Goal: Transaction & Acquisition: Book appointment/travel/reservation

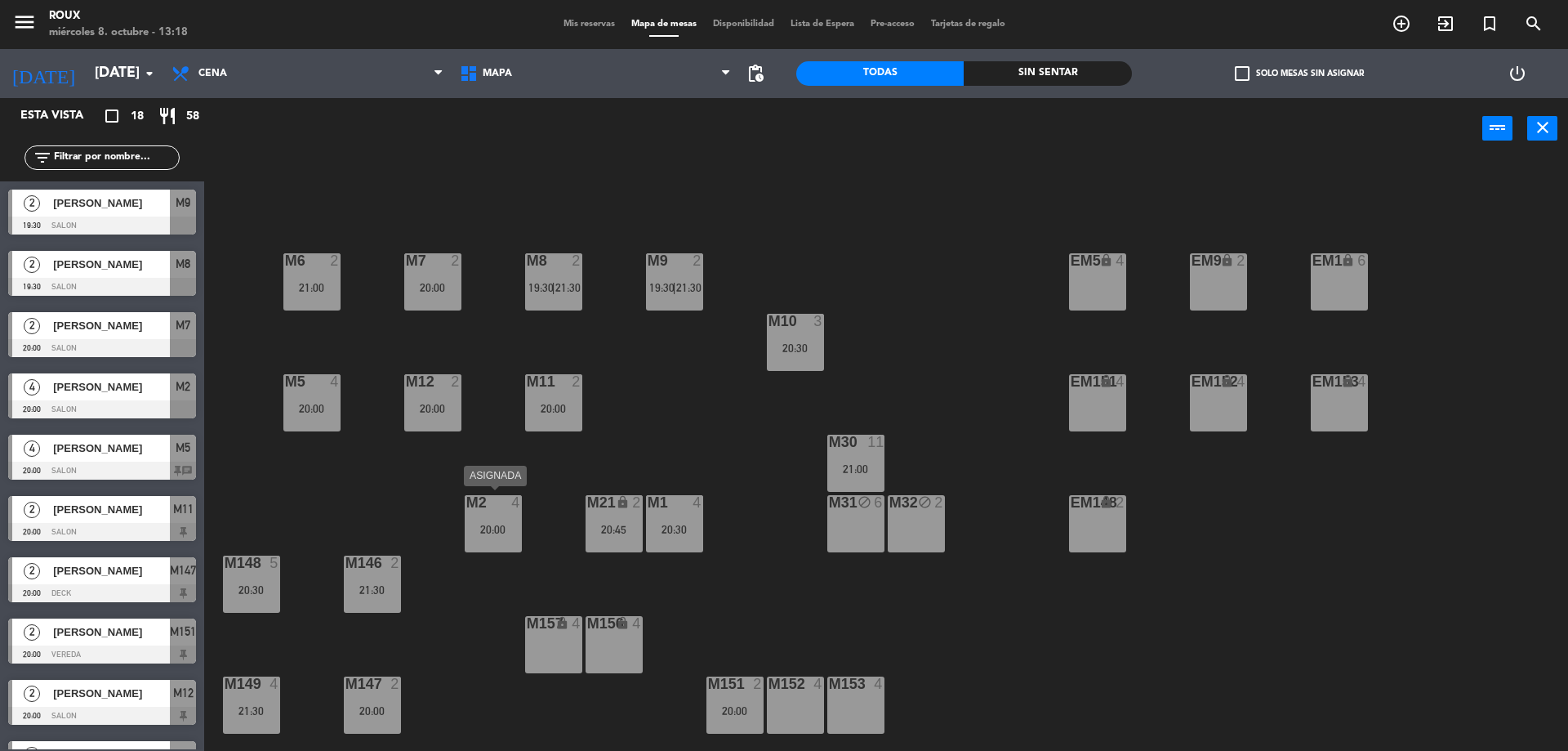
scroll to position [4, 0]
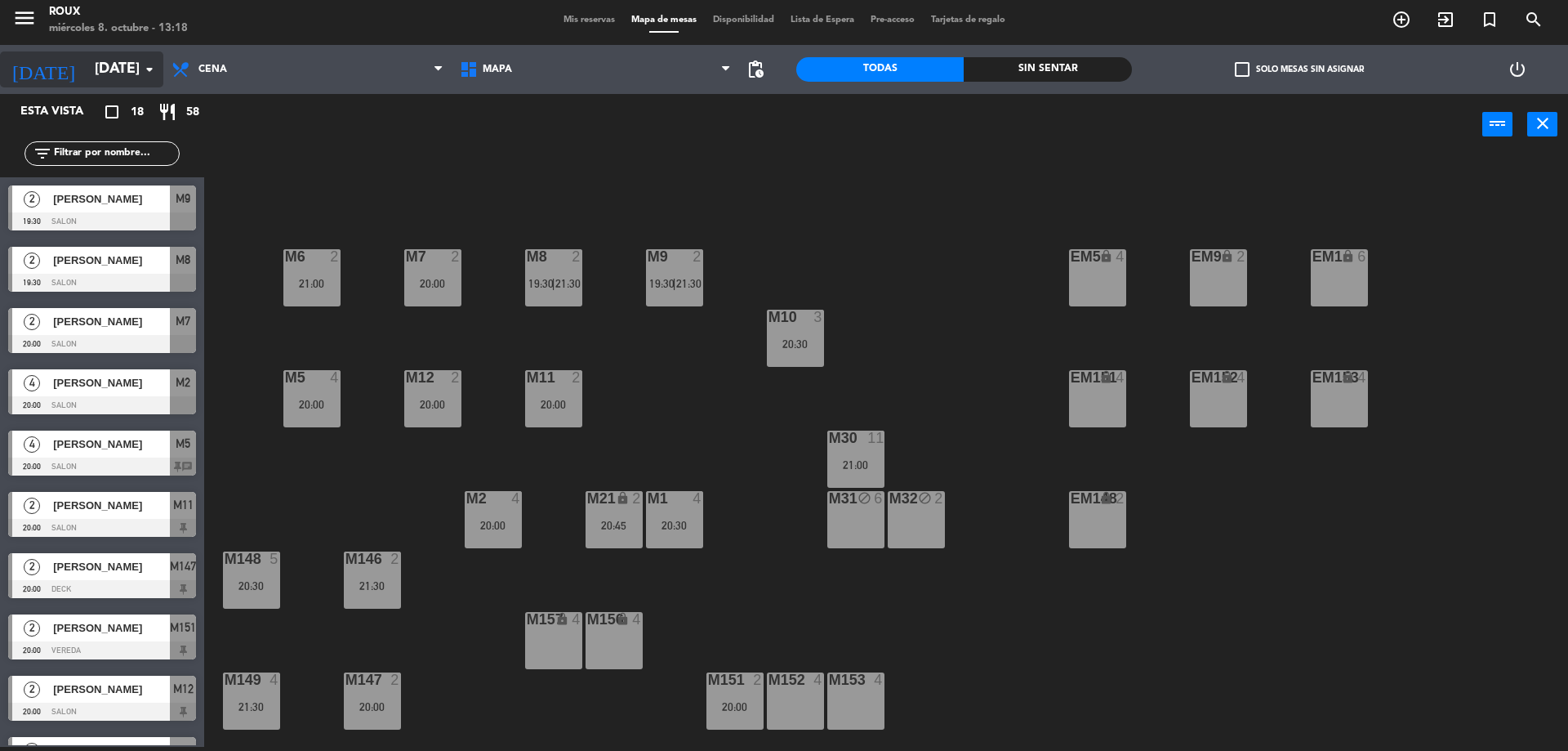
click at [106, 76] on input "[DATE]" at bounding box center [181, 70] width 190 height 33
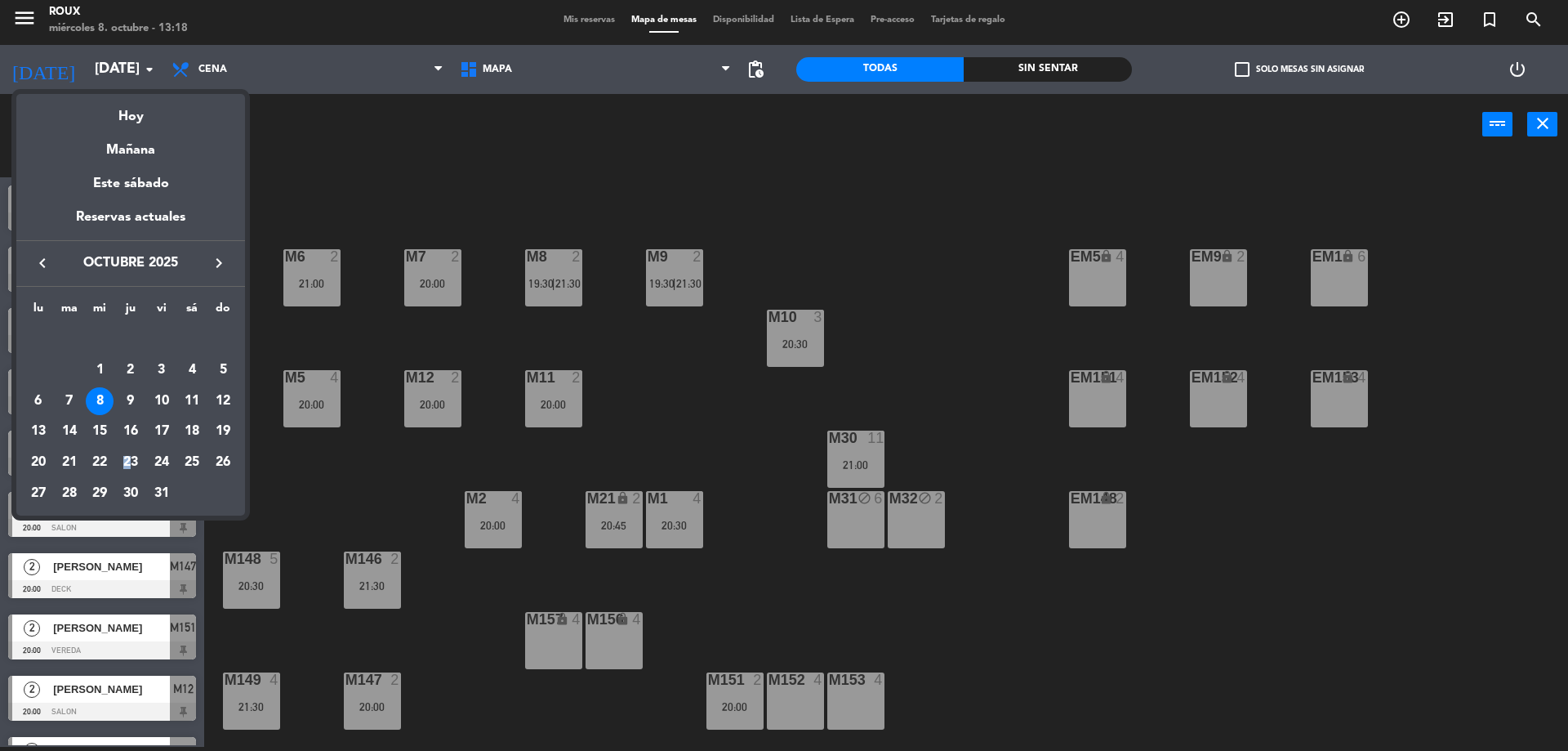
click at [124, 461] on div "23" at bounding box center [131, 462] width 28 height 28
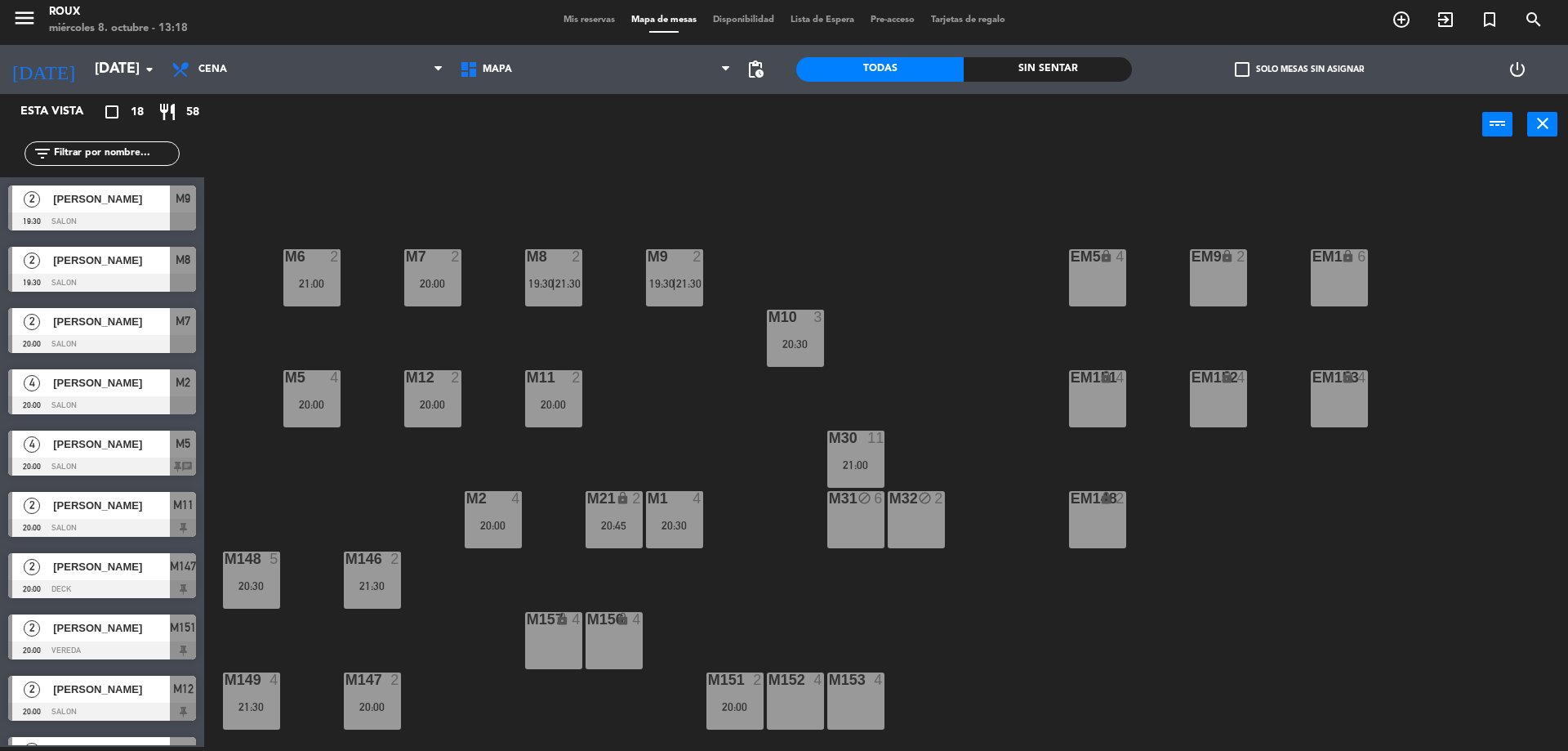
type input "[DEMOGRAPHIC_DATA][DATE]"
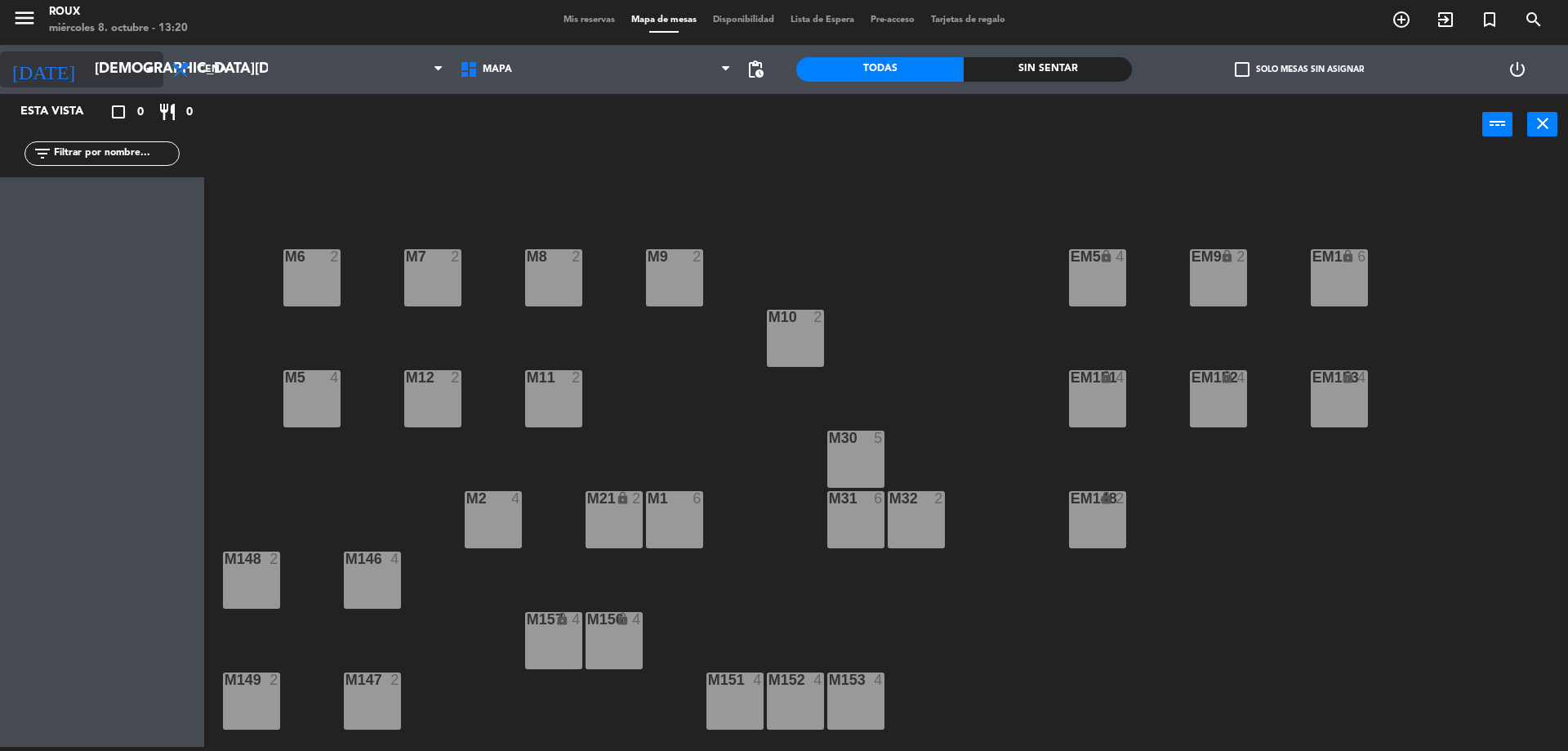
click at [118, 76] on input "[DEMOGRAPHIC_DATA][DATE]" at bounding box center [181, 70] width 190 height 33
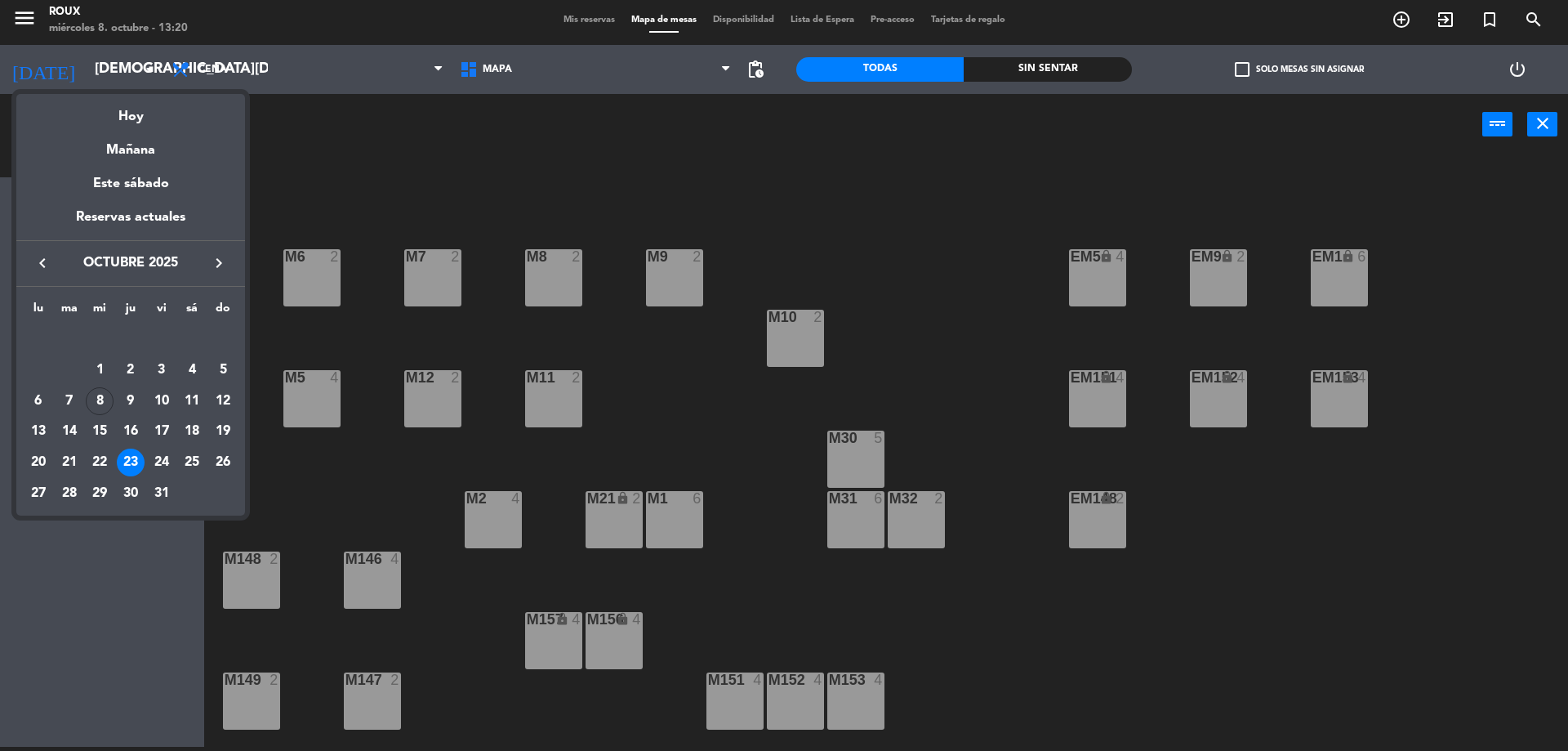
click at [135, 457] on div "23" at bounding box center [131, 462] width 28 height 28
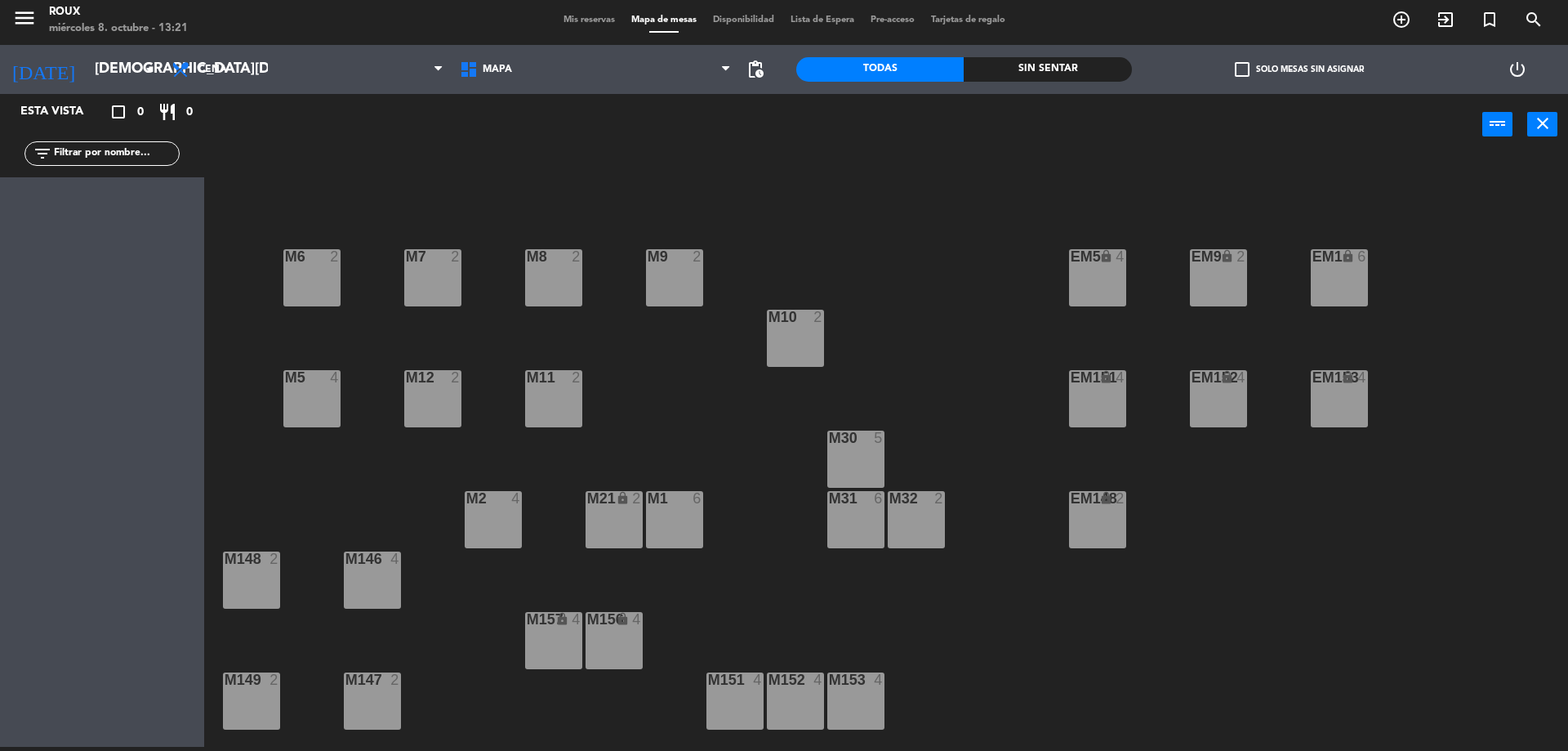
click at [859, 463] on div "M30 5" at bounding box center [856, 459] width 57 height 57
click at [798, 120] on button "[GEOGRAPHIC_DATA]" at bounding box center [792, 124] width 98 height 33
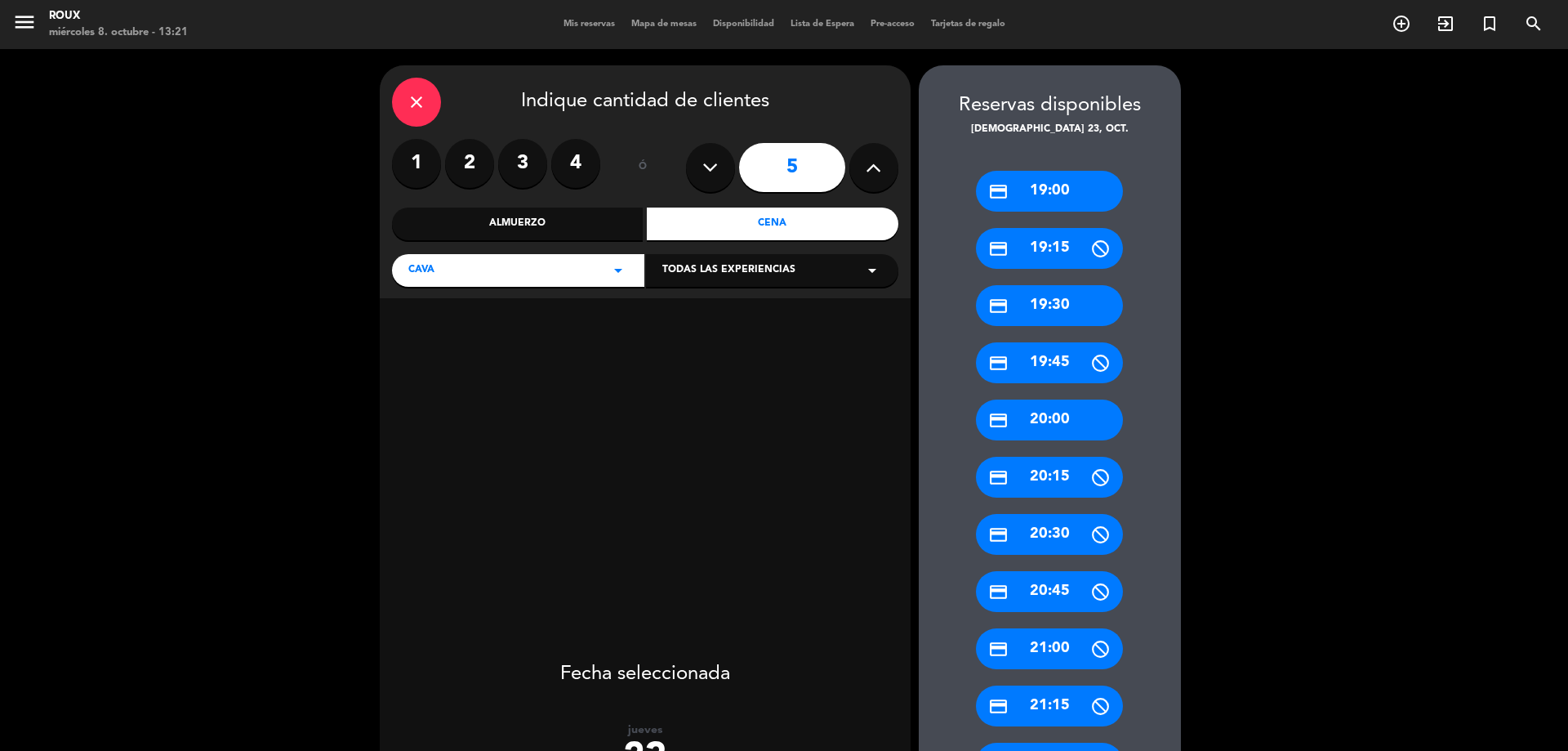
click at [876, 167] on icon at bounding box center [873, 168] width 16 height 25
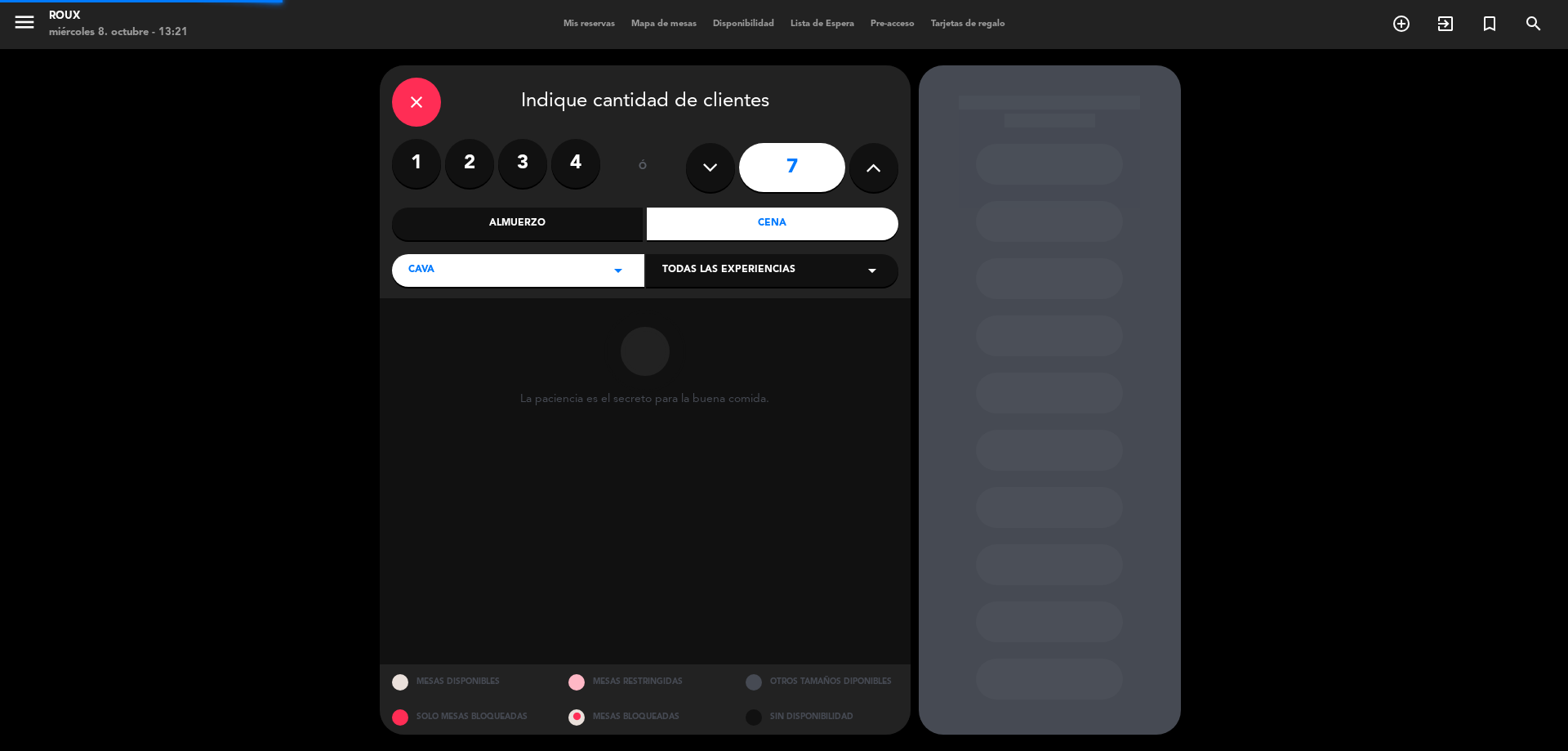
click at [876, 167] on icon at bounding box center [873, 168] width 16 height 25
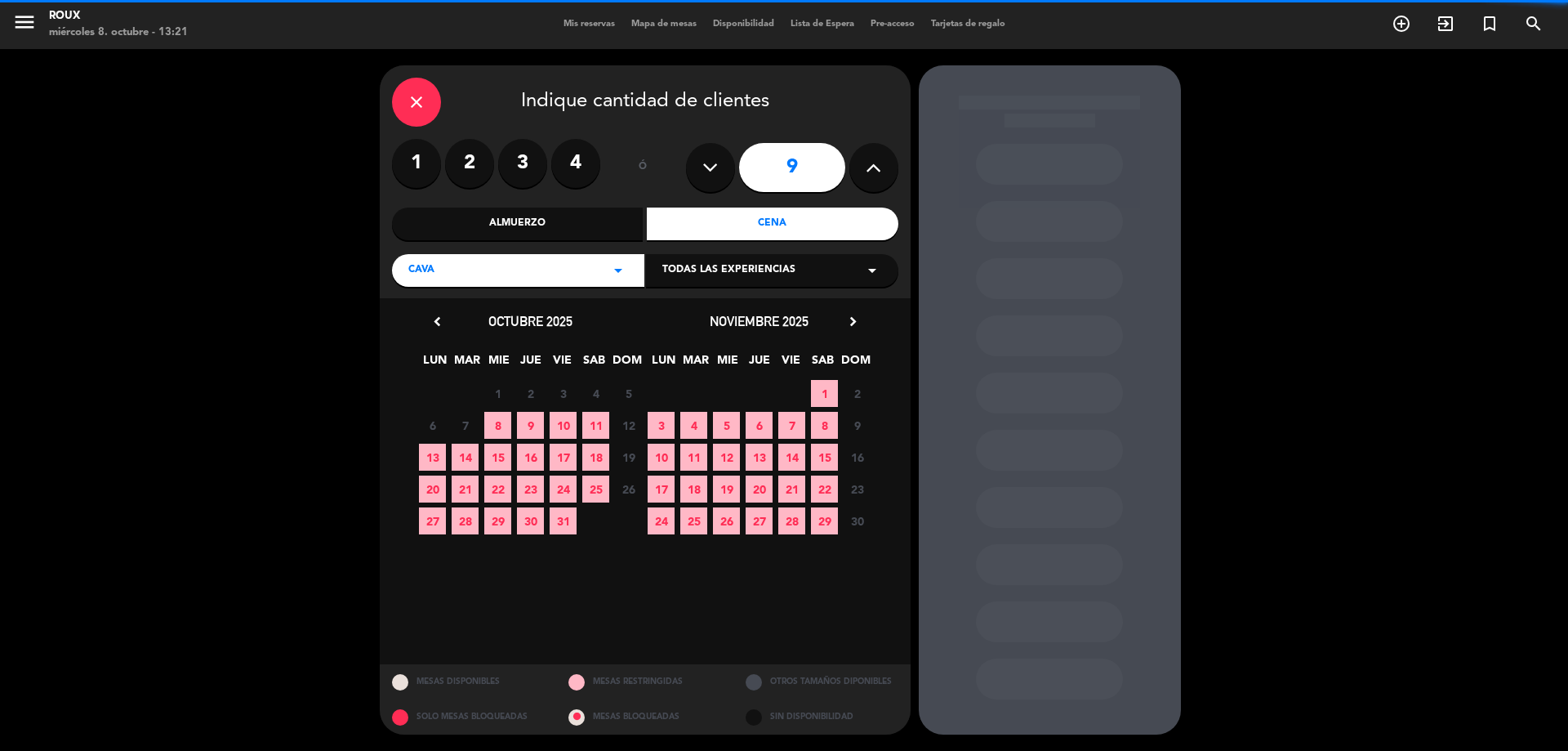
click at [876, 167] on icon at bounding box center [873, 168] width 16 height 25
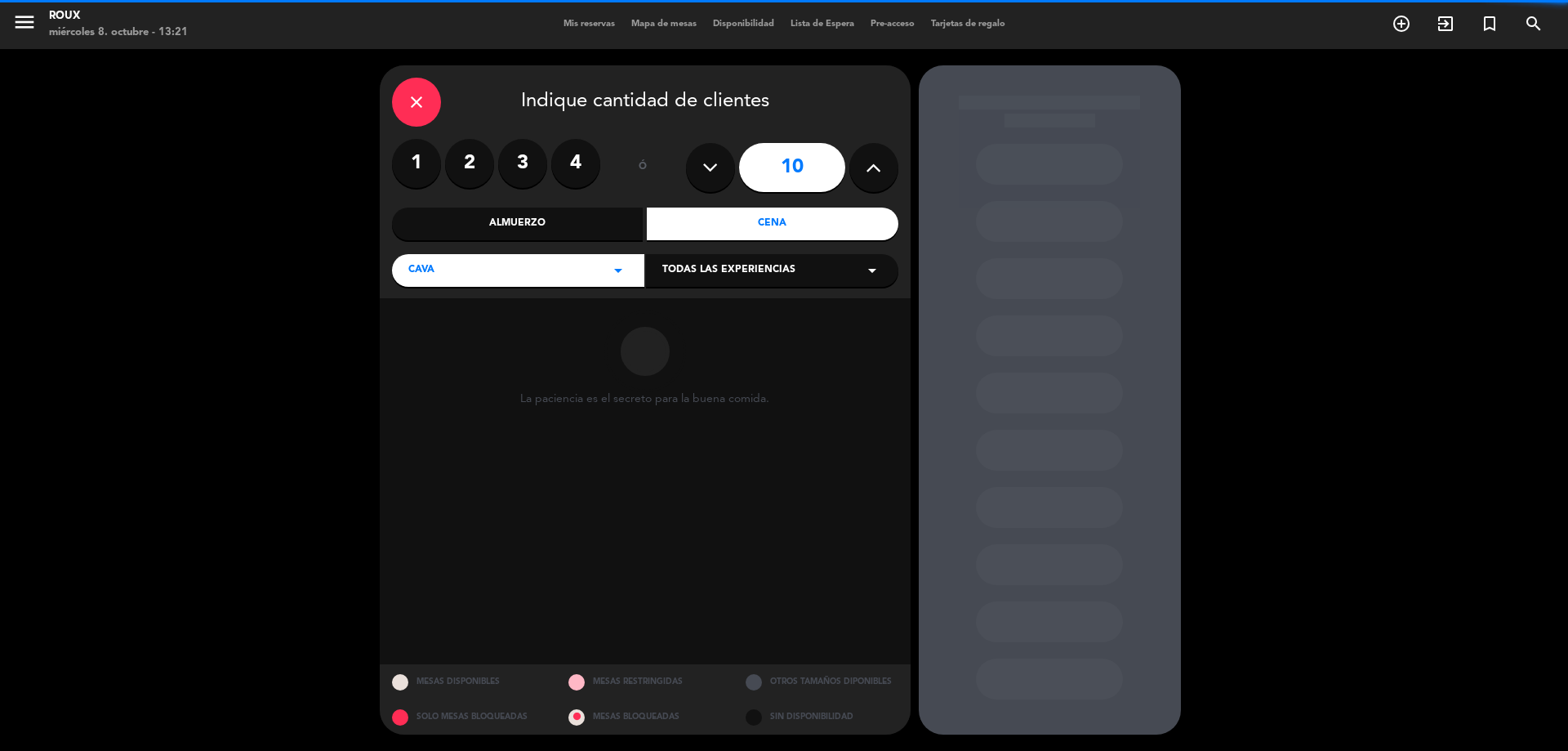
click at [876, 167] on icon at bounding box center [873, 168] width 16 height 25
type input "12"
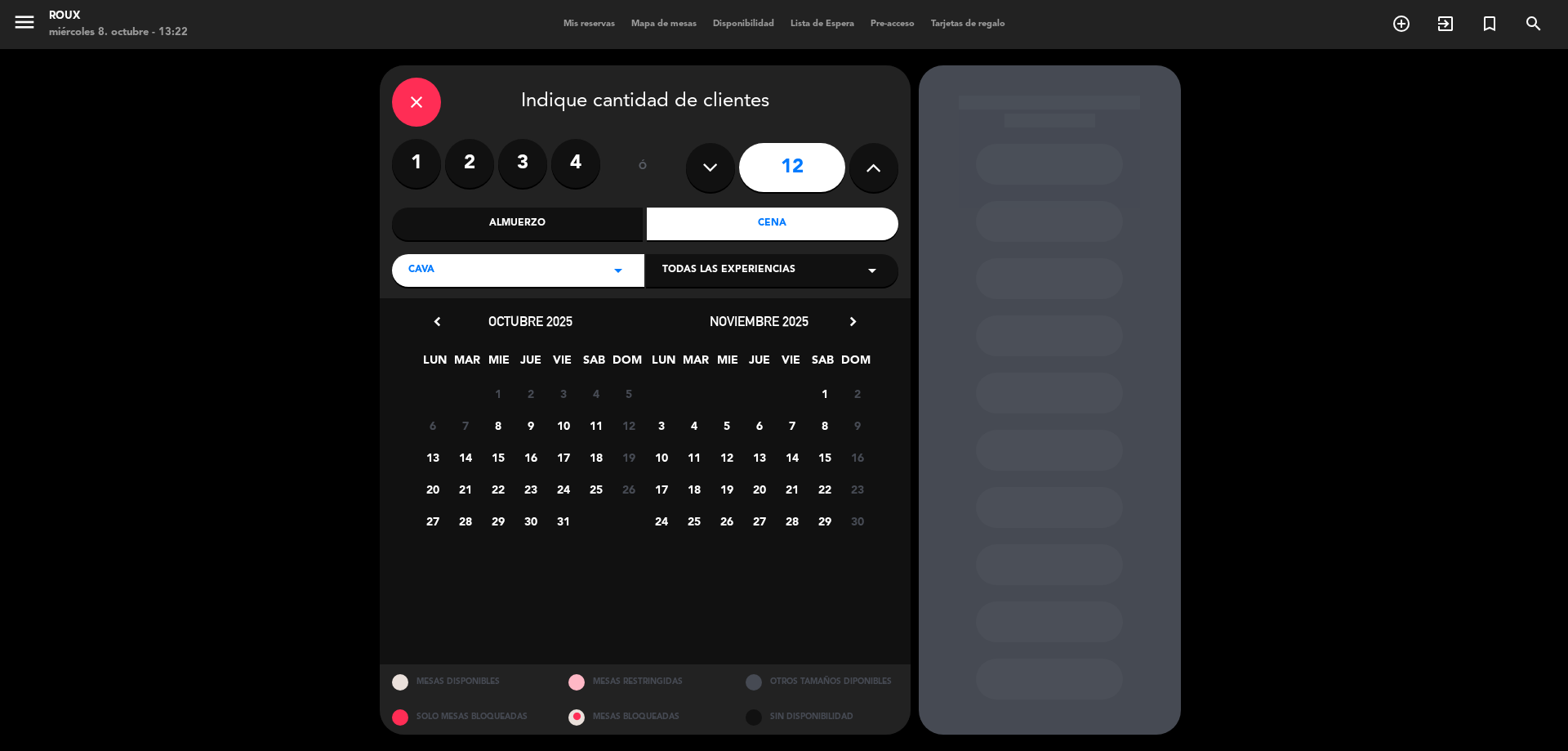
click at [539, 488] on span "23" at bounding box center [530, 489] width 27 height 27
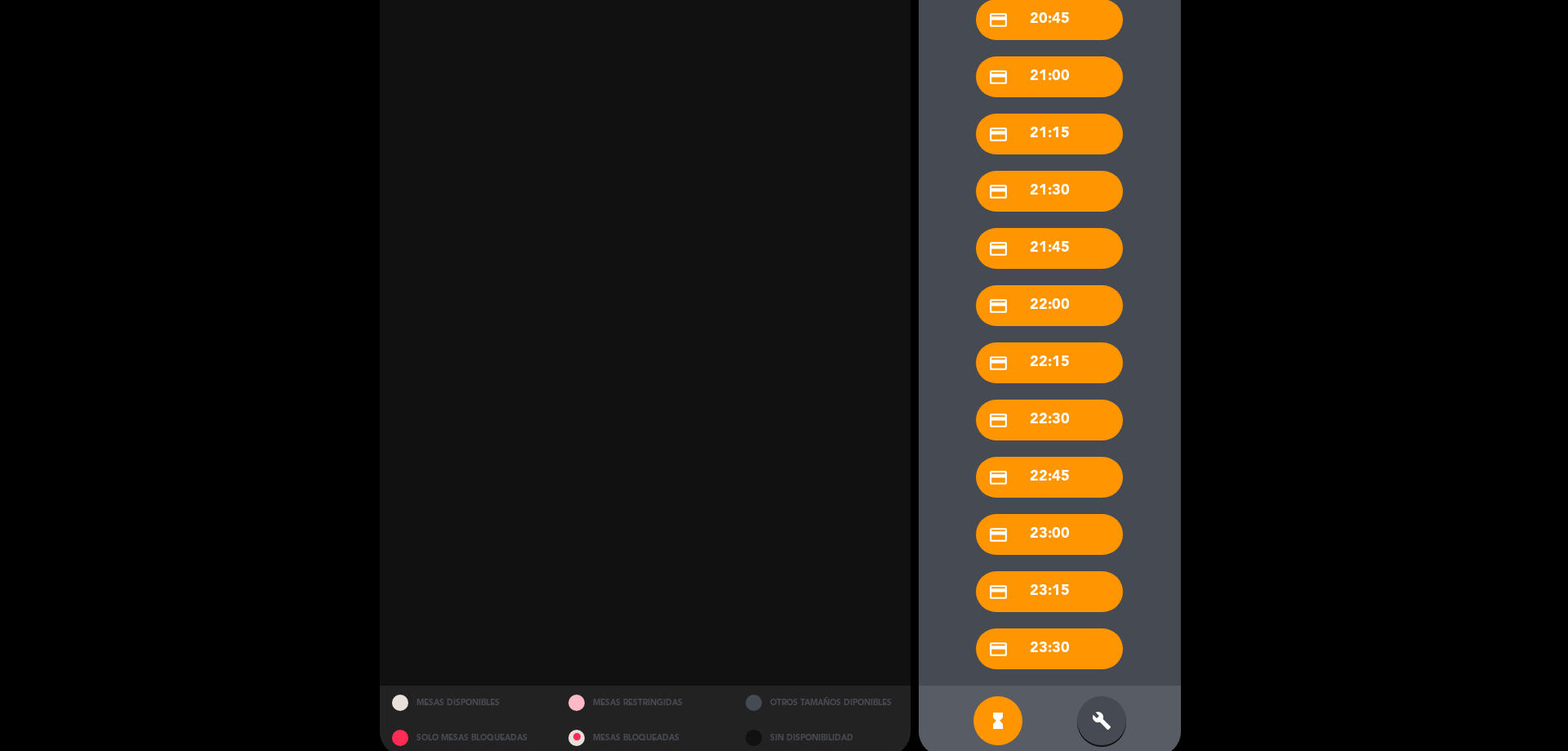
scroll to position [593, 0]
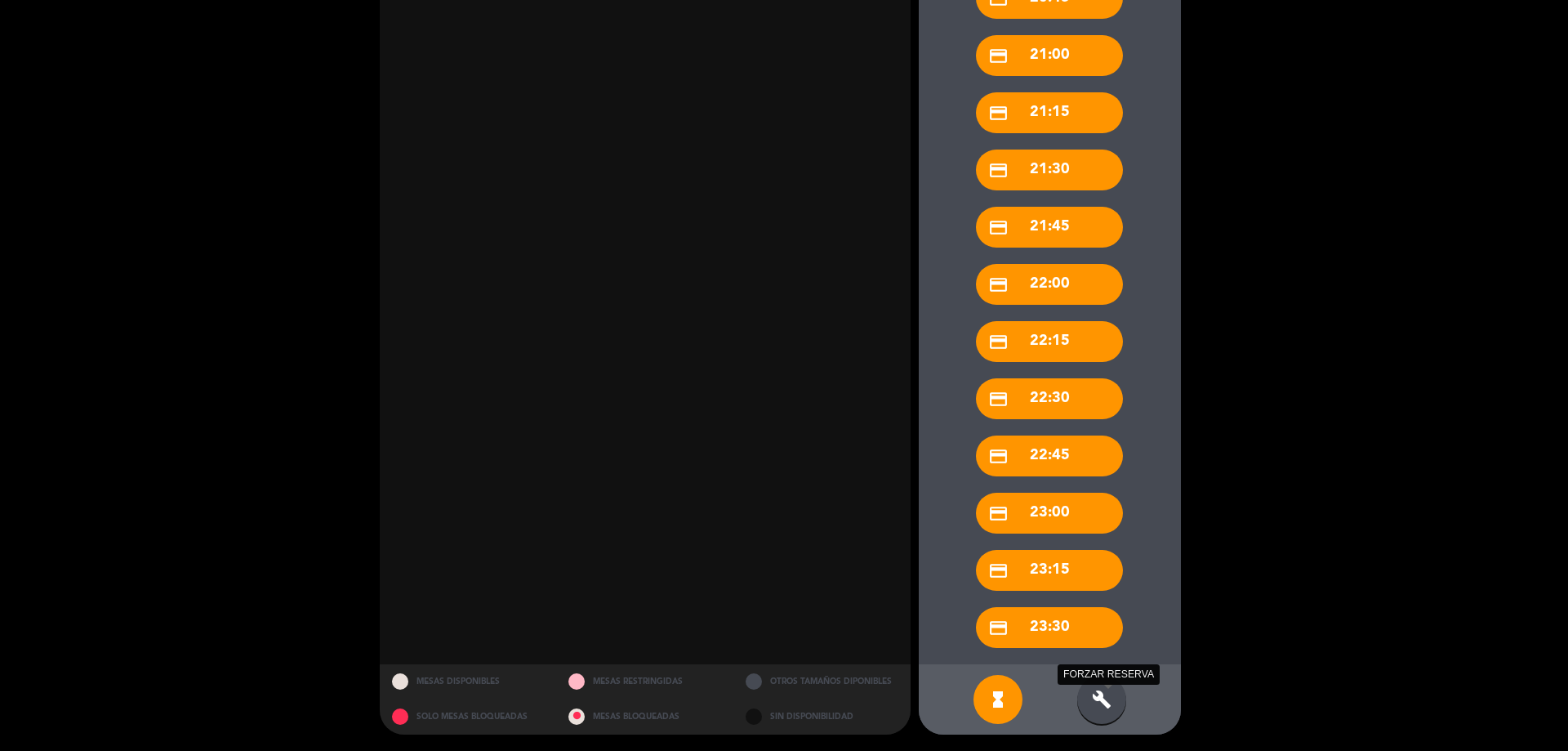
click at [1094, 705] on icon "build" at bounding box center [1101, 699] width 19 height 19
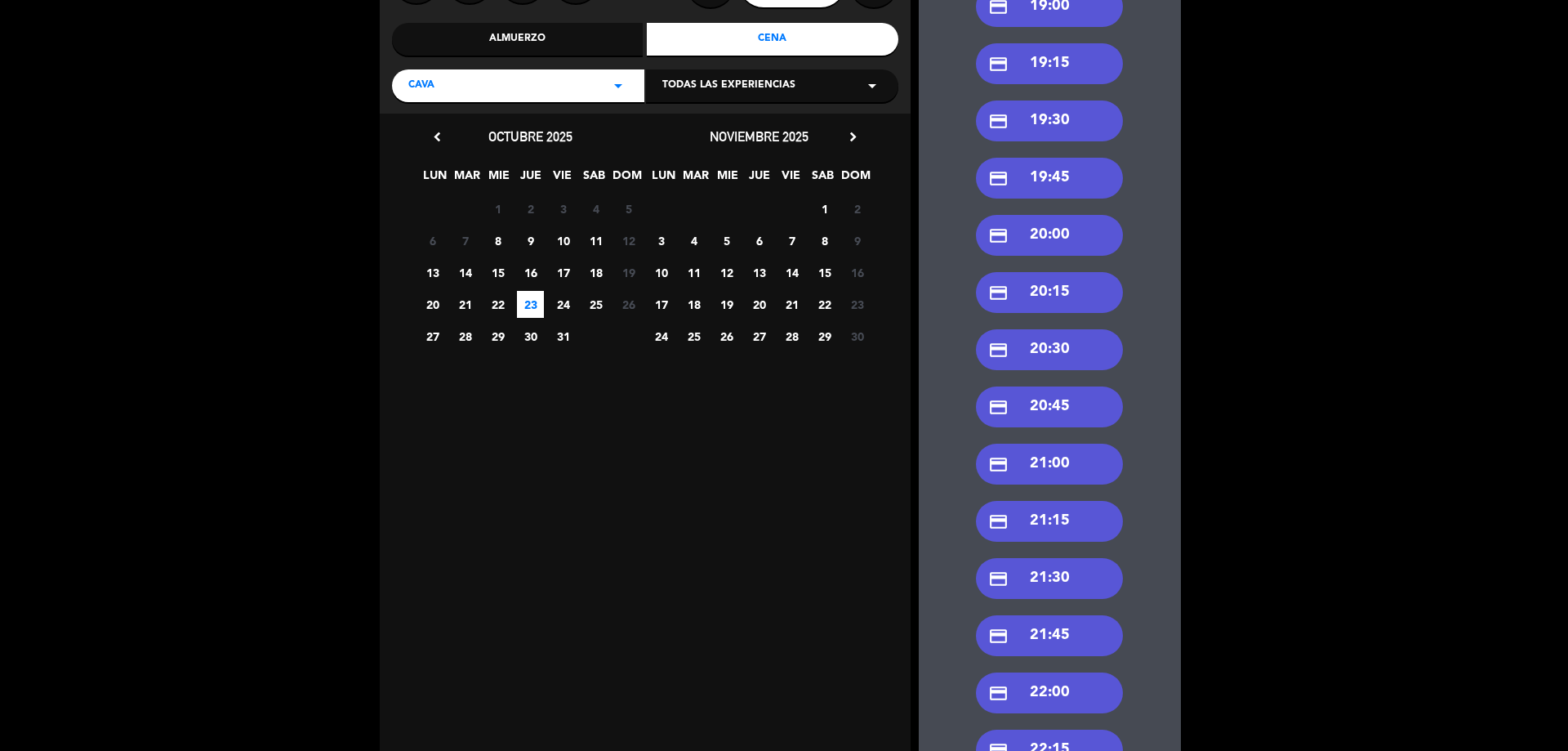
scroll to position [103, 0]
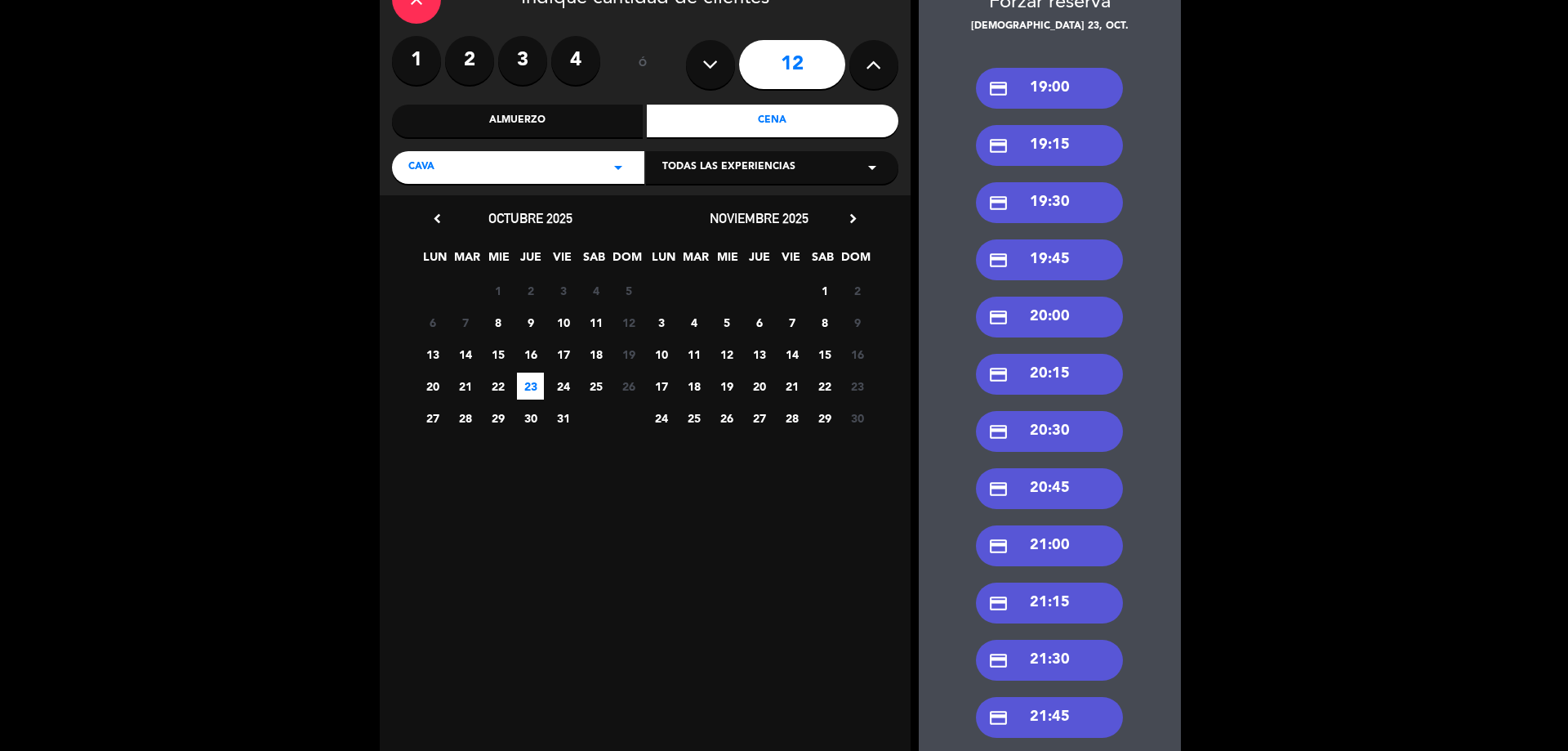
click at [1078, 433] on div "credit_card 20:30" at bounding box center [1050, 431] width 147 height 40
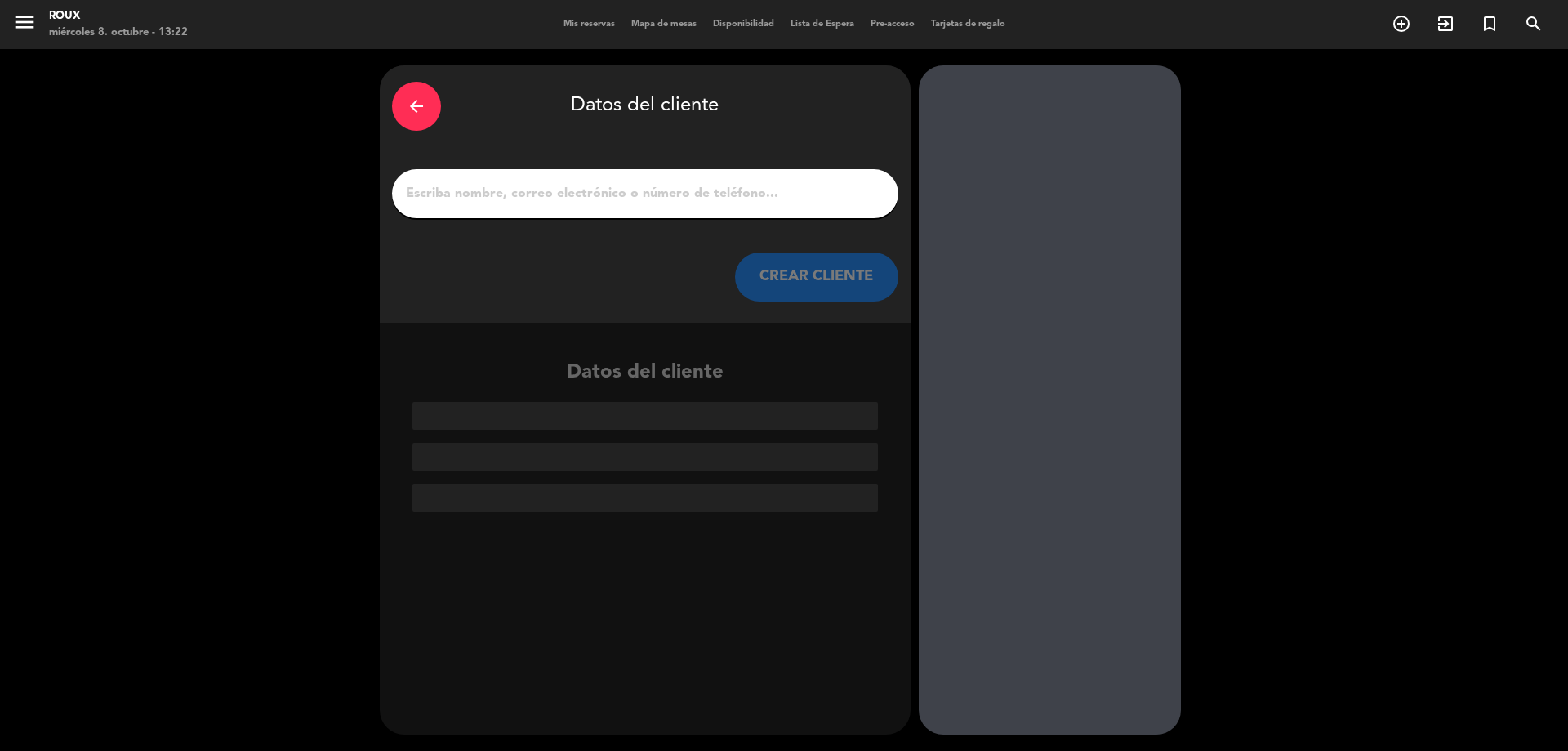
scroll to position [0, 0]
click at [672, 192] on input "1" at bounding box center [645, 193] width 482 height 23
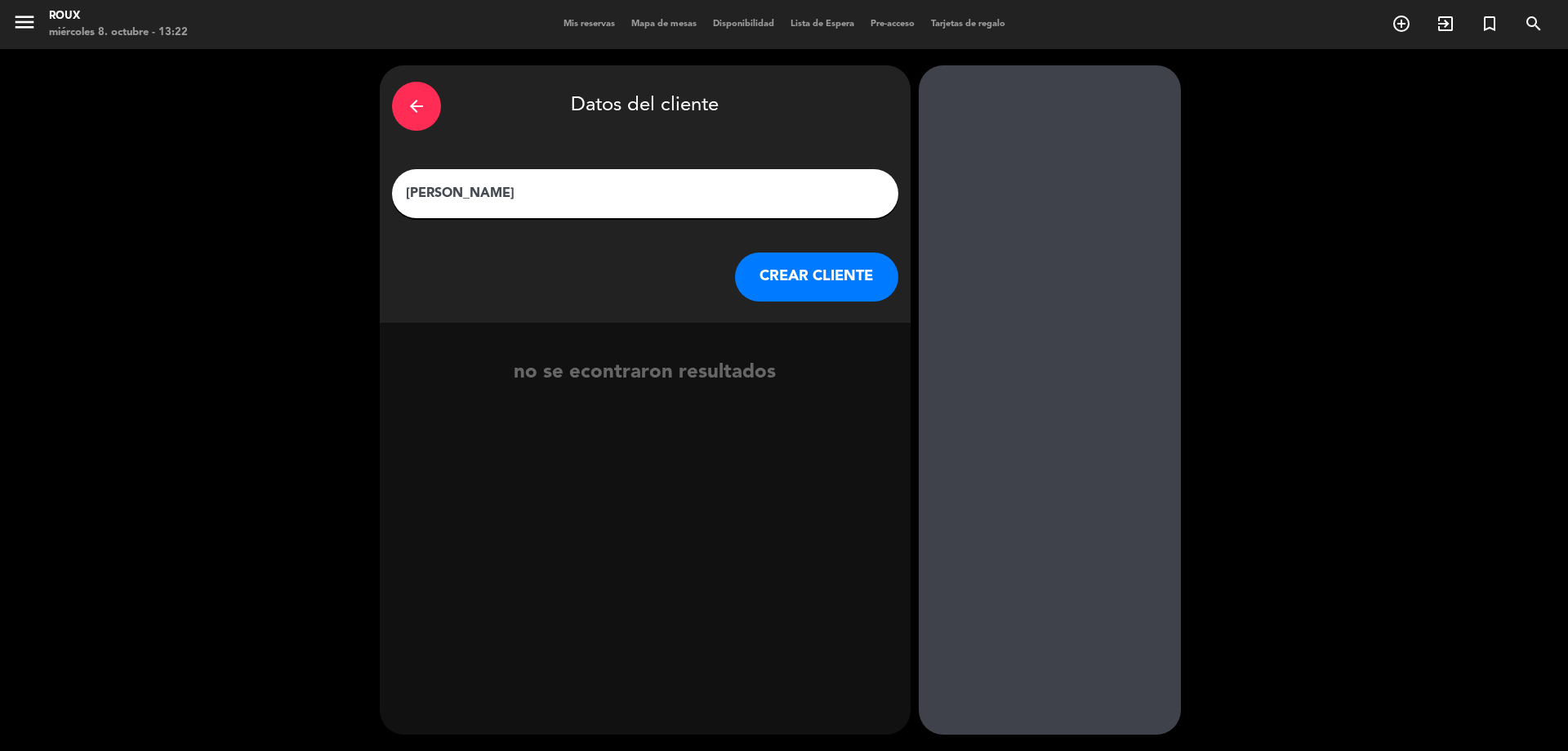
type input "[PERSON_NAME]"
click at [806, 289] on button "CREAR CLIENTE" at bounding box center [817, 276] width 164 height 49
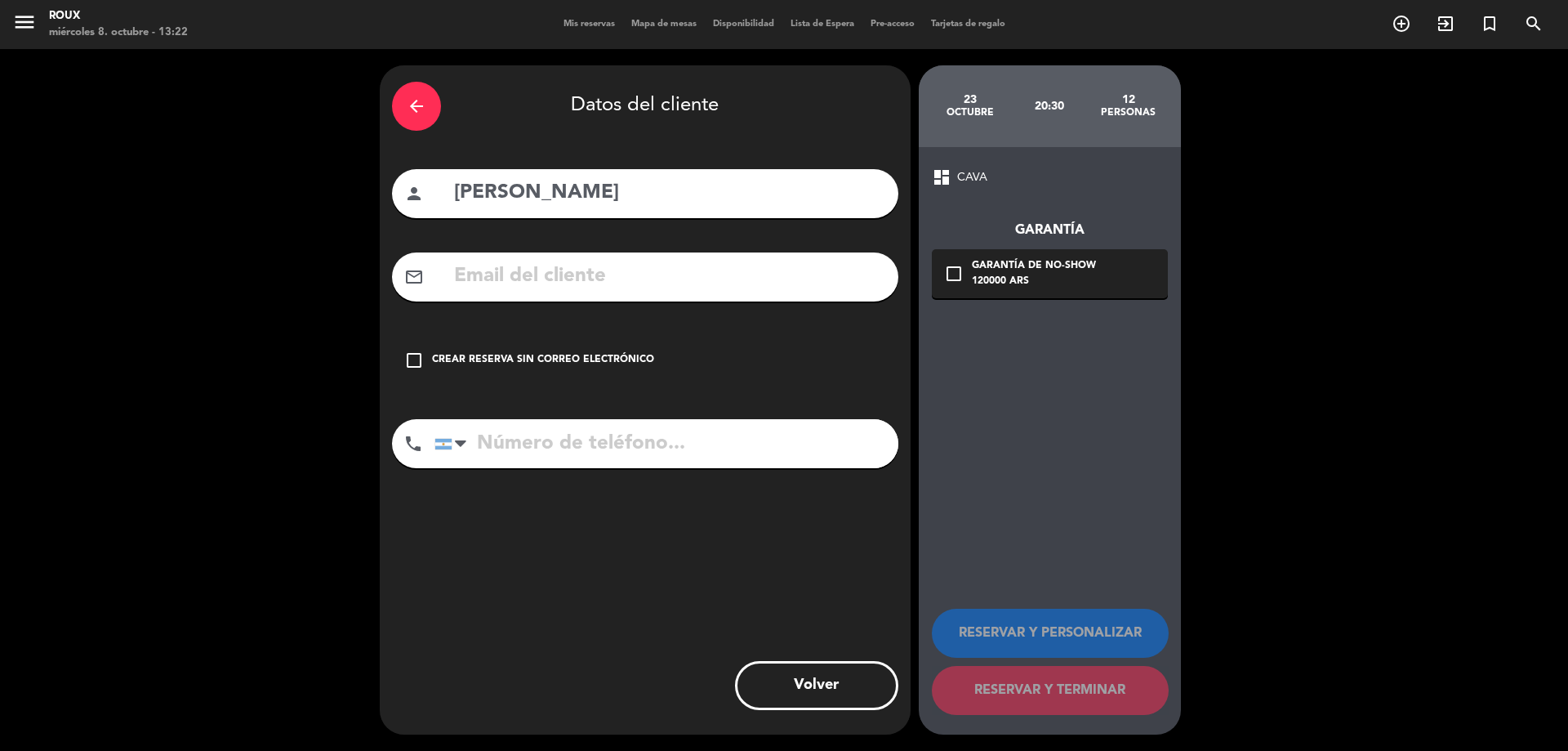
click at [766, 280] on input "text" at bounding box center [669, 276] width 433 height 33
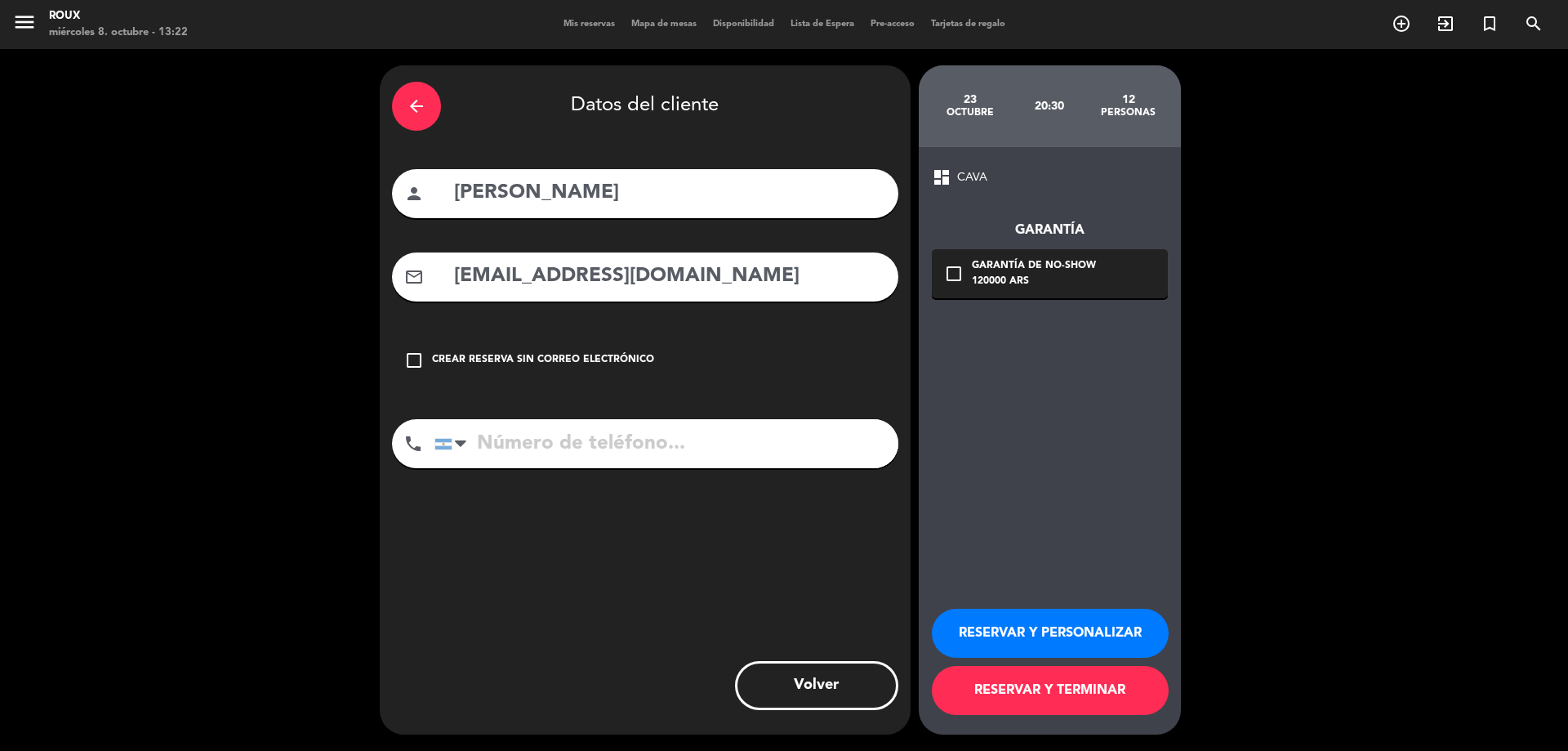
type input "[EMAIL_ADDRESS][DOMAIN_NAME]"
click at [738, 441] on input "tel" at bounding box center [666, 443] width 464 height 49
type input "1132463371"
click at [959, 279] on icon "check_box_outline_blank" at bounding box center [953, 273] width 19 height 19
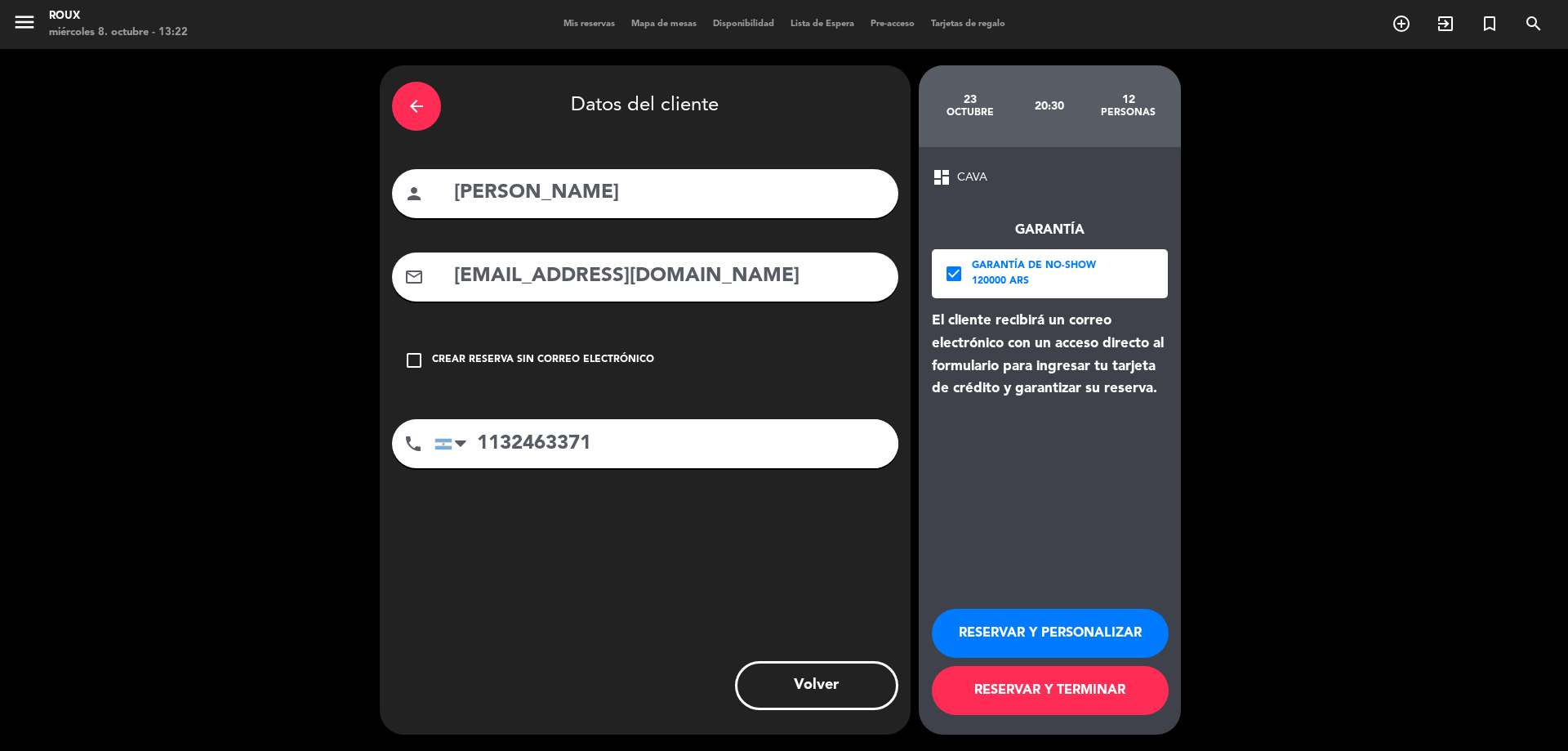
click at [1085, 699] on button "RESERVAR Y TERMINAR" at bounding box center [1050, 689] width 236 height 49
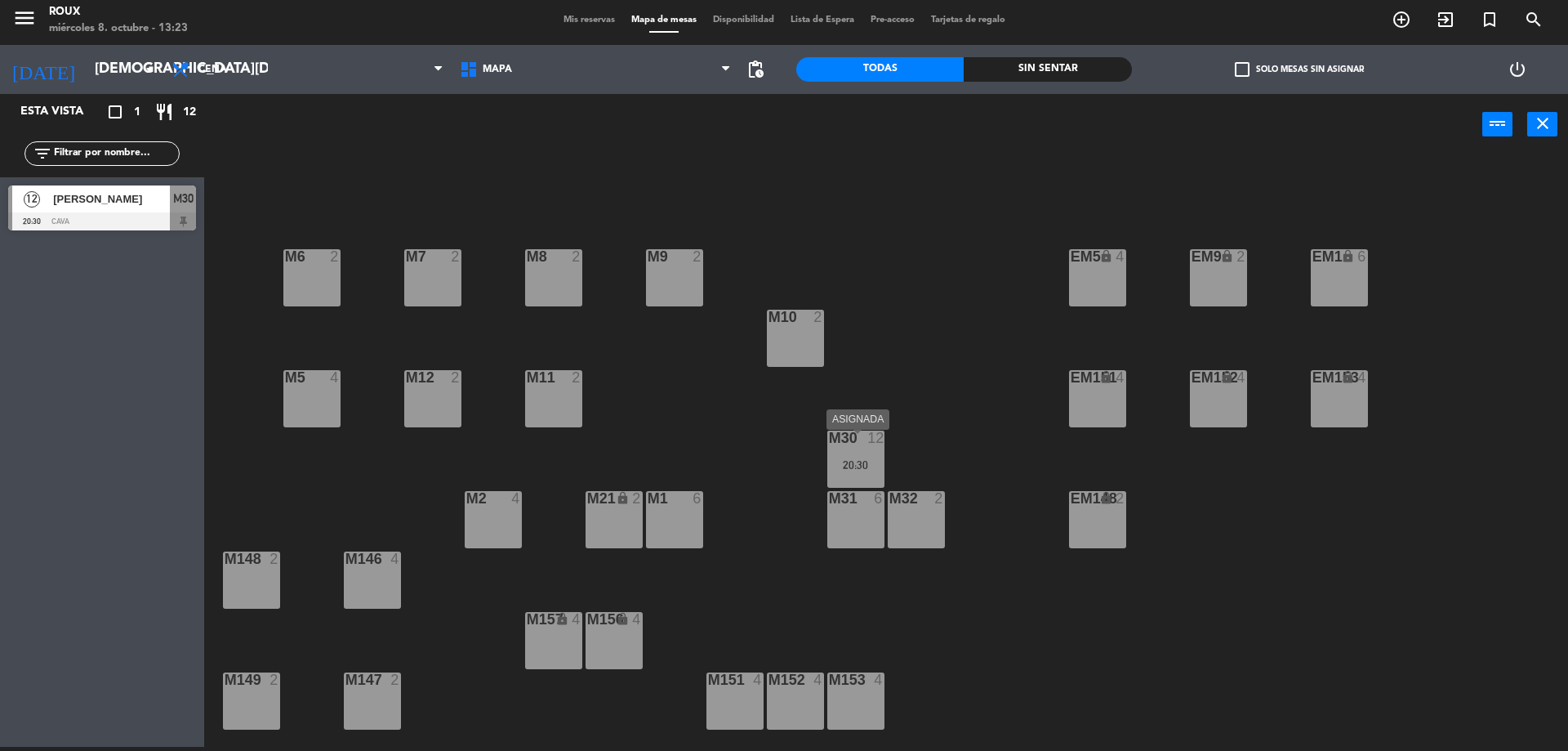
click at [876, 488] on div "M30 12 20:30" at bounding box center [856, 459] width 57 height 57
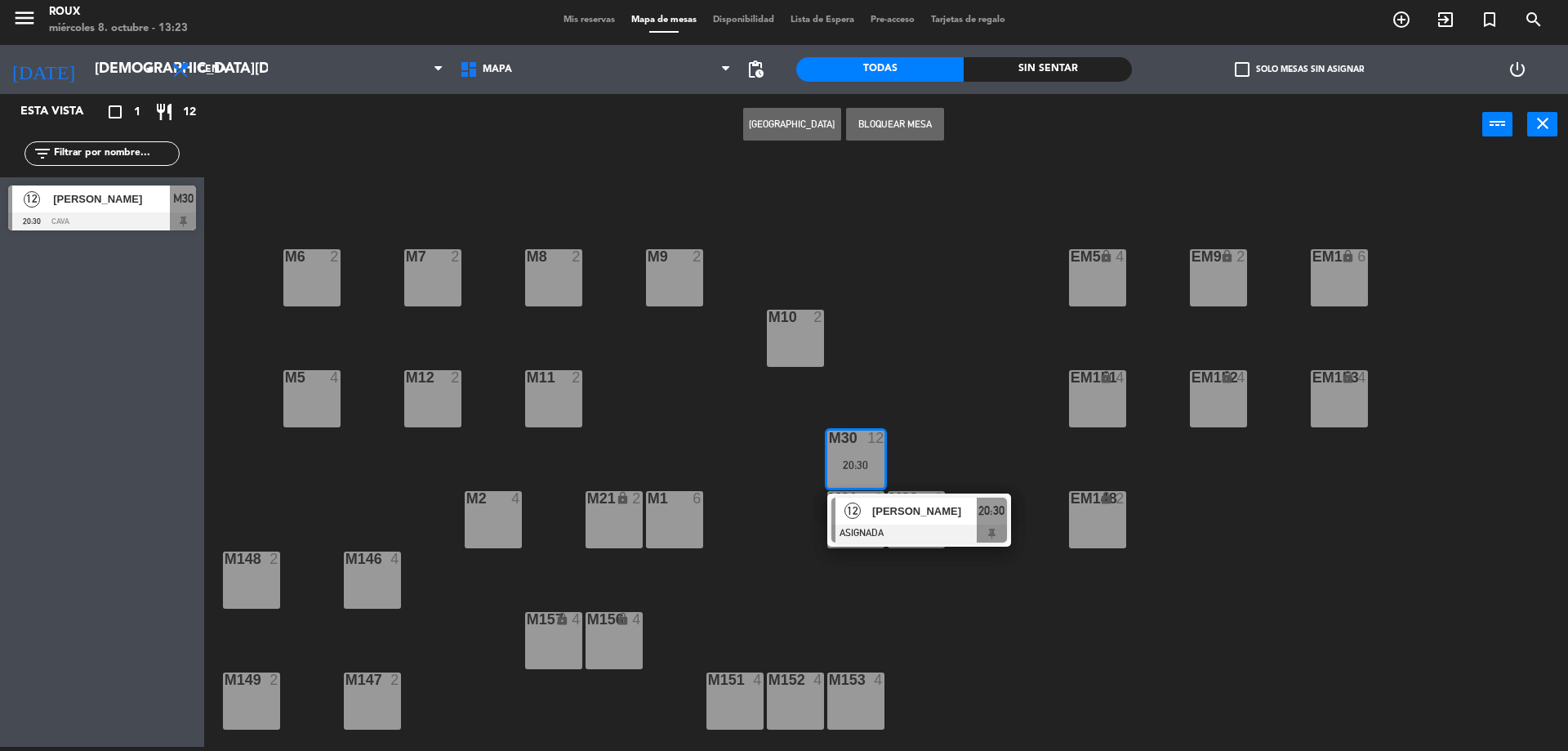
click at [574, 25] on span "Mis reservas" at bounding box center [590, 20] width 68 height 9
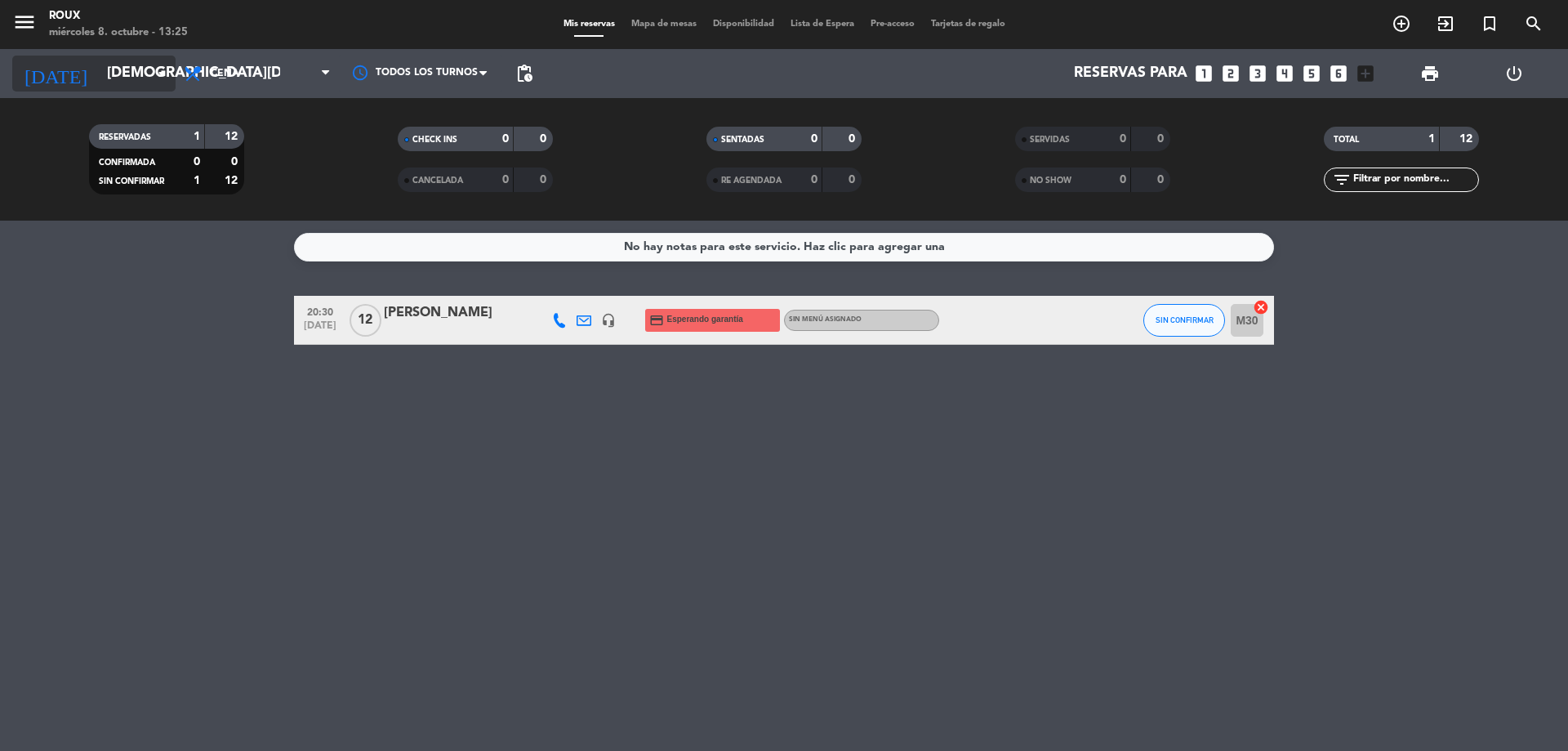
click at [154, 73] on icon "arrow_drop_down" at bounding box center [161, 73] width 19 height 19
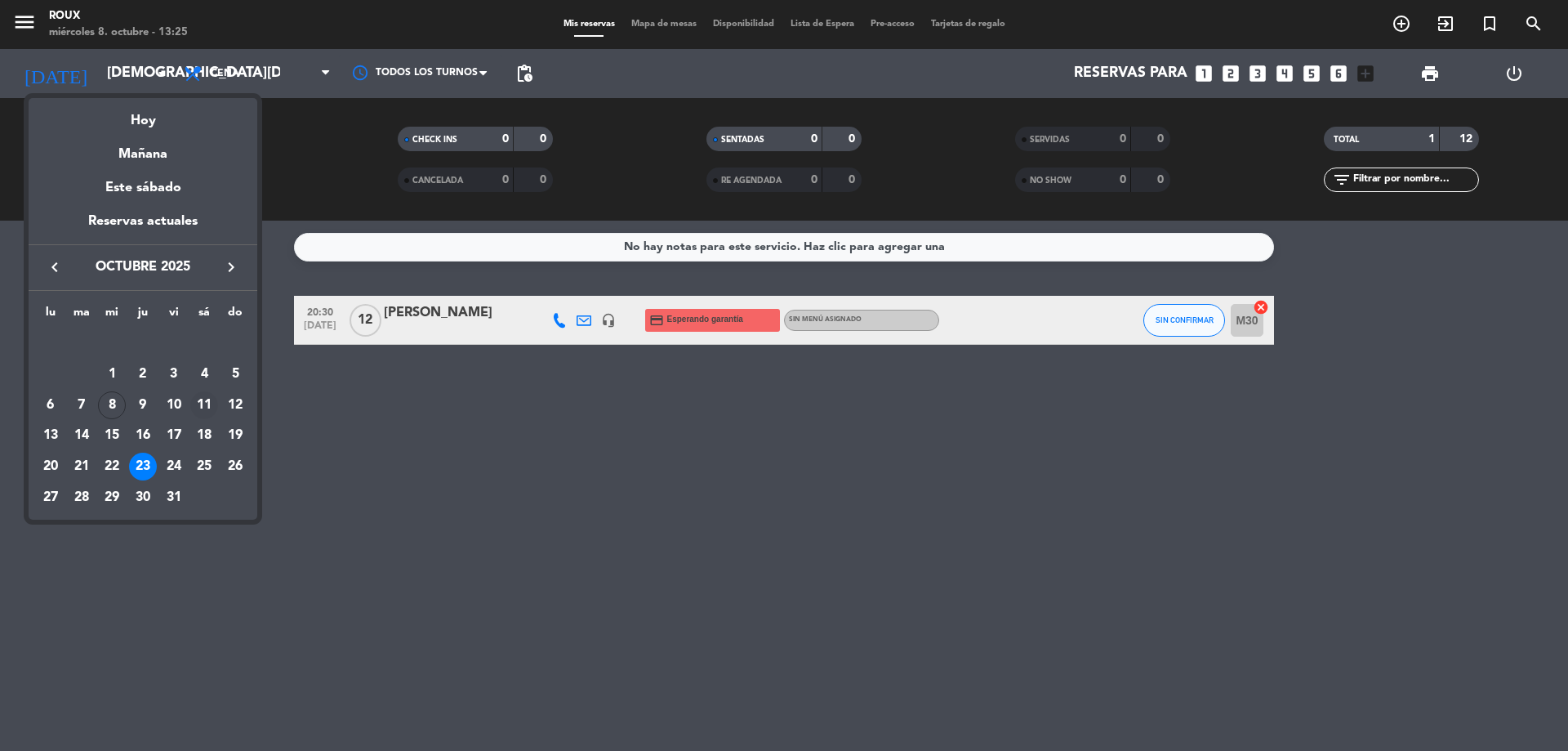
click at [200, 407] on div "11" at bounding box center [204, 405] width 28 height 28
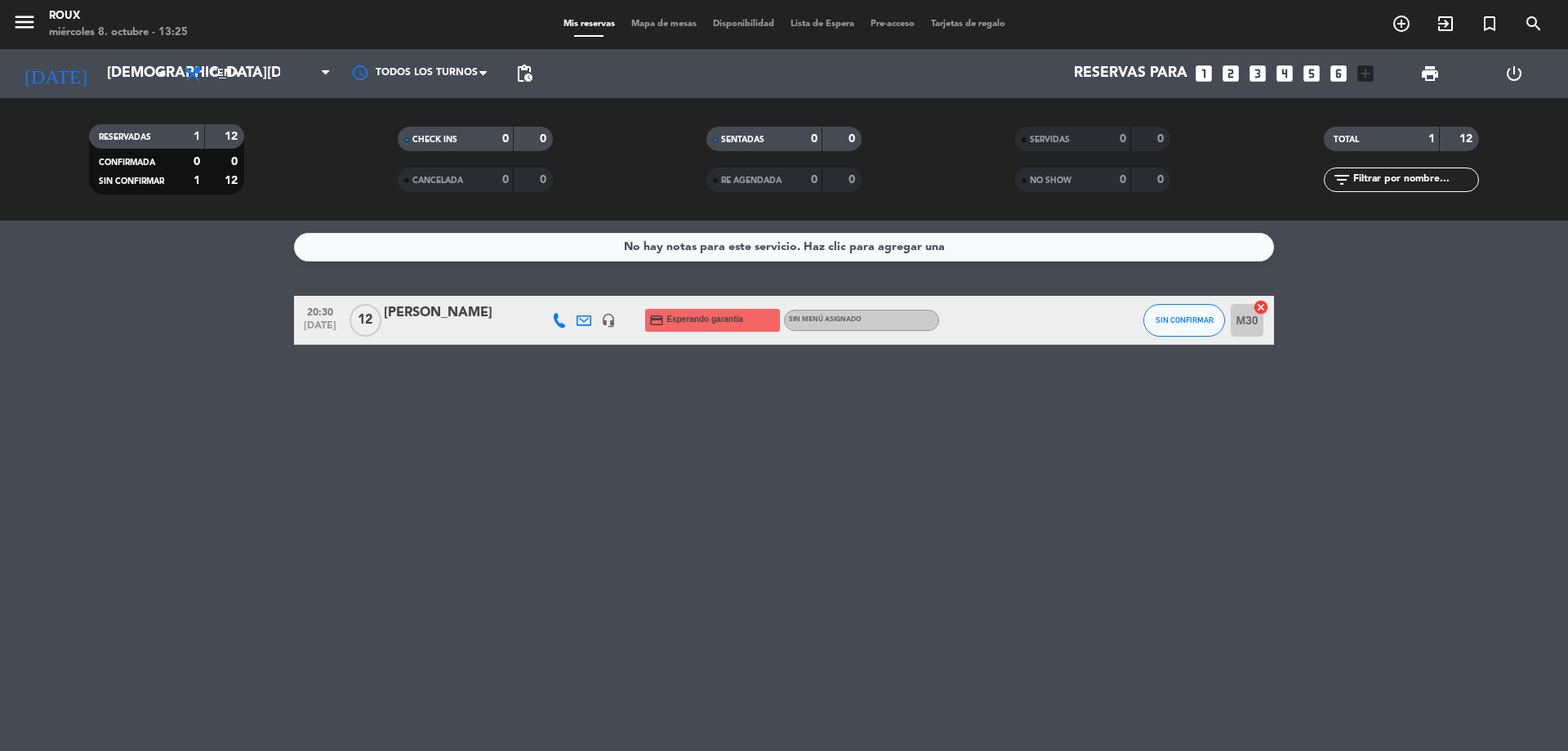
type input "[DATE]"
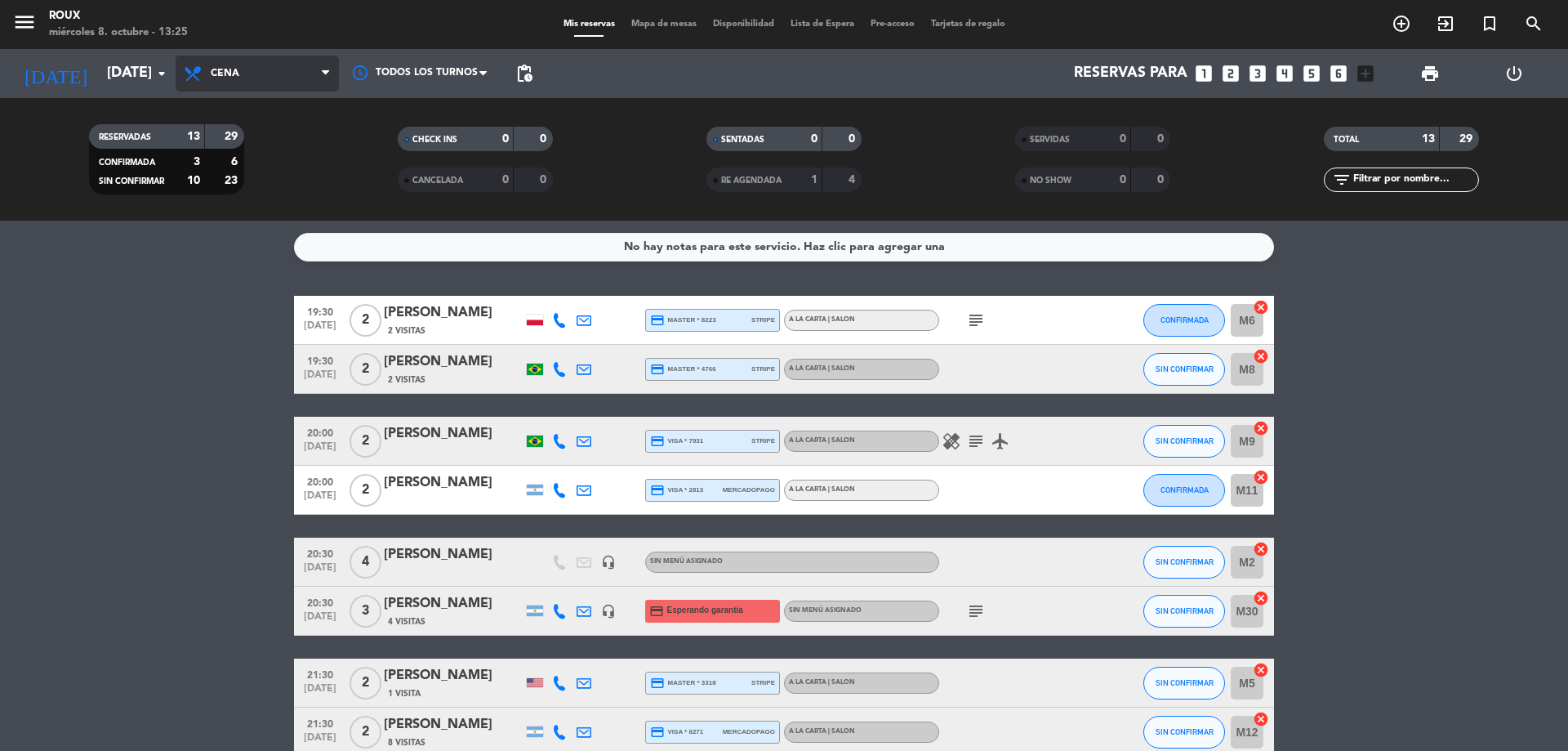
click at [271, 83] on span "Cena" at bounding box center [258, 73] width 164 height 36
click at [657, 26] on span "Mapa de mesas" at bounding box center [663, 24] width 82 height 9
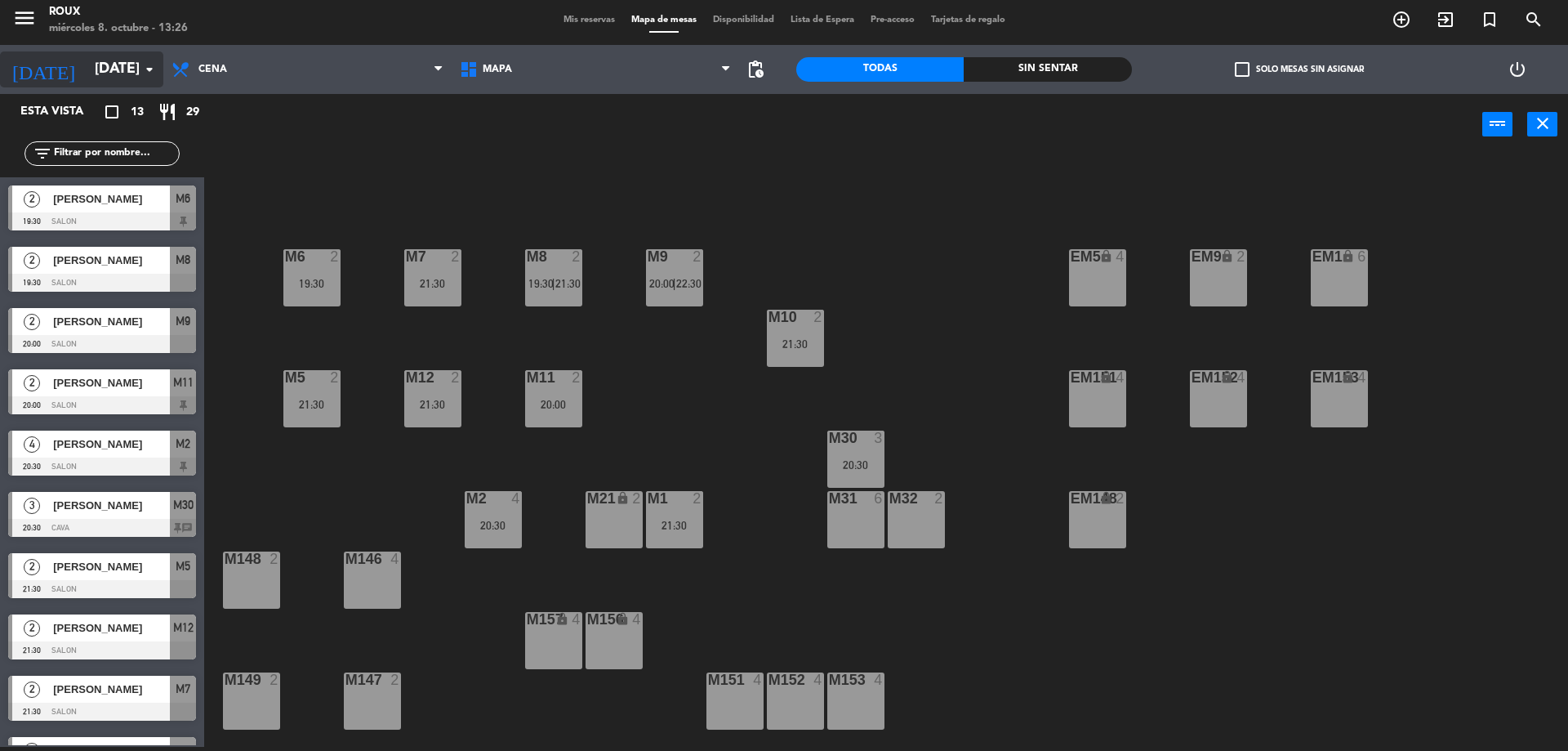
click at [139, 58] on input "[DATE]" at bounding box center [181, 70] width 190 height 33
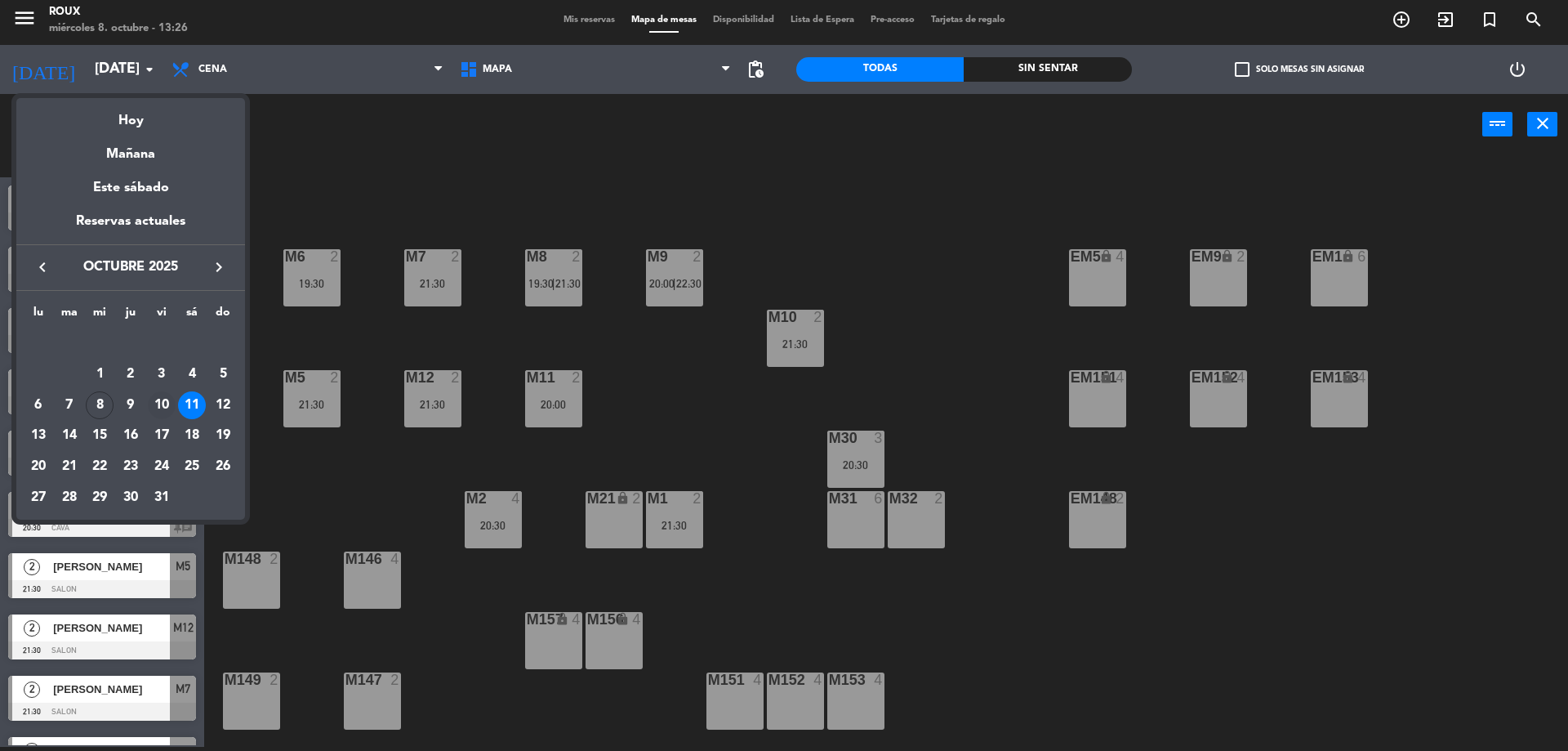
click at [164, 401] on div "10" at bounding box center [162, 405] width 28 height 28
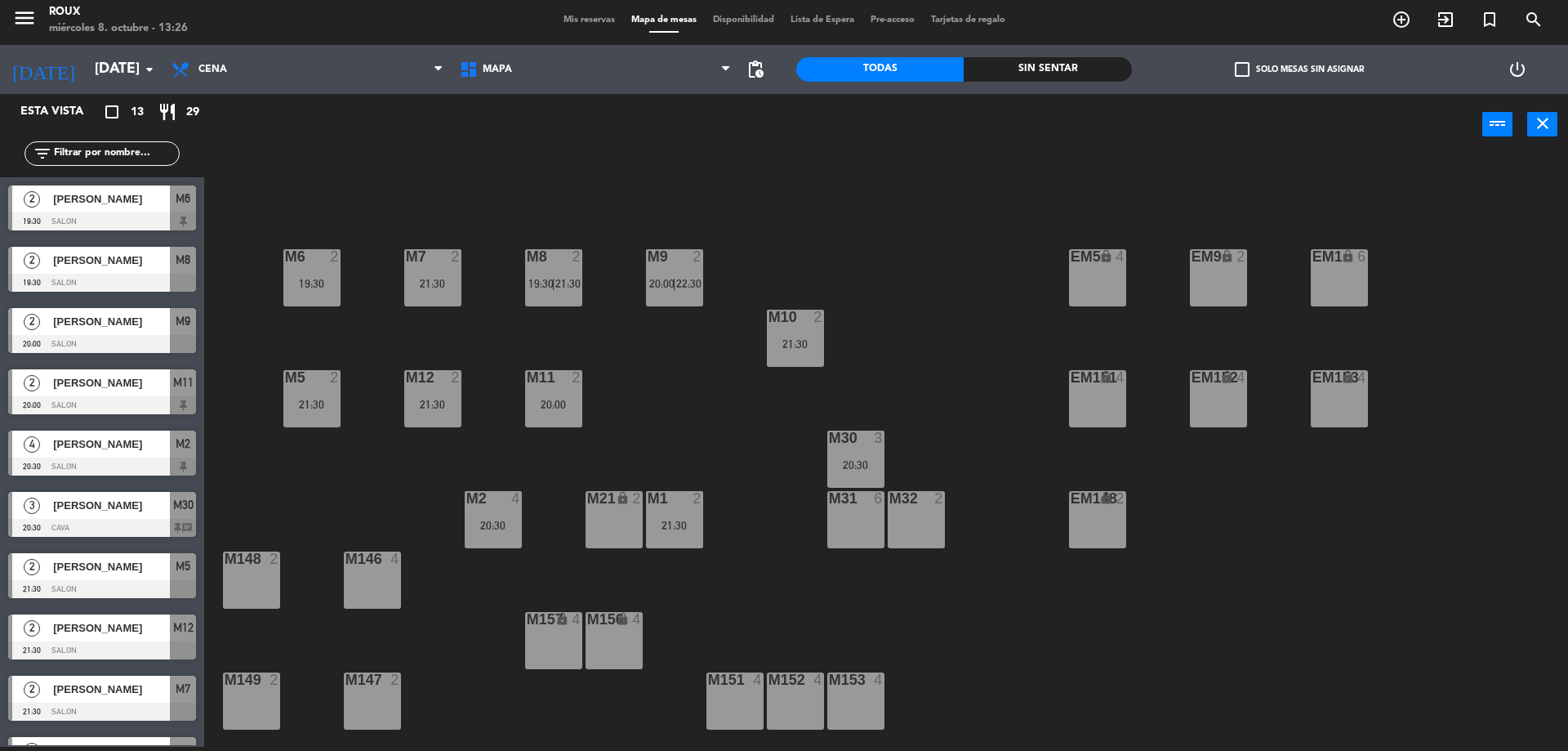
type input "[DATE]"
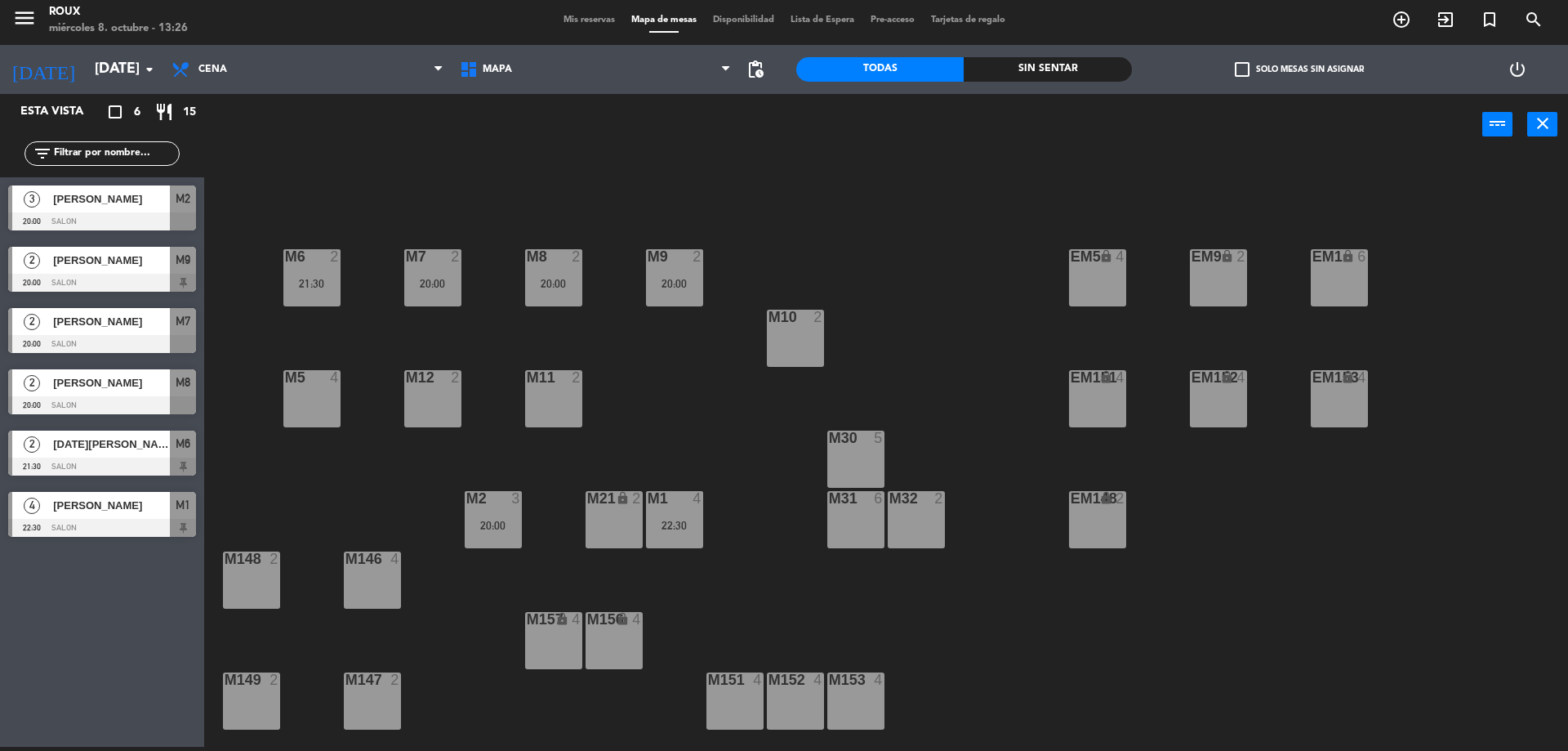
click at [444, 406] on div "M12 2" at bounding box center [432, 399] width 57 height 57
click at [790, 124] on button "[GEOGRAPHIC_DATA]" at bounding box center [792, 124] width 98 height 33
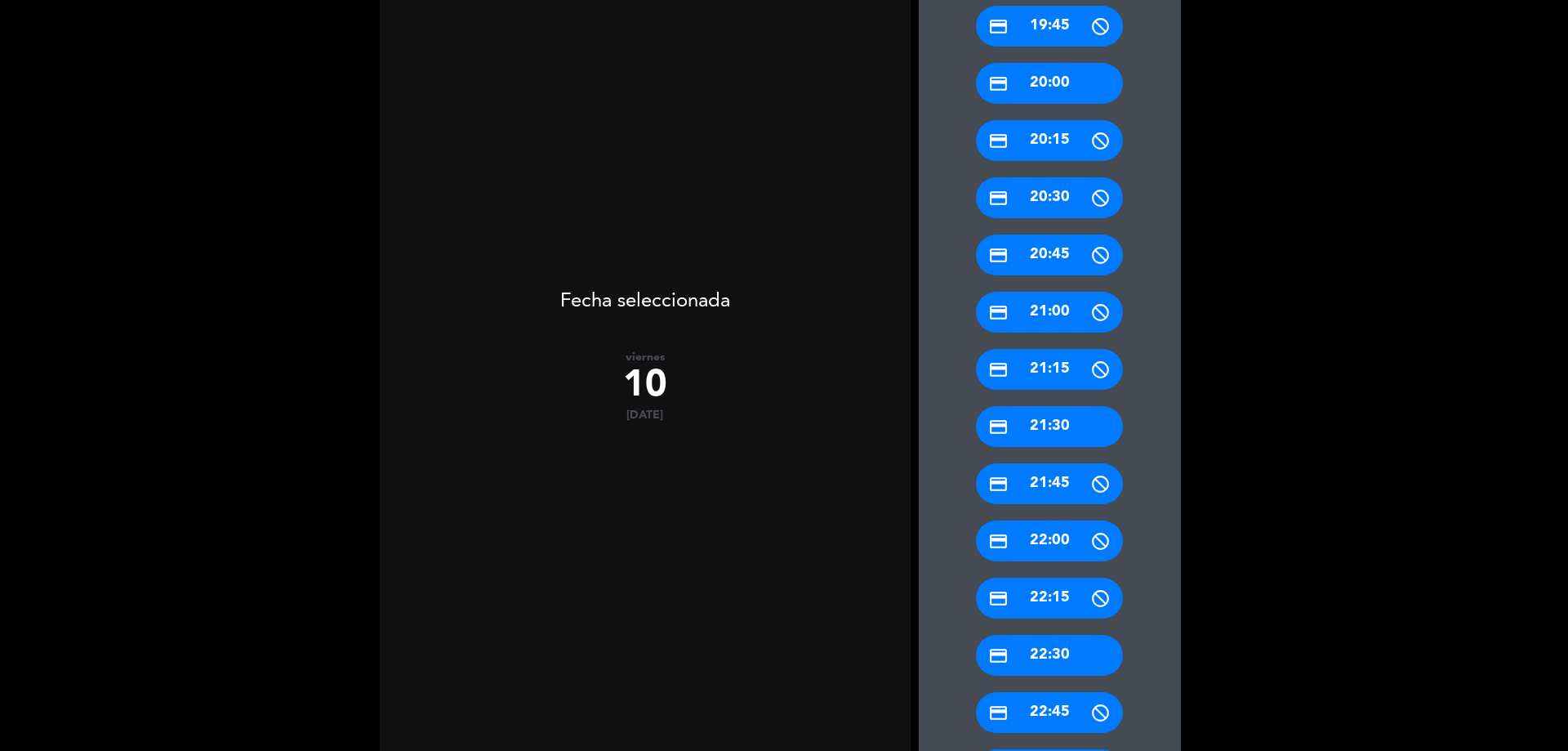
scroll to position [665, 0]
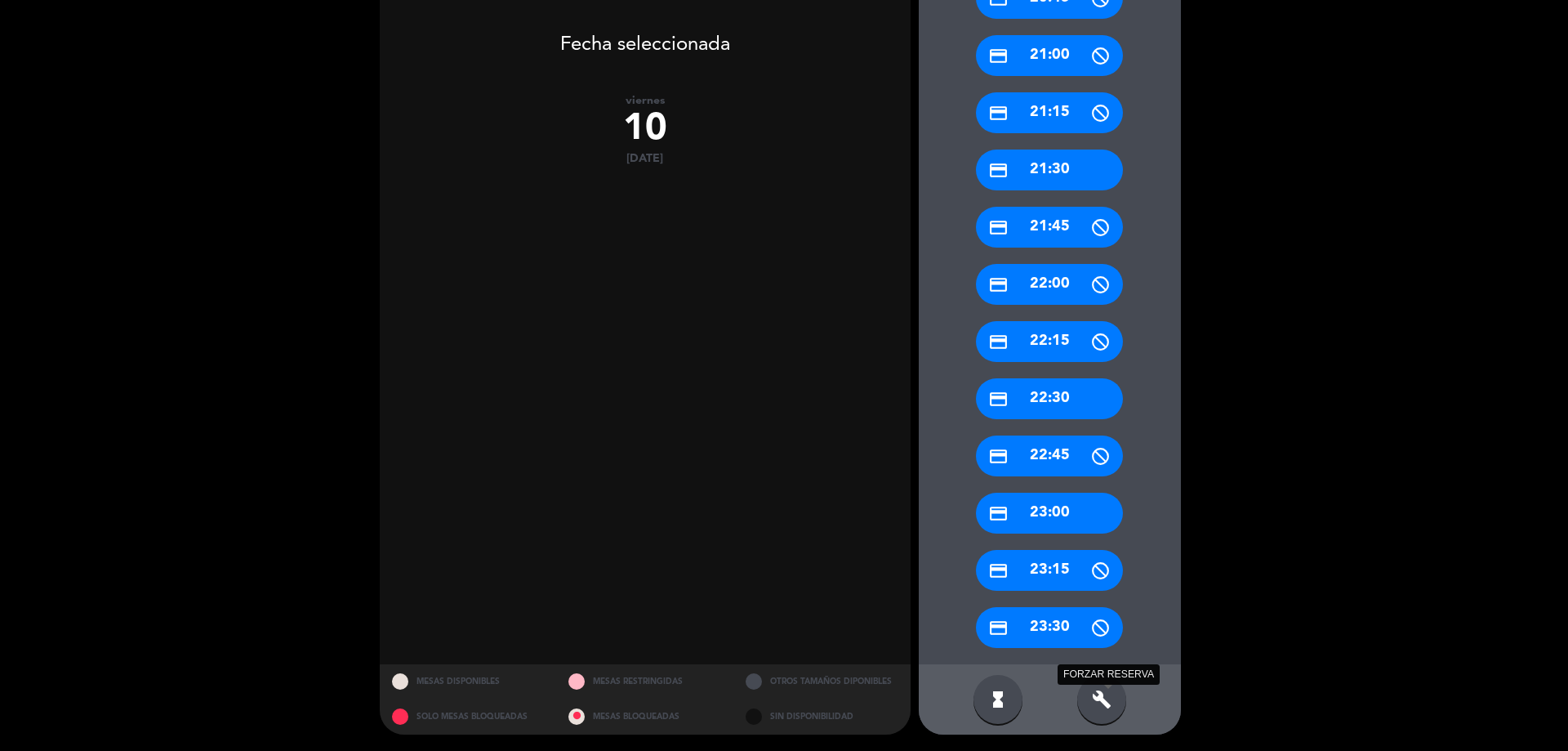
click at [1104, 703] on icon "build" at bounding box center [1101, 699] width 19 height 19
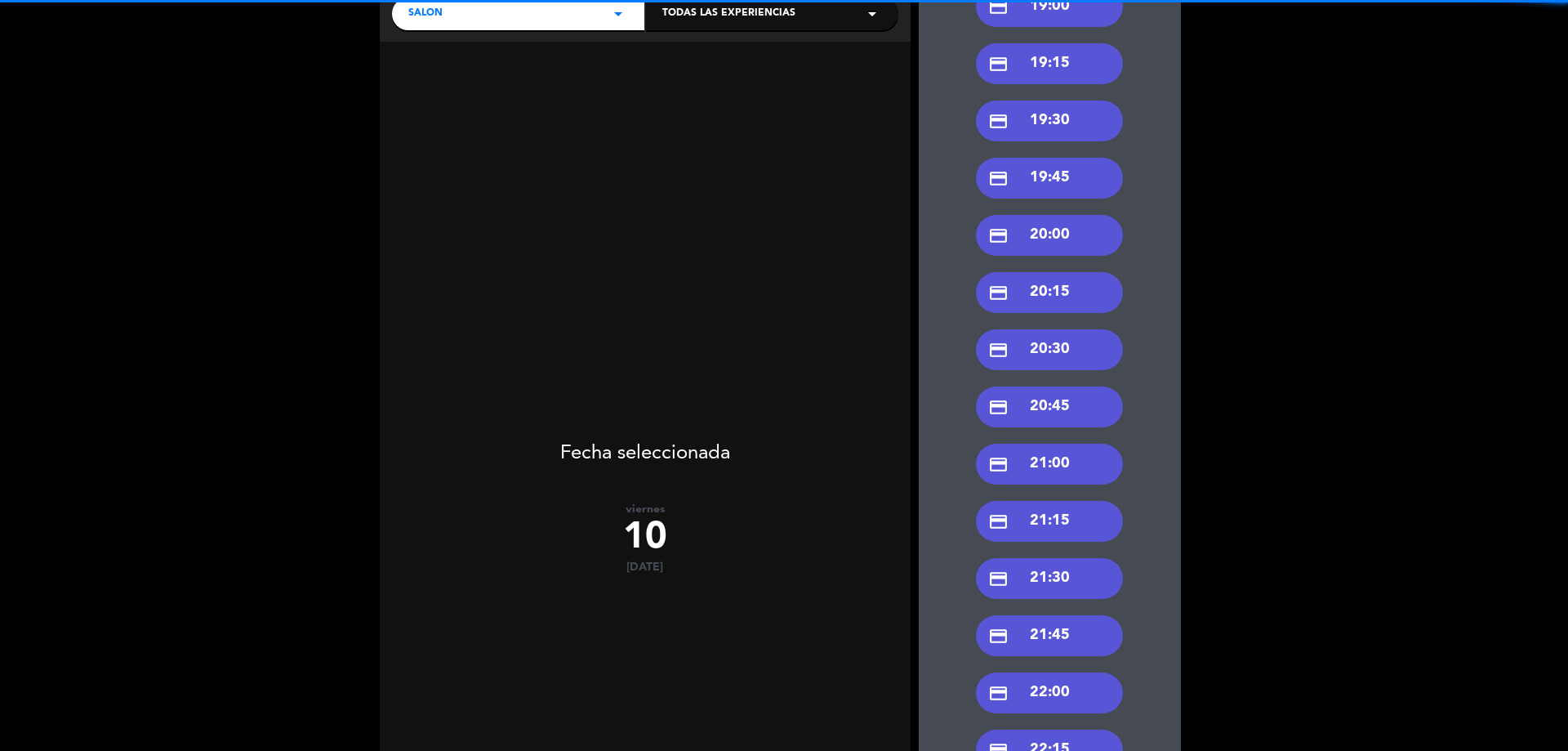
scroll to position [0, 0]
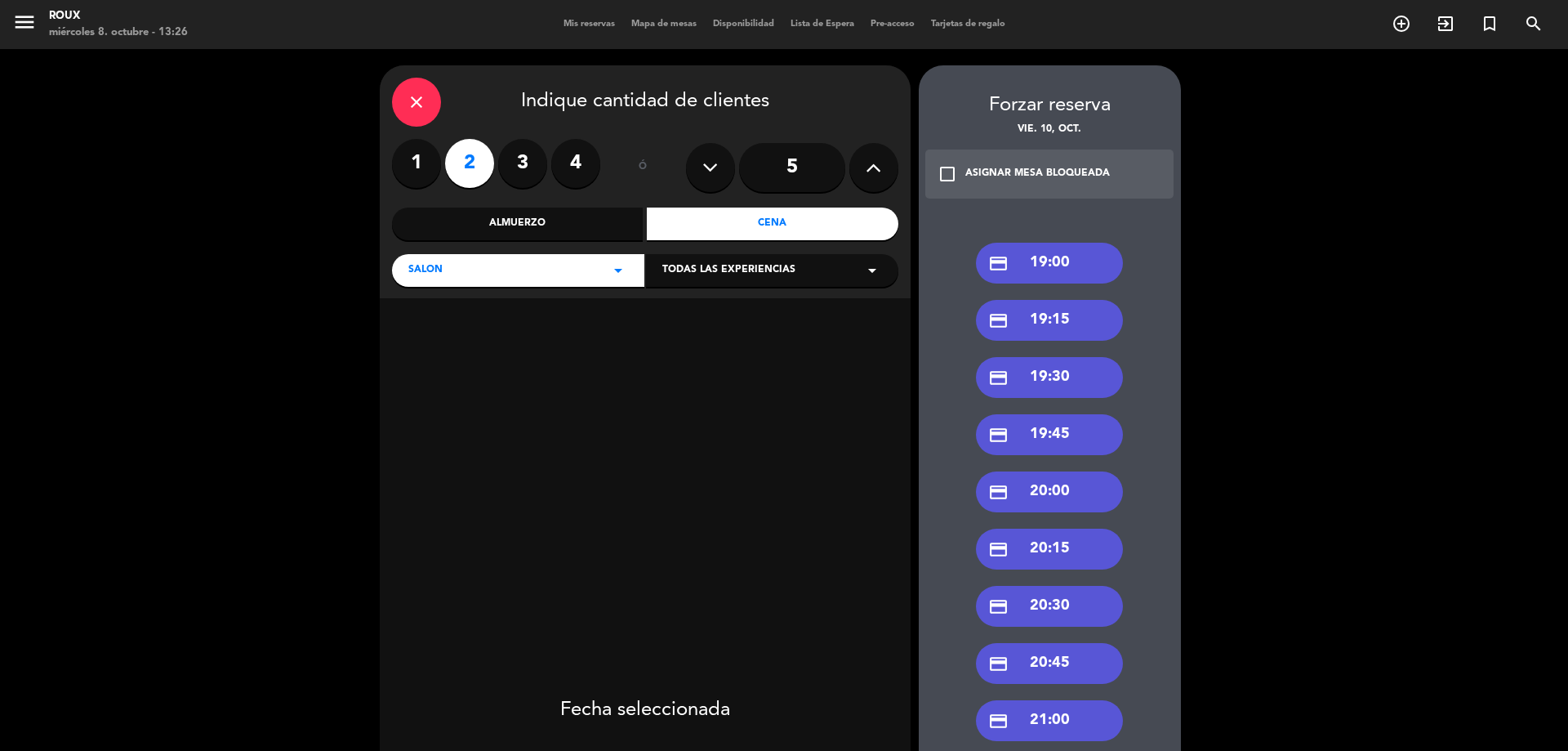
click at [405, 106] on div "close" at bounding box center [416, 101] width 49 height 49
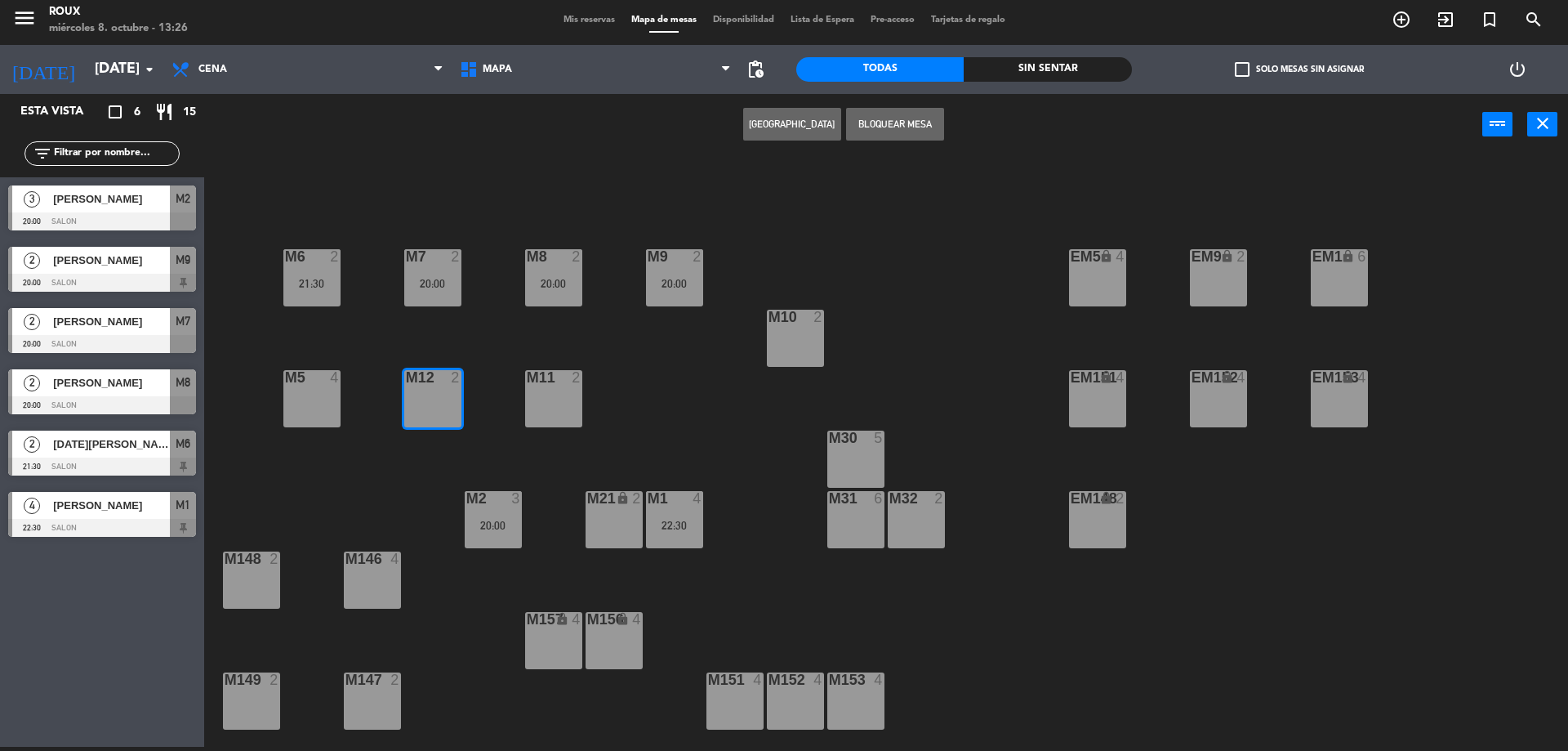
click at [428, 356] on div "M6 2 21:30 M7 2 20:00 M8 2 20:00 M9 2 20:00 EM9 lock 2 EM5 lock 4 EM1 lock 6 M1…" at bounding box center [894, 455] width 1349 height 592
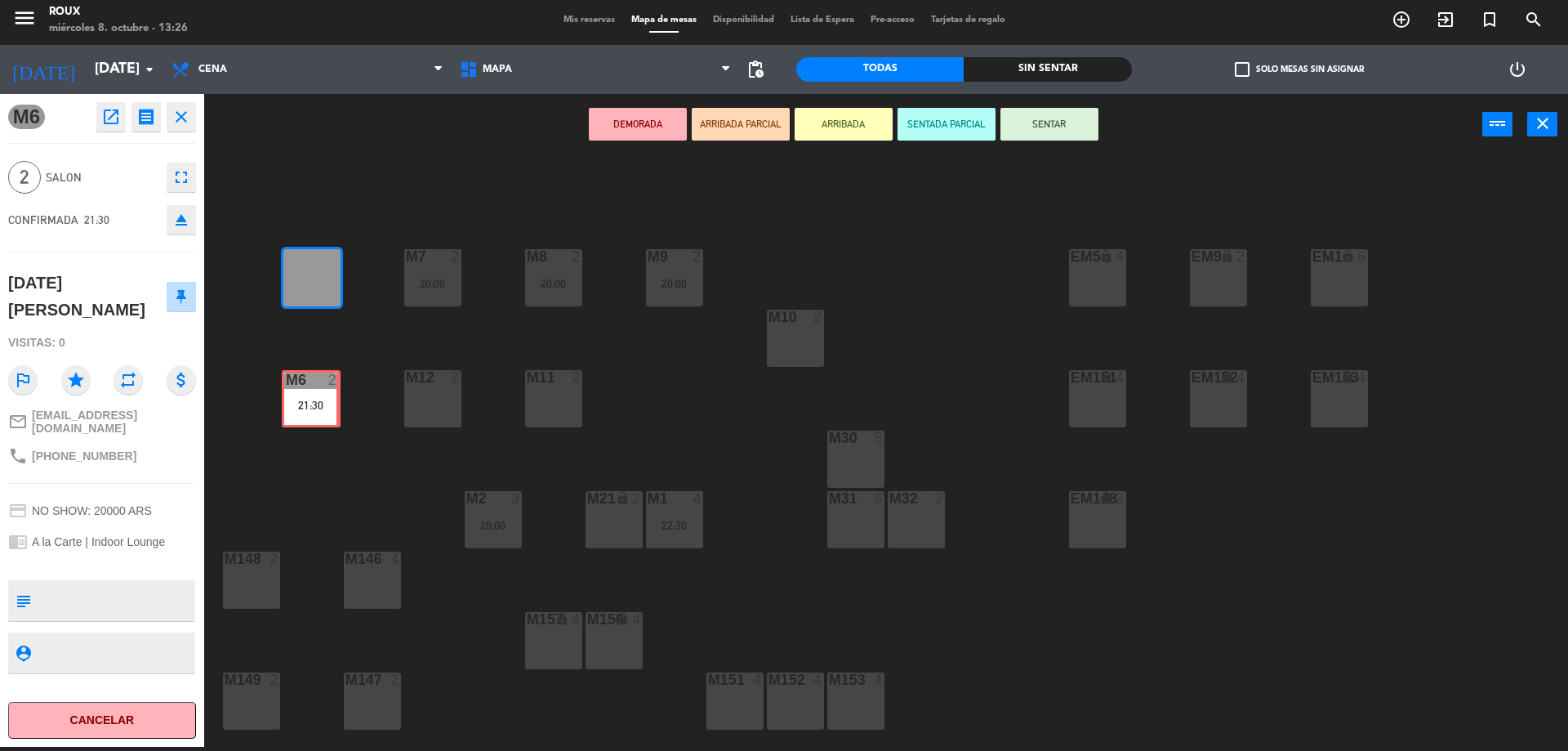
drag, startPoint x: 317, startPoint y: 288, endPoint x: 316, endPoint y: 405, distance: 117.0
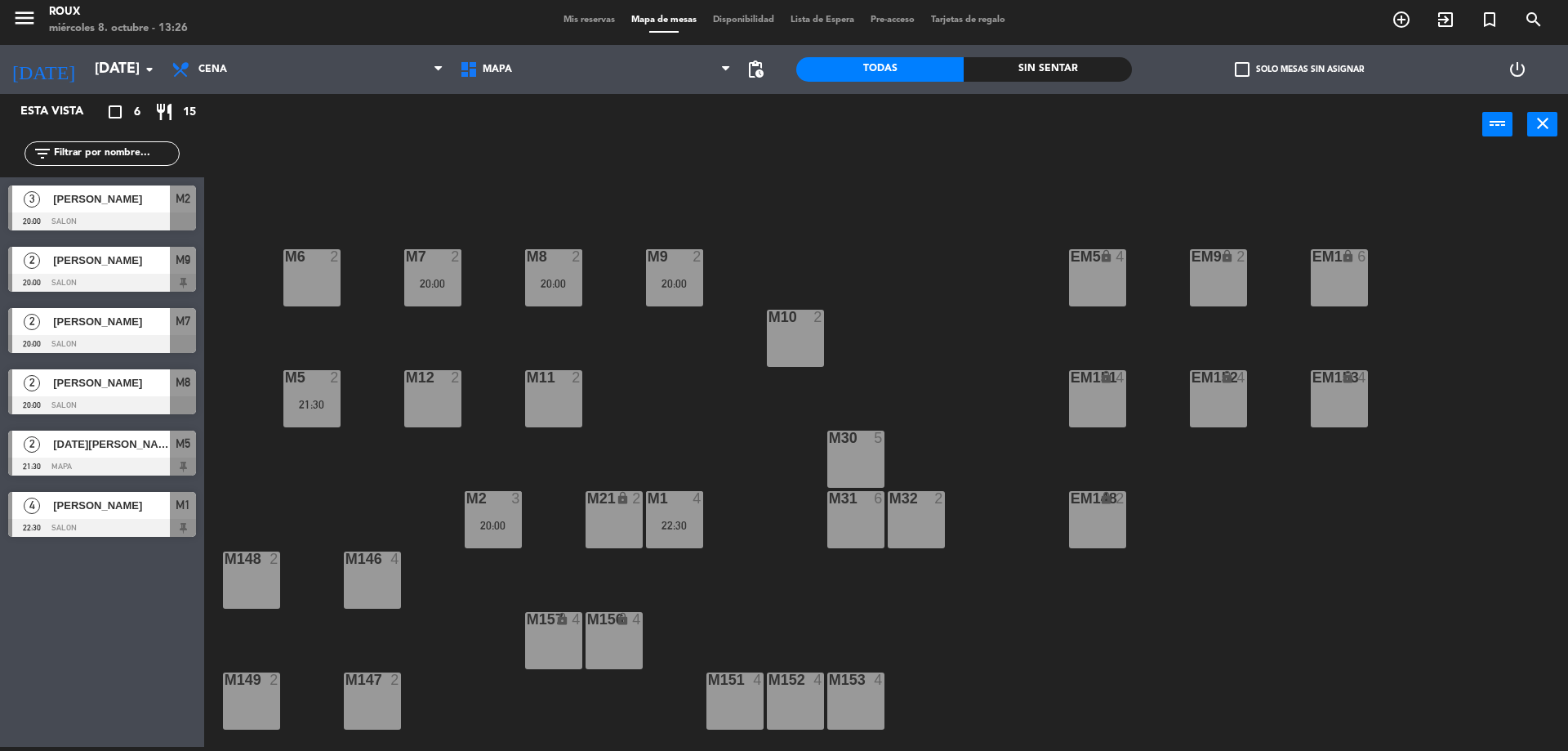
click at [365, 352] on div "M6 2 M7 2 20:00 M8 2 20:00 M9 2 20:00 EM9 lock 2 EM5 lock 4 EM1 lock 6 M10 2 M1…" at bounding box center [894, 455] width 1349 height 592
click at [317, 274] on div "M6 2" at bounding box center [312, 278] width 57 height 57
click at [780, 137] on button "[GEOGRAPHIC_DATA]" at bounding box center [792, 124] width 98 height 33
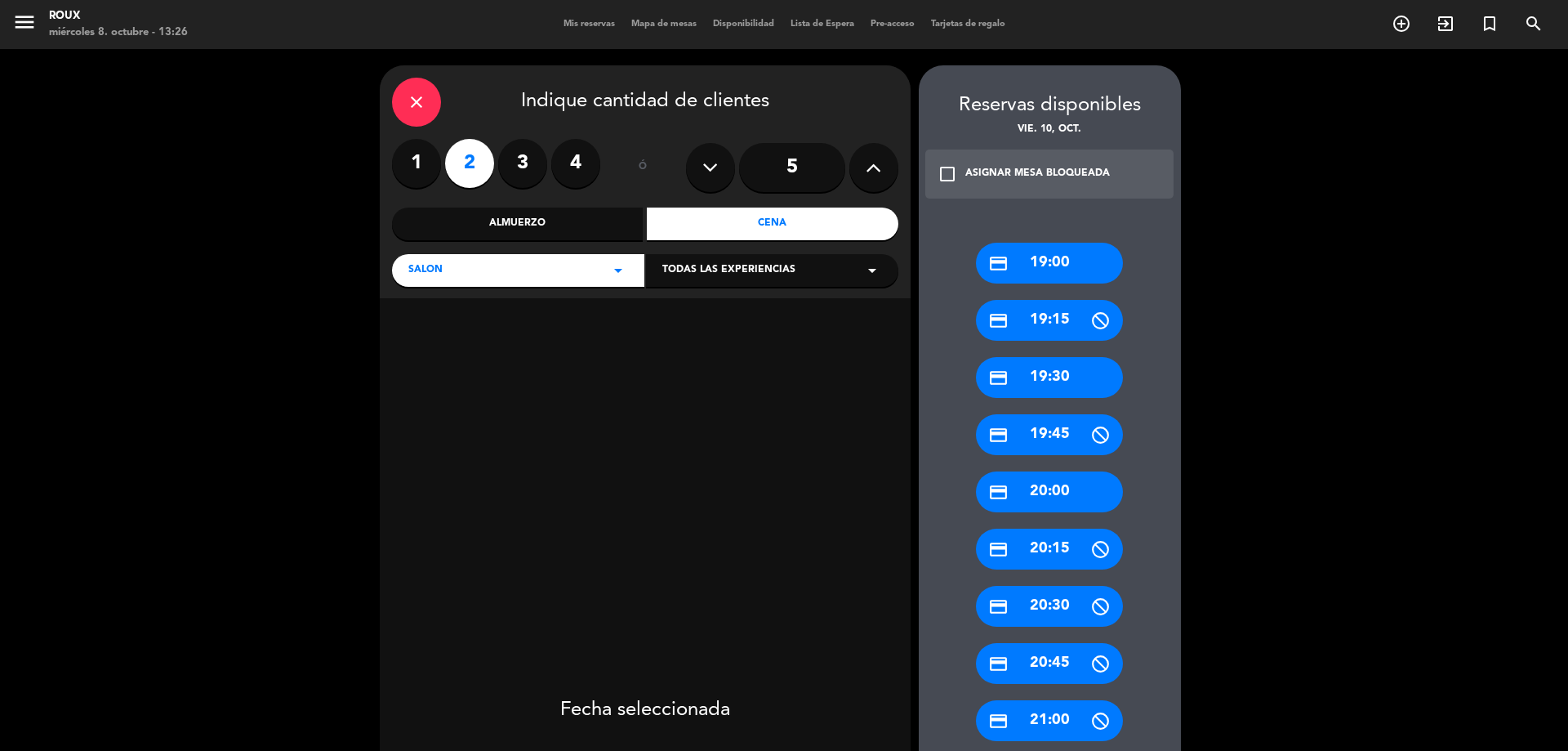
click at [407, 109] on icon "close" at bounding box center [416, 101] width 19 height 19
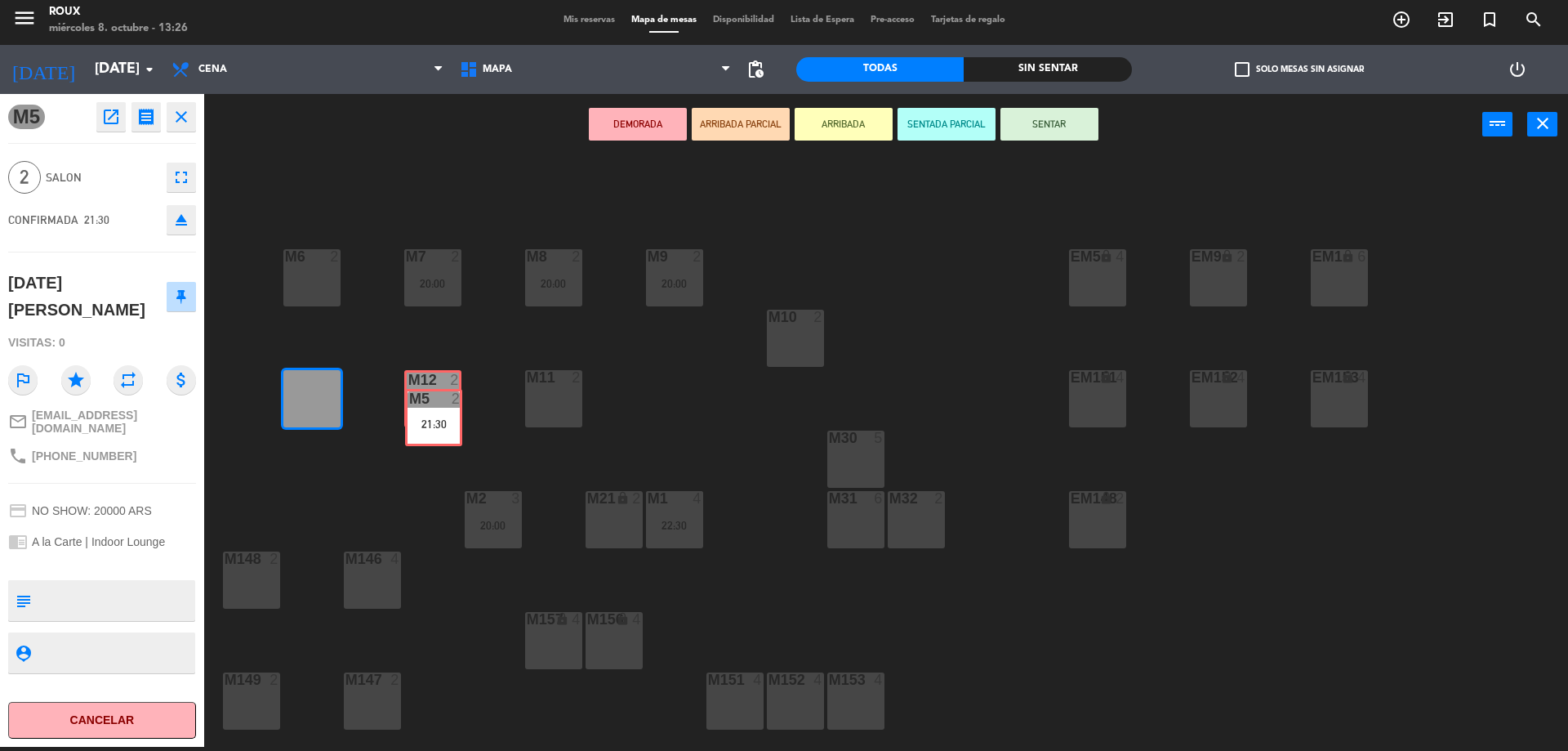
drag, startPoint x: 315, startPoint y: 382, endPoint x: 436, endPoint y: 397, distance: 121.9
click at [436, 397] on div "M6 2 M7 2 20:00 M8 2 20:00 M9 2 20:00 EM9 lock 2 EM5 lock 4 EM1 lock 6 M10 2 M1…" at bounding box center [894, 455] width 1349 height 592
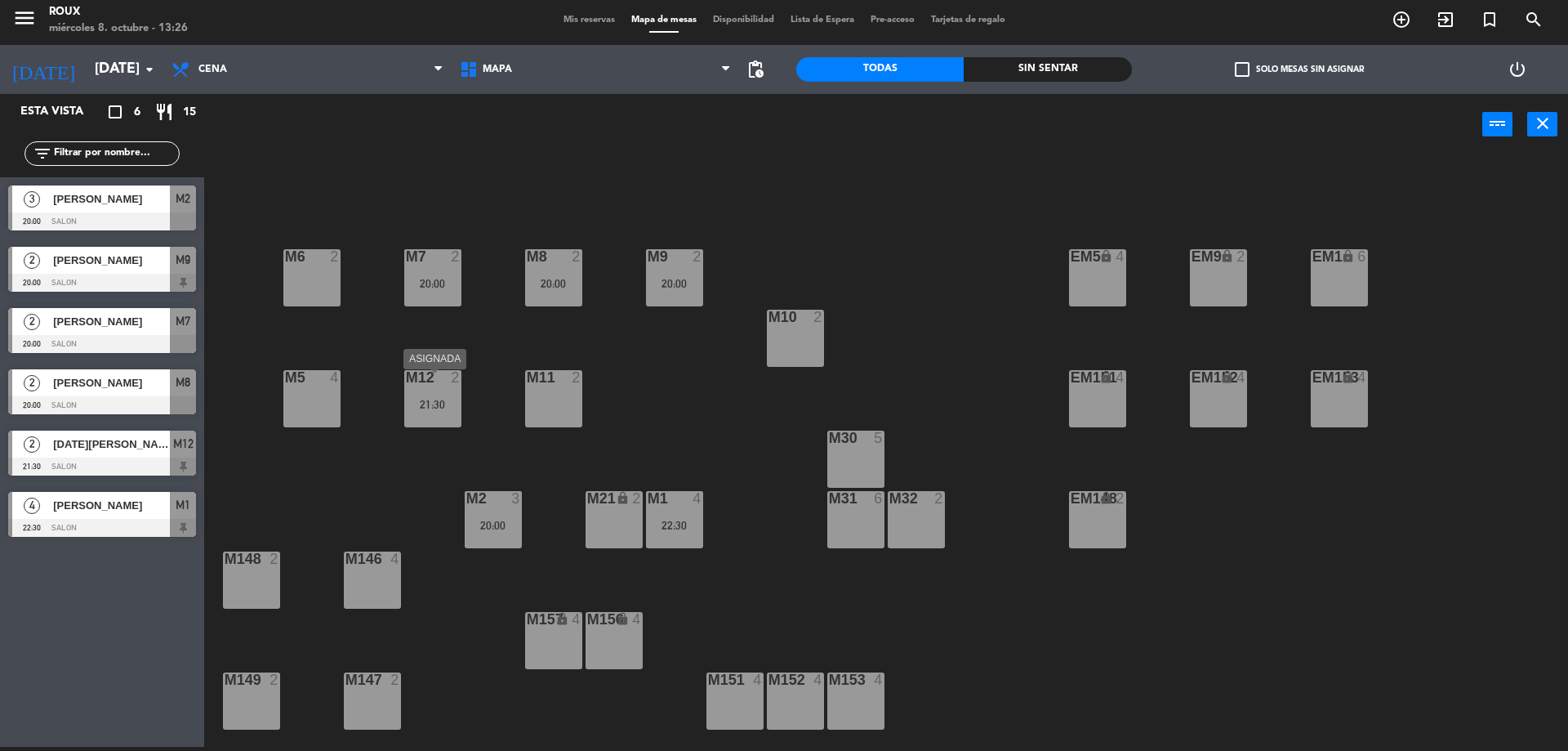
click at [451, 410] on div "21:30" at bounding box center [432, 404] width 57 height 11
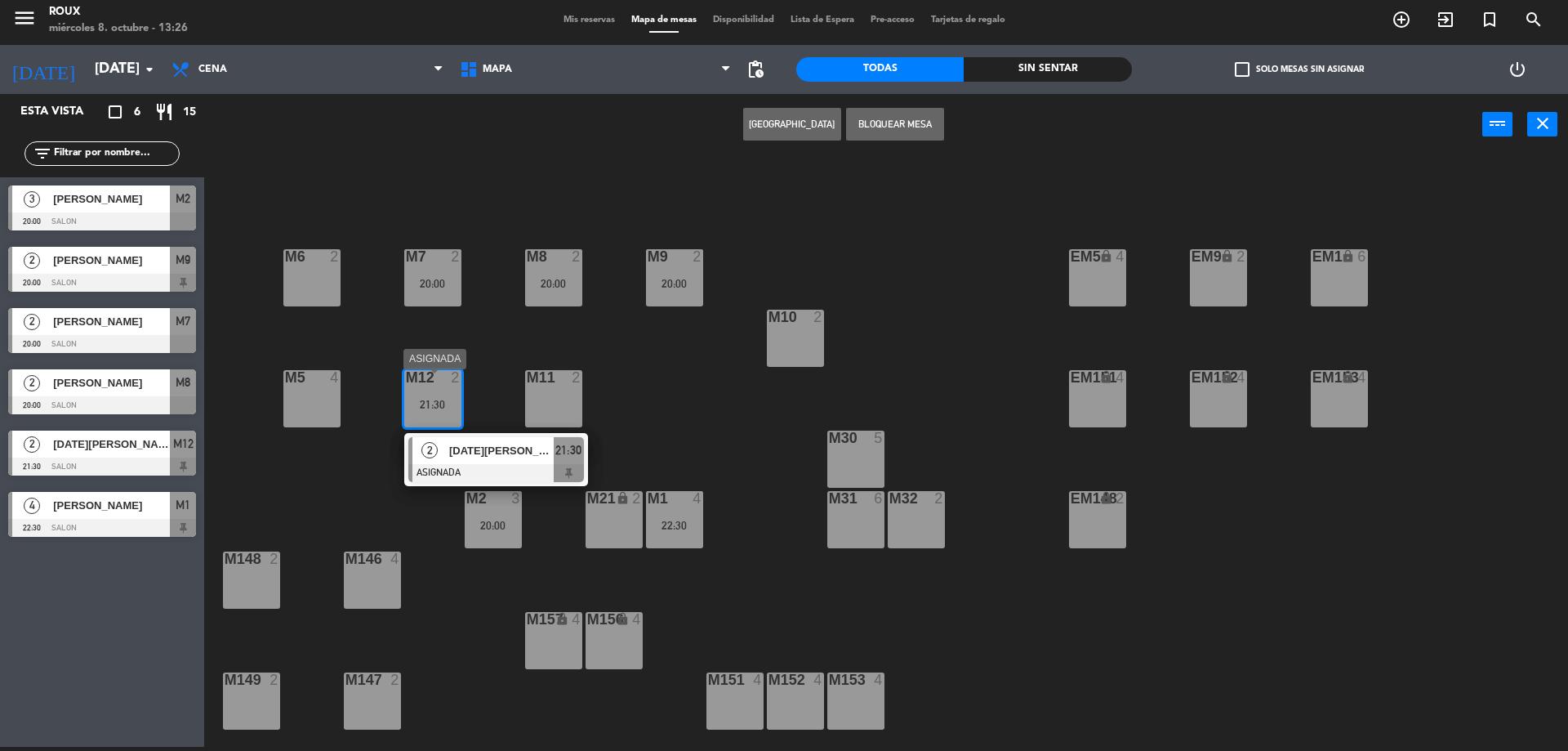
click at [505, 459] on span "[DATE][PERSON_NAME]" at bounding box center [502, 450] width 105 height 17
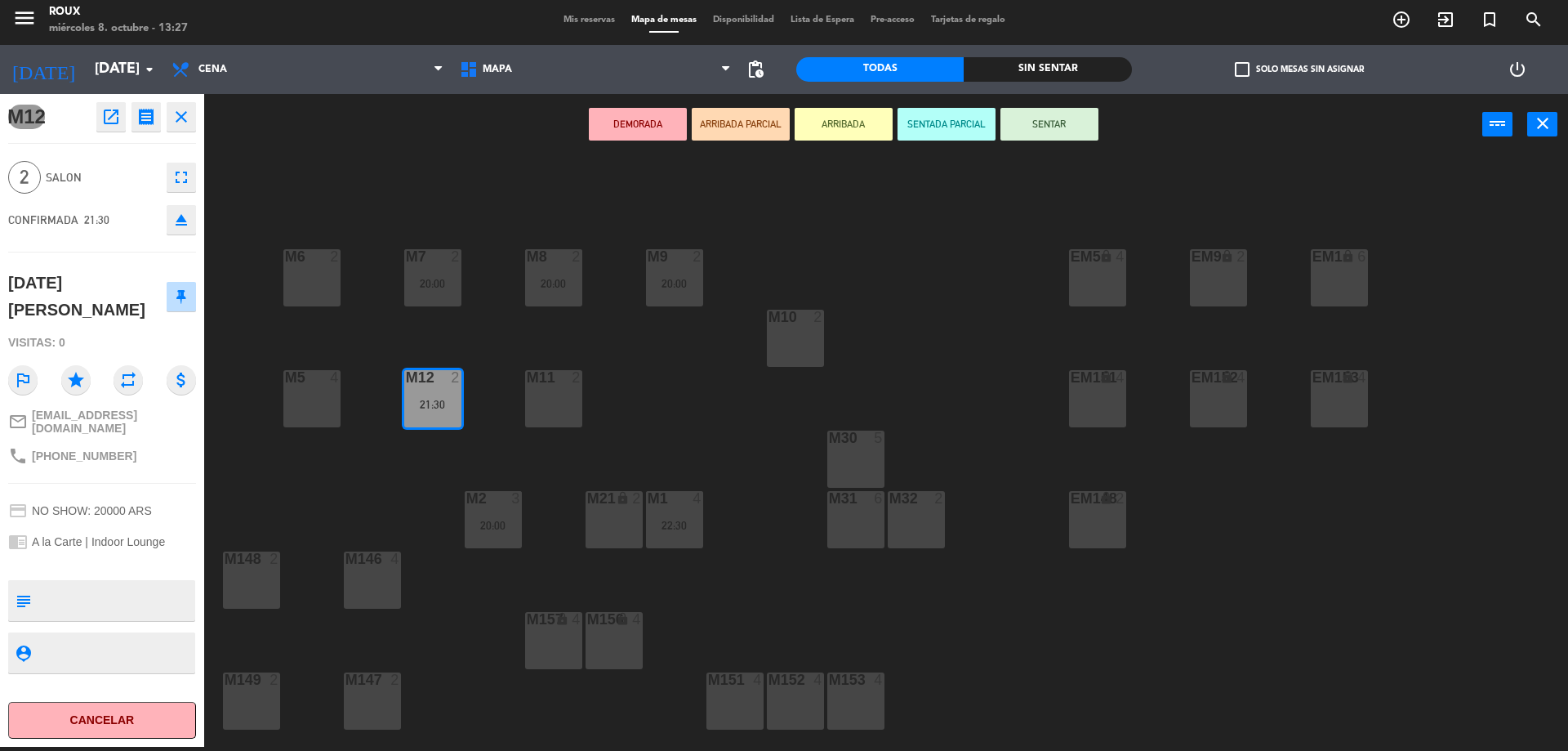
click at [404, 487] on div "M6 2 M7 2 20:00 M8 2 20:00 M9 2 20:00 EM9 lock 2 EM5 lock 4 EM1 lock 6 M10 2 M1…" at bounding box center [894, 455] width 1349 height 592
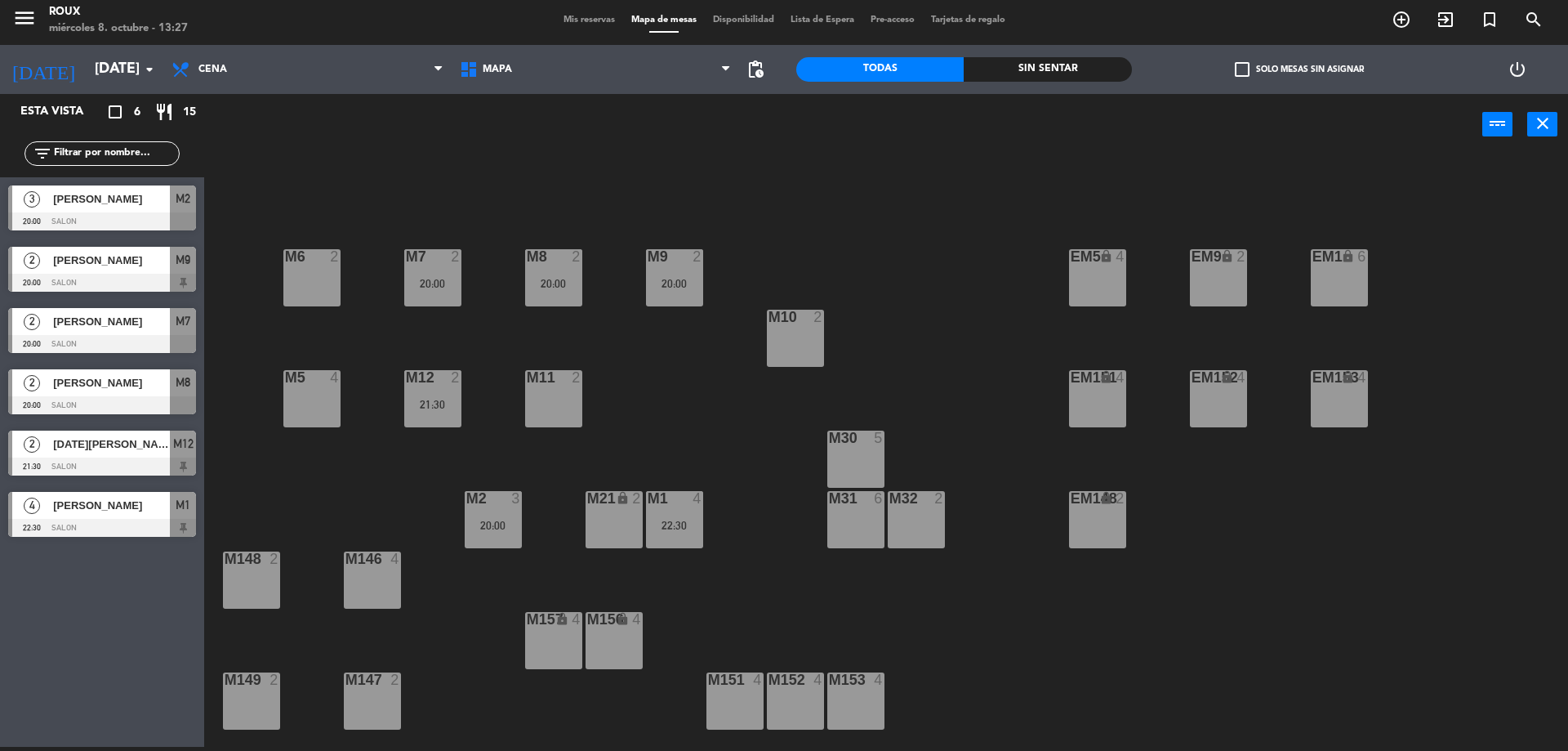
click at [317, 264] on div at bounding box center [311, 257] width 27 height 15
click at [790, 130] on button "[GEOGRAPHIC_DATA]" at bounding box center [792, 124] width 98 height 33
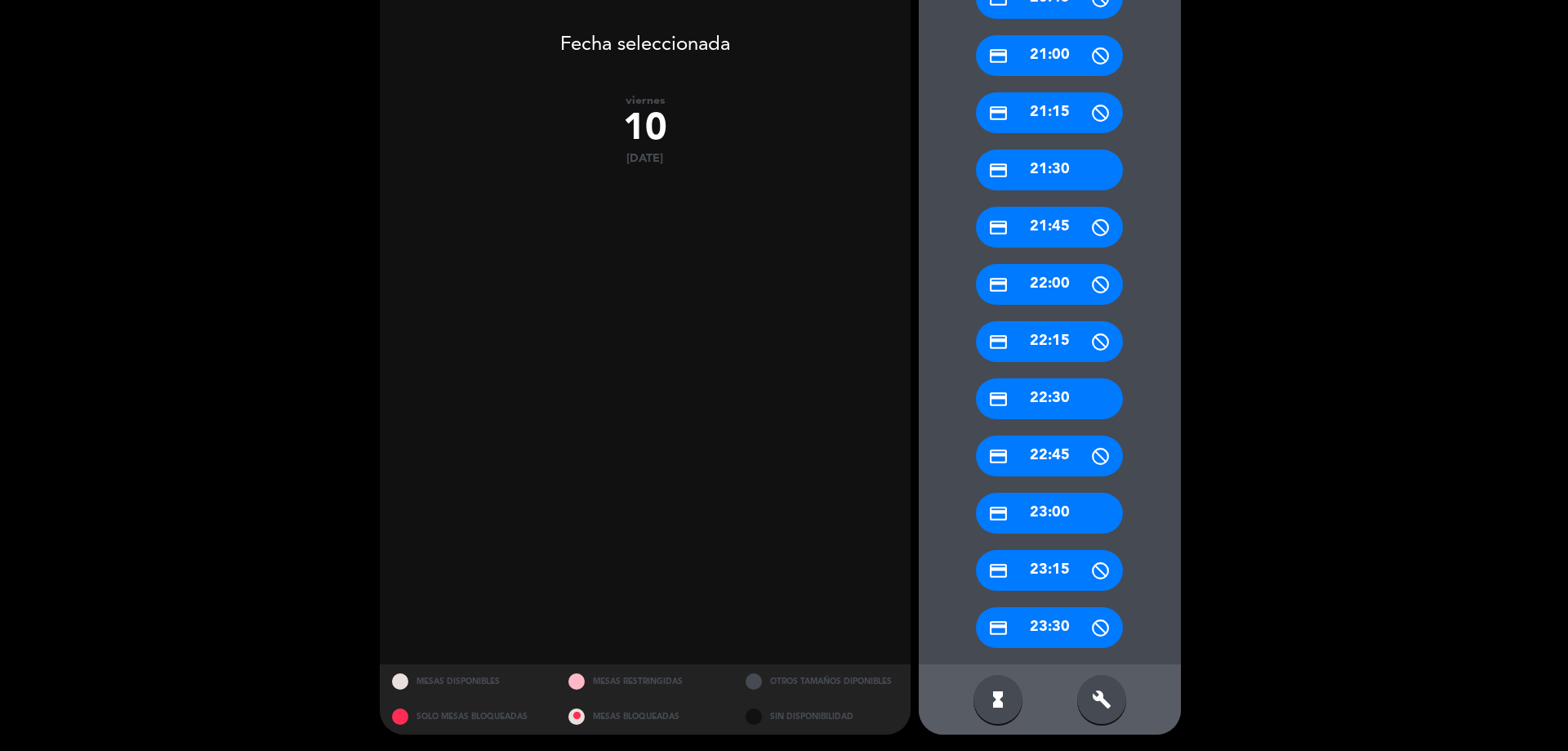
click at [1103, 703] on icon "build" at bounding box center [1101, 699] width 19 height 19
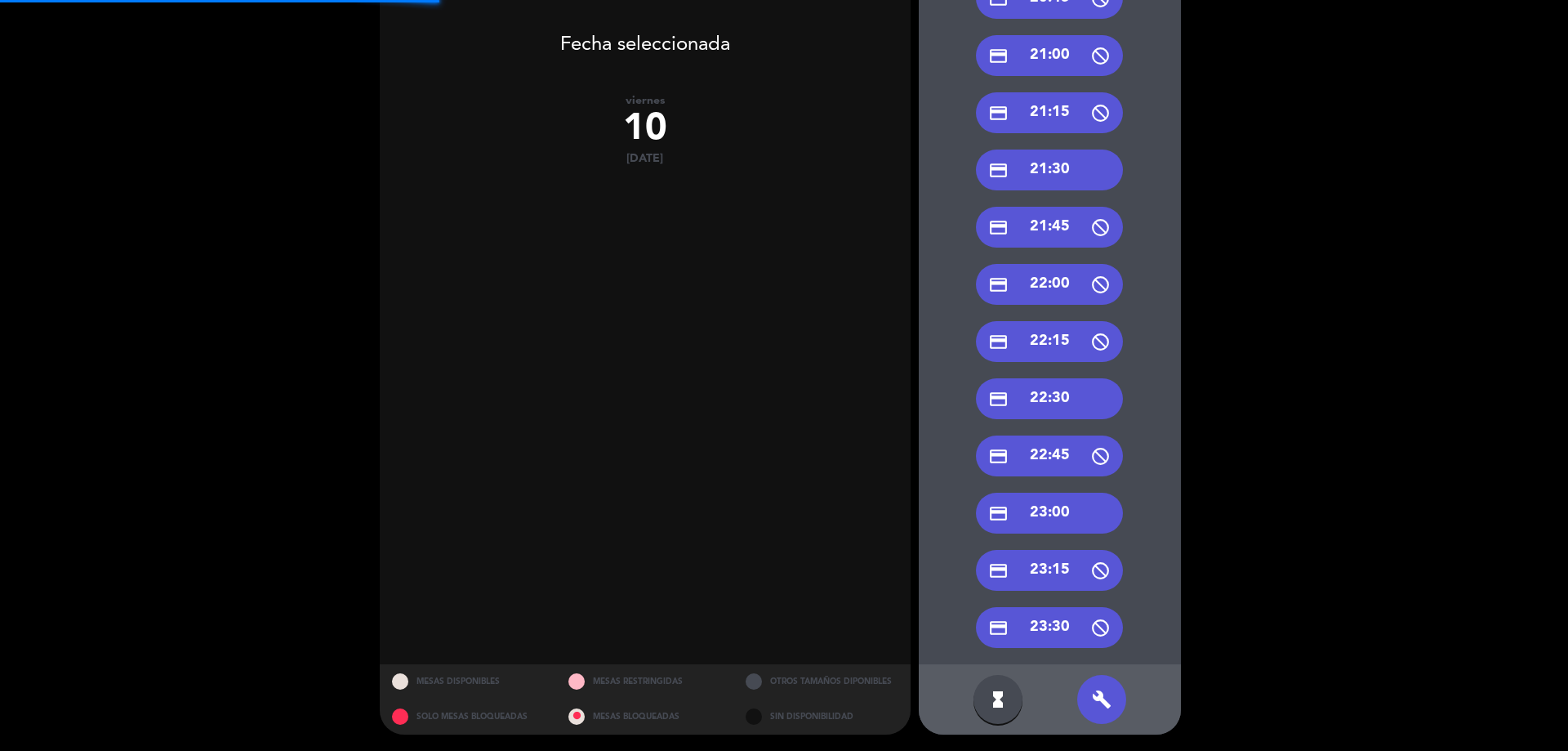
scroll to position [11, 0]
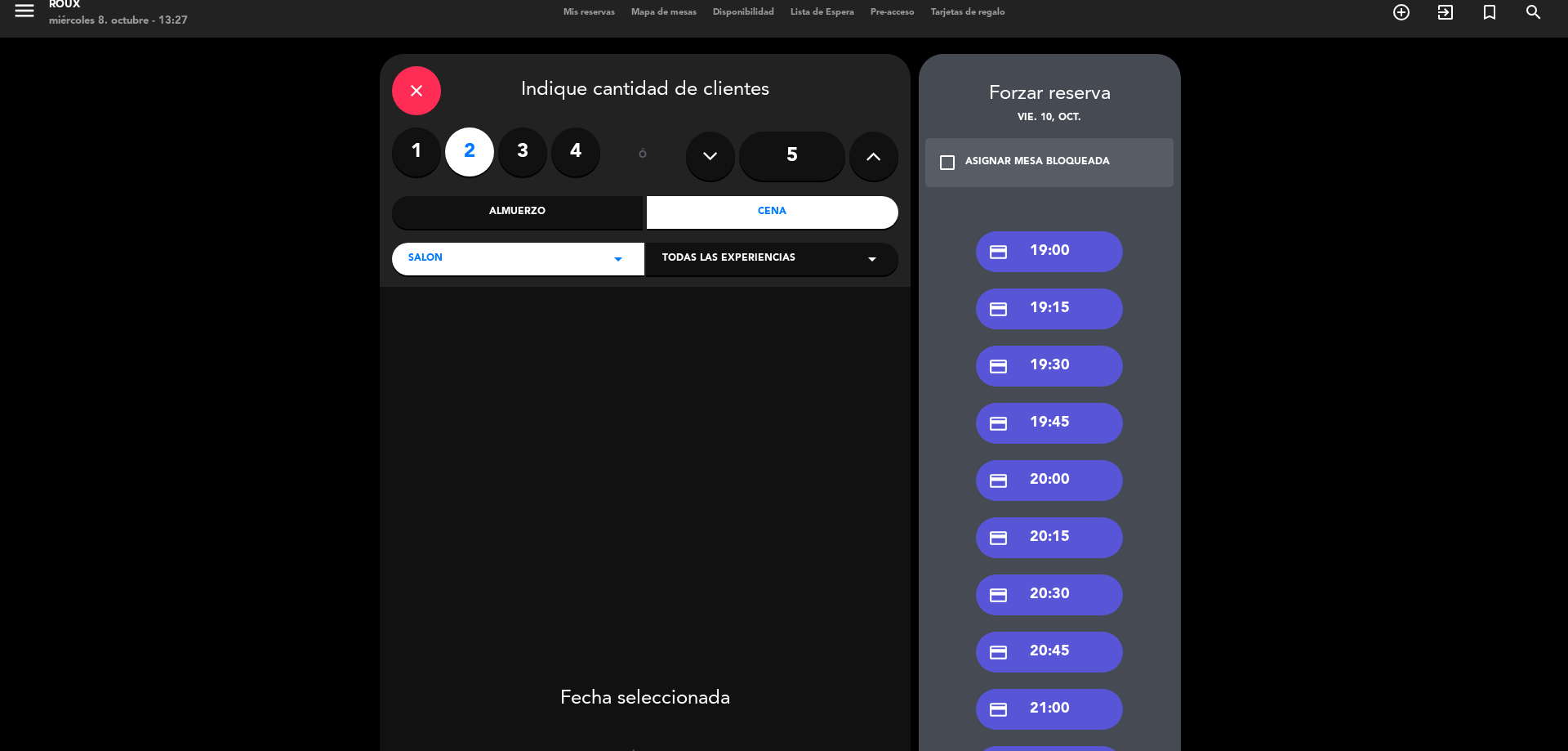
click at [1080, 595] on div "credit_card 20:30" at bounding box center [1050, 595] width 147 height 40
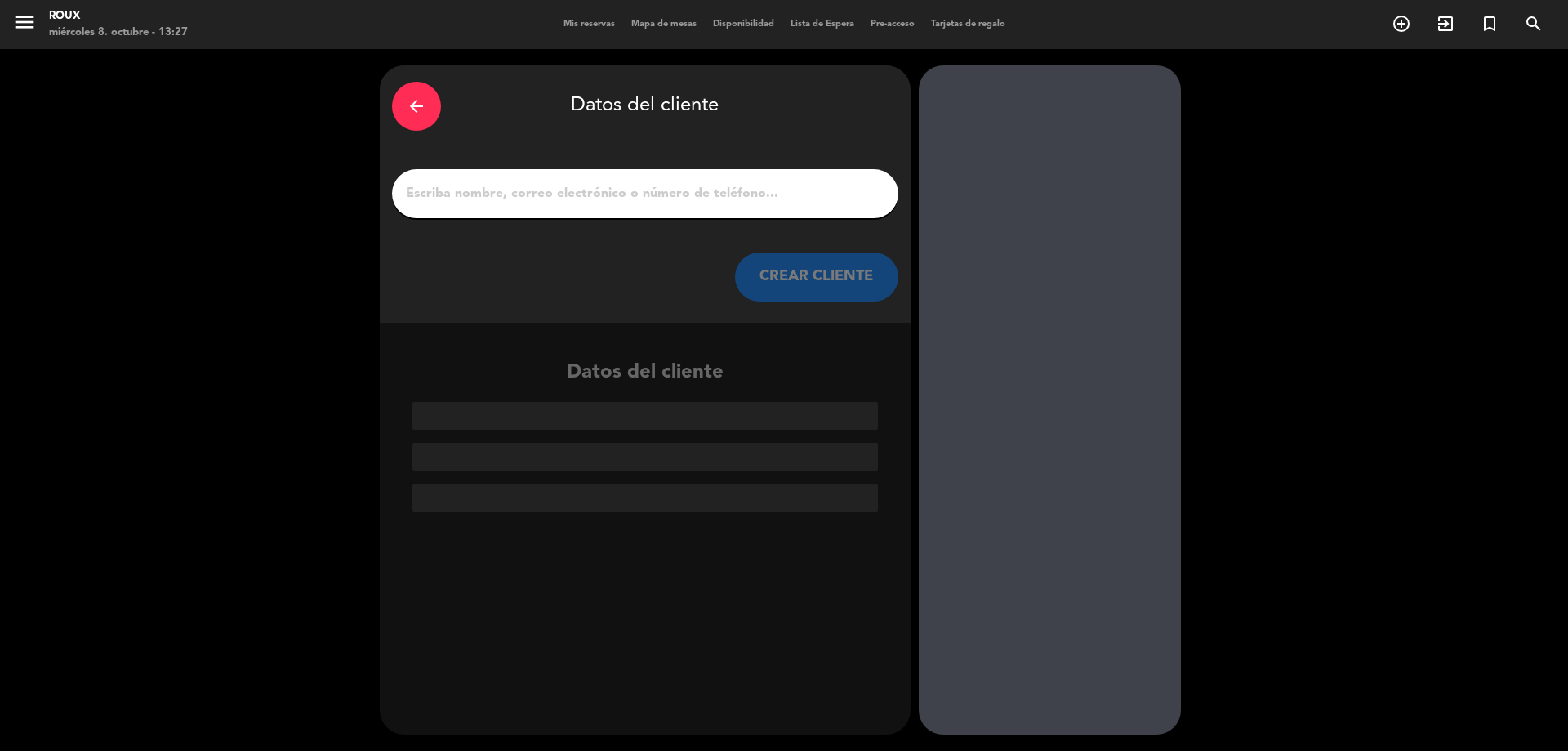
click at [727, 193] on input "1" at bounding box center [645, 193] width 482 height 23
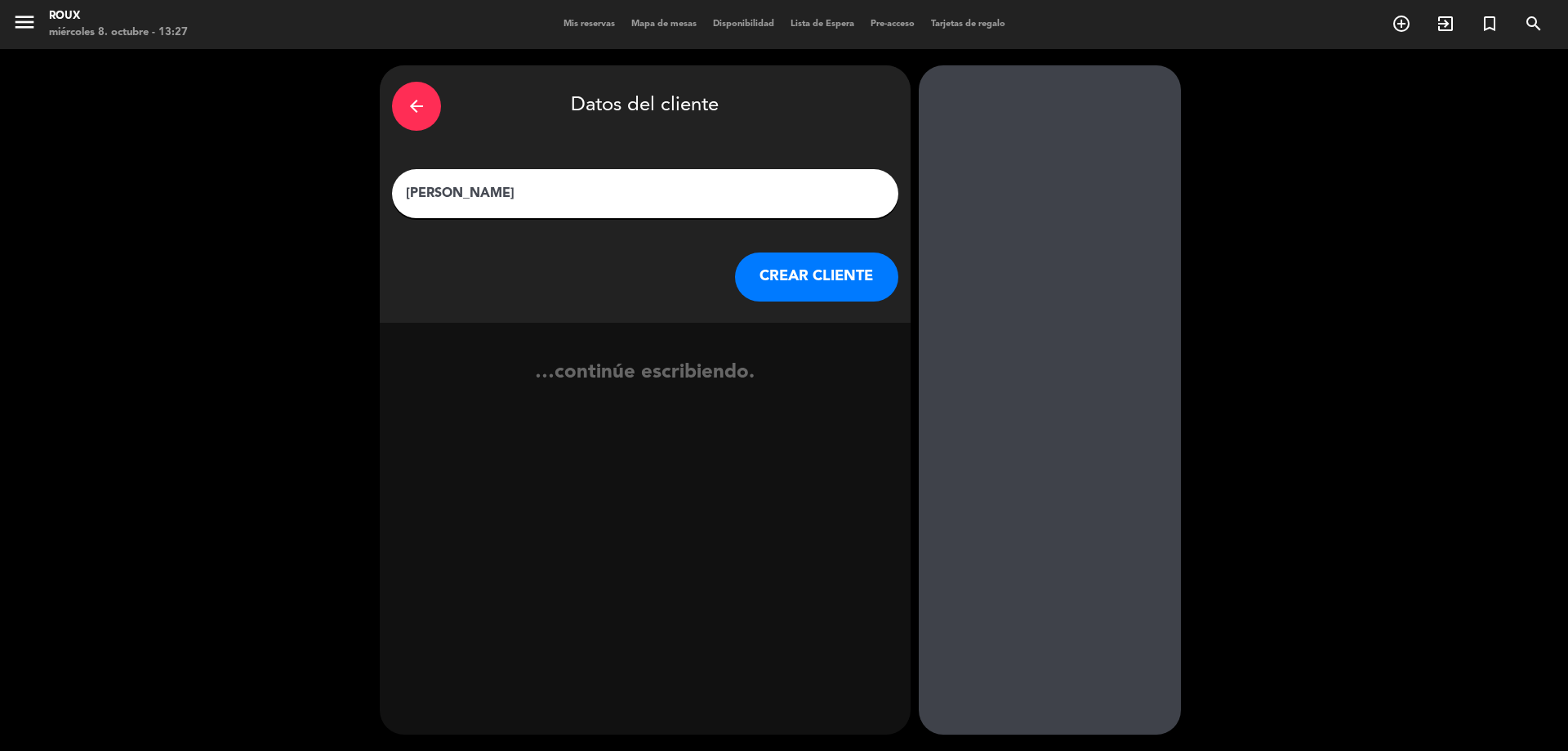
type input "[PERSON_NAME]"
click at [801, 260] on button "CREAR CLIENTE" at bounding box center [817, 276] width 164 height 49
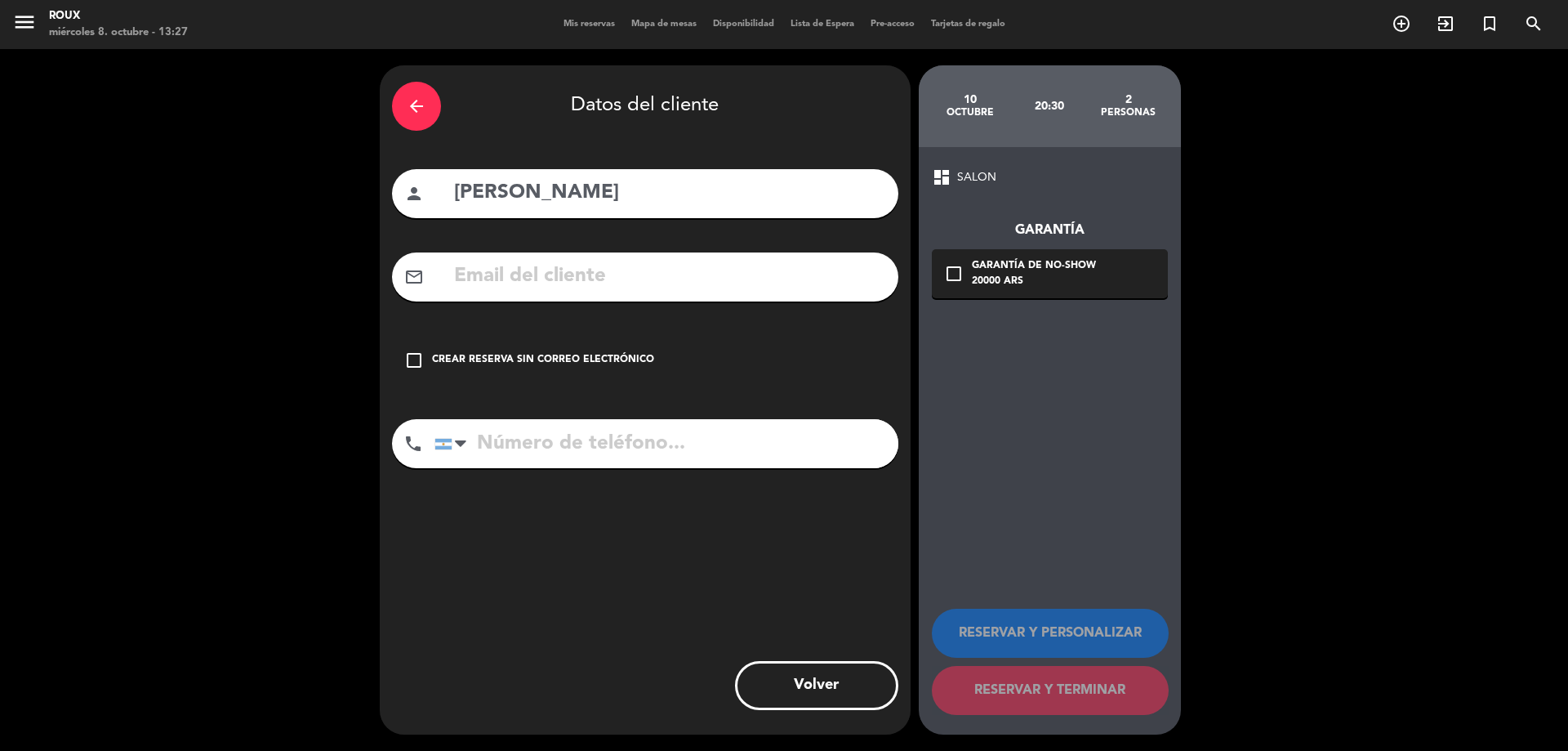
click at [629, 447] on input "tel" at bounding box center [666, 443] width 464 height 49
type input "1136393850"
click at [418, 369] on icon "check_box_outline_blank" at bounding box center [413, 360] width 19 height 19
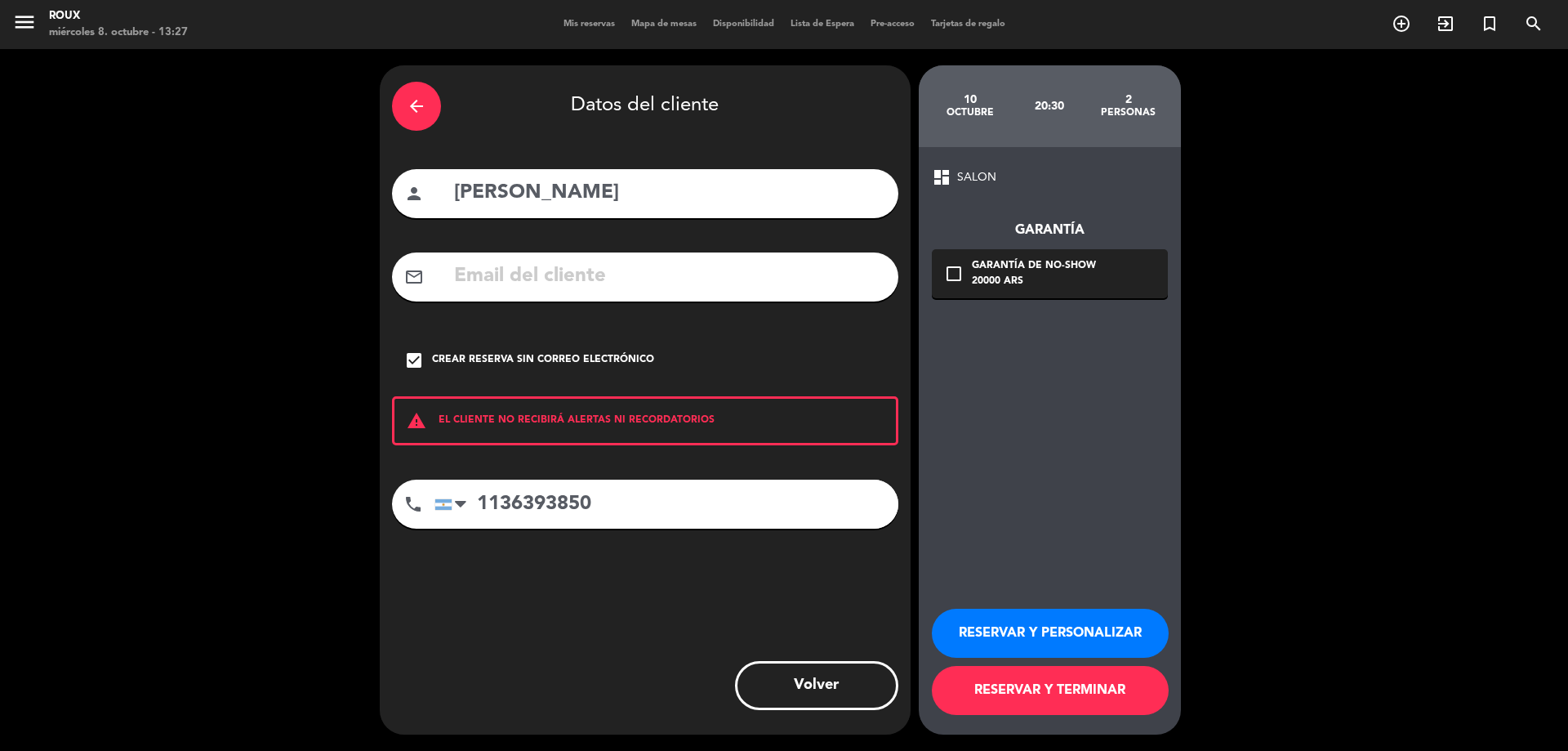
click at [550, 193] on input "[PERSON_NAME]" at bounding box center [669, 193] width 433 height 33
click at [529, 199] on input "[PERSON_NAME]" at bounding box center [669, 193] width 433 height 33
click at [467, 191] on input "[PERSON_NAME]" at bounding box center [669, 193] width 433 height 33
type input "[PERSON_NAME]"
click at [1074, 699] on button "RESERVAR Y TERMINAR" at bounding box center [1050, 689] width 236 height 49
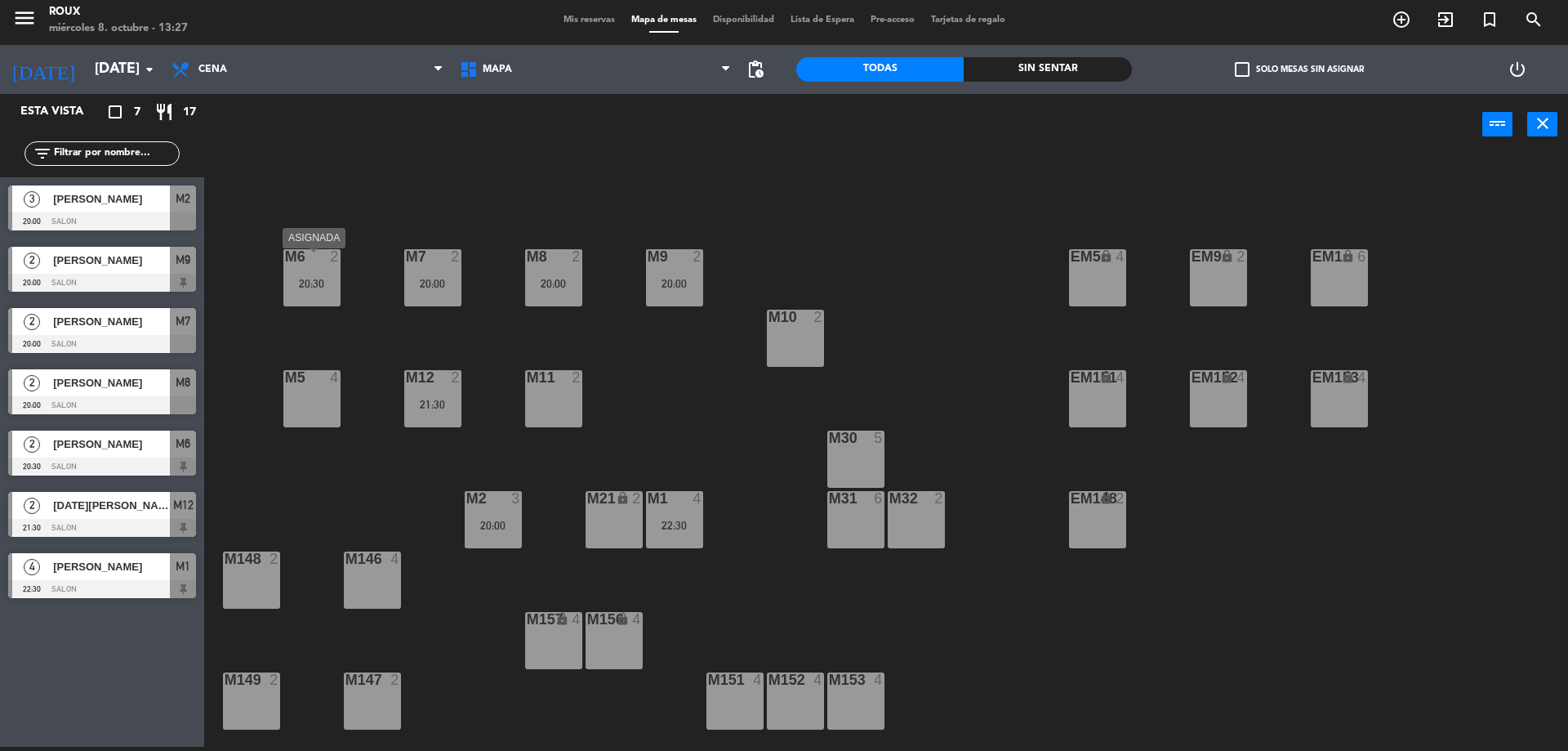
click at [308, 289] on div "20:30" at bounding box center [312, 283] width 57 height 11
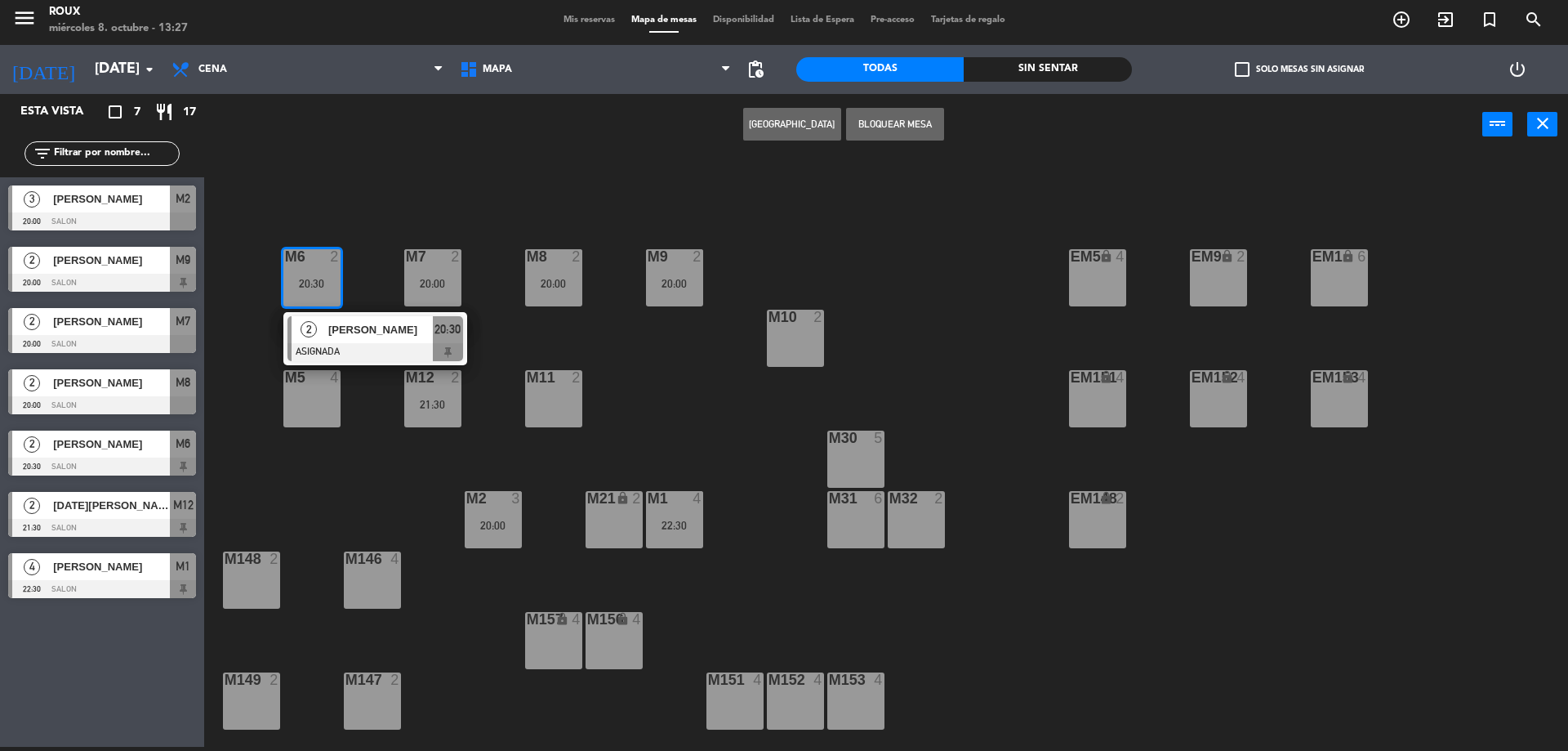
click at [375, 333] on span "[PERSON_NAME]" at bounding box center [381, 329] width 105 height 17
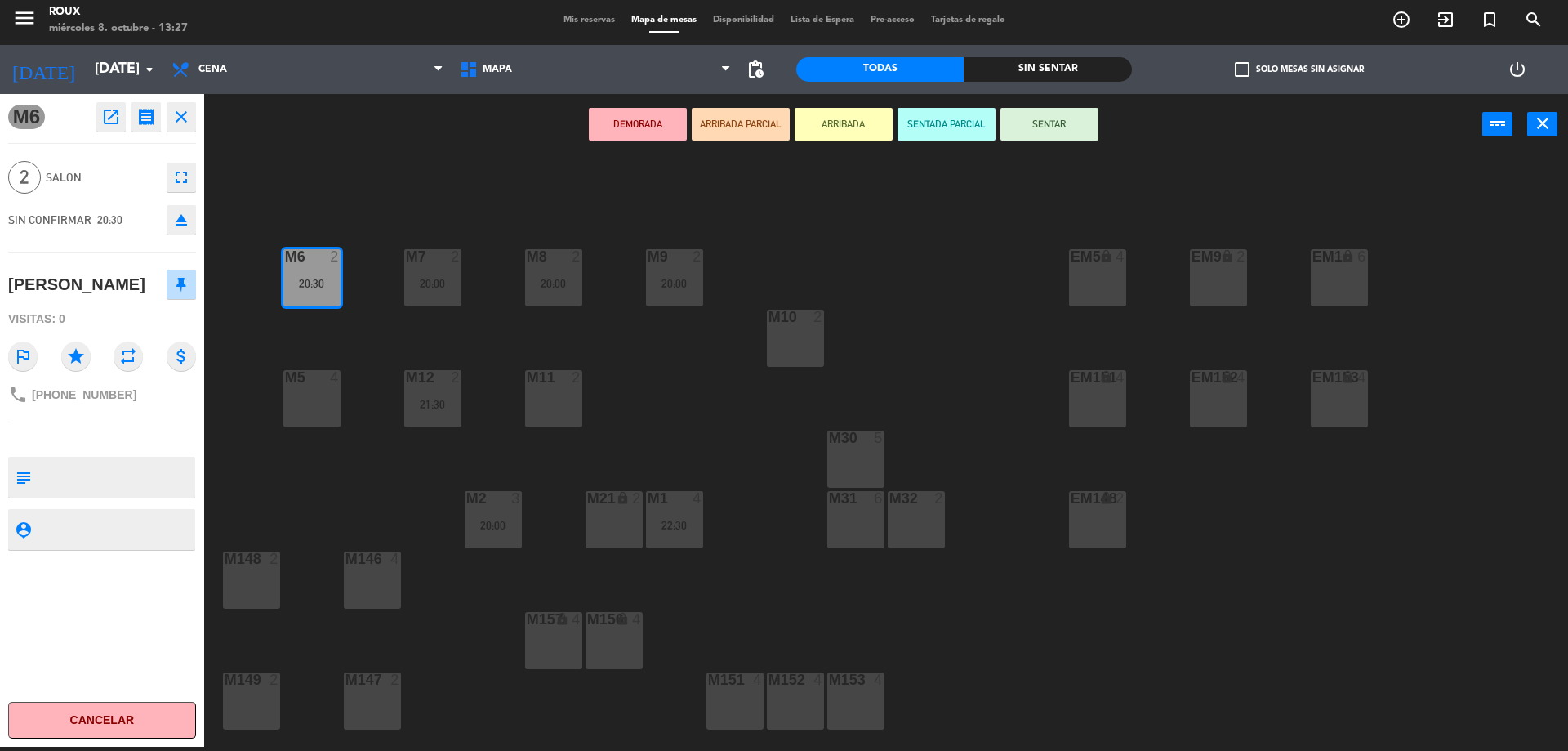
click at [98, 483] on textarea at bounding box center [116, 477] width 156 height 34
type textarea "M"
type textarea "QUIERE MESA 6. ES UN ANIVERSARIO"
click at [179, 430] on div "M6 open_in_new receipt 8:30 PM [DATE] 2 personas [PERSON_NAME] M6 close 2 SALON…" at bounding box center [102, 420] width 204 height 653
click at [210, 447] on div "M6 open_in_new receipt 8:30 PM [DATE] 2 personas [PERSON_NAME] M6 close 2 SALON…" at bounding box center [102, 420] width 229 height 653
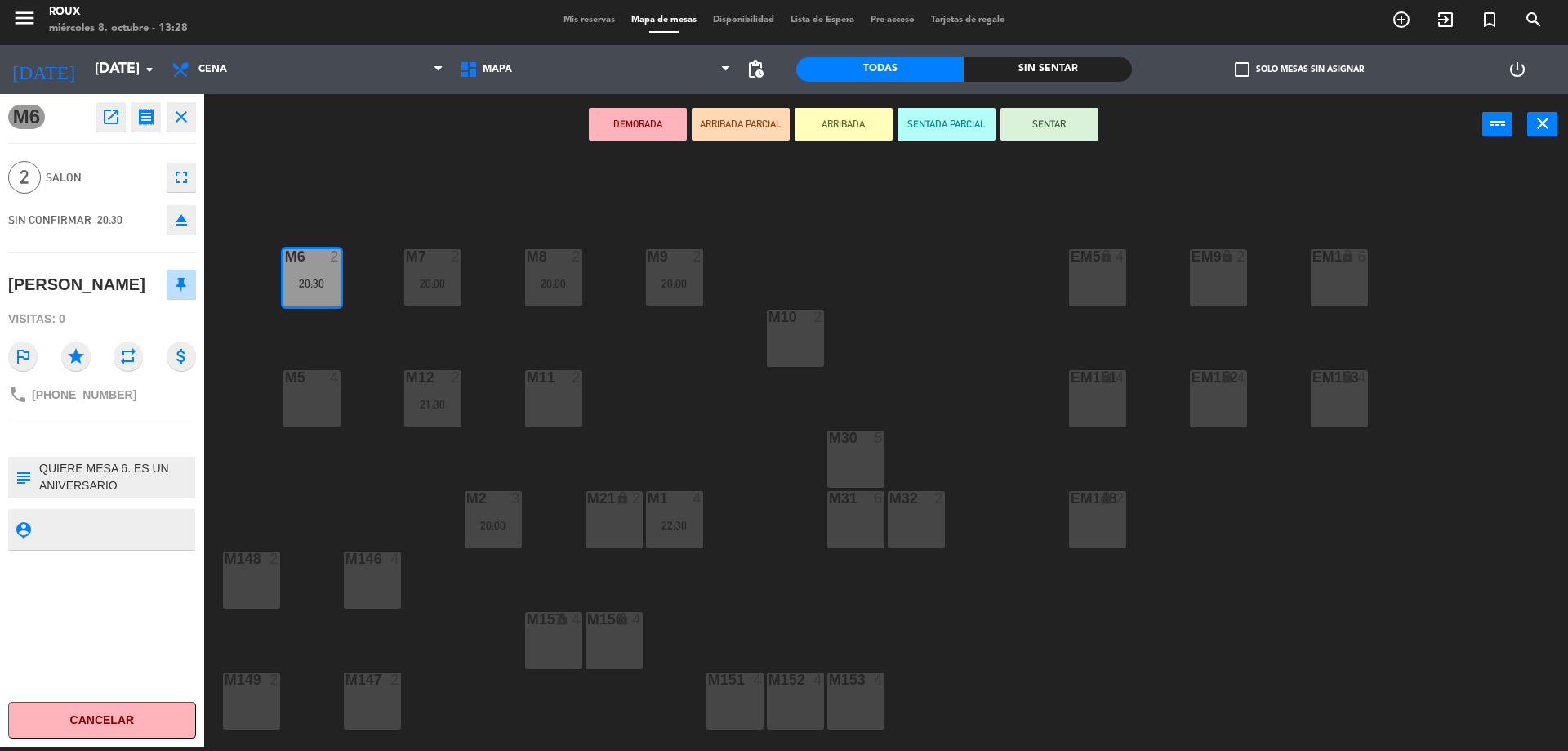
drag, startPoint x: 205, startPoint y: 462, endPoint x: 150, endPoint y: 440, distance: 59.2
click at [205, 462] on div "M6 open_in_new receipt 8:30 PM [DATE] 2 personas [PERSON_NAME] M6 close 2 SALON…" at bounding box center [102, 420] width 229 height 653
click at [149, 440] on div at bounding box center [102, 439] width 188 height 11
click at [229, 435] on div "M6 2 20:30 M7 2 20:00 M8 2 20:00 M9 2 20:00 EM9 lock 2 EM5 lock 4 EM1 lock 6 M1…" at bounding box center [894, 455] width 1349 height 592
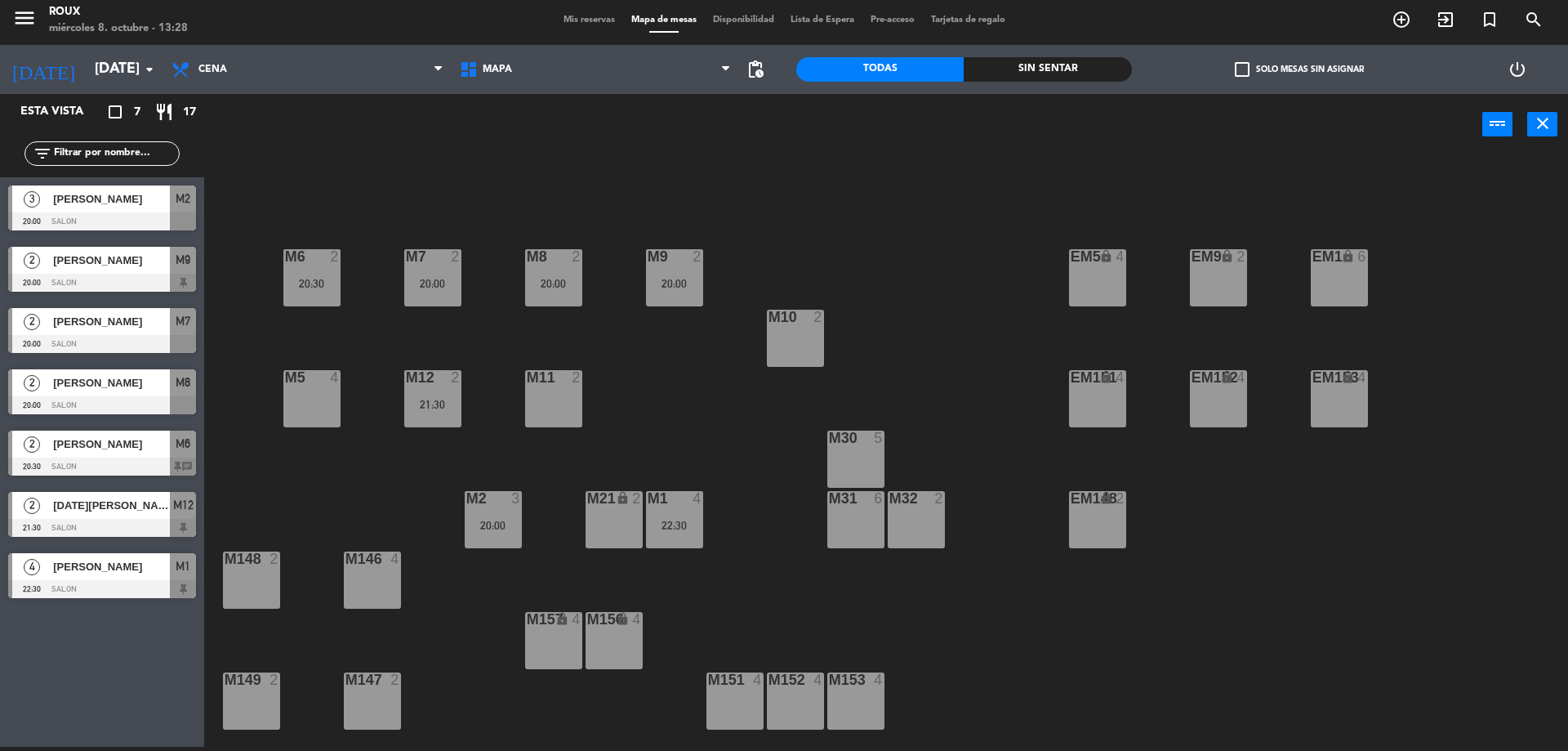
click at [312, 301] on div "M6 2 20:30" at bounding box center [312, 278] width 57 height 57
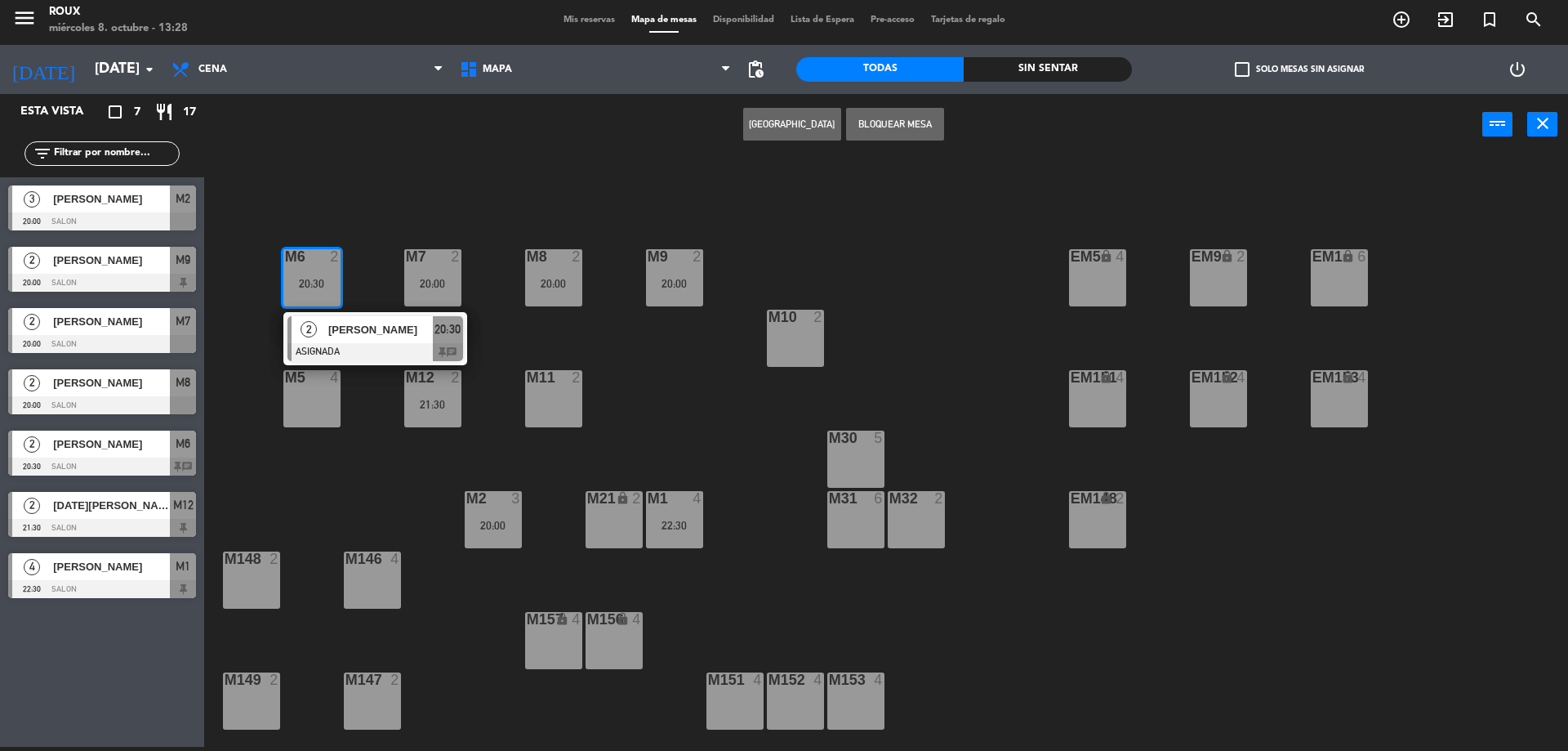
click at [348, 320] on div "[PERSON_NAME]" at bounding box center [379, 329] width 106 height 27
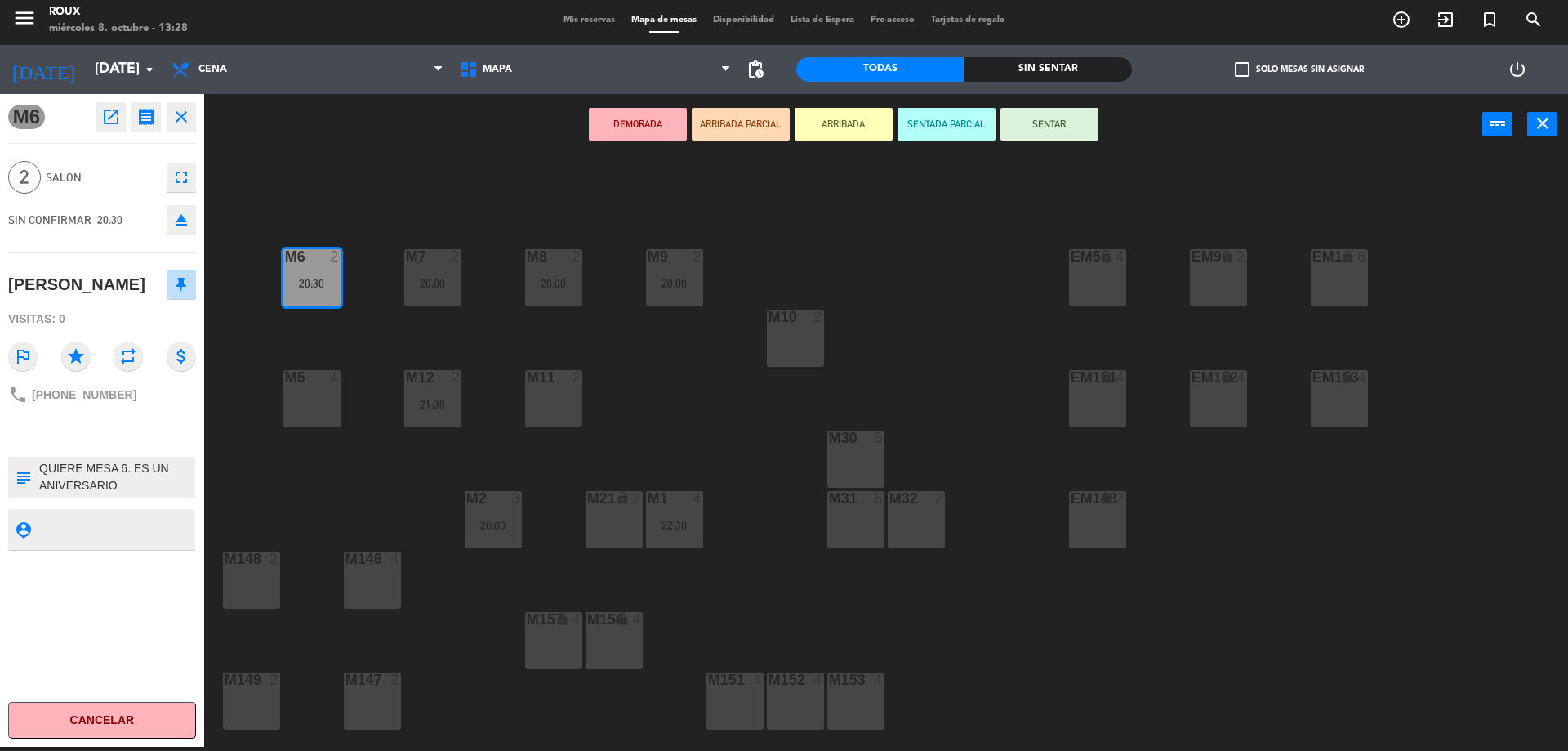
click at [233, 469] on div "M6 2 20:30 M7 2 20:00 M8 2 20:00 M9 2 20:00 EM9 lock 2 EM5 lock 4 EM1 lock 6 M1…" at bounding box center [894, 455] width 1349 height 592
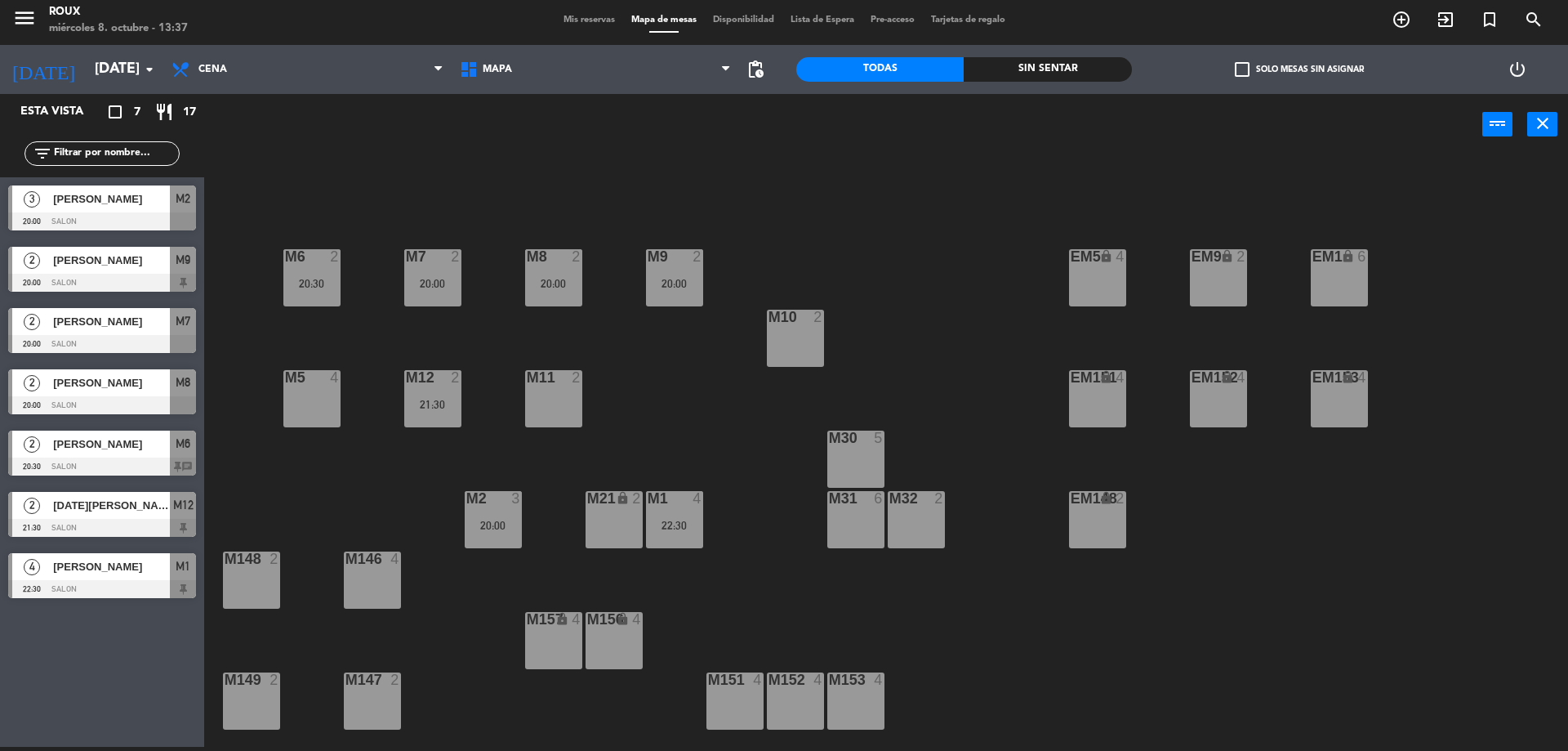
click at [581, 25] on span "Mis reservas" at bounding box center [590, 20] width 68 height 9
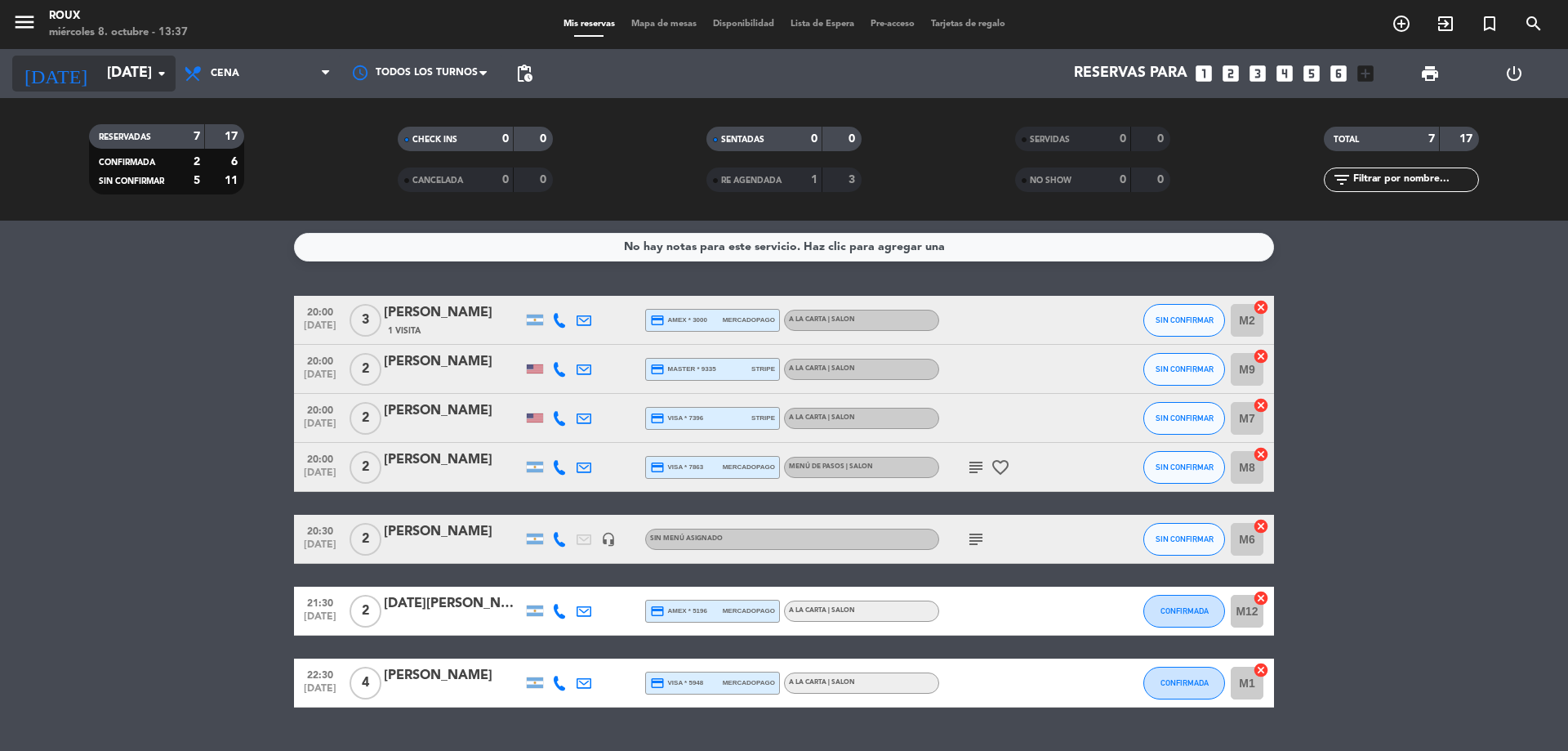
click at [150, 82] on input "[DATE]" at bounding box center [193, 74] width 190 height 33
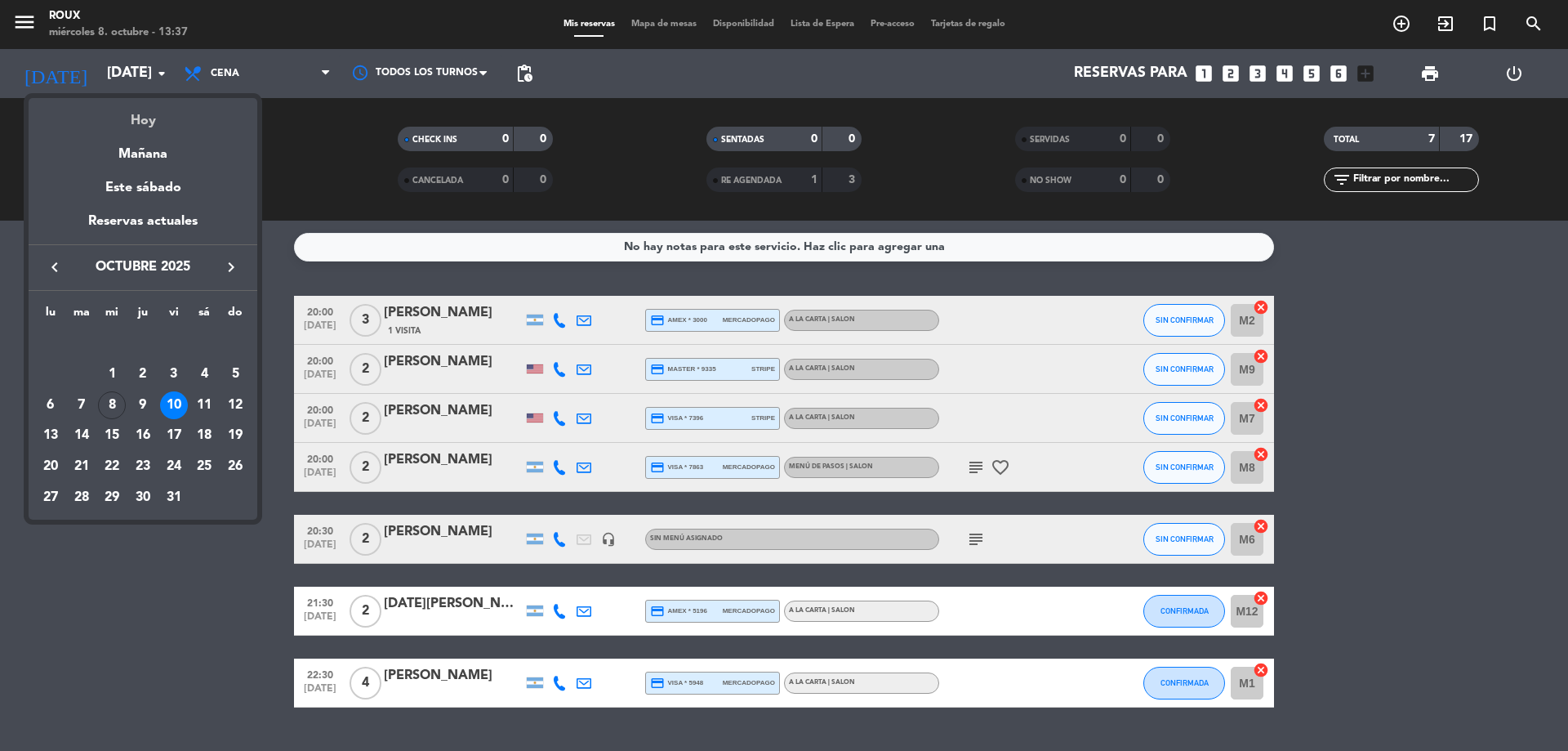
click at [150, 122] on div "Hoy" at bounding box center [143, 115] width 229 height 33
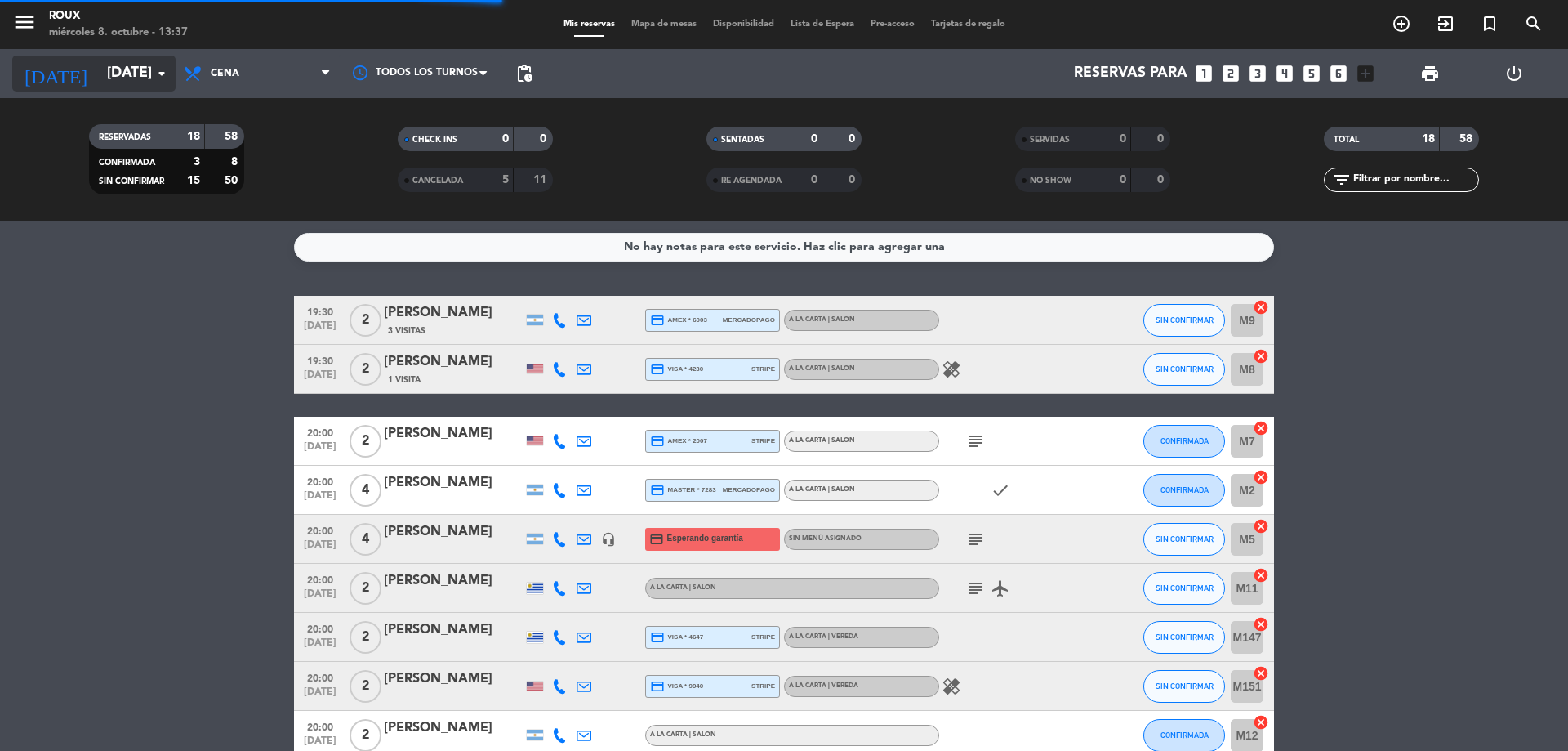
click at [148, 84] on input "[DATE]" at bounding box center [193, 74] width 190 height 33
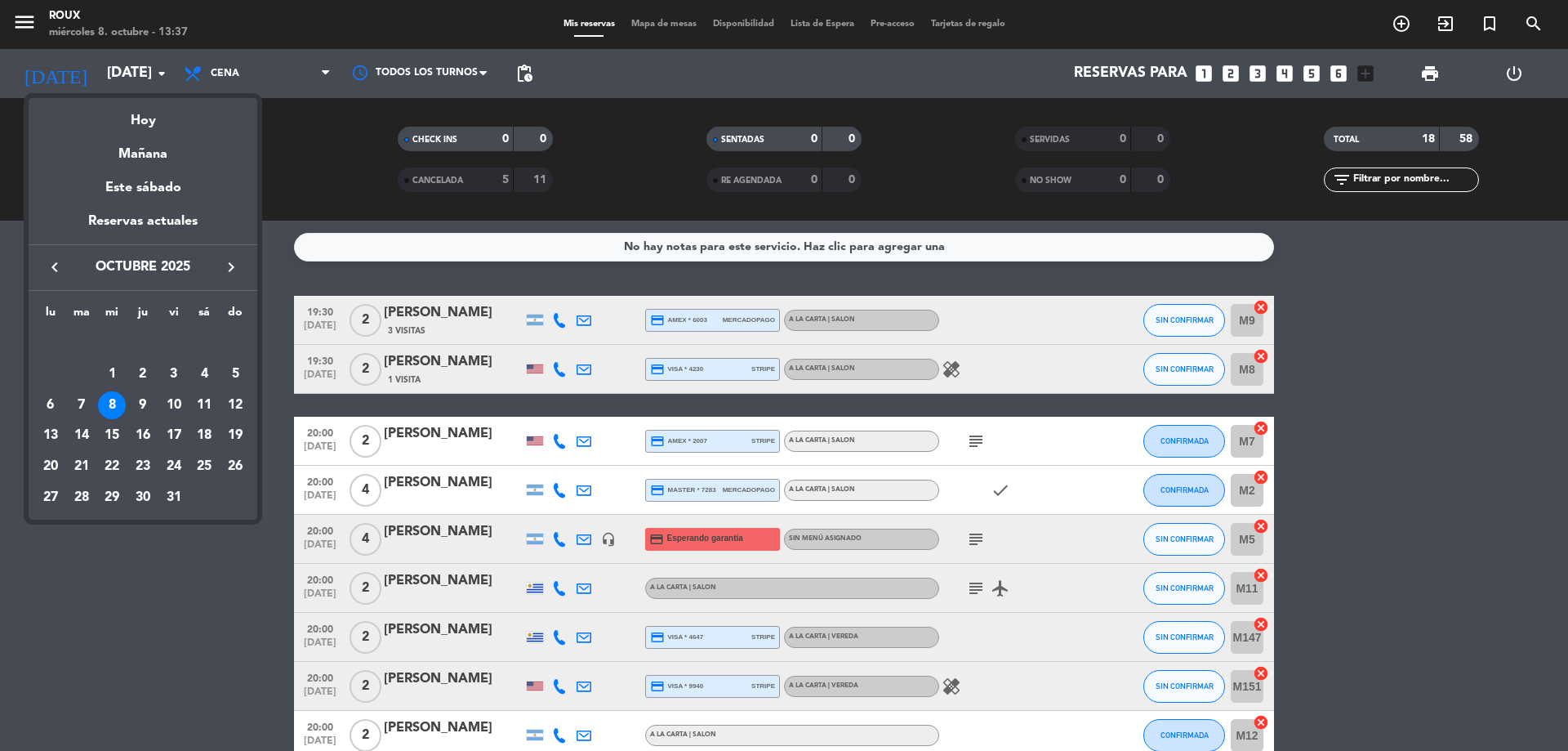
click at [77, 405] on div "7" at bounding box center [82, 405] width 28 height 28
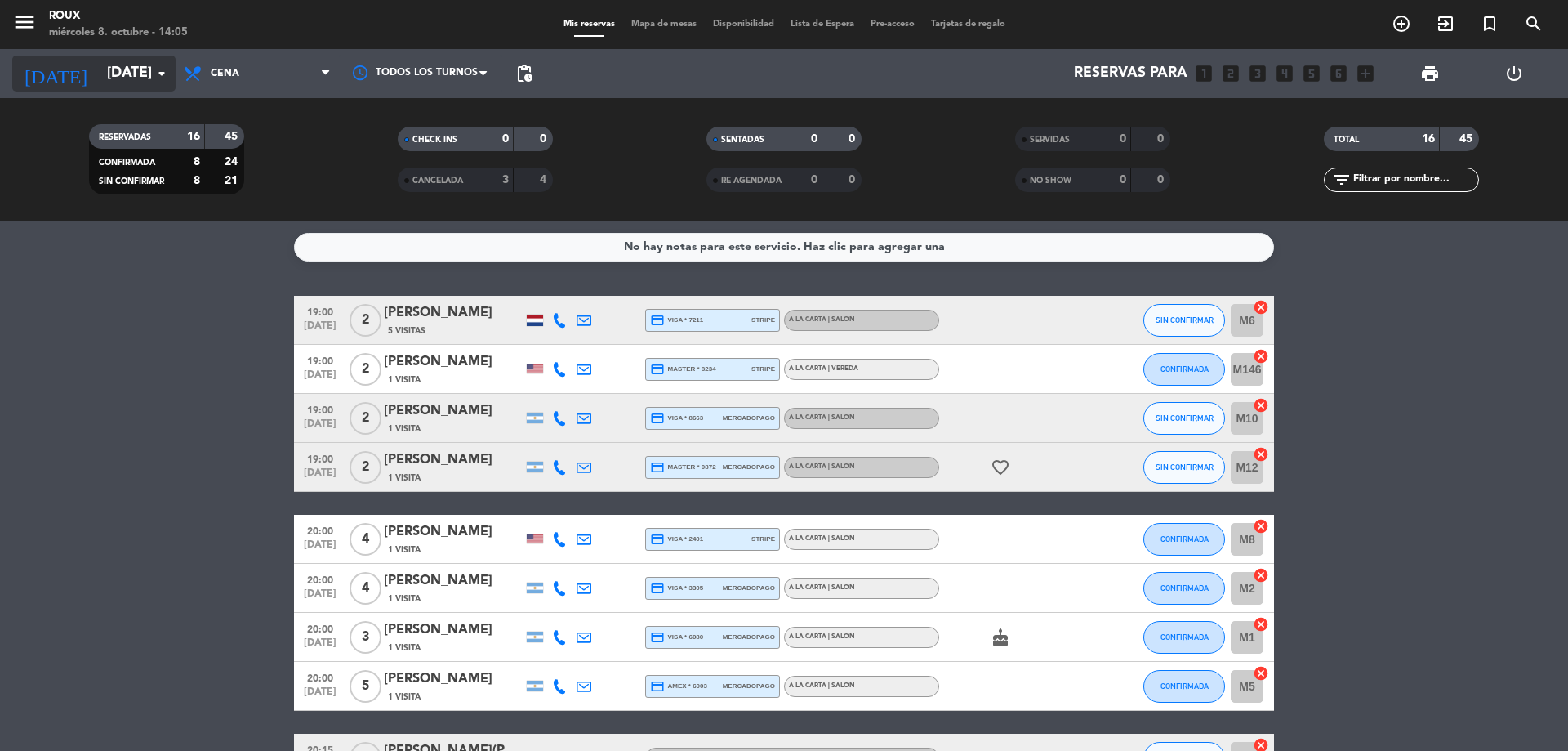
click at [157, 72] on icon "arrow_drop_down" at bounding box center [161, 73] width 19 height 19
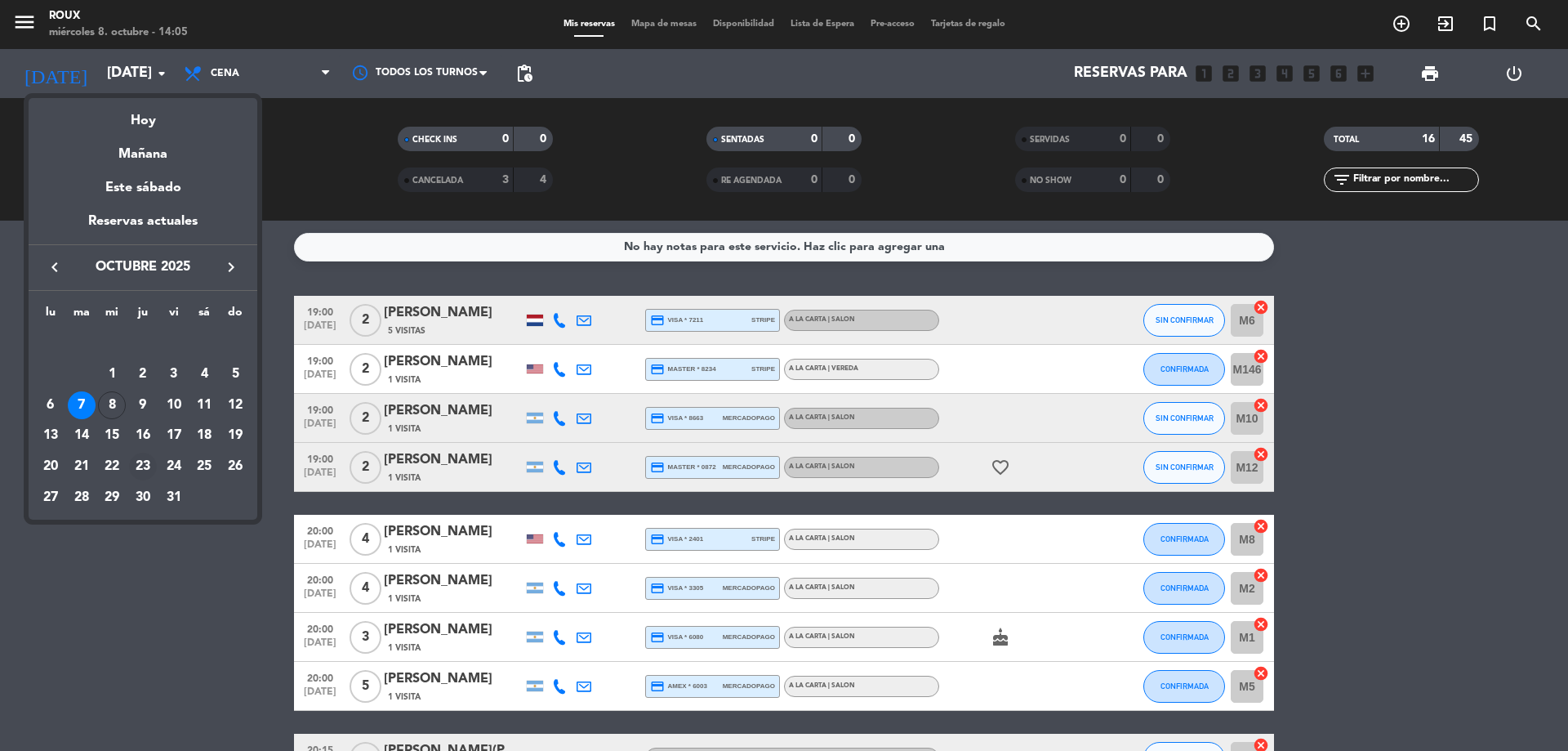
click at [142, 462] on div "23" at bounding box center [143, 467] width 28 height 28
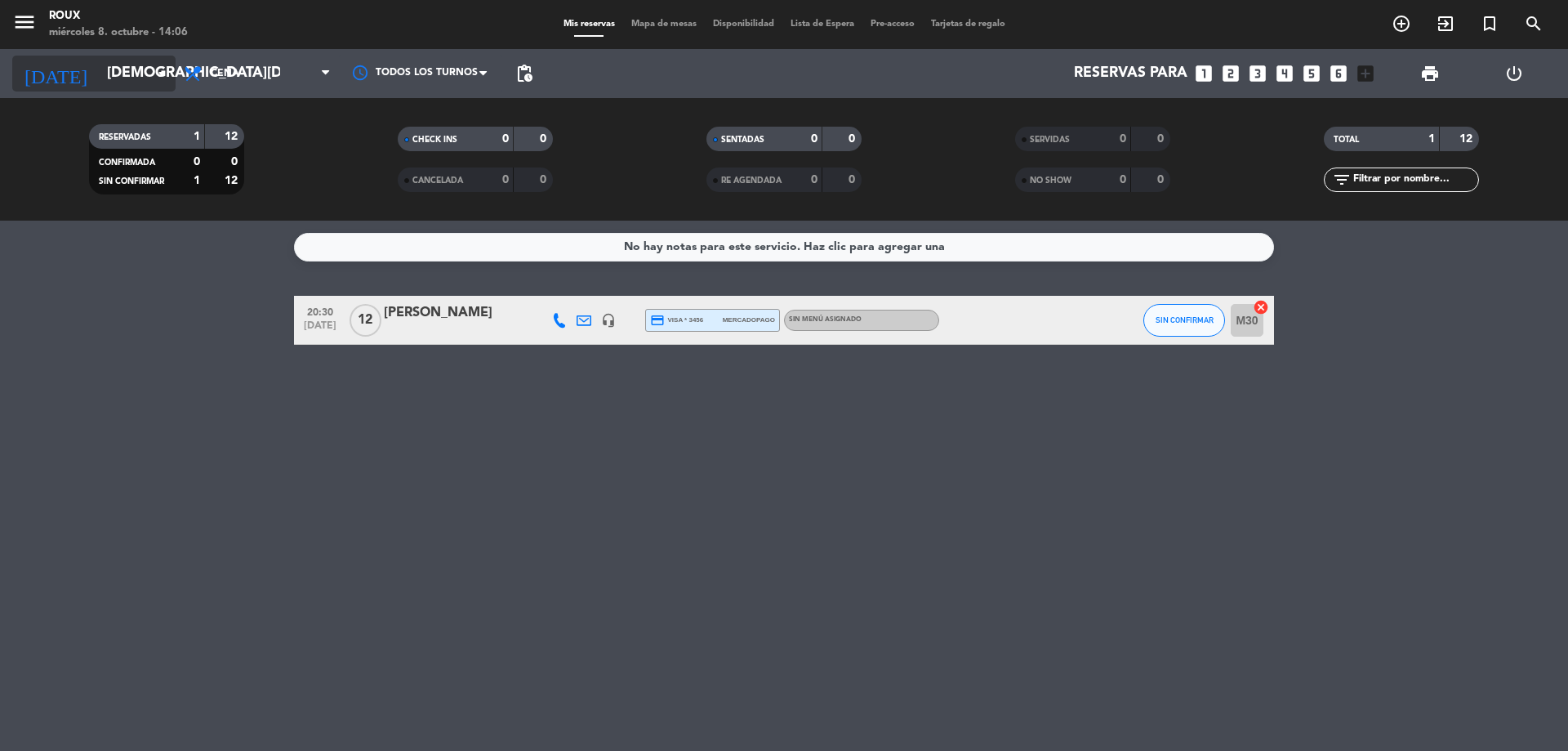
click at [161, 64] on icon "arrow_drop_down" at bounding box center [161, 73] width 19 height 19
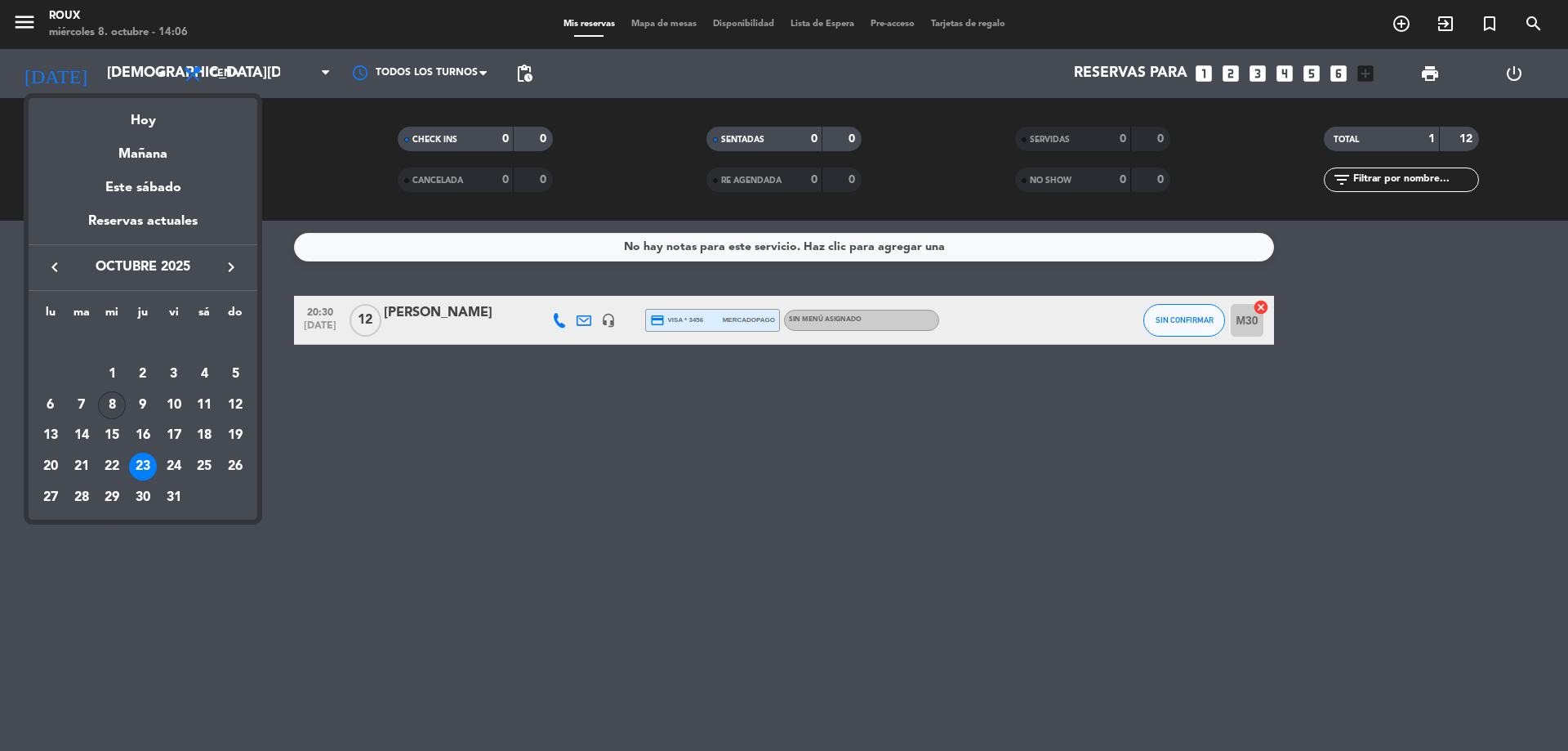
click at [109, 407] on div "8" at bounding box center [112, 405] width 28 height 28
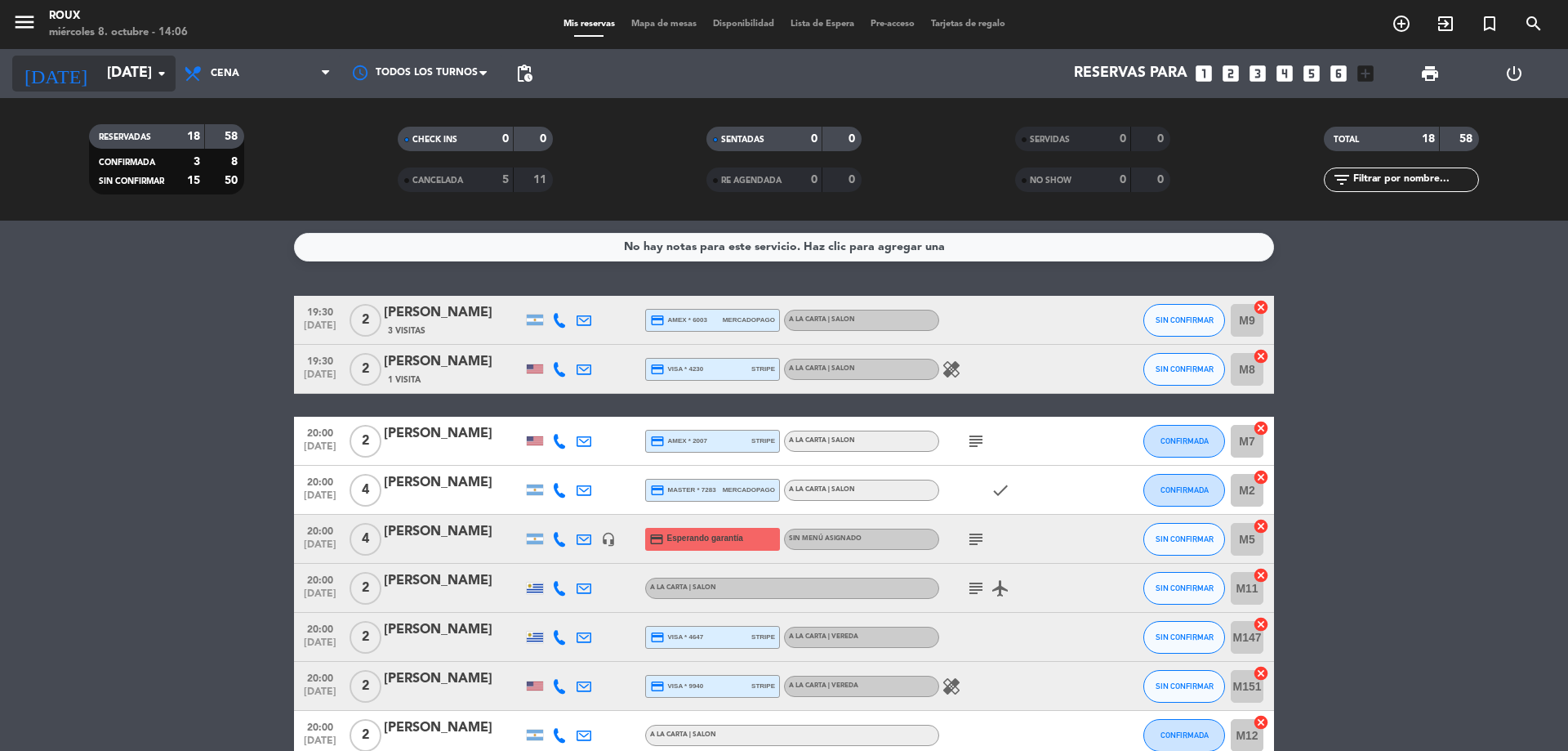
click at [146, 68] on input "[DATE]" at bounding box center [193, 74] width 190 height 33
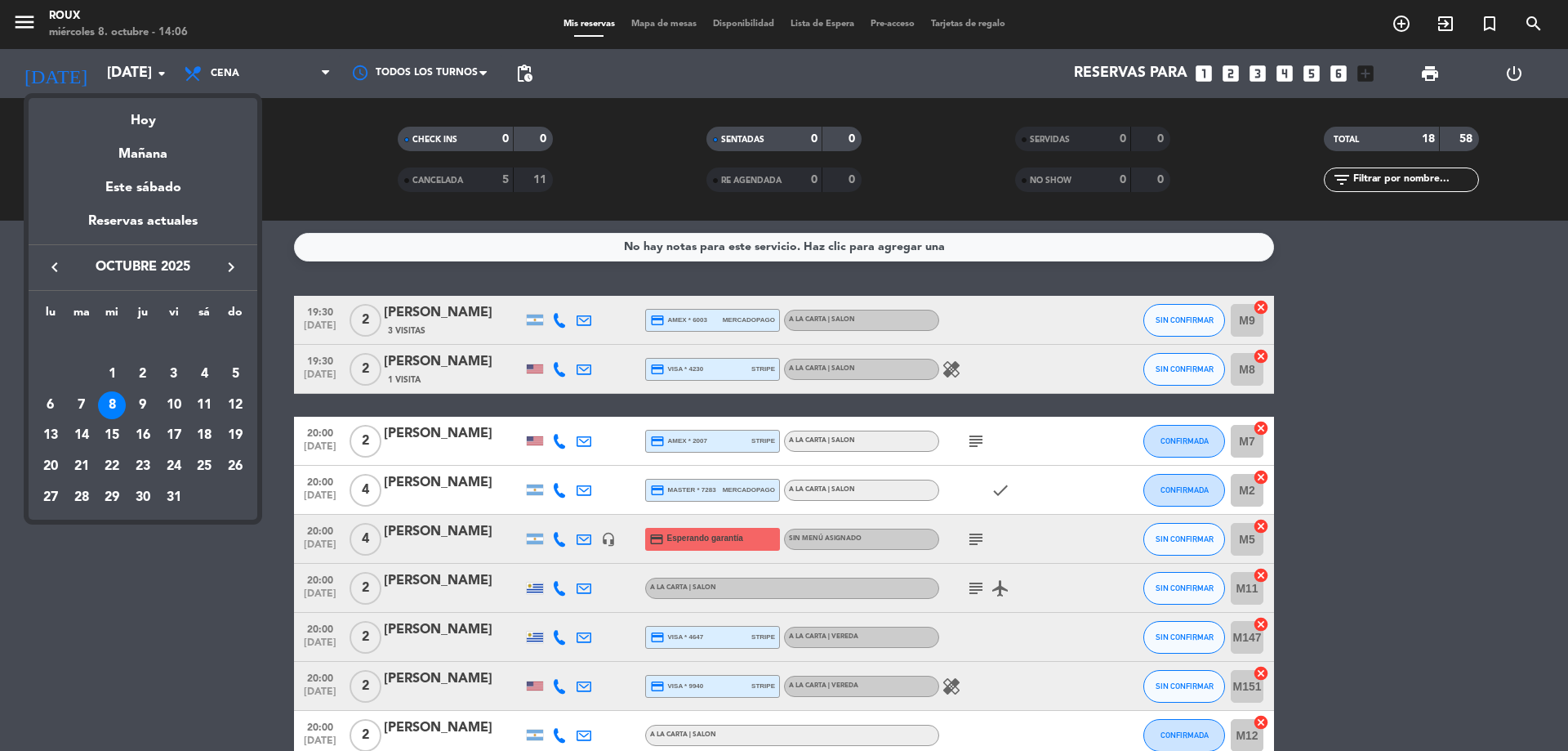
click at [142, 75] on div at bounding box center [784, 376] width 1568 height 751
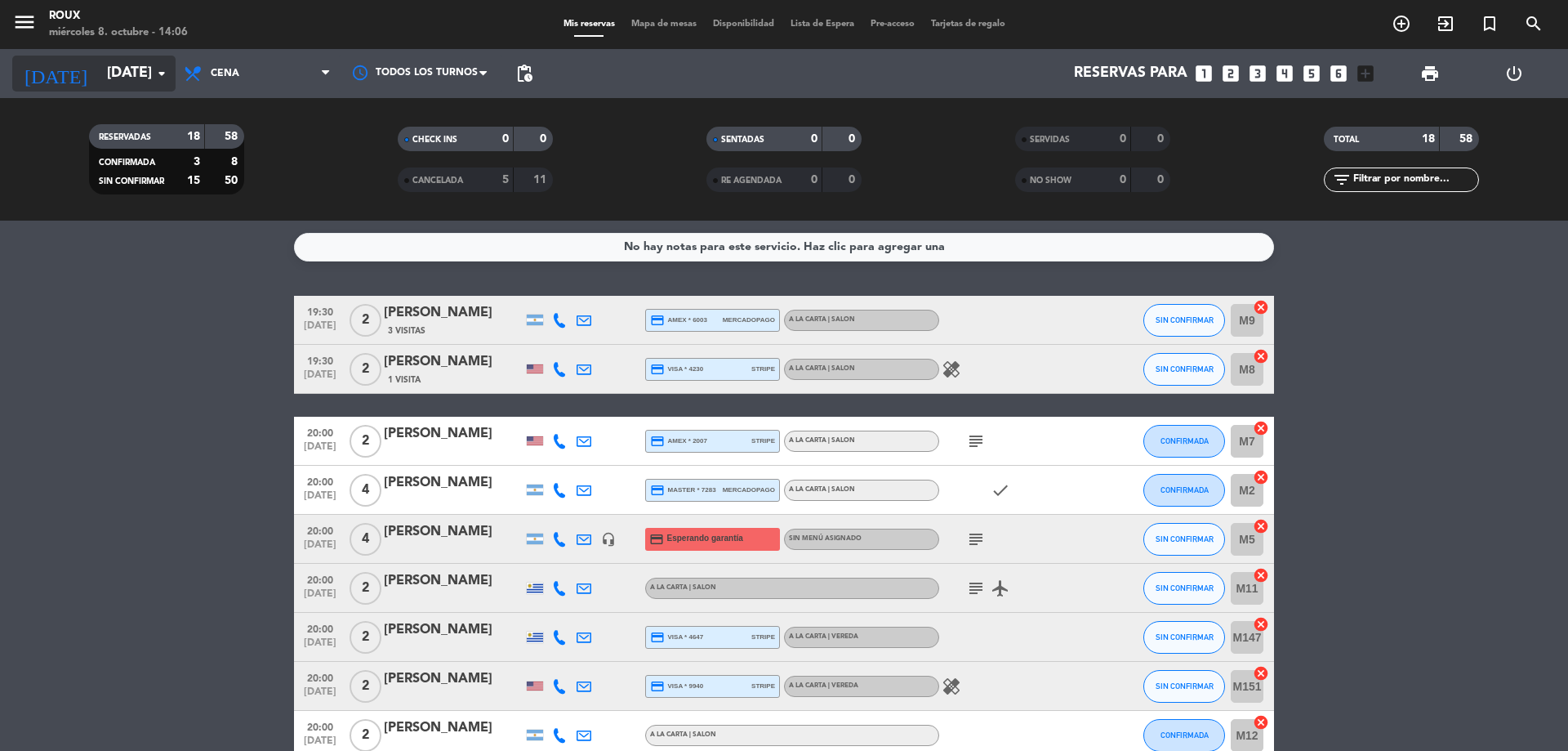
click at [134, 64] on input "[DATE]" at bounding box center [193, 74] width 190 height 33
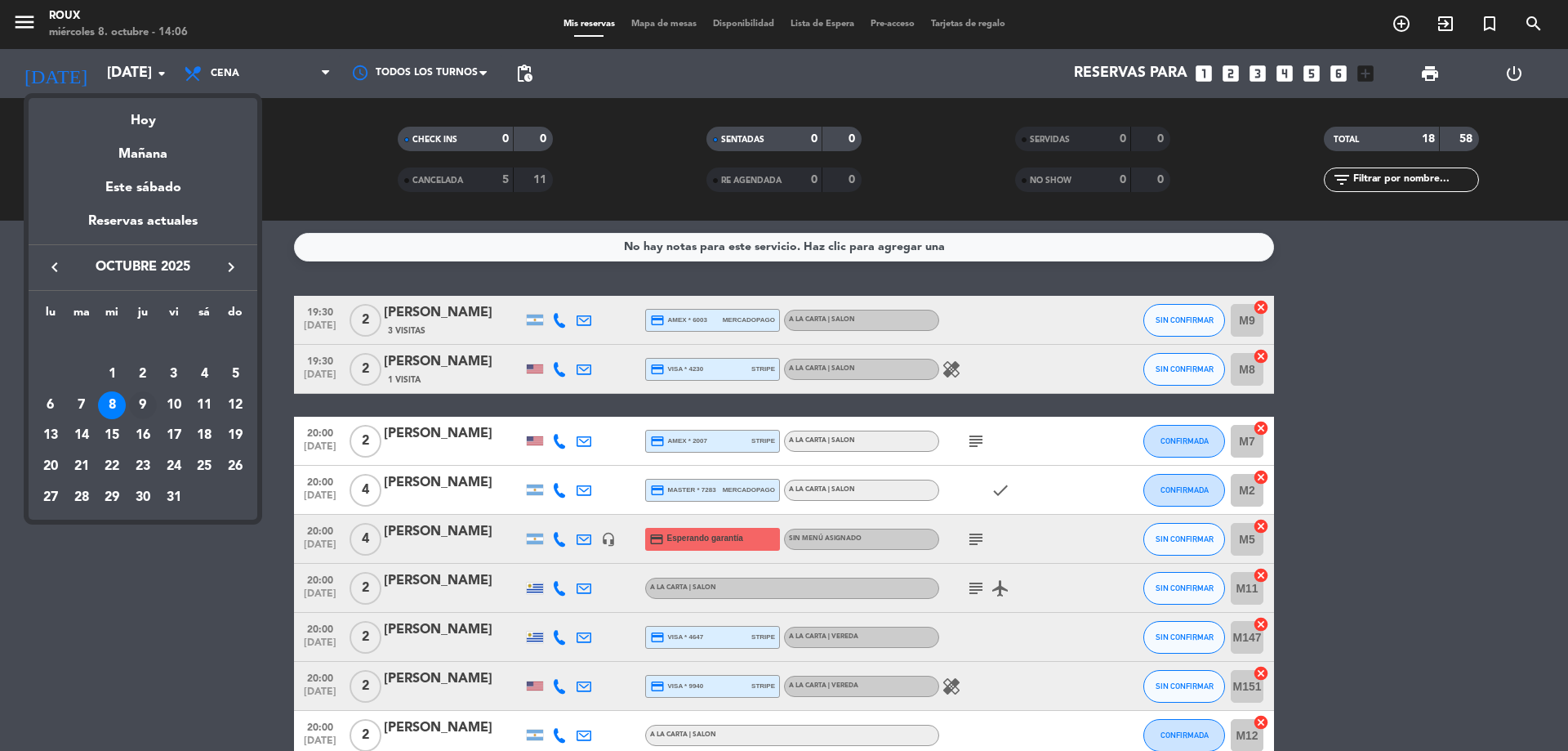
click at [139, 404] on div "9" at bounding box center [143, 405] width 28 height 28
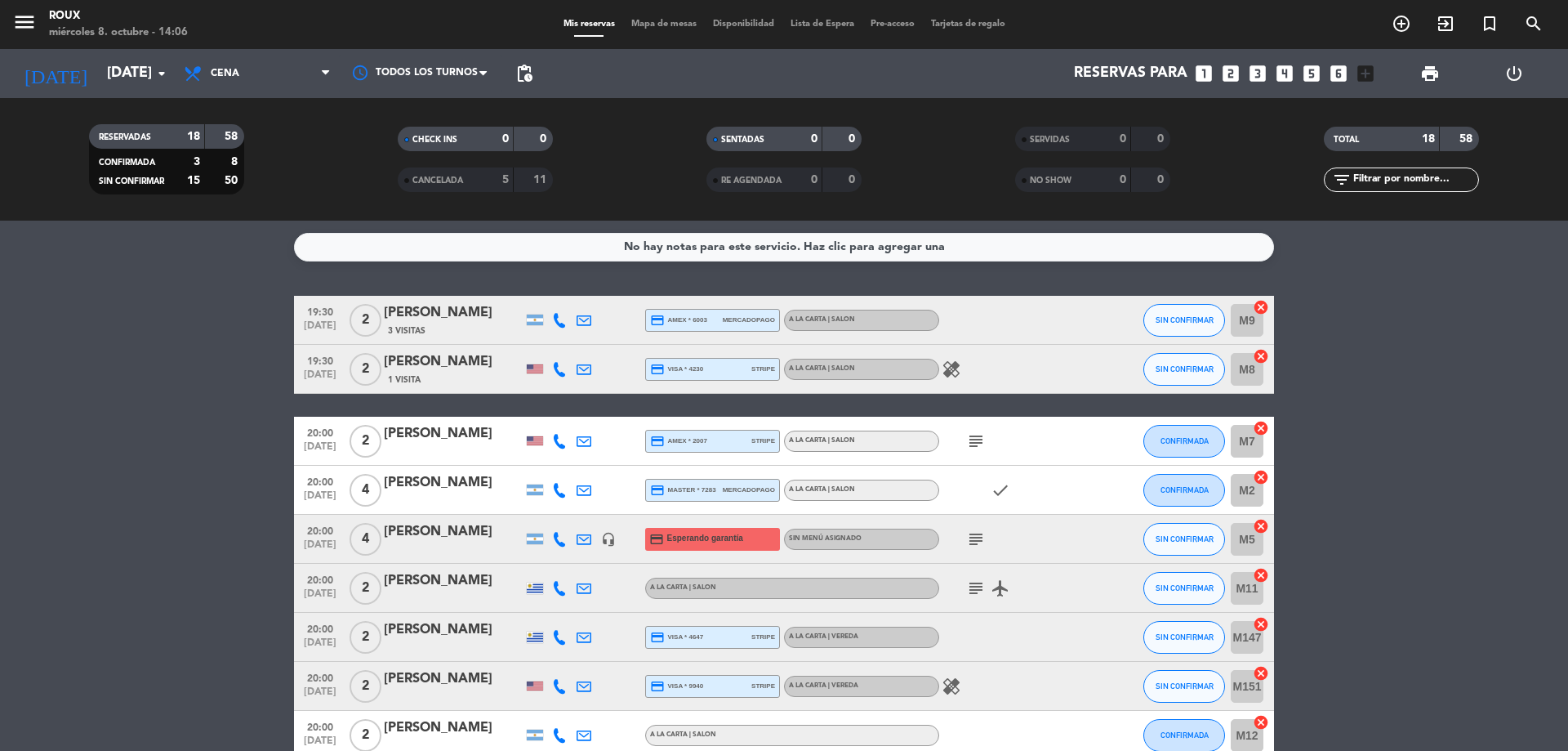
type input "[DEMOGRAPHIC_DATA][DATE]"
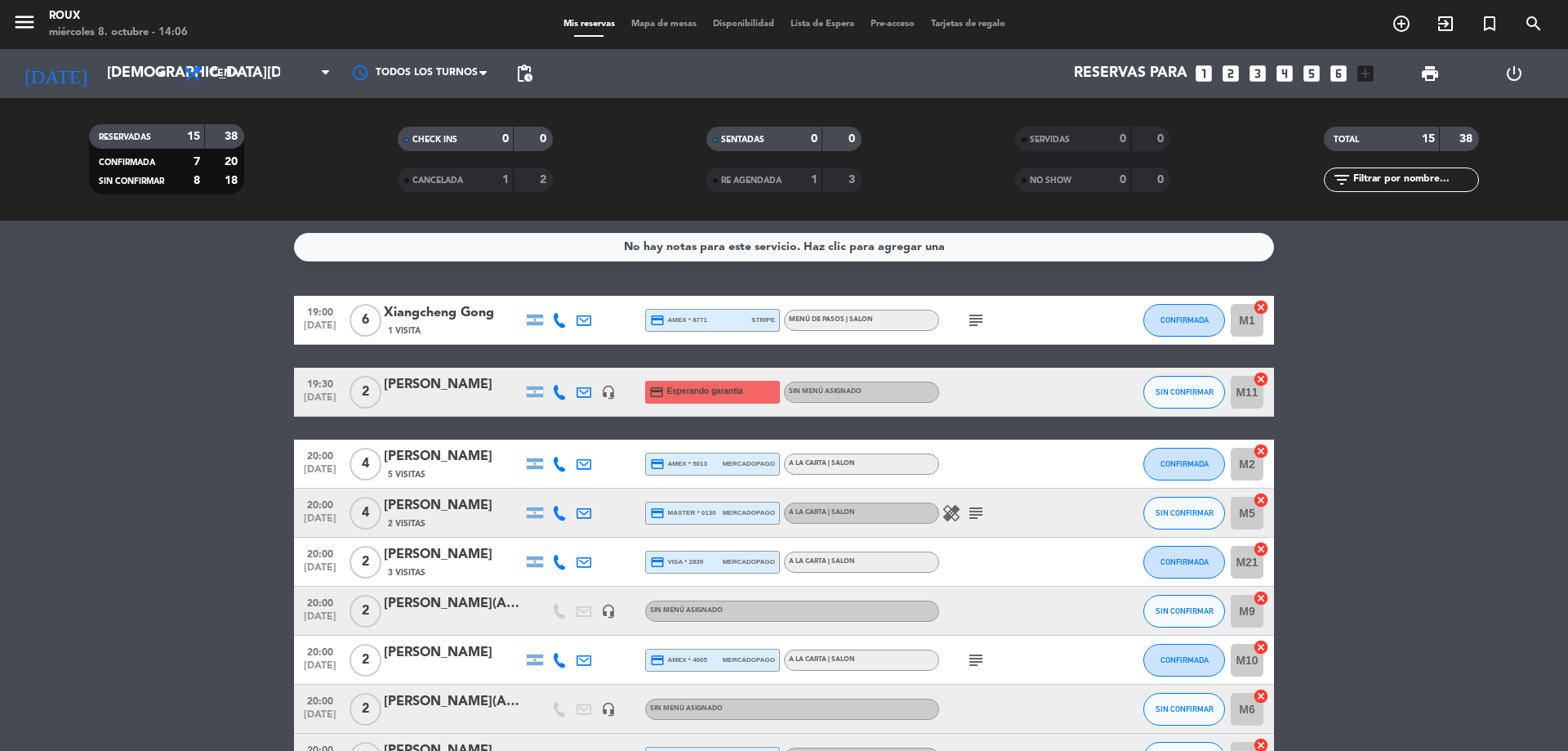
click at [651, 24] on span "Mapa de mesas" at bounding box center [663, 24] width 82 height 9
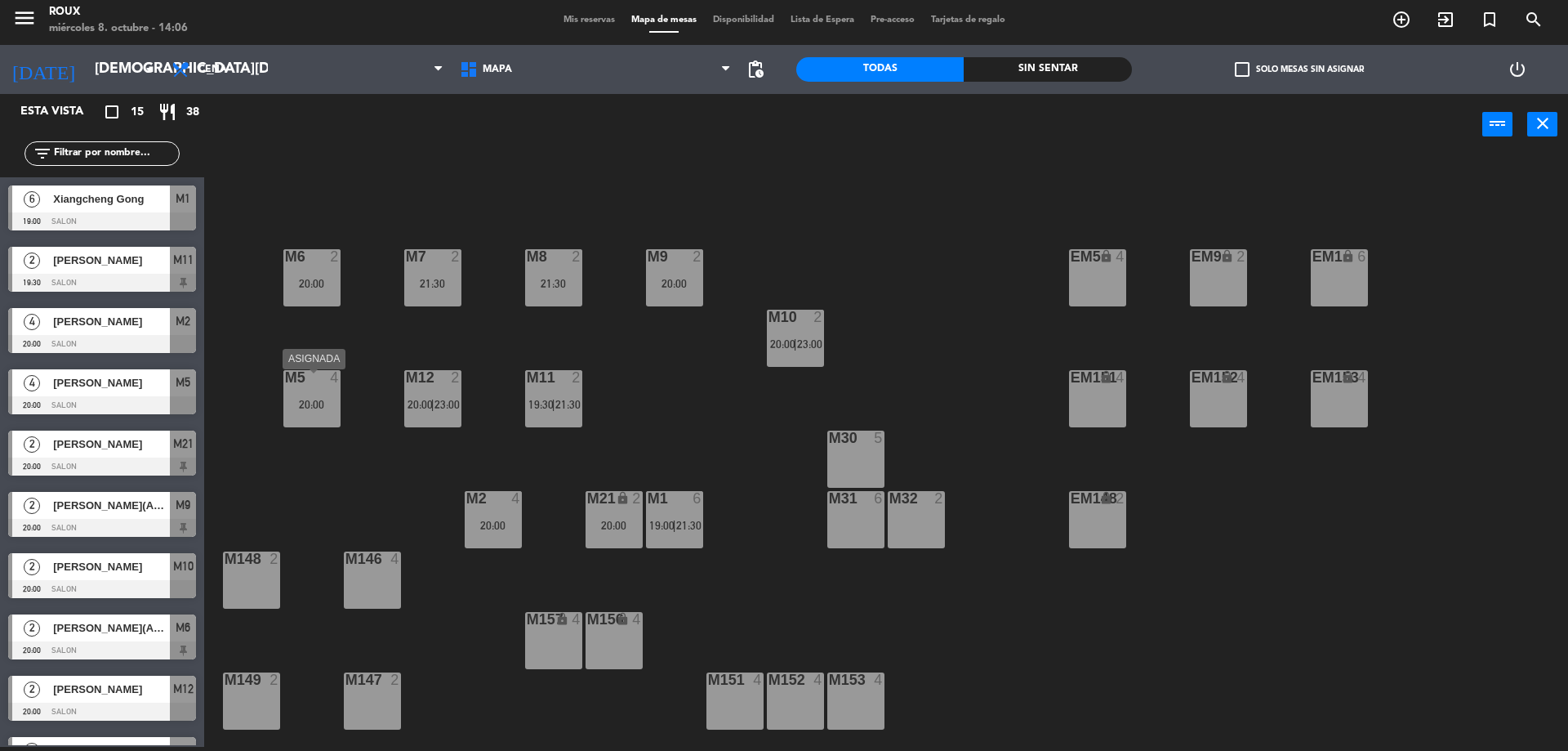
click at [312, 410] on div "20:00" at bounding box center [312, 404] width 57 height 11
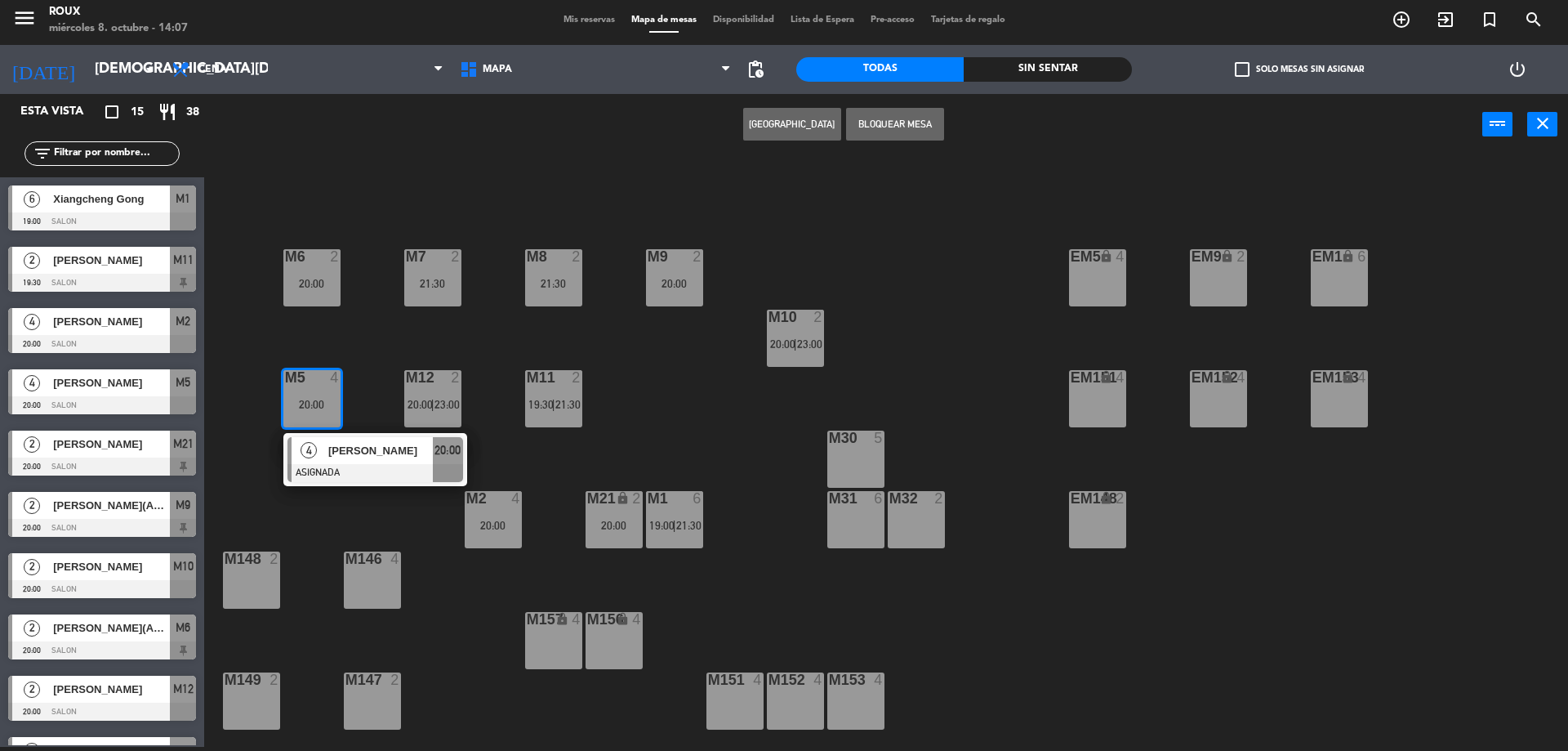
click at [799, 133] on button "[GEOGRAPHIC_DATA]" at bounding box center [792, 124] width 98 height 33
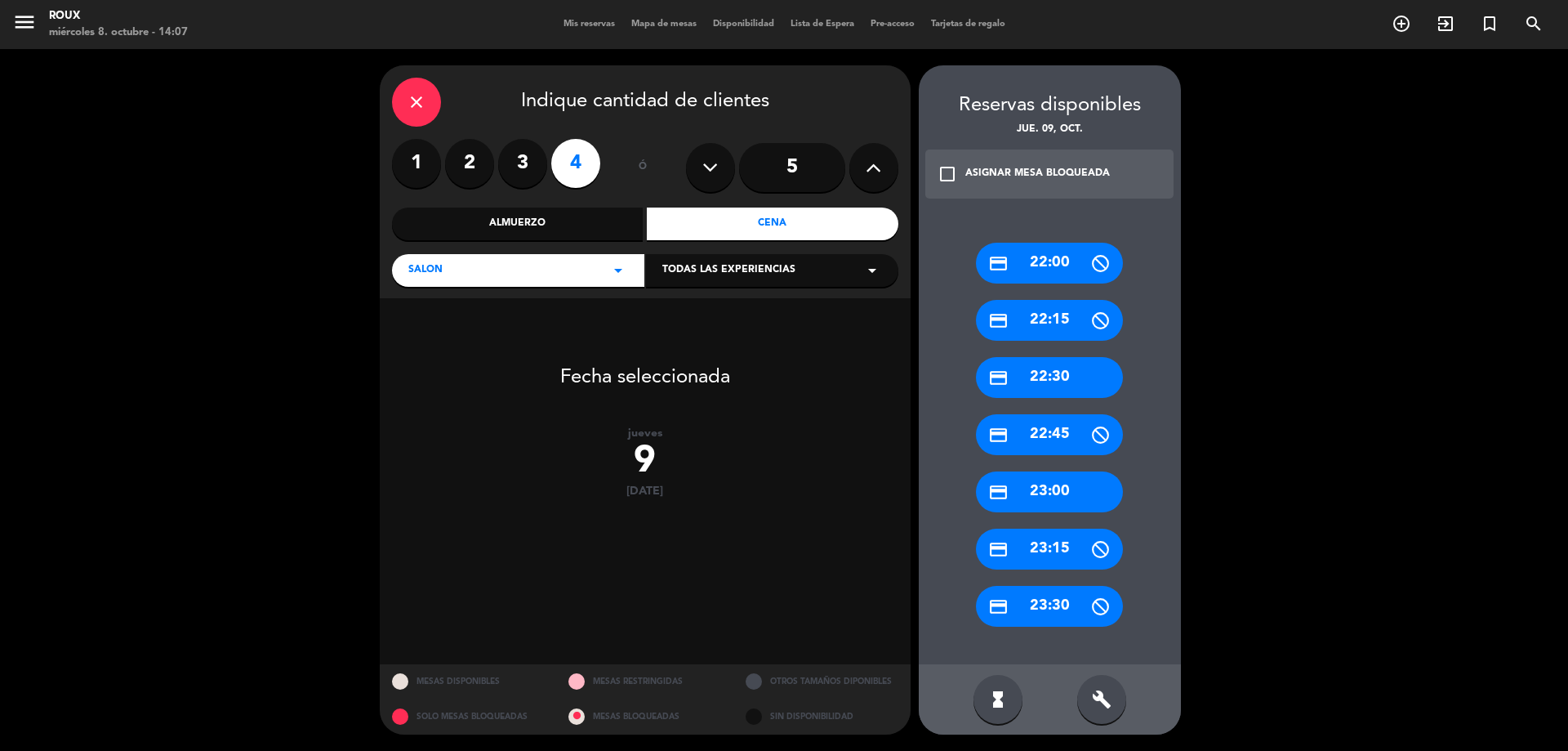
click at [1098, 688] on div "build" at bounding box center [1101, 699] width 49 height 49
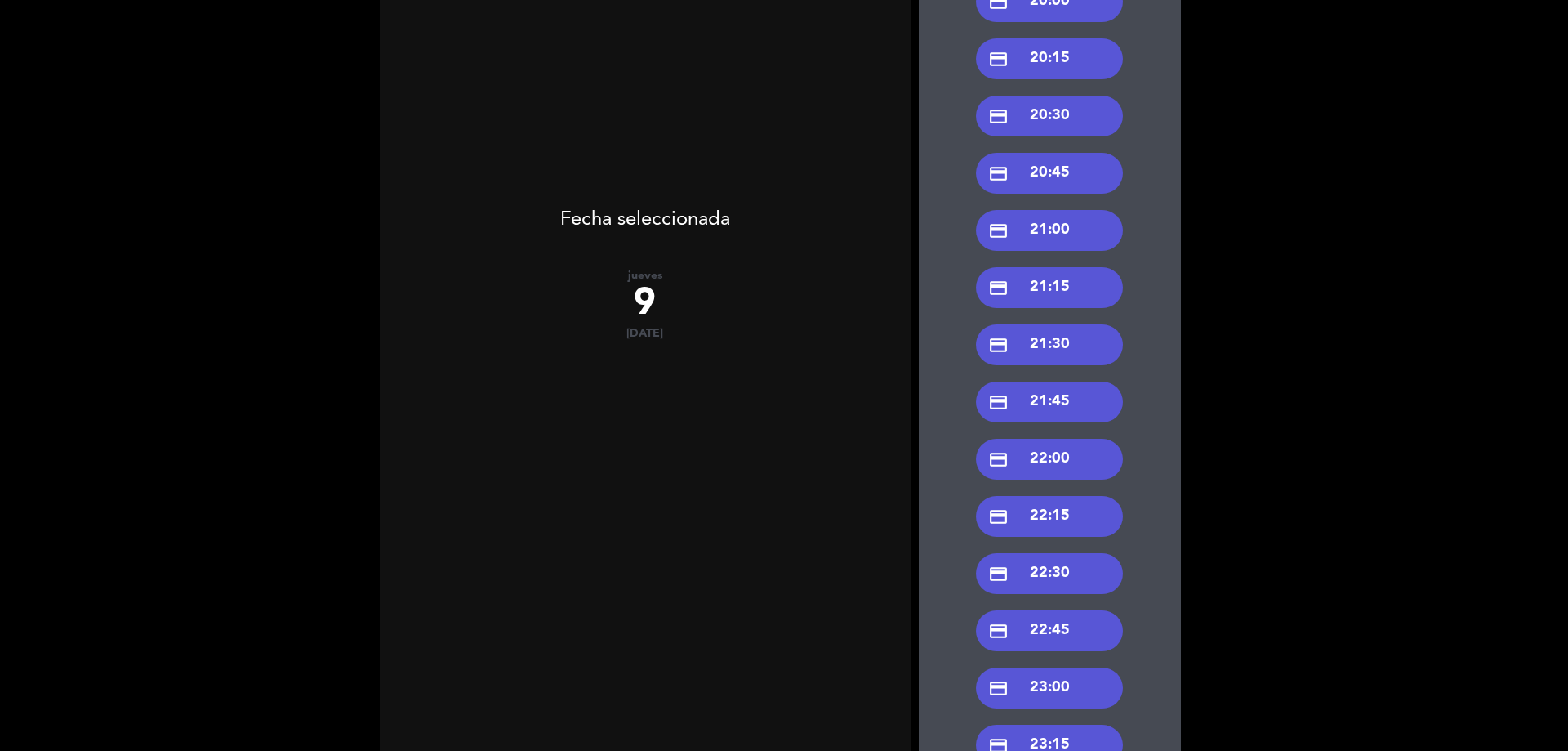
scroll to position [665, 0]
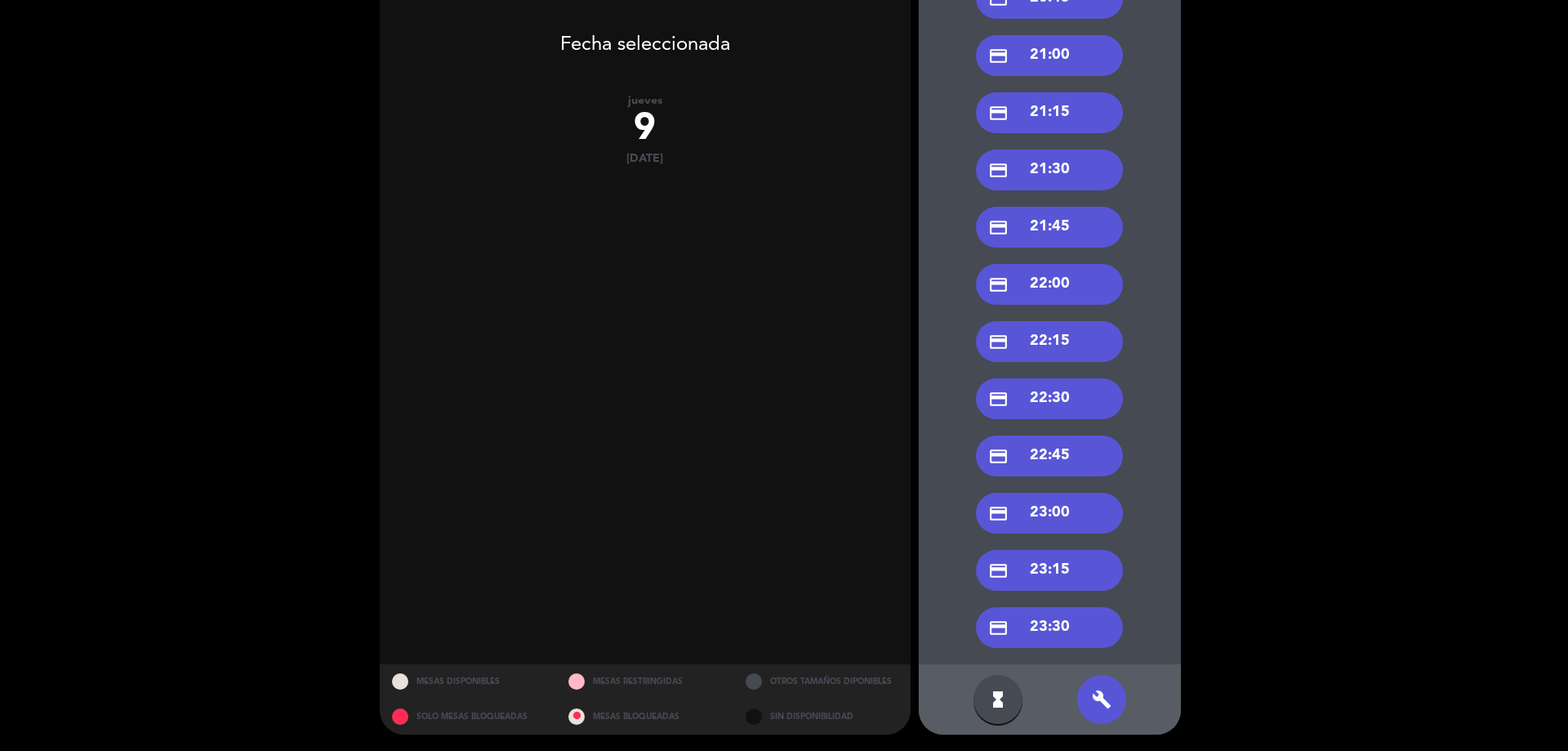
click at [1064, 629] on div "credit_card 23:30" at bounding box center [1050, 628] width 147 height 40
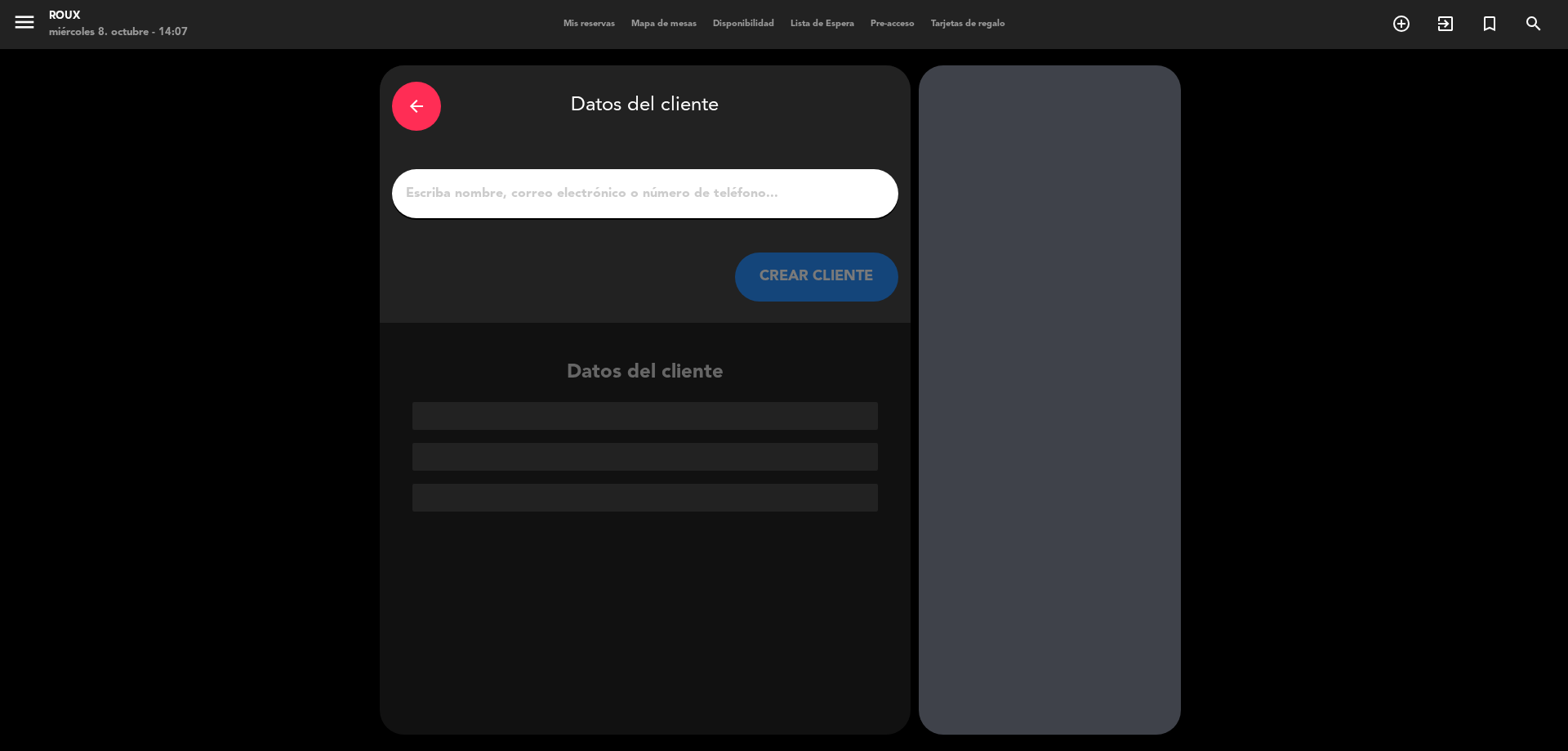
scroll to position [0, 0]
click at [559, 201] on input "1" at bounding box center [645, 193] width 482 height 23
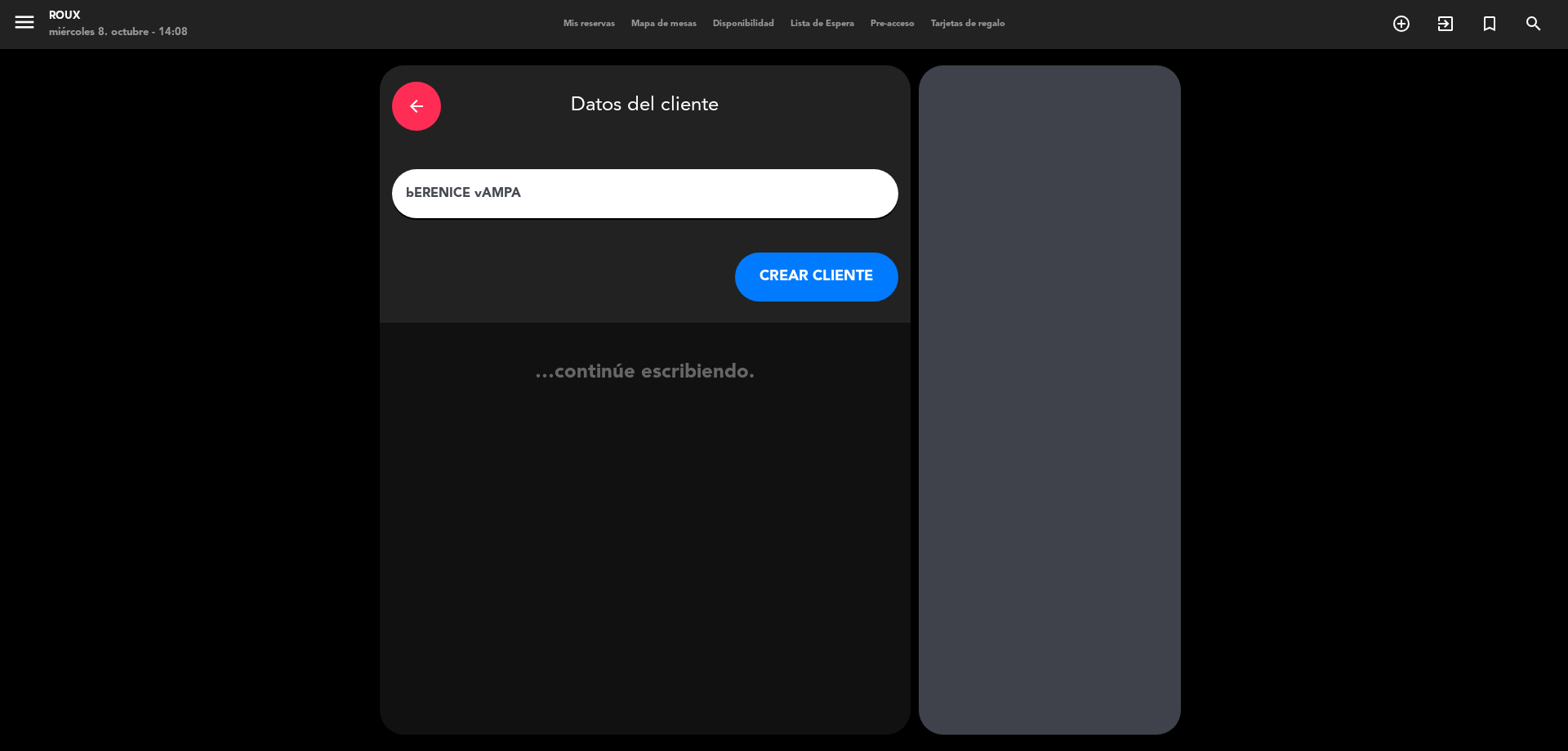
drag, startPoint x: 524, startPoint y: 188, endPoint x: 362, endPoint y: 179, distance: 162.2
click at [362, 179] on div "arrow_back Datos del cliente bERENICE vAMPA CREAR CLIENTE …continúe escribiendo." at bounding box center [784, 399] width 1568 height 701
type input "Berenice Vampa"
click at [774, 266] on button "CREAR CLIENTE" at bounding box center [817, 276] width 164 height 49
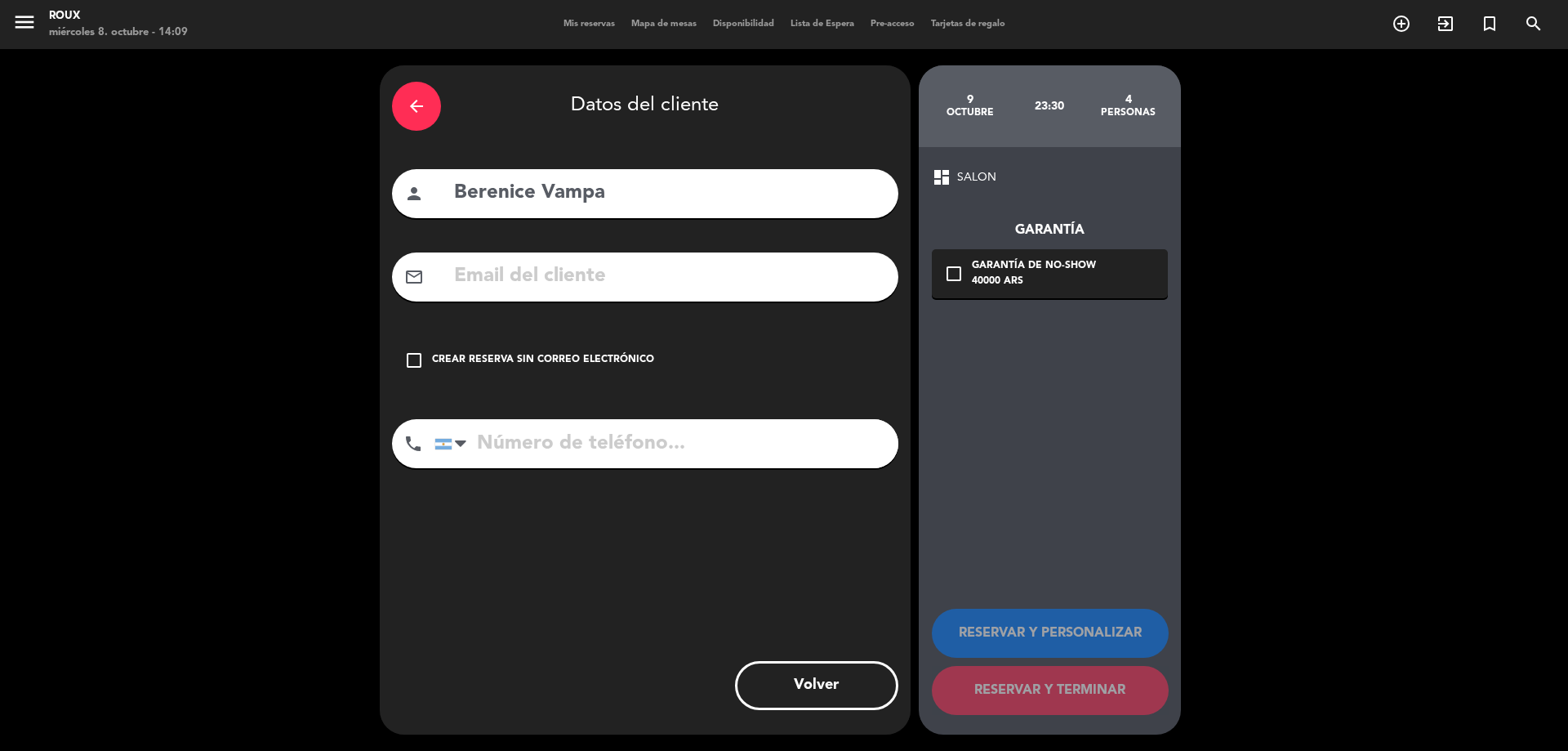
click at [536, 287] on input "text" at bounding box center [669, 276] width 433 height 33
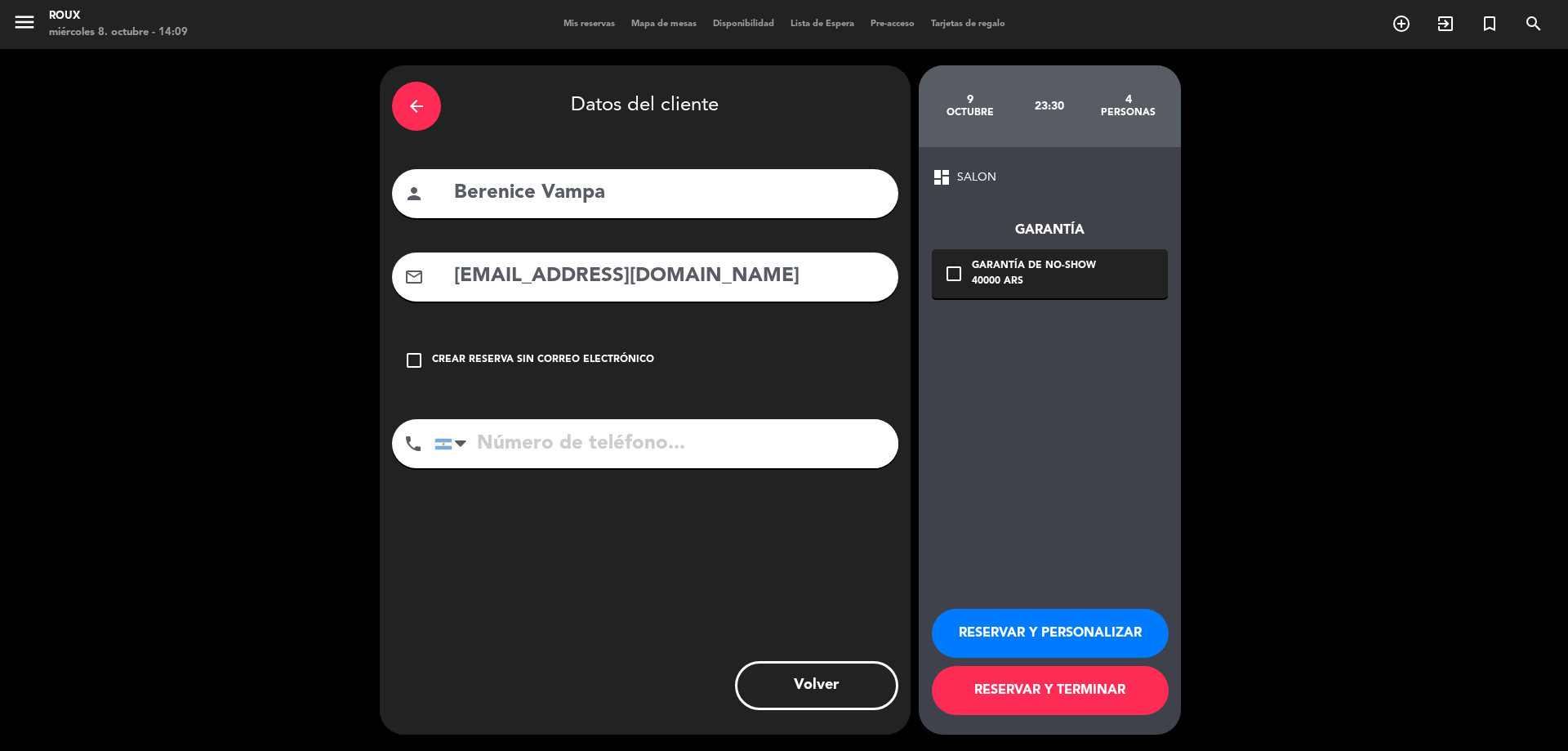
type input "[EMAIL_ADDRESS][DOMAIN_NAME]"
click at [704, 435] on input "tel" at bounding box center [666, 443] width 464 height 49
type input "1144142722"
click at [963, 282] on icon "check_box_outline_blank" at bounding box center [953, 273] width 19 height 19
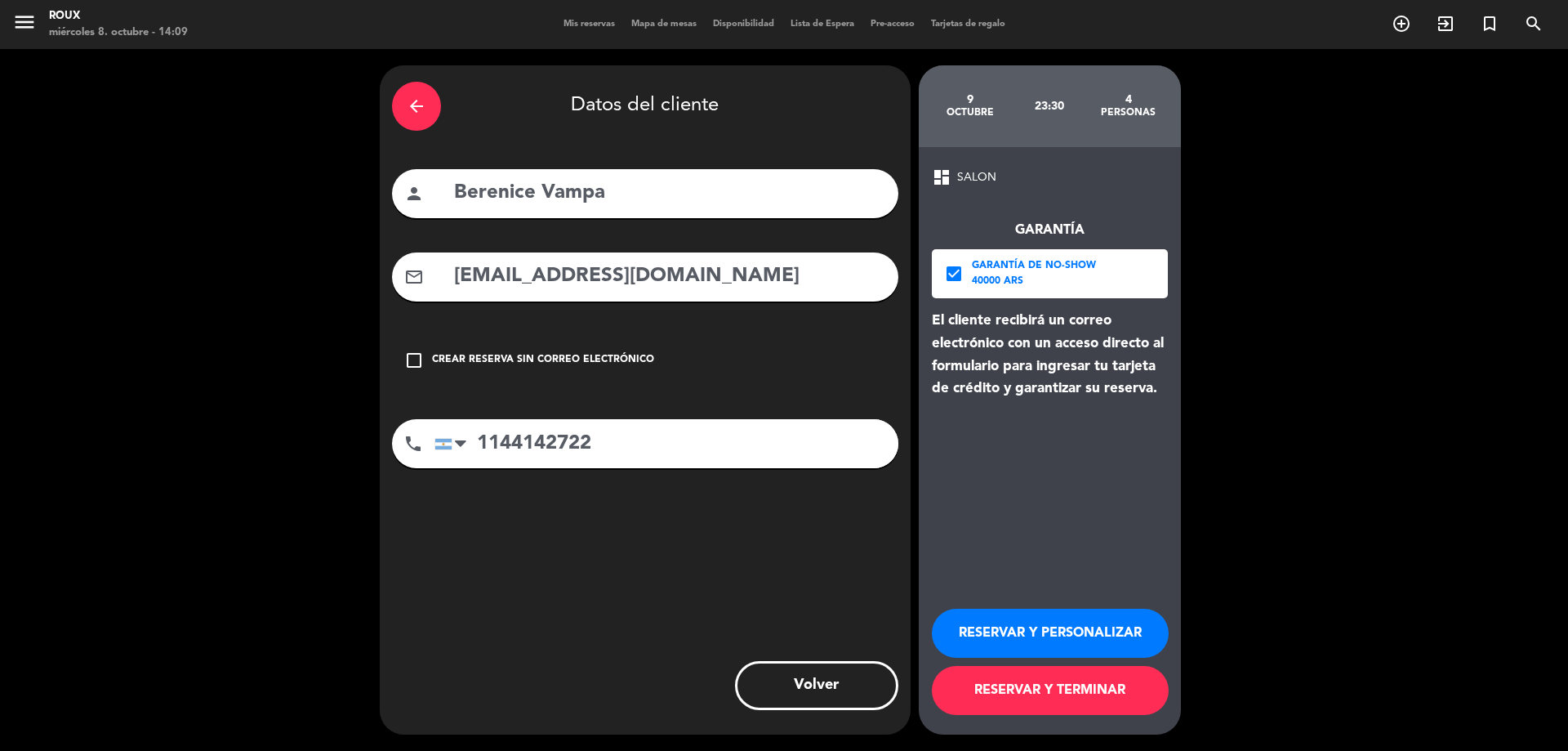
click at [1101, 699] on button "RESERVAR Y TERMINAR" at bounding box center [1050, 689] width 236 height 49
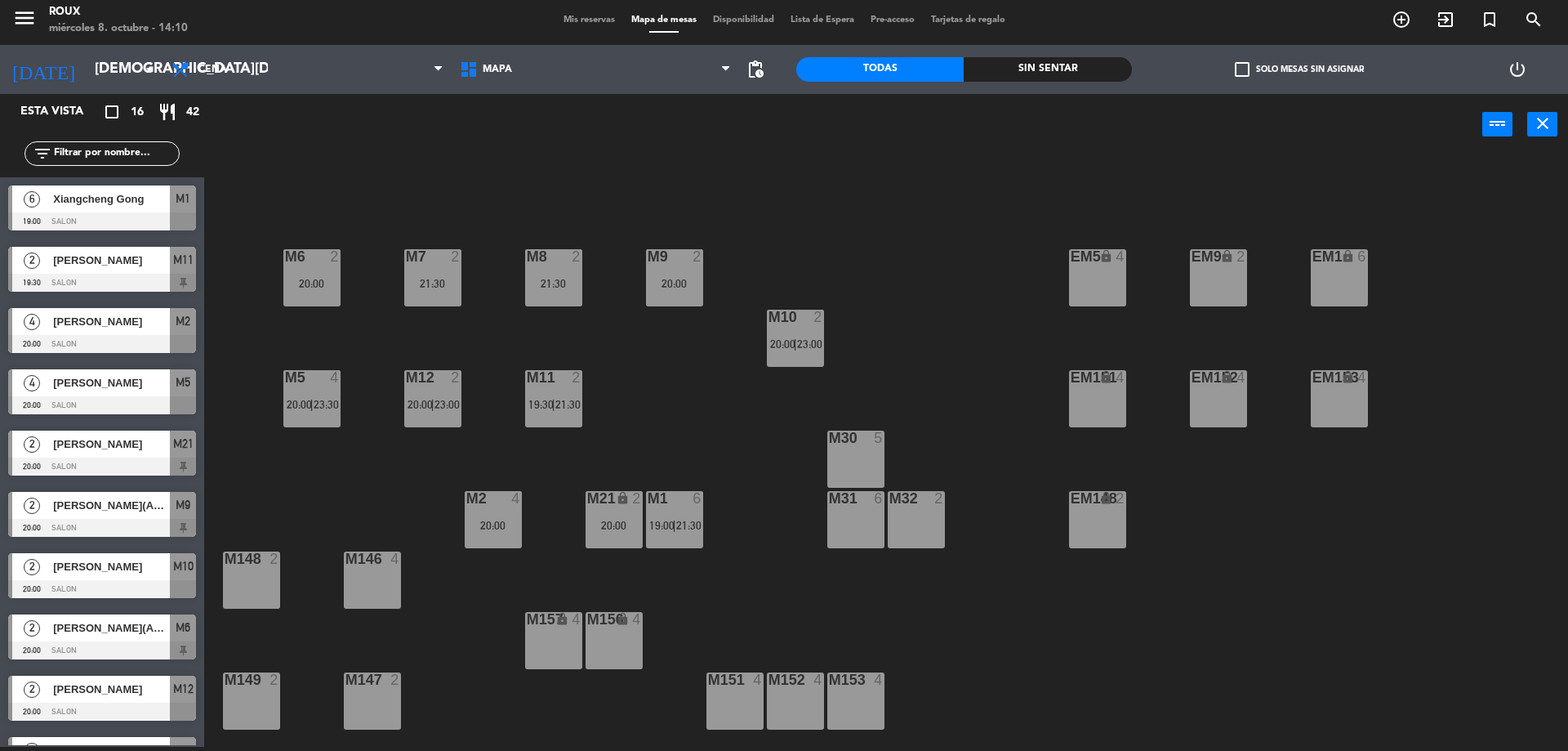
click at [340, 505] on div "M6 2 20:00 M7 2 21:30 M8 2 21:30 M9 2 20:00 EM9 lock 2 EM5 lock 4 EM1 lock 6 M1…" at bounding box center [894, 455] width 1349 height 592
click at [142, 74] on icon "arrow_drop_down" at bounding box center [149, 69] width 19 height 19
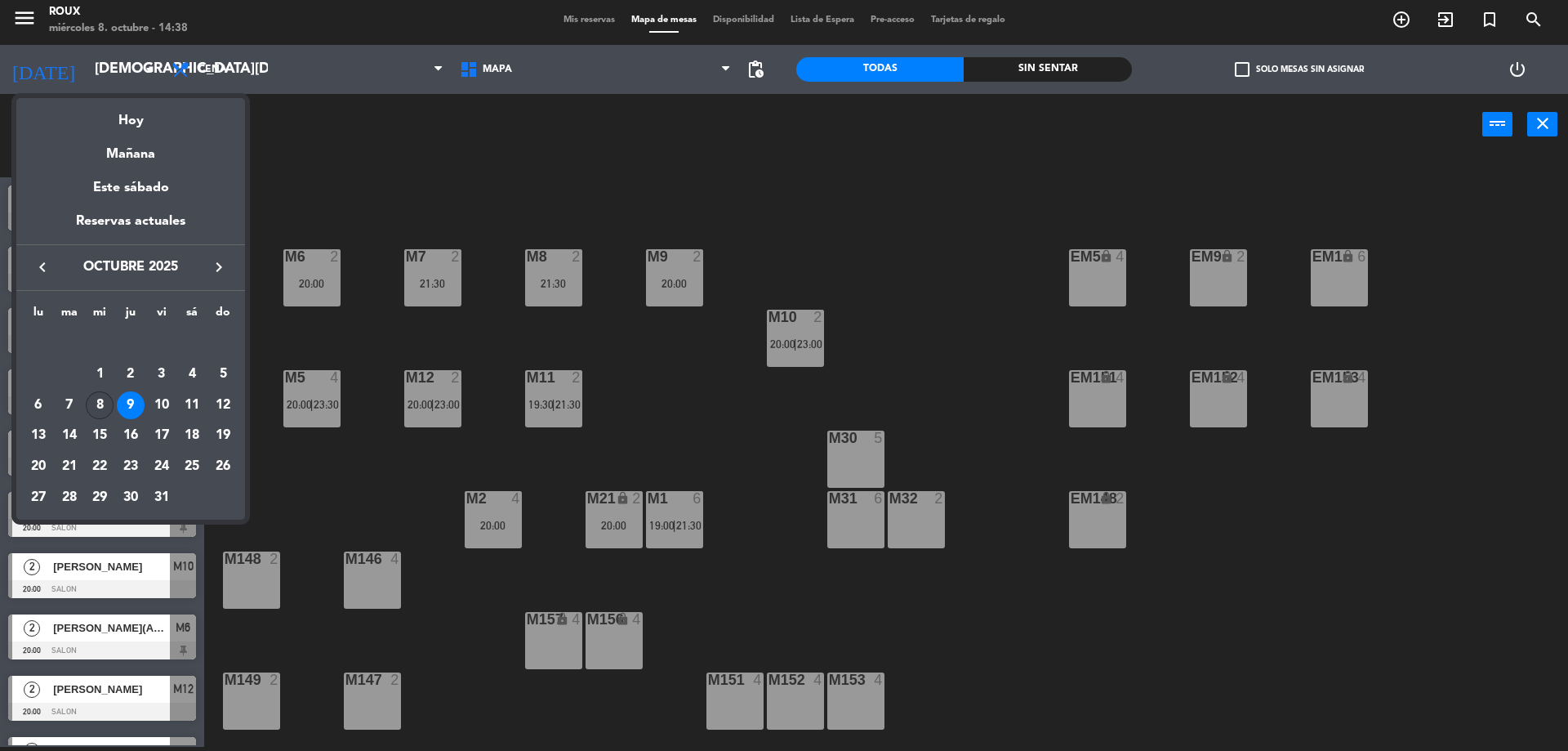
click at [108, 400] on div "8" at bounding box center [99, 405] width 28 height 28
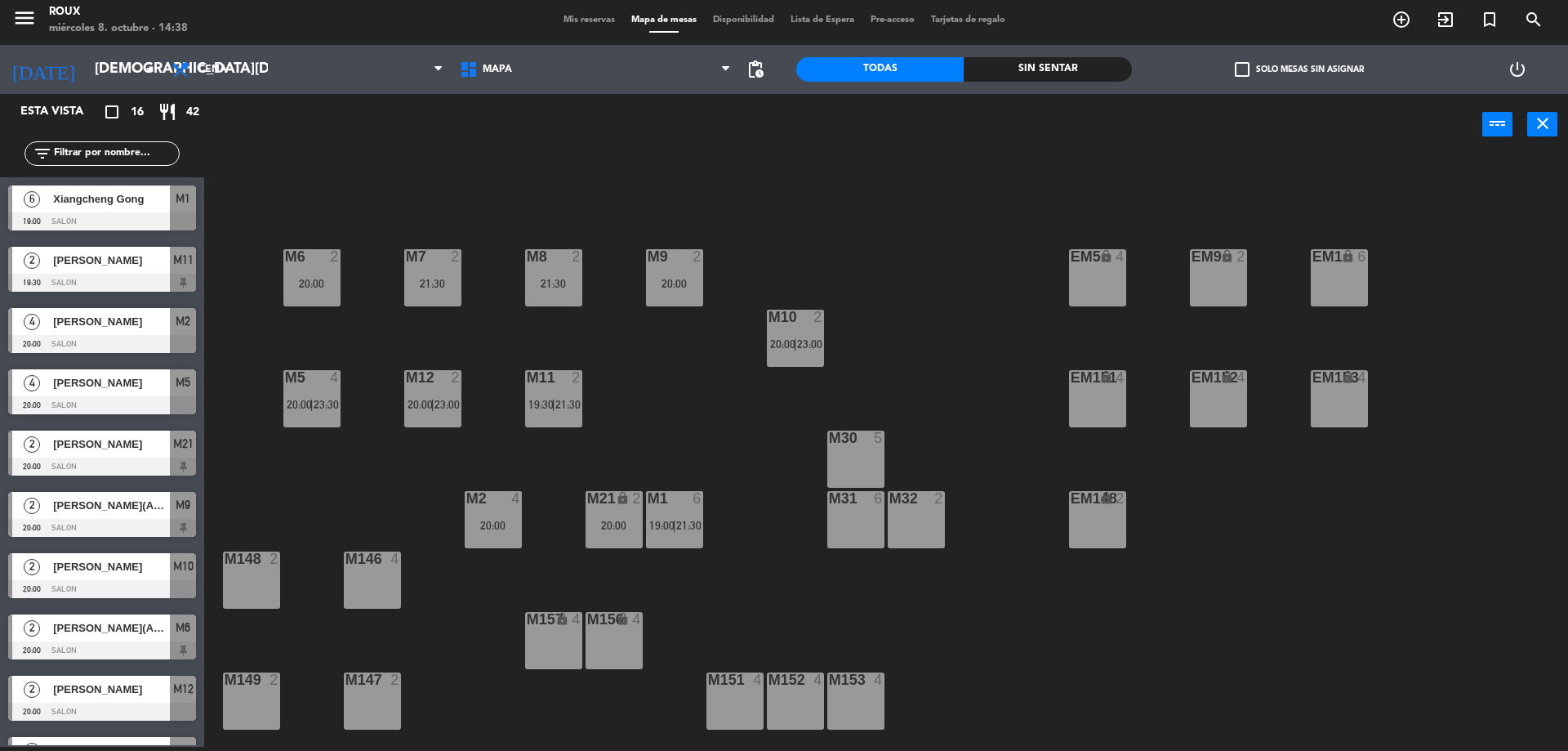
type input "[DATE]"
click at [572, 20] on span "Mis reservas" at bounding box center [590, 20] width 68 height 9
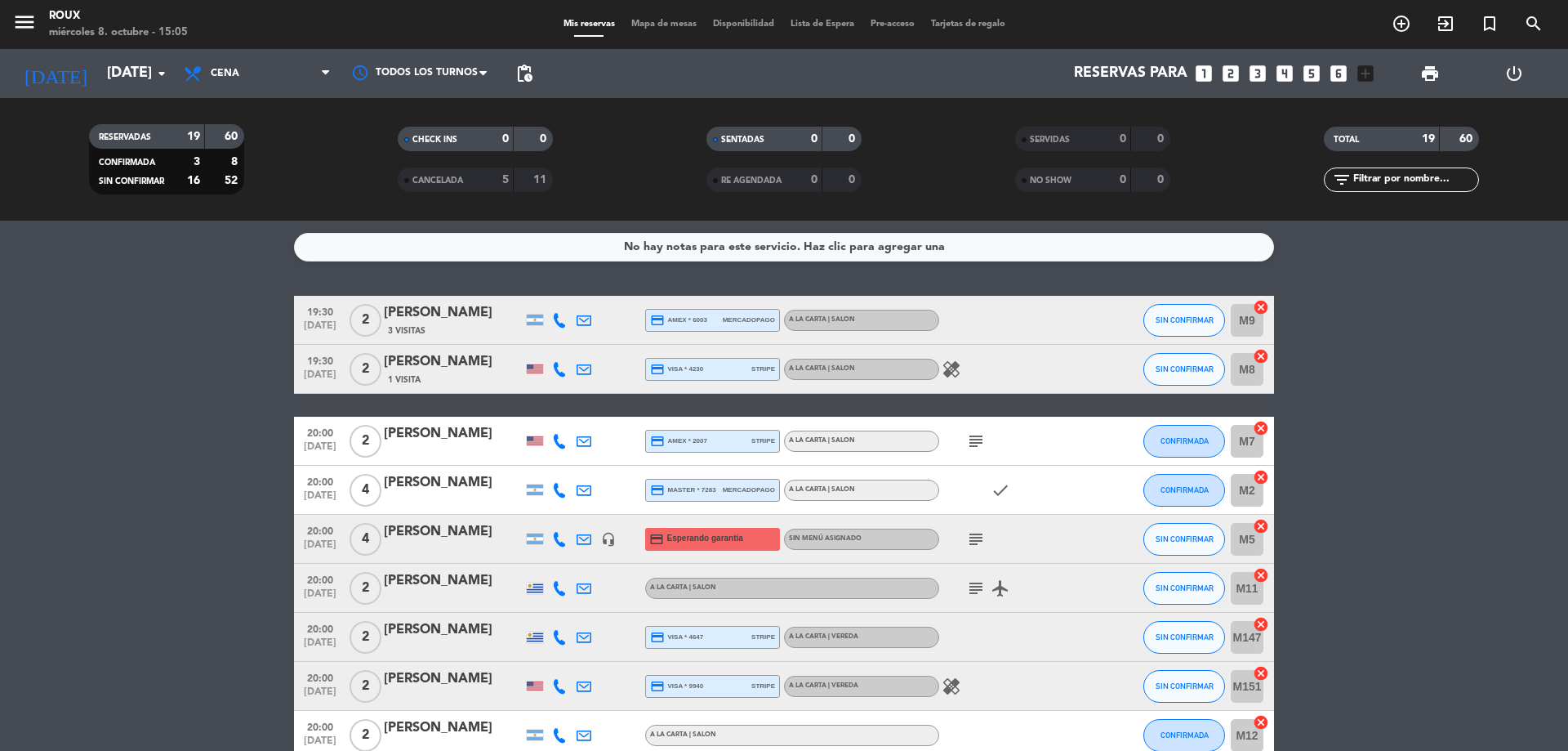
click at [438, 543] on div at bounding box center [453, 549] width 139 height 13
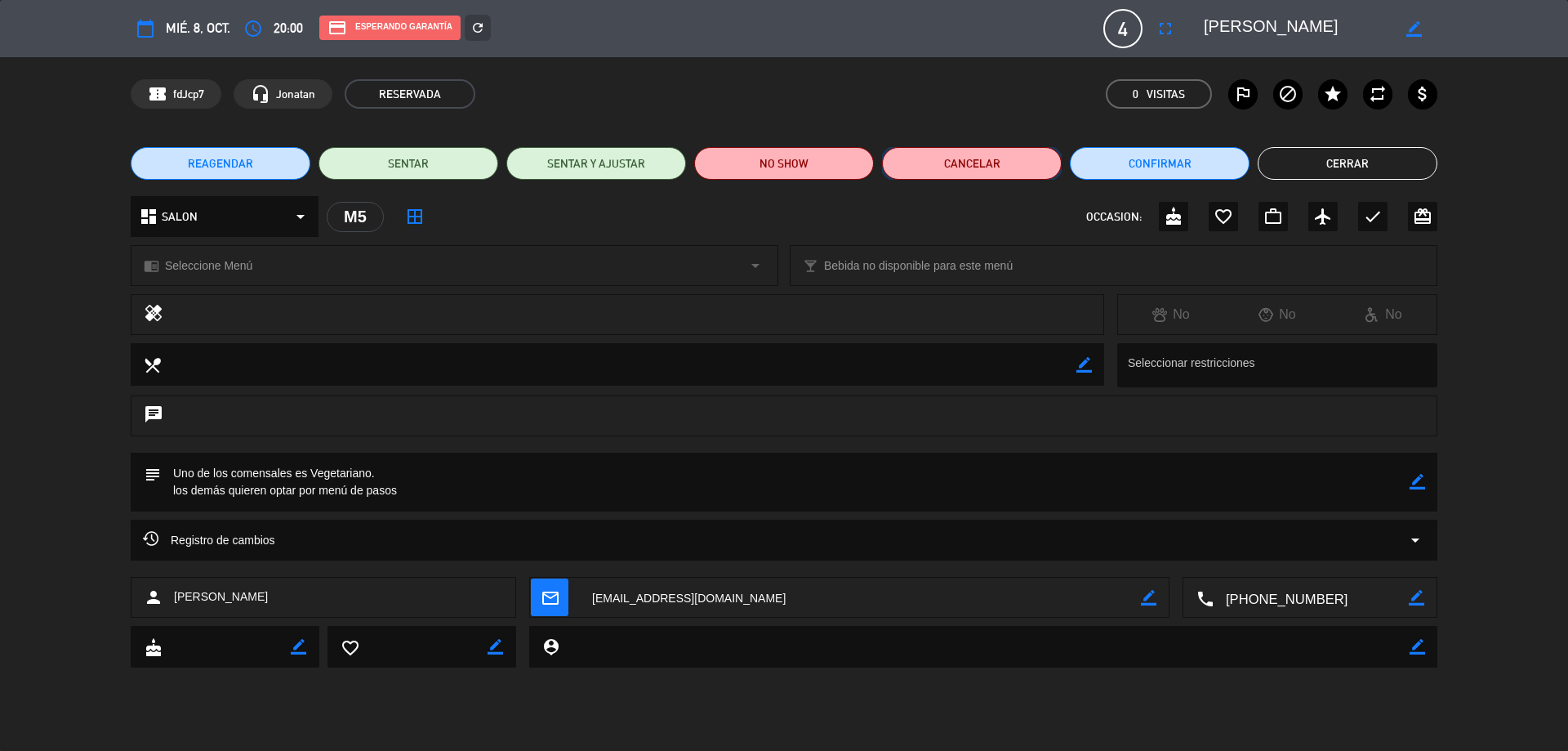
click at [1014, 158] on button "Cancelar" at bounding box center [972, 164] width 179 height 33
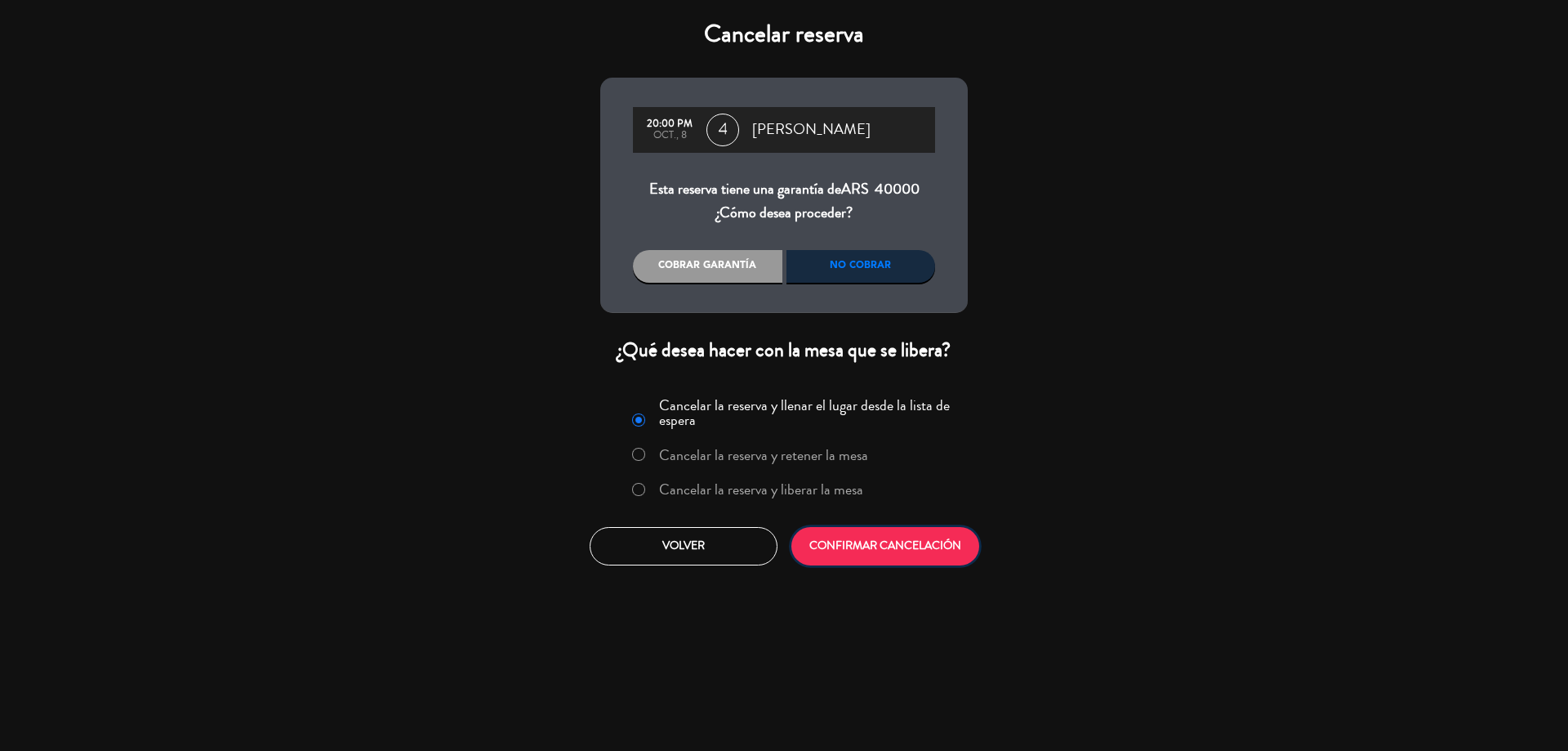
click at [898, 540] on button "CONFIRMAR CANCELACIÓN" at bounding box center [885, 547] width 188 height 39
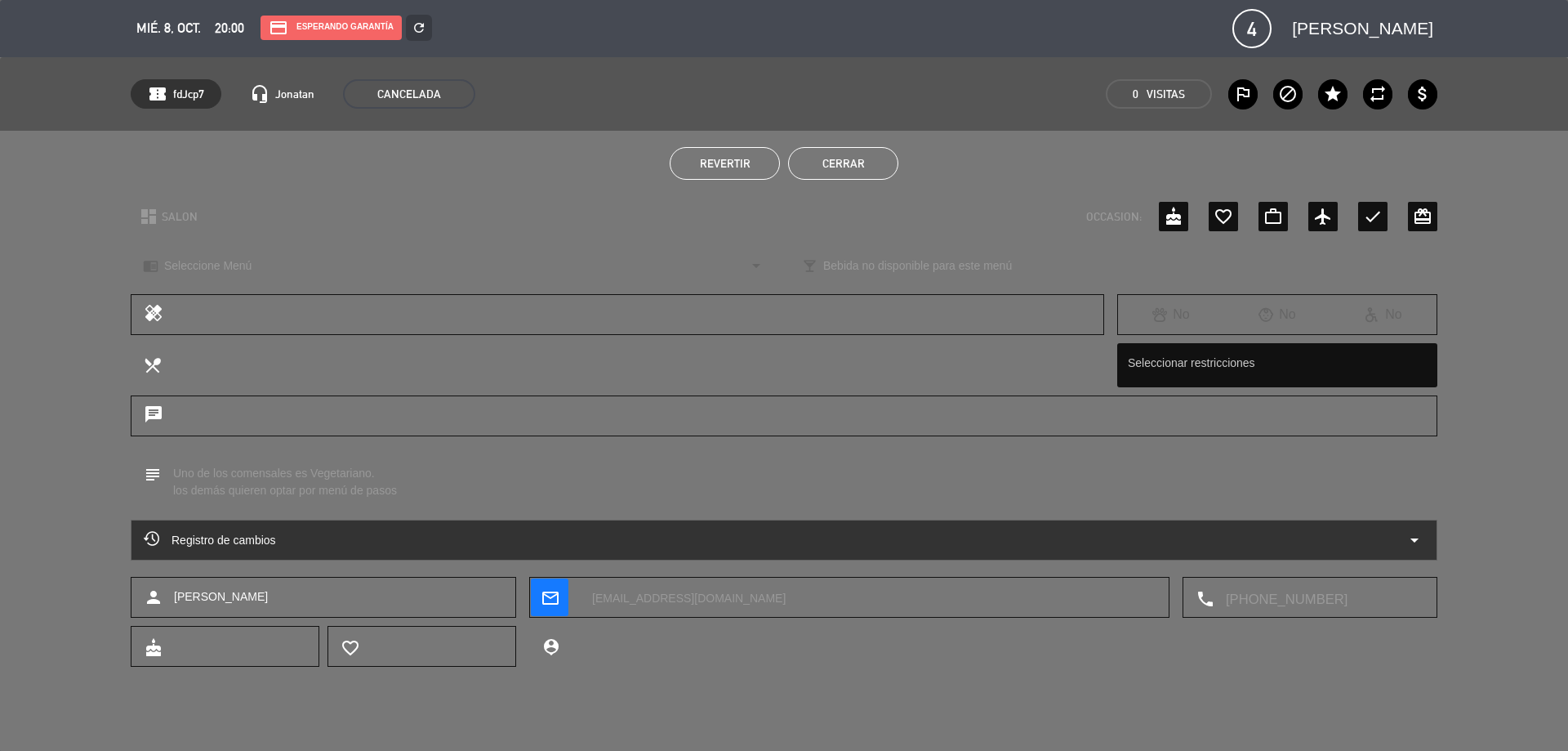
click at [847, 157] on button "Cerrar" at bounding box center [844, 164] width 110 height 33
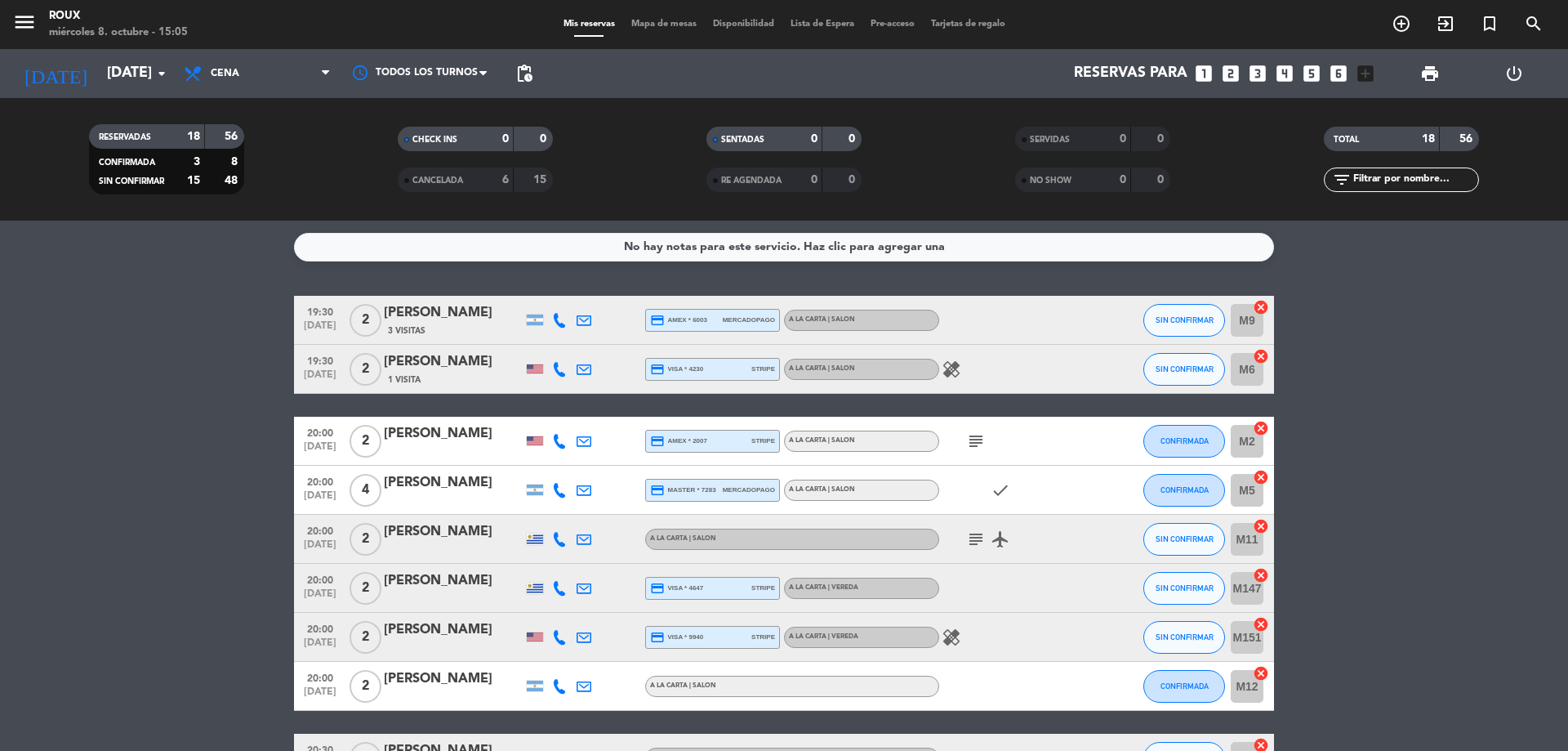
click at [664, 18] on div "Mis reservas Mapa de mesas Disponibilidad Lista de Espera Pre-acceso Tarjetas d…" at bounding box center [785, 25] width 458 height 15
click at [664, 26] on span "Mapa de mesas" at bounding box center [663, 24] width 82 height 9
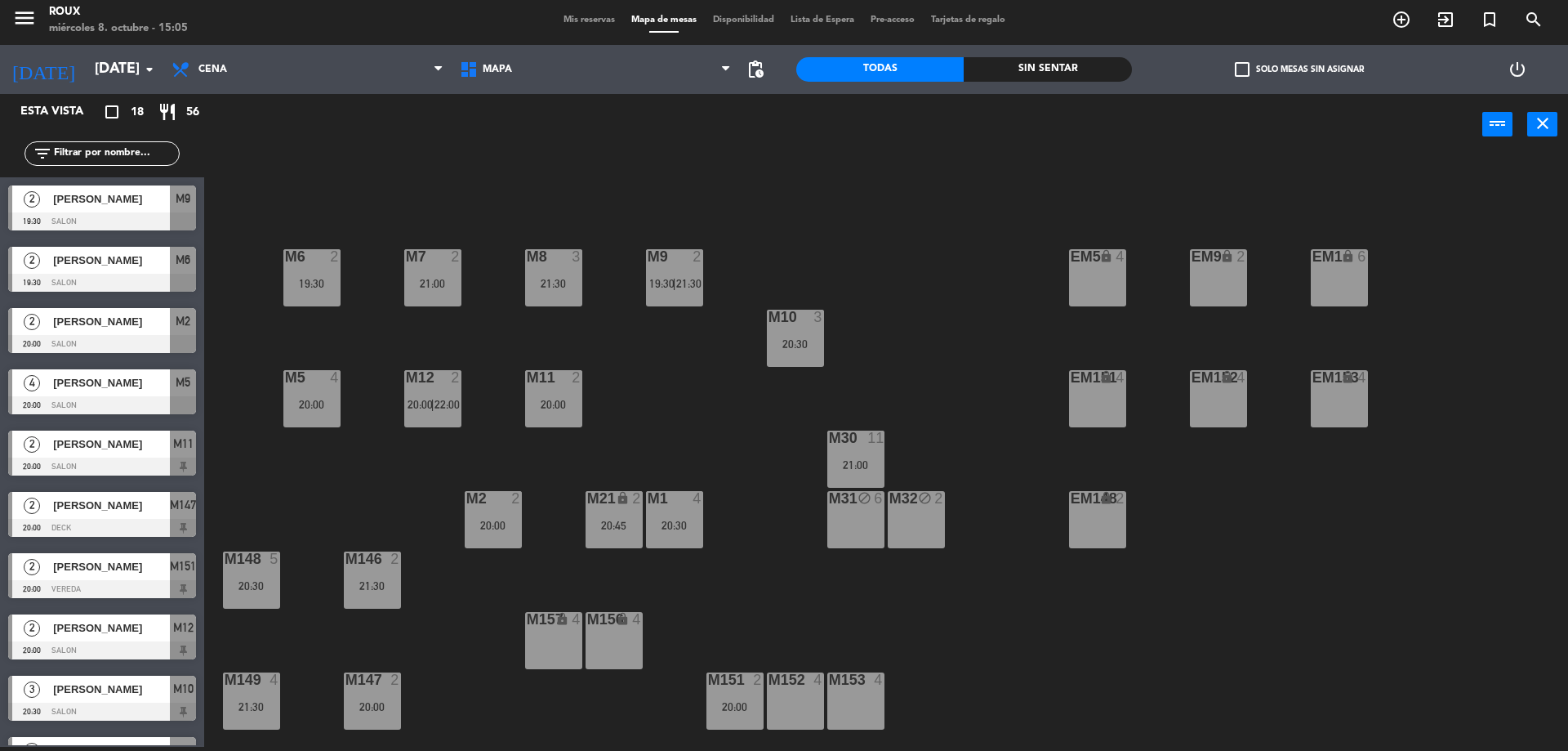
click at [266, 191] on div "M6 2 19:30 M7 2 21:00 M8 3 21:30 M9 2 19:30 | 21:30 EM9 lock 2 EM5 lock 4 EM1 l…" at bounding box center [894, 455] width 1349 height 592
click at [86, 76] on input "[DATE]" at bounding box center [181, 70] width 190 height 33
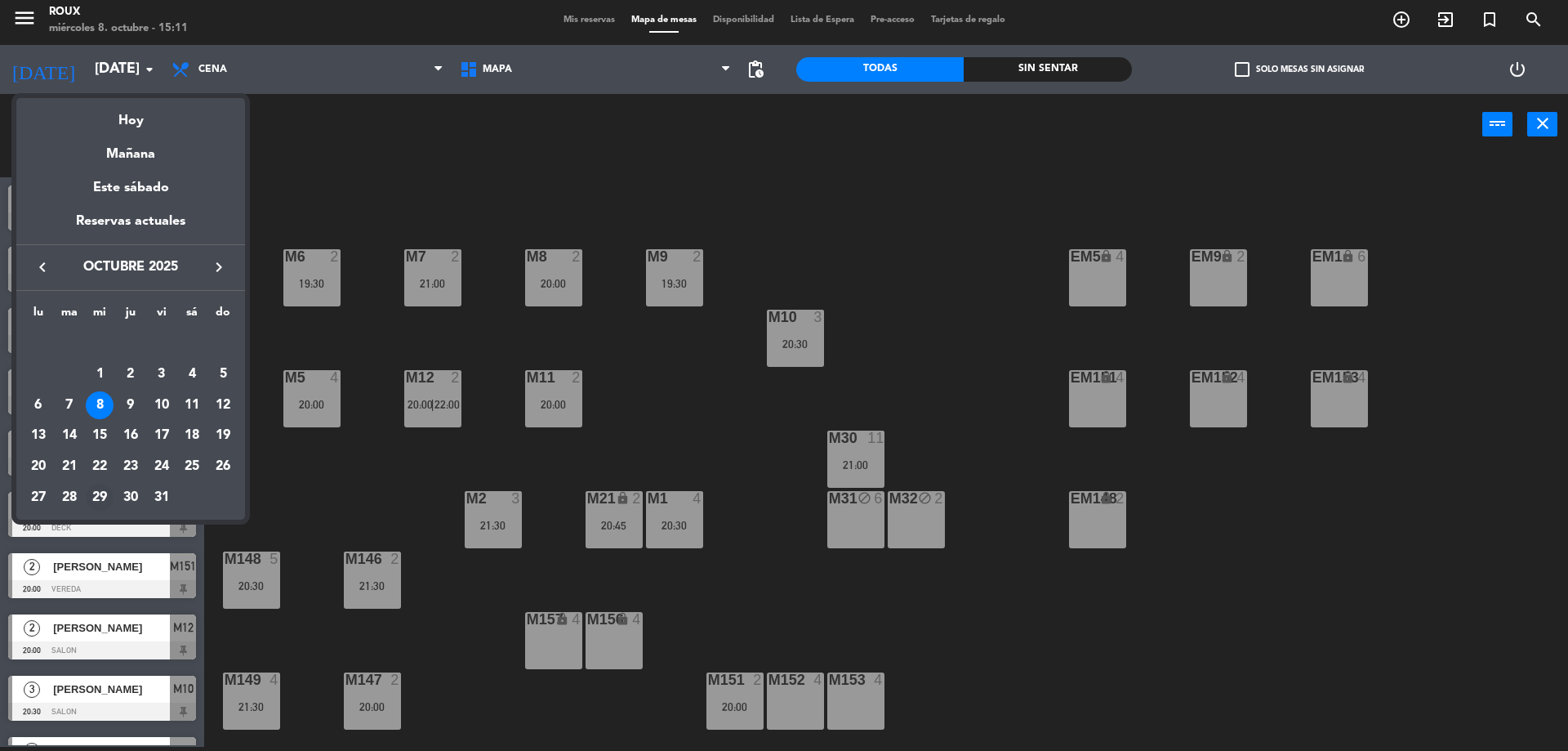
click at [94, 508] on div "29" at bounding box center [99, 497] width 28 height 28
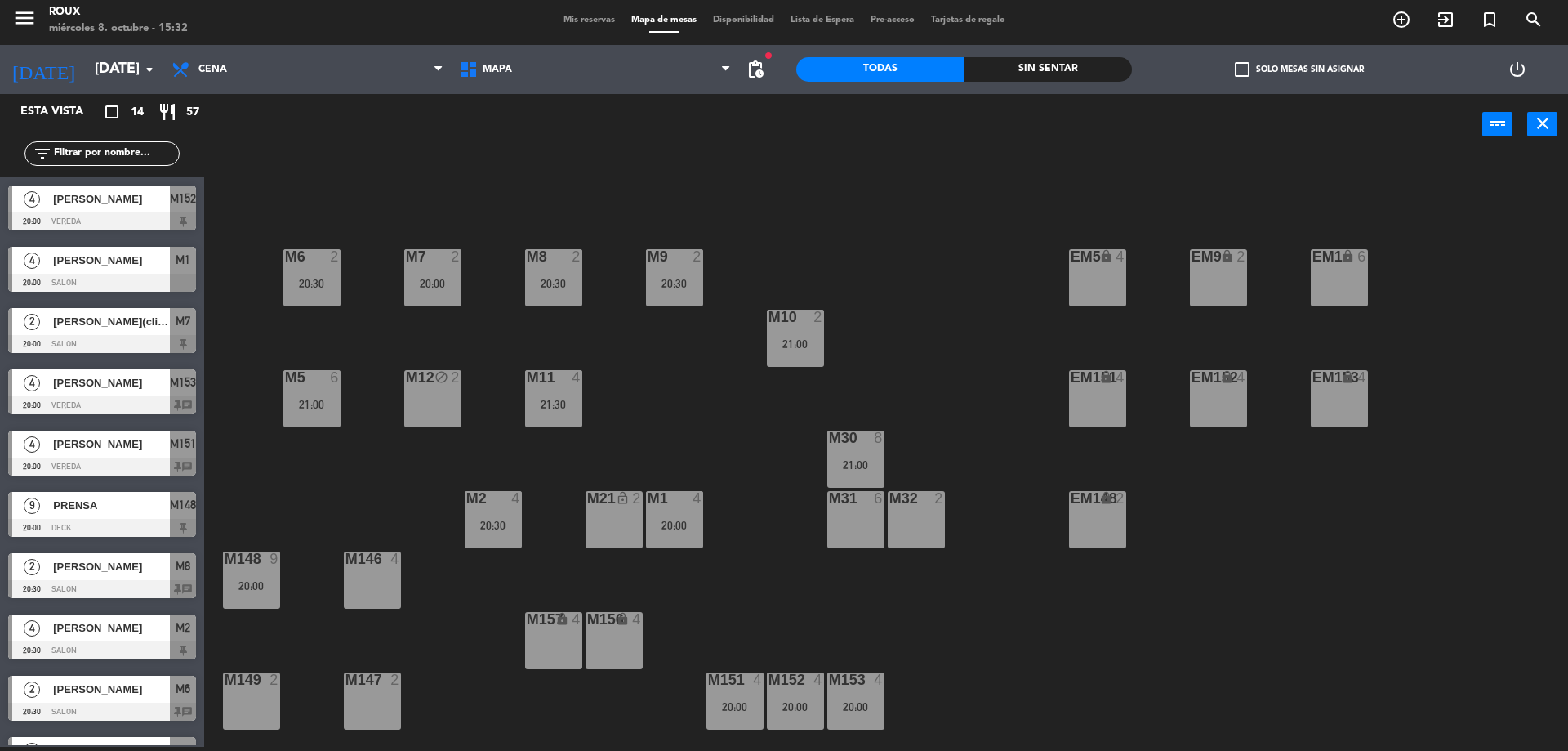
click at [421, 225] on div "M6 2 20:30 M7 2 20:00 M8 2 20:30 M9 2 20:30 EM9 lock 2 EM5 lock 4 EM1 lock 6 M1…" at bounding box center [894, 455] width 1349 height 592
click at [86, 74] on input "[DATE]" at bounding box center [181, 70] width 190 height 33
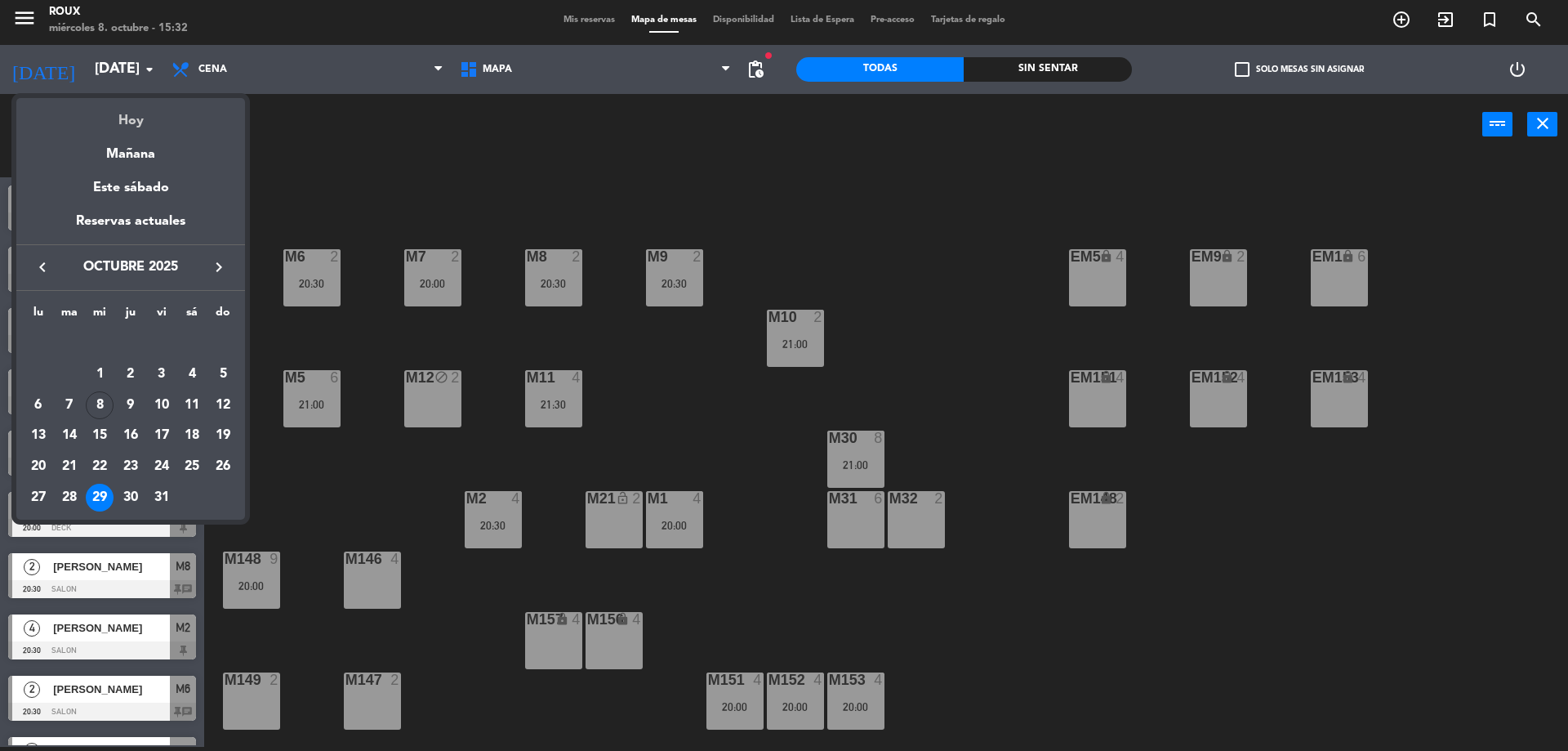
click at [144, 113] on div "Hoy" at bounding box center [131, 115] width 229 height 33
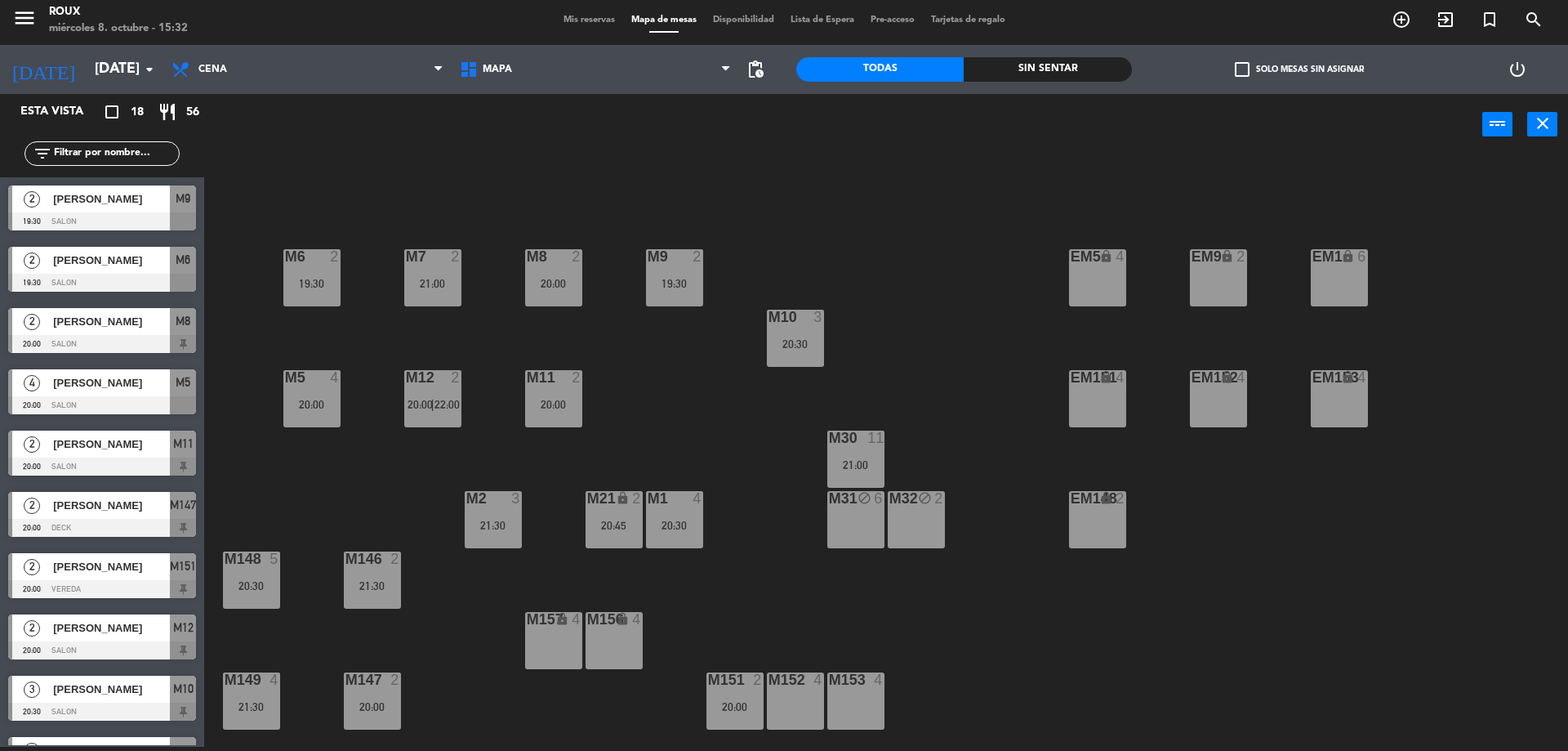
click at [340, 192] on div "M6 2 19:30 M7 2 21:00 M8 2 20:00 M9 2 19:30 EM9 lock 2 EM5 lock 4 EM1 lock 6 M1…" at bounding box center [894, 455] width 1349 height 592
click at [147, 68] on icon "arrow_drop_down" at bounding box center [149, 69] width 19 height 19
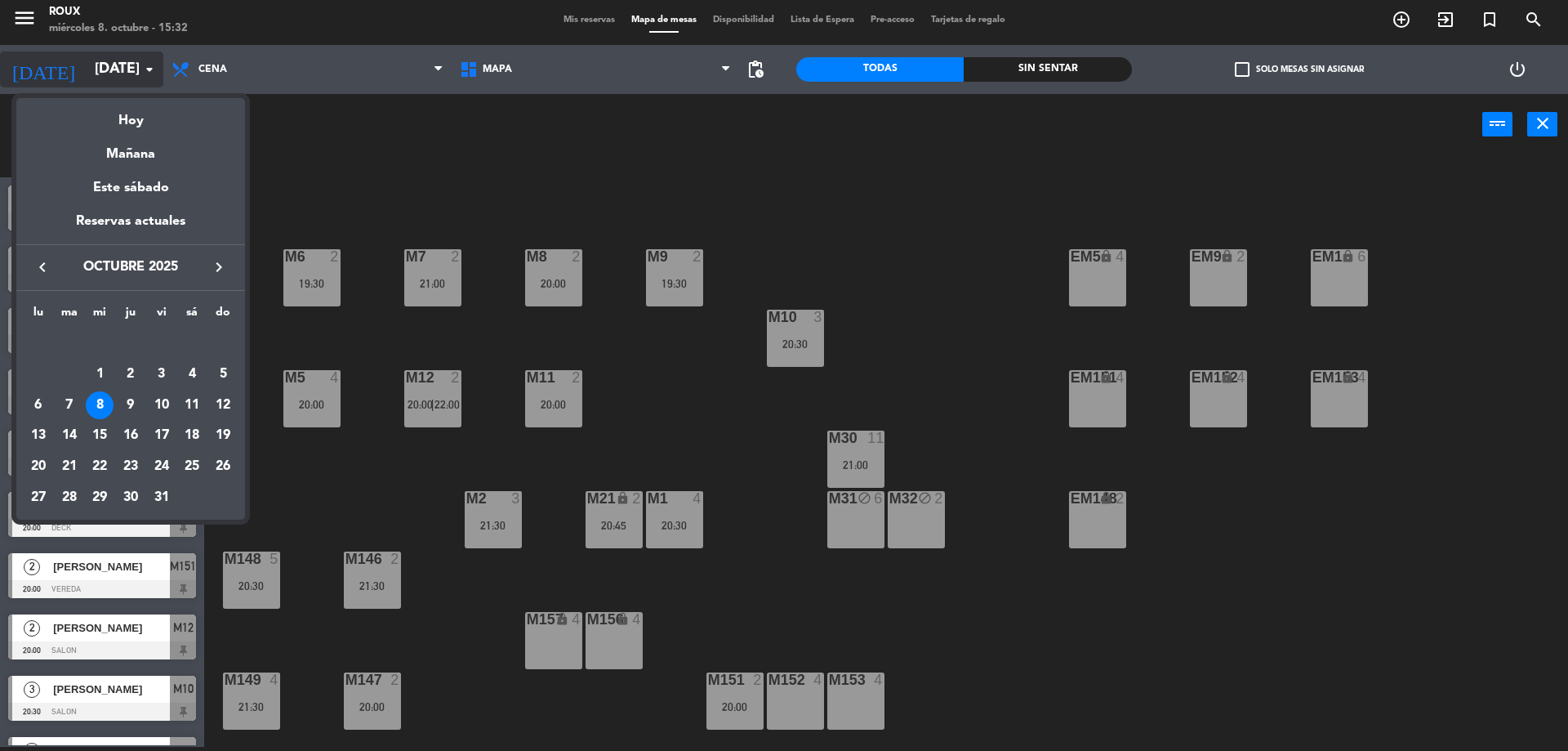
click at [147, 68] on div at bounding box center [784, 376] width 1568 height 751
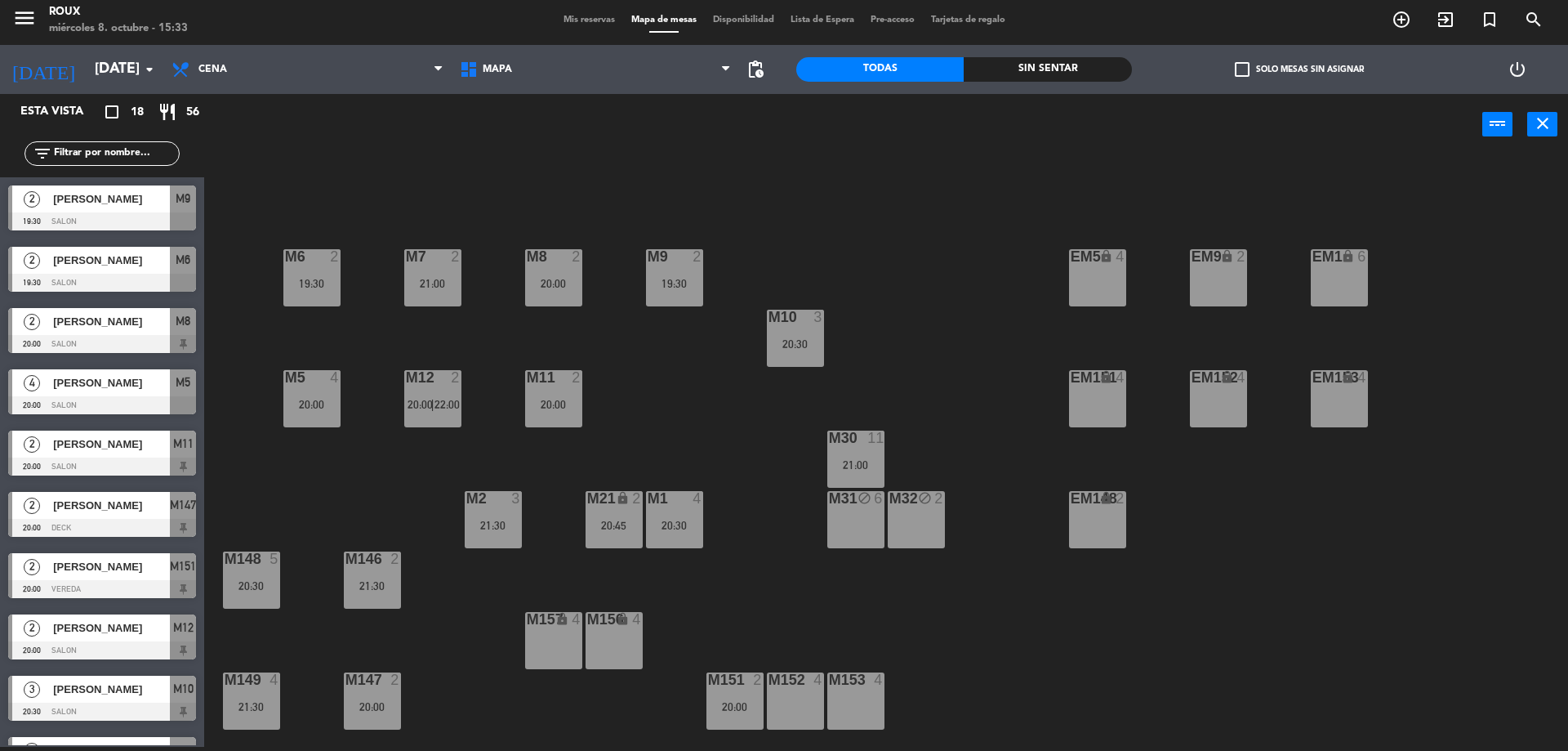
click at [859, 469] on div "21:00" at bounding box center [856, 465] width 57 height 11
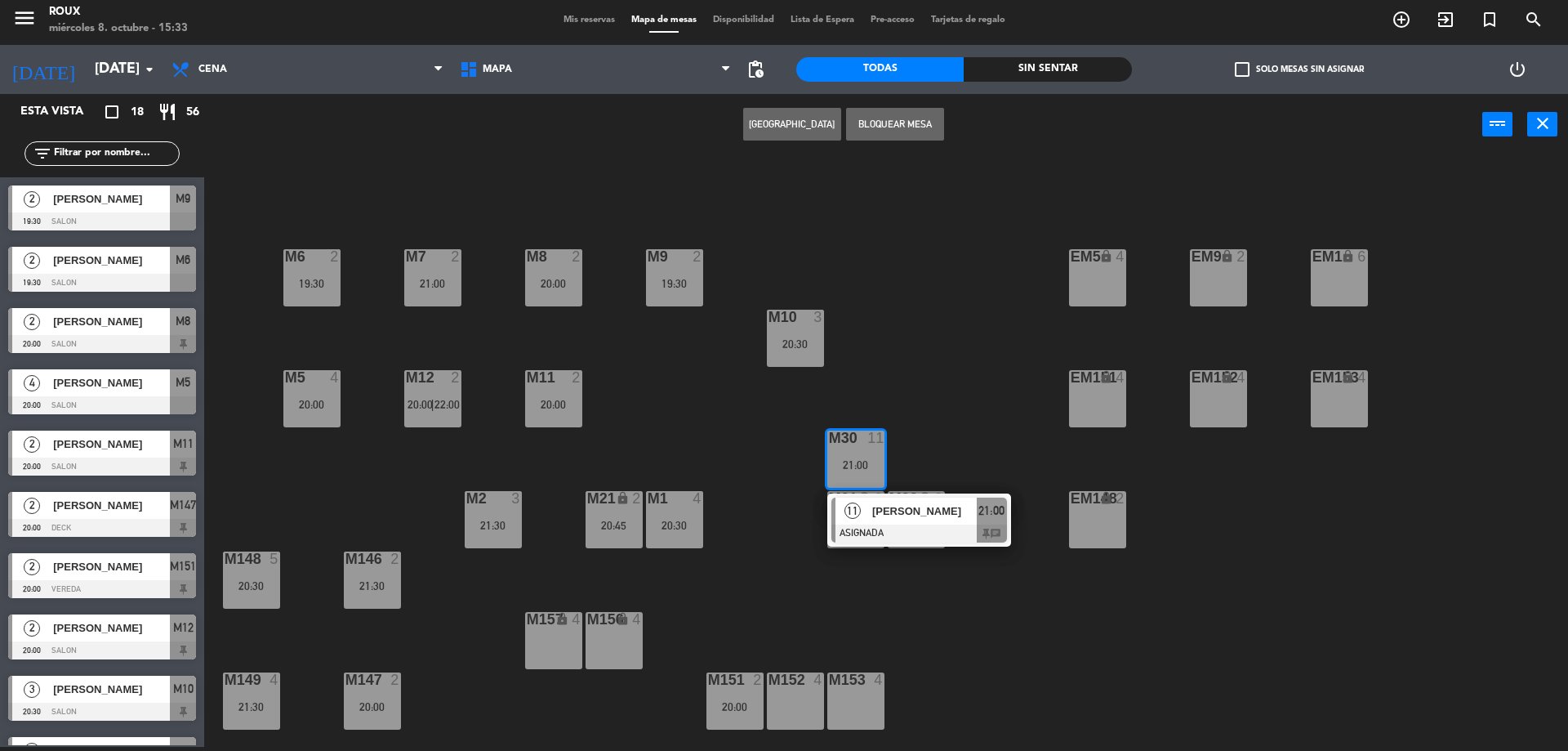
click at [897, 385] on div "M6 2 19:30 M7 2 21:00 M8 2 20:00 M9 2 19:30 EM9 lock 2 EM5 lock 4 EM1 lock 6 M1…" at bounding box center [894, 455] width 1349 height 592
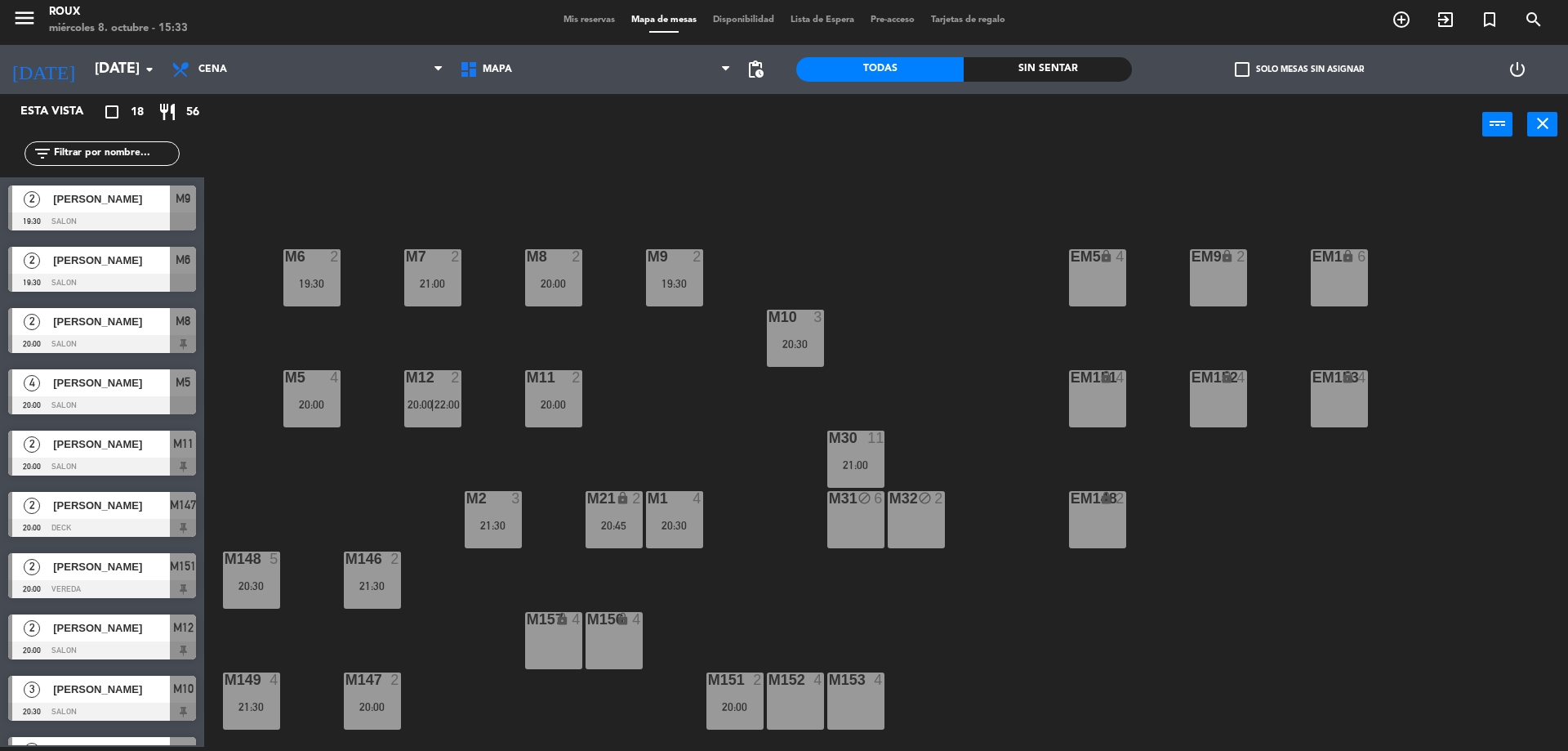
click at [525, 216] on div "M6 2 19:30 M7 2 21:00 M8 2 20:00 M9 2 19:30 EM9 lock 2 EM5 lock 4 EM1 lock 6 M1…" at bounding box center [894, 455] width 1349 height 592
click at [144, 77] on icon "arrow_drop_down" at bounding box center [149, 69] width 19 height 19
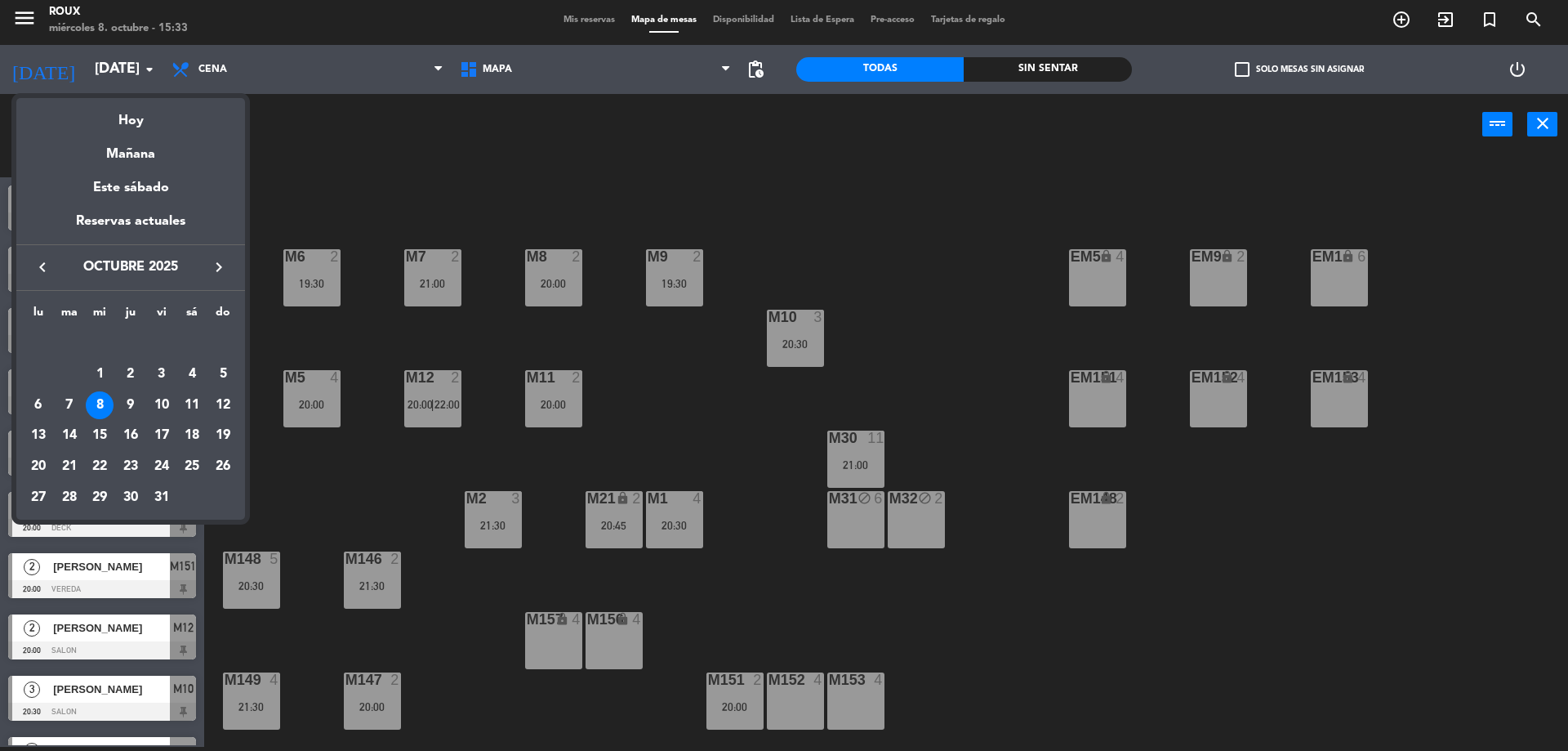
click at [139, 122] on div "Hoy" at bounding box center [131, 115] width 229 height 33
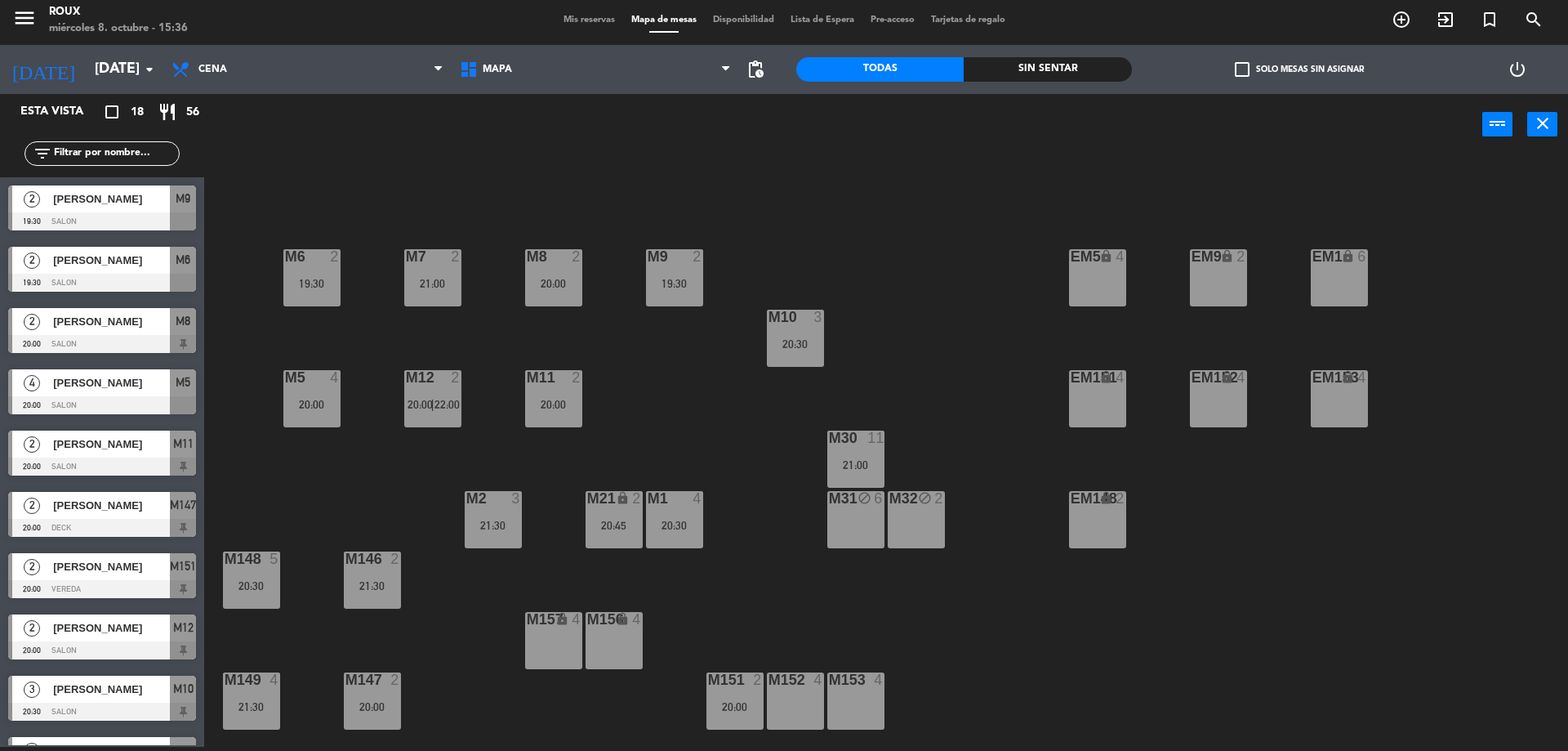
click at [807, 713] on div "M152 4" at bounding box center [796, 701] width 57 height 57
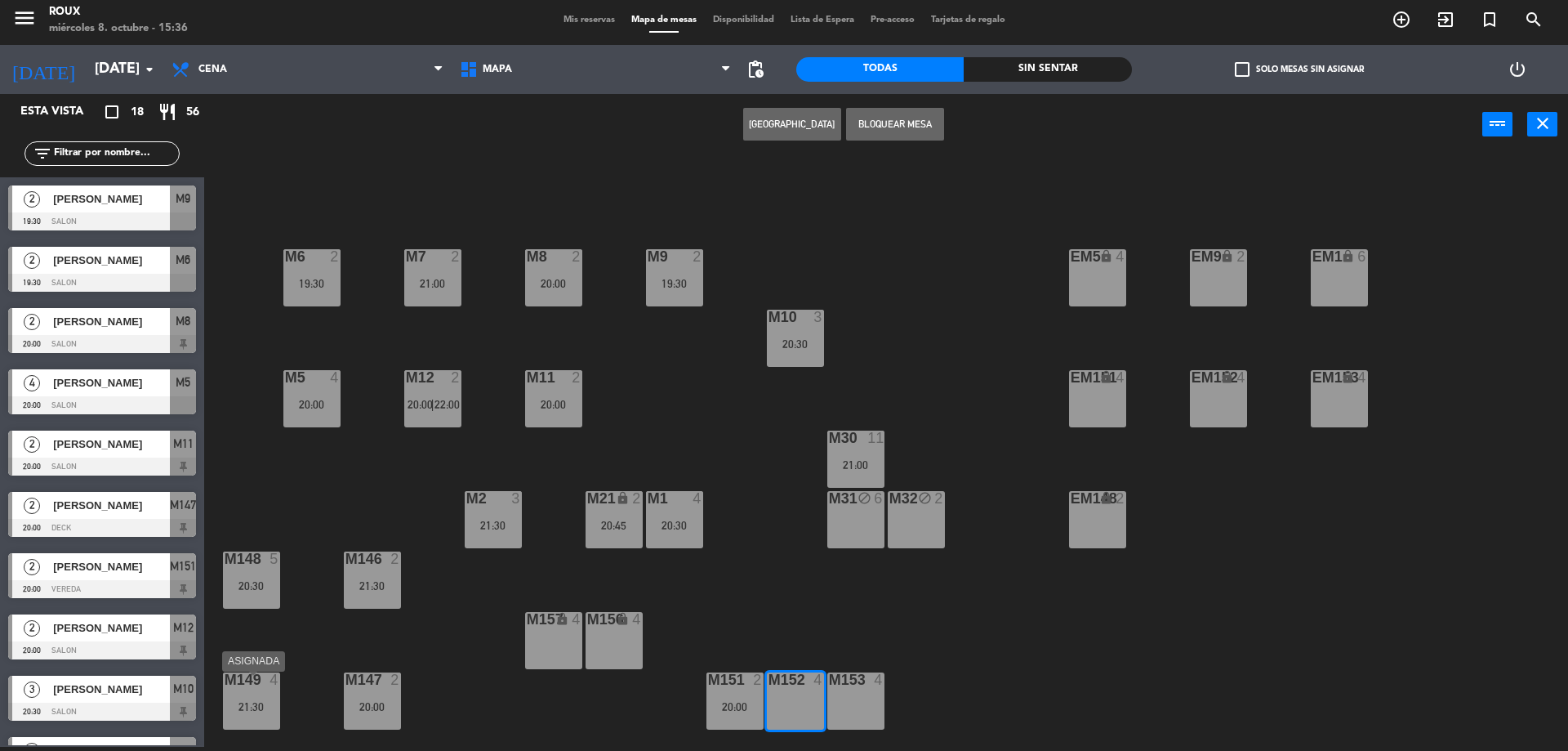
click at [256, 707] on div "21:30" at bounding box center [251, 707] width 57 height 11
click at [795, 687] on div at bounding box center [794, 680] width 27 height 15
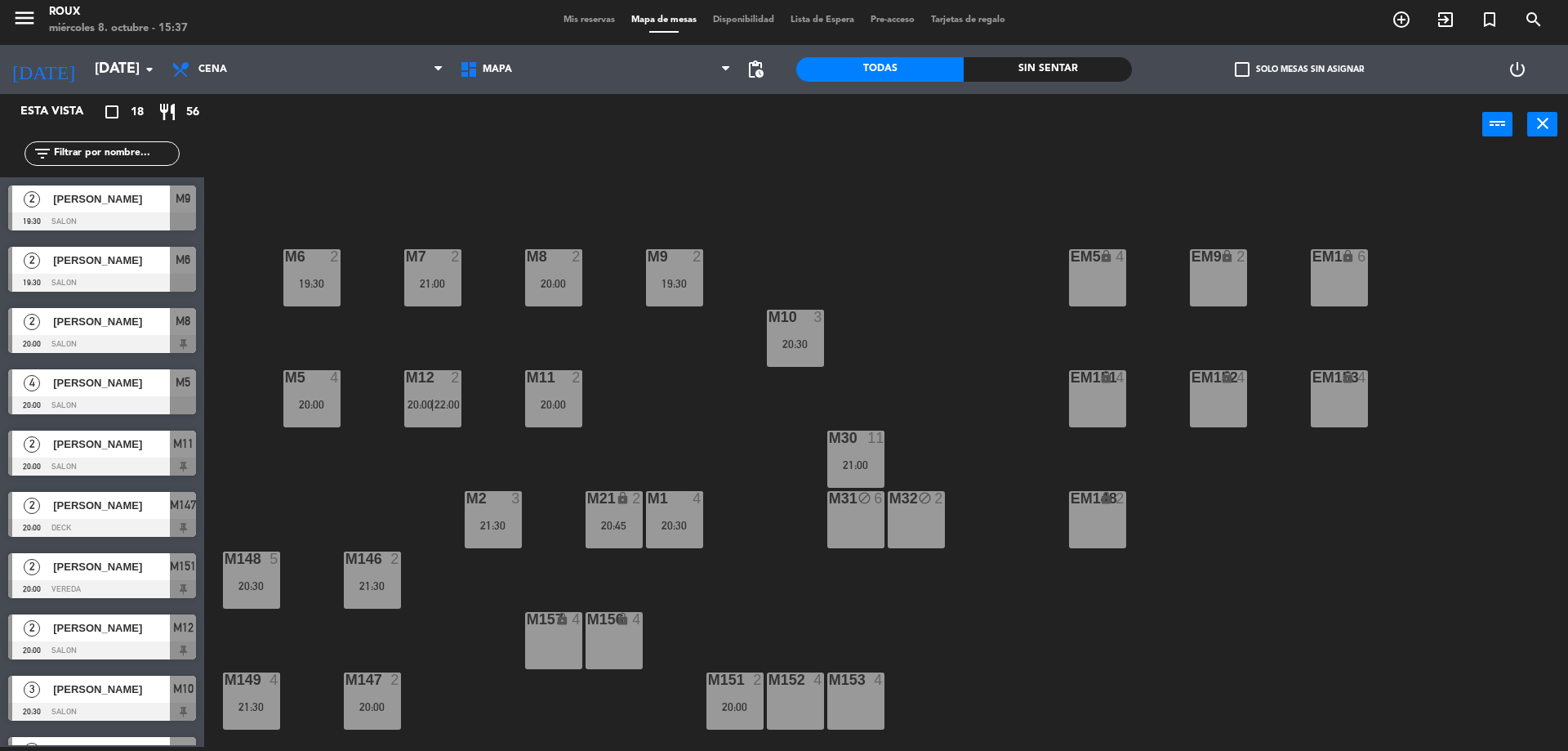
click at [819, 707] on div "M152 4" at bounding box center [796, 701] width 57 height 57
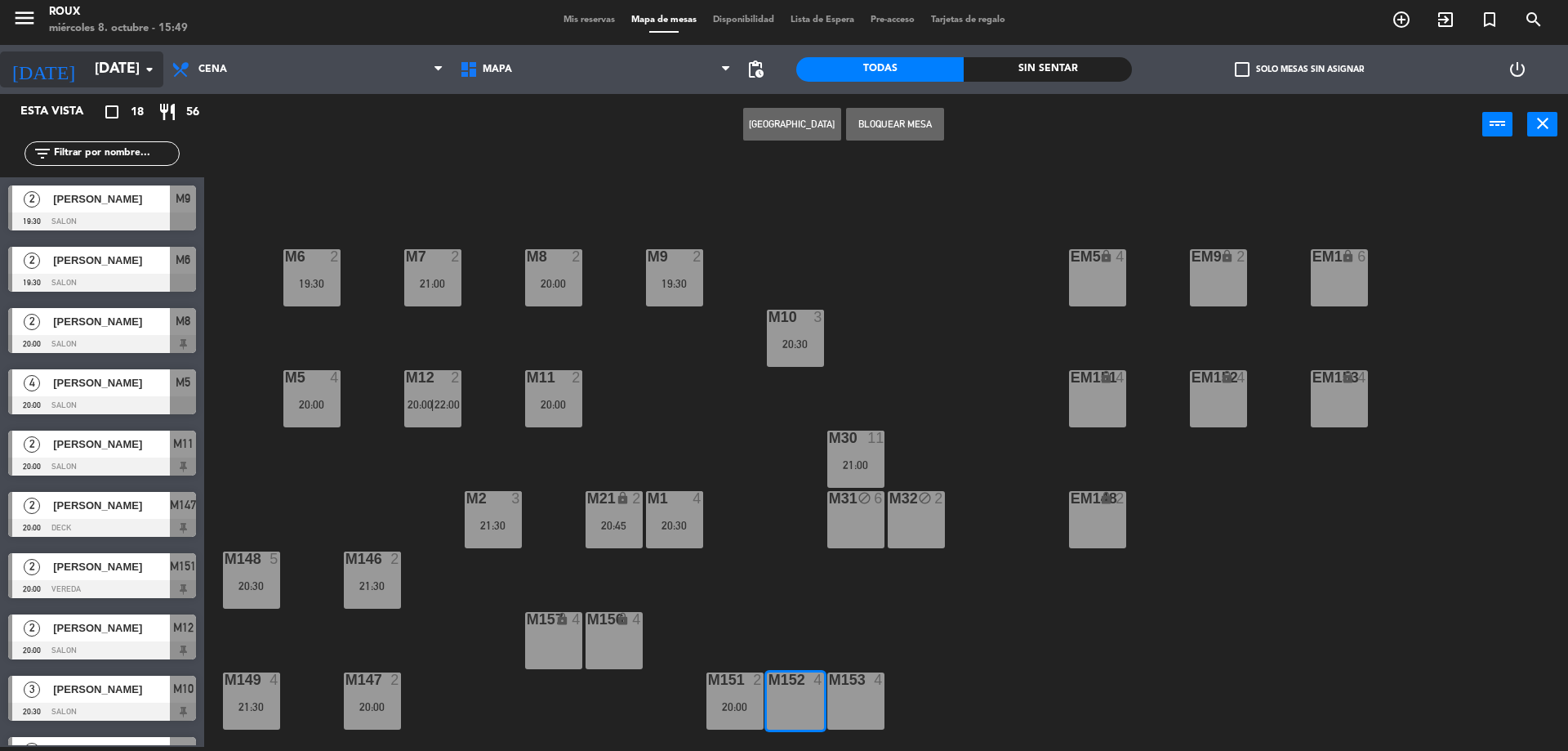
click at [104, 66] on input "[DATE]" at bounding box center [181, 70] width 190 height 33
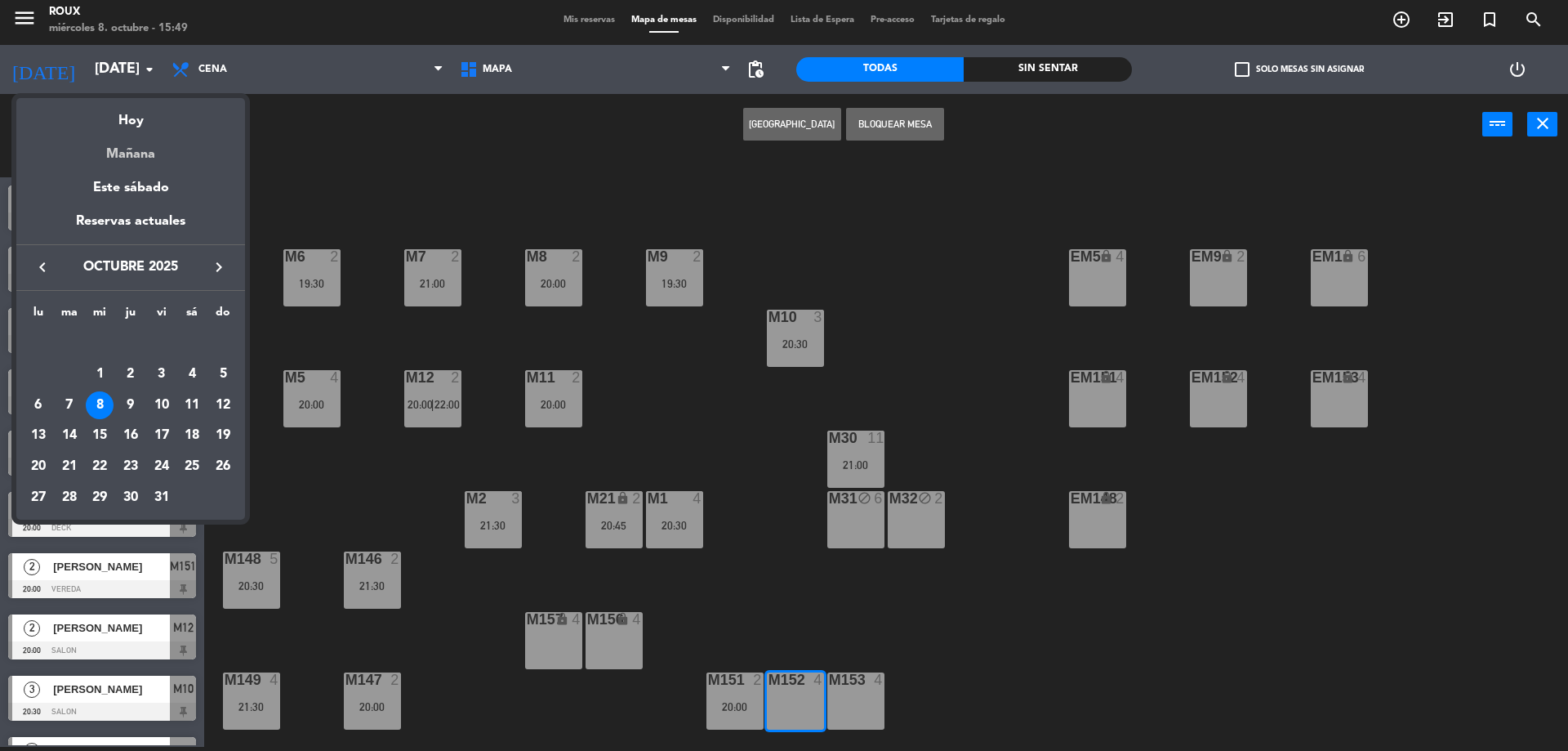
click at [138, 158] on div "Mañana" at bounding box center [131, 148] width 229 height 33
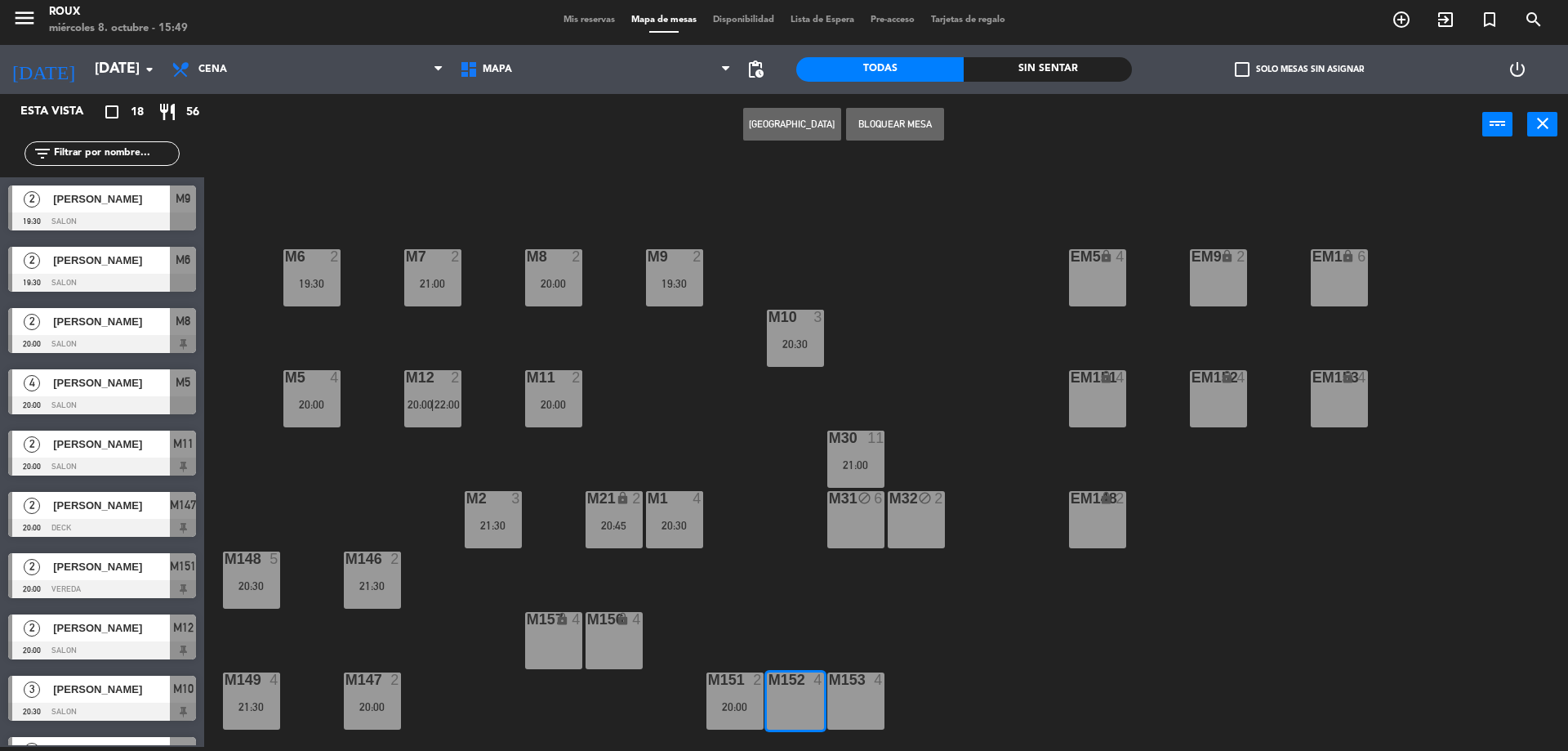
type input "[DEMOGRAPHIC_DATA][DATE]"
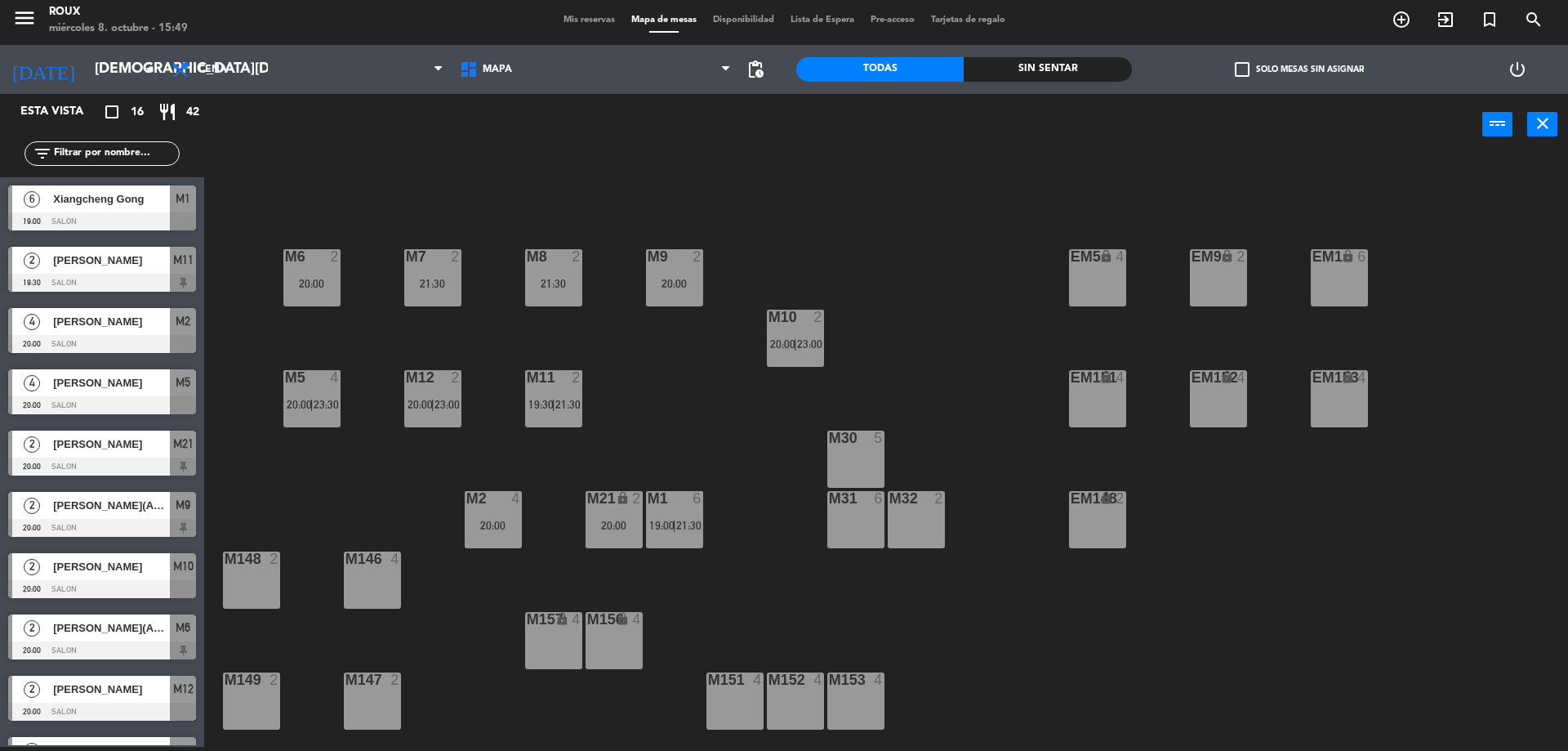
click at [846, 466] on div "M30 5" at bounding box center [856, 459] width 57 height 57
click at [859, 540] on div "M31 6" at bounding box center [856, 519] width 57 height 57
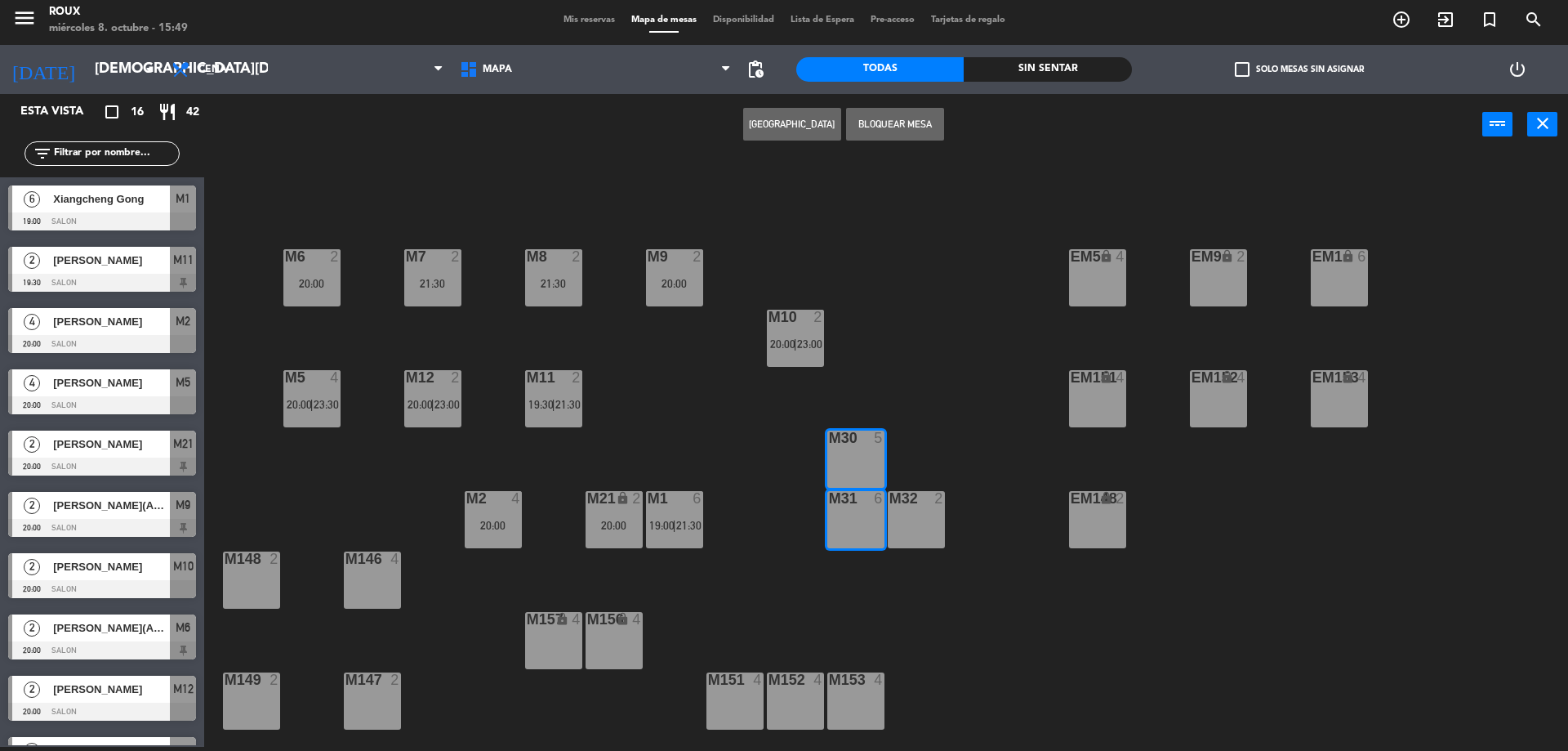
click at [774, 133] on button "[GEOGRAPHIC_DATA]" at bounding box center [792, 124] width 98 height 33
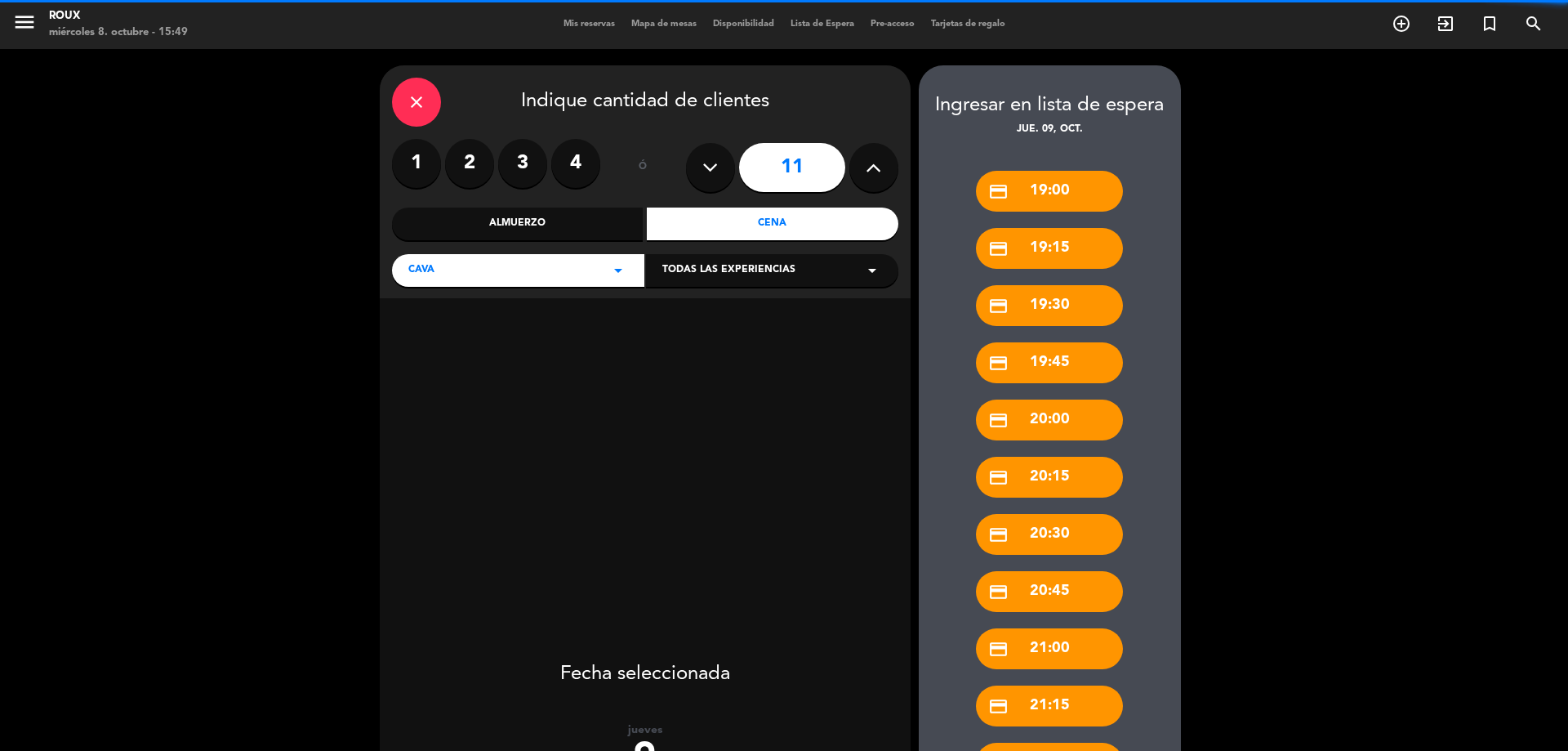
click at [700, 164] on button at bounding box center [710, 167] width 49 height 49
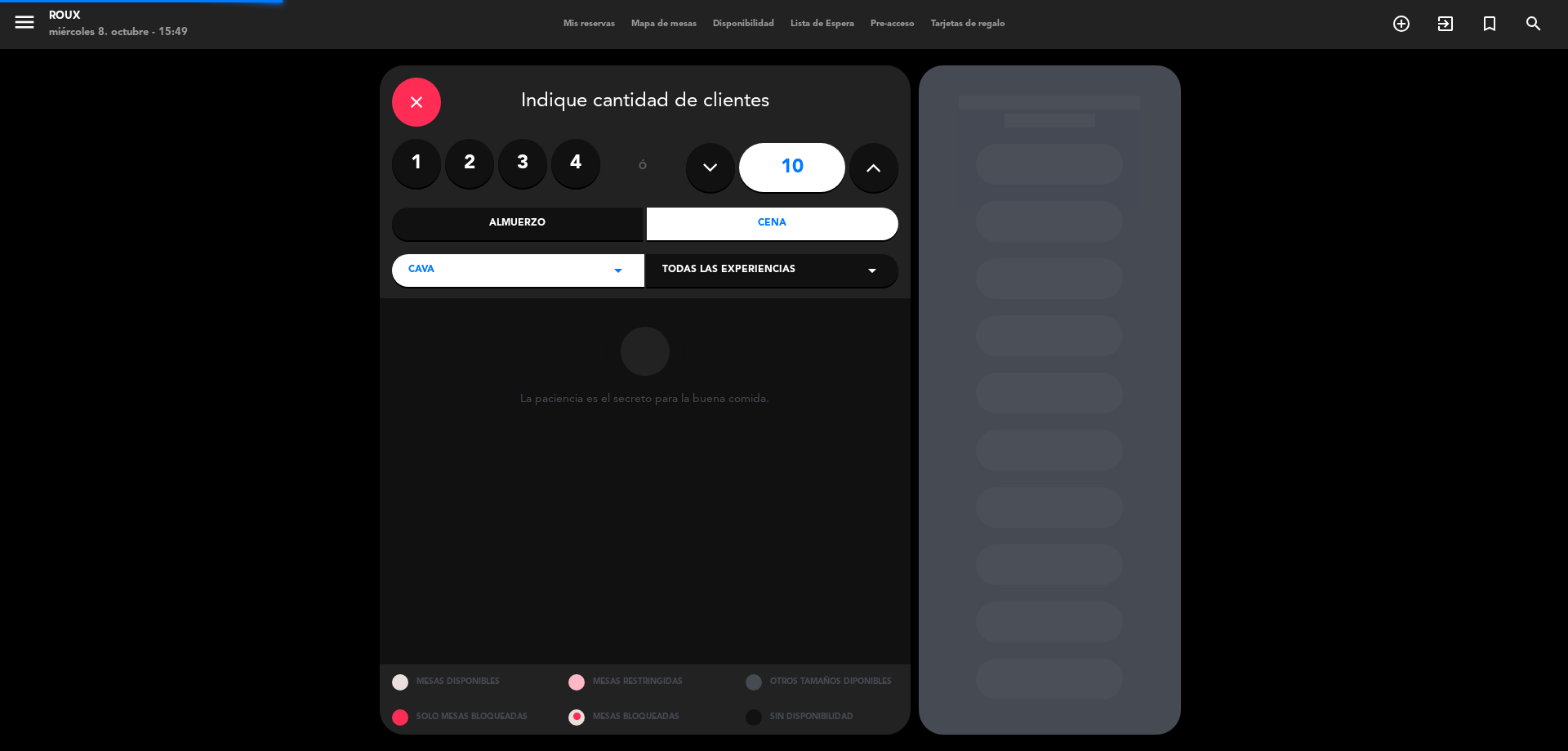
click at [701, 165] on button at bounding box center [710, 167] width 49 height 49
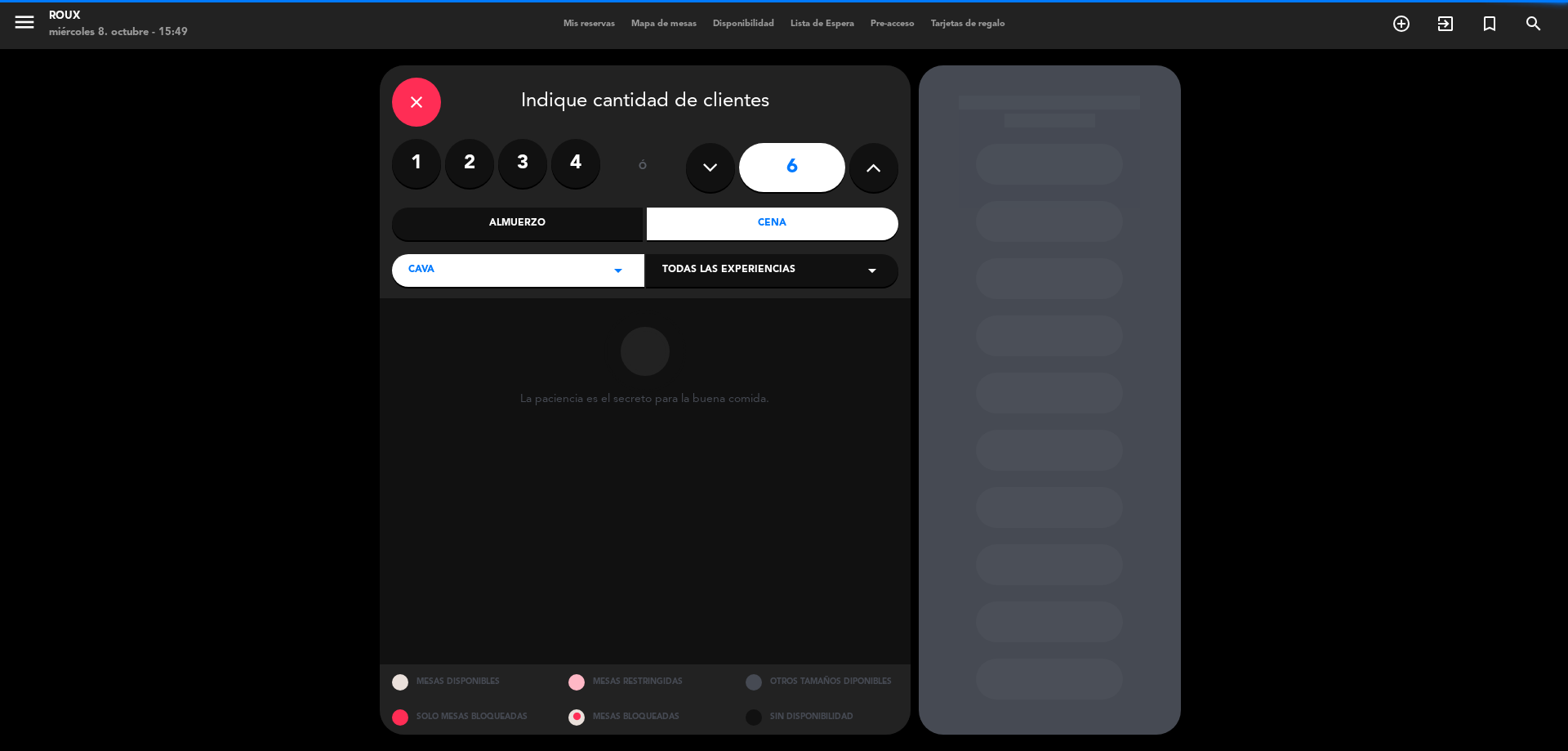
click at [701, 165] on button at bounding box center [710, 167] width 49 height 49
type input "5"
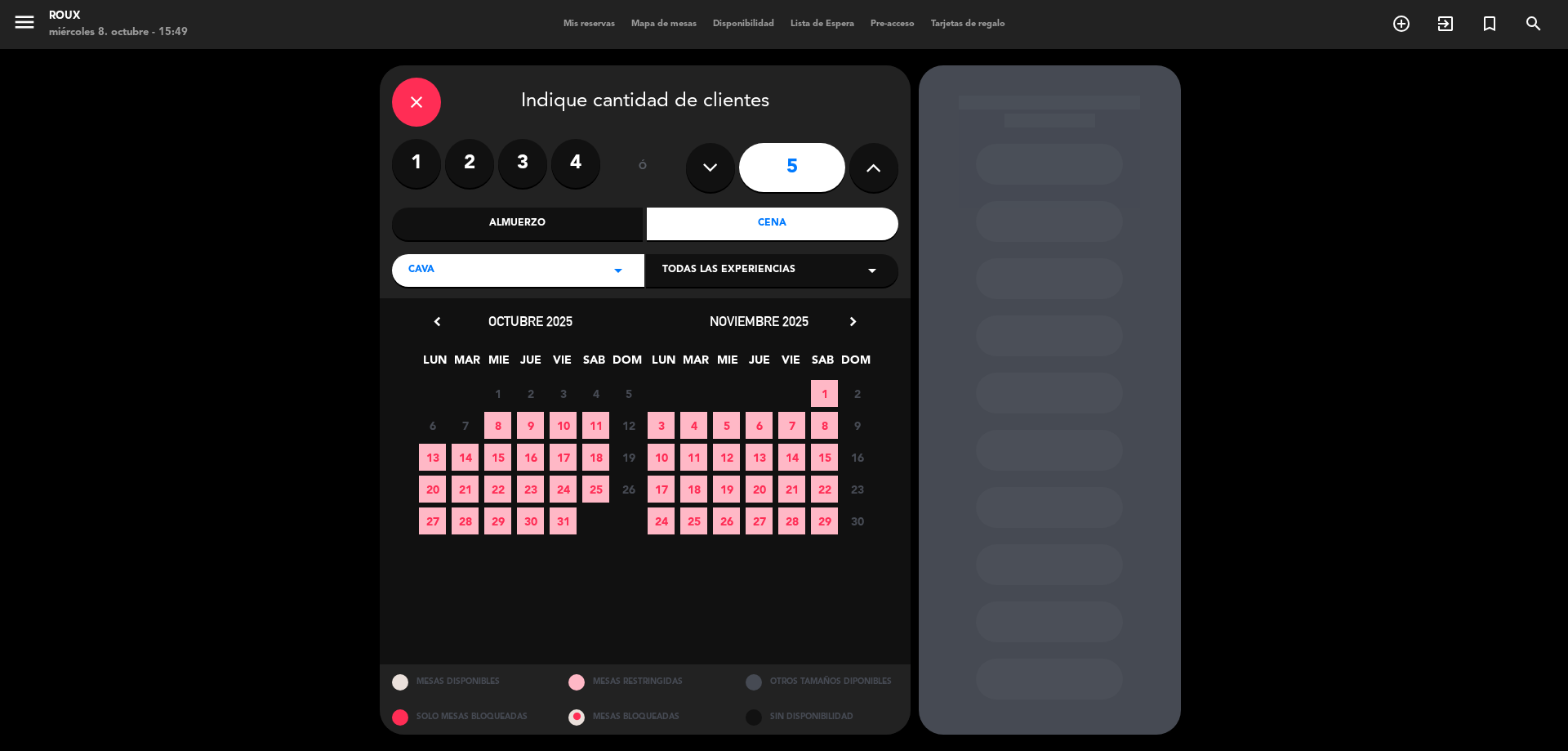
click at [701, 165] on button at bounding box center [710, 167] width 49 height 49
click at [708, 163] on icon at bounding box center [709, 168] width 16 height 25
click at [711, 173] on icon at bounding box center [709, 168] width 16 height 25
click at [571, 158] on label "4" at bounding box center [575, 163] width 49 height 49
drag, startPoint x: 527, startPoint y: 418, endPoint x: 578, endPoint y: 399, distance: 54.4
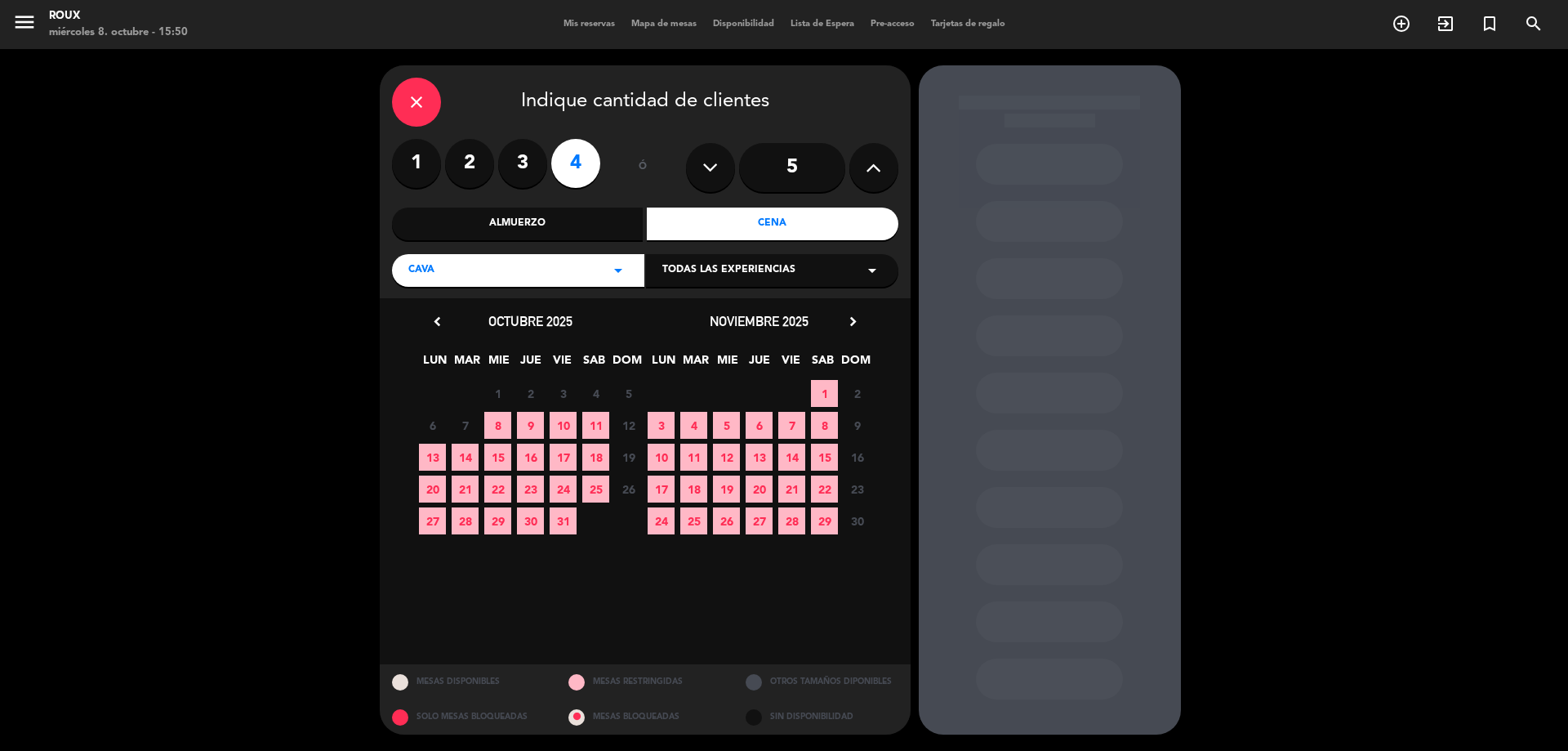
click at [527, 418] on span "9" at bounding box center [530, 424] width 27 height 27
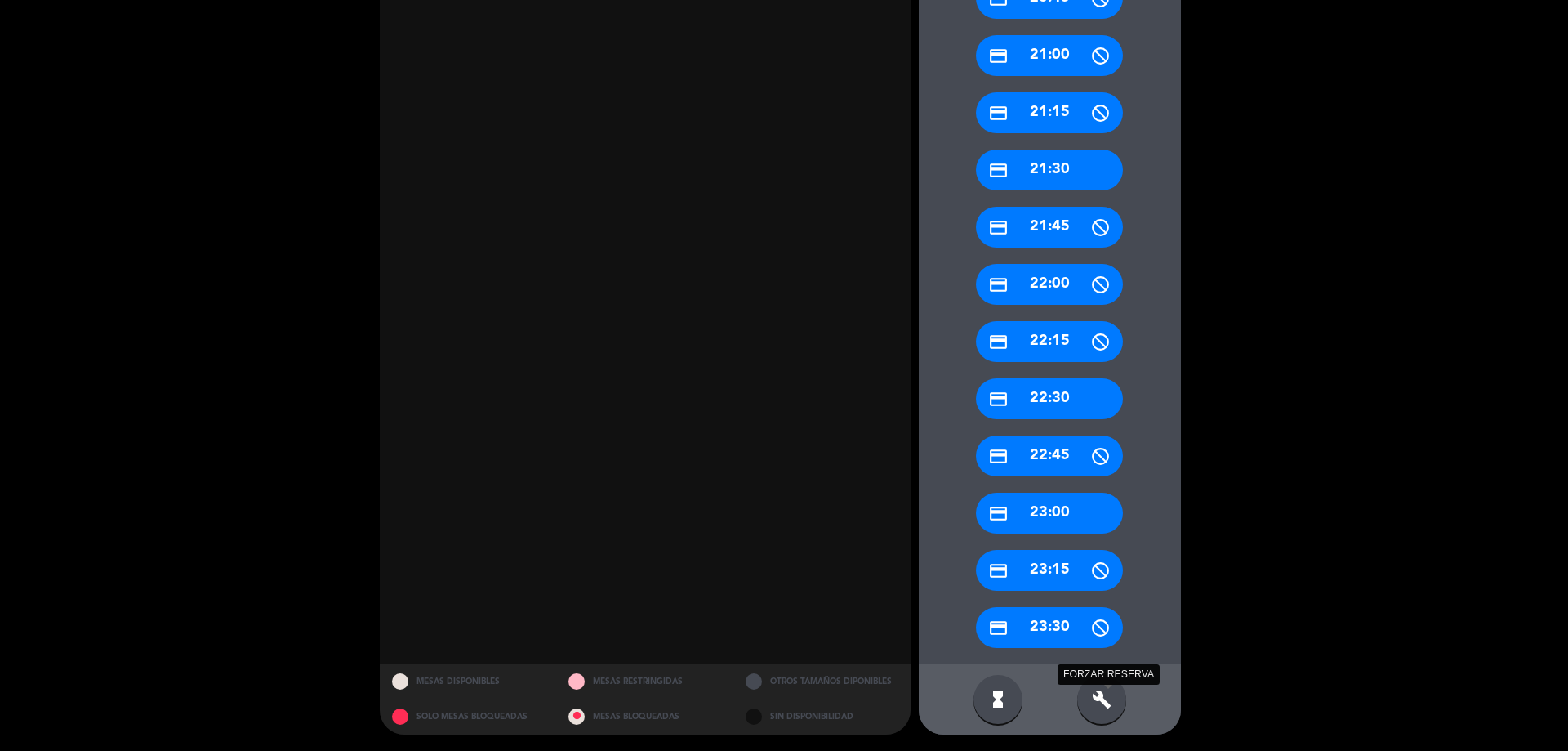
click at [1101, 690] on icon "build" at bounding box center [1101, 699] width 19 height 19
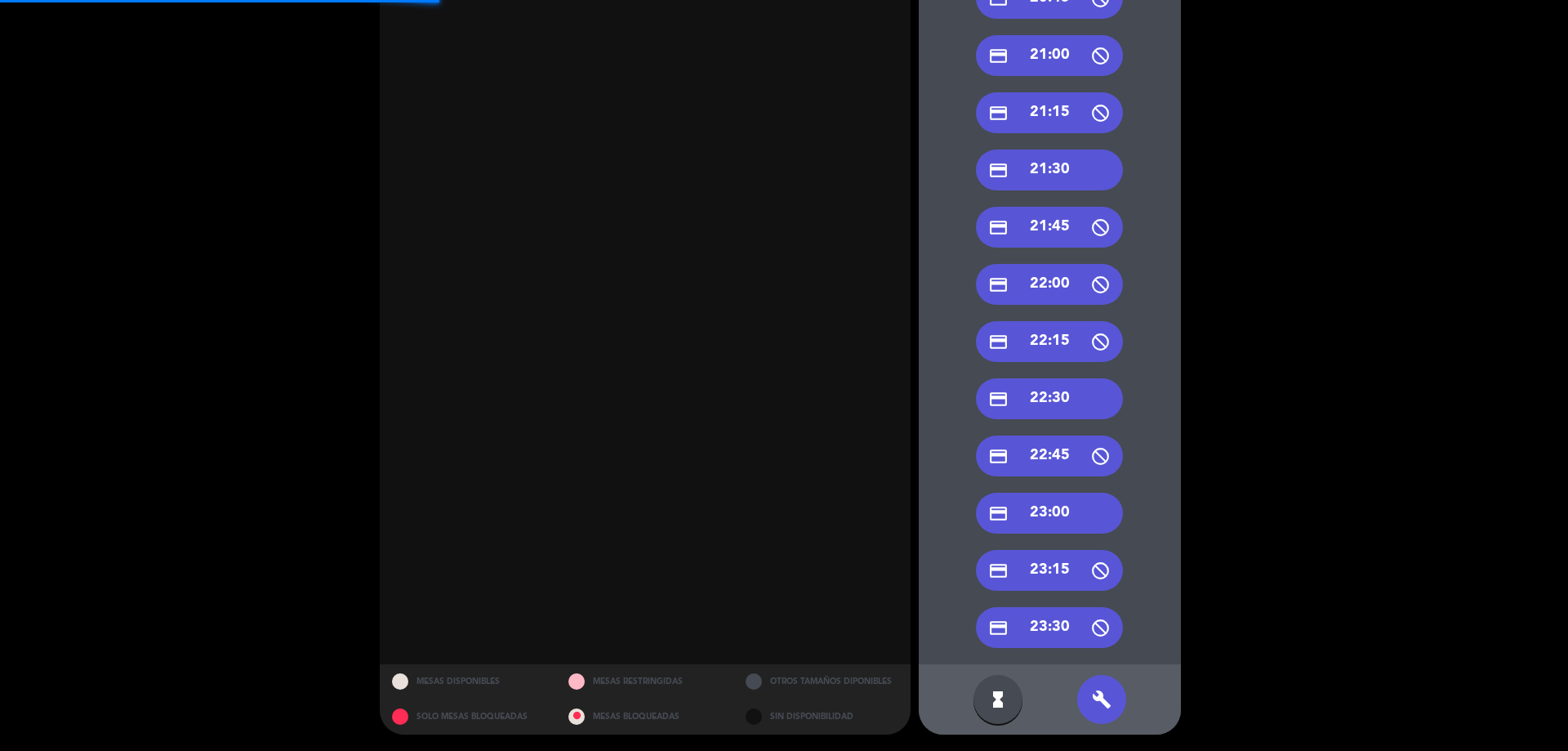
scroll to position [430, 0]
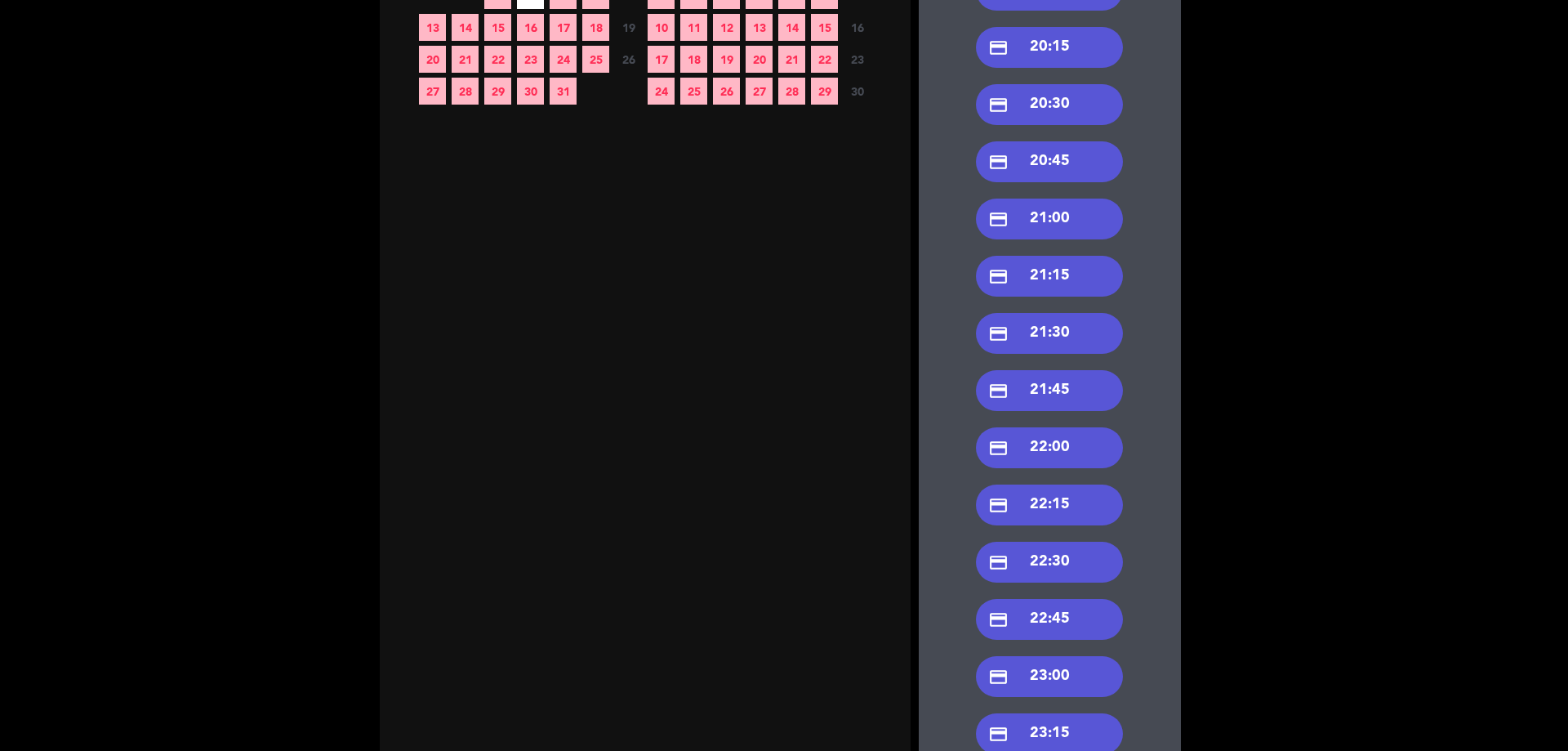
click at [1053, 217] on div "credit_card 21:00" at bounding box center [1050, 219] width 147 height 40
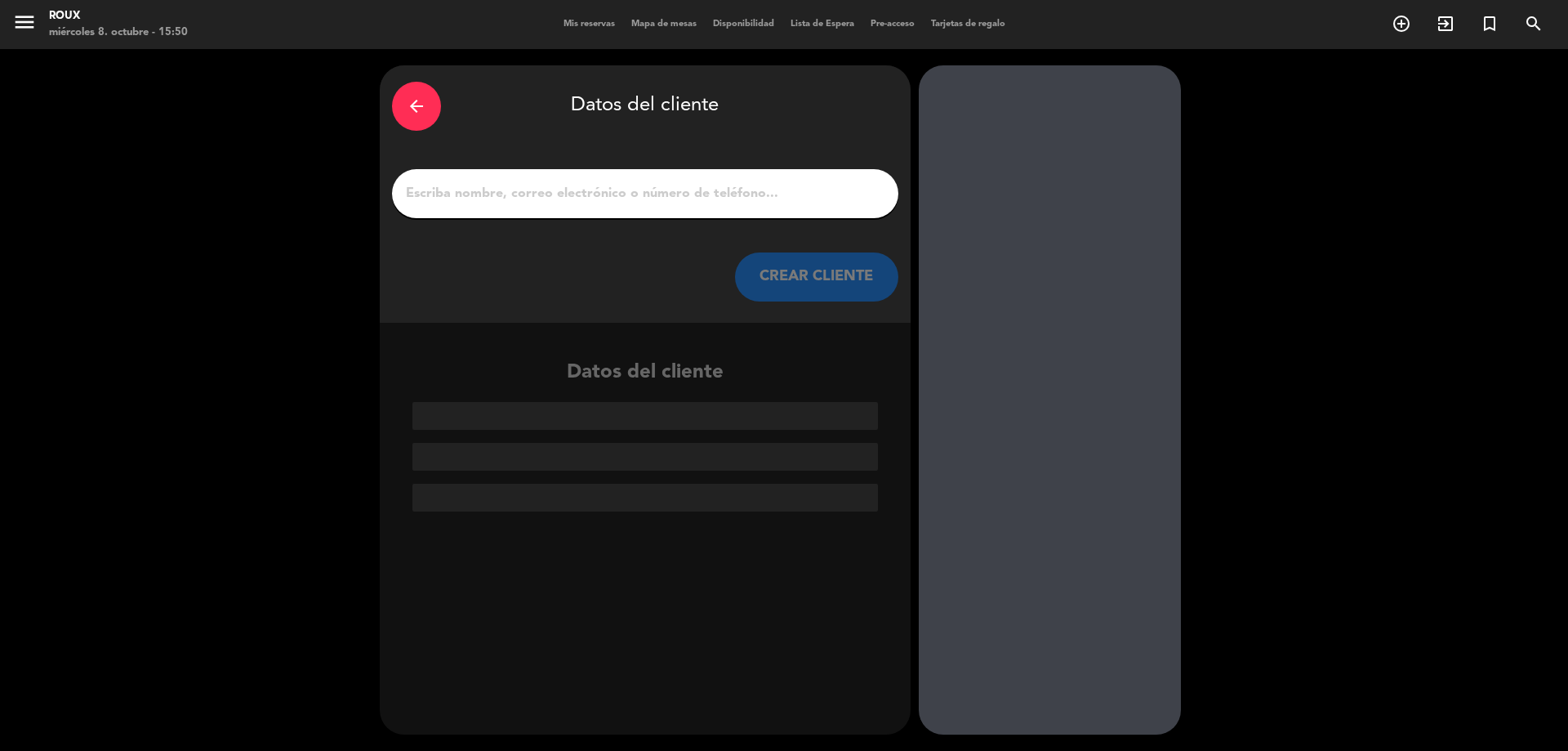
scroll to position [0, 0]
click at [617, 200] on input "1" at bounding box center [645, 193] width 482 height 23
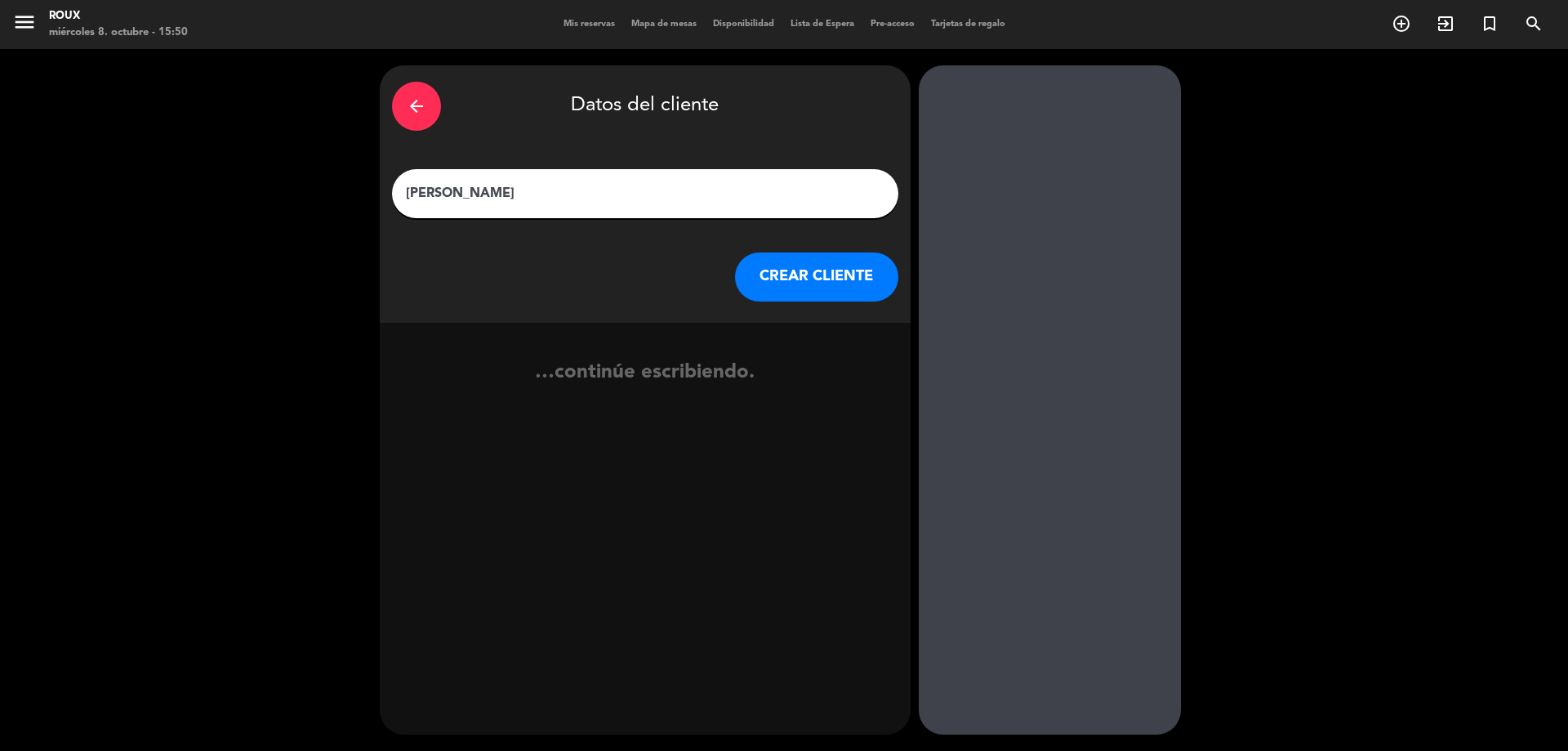
type input "[PERSON_NAME]"
click at [791, 273] on button "CREAR CLIENTE" at bounding box center [817, 276] width 164 height 49
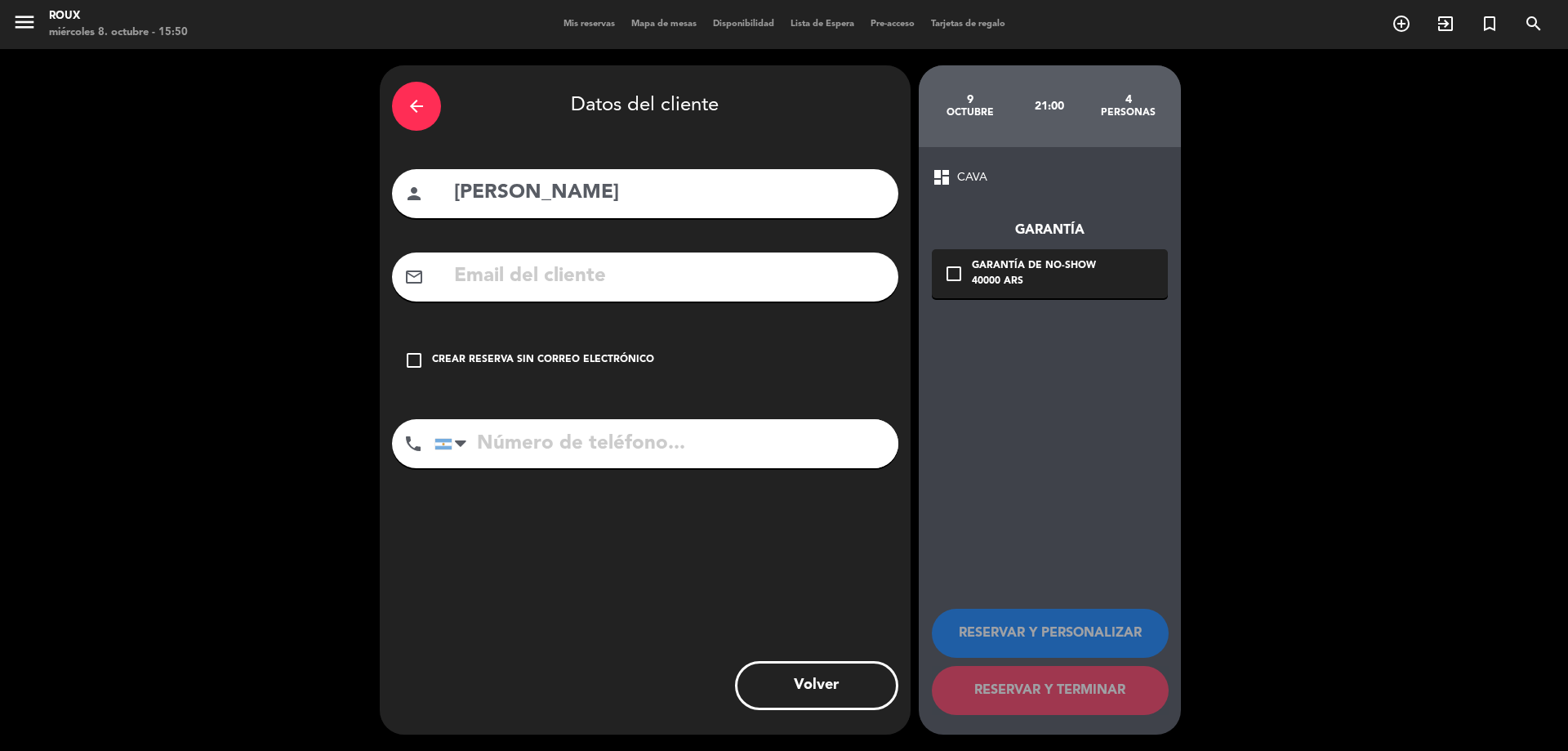
click at [417, 357] on icon "check_box_outline_blank" at bounding box center [413, 360] width 19 height 19
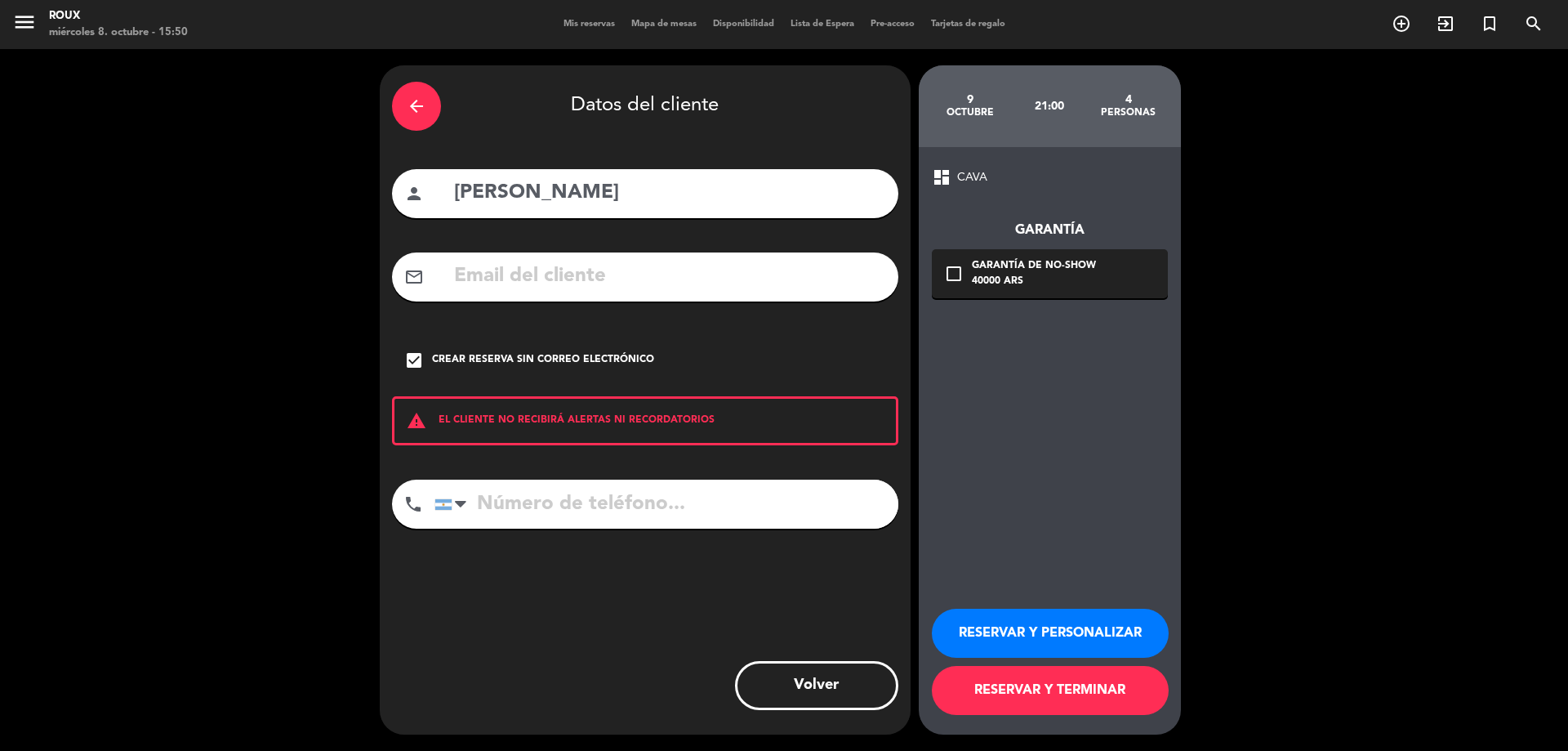
click at [1023, 686] on button "RESERVAR Y TERMINAR" at bounding box center [1050, 689] width 236 height 49
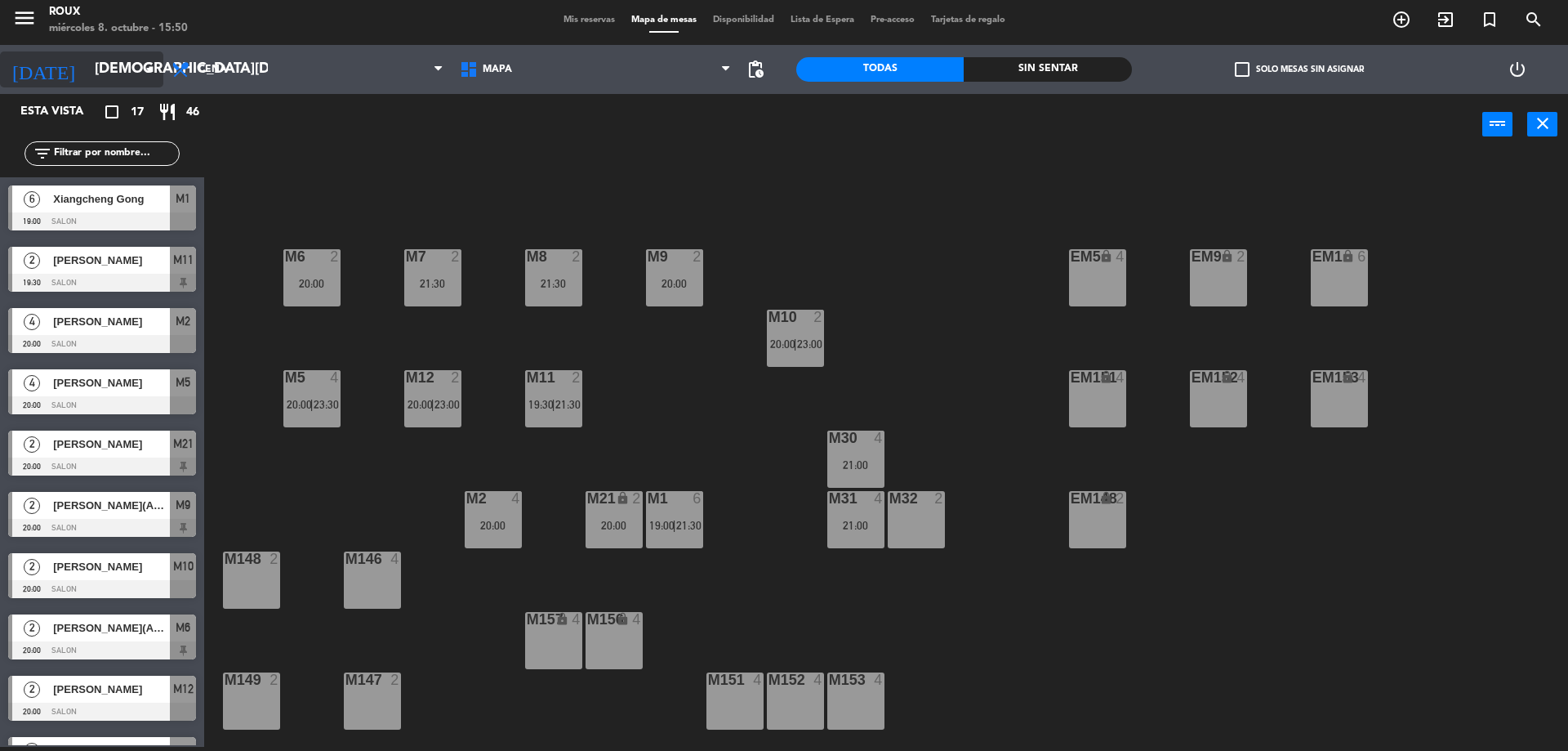
click at [109, 75] on input "[DEMOGRAPHIC_DATA][DATE]" at bounding box center [181, 70] width 190 height 33
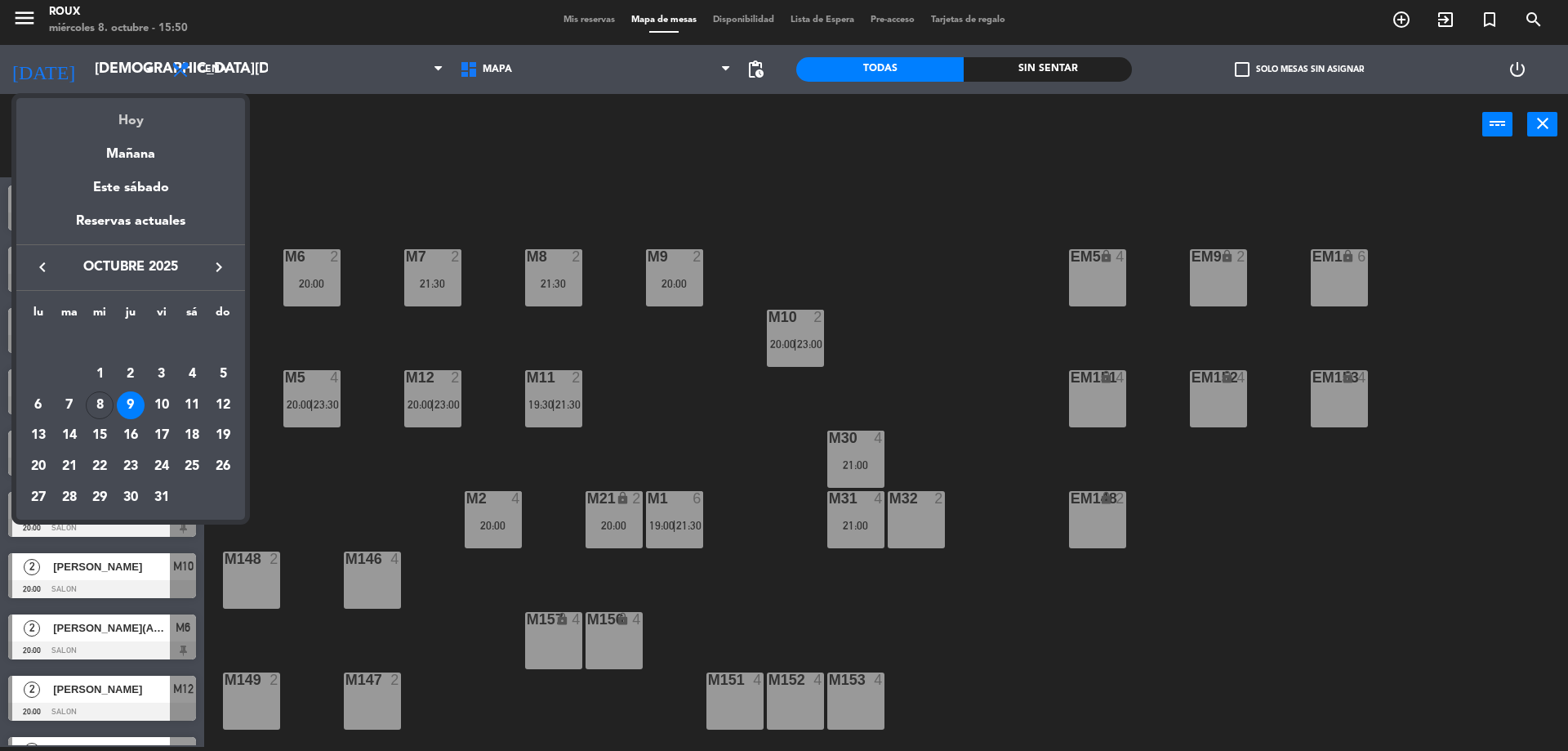
click at [137, 121] on div "Hoy" at bounding box center [131, 115] width 229 height 33
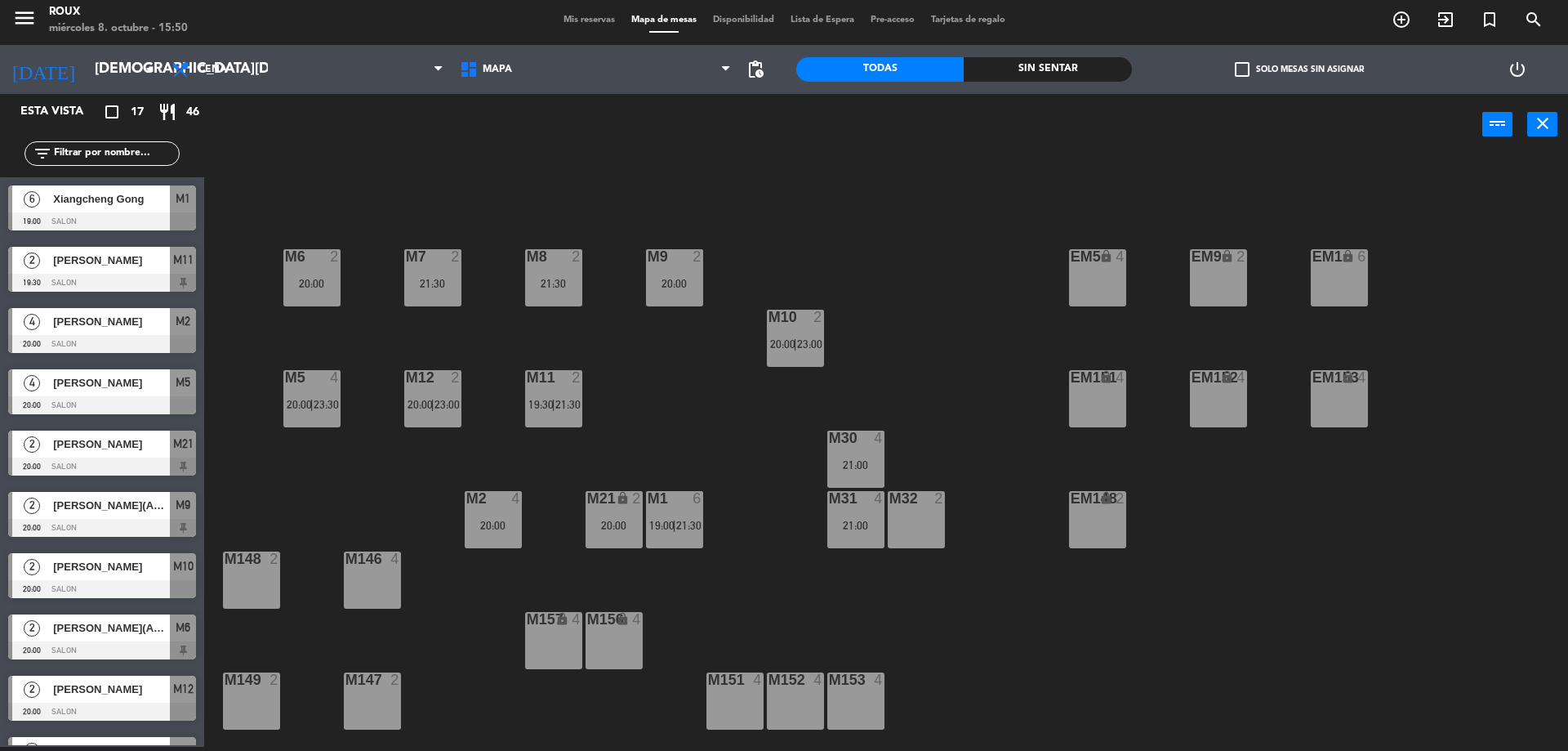
type input "[DATE]"
click at [799, 694] on div "M152 4" at bounding box center [796, 701] width 57 height 57
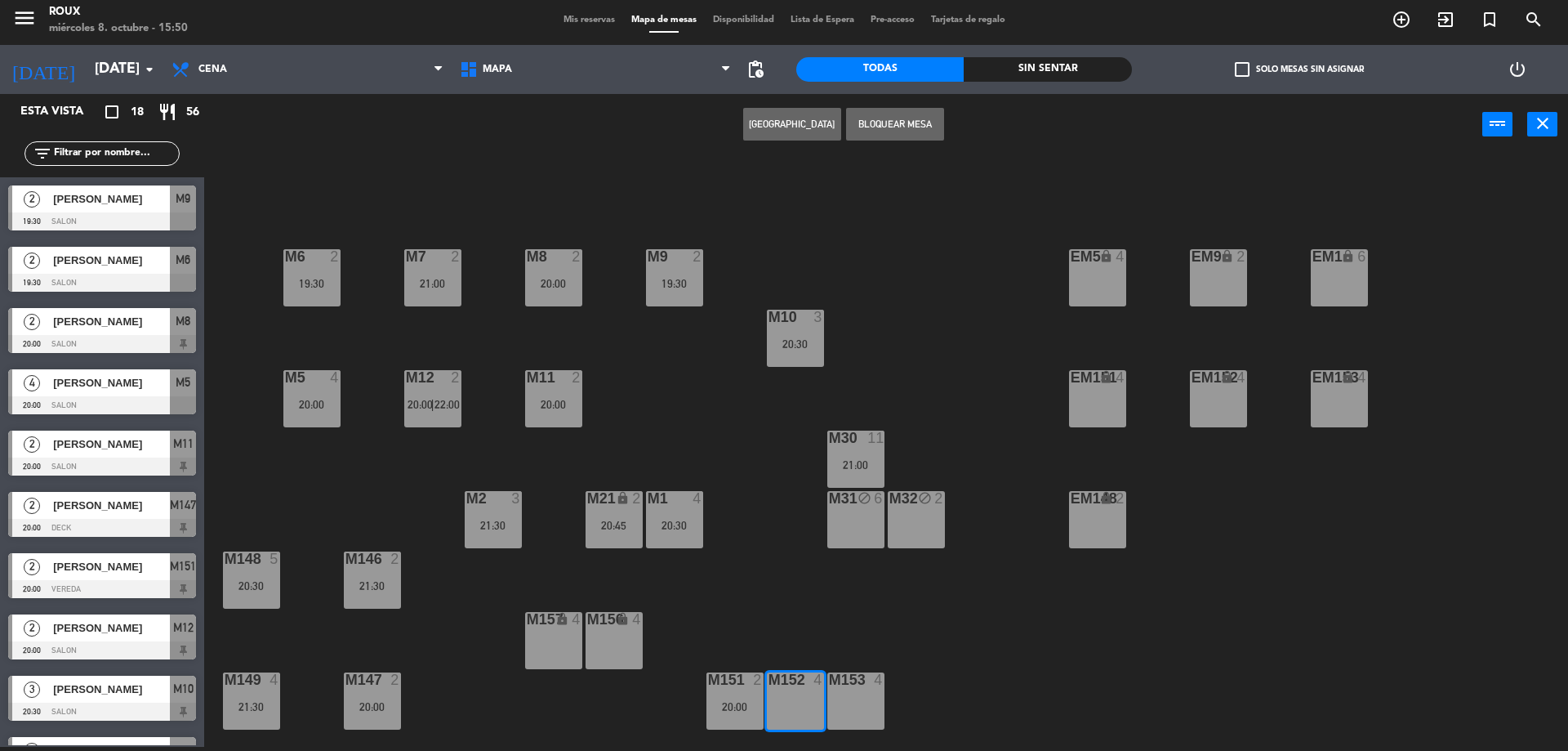
click at [796, 122] on button "[GEOGRAPHIC_DATA]" at bounding box center [792, 124] width 98 height 33
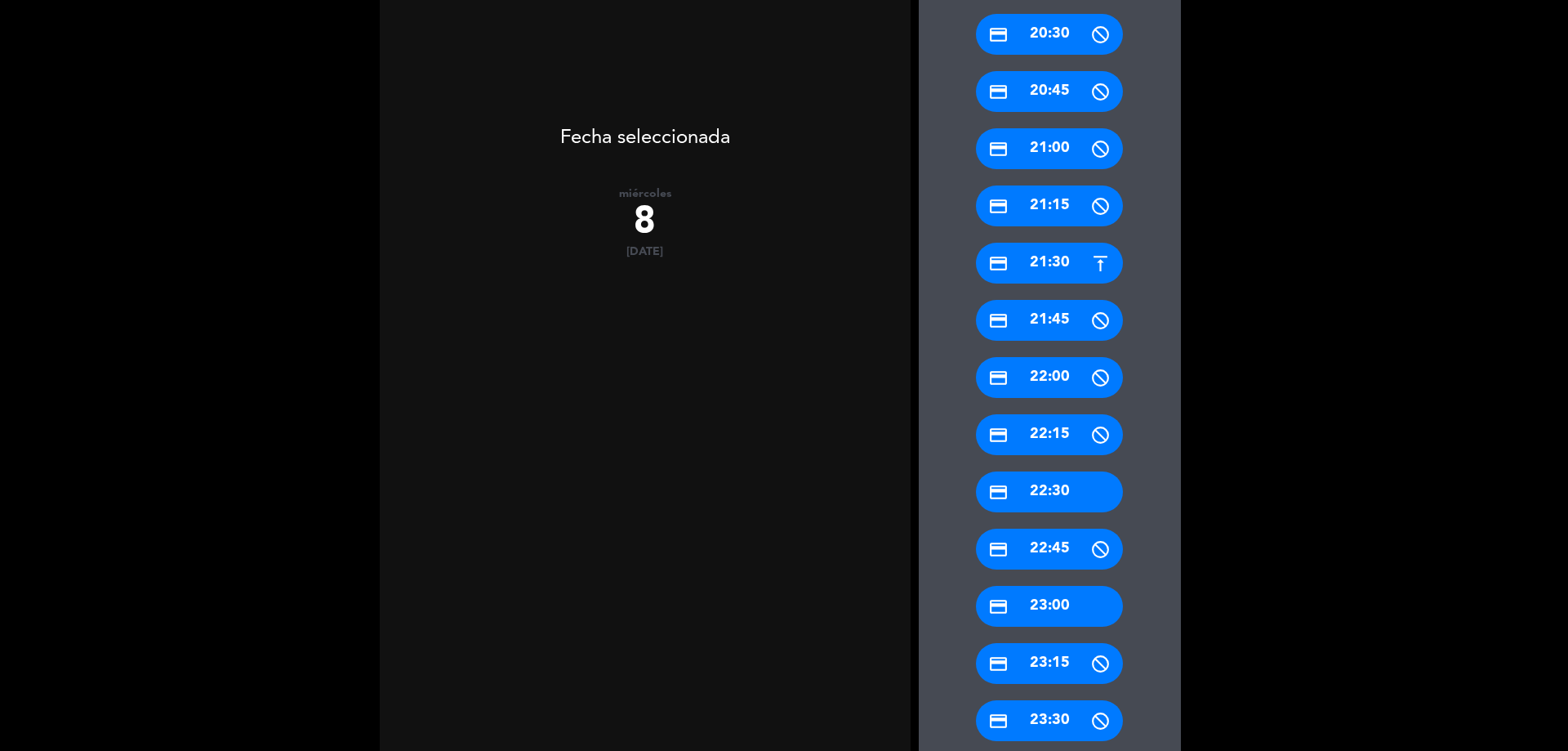
scroll to position [665, 0]
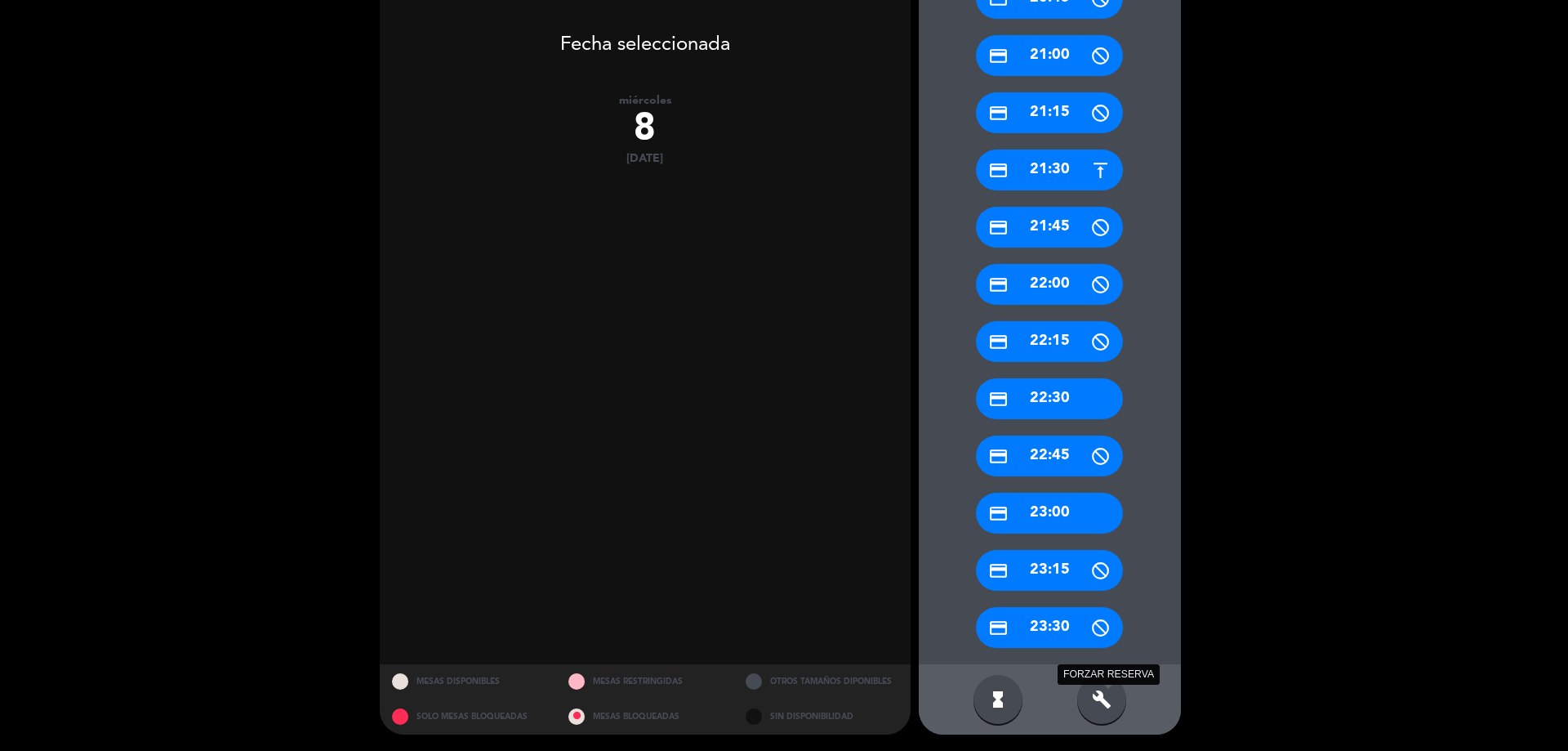
click at [1111, 707] on icon "build" at bounding box center [1101, 699] width 19 height 19
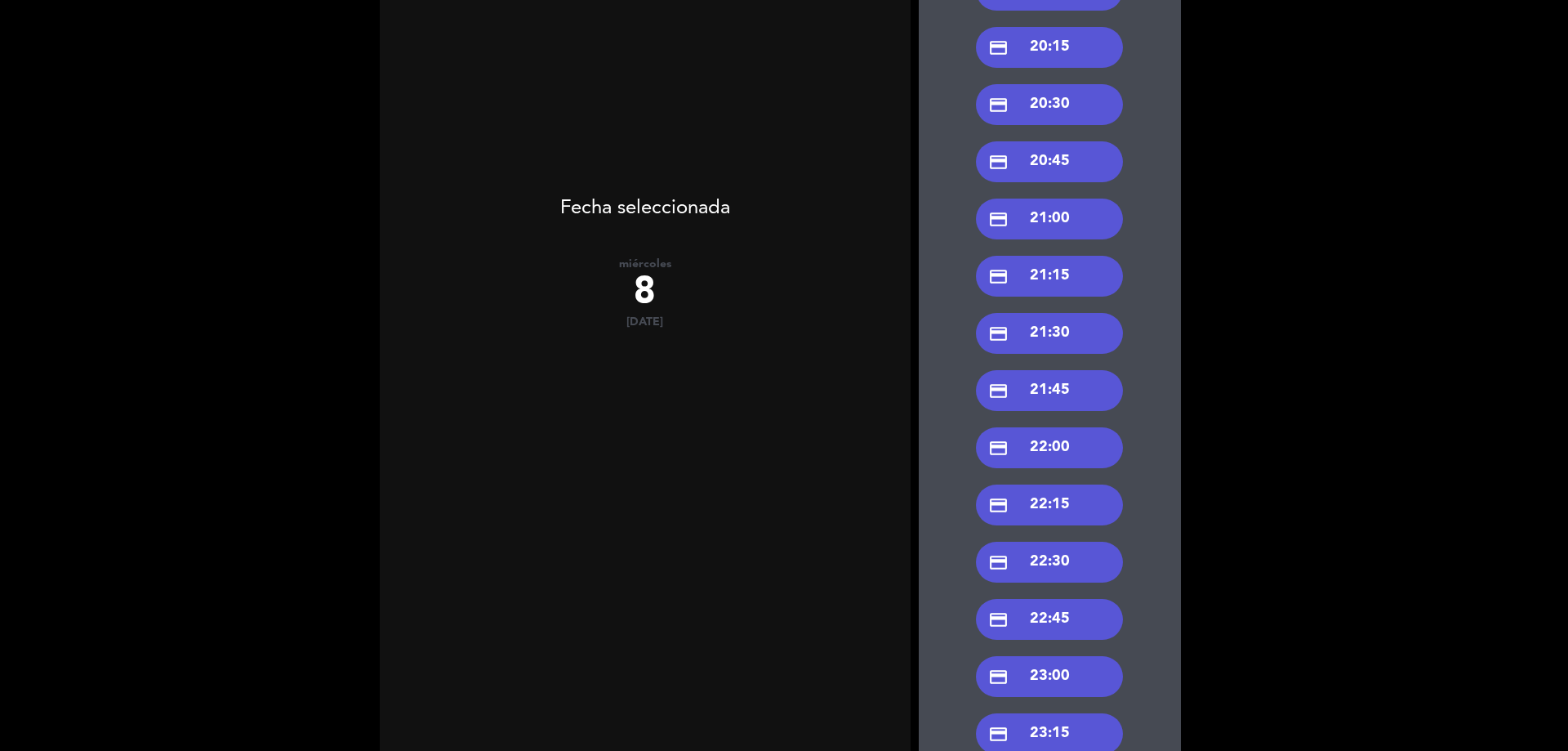
scroll to position [420, 0]
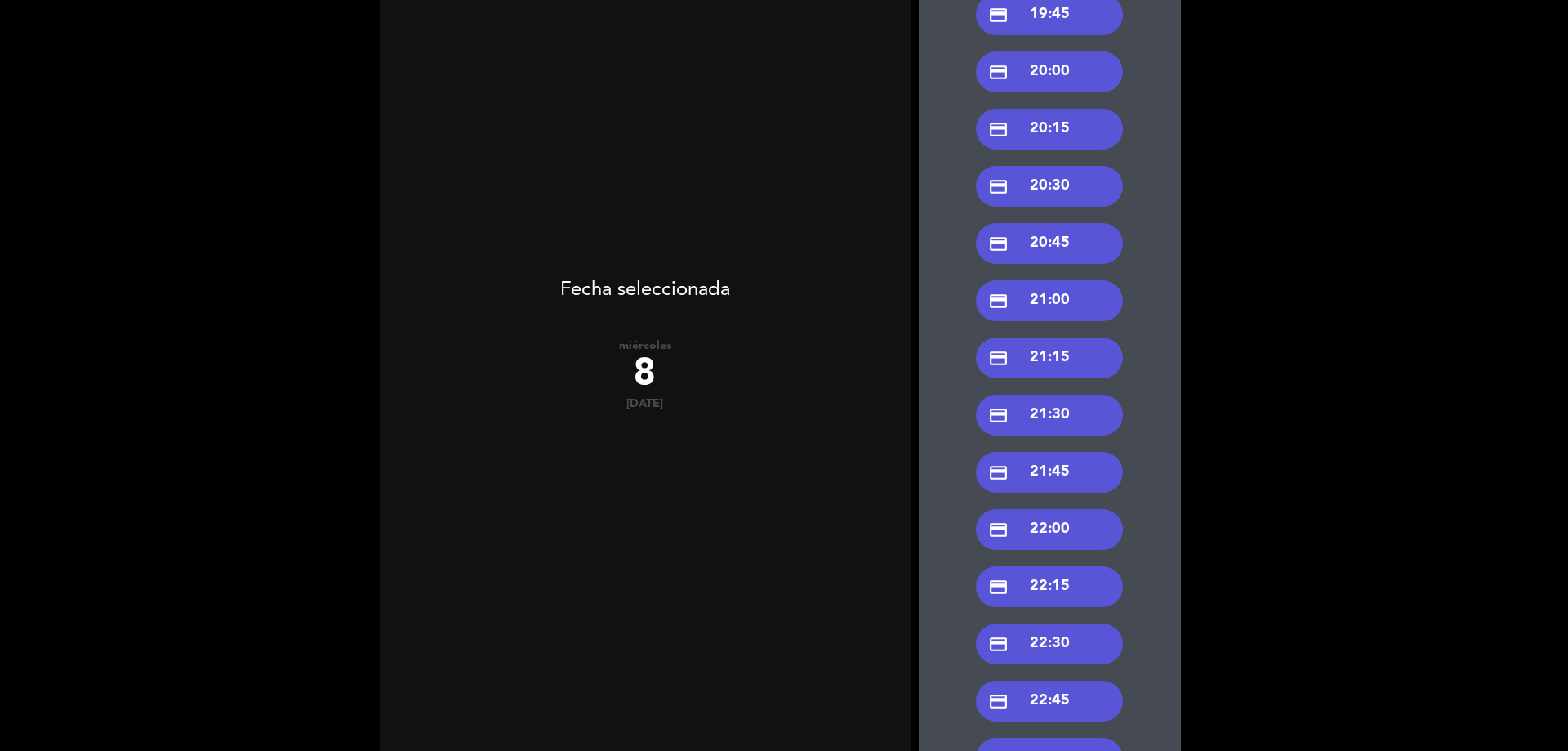
click at [1044, 67] on div "credit_card 20:00" at bounding box center [1050, 72] width 147 height 40
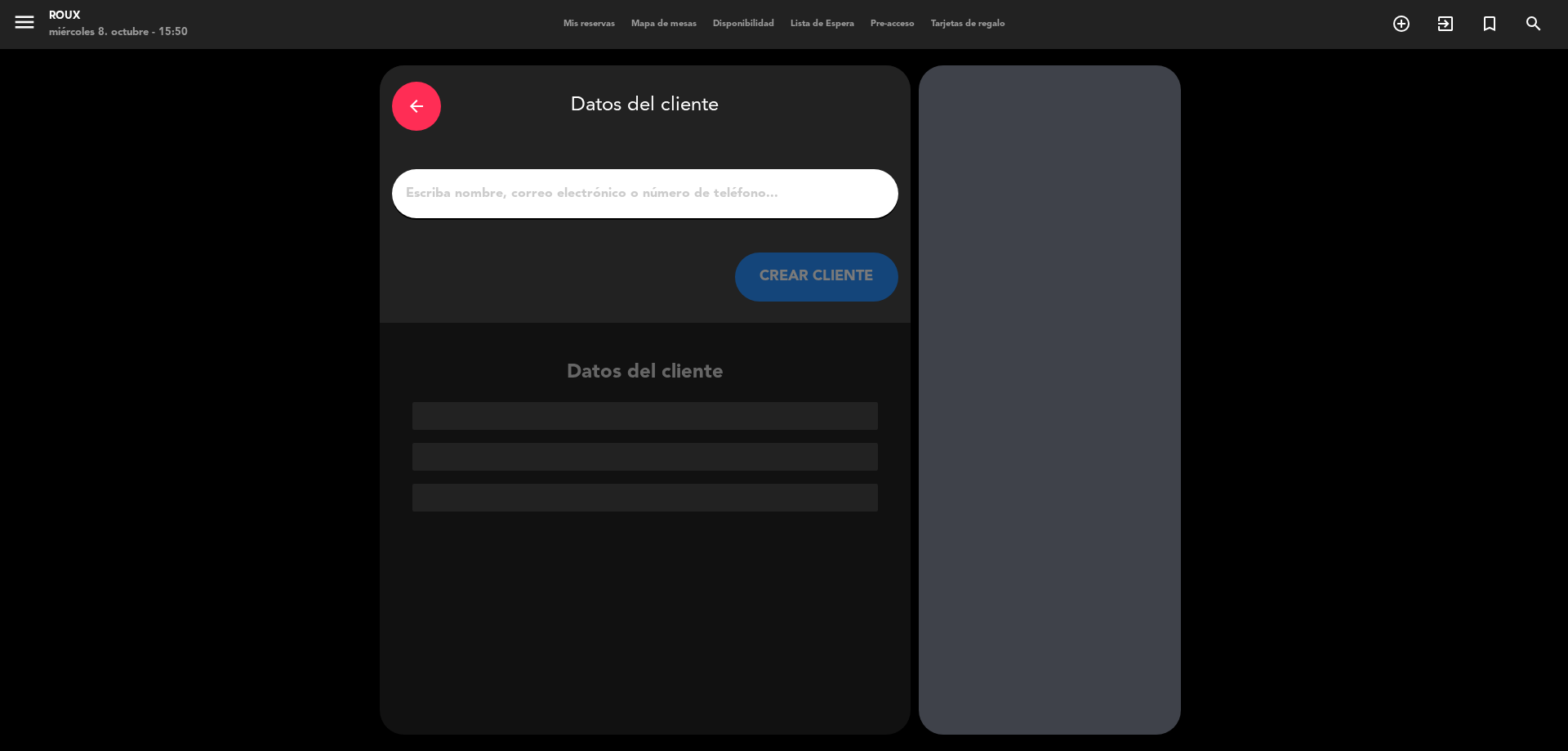
click at [640, 199] on input "1" at bounding box center [645, 193] width 482 height 23
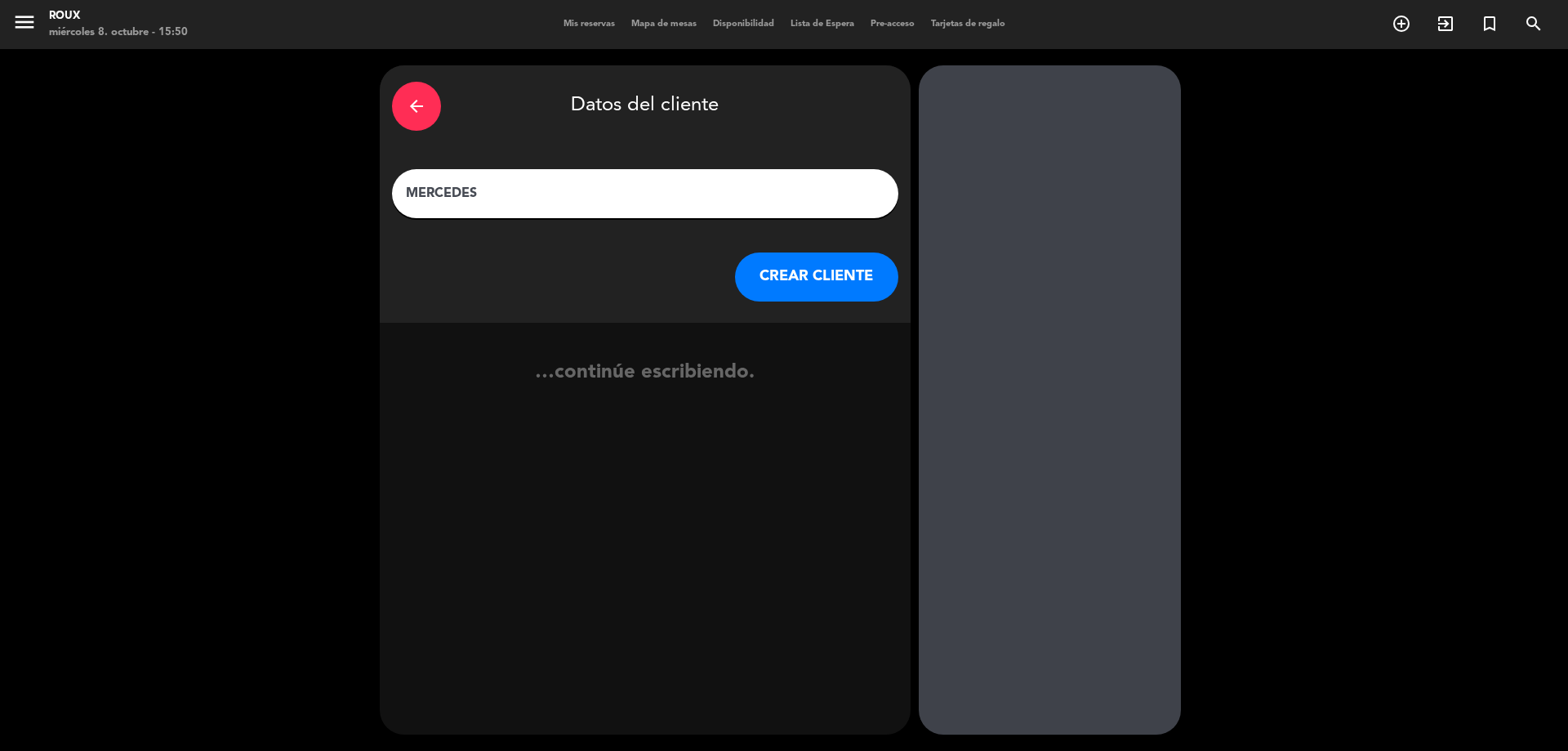
type input "MERCEDES"
click at [778, 258] on button "CREAR CLIENTE" at bounding box center [817, 276] width 164 height 49
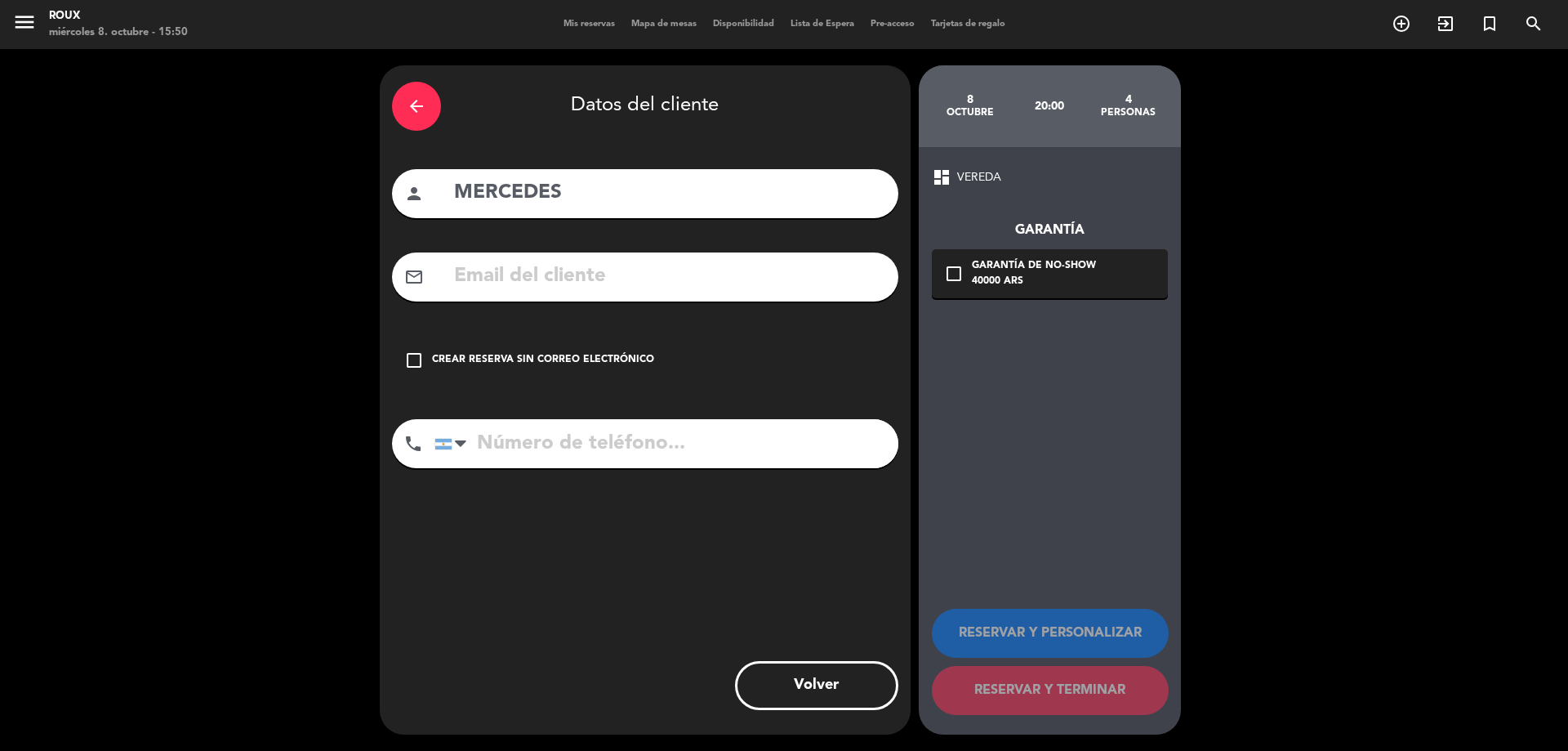
click at [592, 426] on input "tel" at bounding box center [666, 443] width 464 height 49
type input "1169663003"
click at [411, 356] on icon "check_box_outline_blank" at bounding box center [413, 360] width 19 height 19
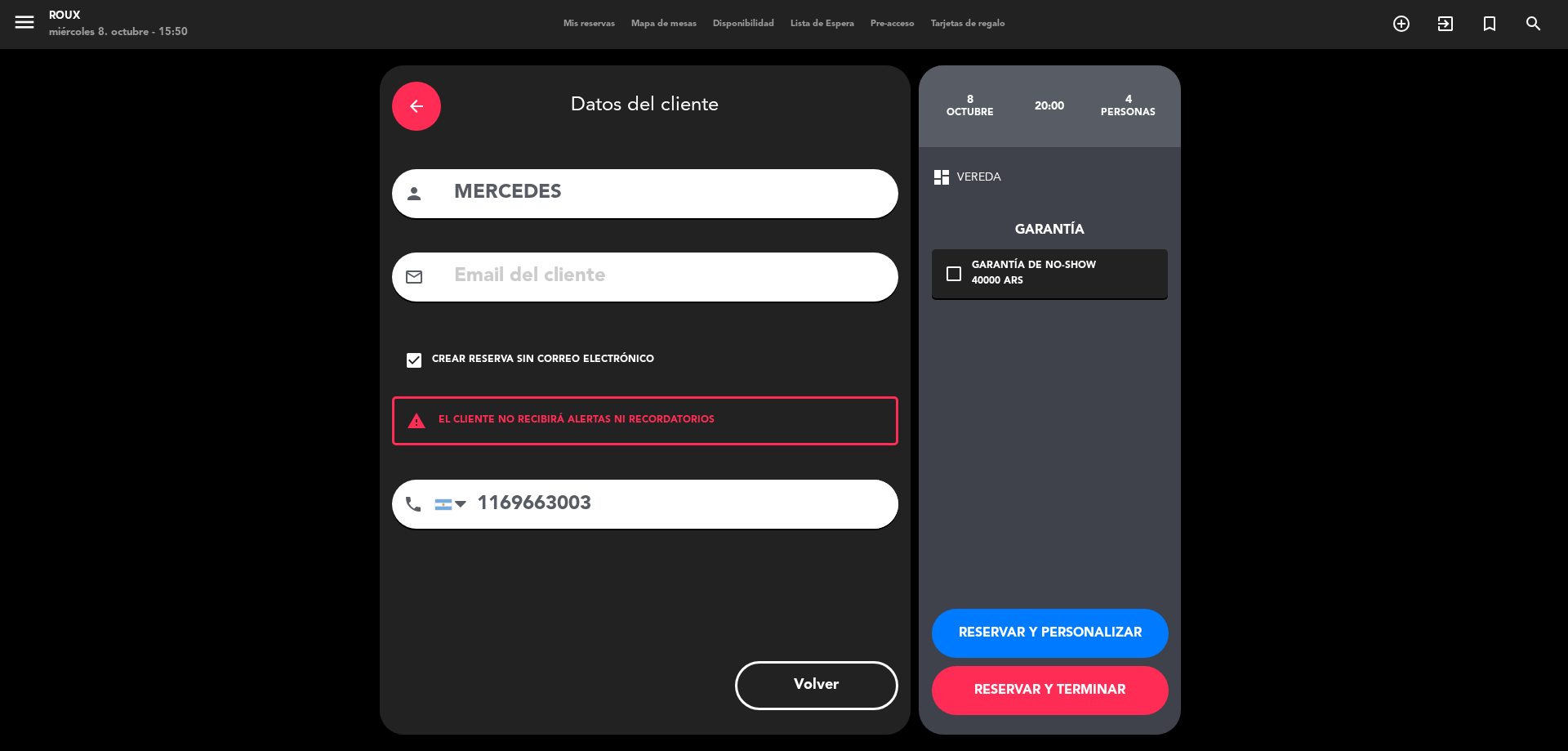
click at [985, 704] on button "RESERVAR Y TERMINAR" at bounding box center [1050, 689] width 236 height 49
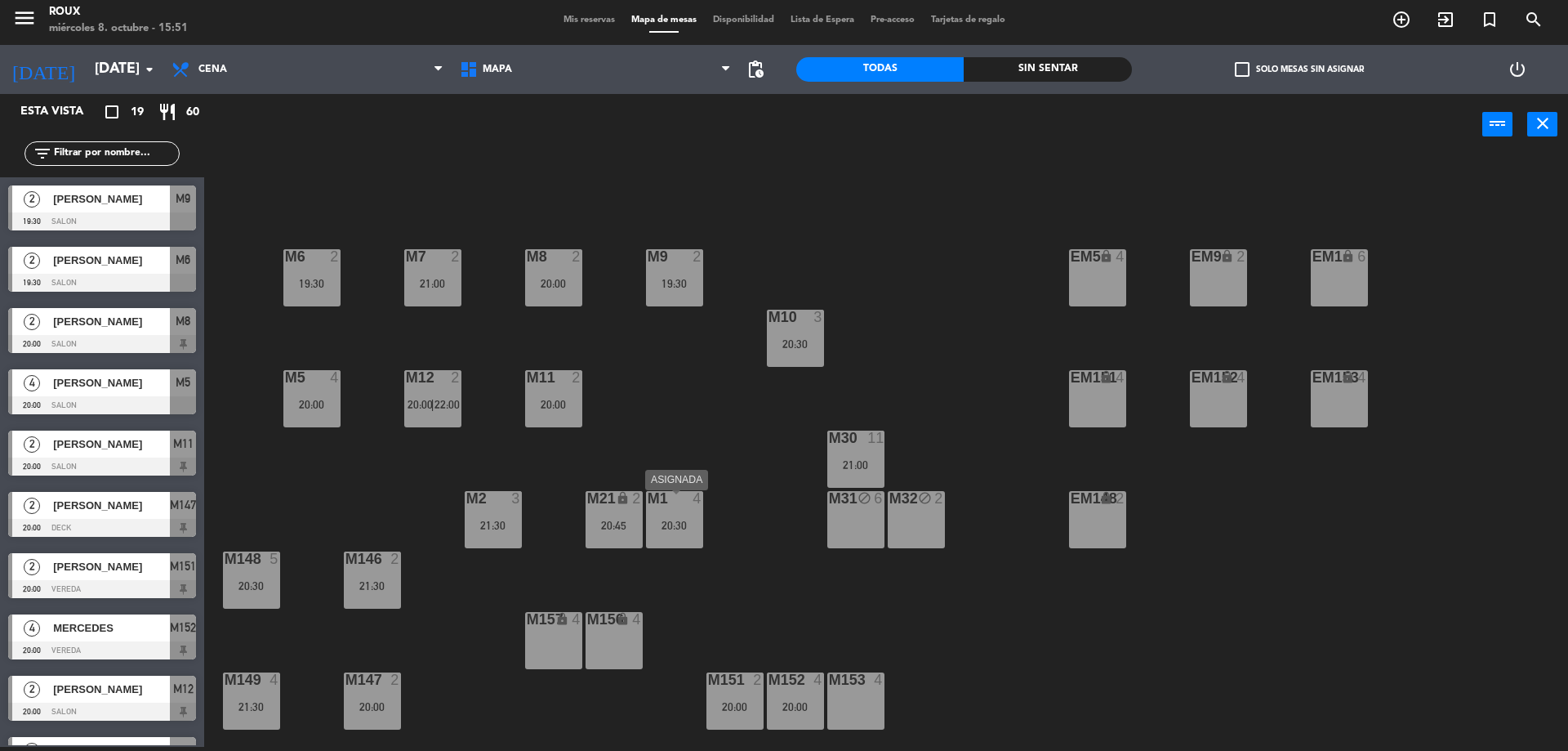
click at [683, 515] on div "M1 4 20:30" at bounding box center [674, 519] width 57 height 57
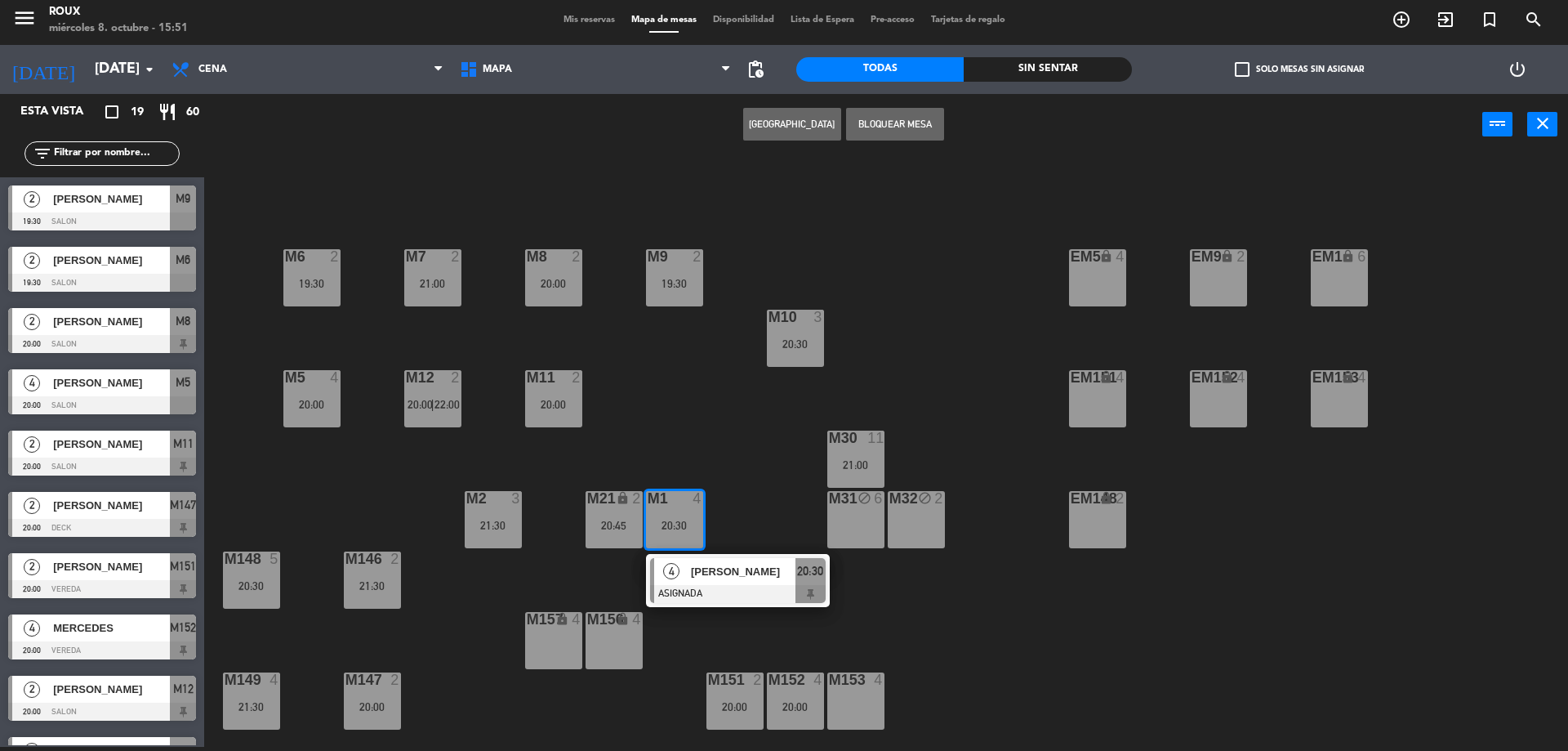
click at [680, 424] on div "M6 2 19:30 M7 2 21:00 M8 2 20:00 M9 2 19:30 EM9 lock 2 EM5 lock 4 EM1 lock 6 M1…" at bounding box center [894, 455] width 1349 height 592
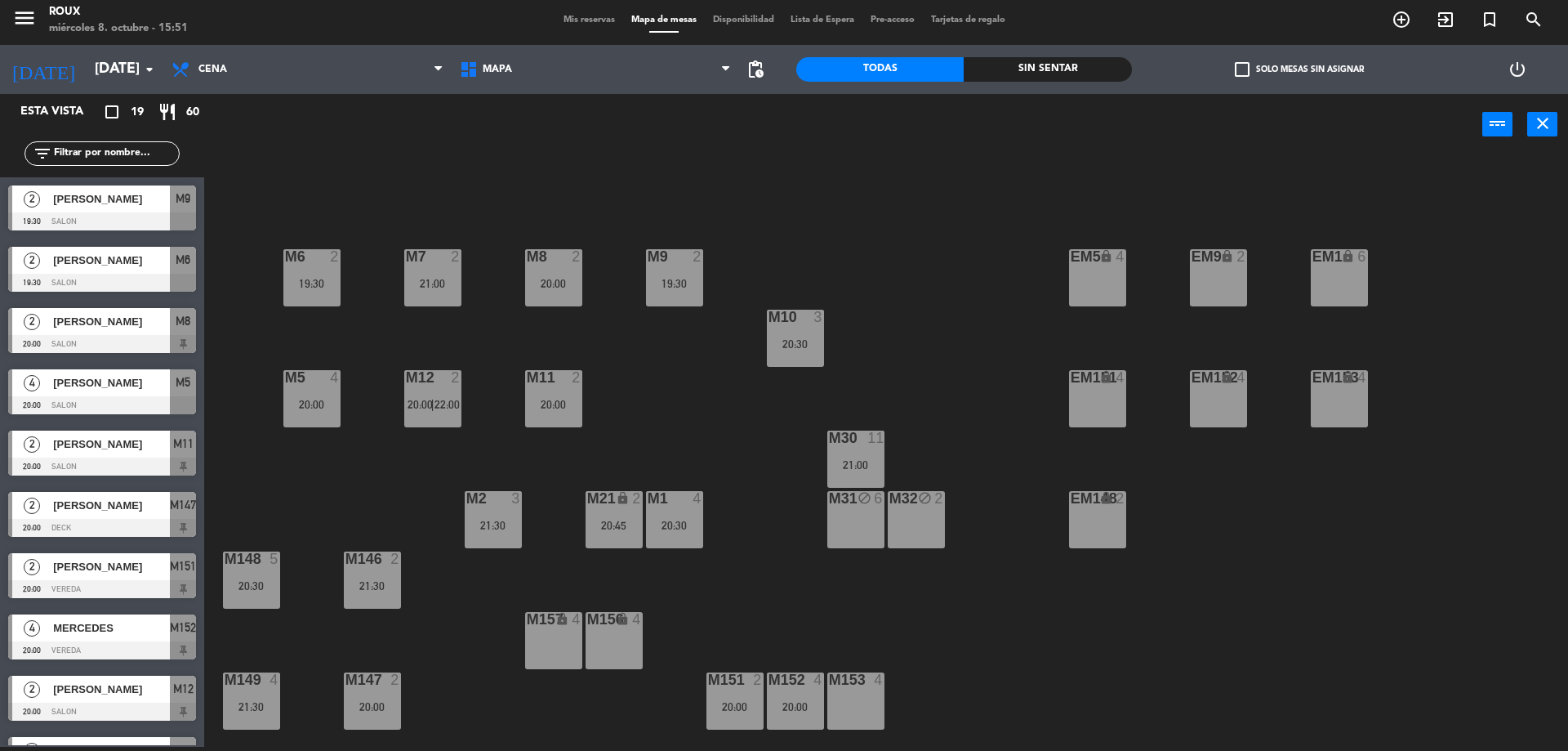
click at [294, 404] on div "20:00" at bounding box center [312, 404] width 57 height 11
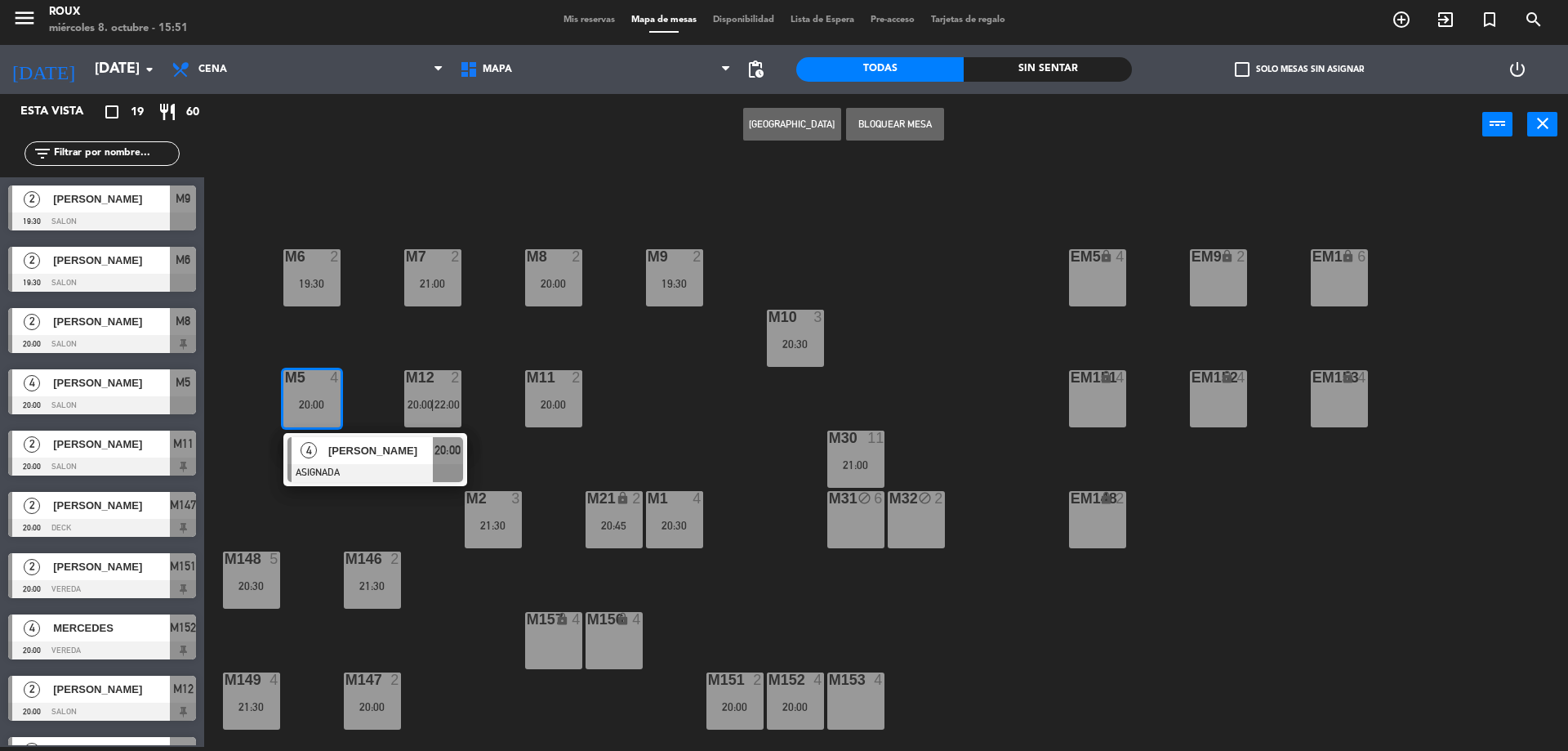
click at [364, 367] on div "M6 2 19:30 M7 2 21:00 M8 2 20:00 M9 2 19:30 EM9 lock 2 EM5 lock 4 EM1 lock 6 M1…" at bounding box center [894, 455] width 1349 height 592
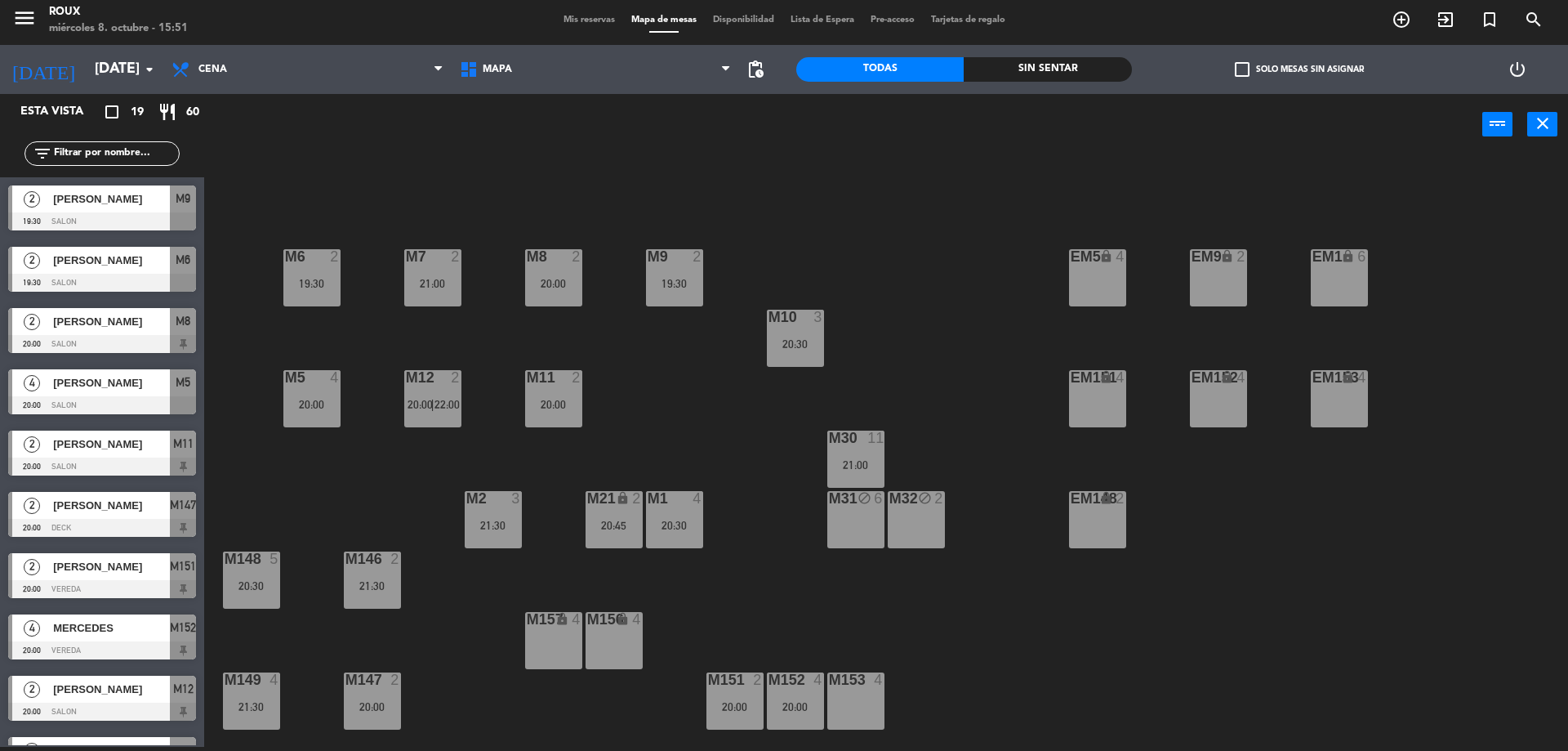
click at [263, 708] on div "21:30" at bounding box center [251, 707] width 57 height 11
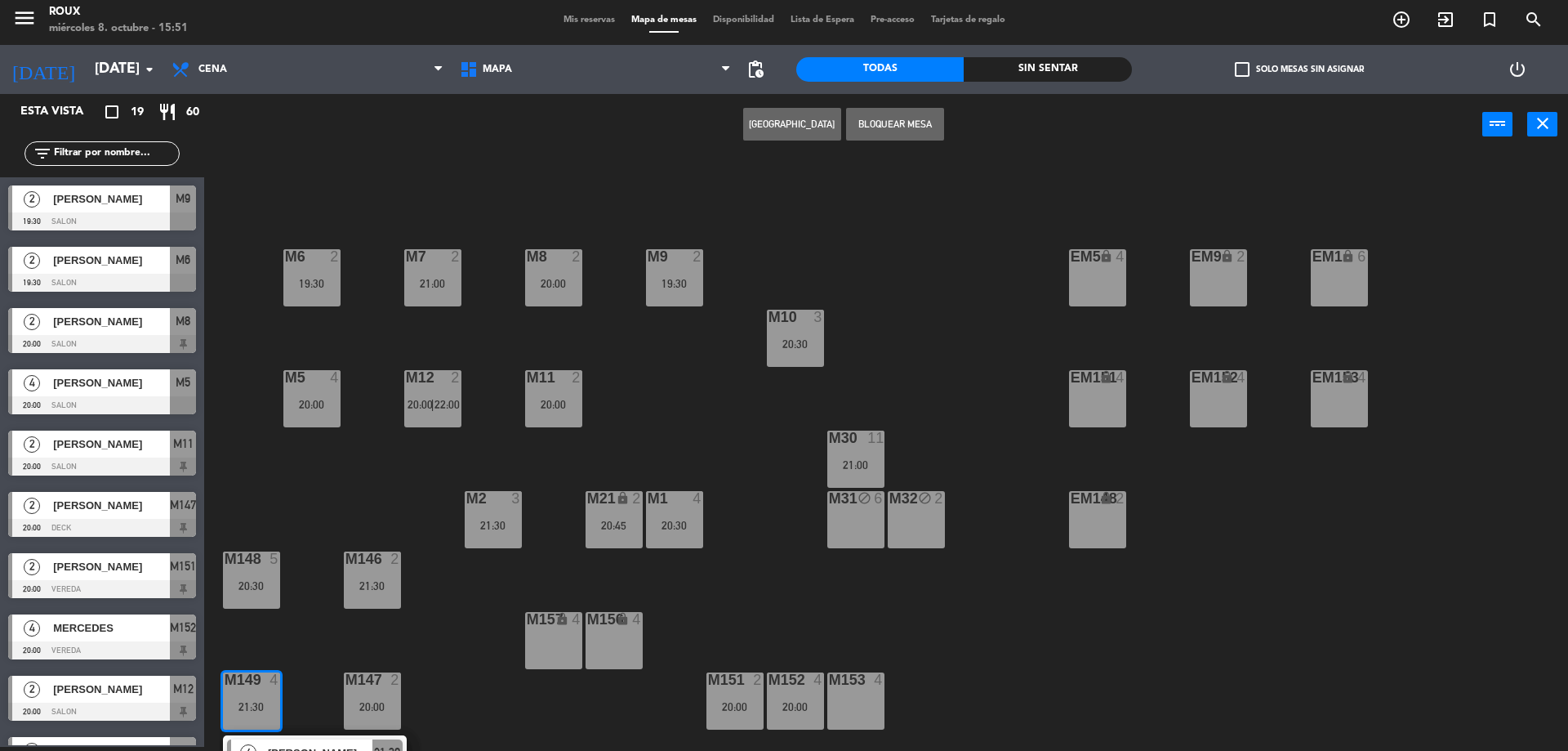
click at [316, 522] on div "M6 2 19:30 M7 2 21:00 M8 2 20:00 M9 2 19:30 EM9 lock 2 EM5 lock 4 EM1 lock 6 M1…" at bounding box center [894, 455] width 1349 height 592
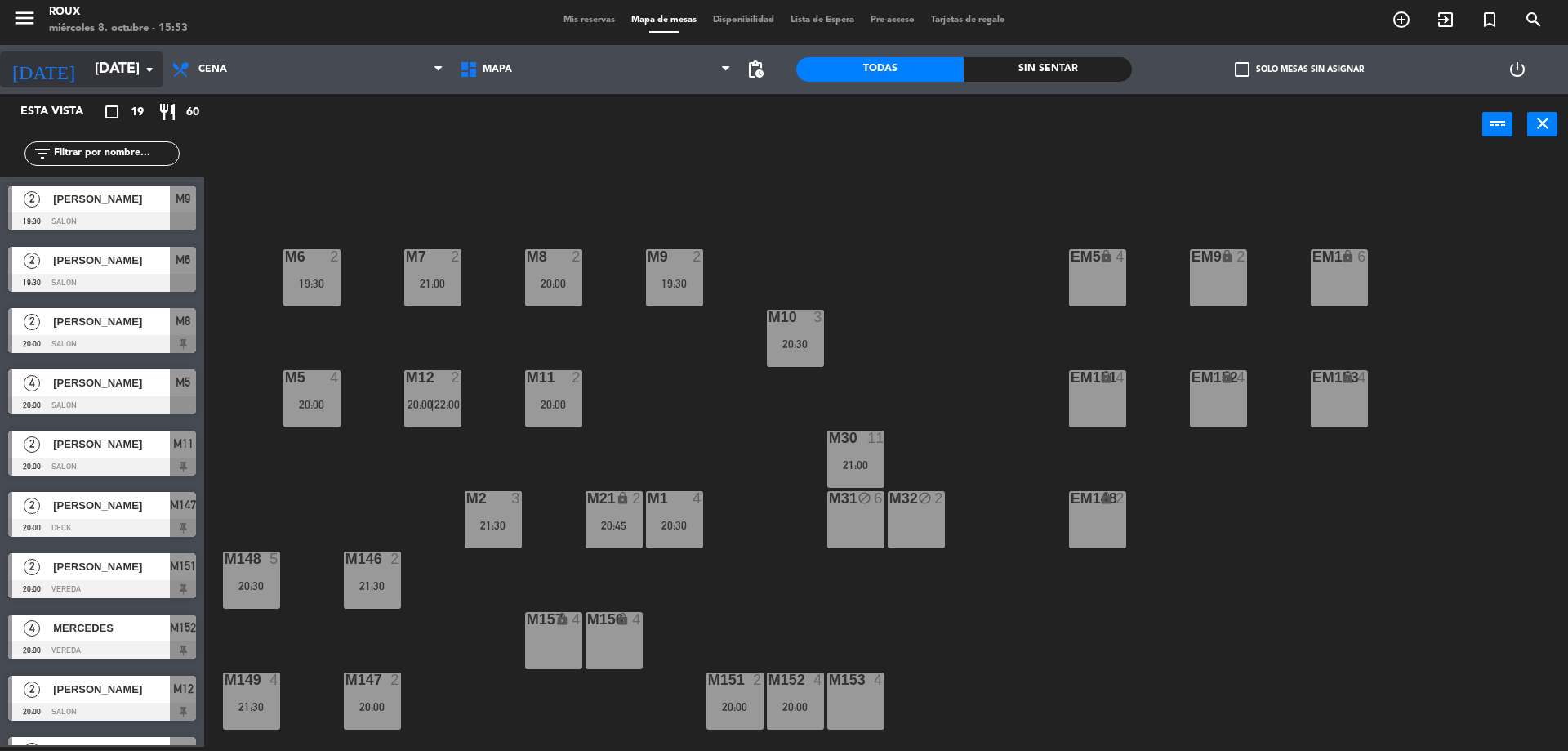
click at [100, 64] on input "[DATE]" at bounding box center [181, 70] width 190 height 33
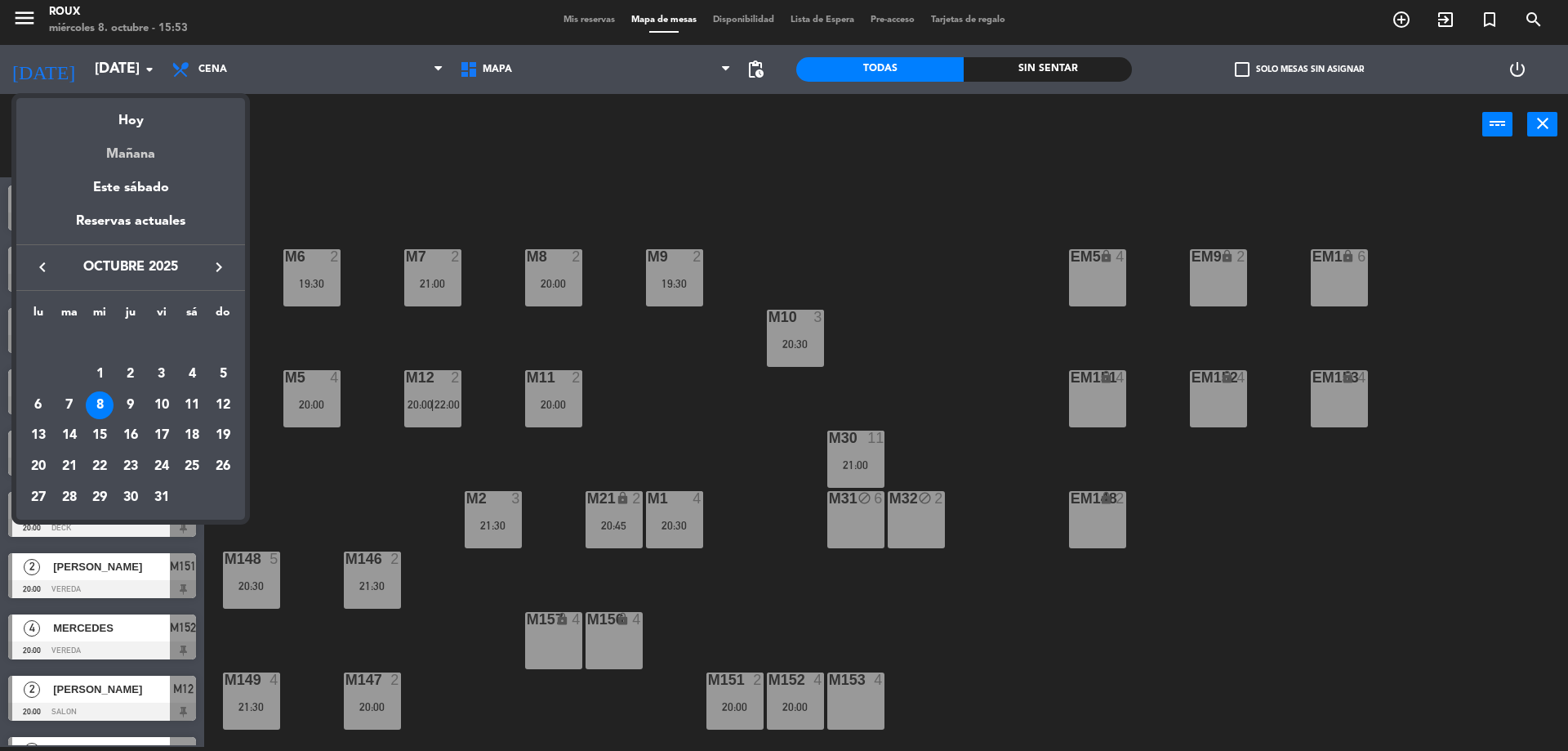
click at [133, 148] on div "Mañana" at bounding box center [131, 148] width 229 height 33
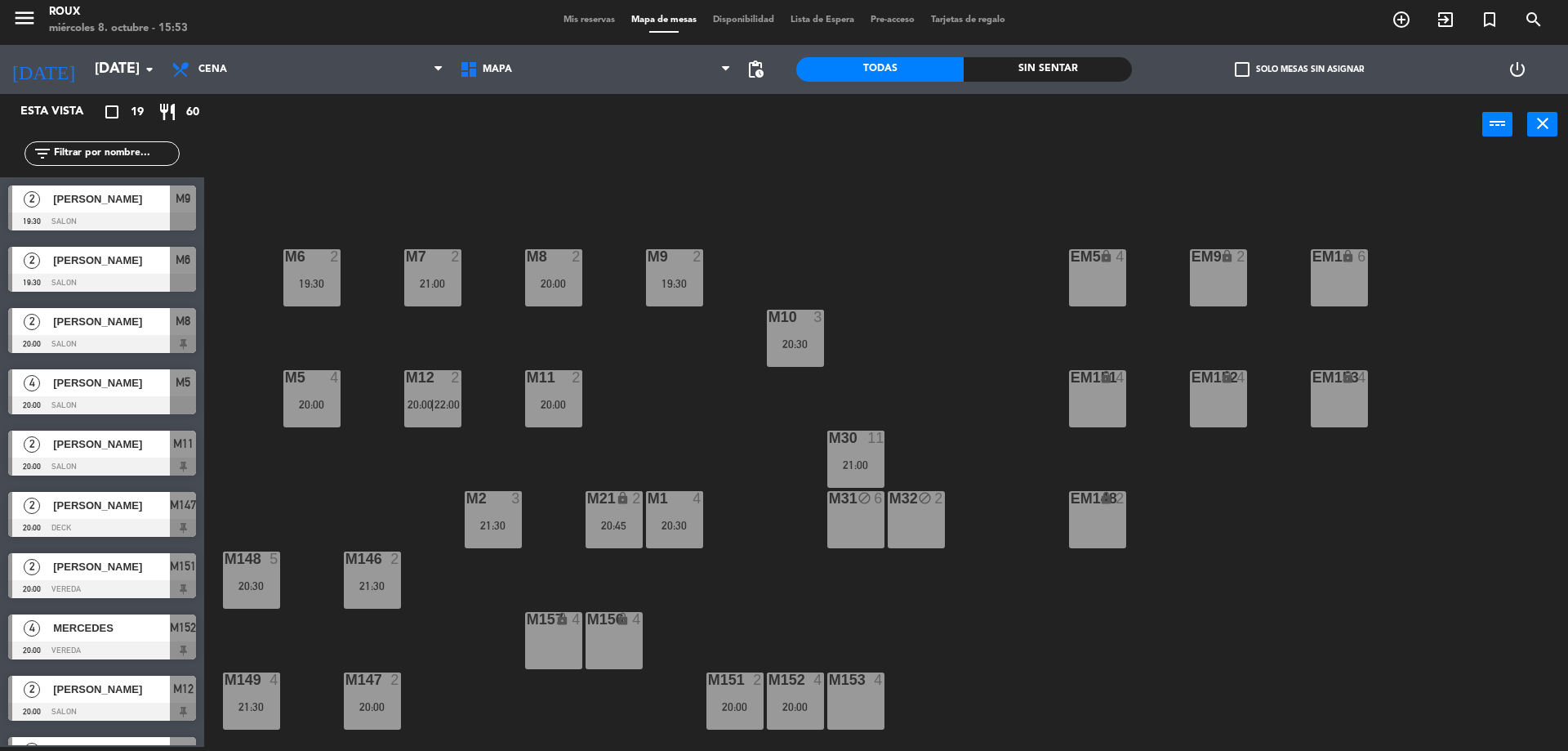
type input "[DEMOGRAPHIC_DATA][DATE]"
click at [854, 462] on div "M30 4 21:00" at bounding box center [856, 459] width 57 height 57
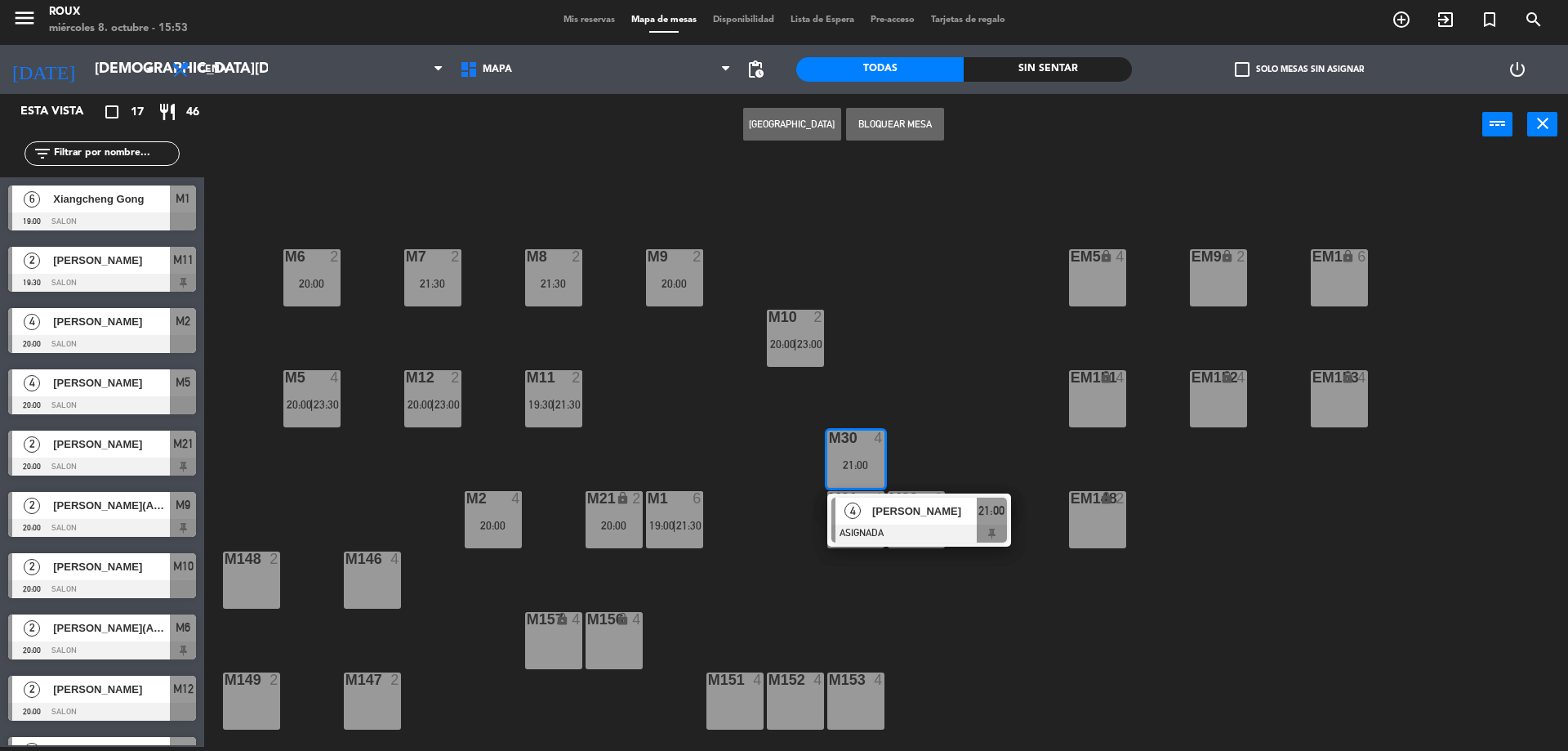
click at [899, 520] on span "[PERSON_NAME]" at bounding box center [925, 511] width 105 height 17
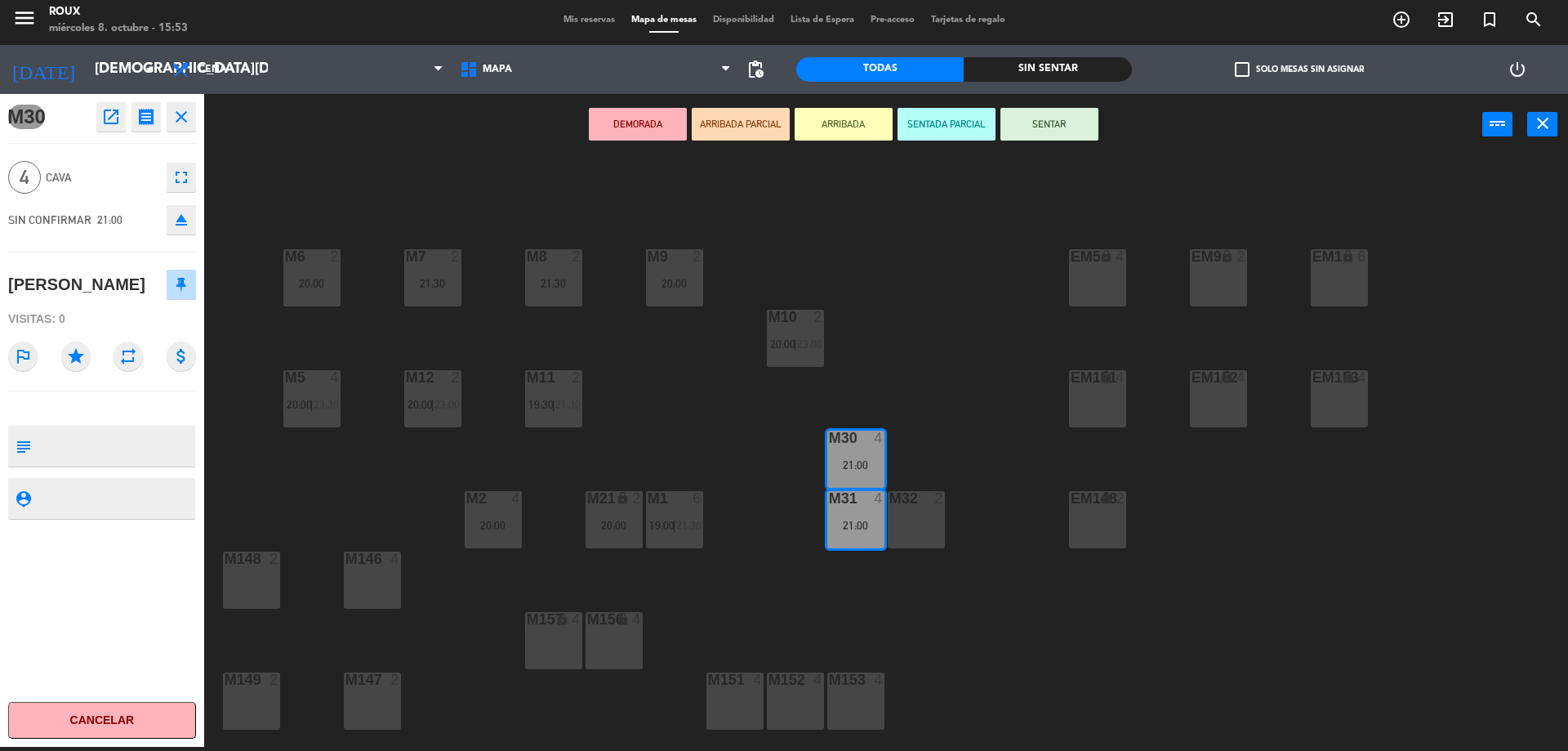
click at [182, 182] on icon "fullscreen" at bounding box center [180, 177] width 19 height 19
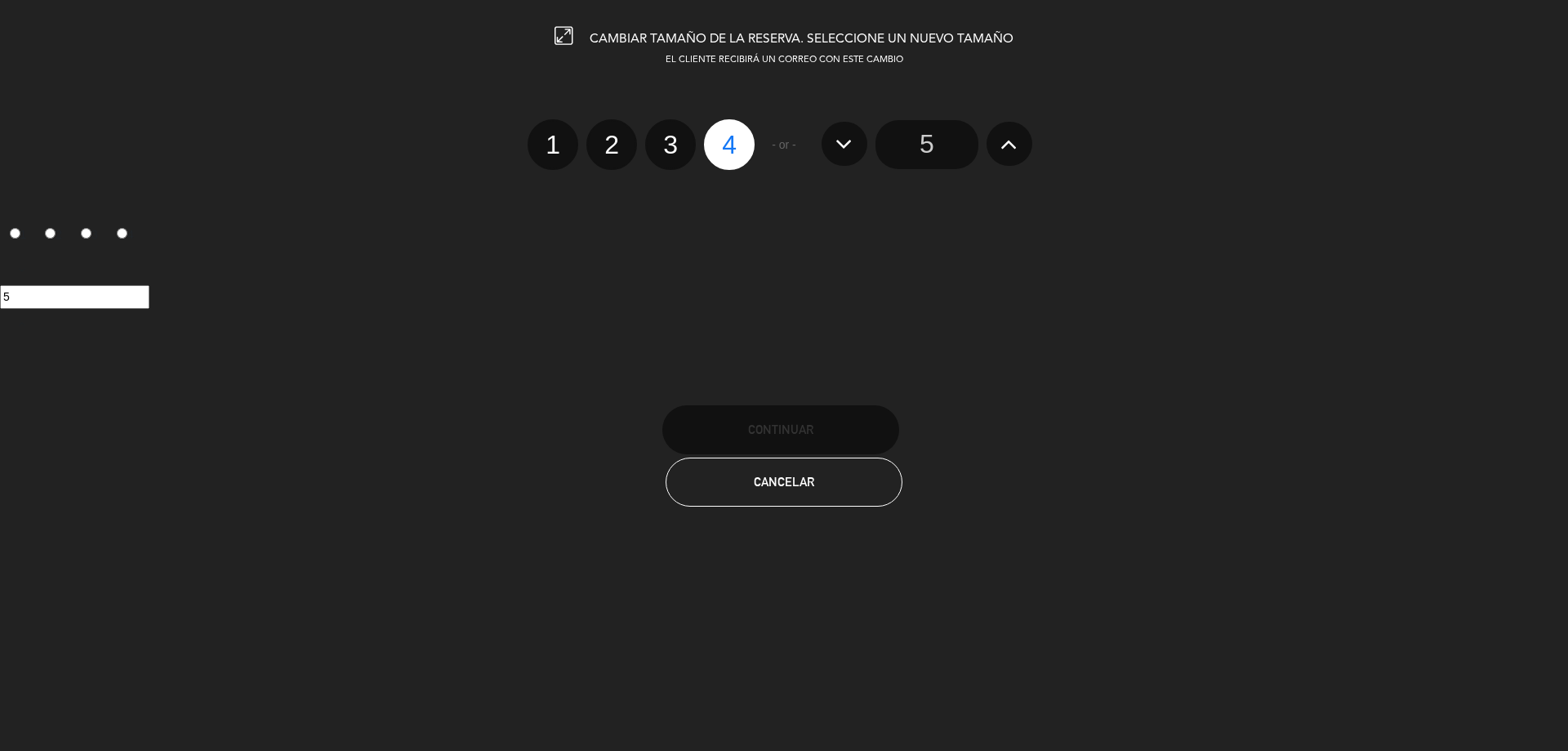
click at [1009, 142] on icon at bounding box center [1009, 144] width 17 height 26
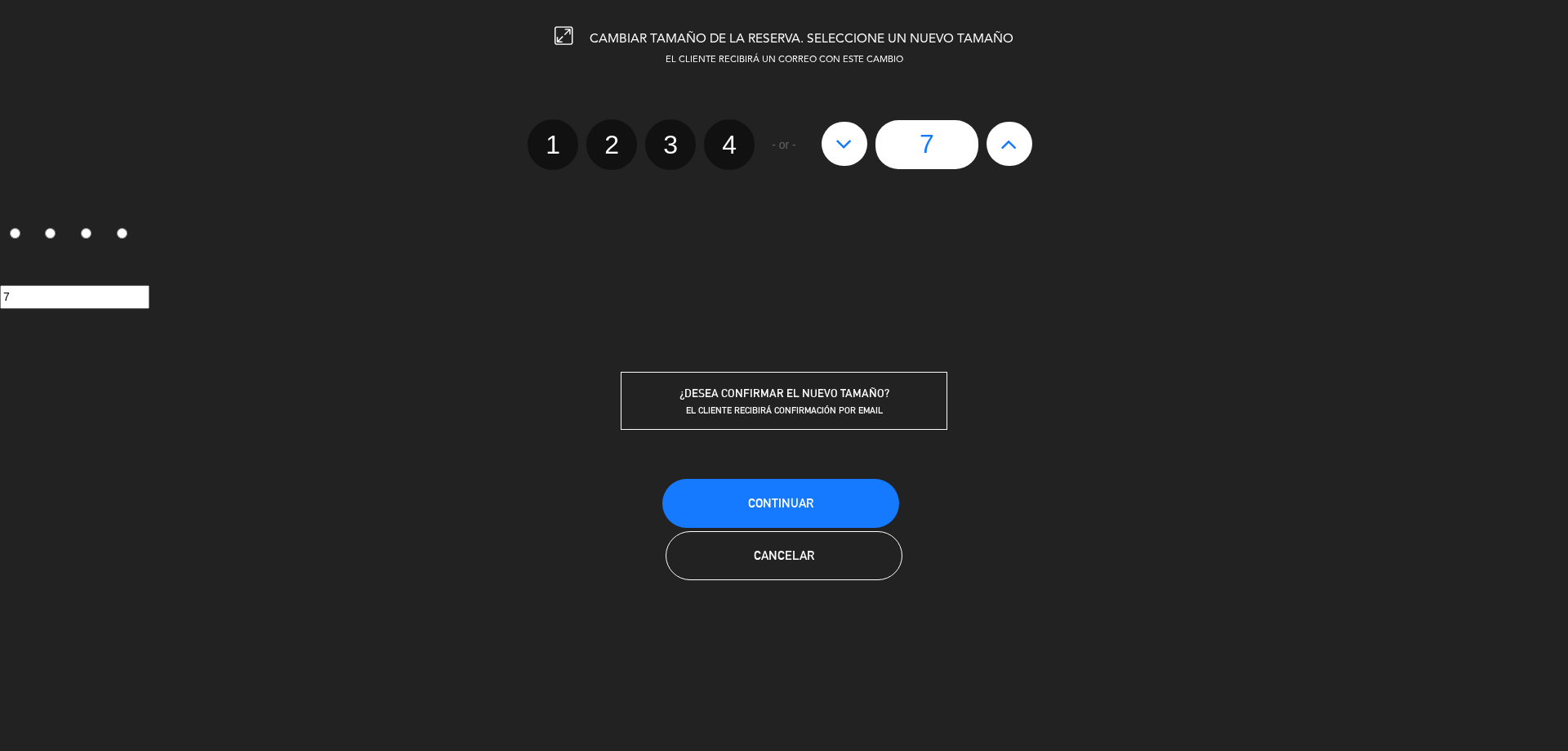
click at [857, 143] on button at bounding box center [845, 144] width 46 height 44
type input "6"
click at [820, 492] on button "Continuar" at bounding box center [780, 503] width 236 height 49
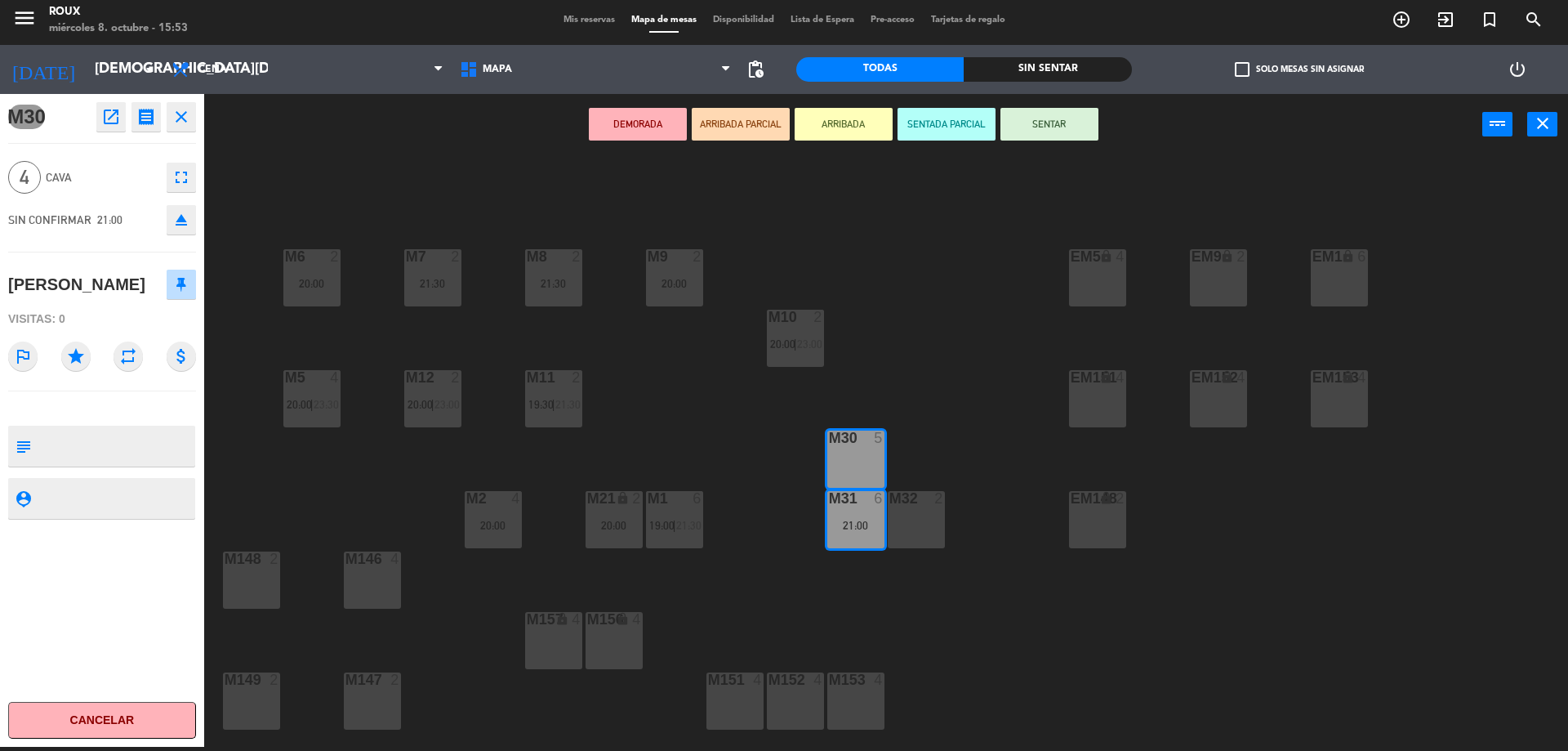
drag, startPoint x: 929, startPoint y: 340, endPoint x: 936, endPoint y: 331, distance: 11.4
click at [932, 338] on div "M6 2 20:00 M7 2 21:30 M8 2 21:30 M9 2 20:00 EM9 lock 2 EM5 lock 4 EM1 lock 6 M1…" at bounding box center [894, 455] width 1349 height 592
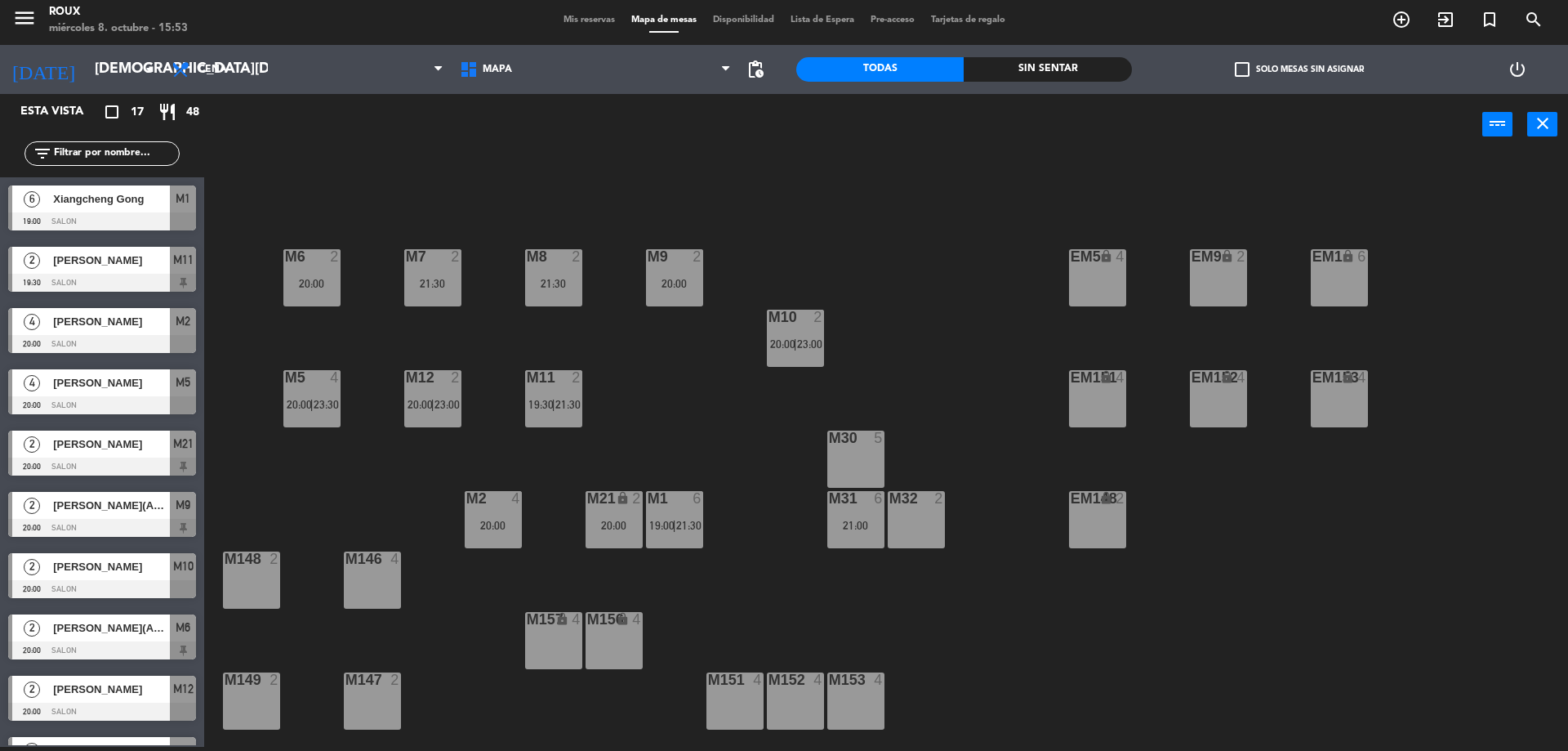
click at [848, 457] on div "M30 5" at bounding box center [856, 459] width 57 height 57
click at [866, 127] on button "Bloquear Mesa" at bounding box center [895, 124] width 98 height 33
click at [917, 525] on div "M32 2" at bounding box center [917, 519] width 57 height 57
click at [885, 126] on button "Bloquear Mesa" at bounding box center [895, 124] width 98 height 33
click at [934, 375] on div "M6 2 20:00 M7 2 21:30 M8 2 21:30 M9 2 20:00 EM9 lock 2 EM5 lock 4 EM1 lock 6 M1…" at bounding box center [894, 455] width 1349 height 592
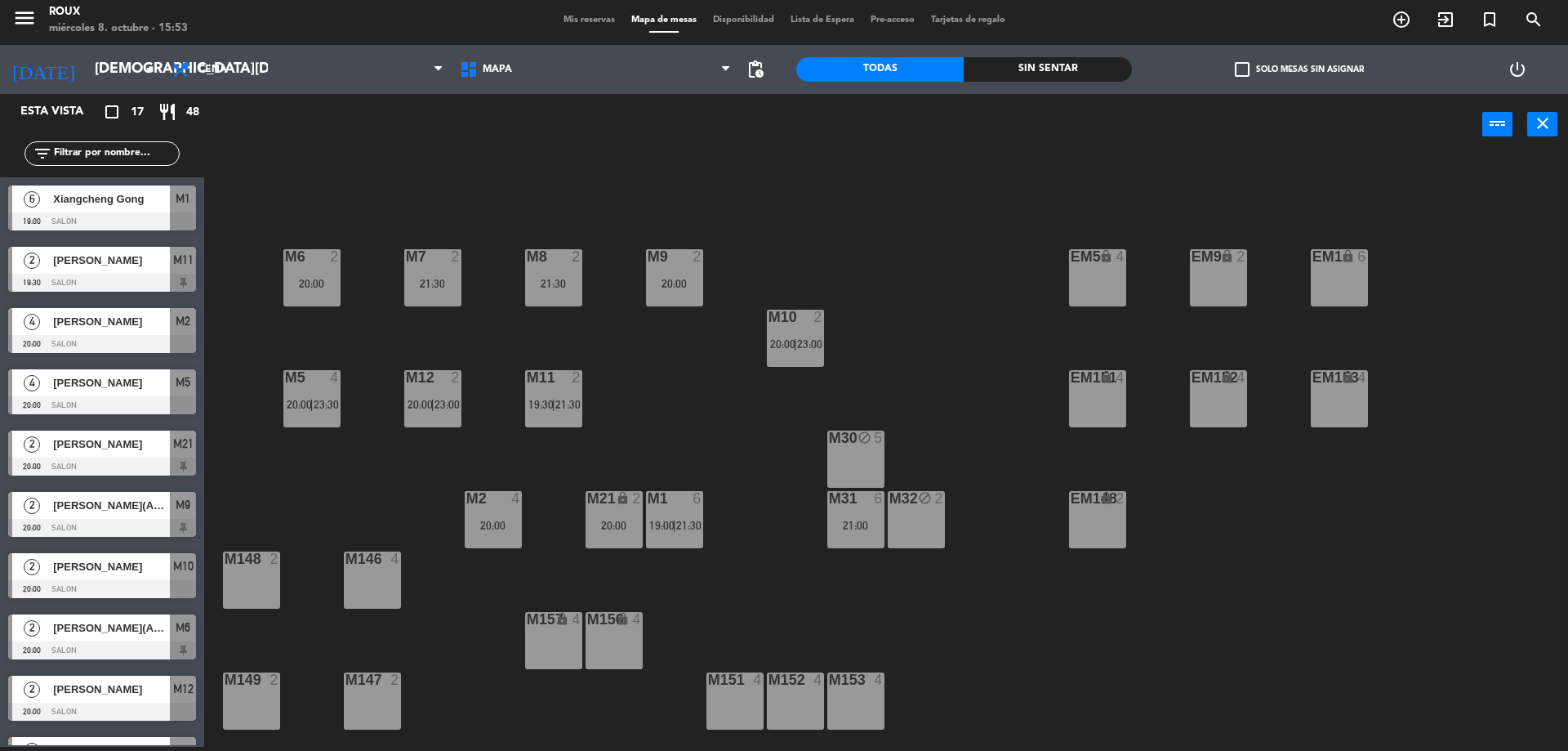
click at [674, 531] on span "|" at bounding box center [674, 526] width 4 height 13
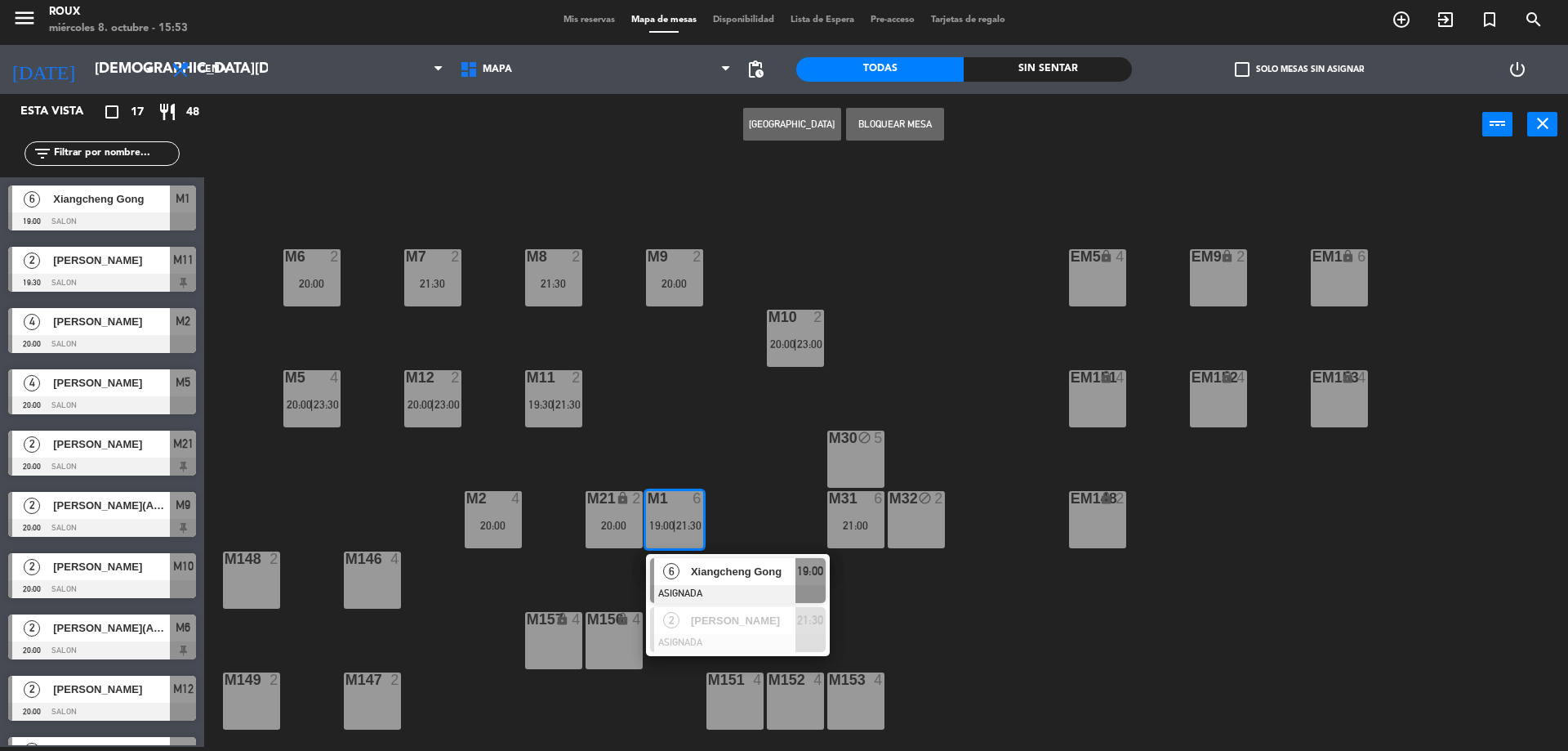
click at [674, 441] on div "M6 2 20:00 M7 2 21:30 M8 2 21:30 M9 2 20:00 EM9 lock 2 EM5 lock 4 EM1 lock 6 M1…" at bounding box center [894, 455] width 1349 height 592
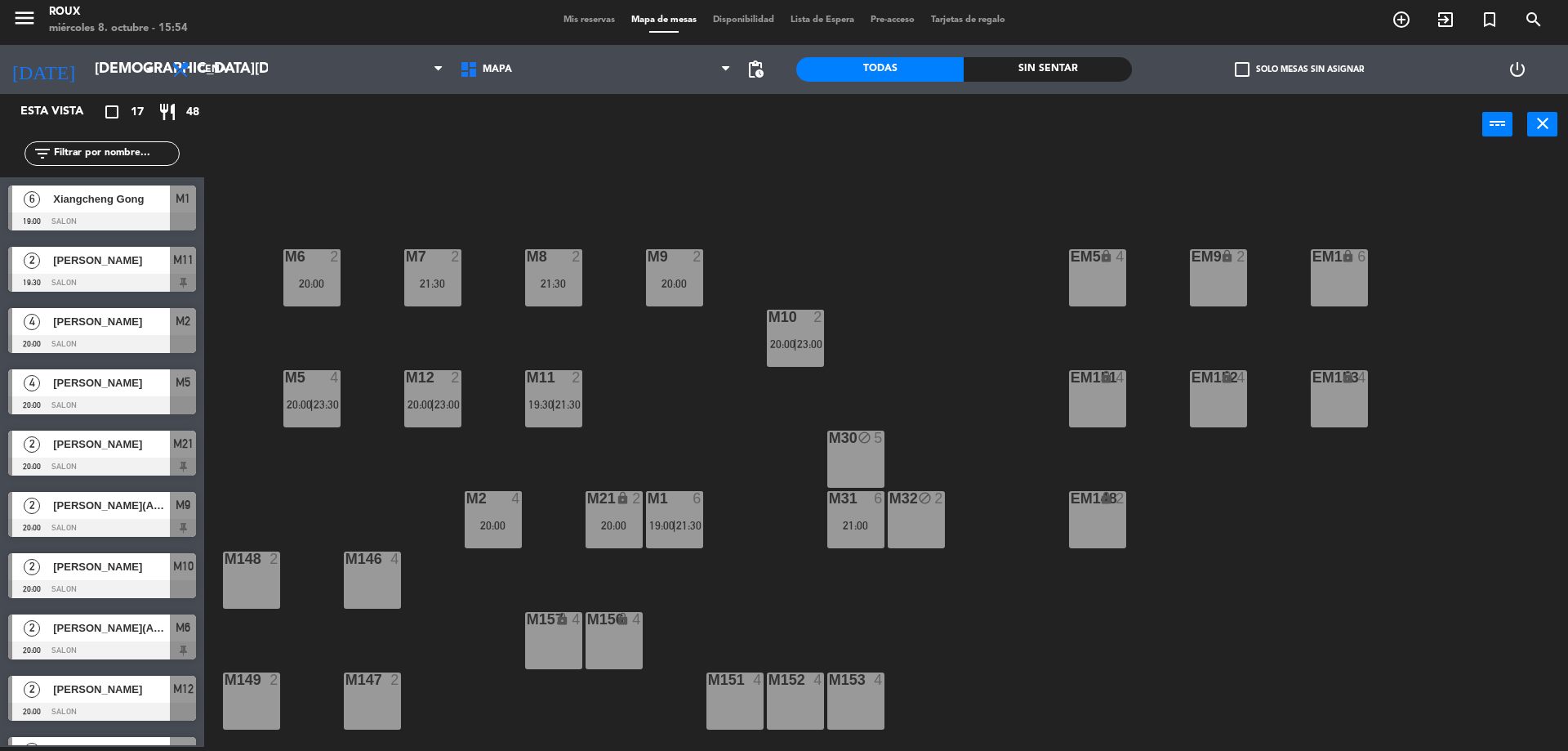
click at [892, 422] on div "M6 2 20:00 M7 2 21:30 M8 2 21:30 M9 2 20:00 EM9 lock 2 EM5 lock 4 EM1 lock 6 M1…" at bounding box center [894, 455] width 1349 height 592
click at [116, 76] on input "[DEMOGRAPHIC_DATA][DATE]" at bounding box center [181, 70] width 190 height 33
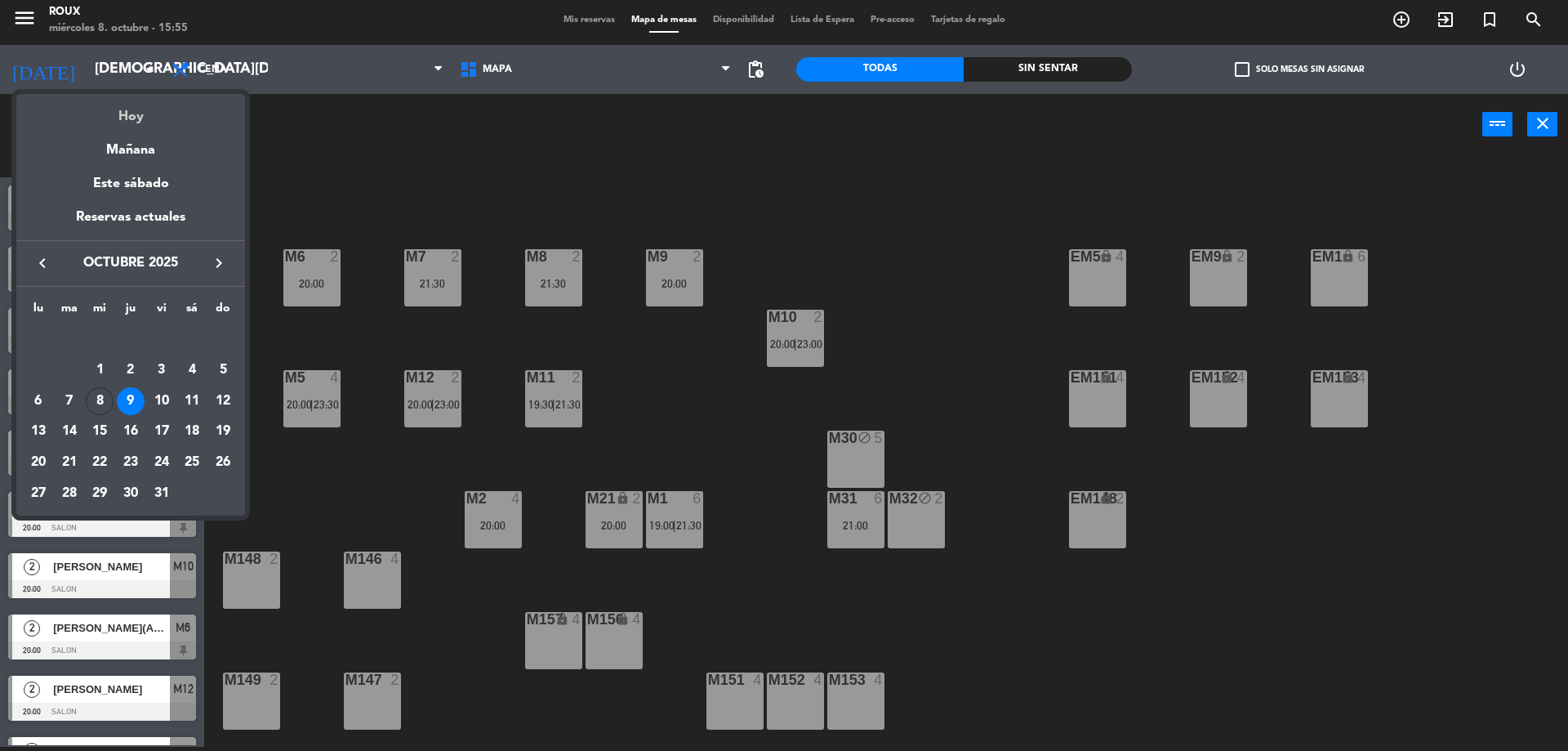
click at [124, 110] on div "Hoy" at bounding box center [131, 110] width 229 height 33
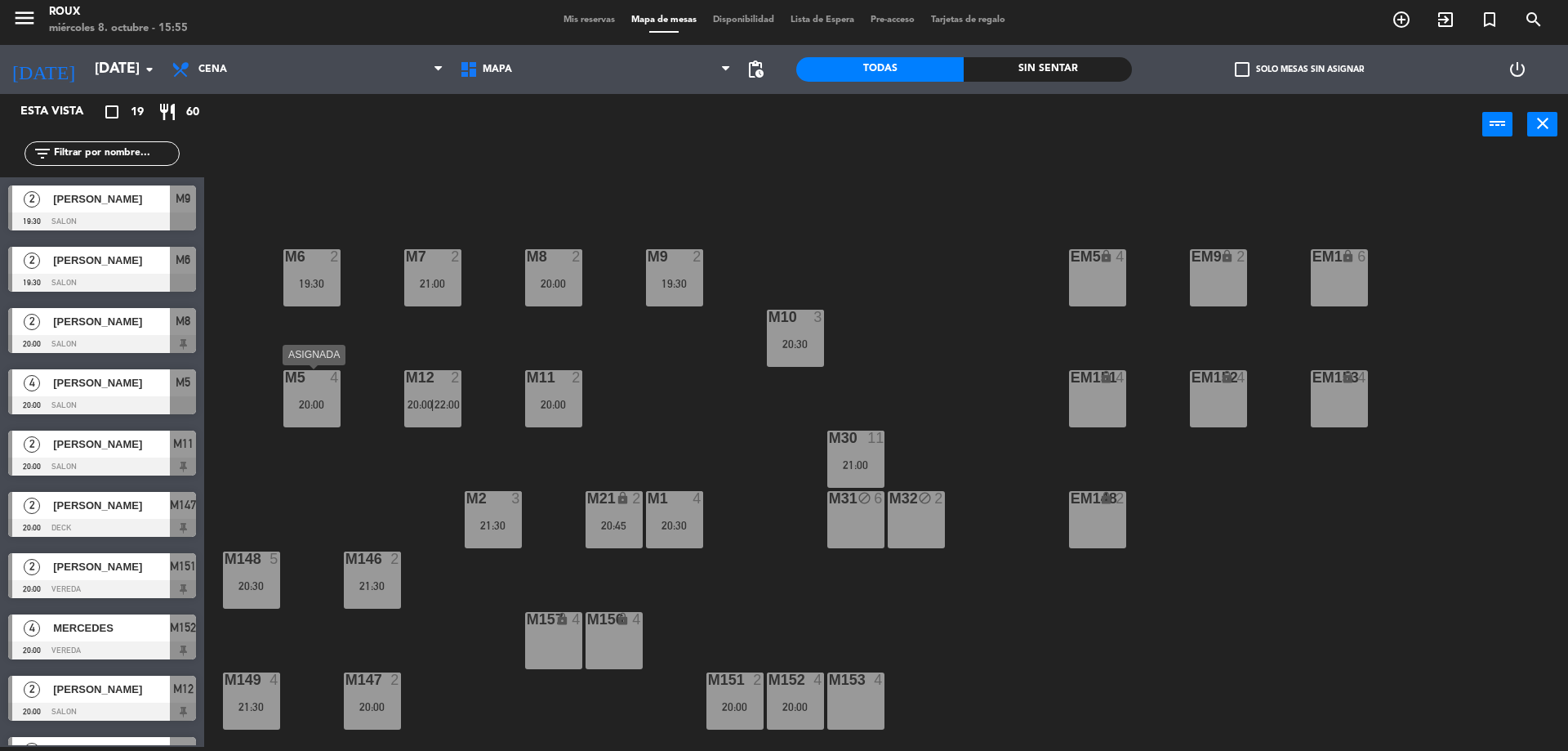
click at [323, 404] on div "20:00" at bounding box center [312, 404] width 57 height 11
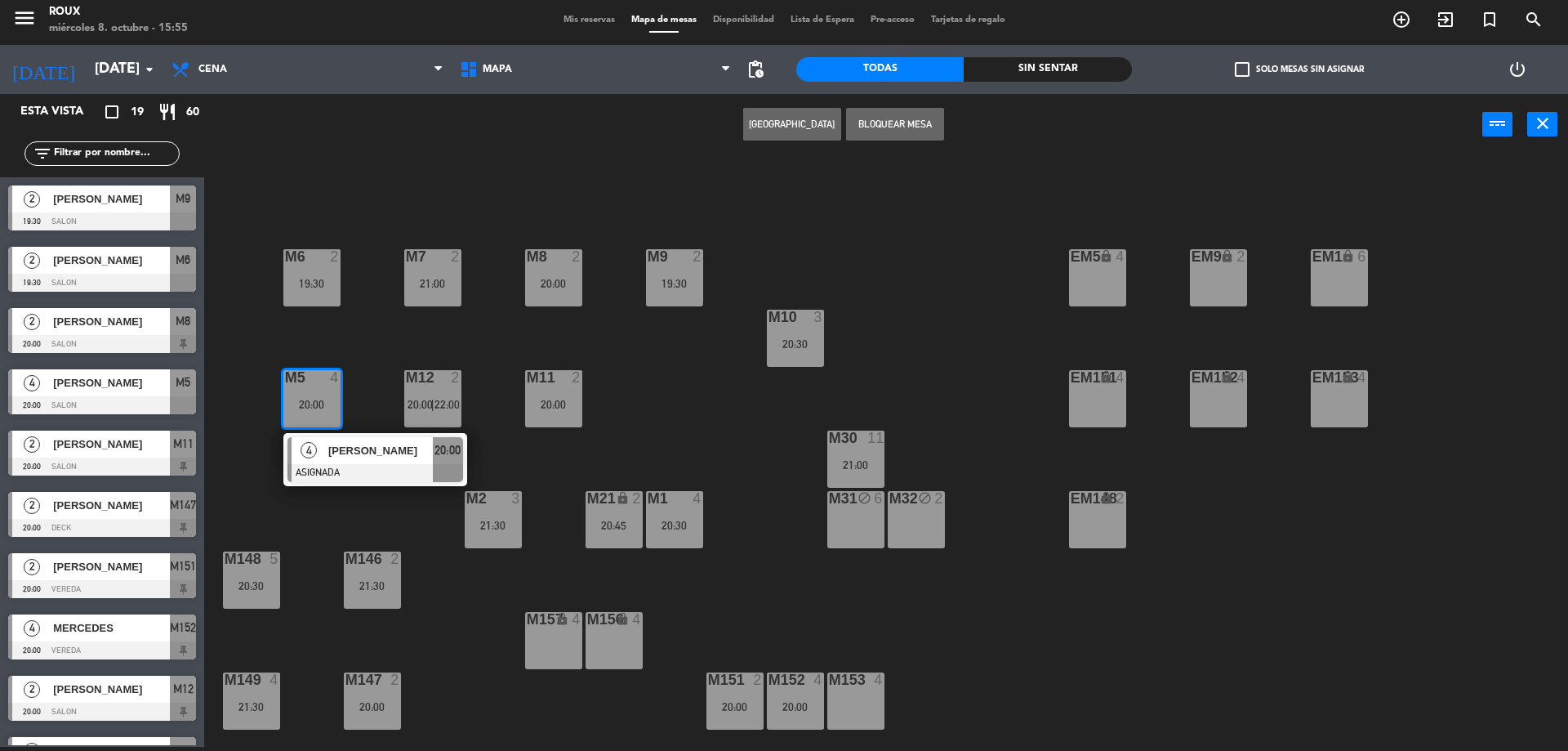
click at [395, 498] on div "M6 2 19:30 M7 2 21:00 M8 2 20:00 M9 2 19:30 EM9 lock 2 EM5 lock 4 EM1 lock 6 M1…" at bounding box center [894, 455] width 1349 height 592
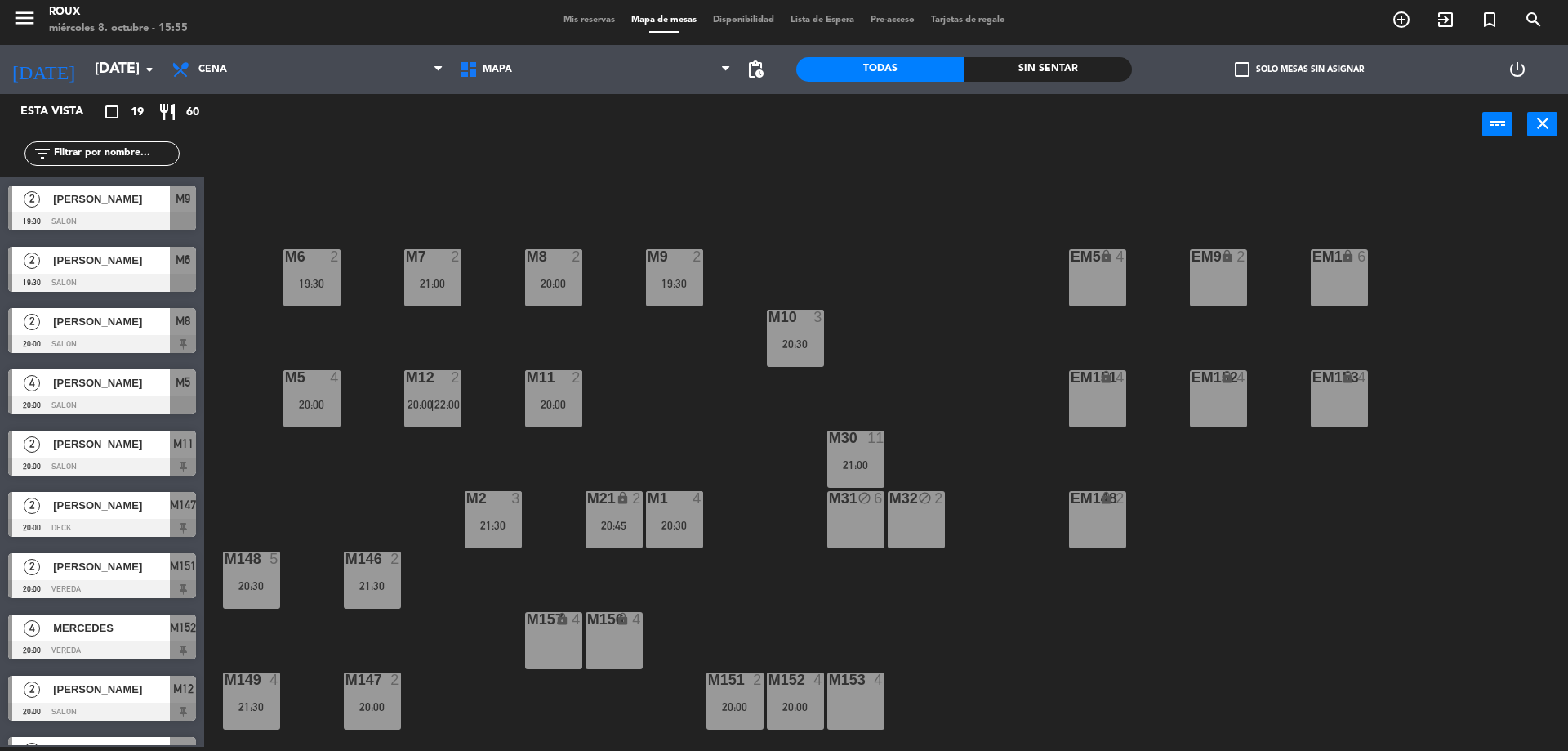
click at [809, 334] on div "M10 3 20:30" at bounding box center [796, 338] width 57 height 57
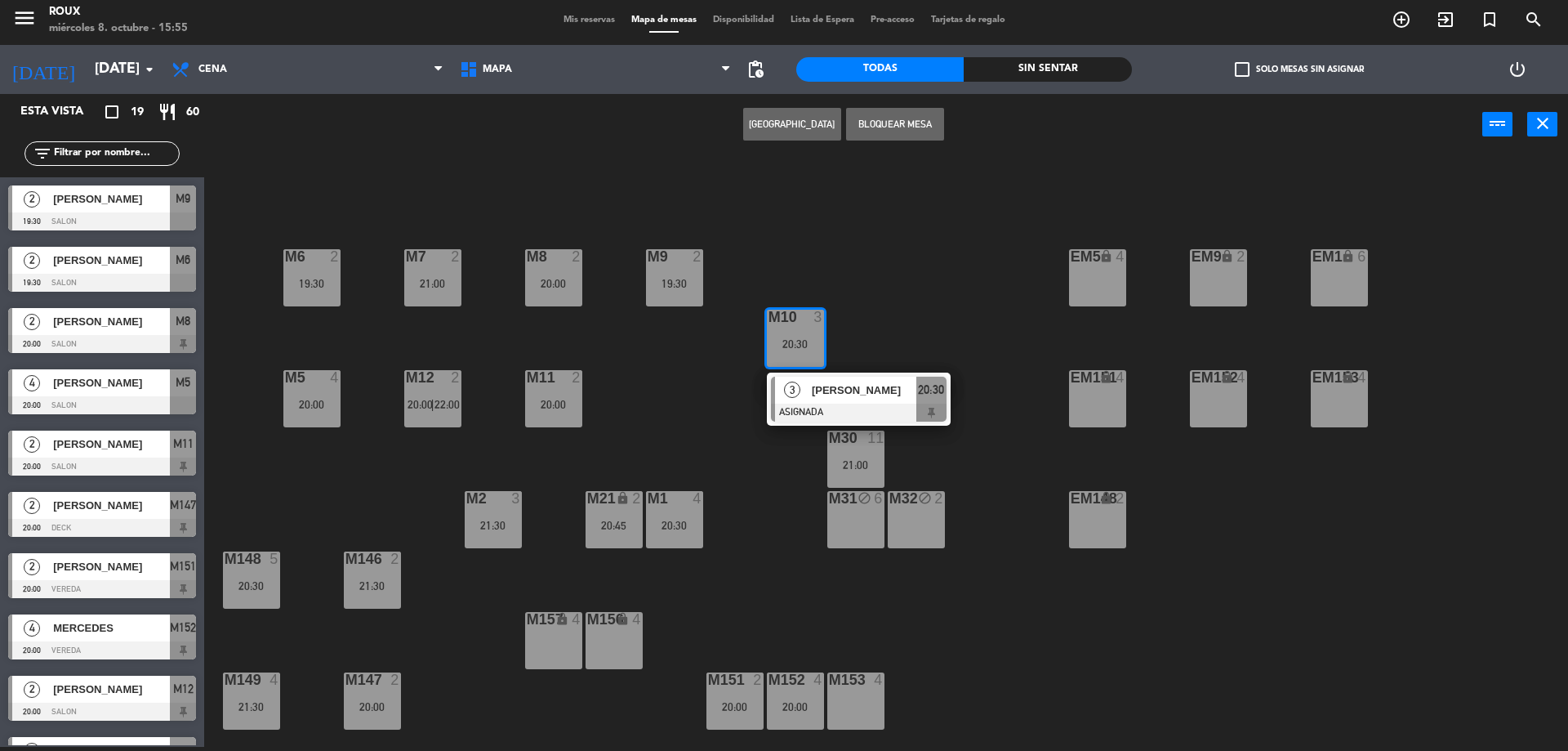
click at [812, 251] on div "M6 2 19:30 M7 2 21:00 M8 2 20:00 M9 2 19:30 EM9 lock 2 EM5 lock 4 EM1 lock 6 M1…" at bounding box center [894, 455] width 1349 height 592
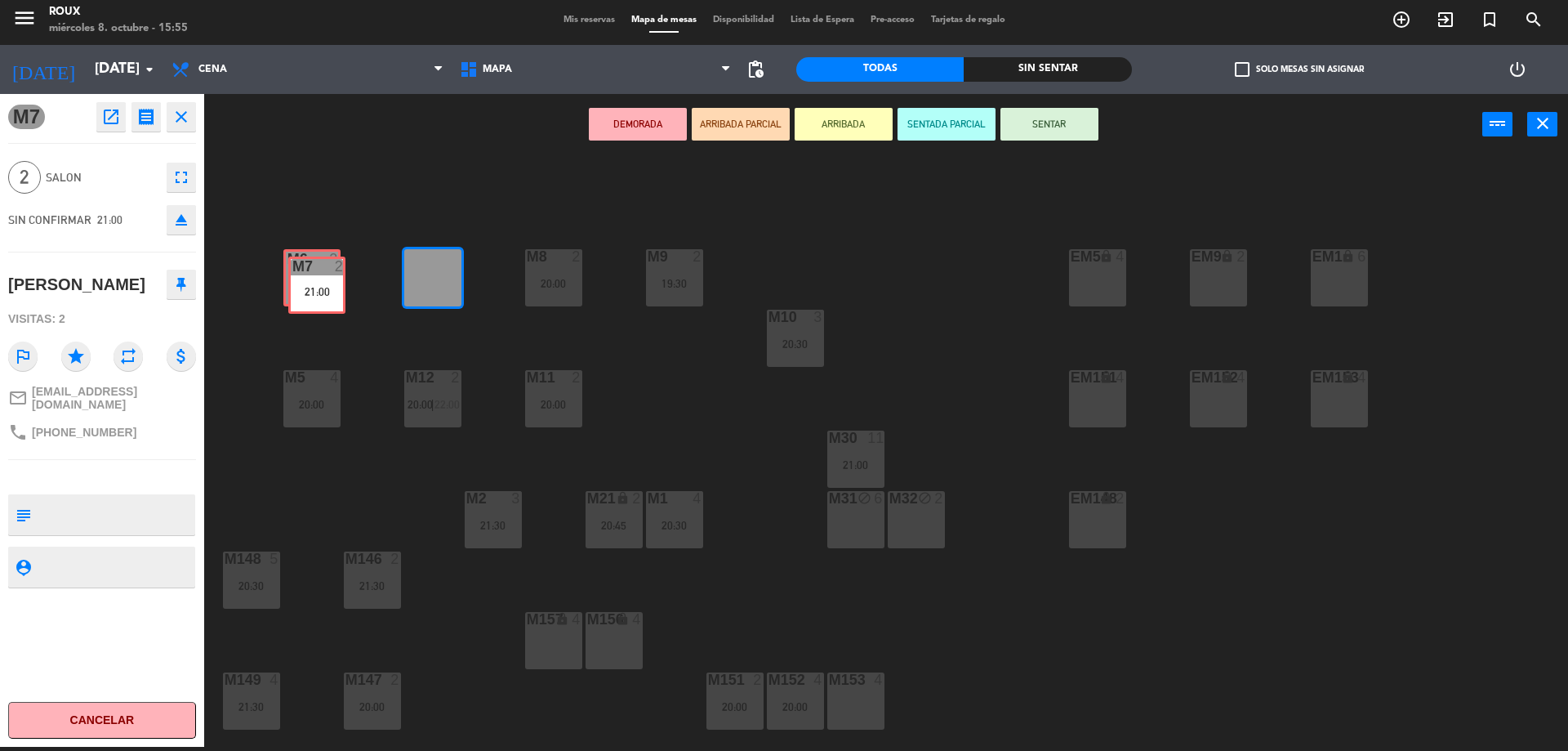
drag, startPoint x: 447, startPoint y: 283, endPoint x: 331, endPoint y: 291, distance: 116.3
click at [331, 291] on div "M6 2 19:30 M7 2 21:00 M7 2 21:00 M8 2 20:00 M9 2 19:30 EM9 lock 2 EM5 lock 4 EM…" at bounding box center [894, 455] width 1349 height 592
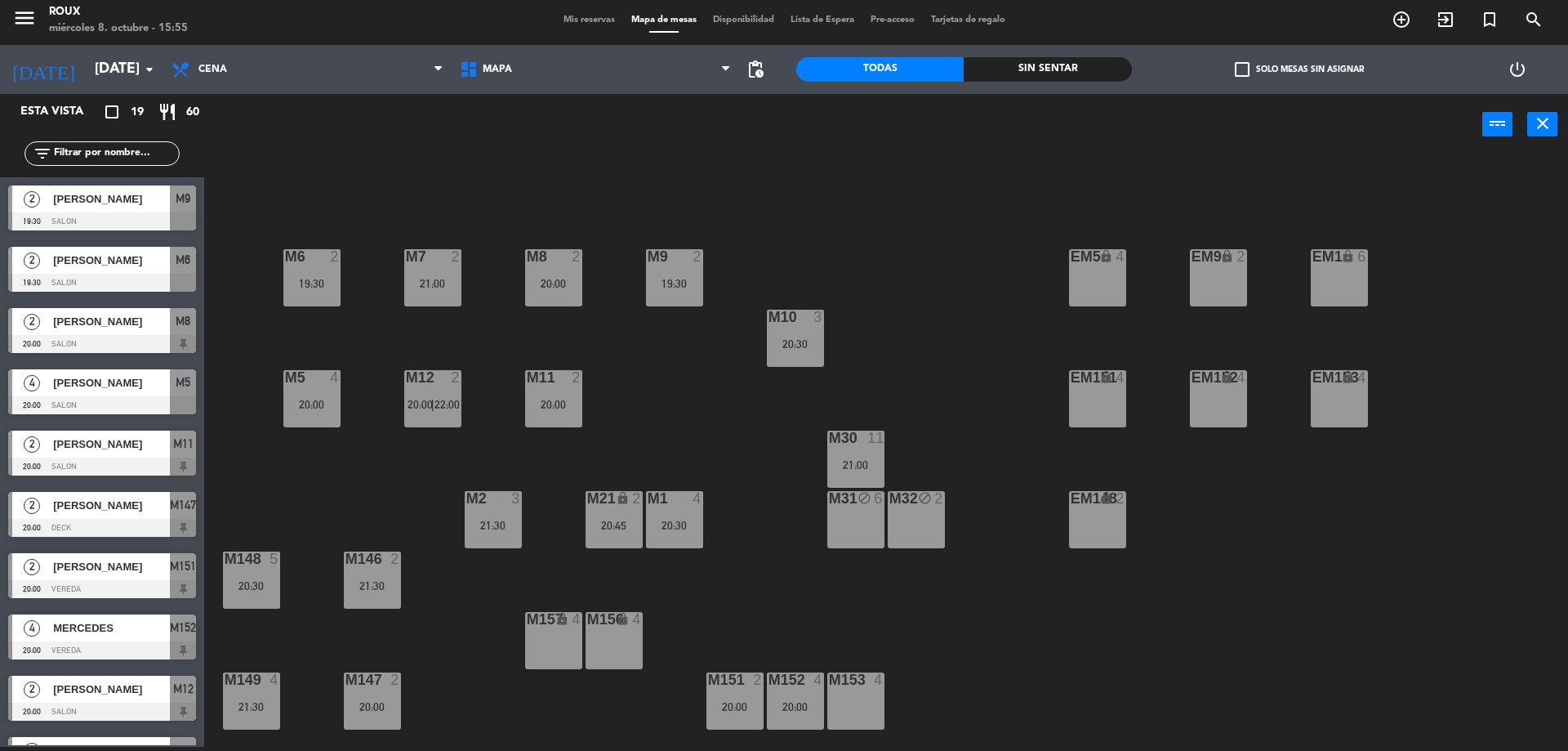
scroll to position [108, 0]
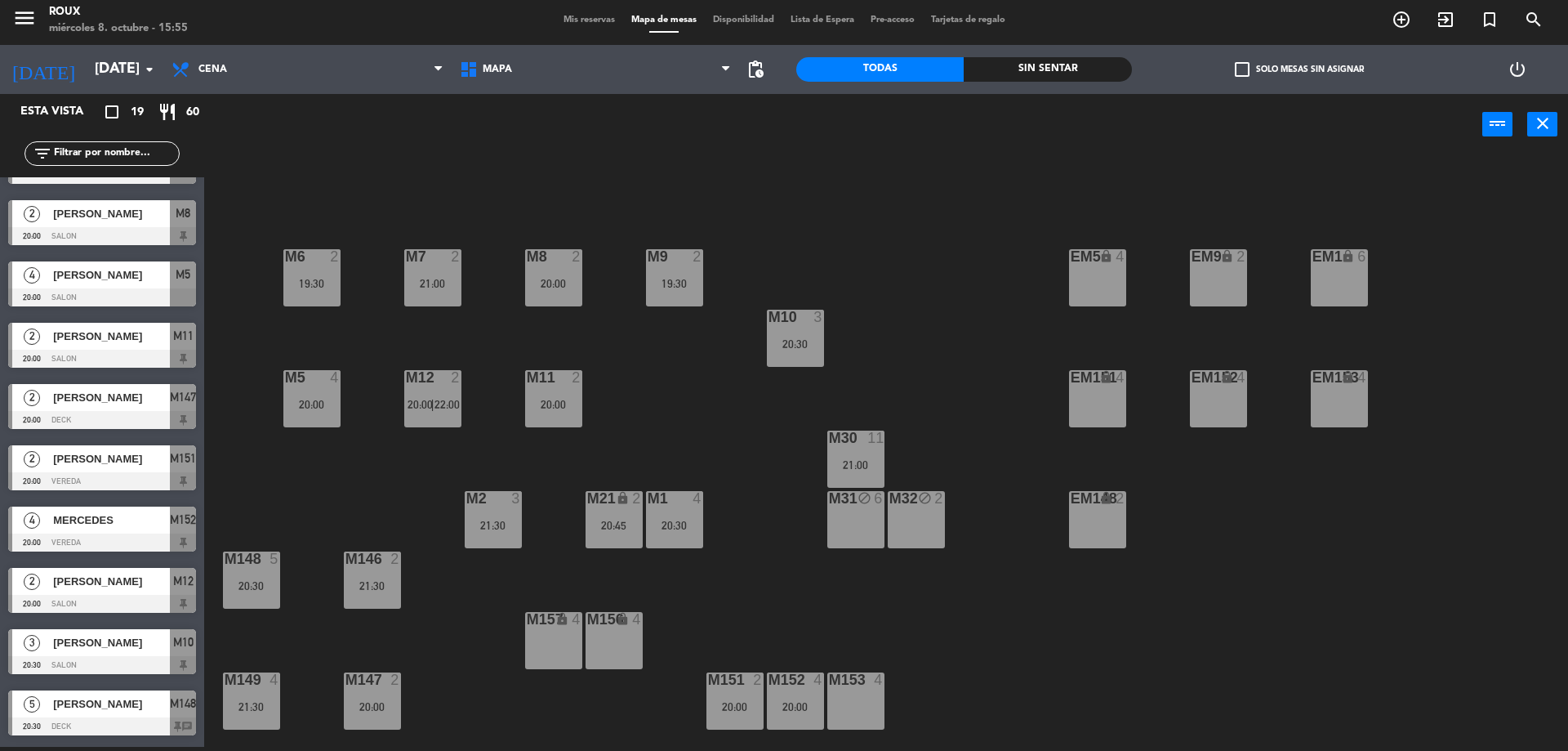
click at [664, 341] on div "M6 2 19:30 M7 2 21:00 M8 2 20:00 M9 2 19:30 EM9 lock 2 EM5 lock 4 EM1 lock 6 M1…" at bounding box center [894, 455] width 1349 height 592
click at [698, 412] on div "M6 2 19:30 M7 2 21:00 M8 2 20:00 M9 2 19:30 EM9 lock 2 EM5 lock 4 EM1 lock 6 M1…" at bounding box center [894, 455] width 1349 height 592
click at [536, 194] on div "M6 2 19:30 M7 2 21:00 M8 2 20:00 M9 2 19:30 EM9 lock 2 EM5 lock 4 EM1 lock 6 M1…" at bounding box center [894, 455] width 1349 height 592
click at [106, 87] on div "[DATE] [DATE] arrow_drop_down" at bounding box center [82, 69] width 164 height 49
click at [115, 69] on input "[DATE]" at bounding box center [181, 70] width 190 height 33
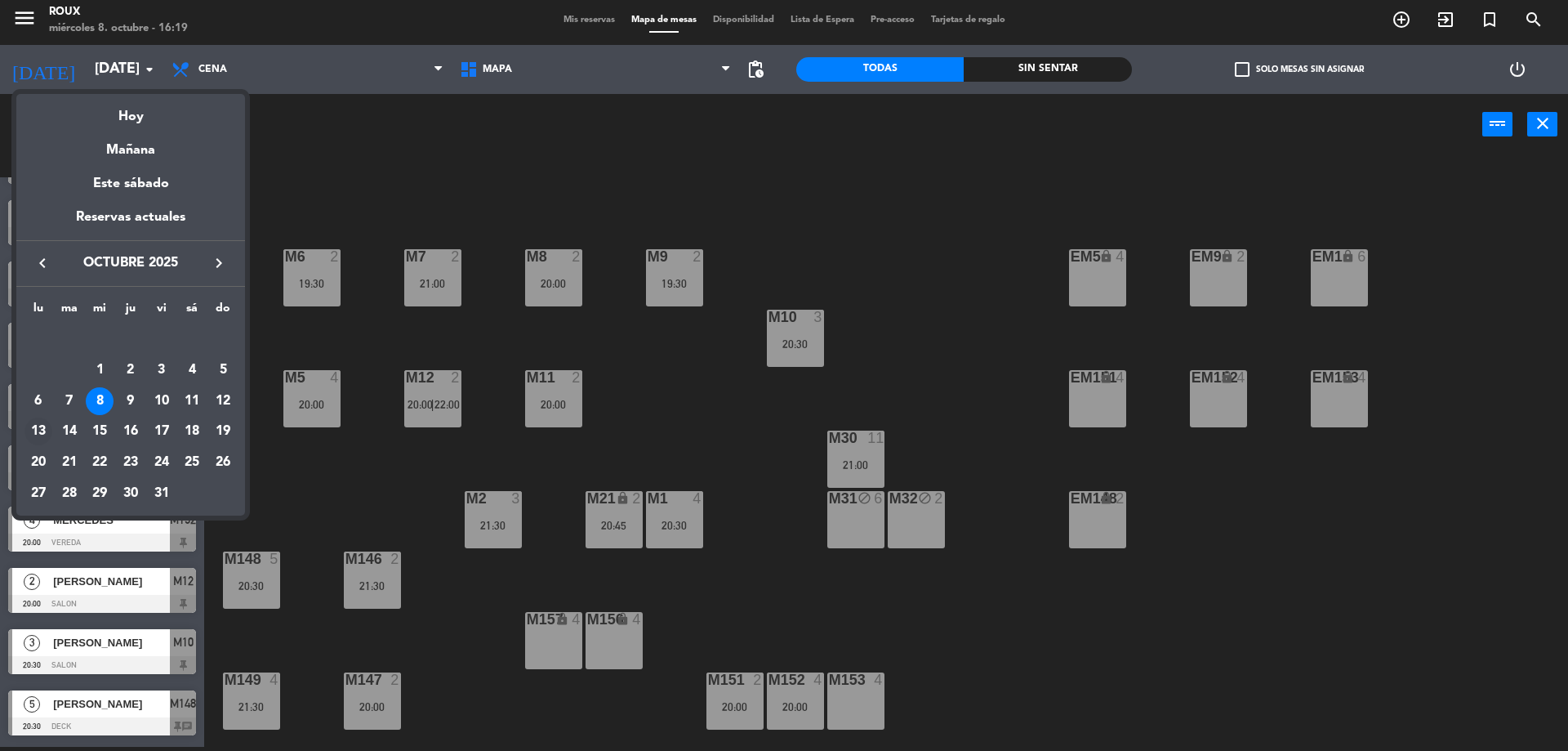
click at [36, 435] on div "13" at bounding box center [39, 432] width 28 height 28
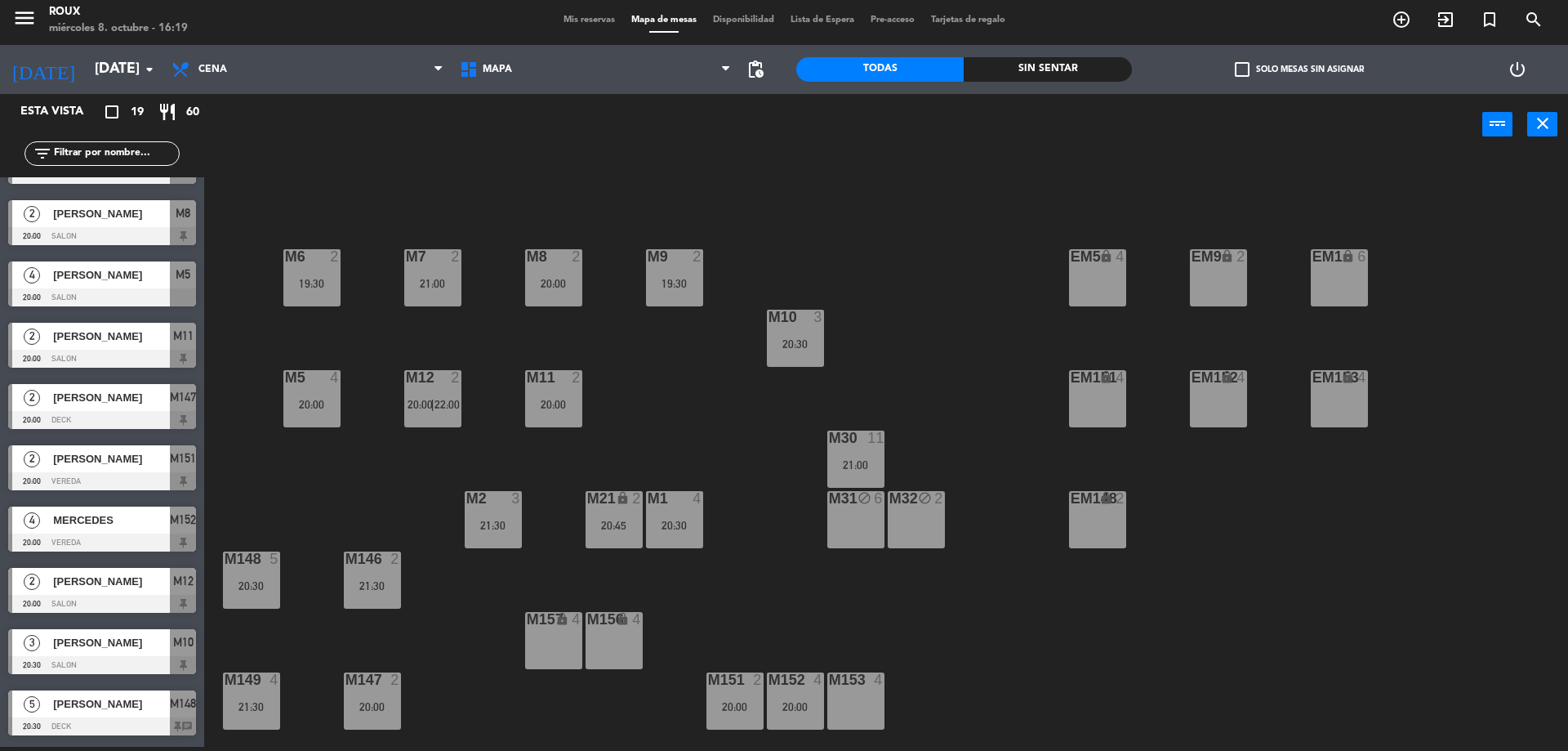
type input "[DATE]"
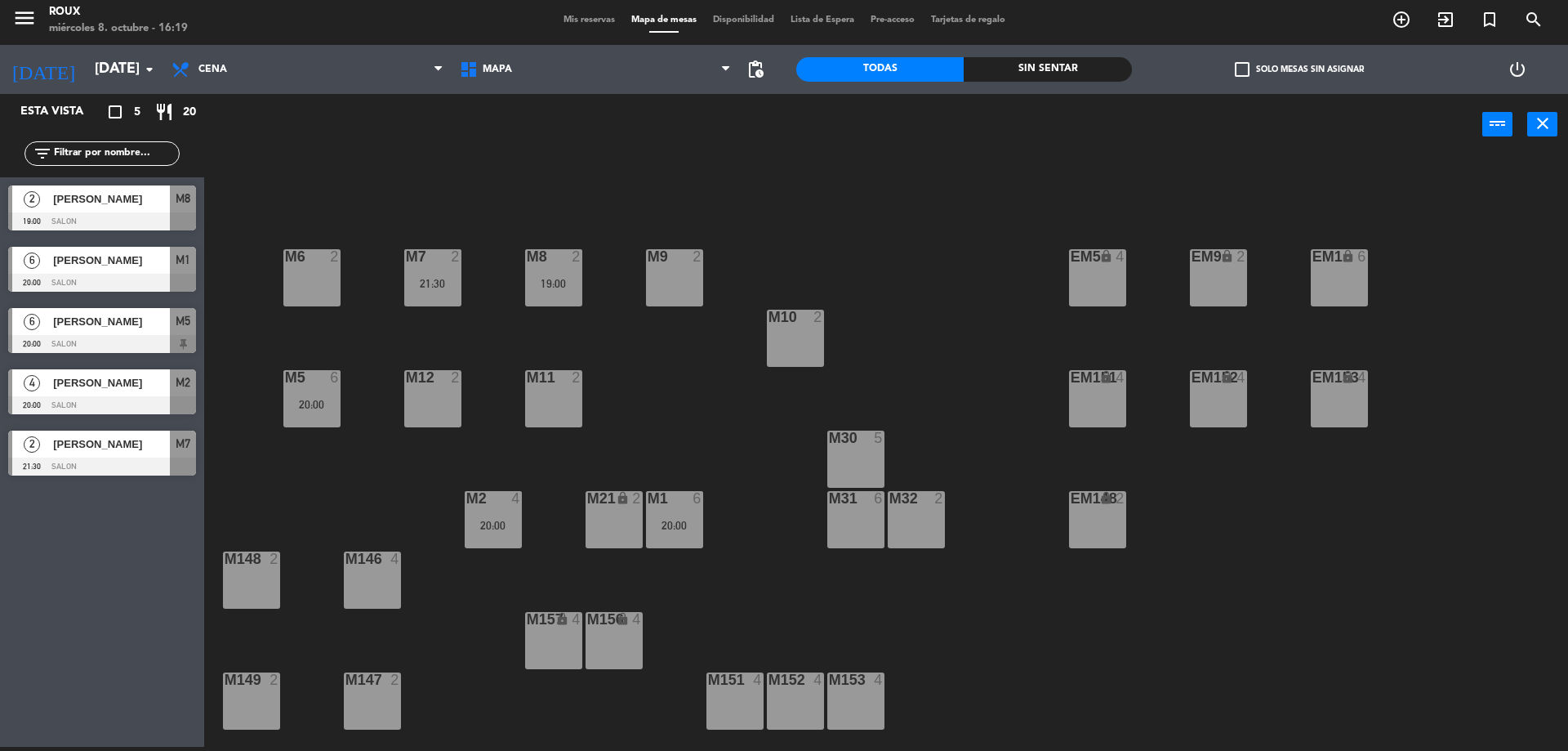
scroll to position [0, 0]
click at [284, 62] on span "Cena" at bounding box center [307, 69] width 288 height 36
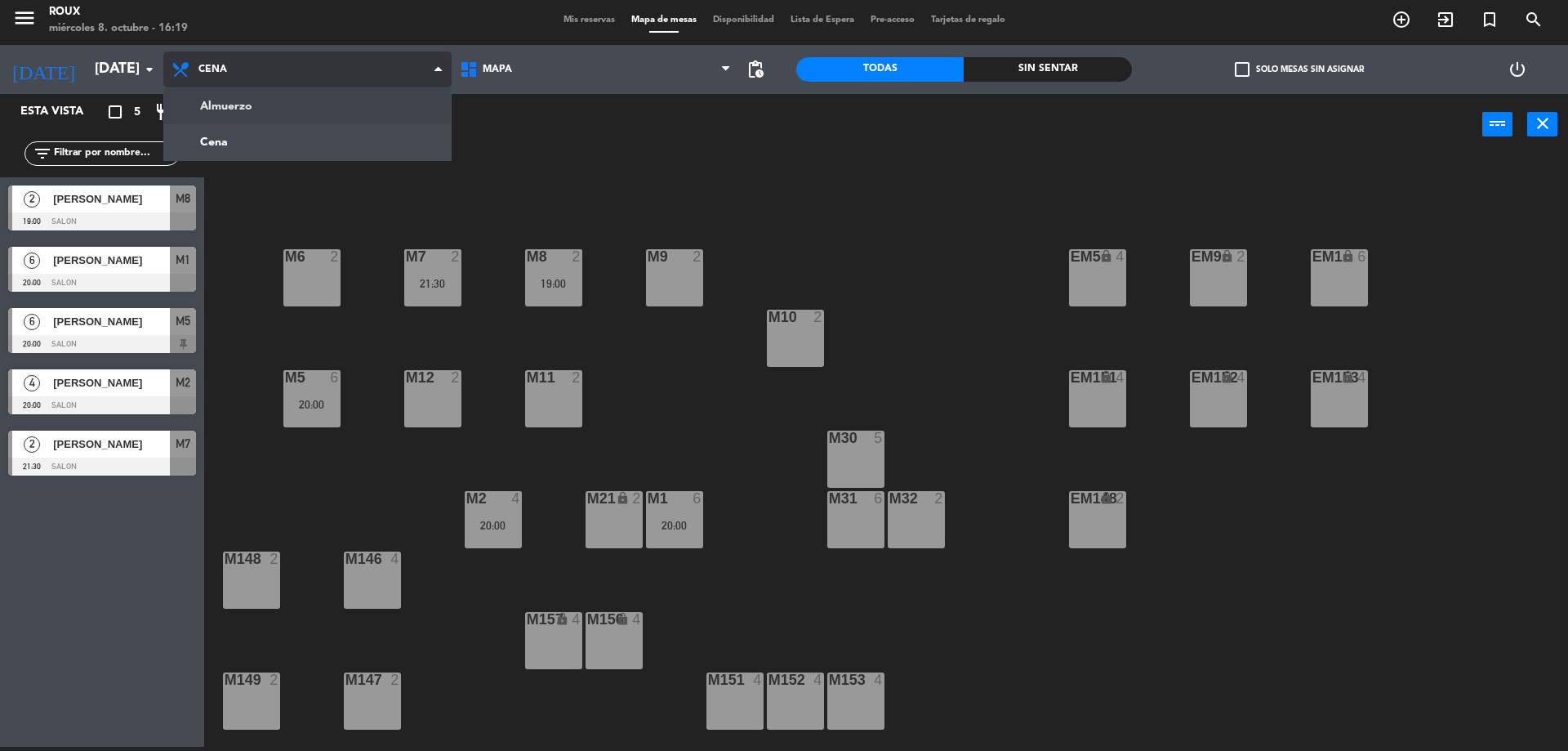
click at [256, 108] on ng-component "menu Roux miércoles 8. octubre - 16:19 Mis reservas Mapa de mesas Disponibilida…" at bounding box center [784, 374] width 1568 height 755
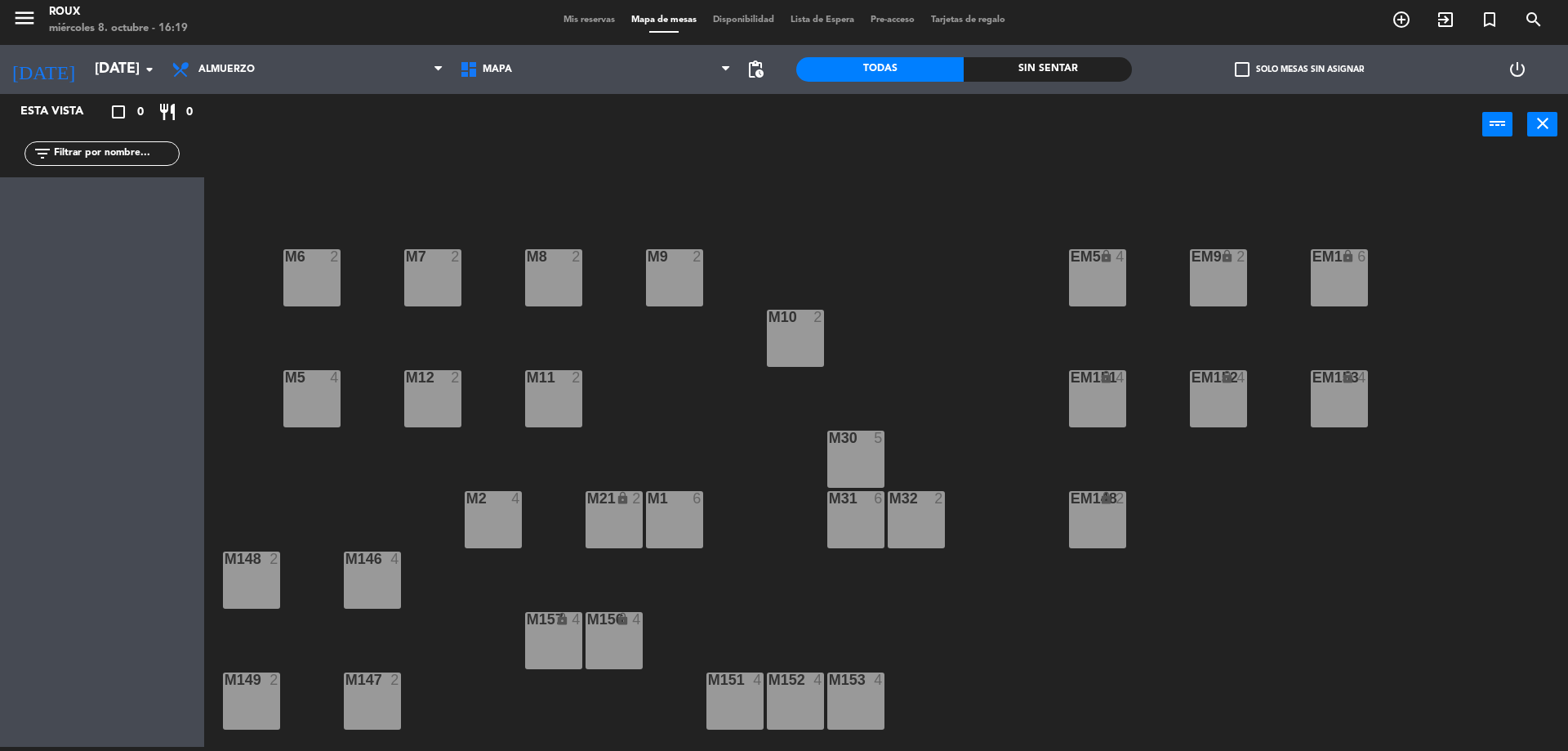
click at [554, 194] on div "M6 2 M7 2 M8 2 M9 2 EM9 lock 2 EM5 lock 4 EM1 lock 6 M10 2 M11 2 M12 2 M5 4 EM1…" at bounding box center [894, 455] width 1349 height 592
drag, startPoint x: 566, startPoint y: 160, endPoint x: 906, endPoint y: 311, distance: 372.0
click at [906, 311] on div "M6 2 M7 2 M8 2 M9 2 EM9 lock 2 EM5 lock 4 EM1 lock 6 M10 2 M11 2 M12 2 M5 4 EM1…" at bounding box center [894, 455] width 1349 height 592
click at [275, 66] on span "Almuerzo" at bounding box center [307, 69] width 288 height 36
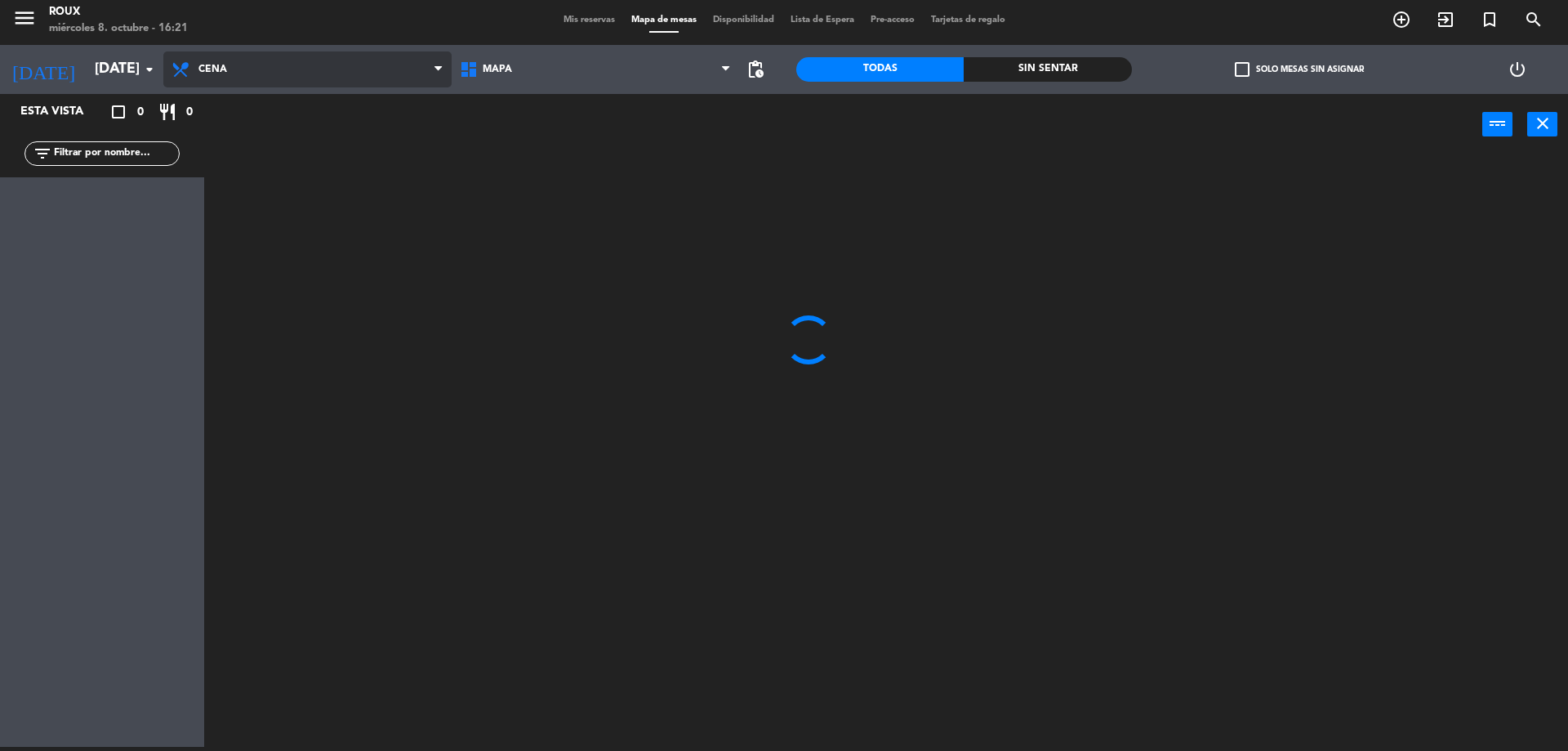
click at [250, 136] on ng-component "menu Roux miércoles 8. octubre - 16:21 Mis reservas Mapa de mesas Disponibilida…" at bounding box center [784, 374] width 1568 height 755
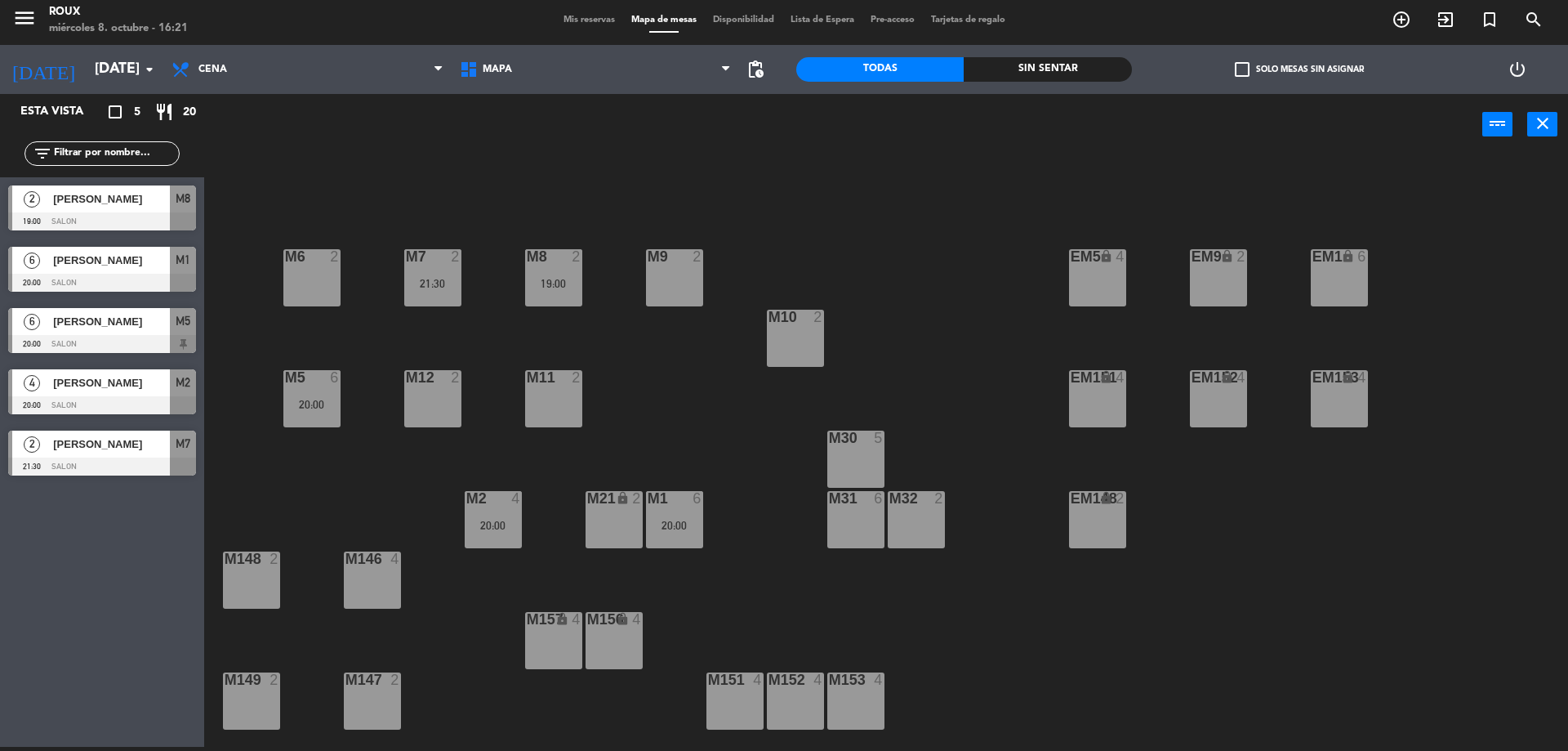
click at [851, 451] on div "M30 5" at bounding box center [856, 459] width 57 height 57
click at [790, 120] on button "[GEOGRAPHIC_DATA]" at bounding box center [792, 124] width 98 height 33
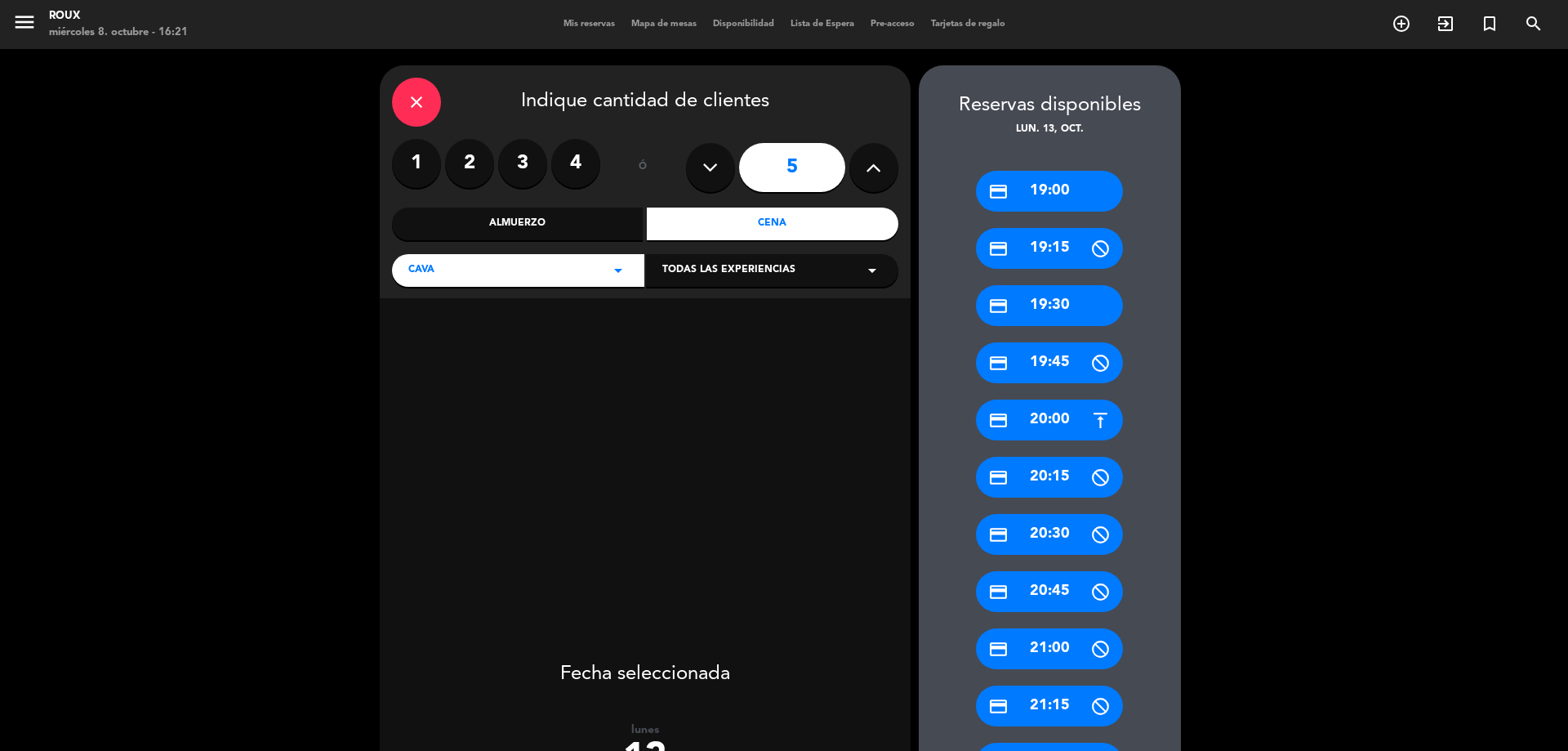
click at [872, 168] on icon at bounding box center [873, 168] width 16 height 25
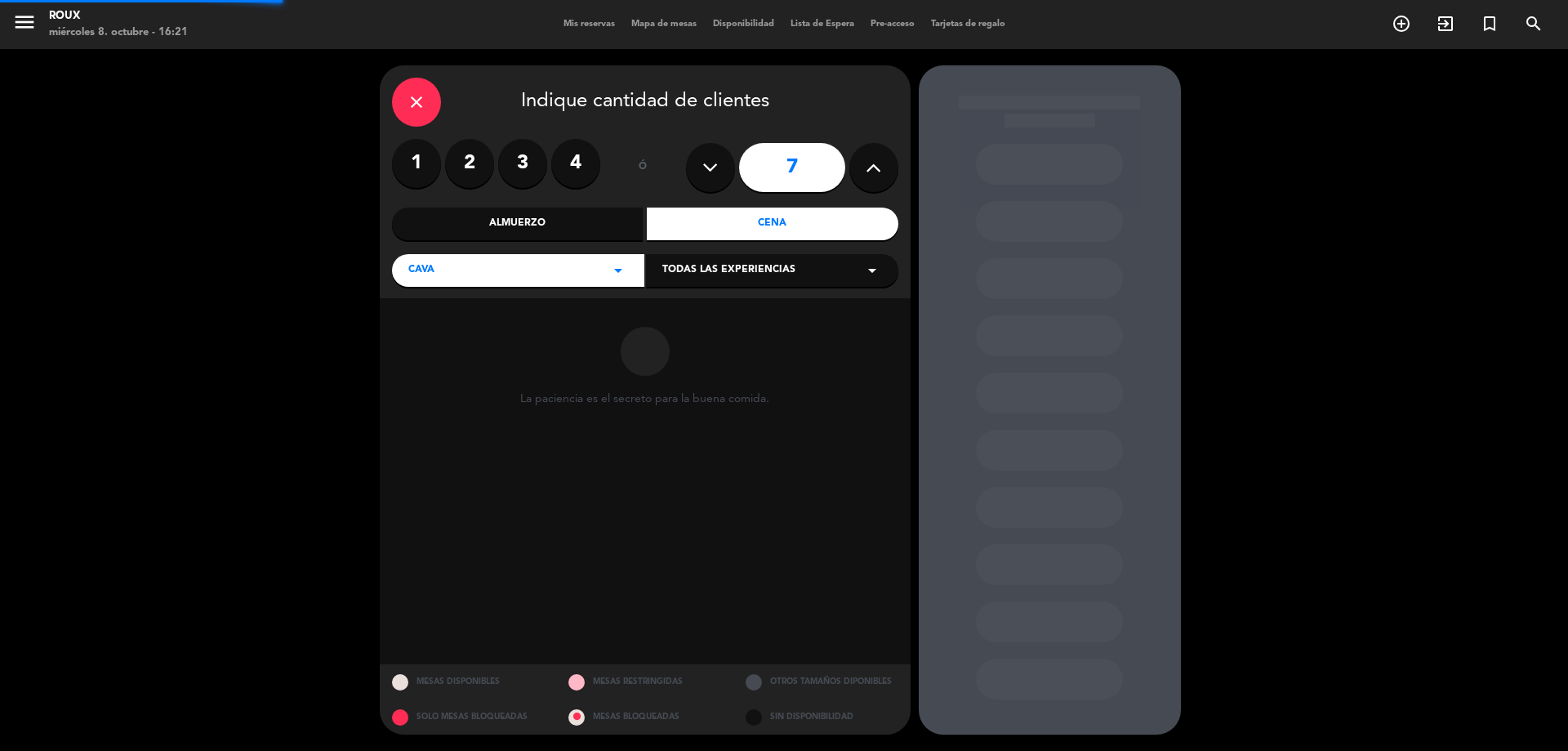
click at [872, 168] on icon at bounding box center [873, 168] width 16 height 25
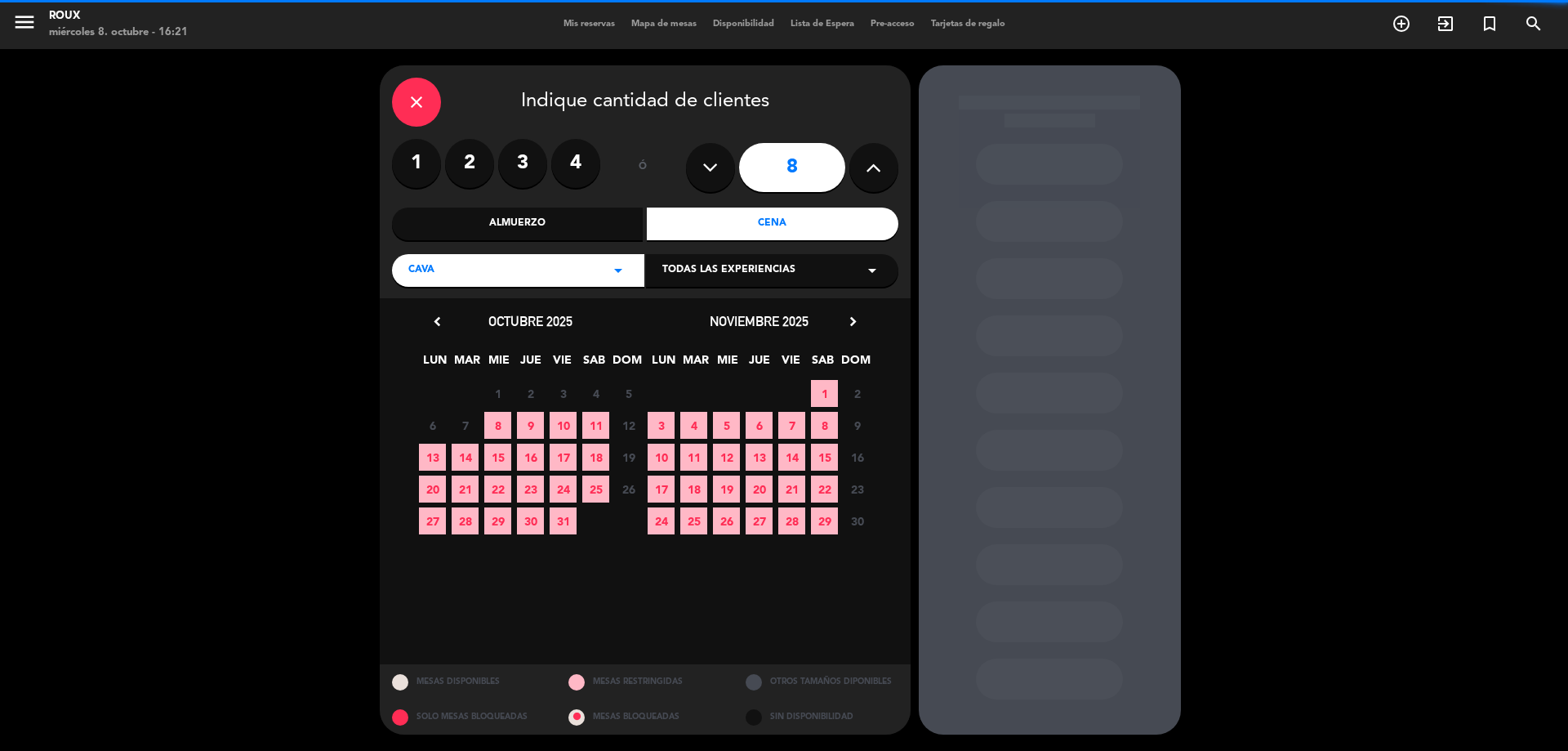
click at [872, 168] on icon at bounding box center [873, 168] width 16 height 25
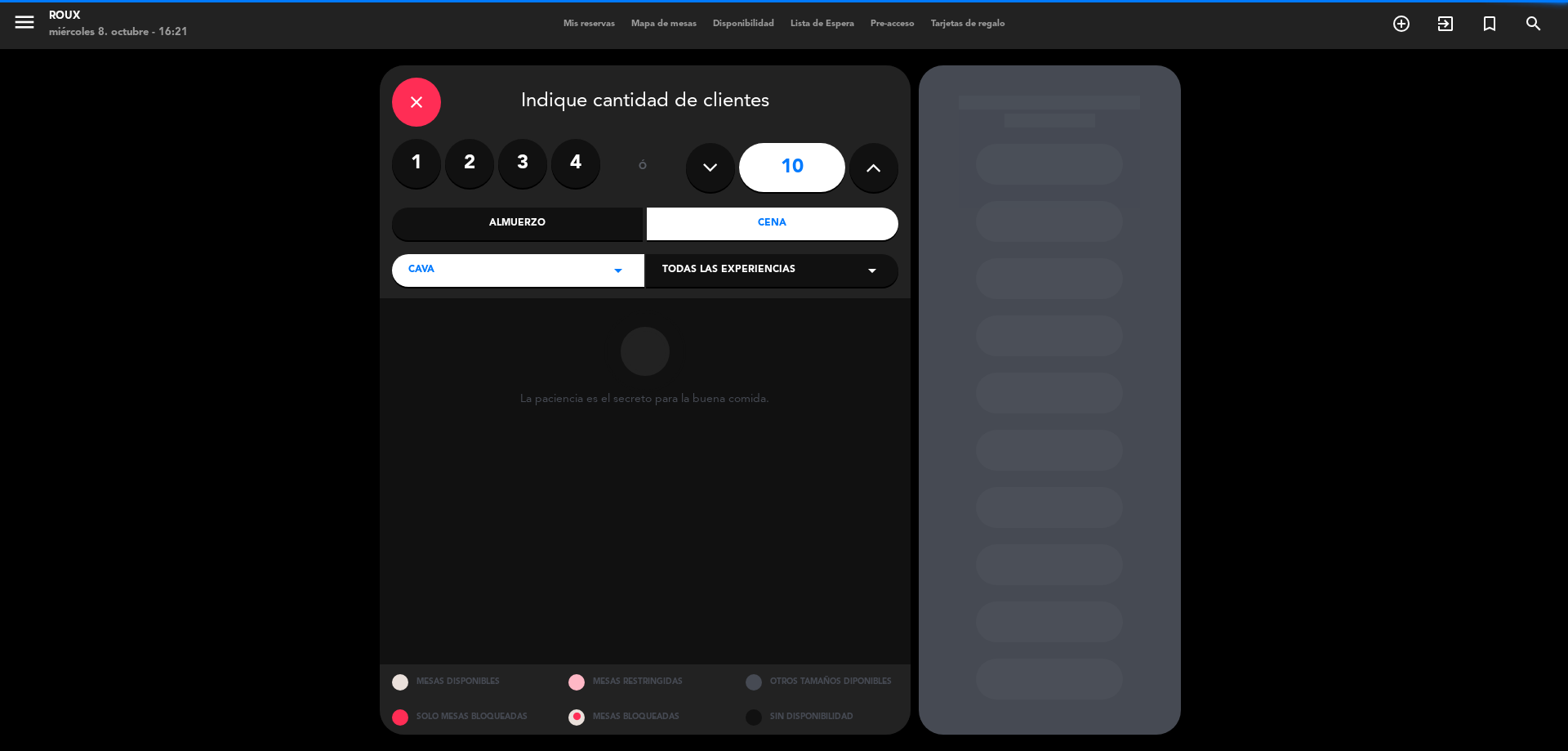
click at [872, 168] on icon at bounding box center [873, 168] width 16 height 25
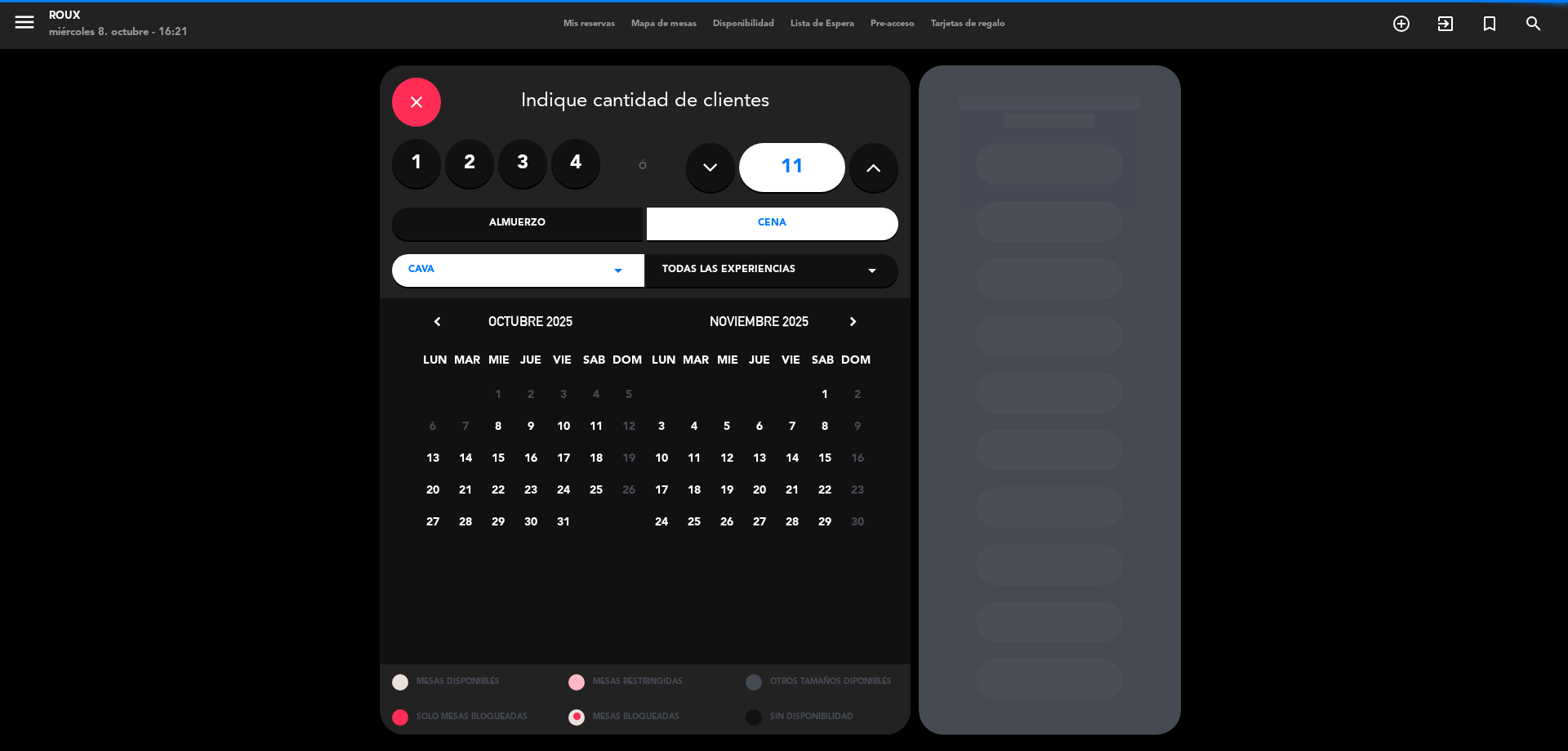
click at [872, 168] on icon at bounding box center [873, 168] width 16 height 25
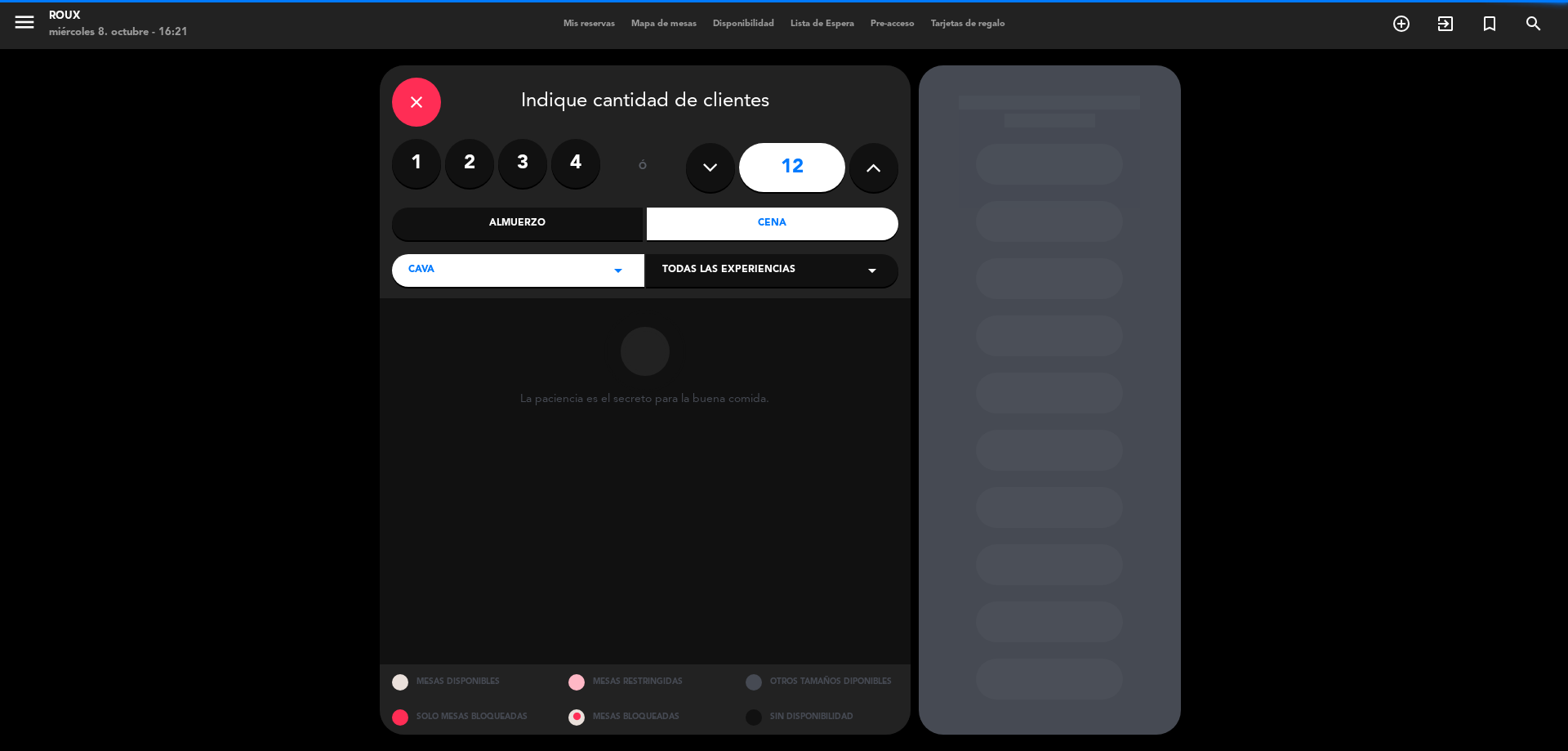
click at [872, 168] on icon at bounding box center [873, 168] width 16 height 25
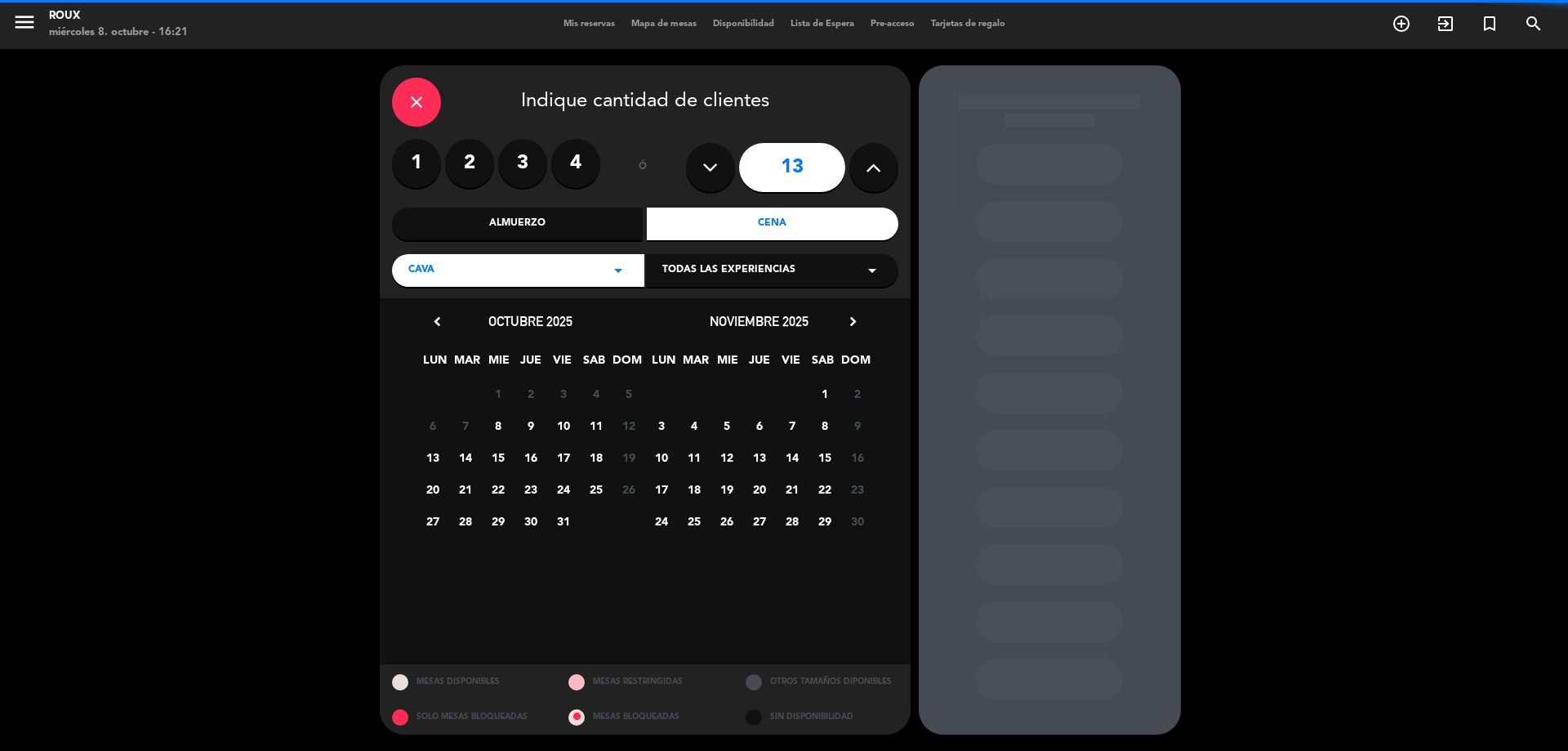
click at [872, 168] on icon at bounding box center [873, 168] width 16 height 25
type input "14"
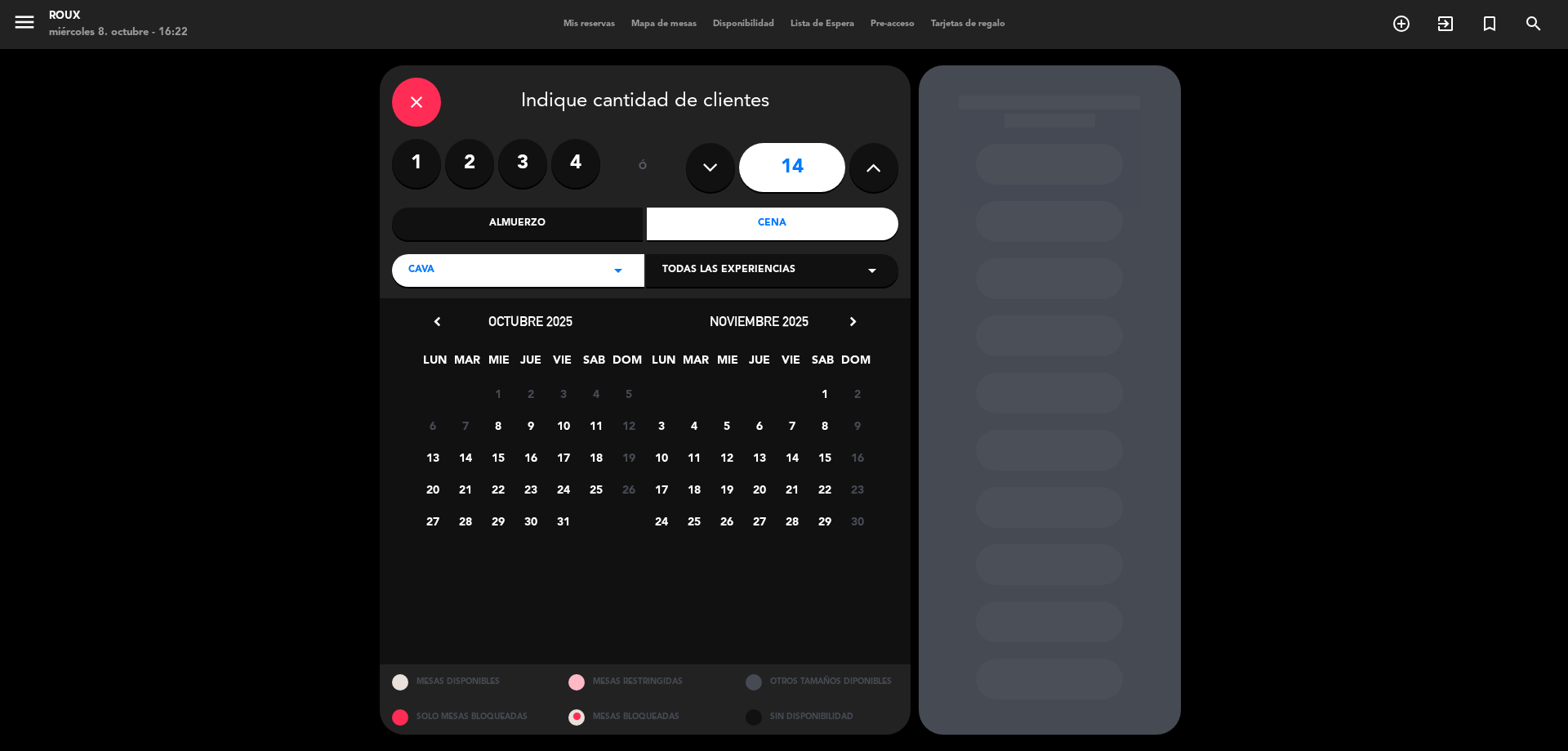
click at [431, 460] on span "13" at bounding box center [432, 456] width 27 height 27
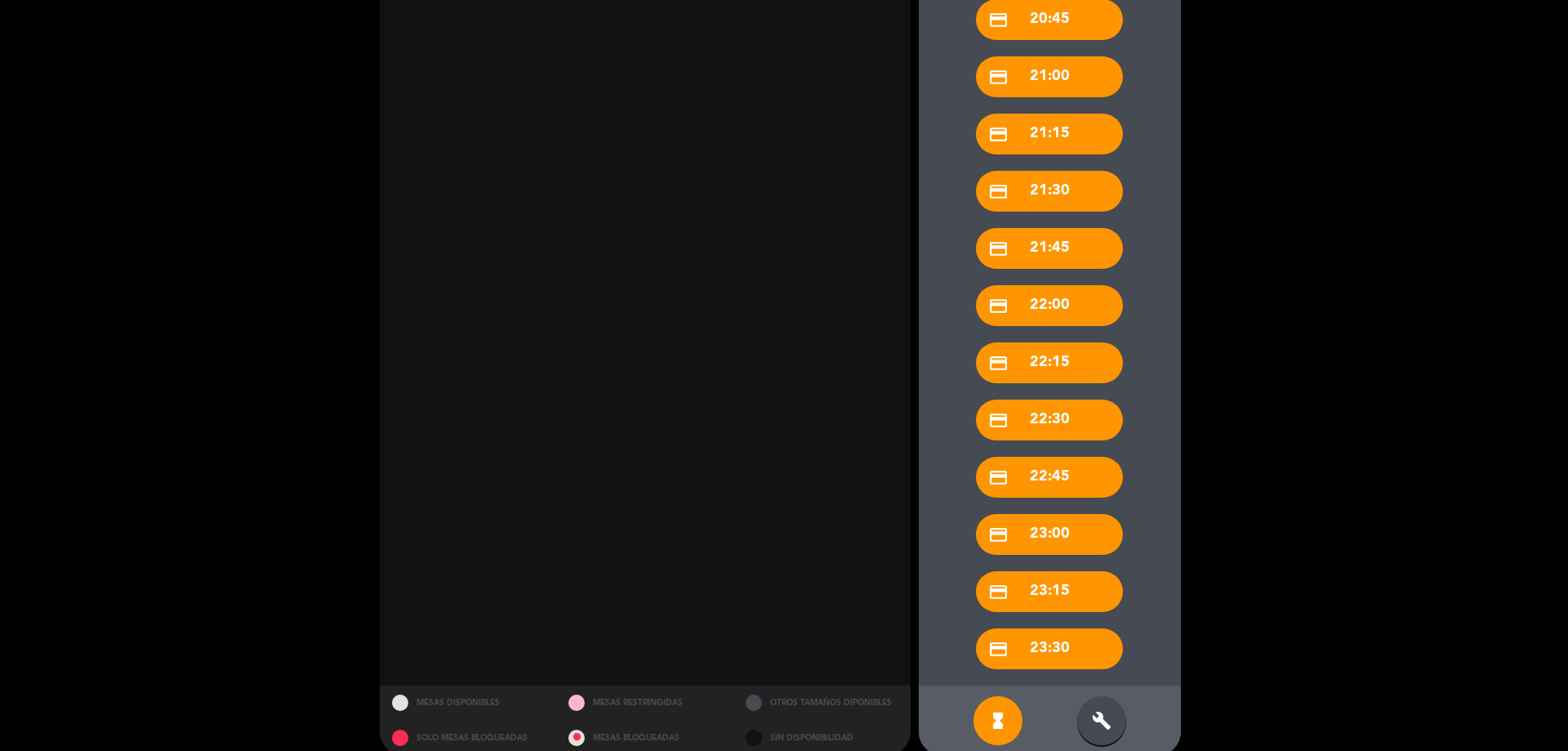
scroll to position [593, 0]
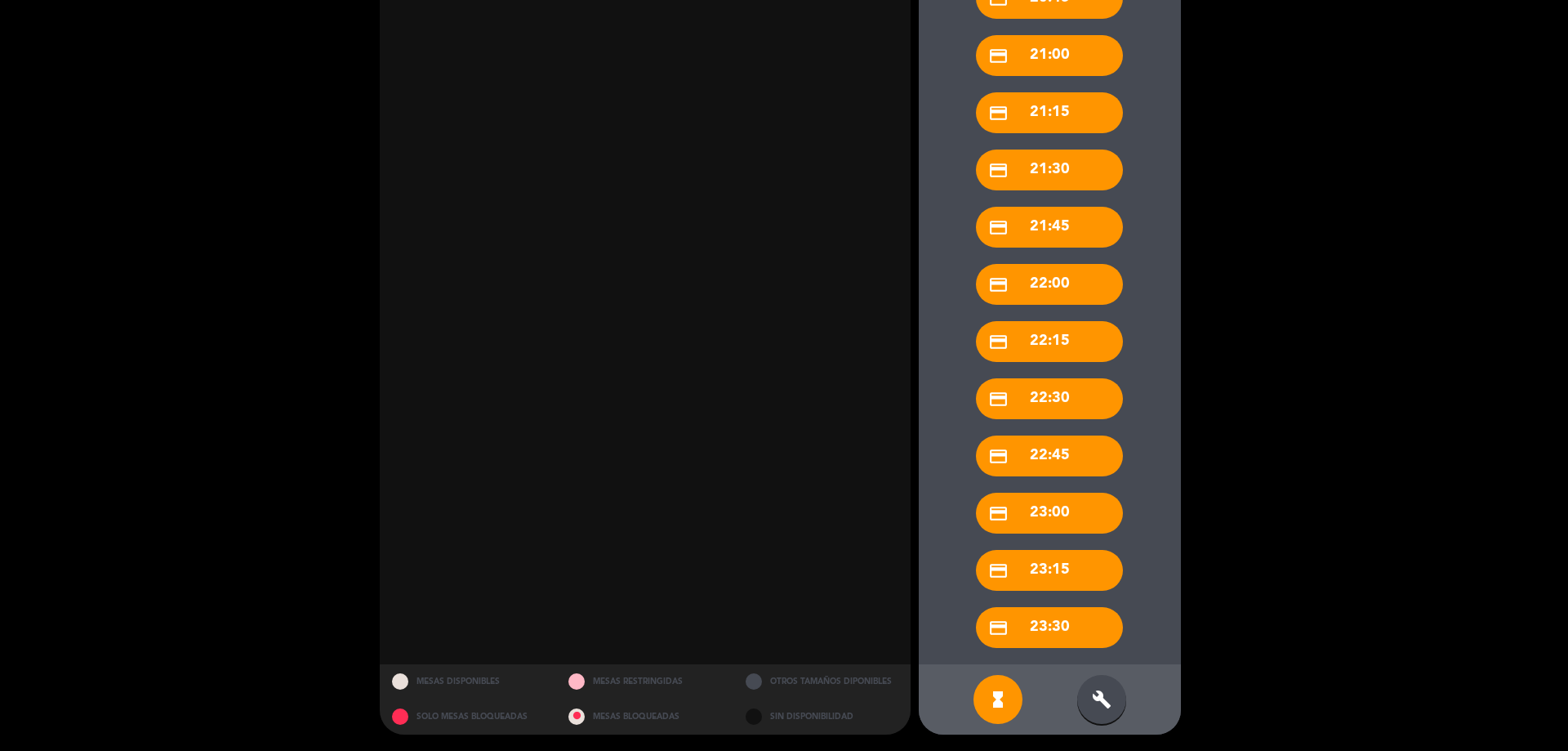
click at [1116, 703] on div "build" at bounding box center [1101, 699] width 49 height 49
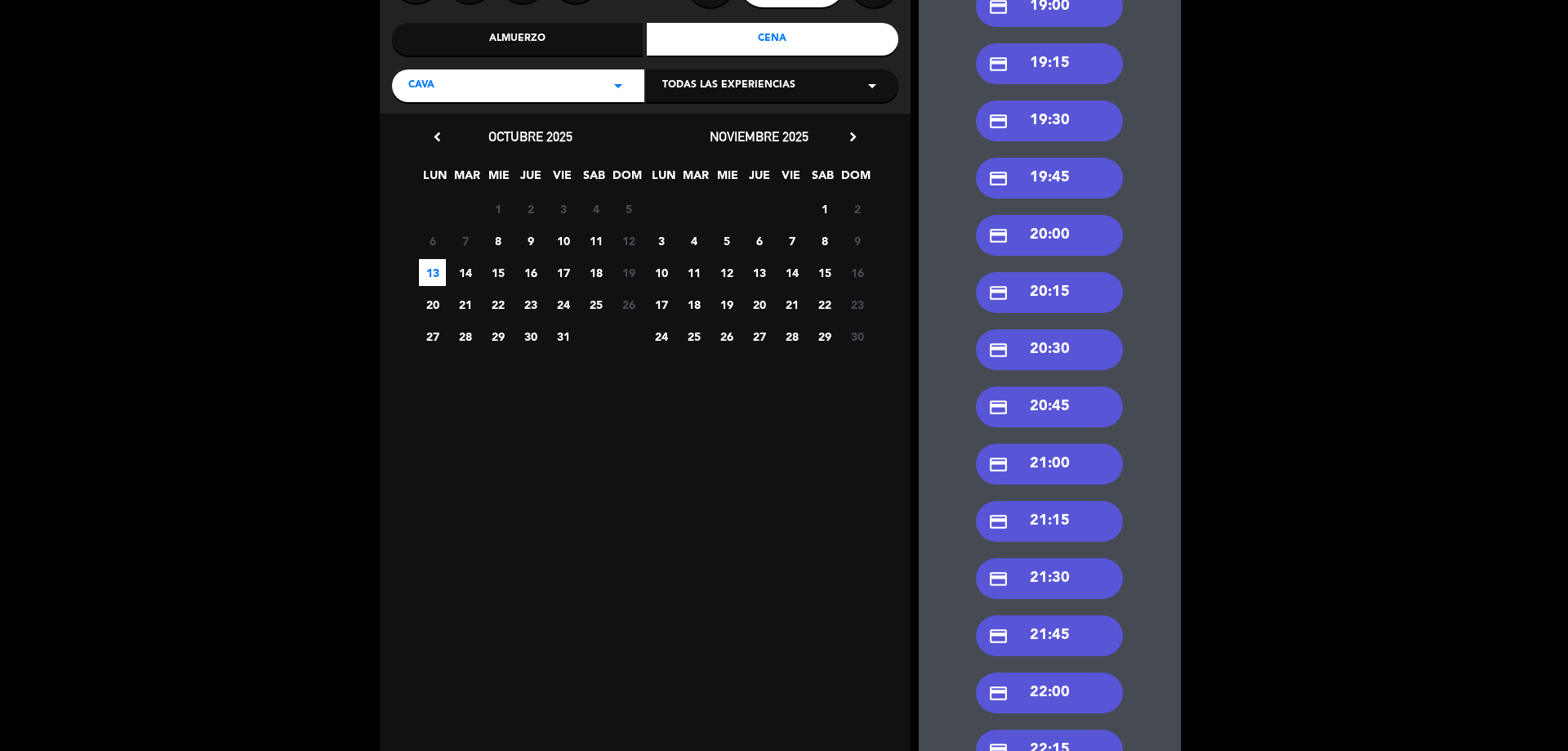
scroll to position [103, 0]
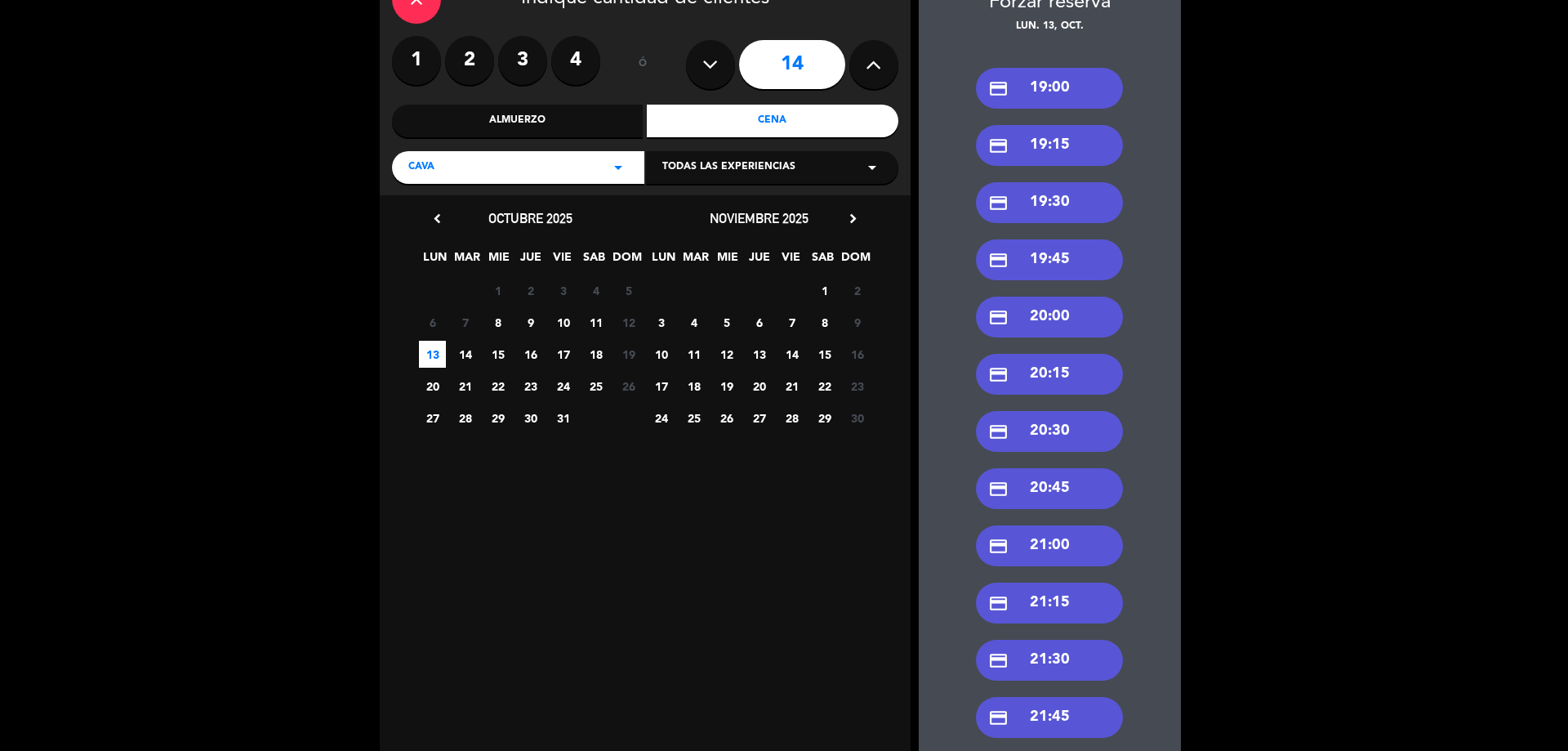
click at [1063, 535] on div "credit_card 21:00" at bounding box center [1050, 546] width 147 height 40
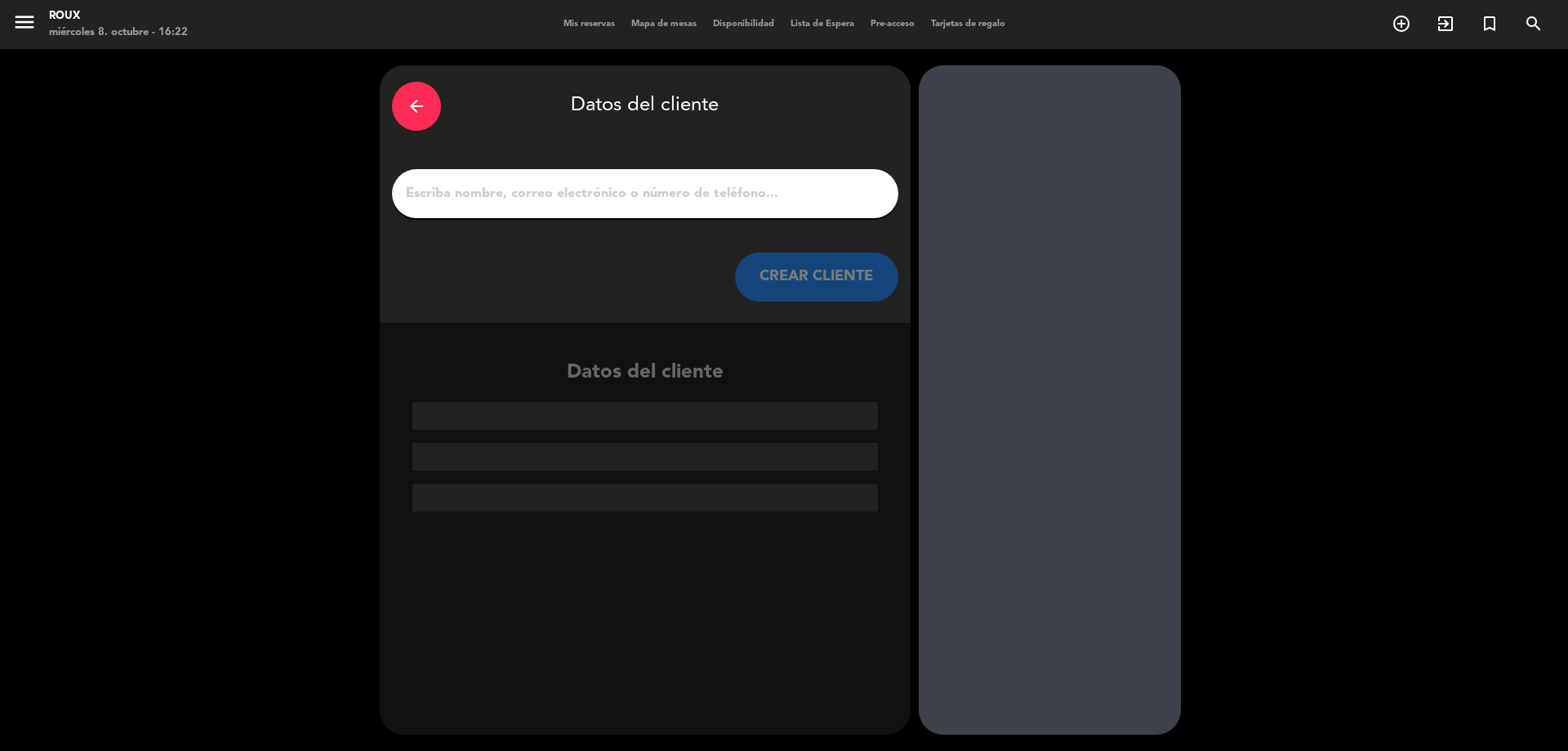
scroll to position [0, 0]
click at [572, 179] on div at bounding box center [645, 193] width 506 height 49
click at [577, 188] on input "1" at bounding box center [645, 193] width 482 height 23
click at [564, 203] on input "1" at bounding box center [645, 193] width 482 height 23
click at [503, 198] on input "1" at bounding box center [645, 193] width 482 height 23
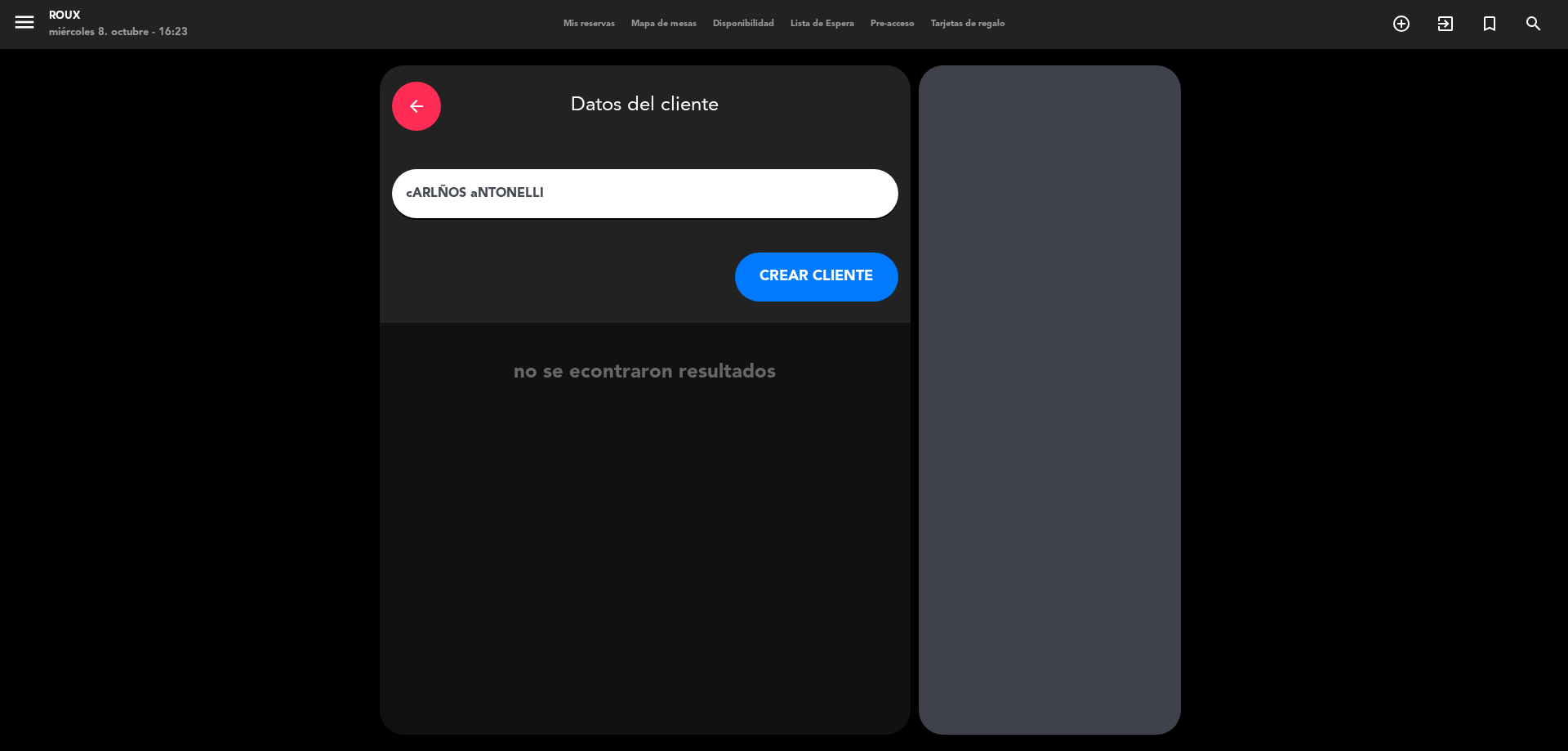
click at [499, 192] on input "cARLÑOS aNTONELLI" at bounding box center [645, 193] width 482 height 23
type input "cARLÑOS [PERSON_NAME]"
click at [839, 278] on button "CREAR CLIENTE" at bounding box center [817, 276] width 164 height 49
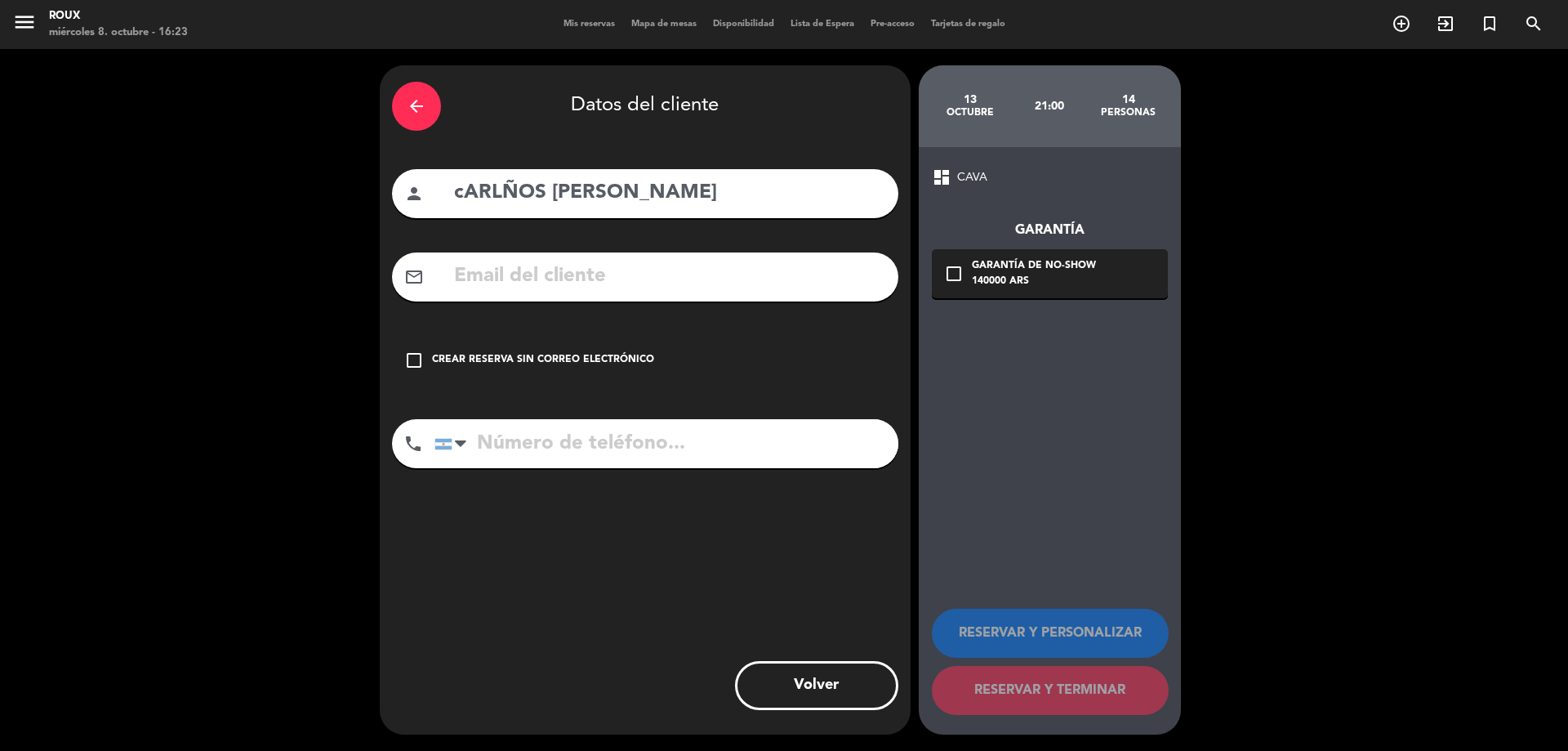
click at [647, 445] on input "tel" at bounding box center [666, 443] width 464 height 49
type input "1168566202"
drag, startPoint x: 543, startPoint y: 191, endPoint x: 455, endPoint y: 180, distance: 88.7
click at [455, 180] on input "cARLÑOS [PERSON_NAME]" at bounding box center [669, 193] width 433 height 33
type input "C aNRONELLI"
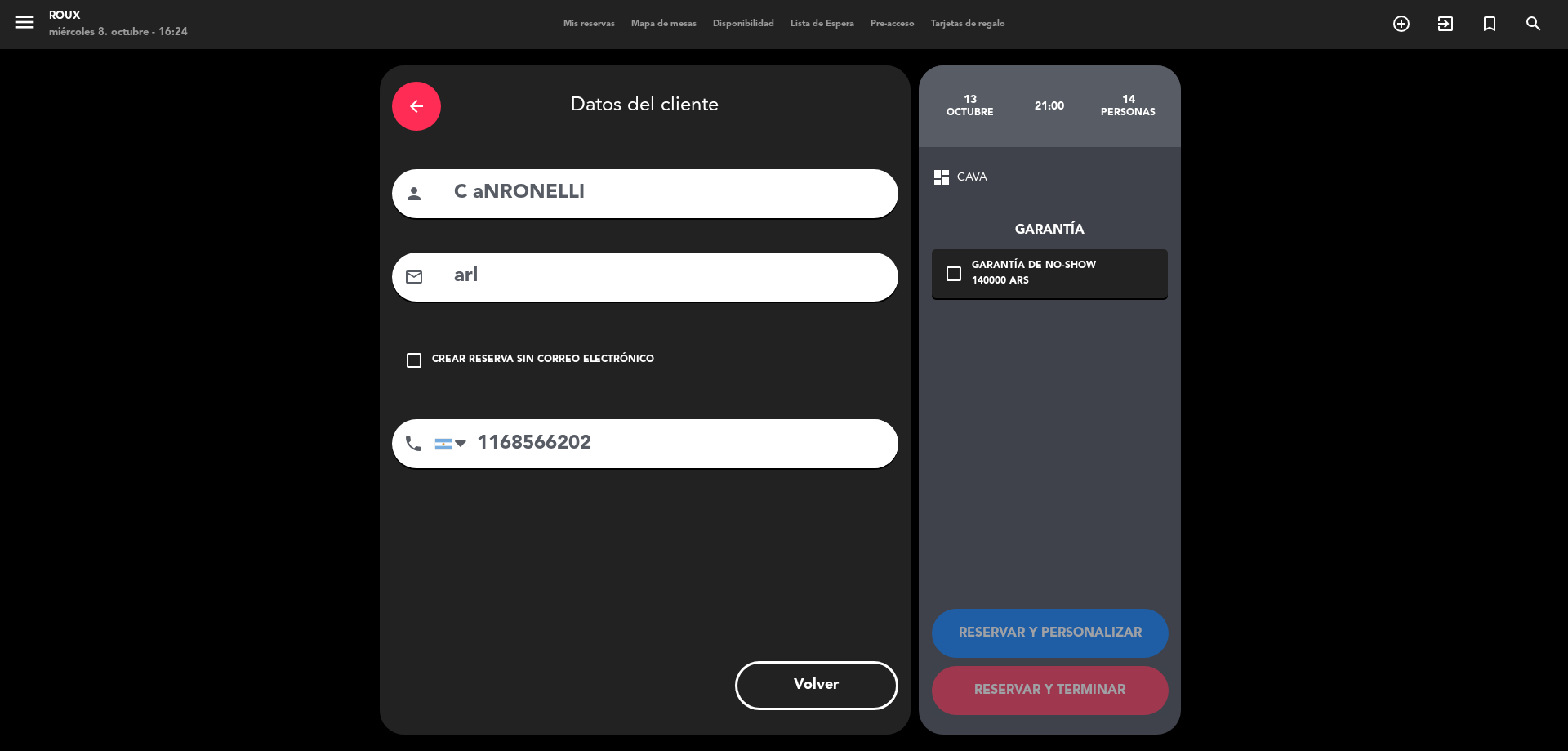
type input "arlo"
drag, startPoint x: 511, startPoint y: 279, endPoint x: 447, endPoint y: 272, distance: 64.4
click at [447, 272] on div "mail_outline arlo" at bounding box center [645, 276] width 506 height 49
click at [464, 192] on input "C aNRONELLI" at bounding box center [669, 193] width 433 height 33
click at [545, 190] on input "[PERSON_NAME]" at bounding box center [669, 193] width 433 height 33
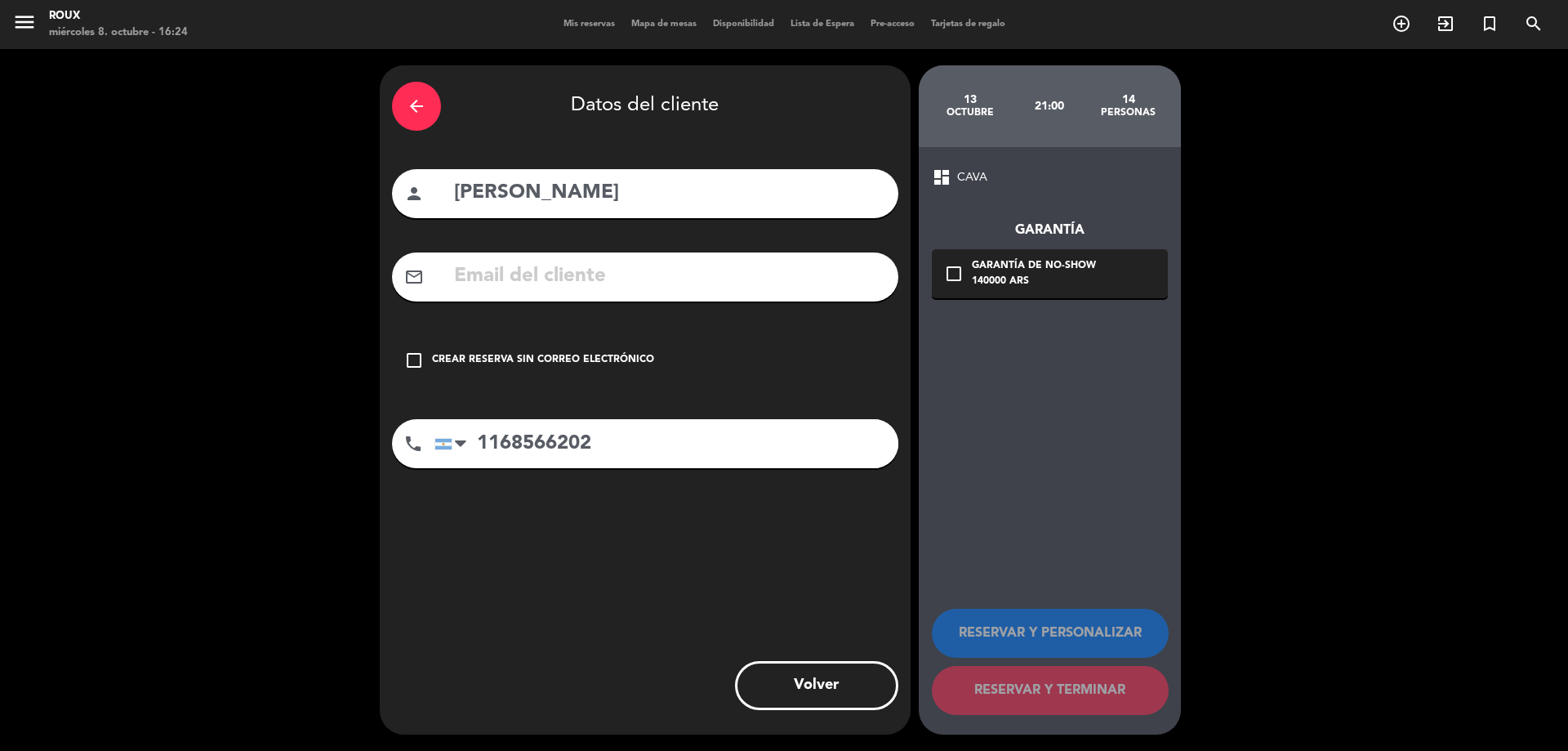
drag, startPoint x: 592, startPoint y: 191, endPoint x: 571, endPoint y: 189, distance: 21.1
click at [571, 189] on input "[PERSON_NAME]" at bounding box center [669, 193] width 433 height 33
click at [583, 193] on input "[PERSON_NAME]" at bounding box center [669, 193] width 433 height 33
click at [605, 194] on input "[PERSON_NAME]" at bounding box center [669, 193] width 433 height 33
type input "[PERSON_NAME]"
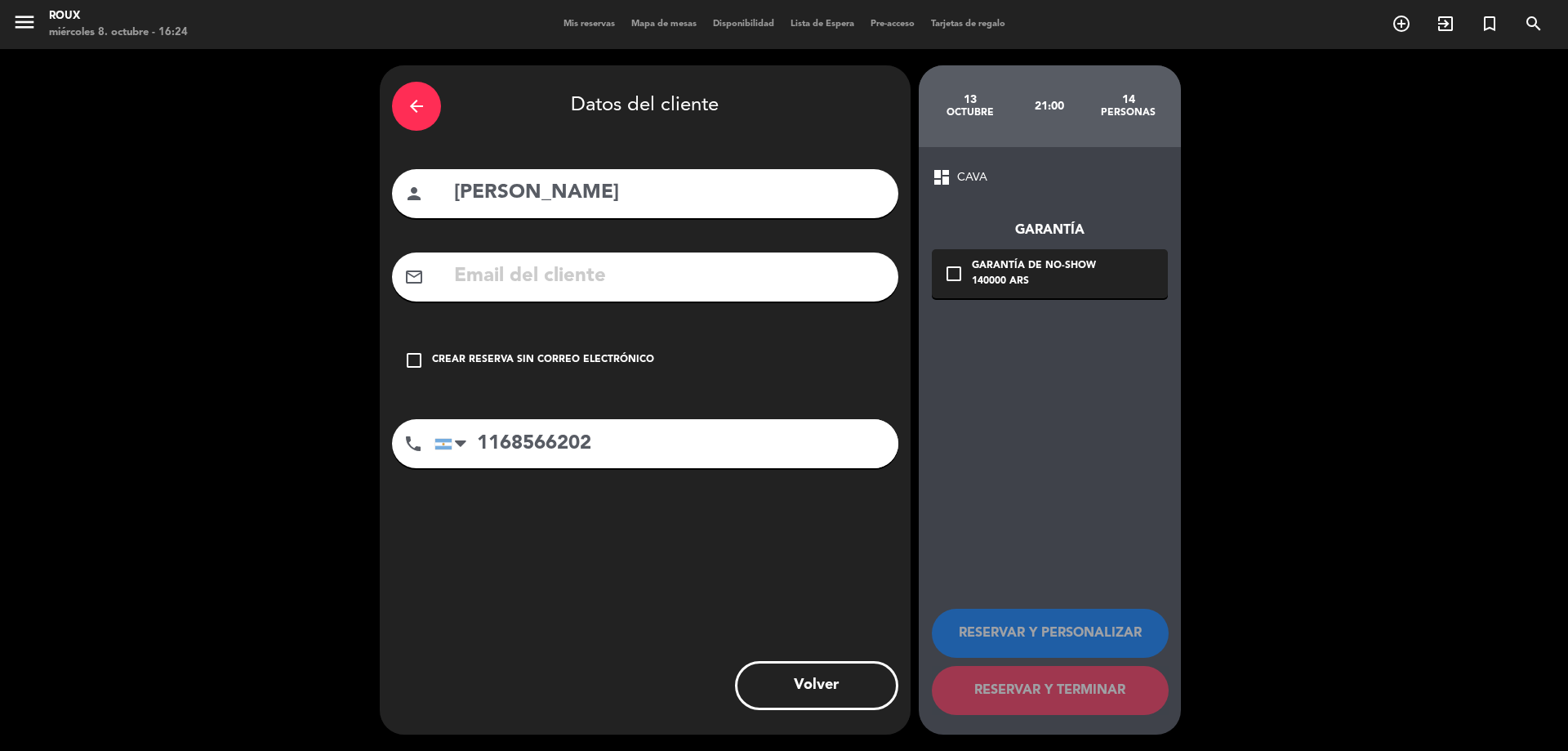
click at [409, 360] on icon "check_box_outline_blank" at bounding box center [413, 360] width 19 height 19
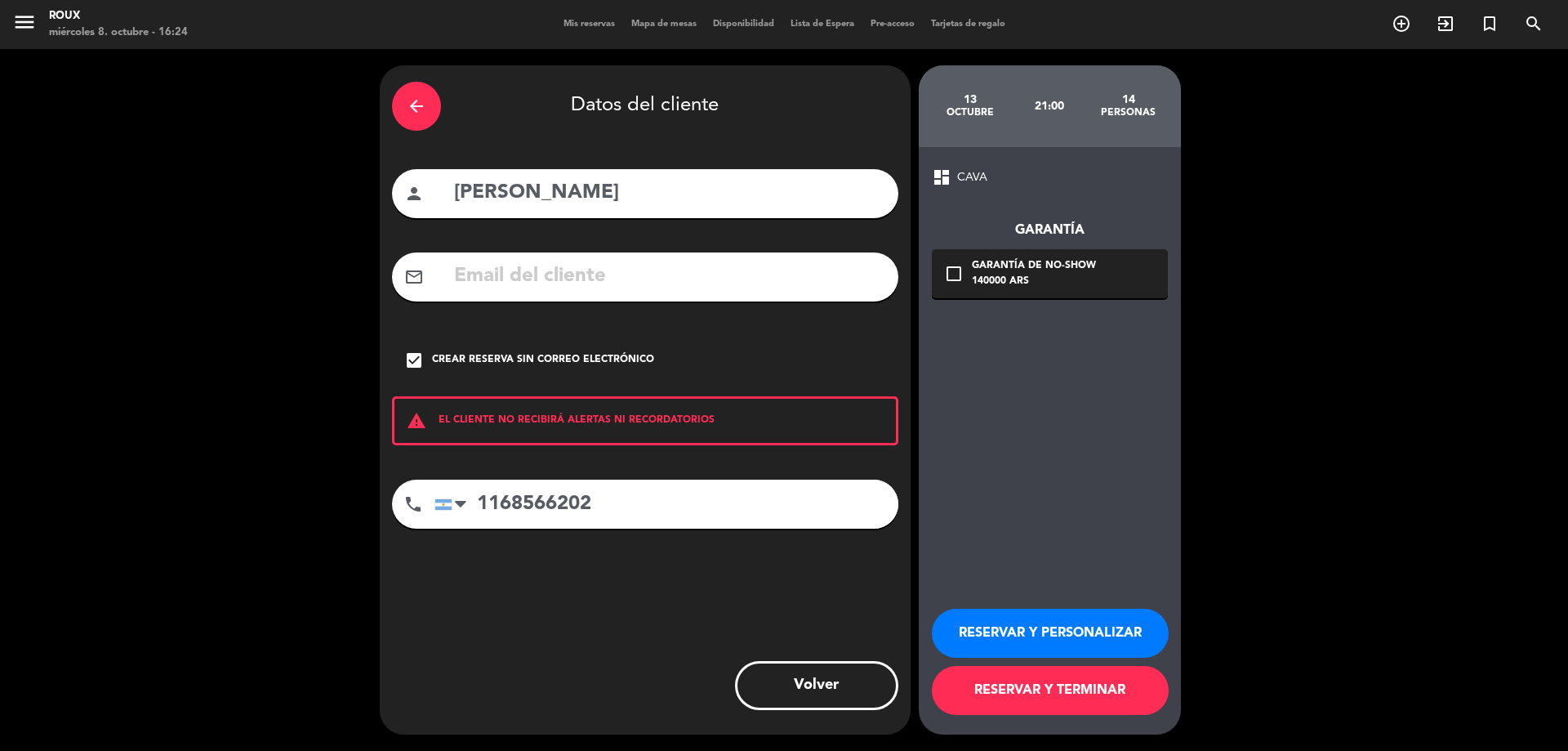
click at [1122, 693] on button "RESERVAR Y TERMINAR" at bounding box center [1050, 689] width 236 height 49
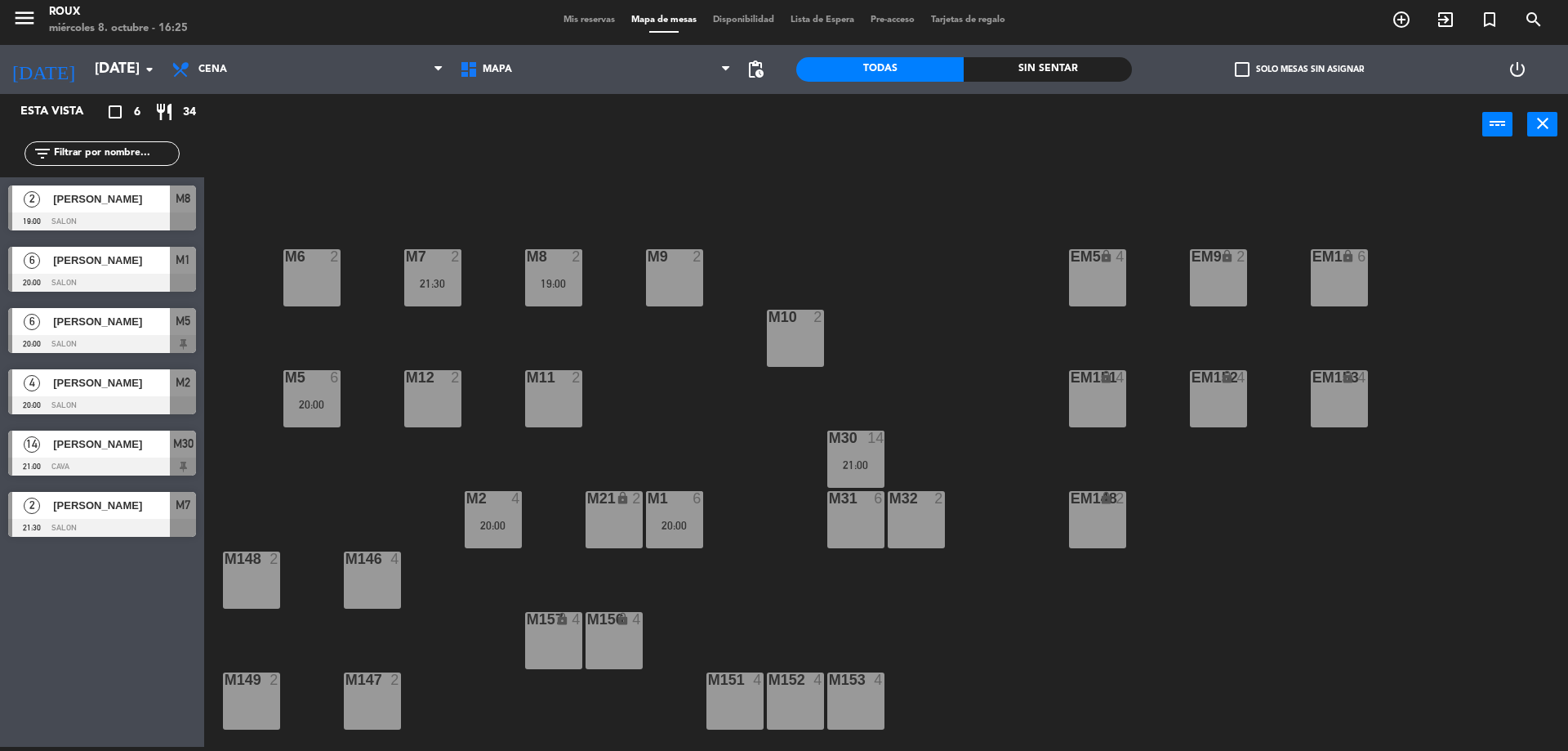
click at [862, 468] on div "21:00" at bounding box center [856, 465] width 57 height 11
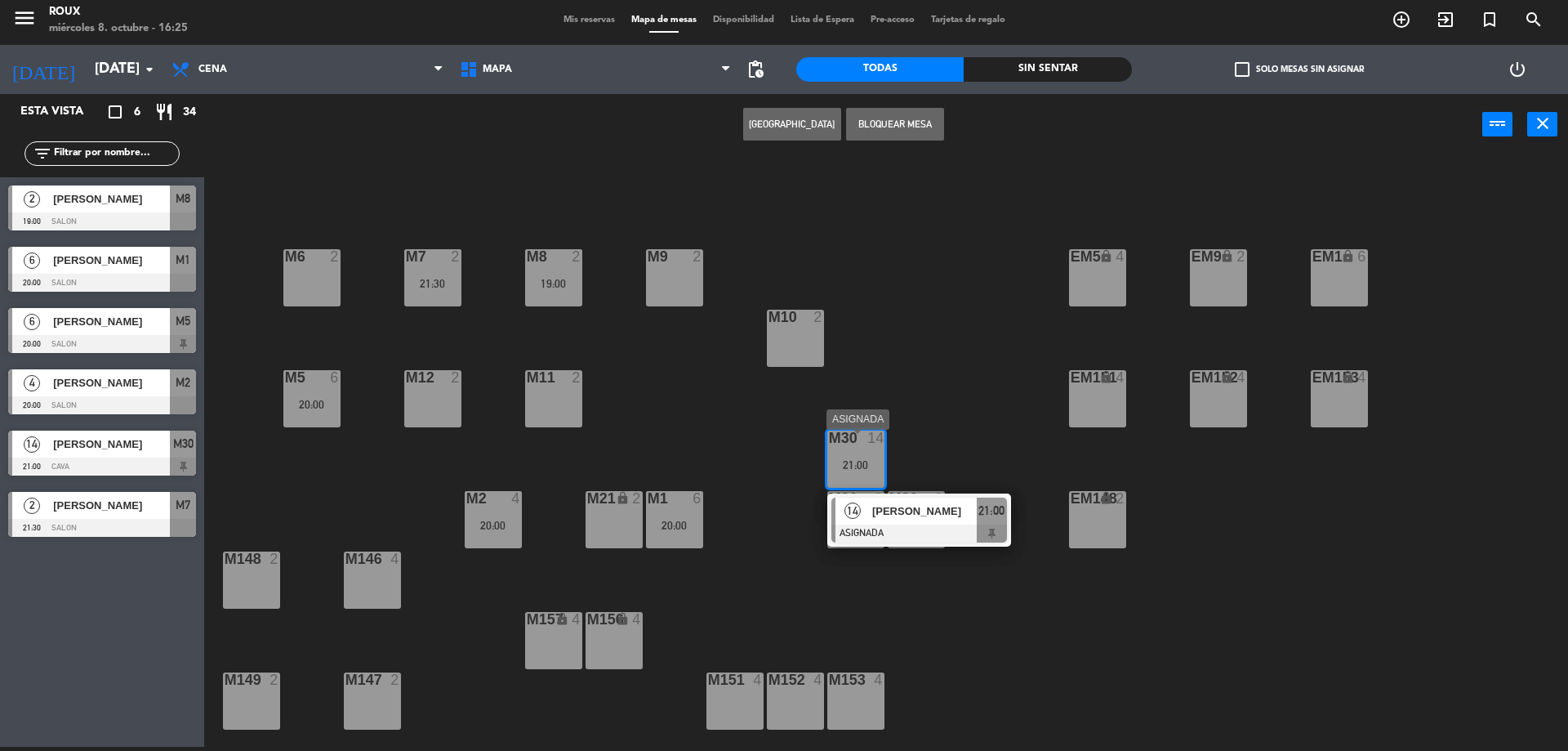
click at [949, 513] on span "[PERSON_NAME]" at bounding box center [925, 511] width 105 height 17
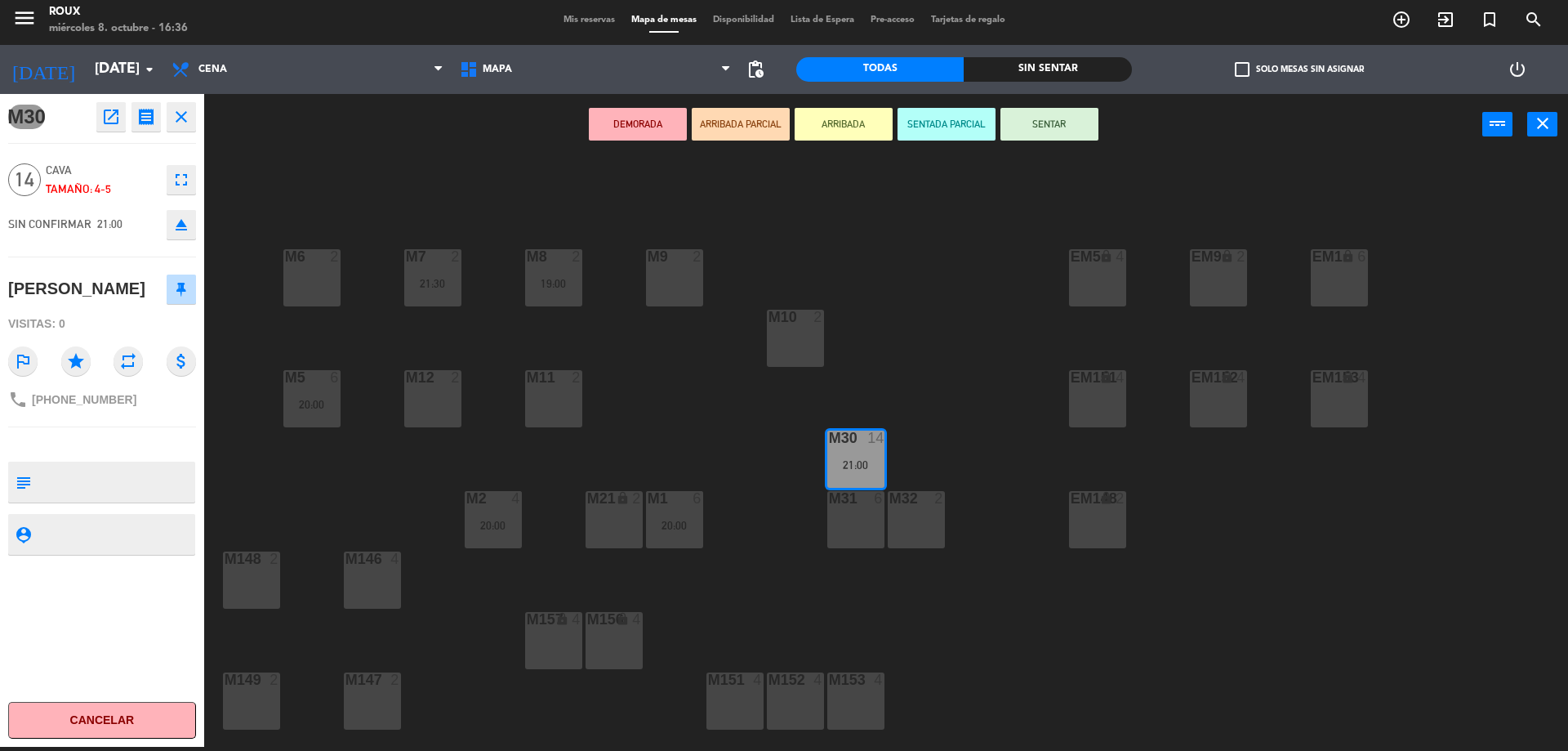
click at [1097, 636] on div "M6 2 M7 2 21:30 M8 2 19:00 M9 2 EM9 lock 2 EM5 lock 4 EM1 lock 6 M10 2 M11 2 M1…" at bounding box center [894, 455] width 1349 height 592
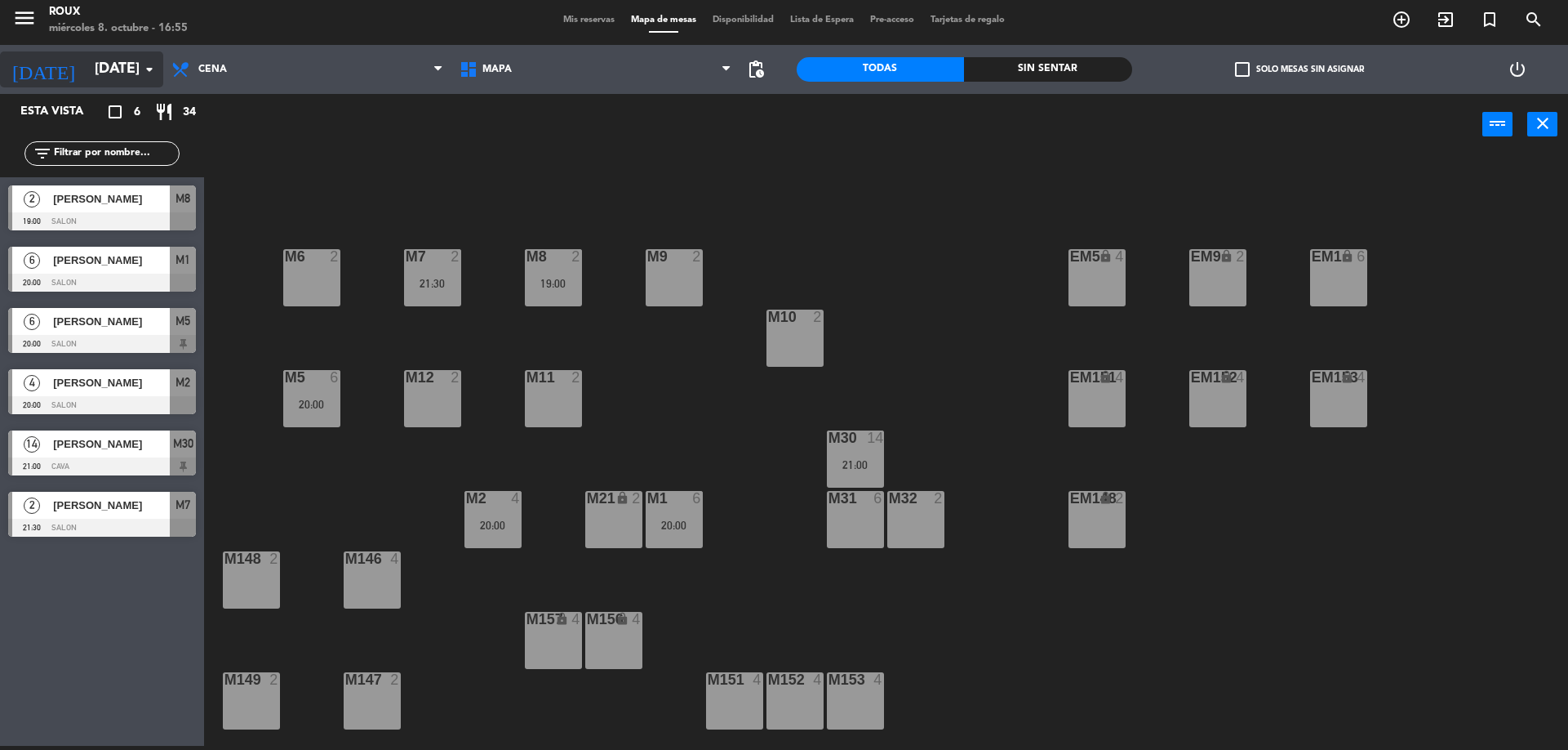
click at [115, 78] on input "[DATE]" at bounding box center [181, 70] width 189 height 33
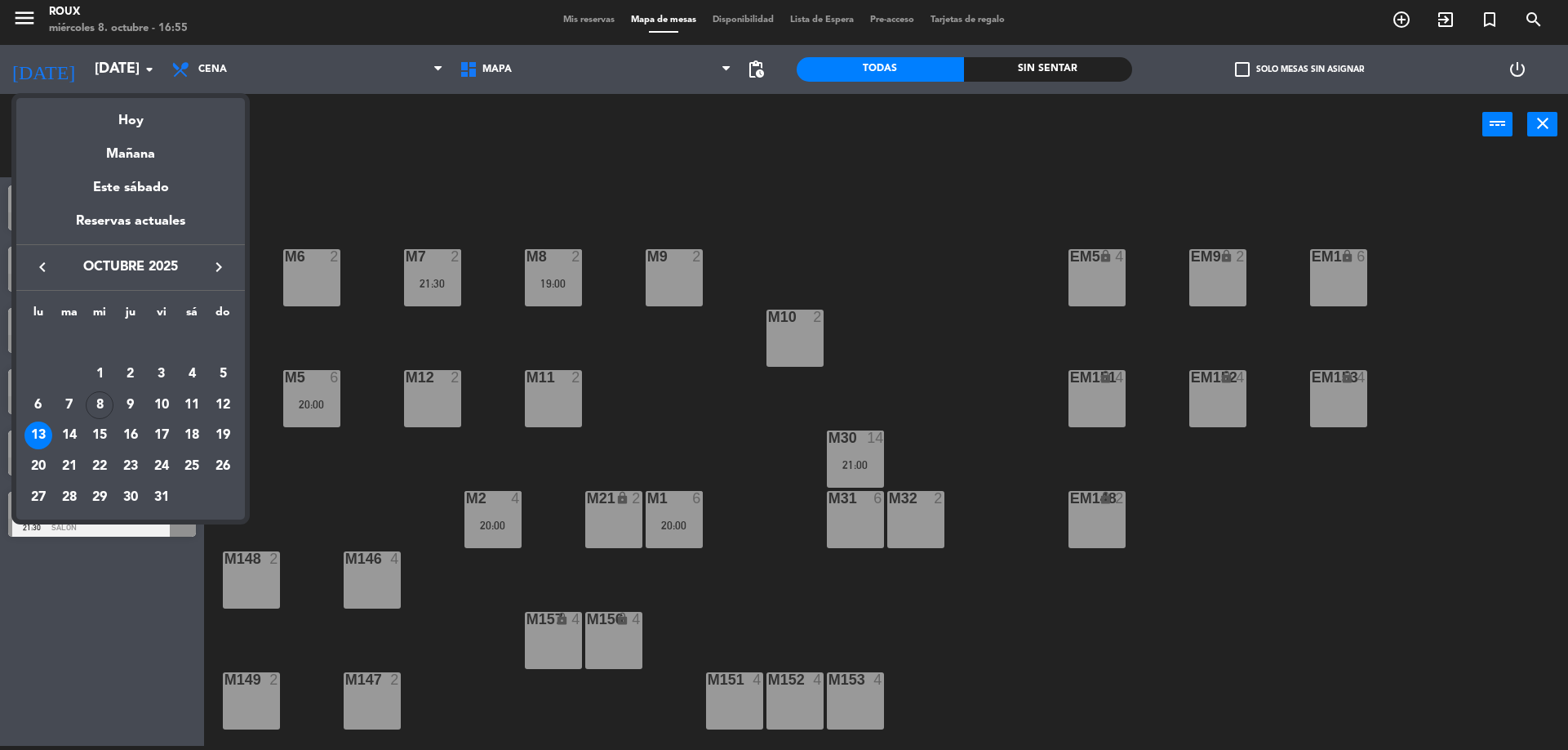
click at [318, 161] on div at bounding box center [784, 375] width 1568 height 750
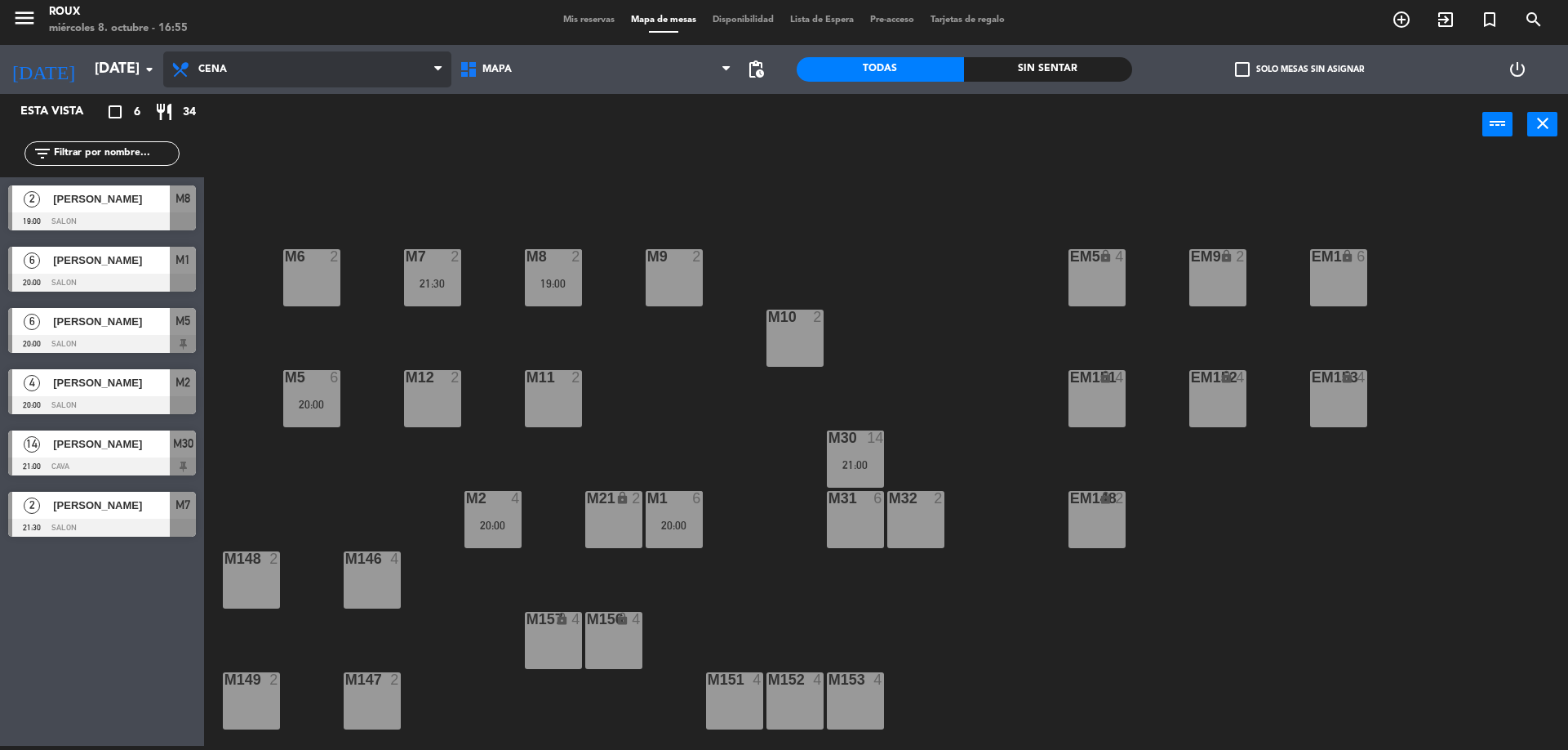
click at [246, 77] on span "Cena" at bounding box center [307, 69] width 288 height 36
click at [243, 143] on ng-component "menu Roux miércoles 8. octubre - 16:55 Mis reservas Mapa de mesas Disponibilida…" at bounding box center [784, 374] width 1568 height 755
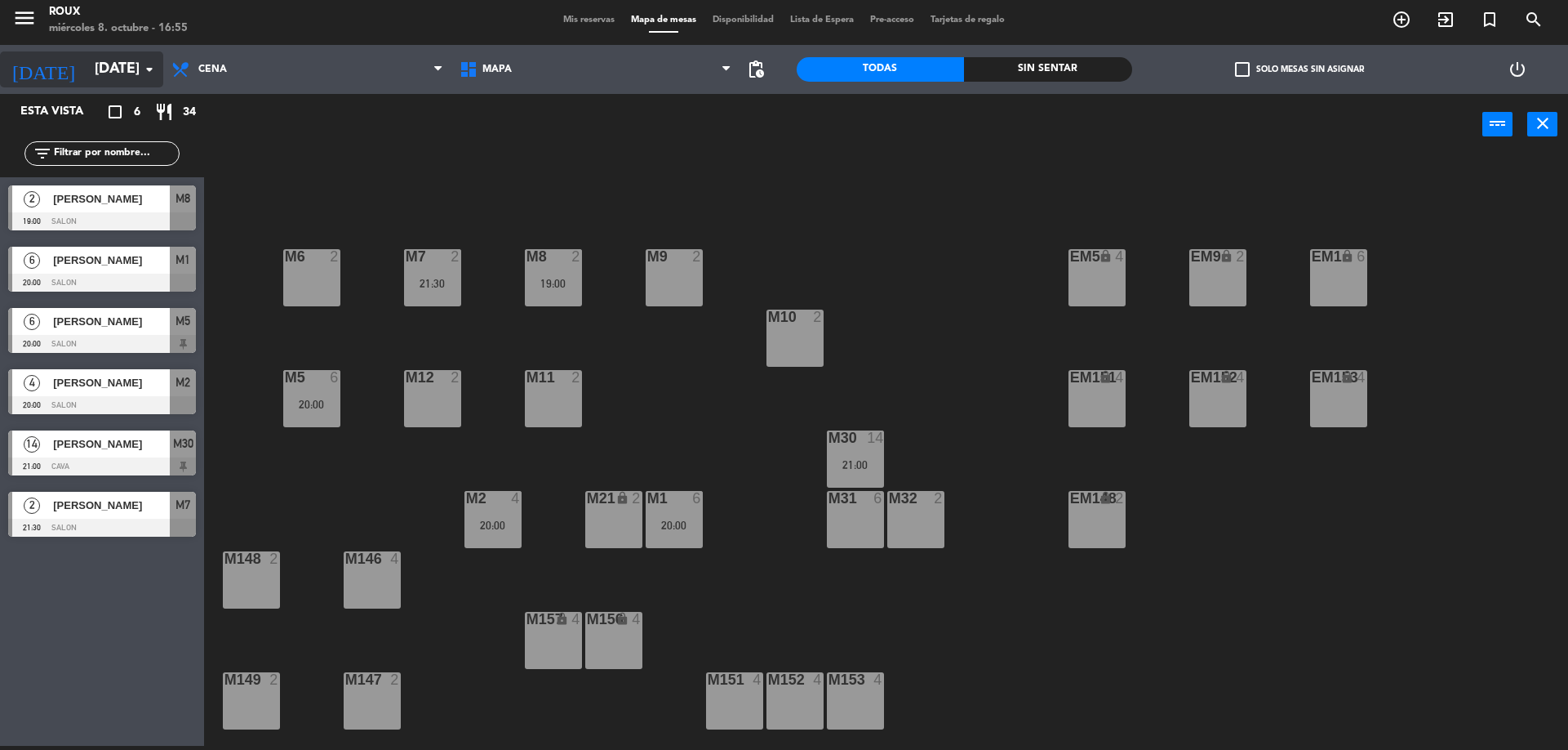
click at [126, 72] on input "[DATE]" at bounding box center [181, 70] width 189 height 33
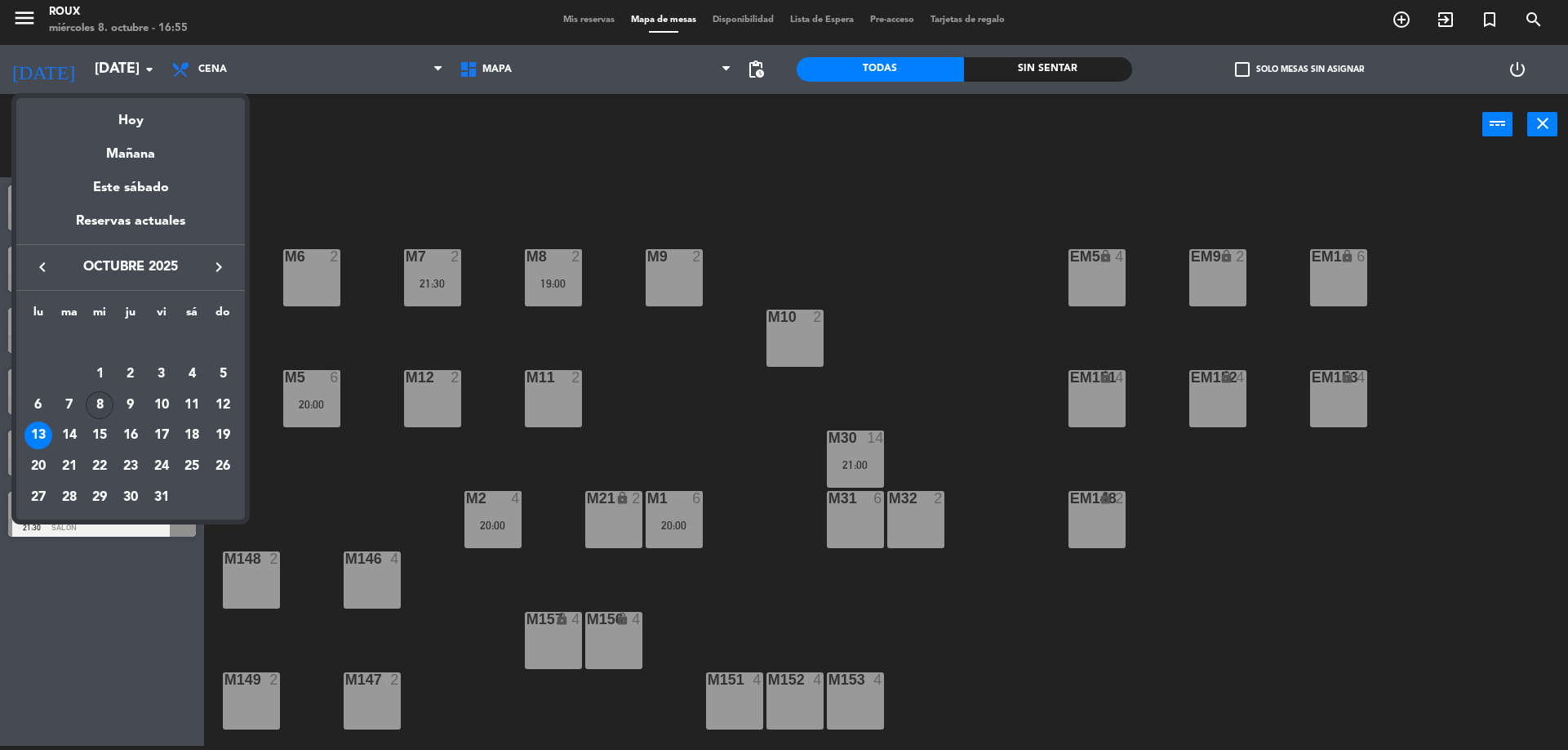
click at [99, 401] on div "8" at bounding box center [99, 405] width 28 height 28
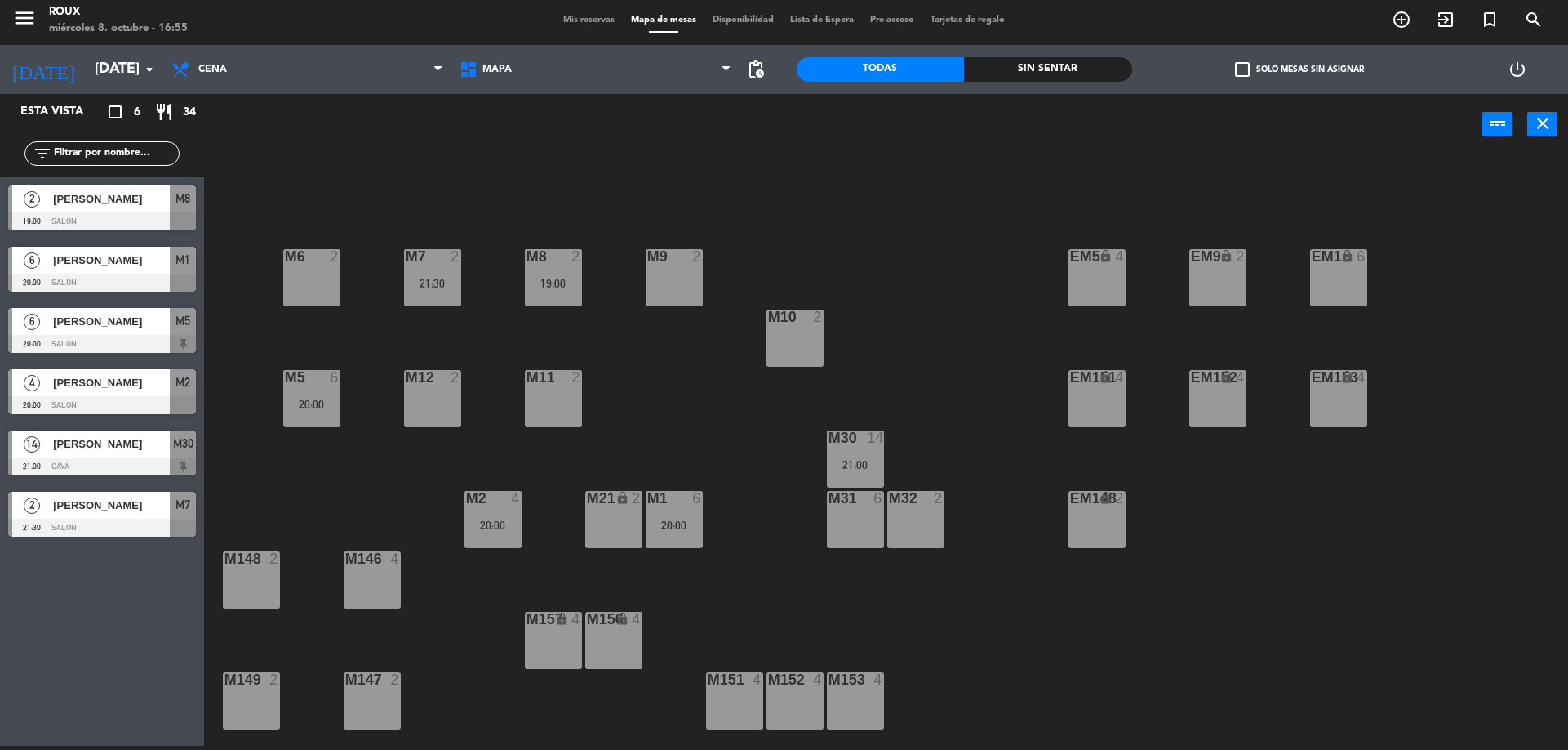
type input "[DATE]"
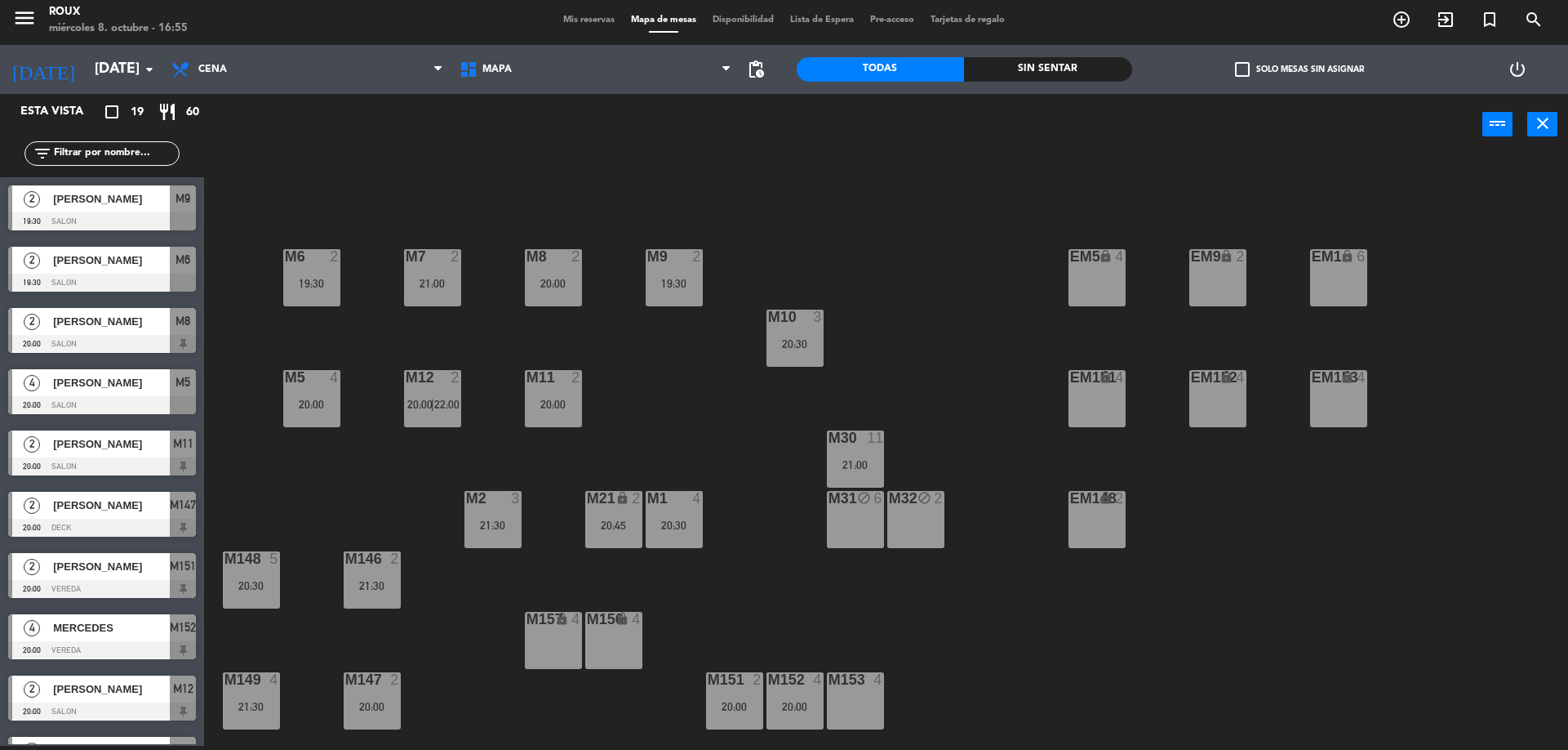
click at [605, 22] on span "Mis reservas" at bounding box center [589, 20] width 68 height 9
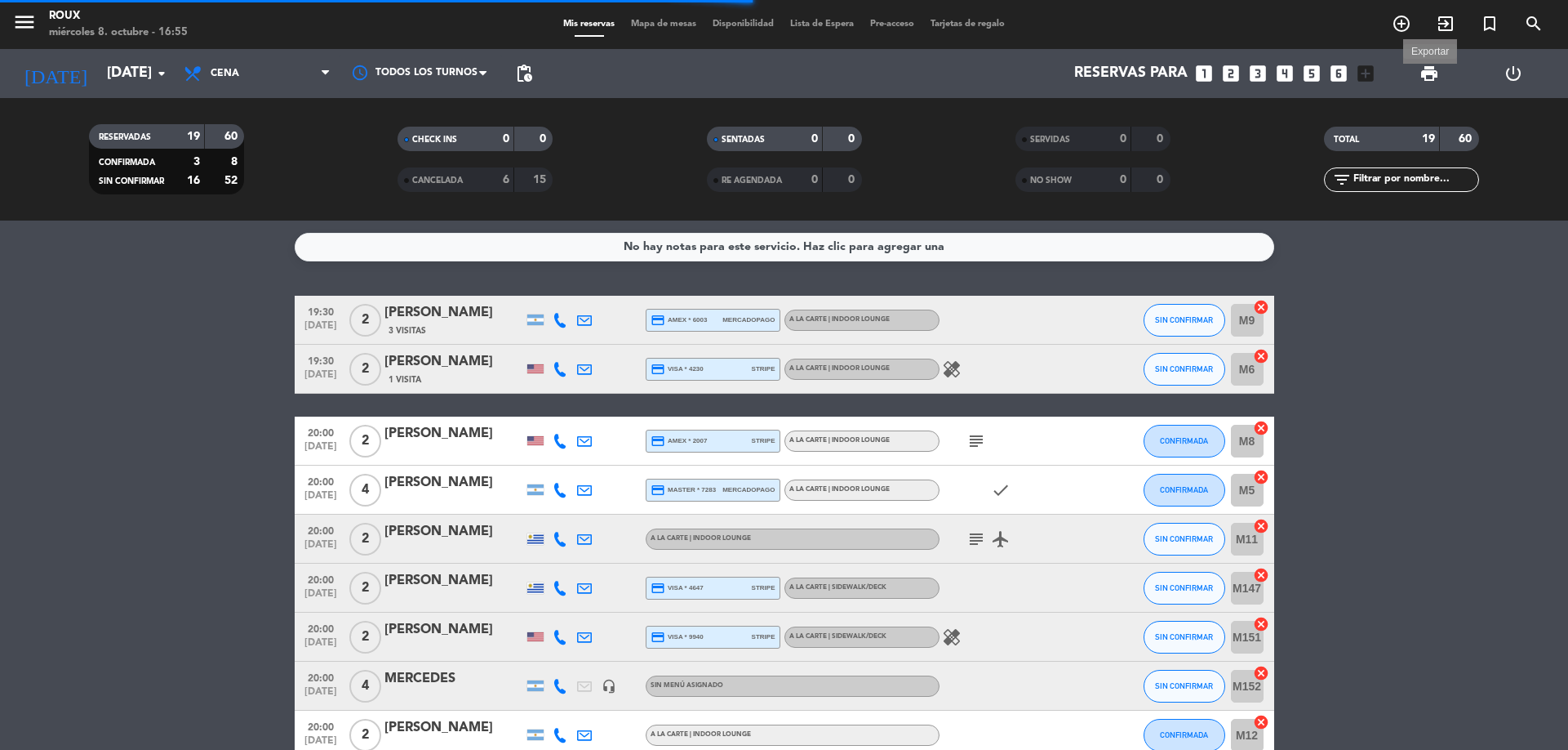
click at [1425, 73] on span "print" at bounding box center [1429, 73] width 19 height 19
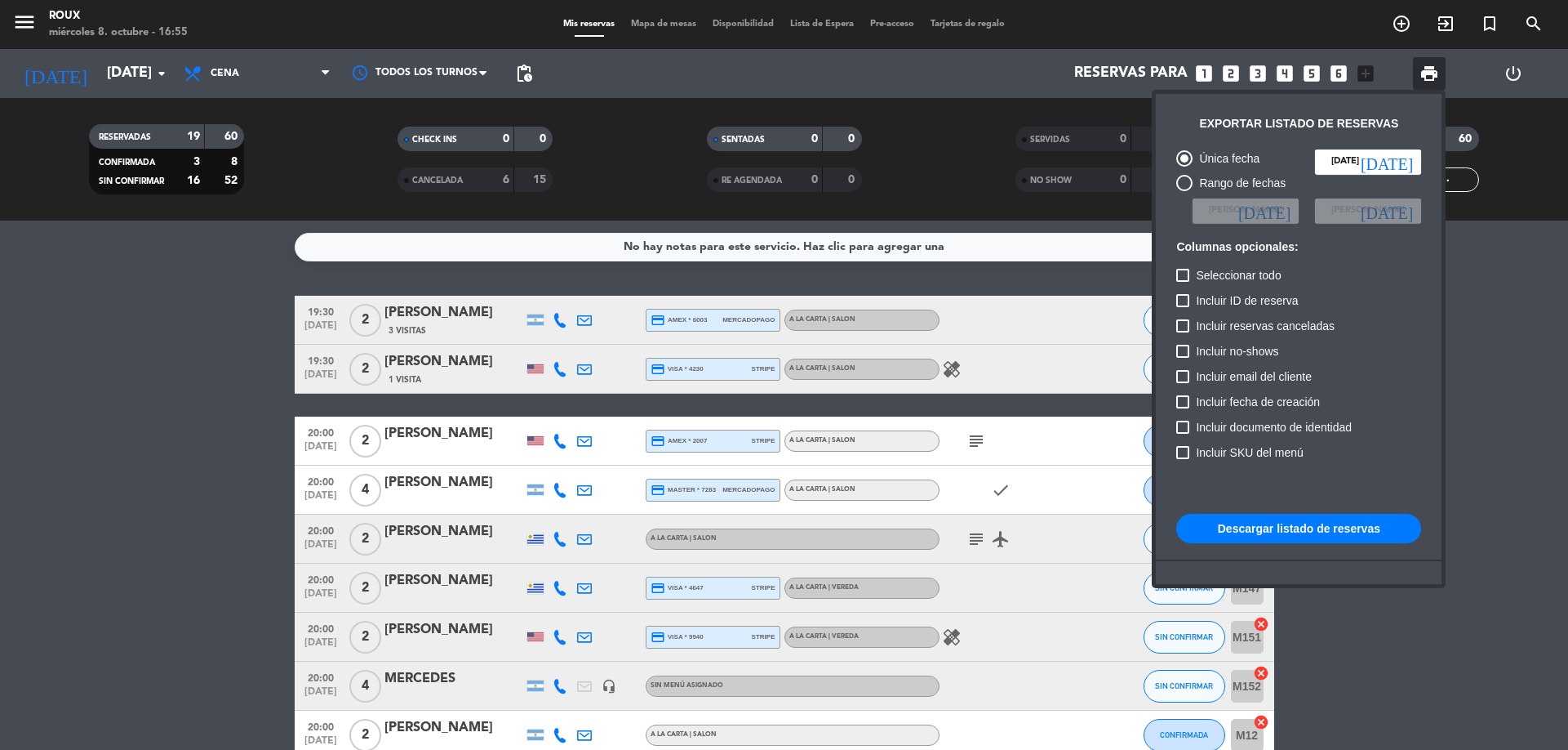
click at [1315, 533] on button "Descargar listado de reservas" at bounding box center [1299, 528] width 245 height 29
click at [660, 20] on div at bounding box center [784, 375] width 1568 height 750
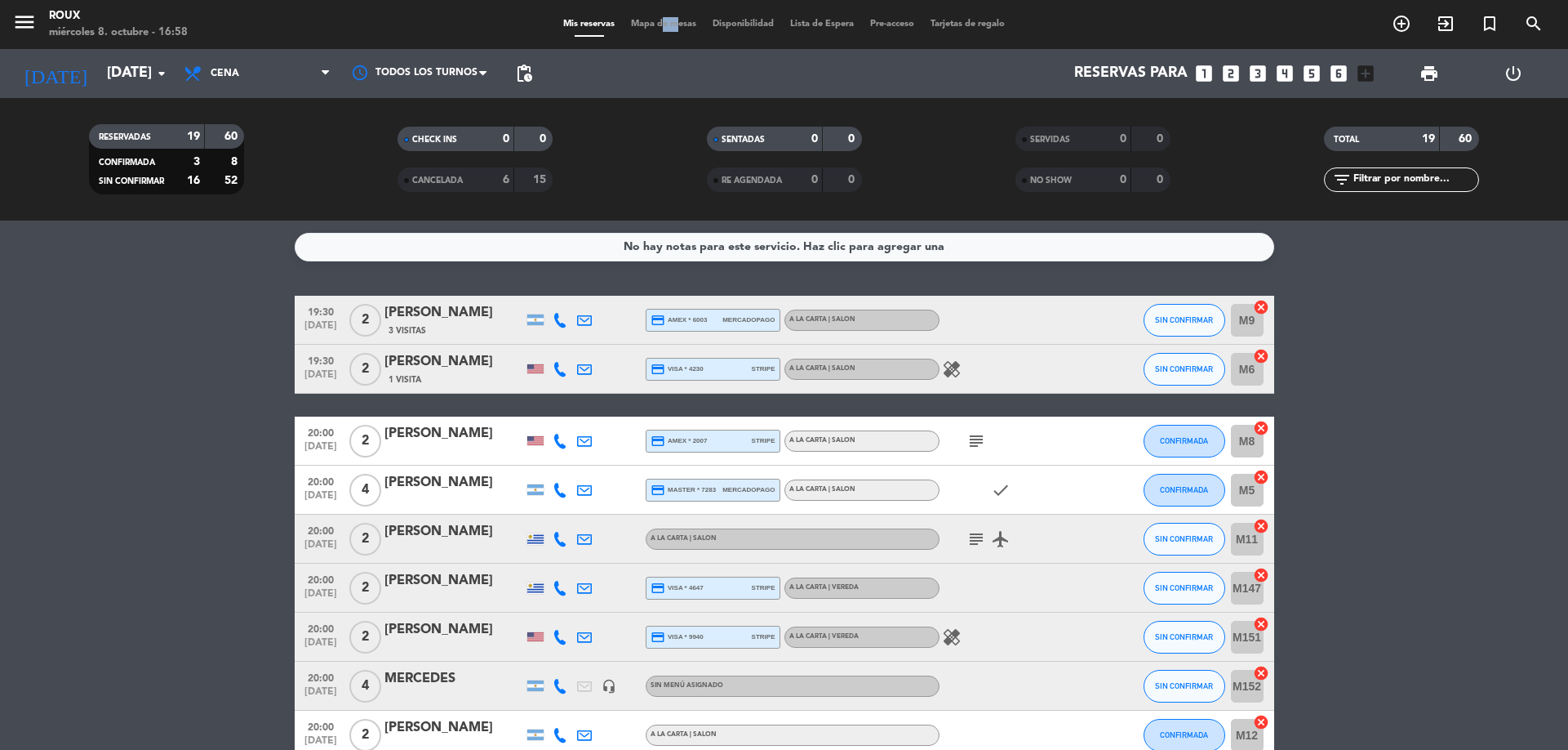
click at [660, 20] on span "Mapa de mesas" at bounding box center [663, 24] width 82 height 9
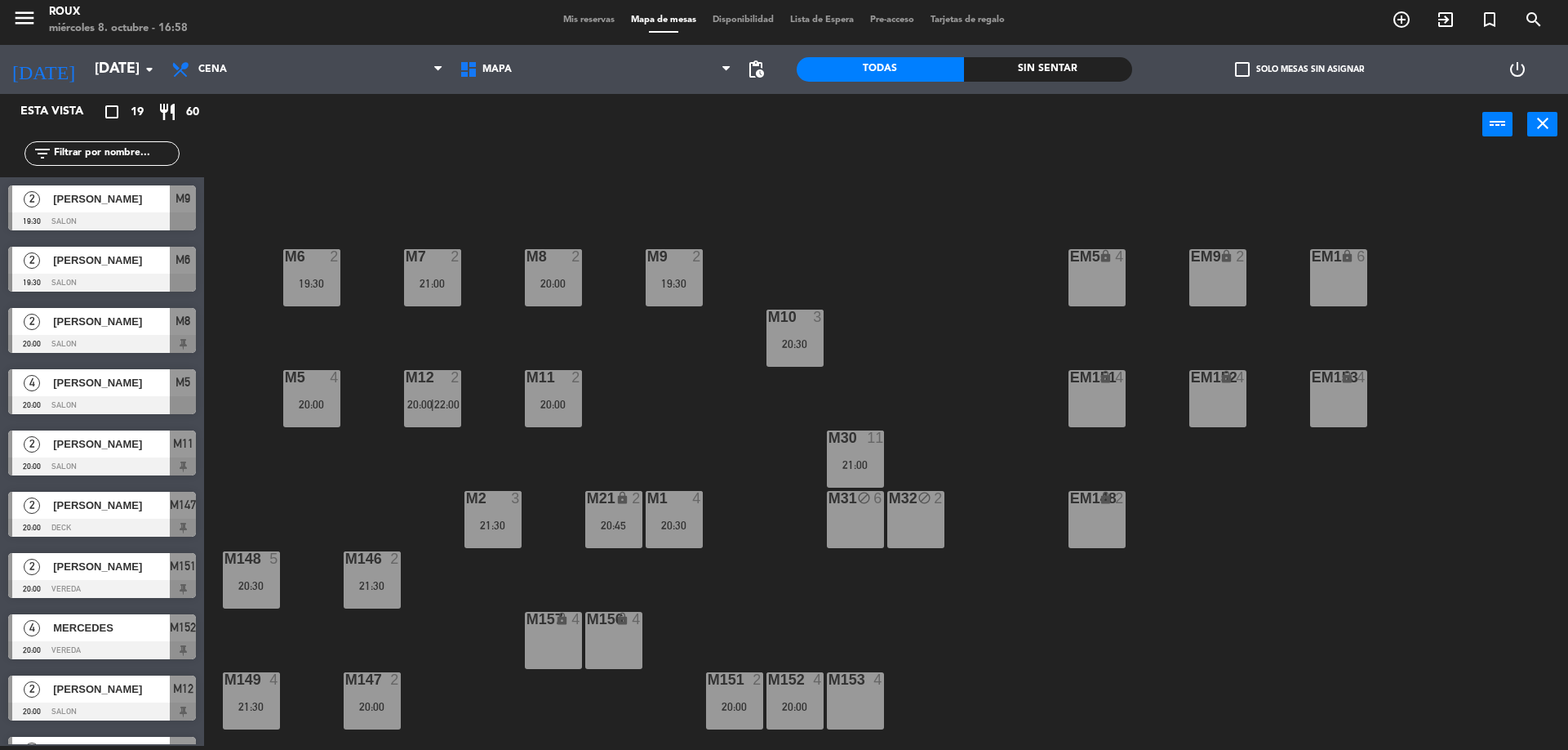
scroll to position [490, 0]
click at [578, 25] on span "Mis reservas" at bounding box center [589, 20] width 68 height 9
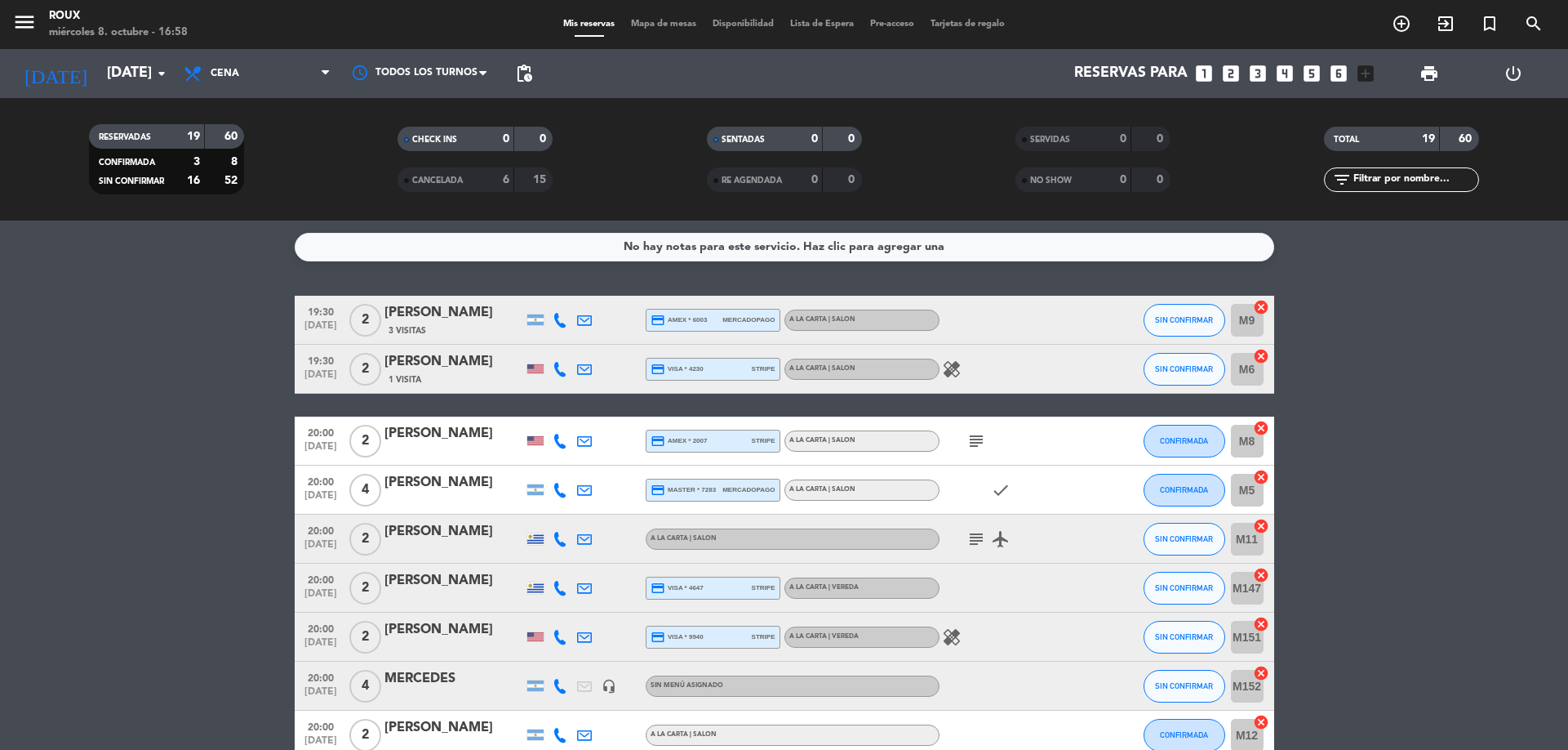
click at [663, 23] on span "Mapa de mesas" at bounding box center [663, 24] width 82 height 9
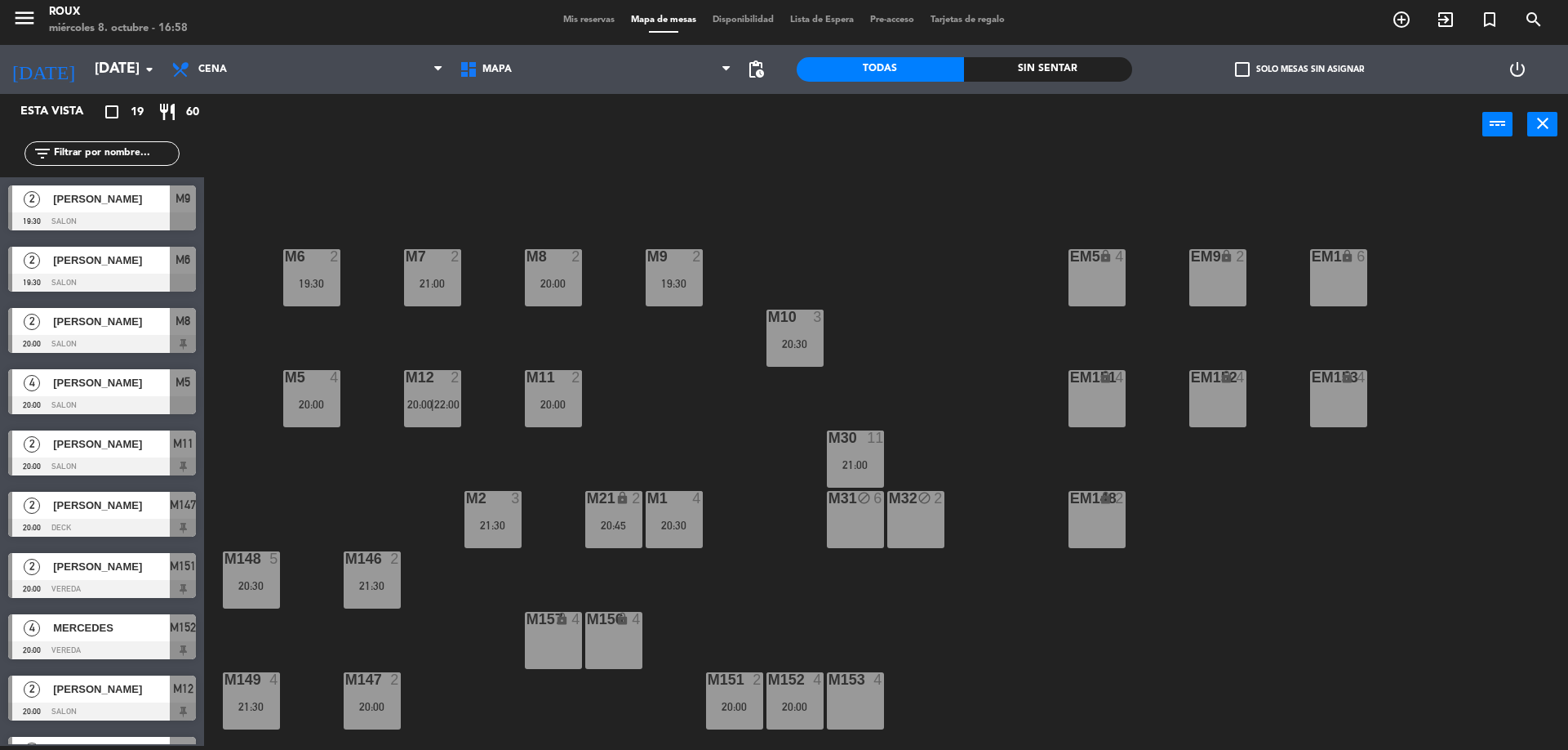
scroll to position [164, 0]
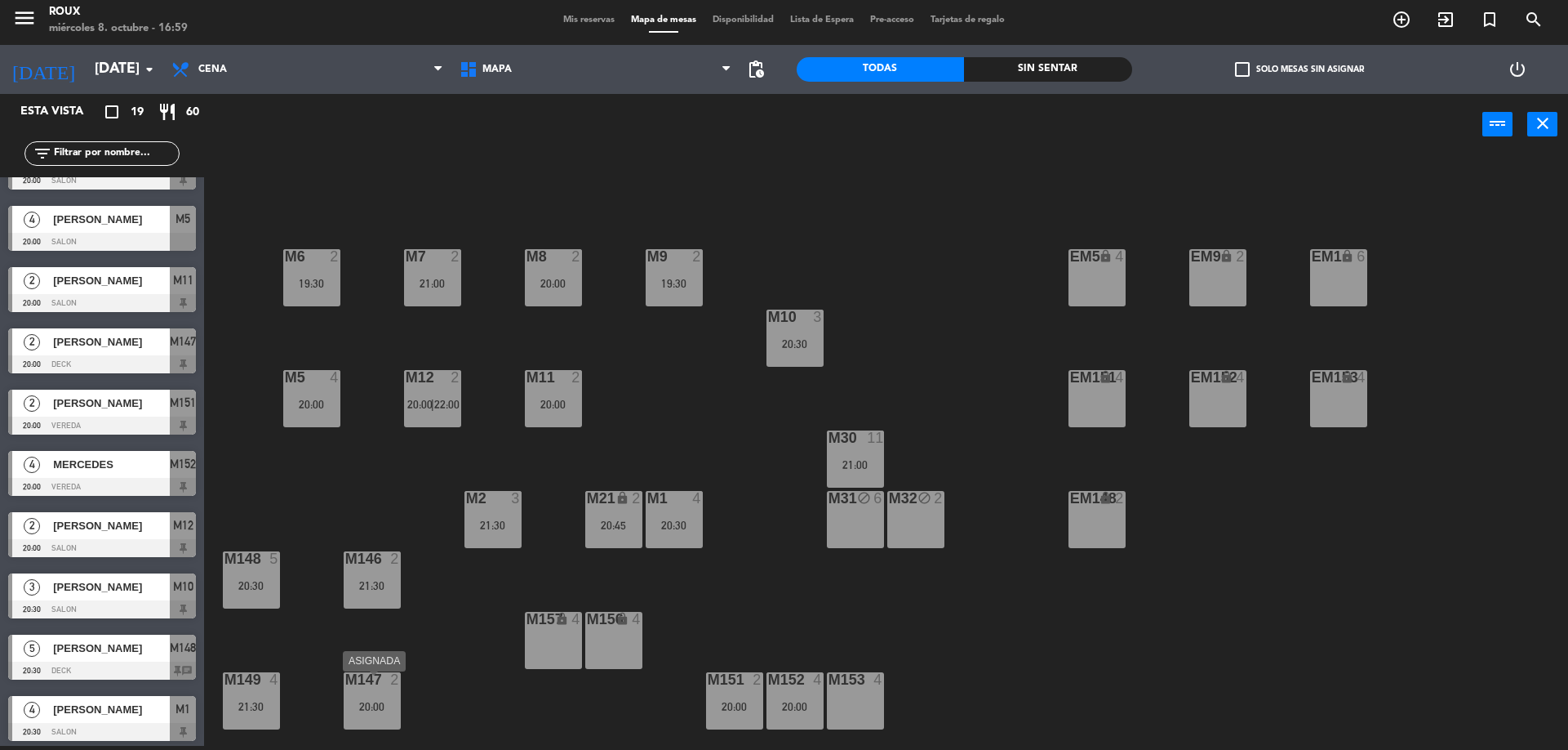
click at [372, 687] on div at bounding box center [372, 680] width 27 height 15
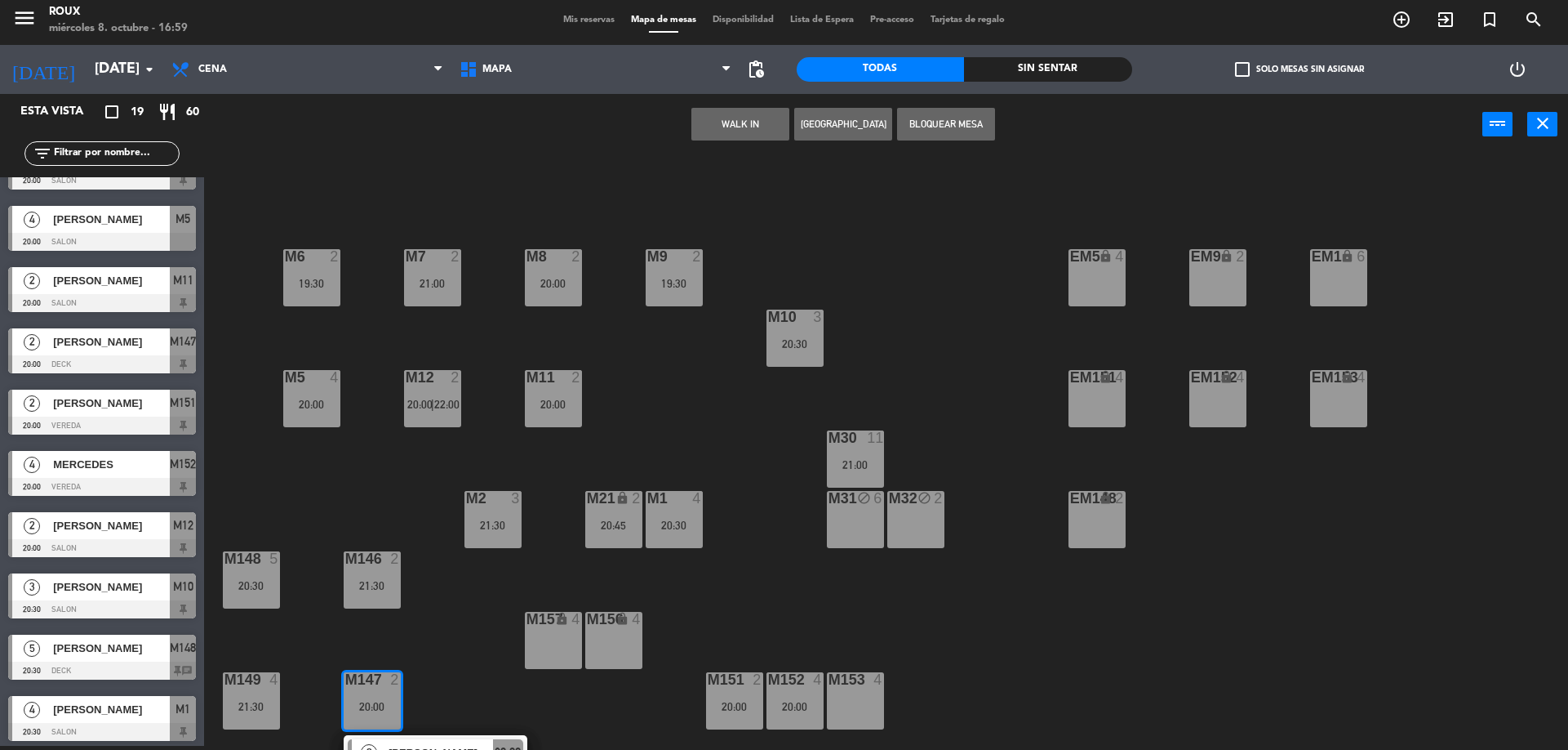
scroll to position [39, 0]
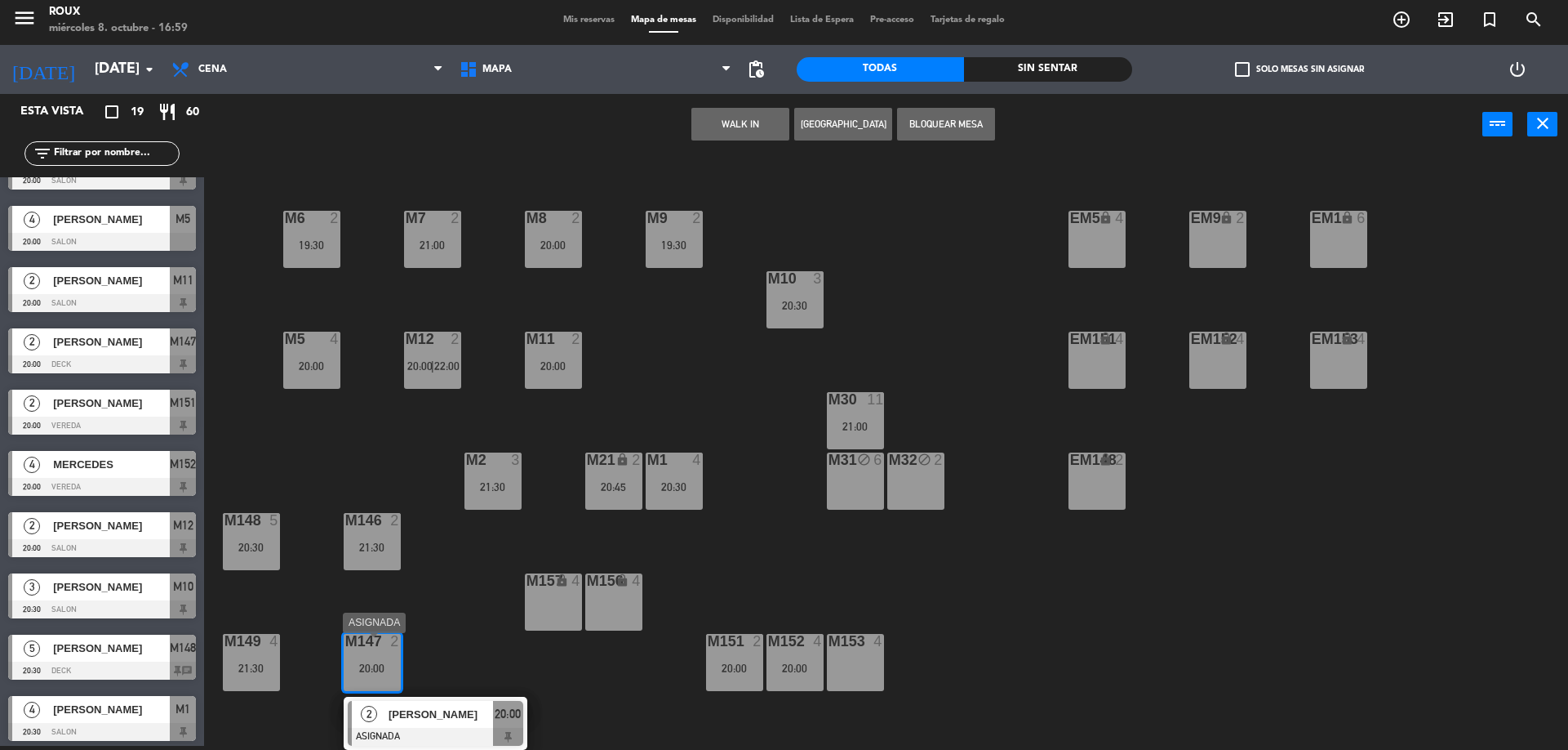
click at [443, 705] on div "[PERSON_NAME]" at bounding box center [440, 714] width 106 height 27
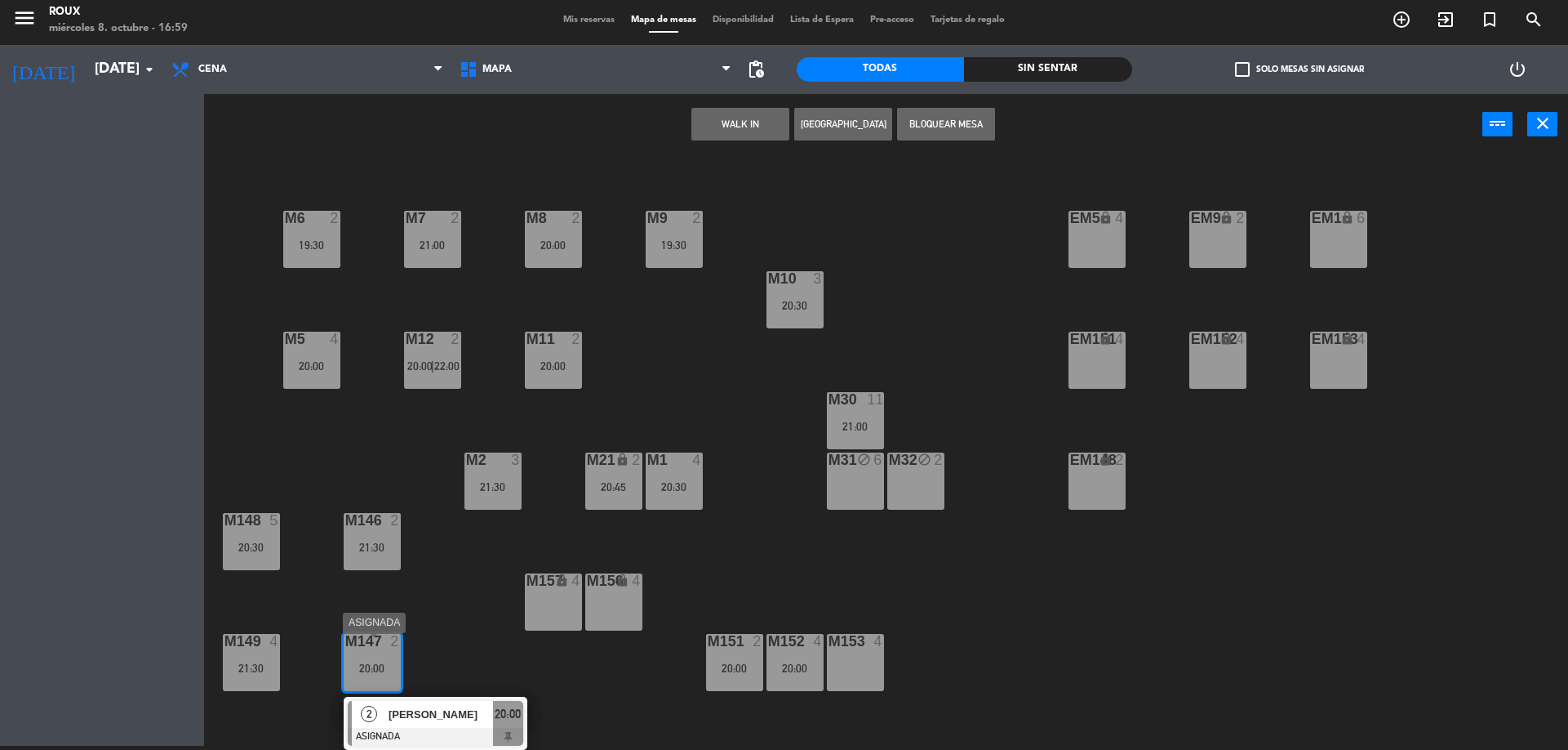
scroll to position [0, 0]
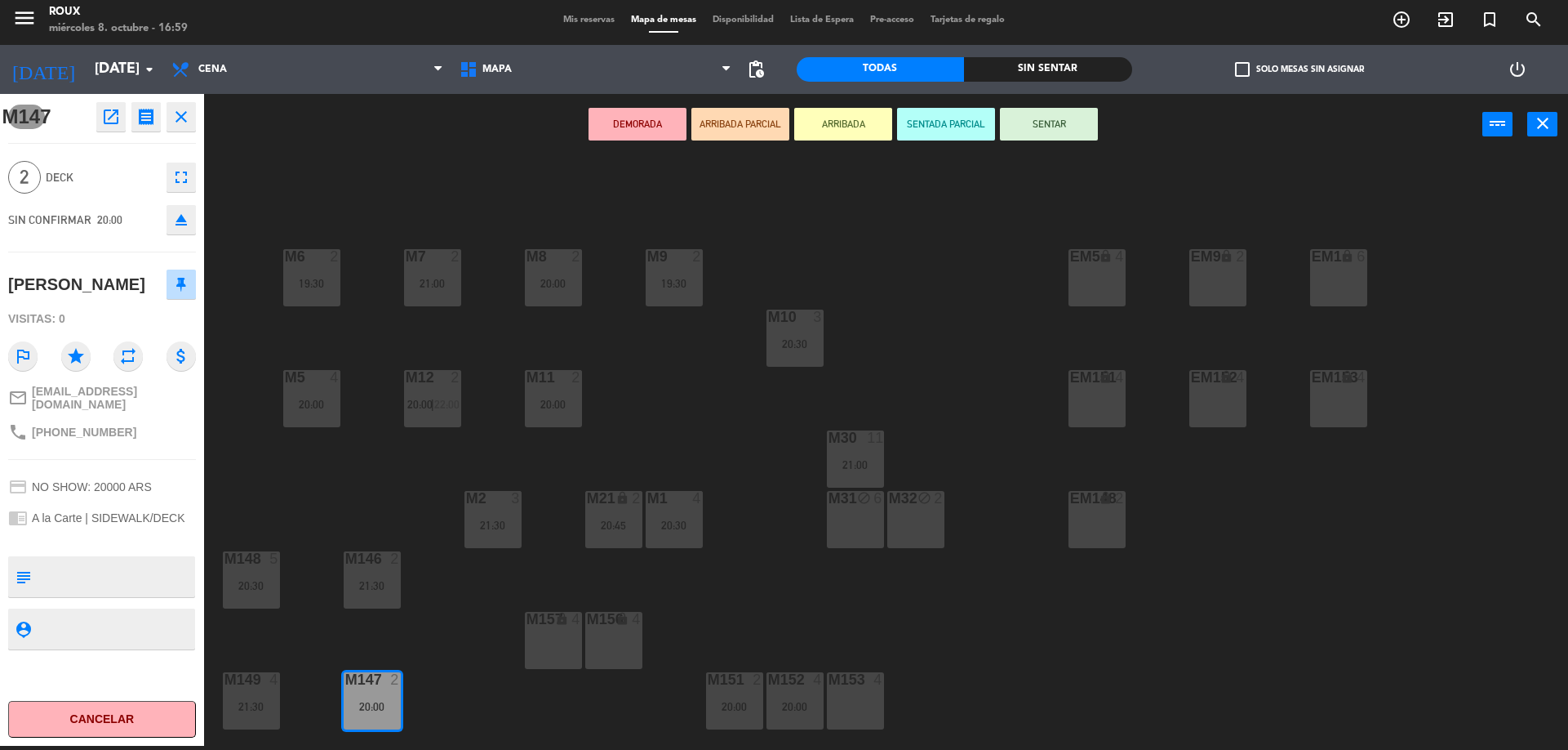
click at [261, 463] on div "M6 2 19:30 M7 2 21:00 M8 2 20:00 M9 2 19:30 EM9 lock 2 EM5 lock 4 EM1 lock 6 M1…" at bounding box center [894, 455] width 1348 height 591
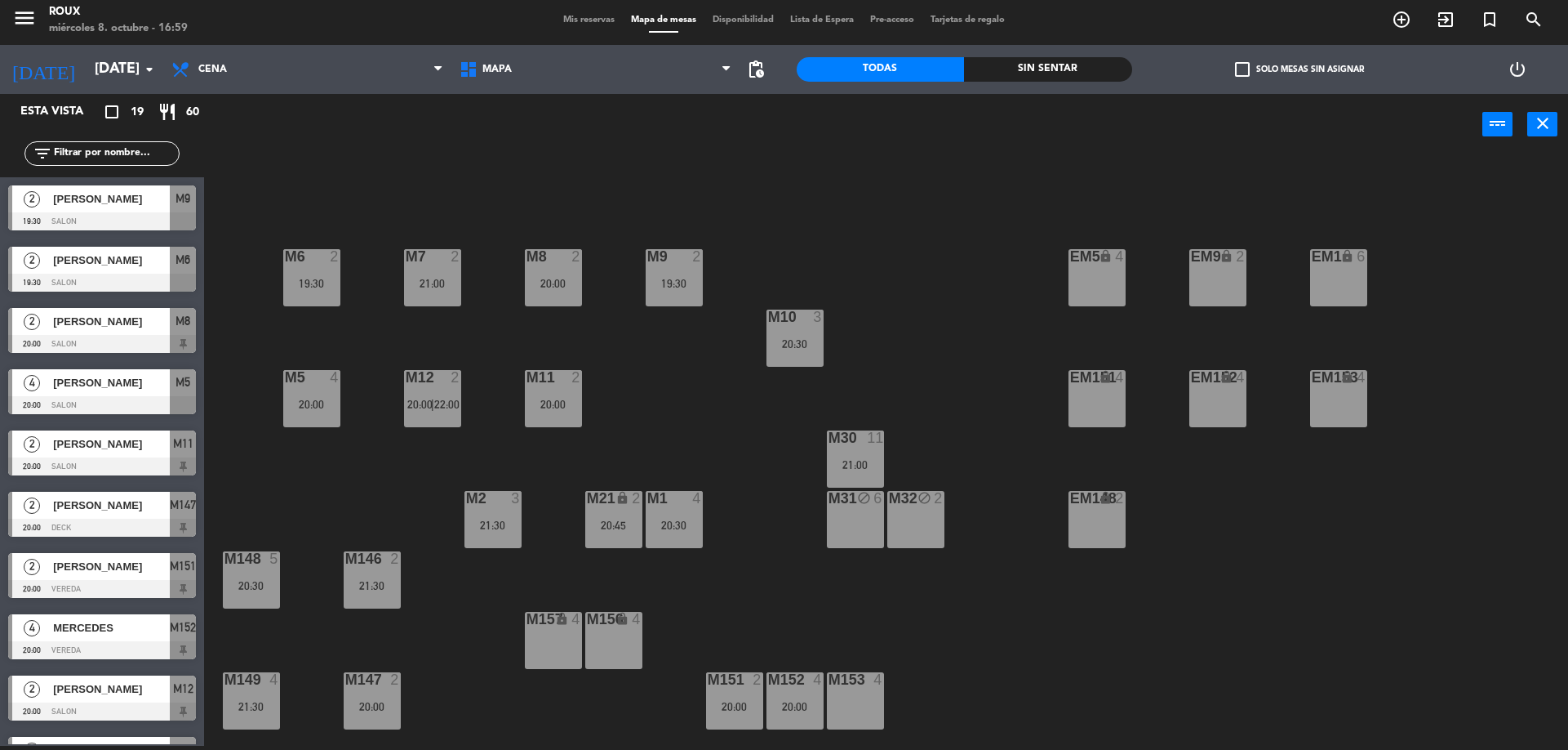
click at [351, 586] on div "21:30" at bounding box center [372, 585] width 57 height 11
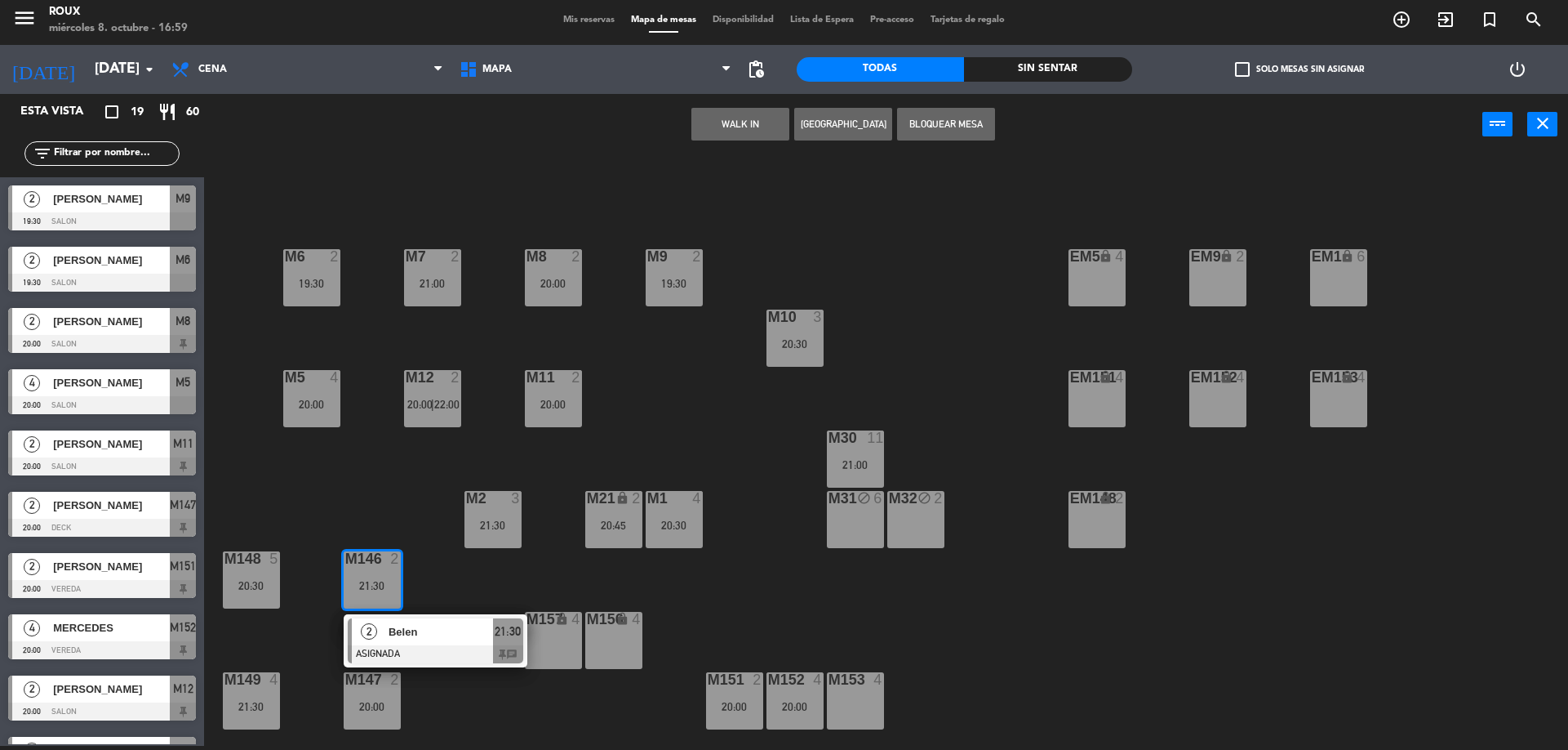
click at [440, 638] on div "2 Belen ASIGNADA 21:30 chat" at bounding box center [435, 641] width 208 height 53
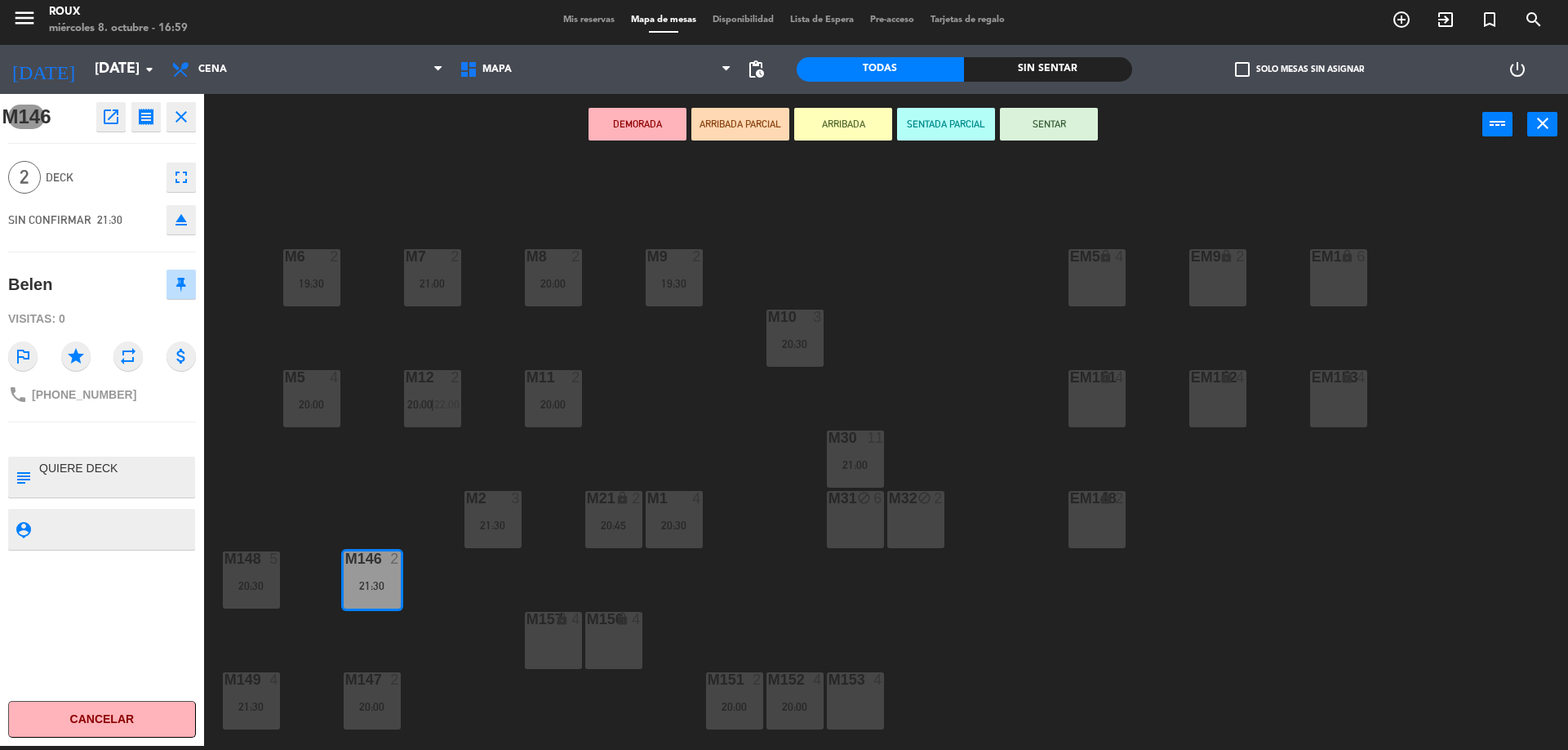
click at [349, 496] on div "M6 2 19:30 M7 2 21:00 M8 2 20:00 M9 2 19:30 EM9 lock 2 EM5 lock 4 EM1 lock 6 M1…" at bounding box center [894, 455] width 1348 height 591
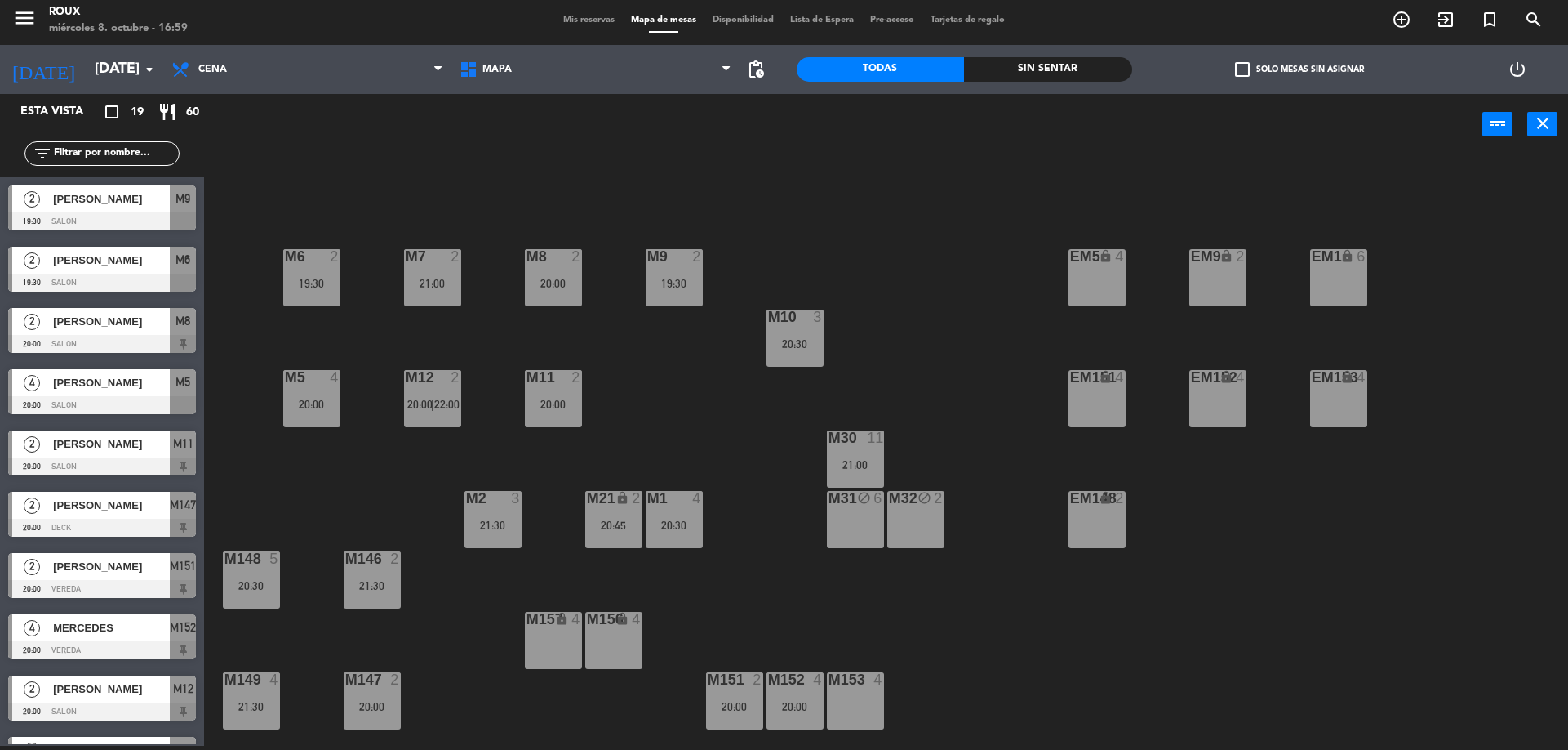
scroll to position [169, 0]
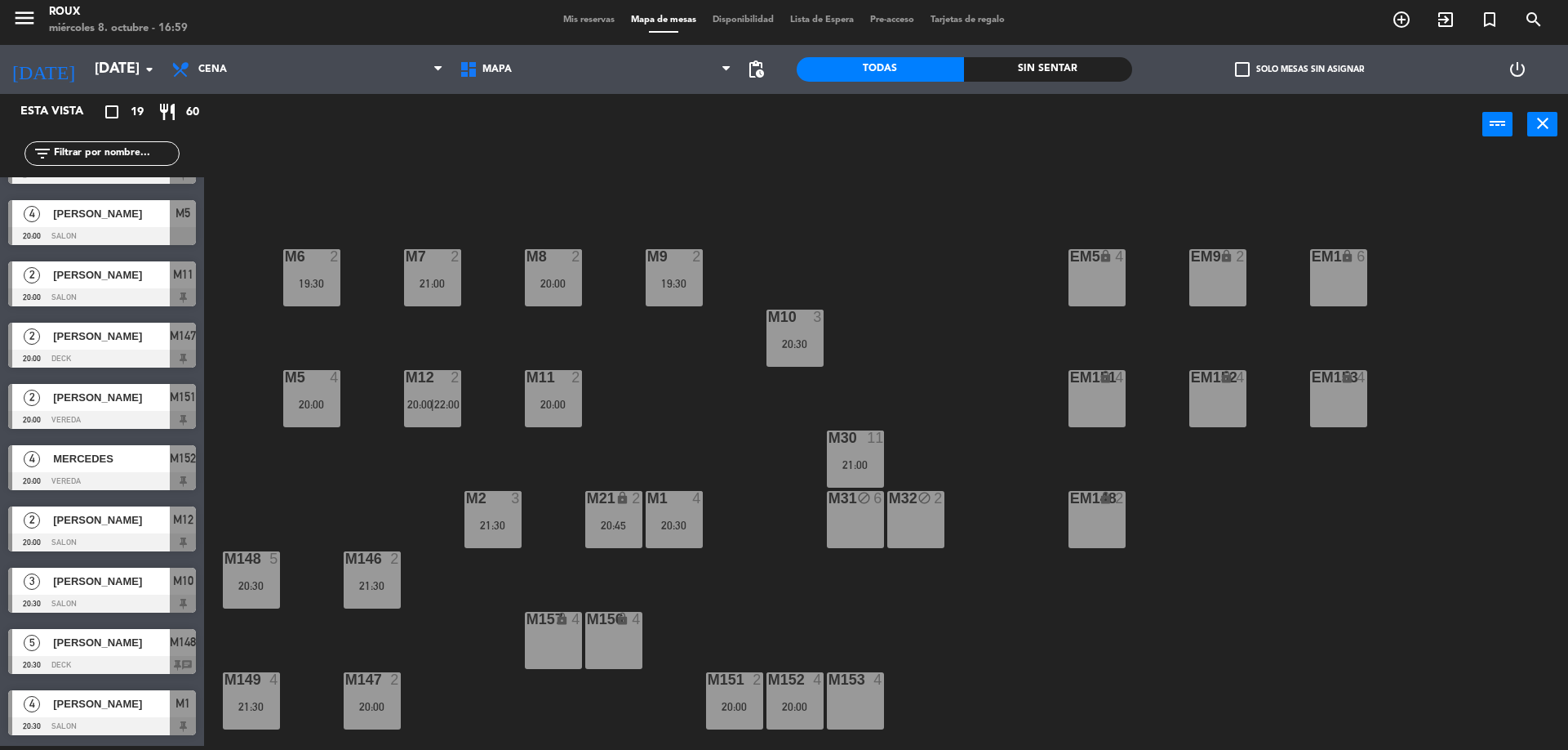
click at [256, 686] on div at bounding box center [250, 680] width 27 height 15
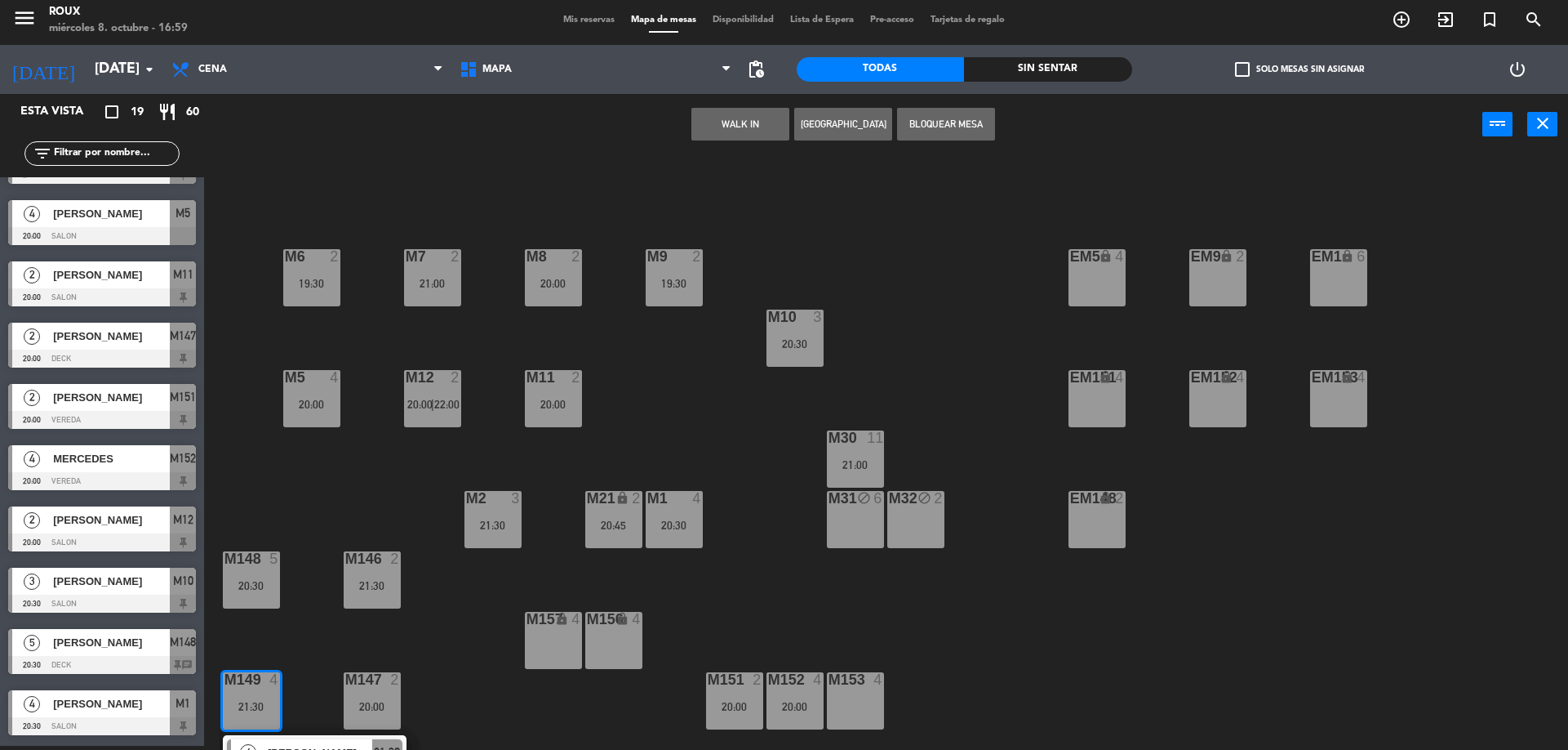
scroll to position [39, 0]
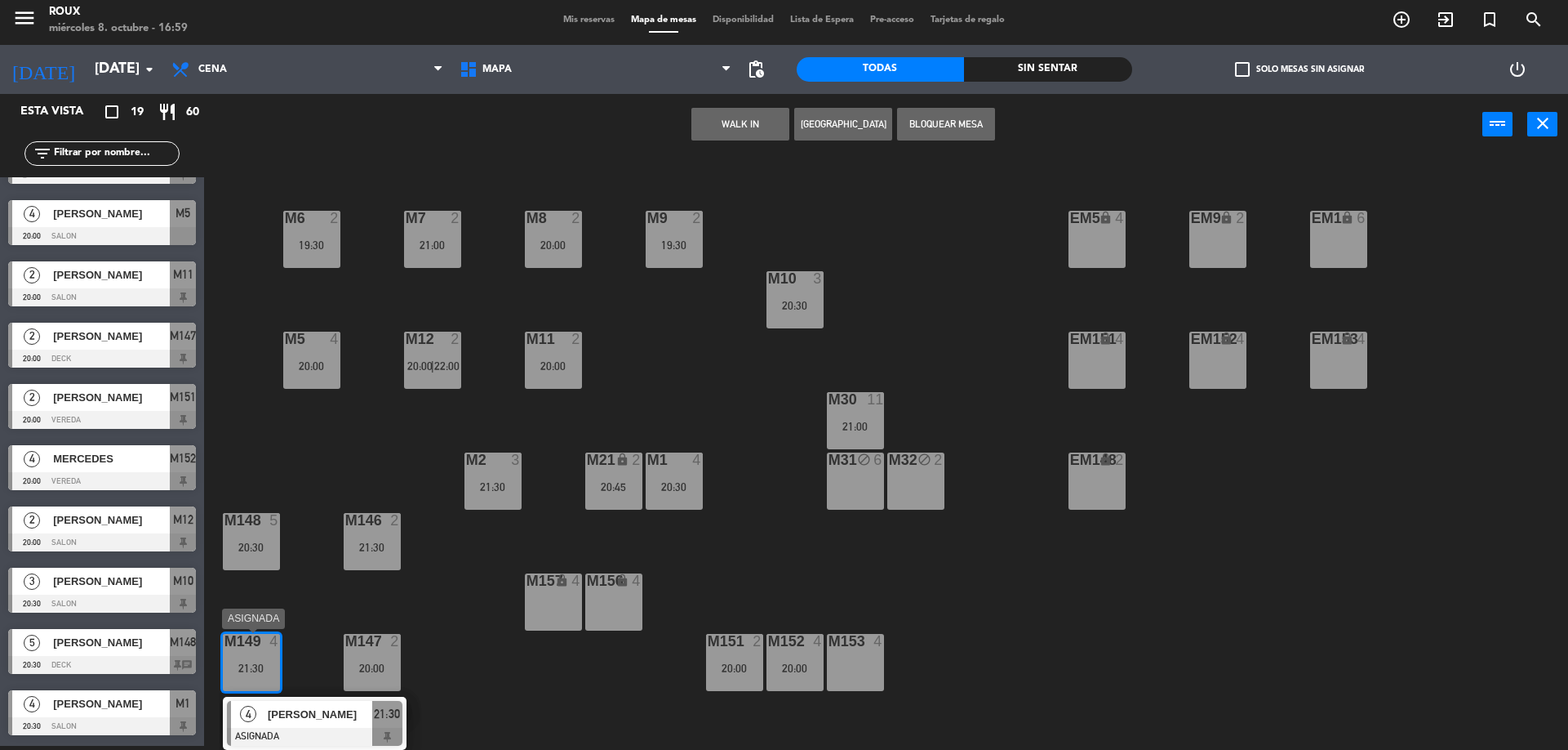
click at [315, 708] on span "[PERSON_NAME]" at bounding box center [320, 714] width 105 height 17
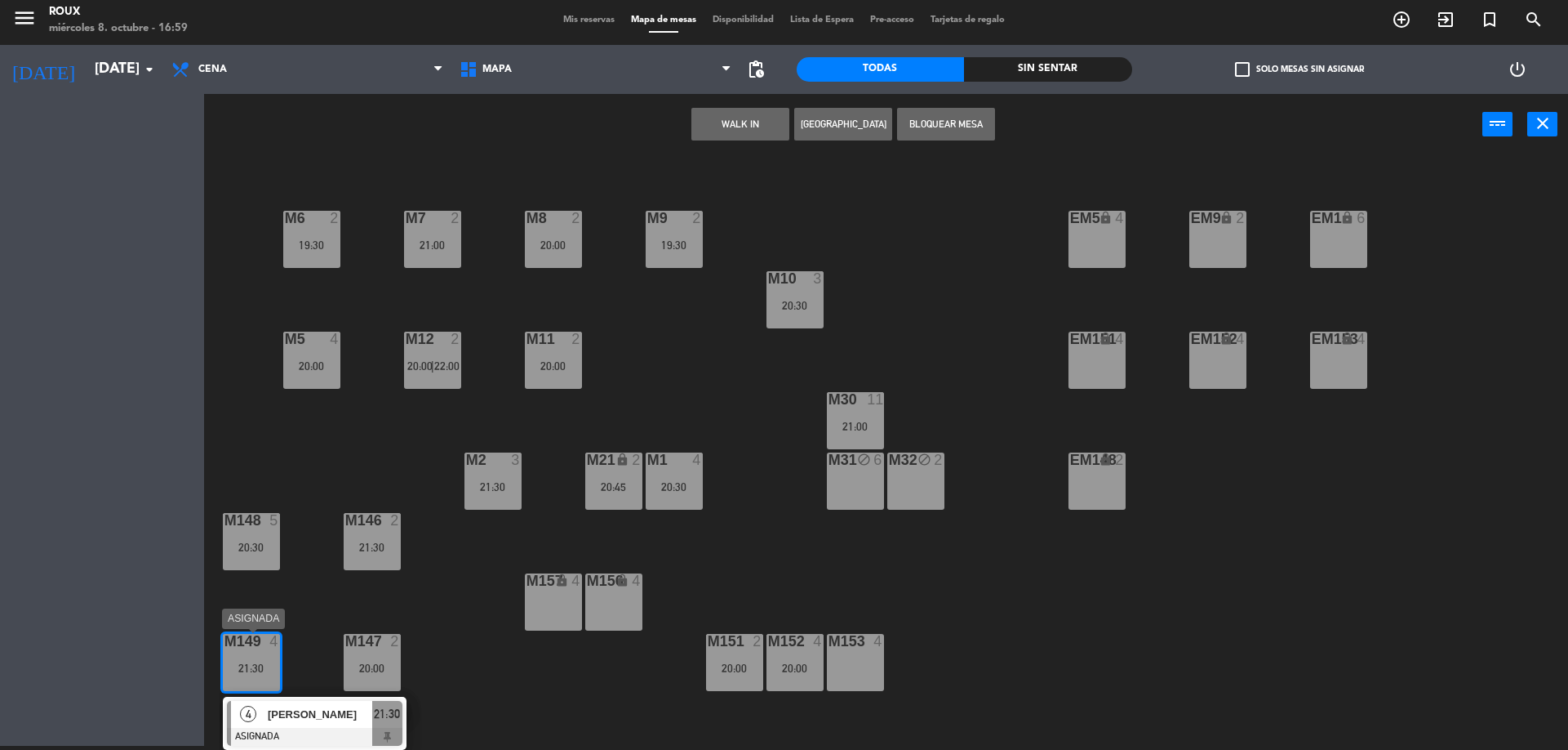
scroll to position [0, 0]
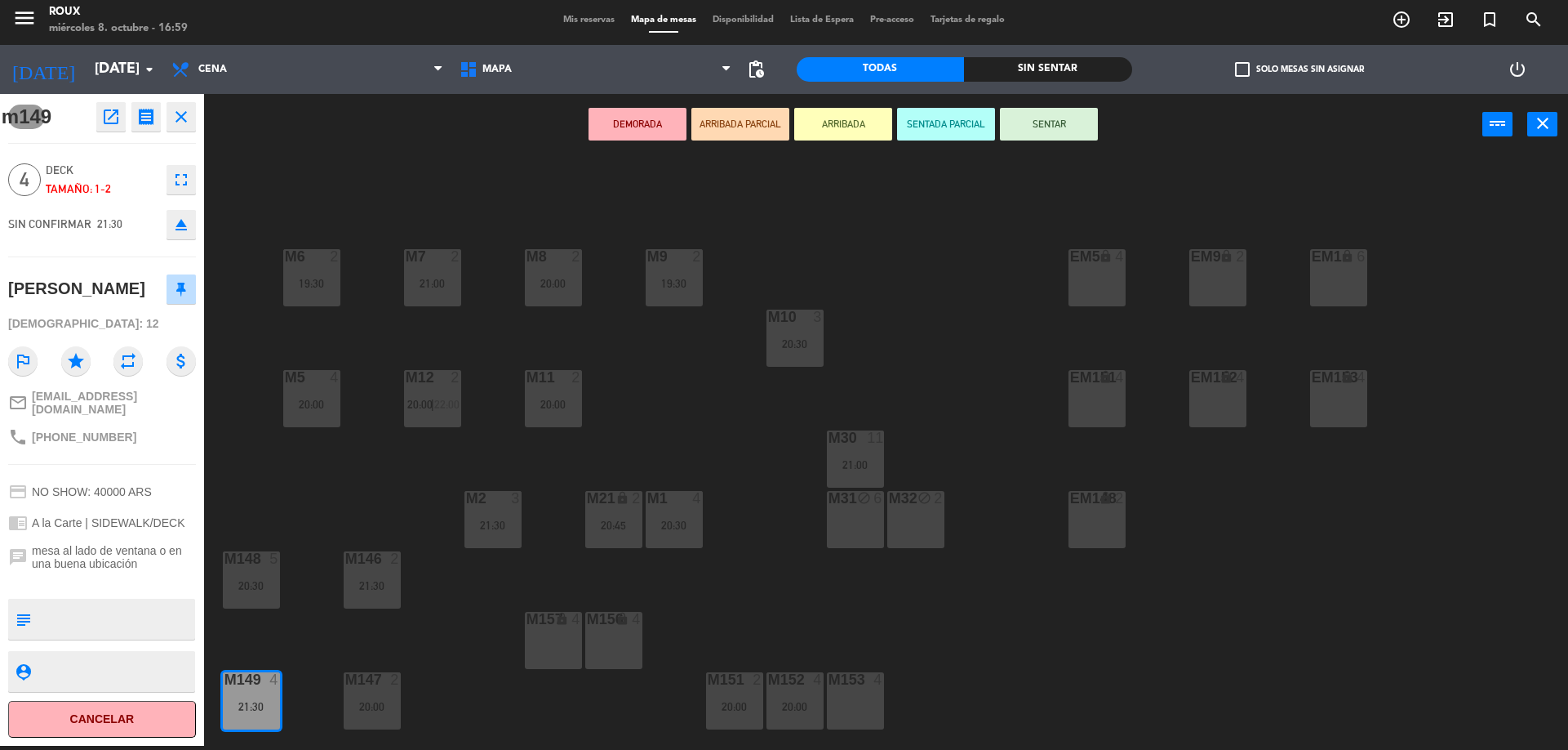
click at [237, 513] on div "M6 2 19:30 M7 2 21:00 M8 2 20:00 M9 2 19:30 EM9 lock 2 EM5 lock 4 EM1 lock 6 M1…" at bounding box center [894, 455] width 1348 height 591
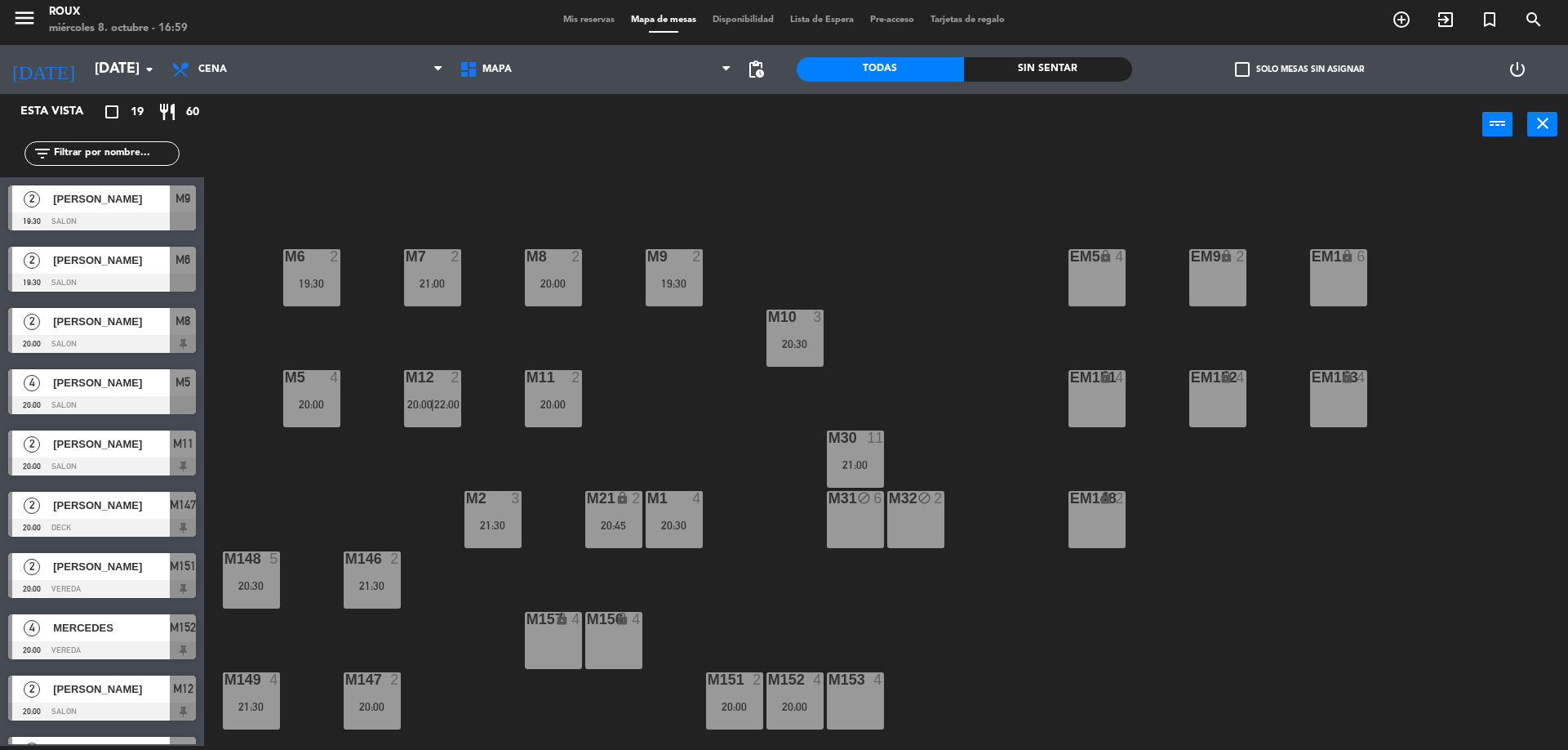
scroll to position [230, 0]
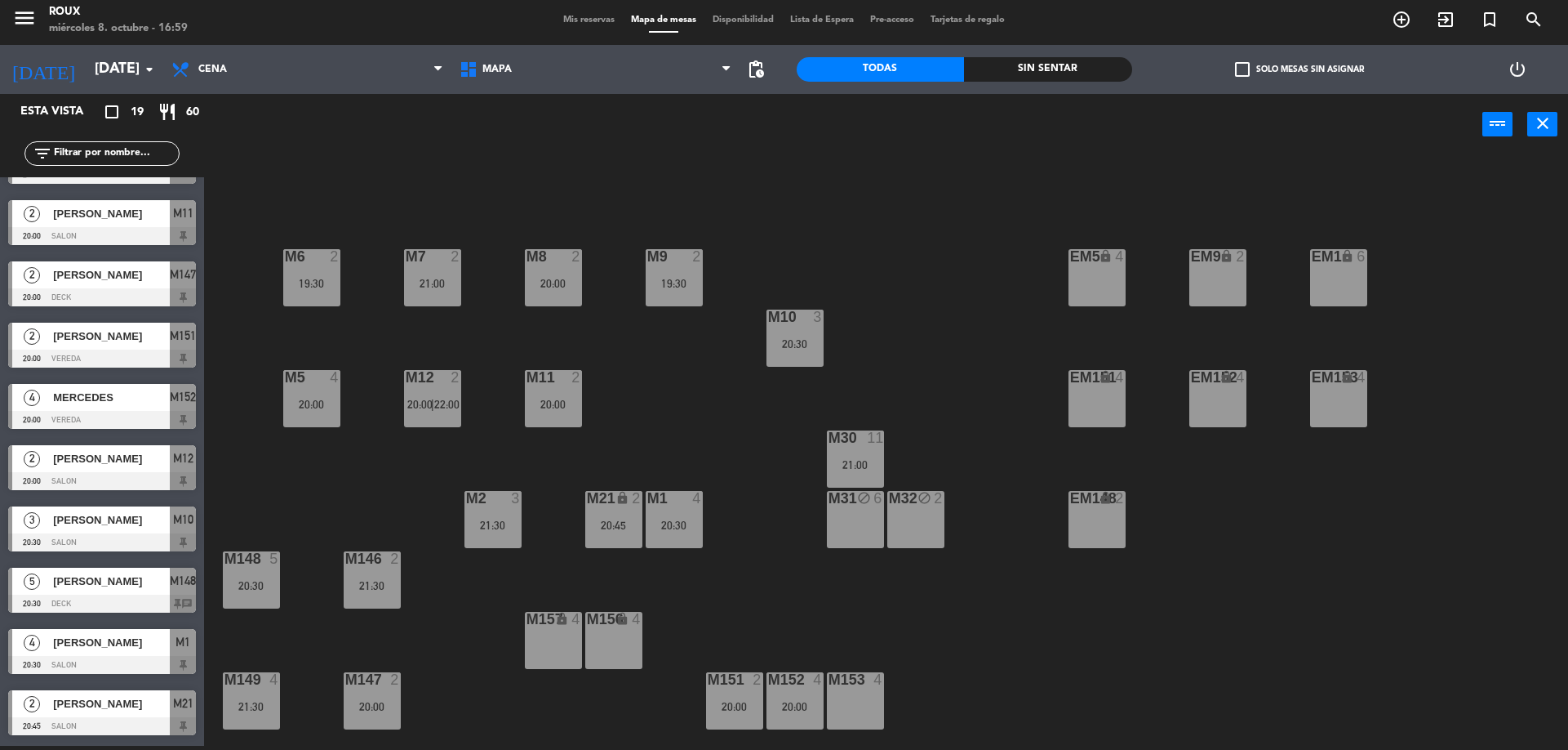
click at [264, 586] on div "20:30" at bounding box center [251, 585] width 57 height 11
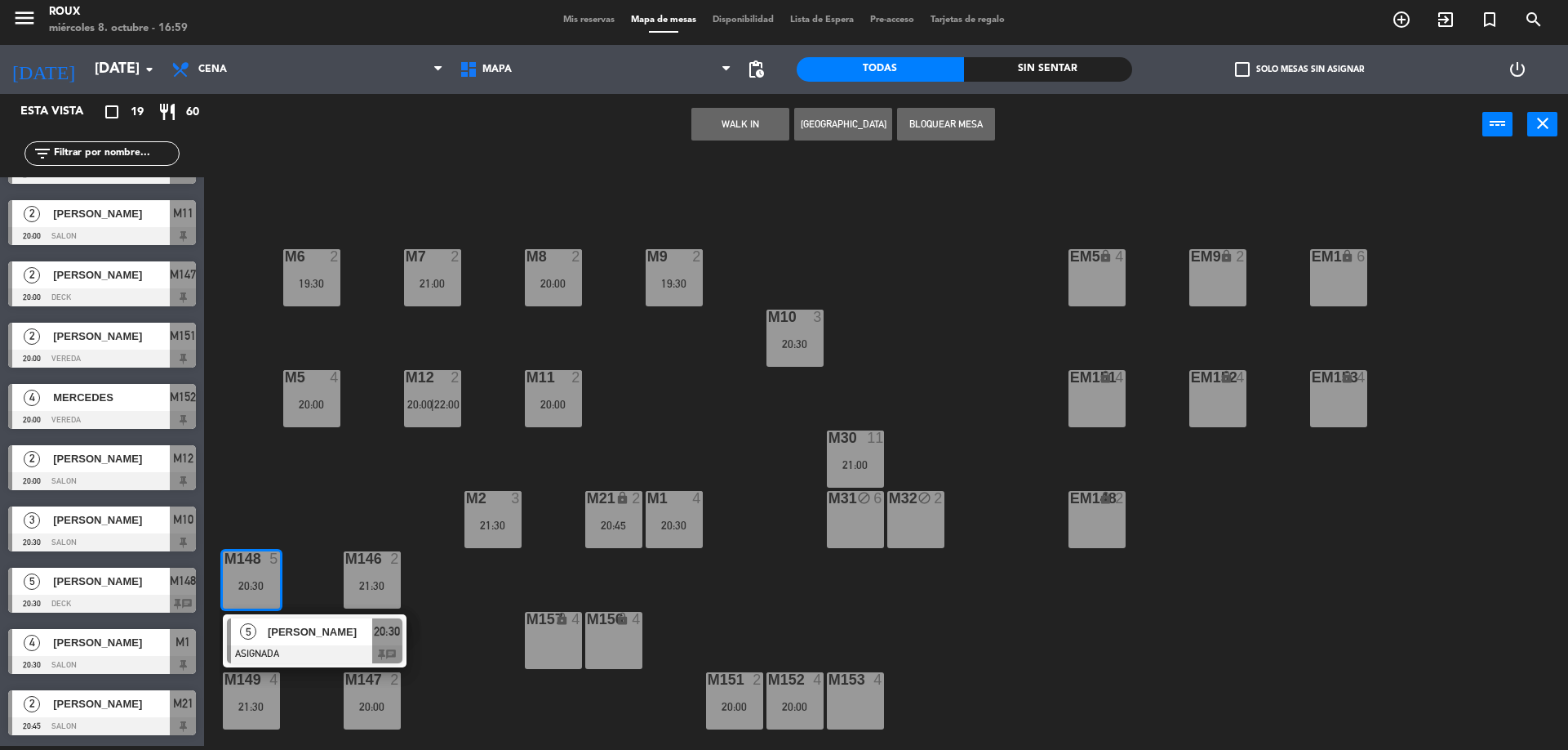
click at [275, 630] on span "[PERSON_NAME]" at bounding box center [320, 631] width 105 height 17
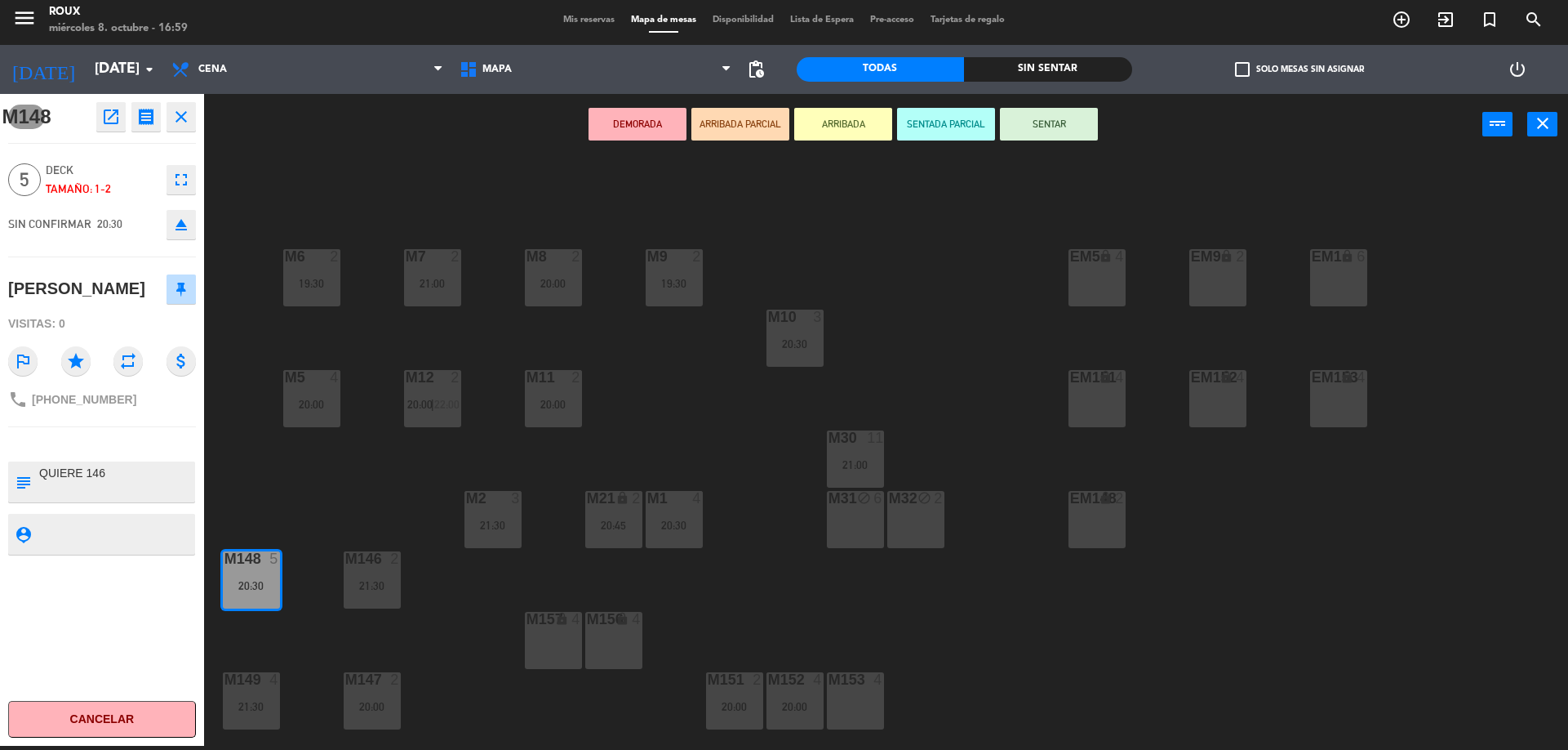
click at [246, 502] on div "M6 2 19:30 M7 2 21:00 M8 2 20:00 M9 2 19:30 EM9 lock 2 EM5 lock 4 EM1 lock 6 M1…" at bounding box center [894, 455] width 1348 height 591
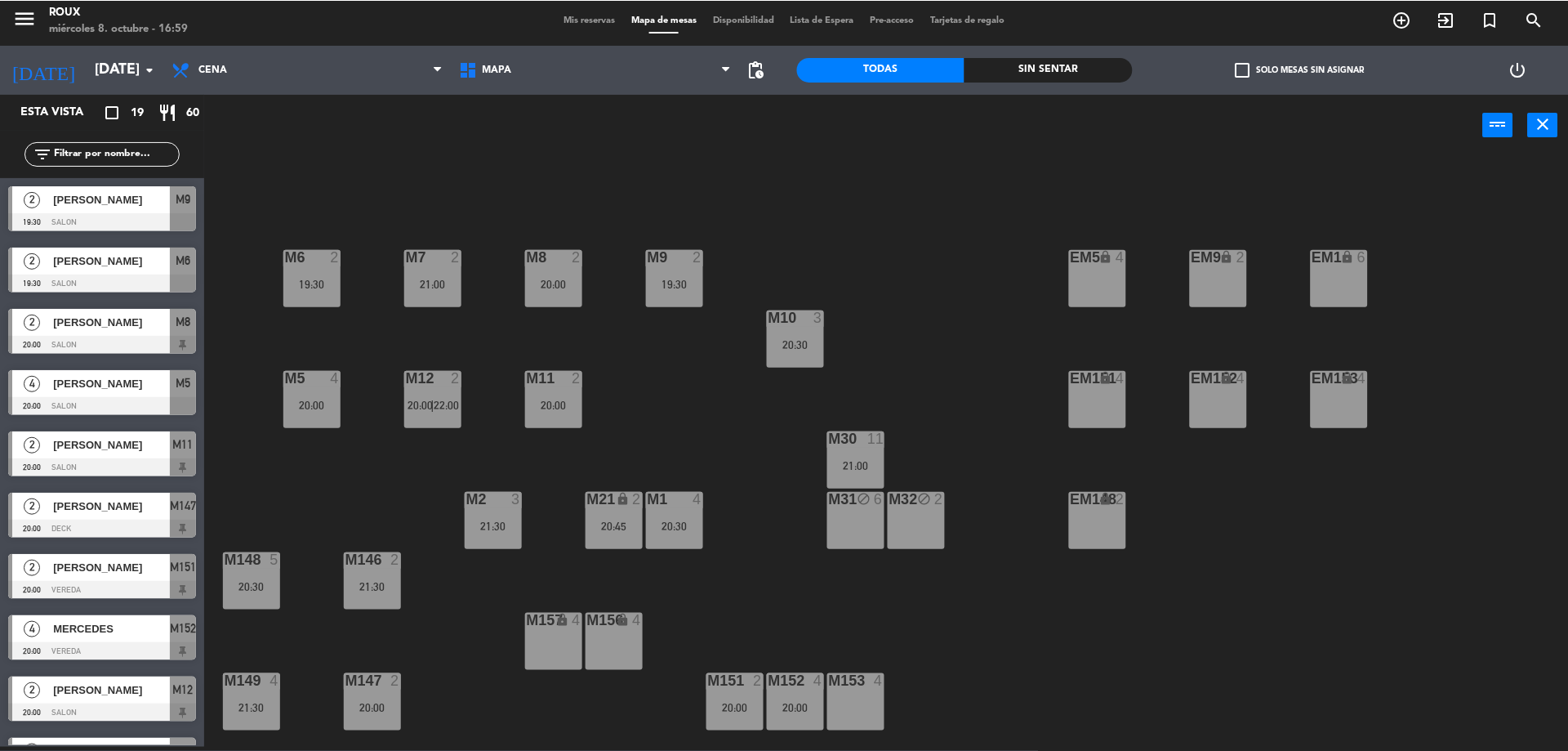
scroll to position [4, 0]
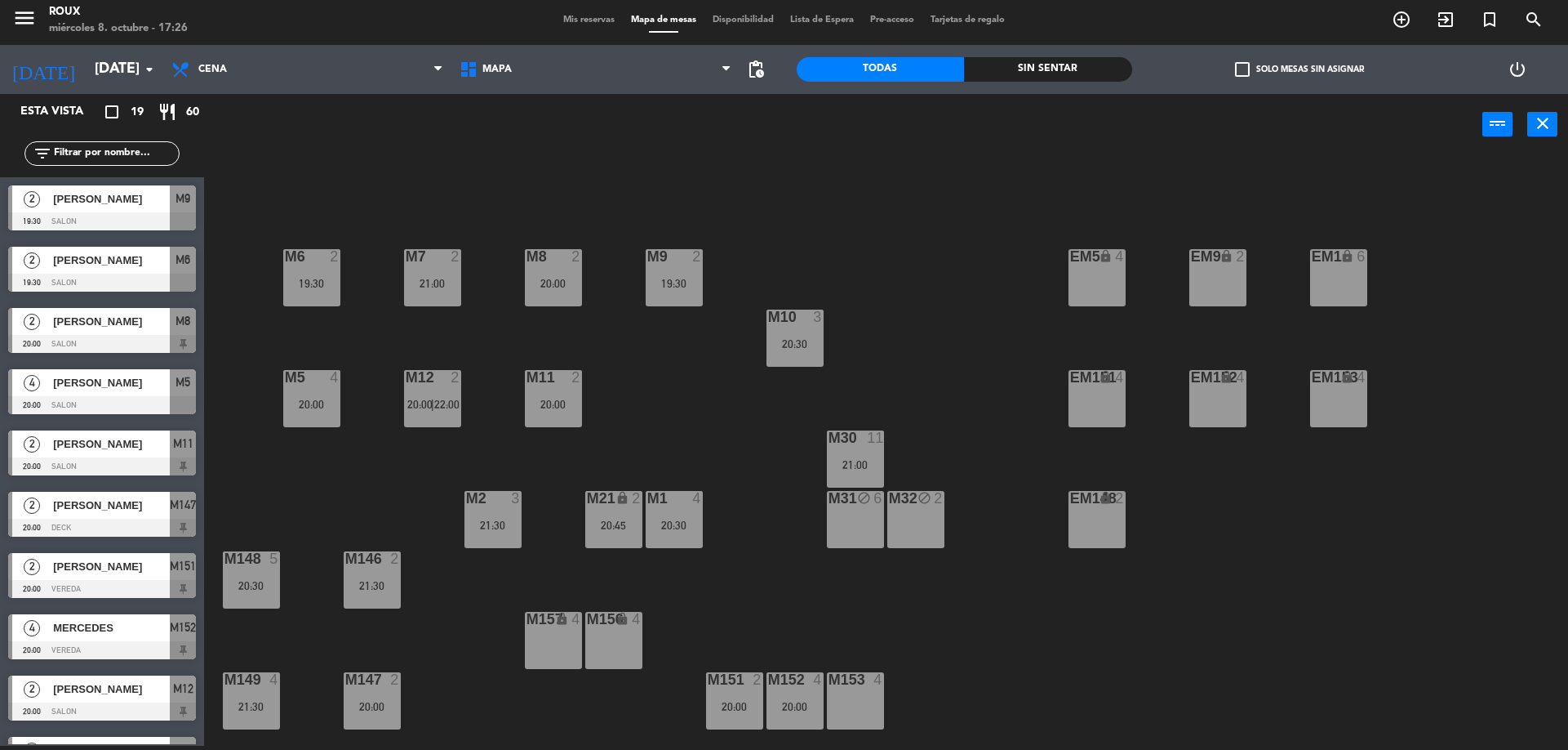
click at [380, 214] on div "M6 2 19:30 M7 2 21:00 M8 2 20:00 M9 2 19:30 EM9 lock 2 EM5 lock 4 EM1 lock 6 M1…" at bounding box center [894, 455] width 1348 height 591
click at [132, 85] on input "[DATE]" at bounding box center [181, 70] width 189 height 33
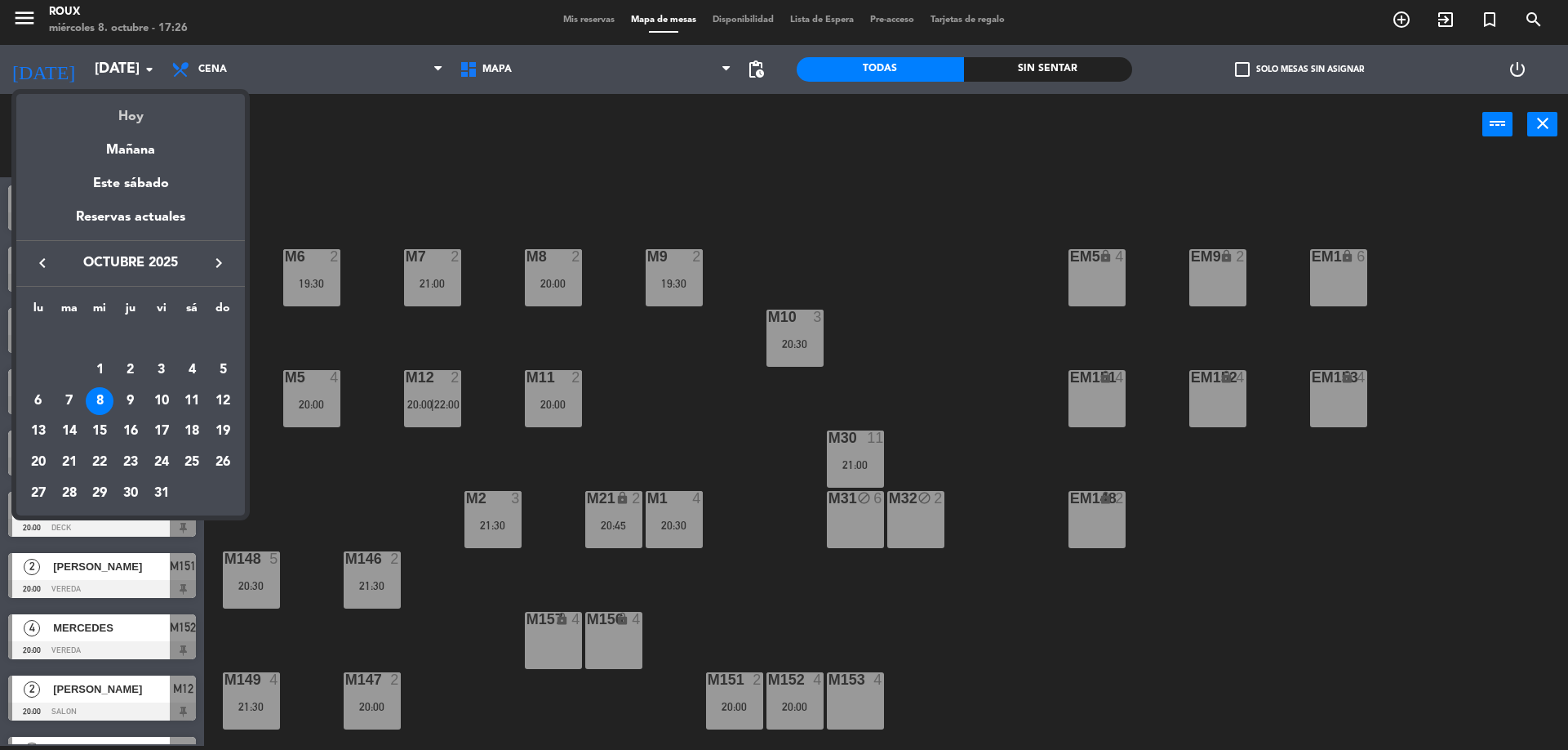
click at [130, 105] on div "Hoy" at bounding box center [131, 110] width 229 height 33
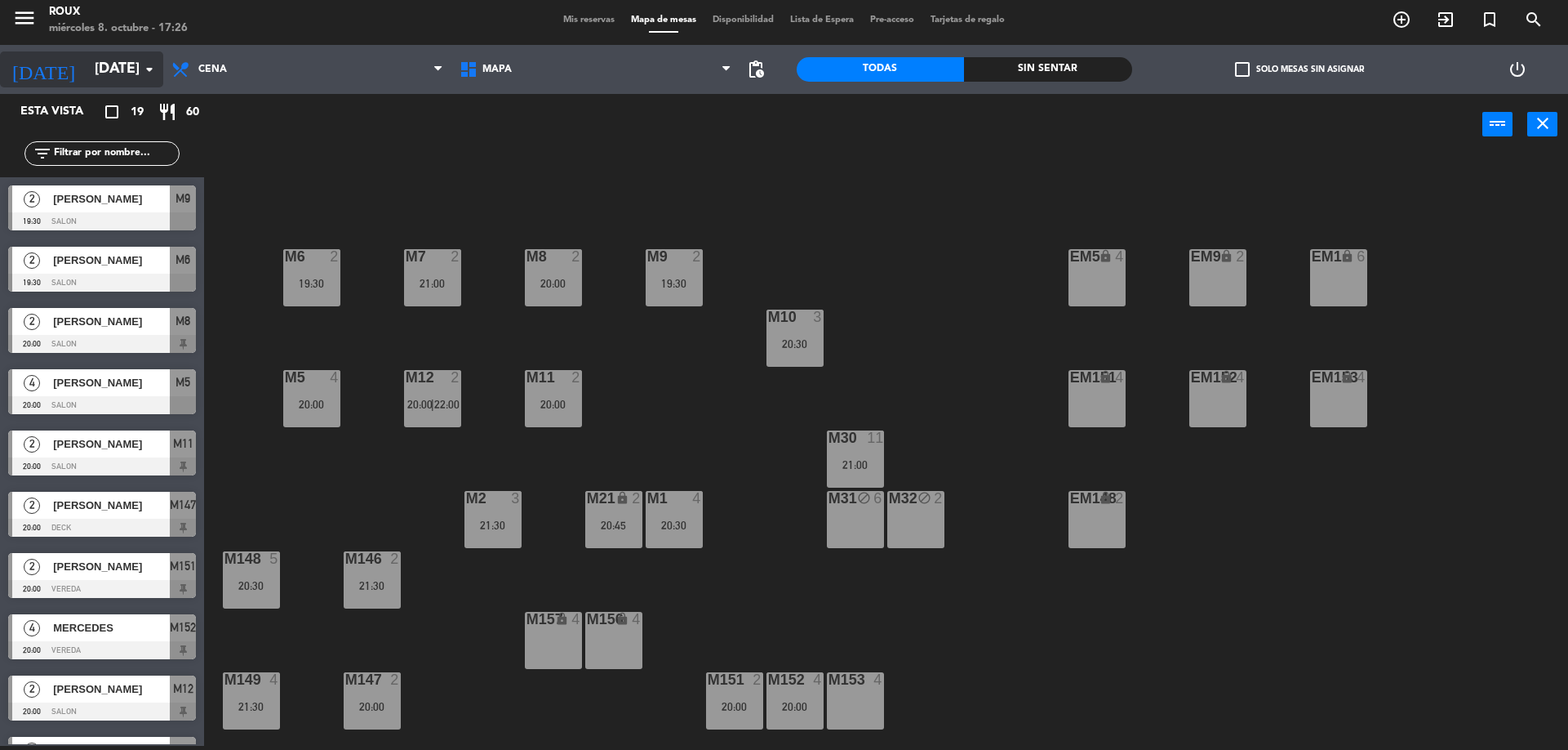
click at [130, 65] on input "[DATE]" at bounding box center [181, 70] width 189 height 33
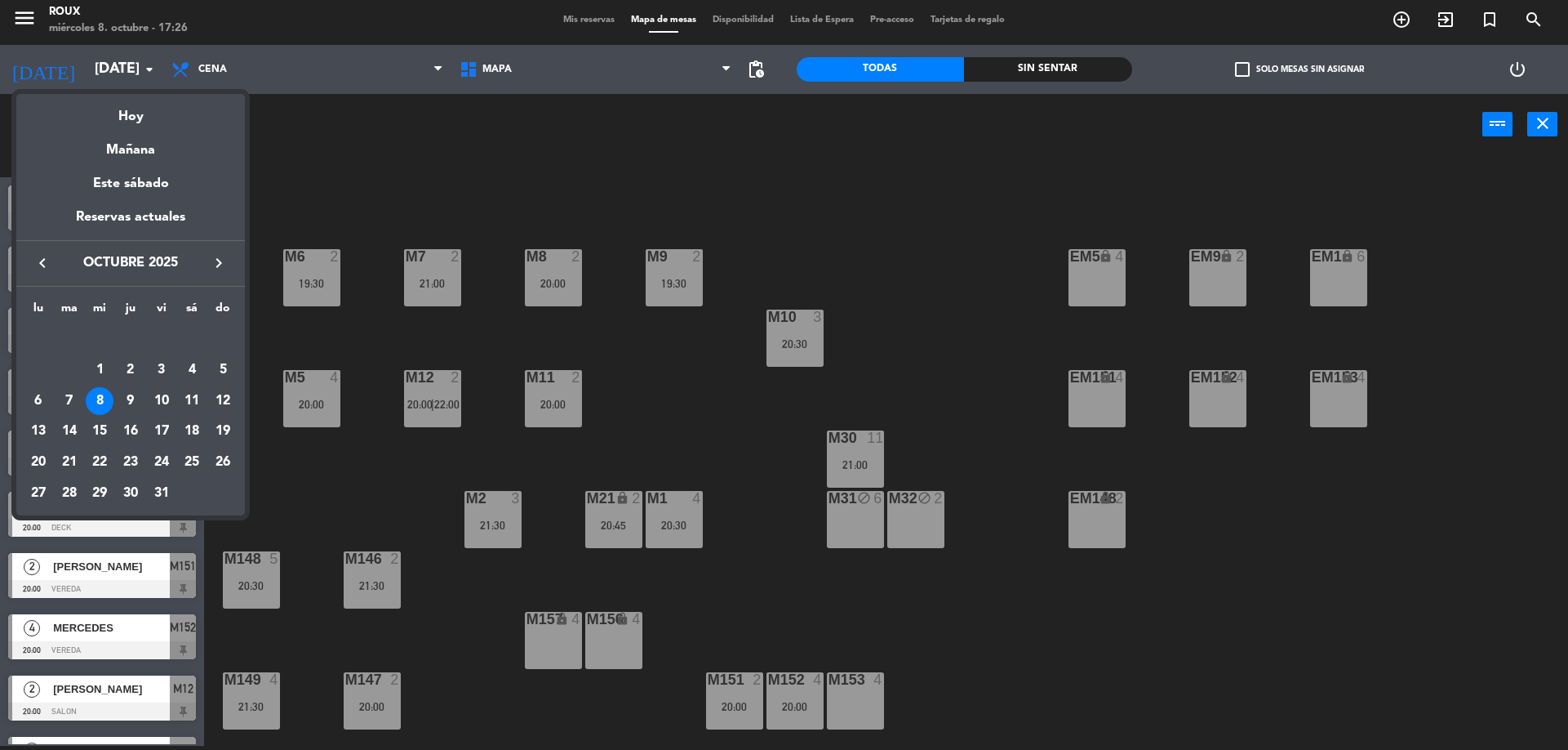
click at [142, 120] on div "Hoy" at bounding box center [131, 110] width 229 height 33
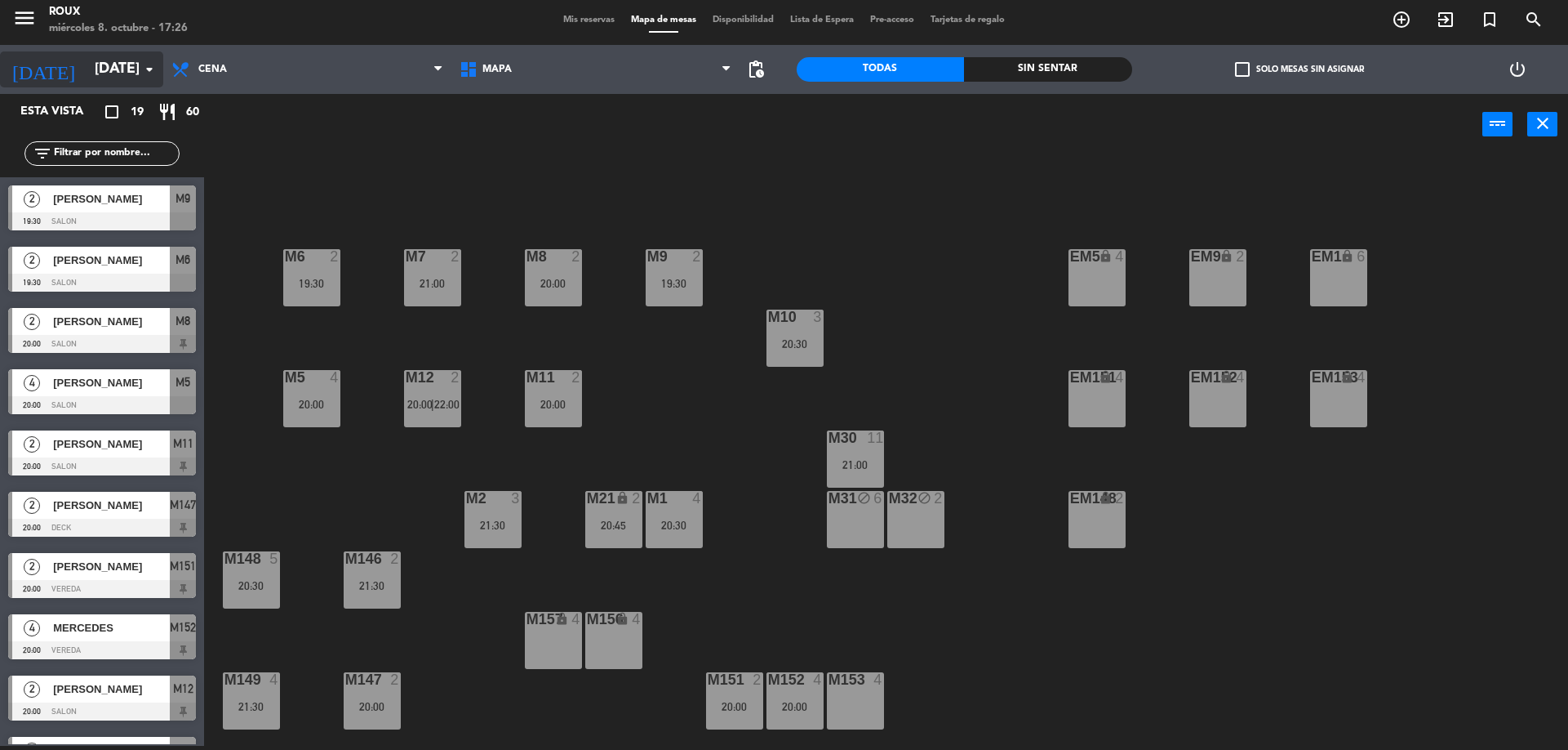
click at [142, 75] on icon "arrow_drop_down" at bounding box center [149, 69] width 19 height 19
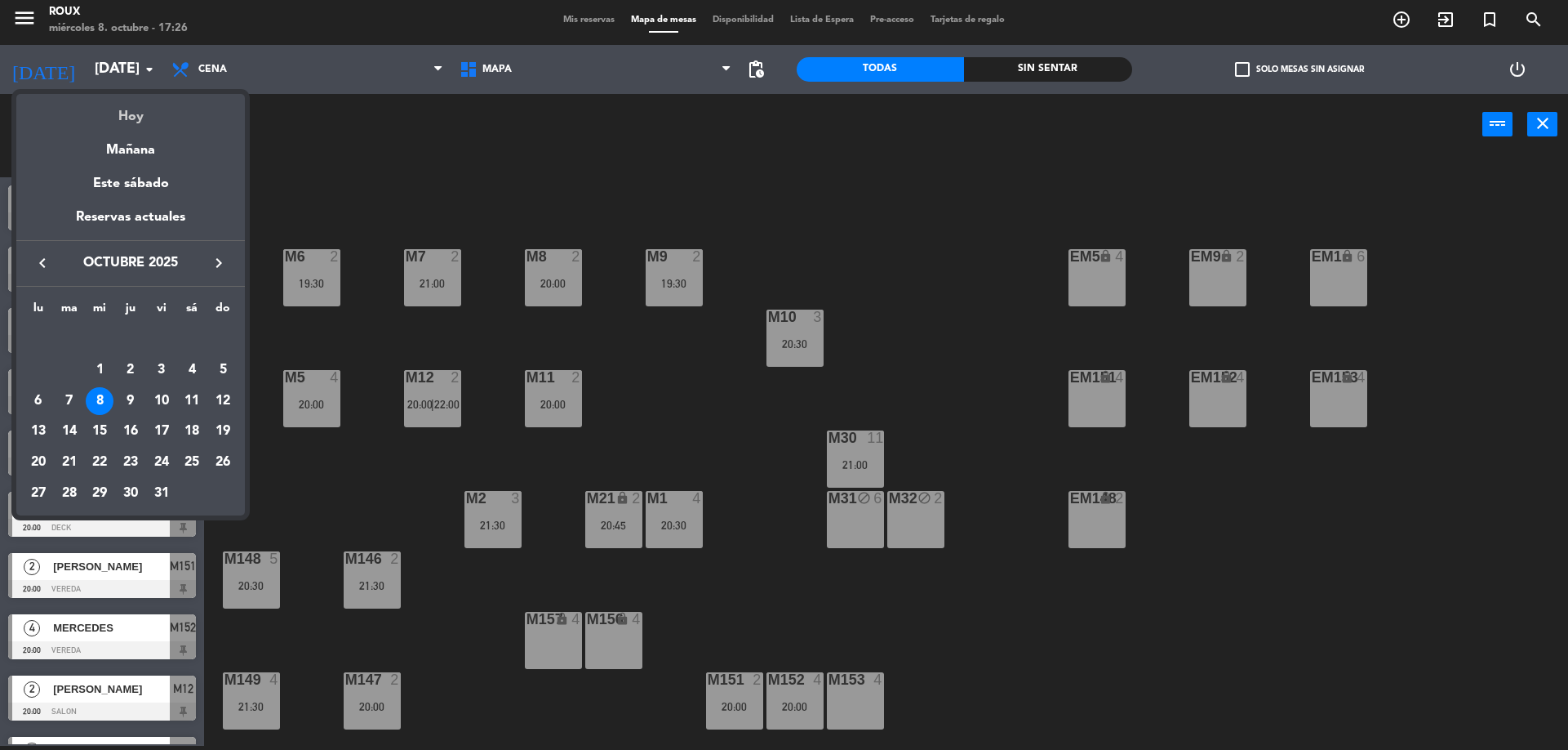
click at [134, 120] on div "Hoy" at bounding box center [131, 110] width 229 height 33
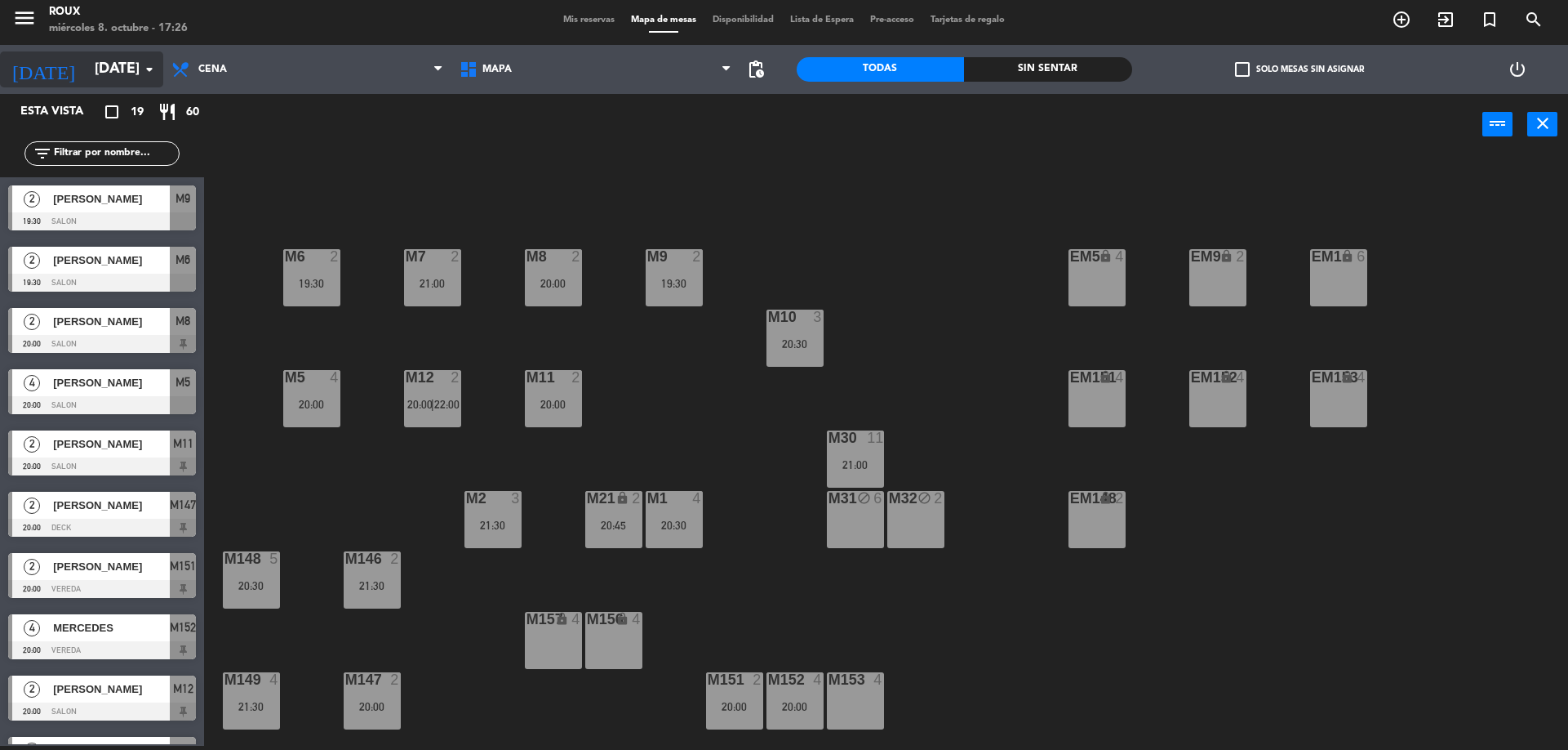
click at [141, 76] on icon "arrow_drop_down" at bounding box center [149, 69] width 19 height 19
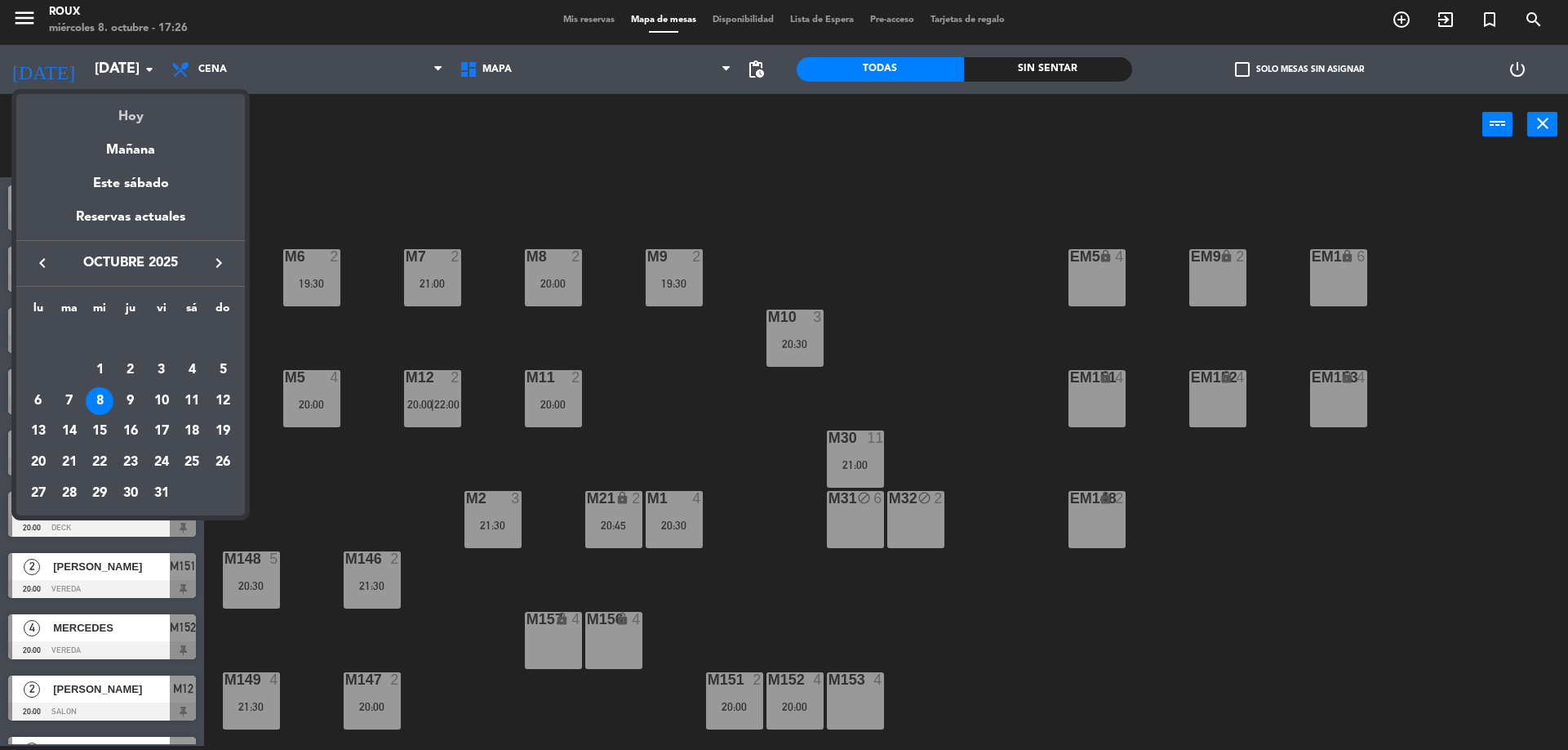
click at [134, 110] on div "Hoy" at bounding box center [131, 110] width 229 height 33
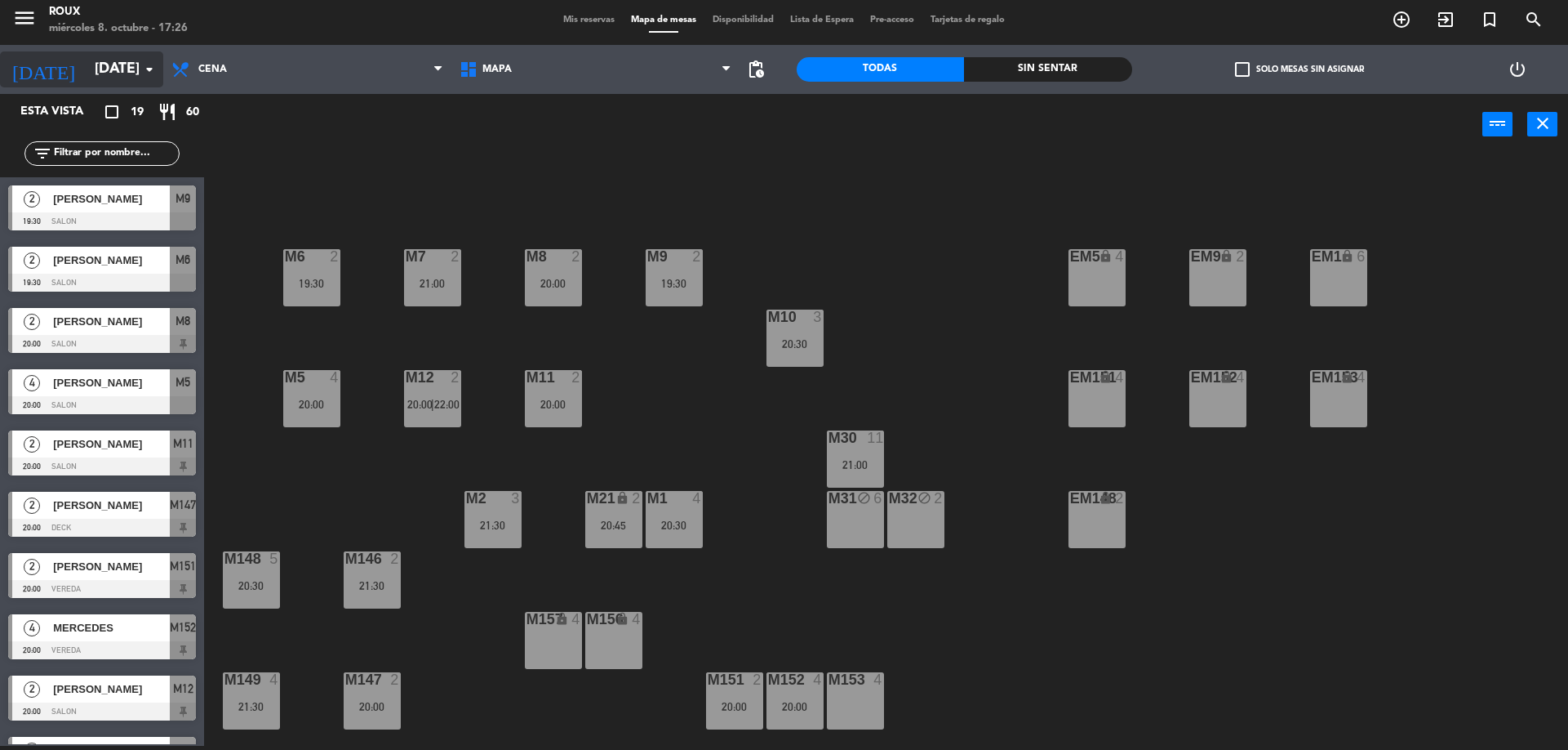
click at [147, 66] on icon "arrow_drop_down" at bounding box center [149, 69] width 19 height 19
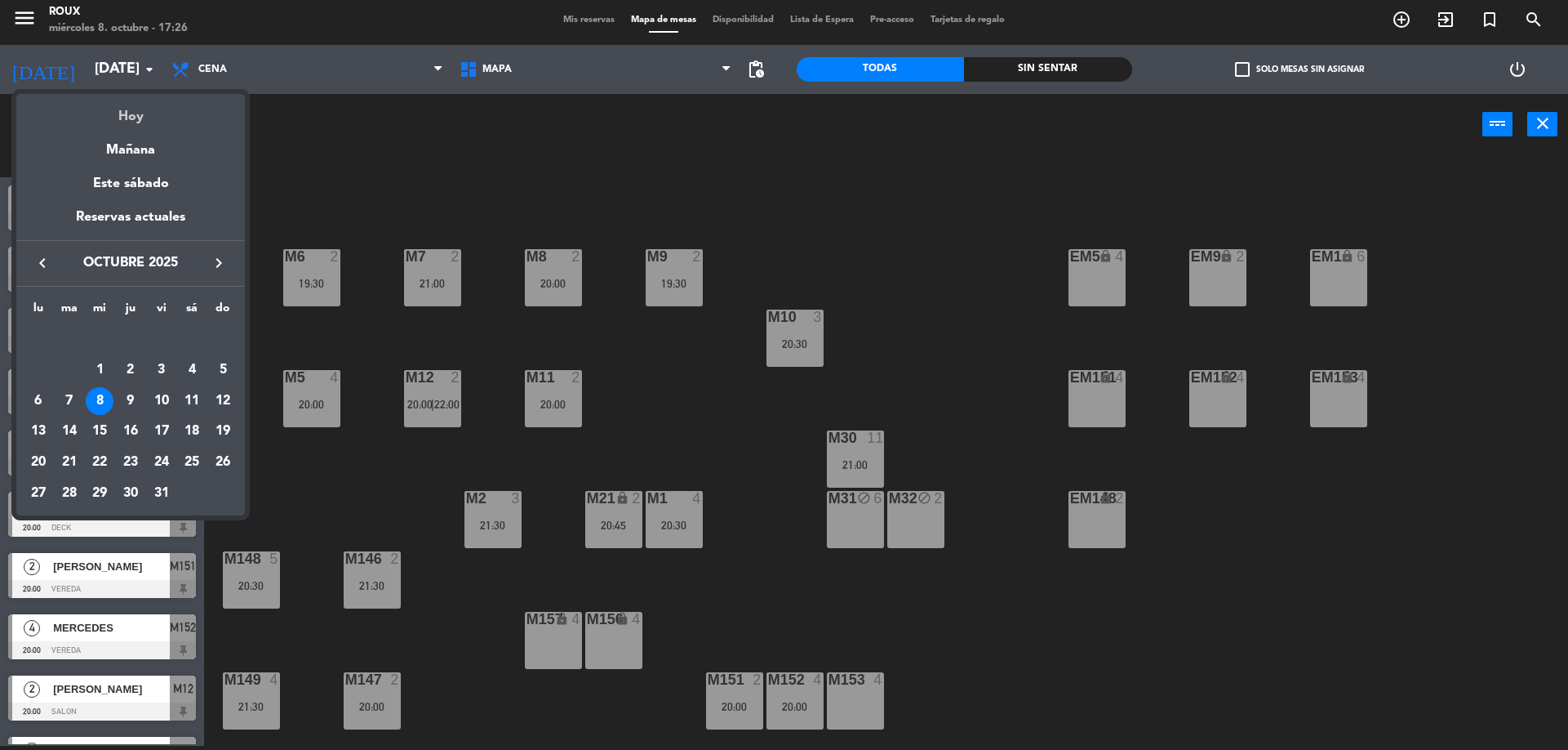
click at [143, 119] on div "Hoy" at bounding box center [131, 110] width 229 height 33
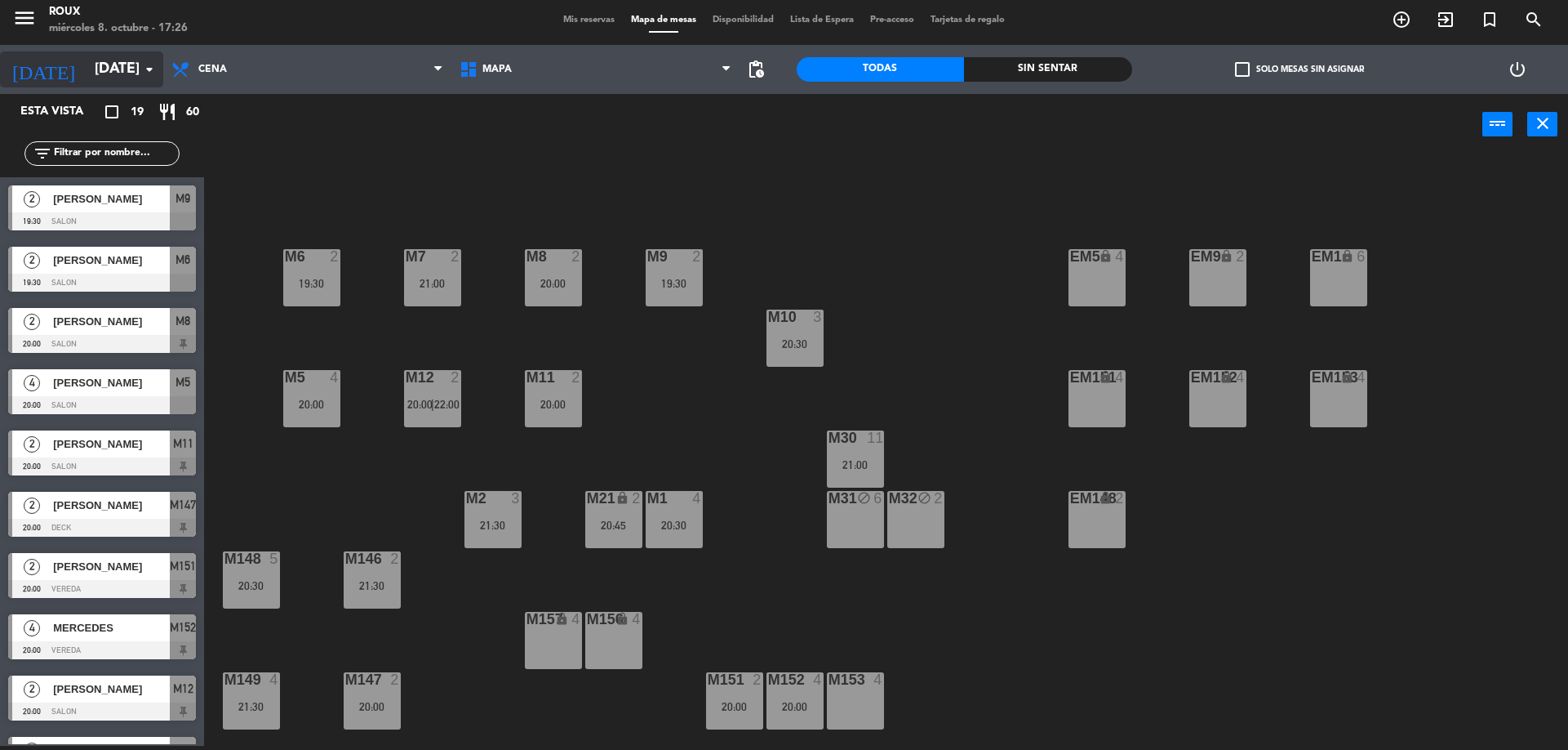
click at [147, 72] on icon "arrow_drop_down" at bounding box center [149, 69] width 19 height 19
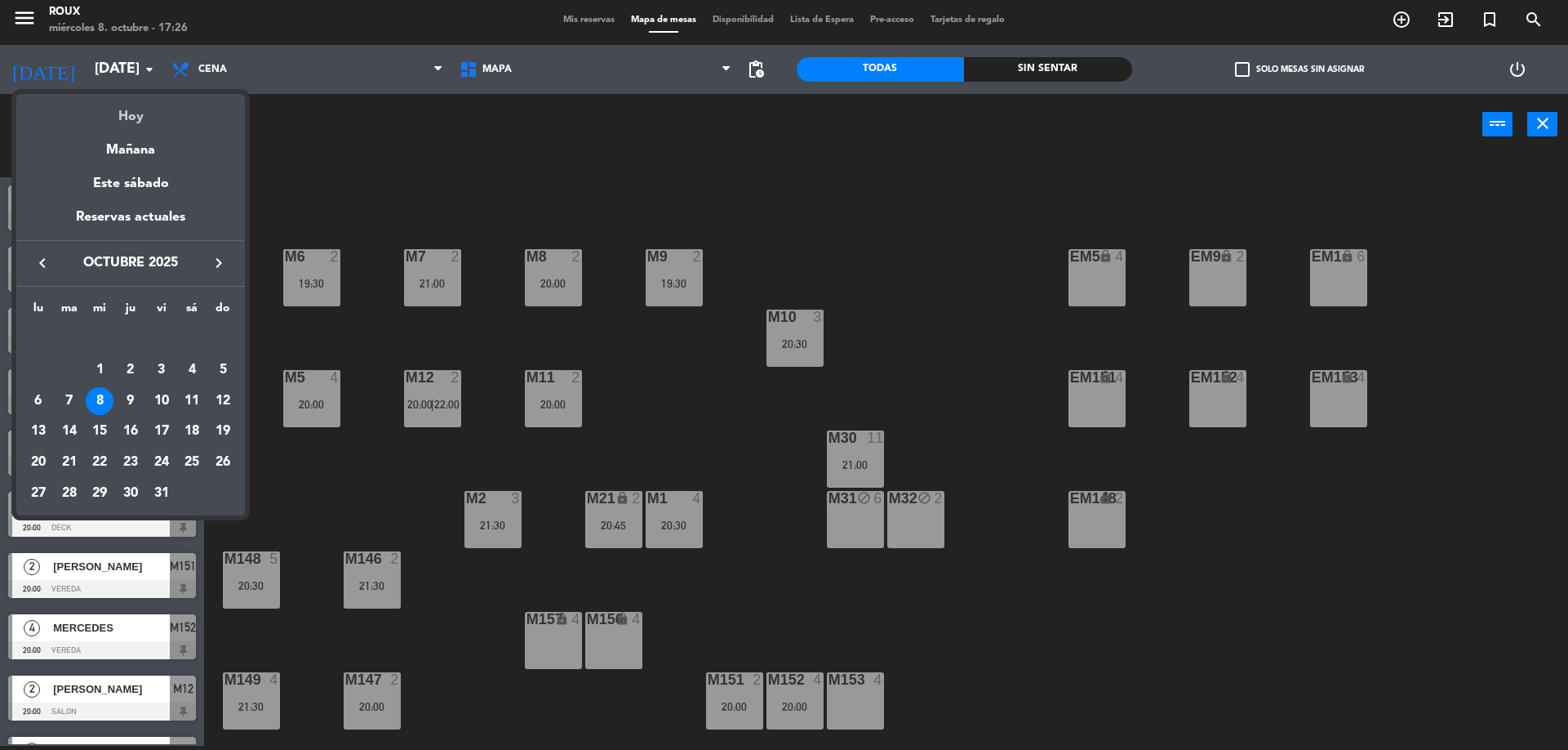
click at [137, 114] on div "Hoy" at bounding box center [131, 110] width 229 height 33
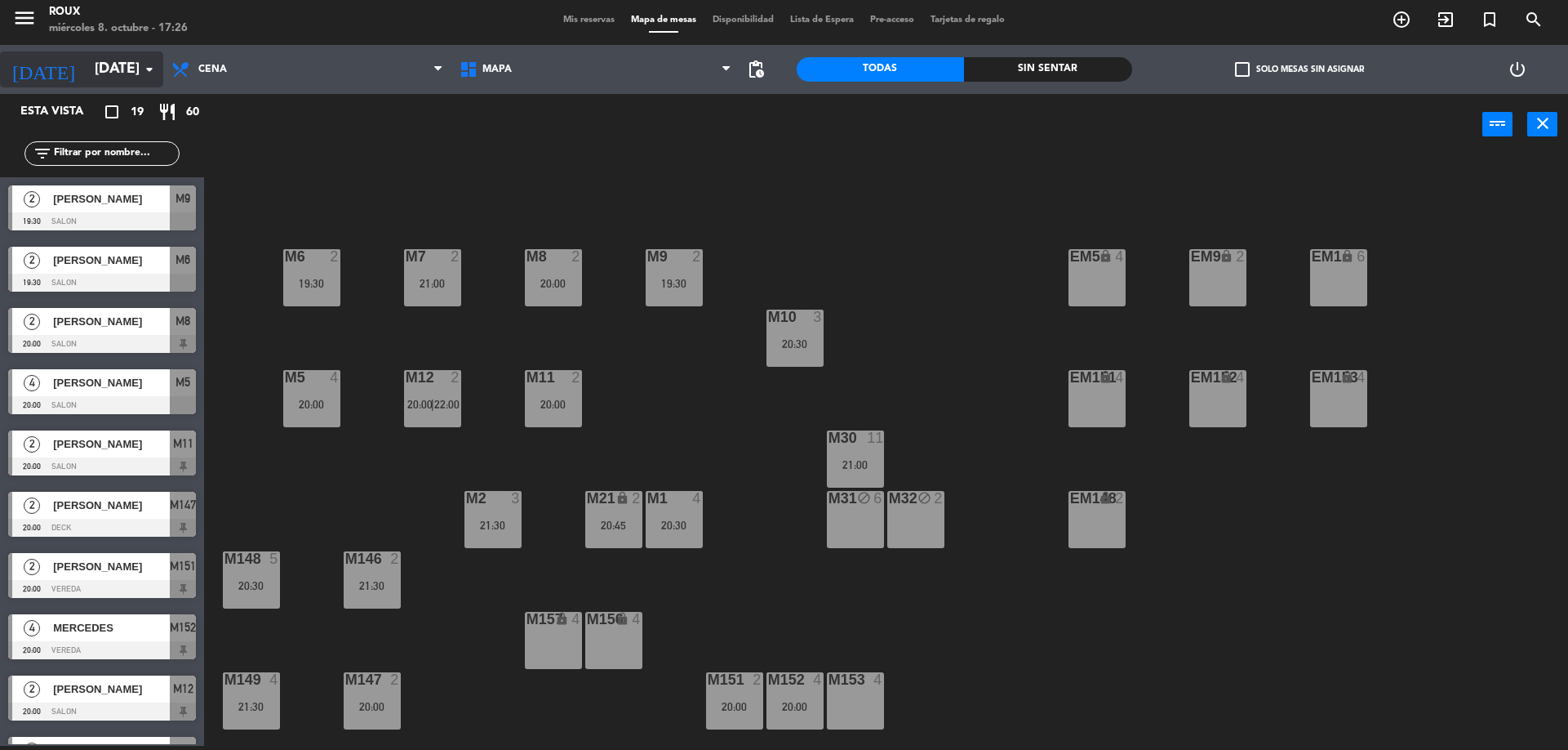
click at [139, 71] on input "[DATE]" at bounding box center [181, 70] width 189 height 33
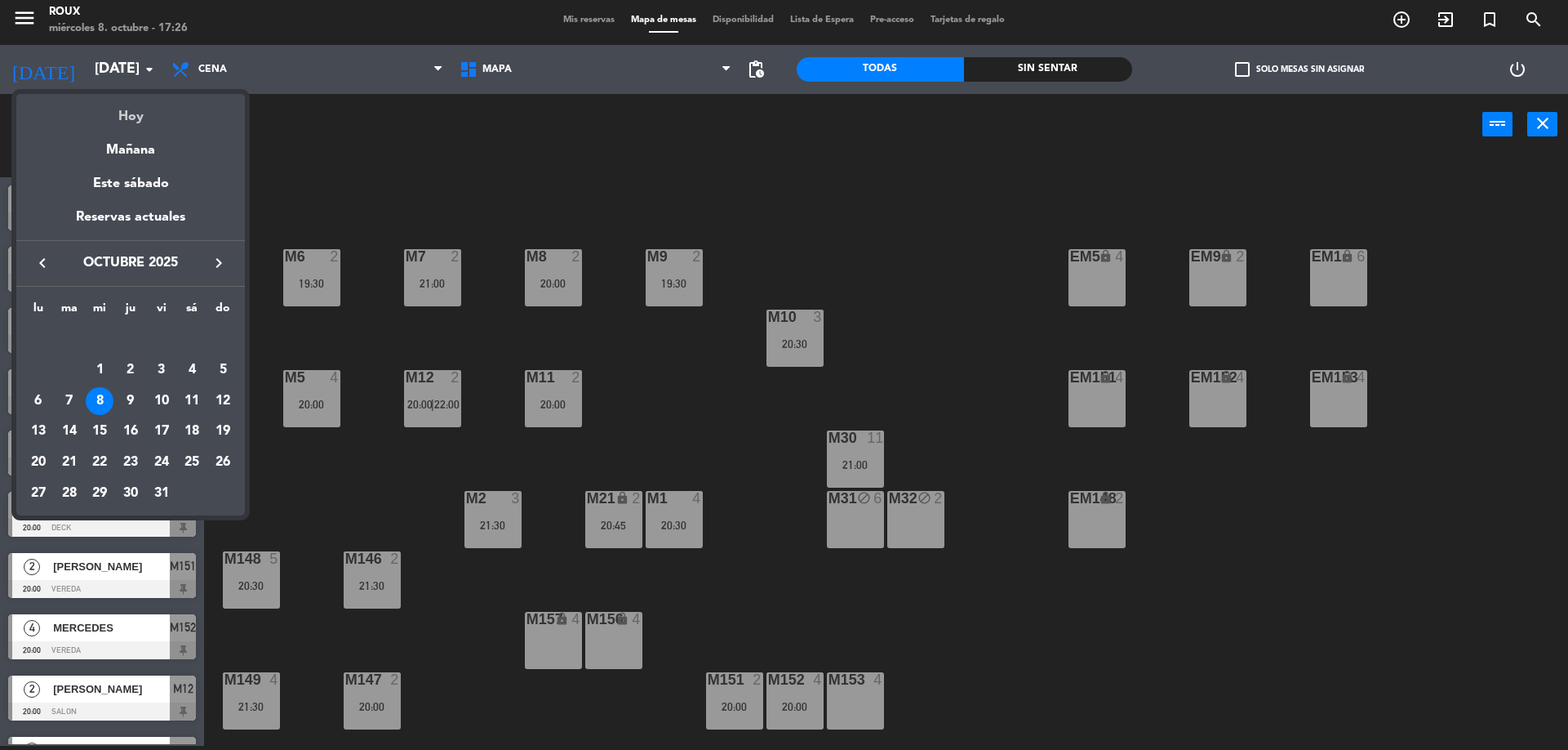
click at [140, 102] on div "Hoy" at bounding box center [131, 110] width 229 height 33
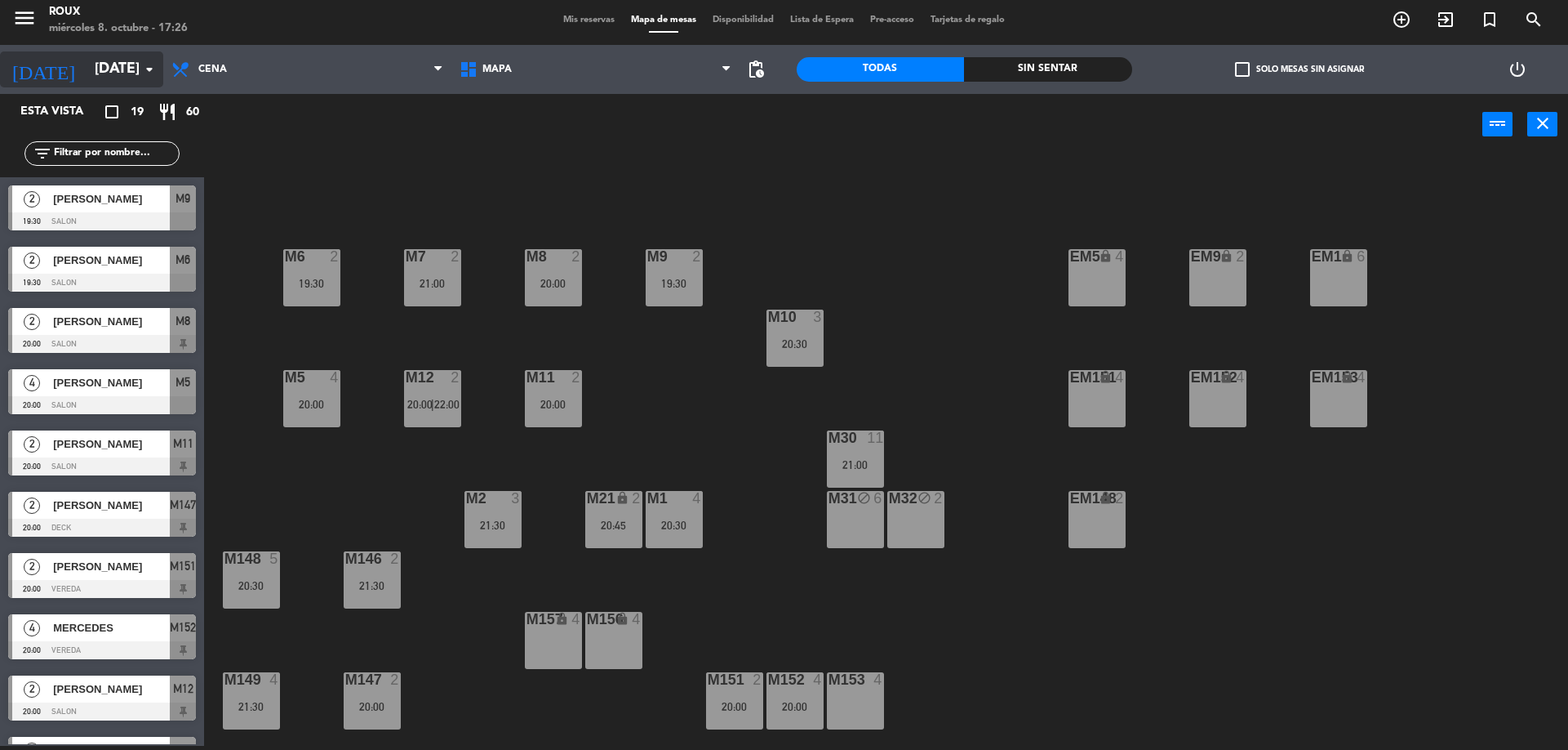
click at [140, 77] on icon "arrow_drop_down" at bounding box center [149, 69] width 19 height 19
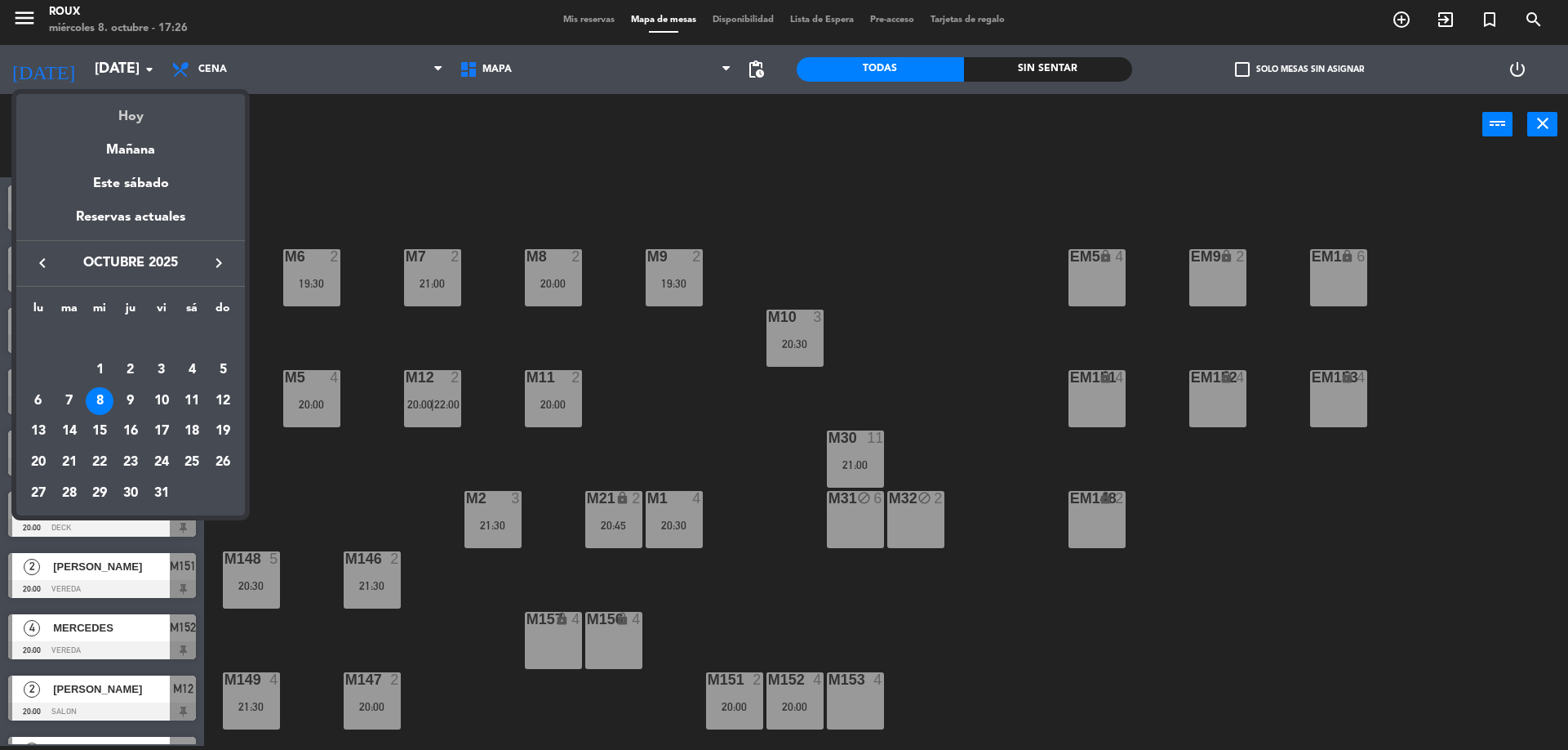
click at [143, 125] on div "Hoy" at bounding box center [131, 110] width 229 height 33
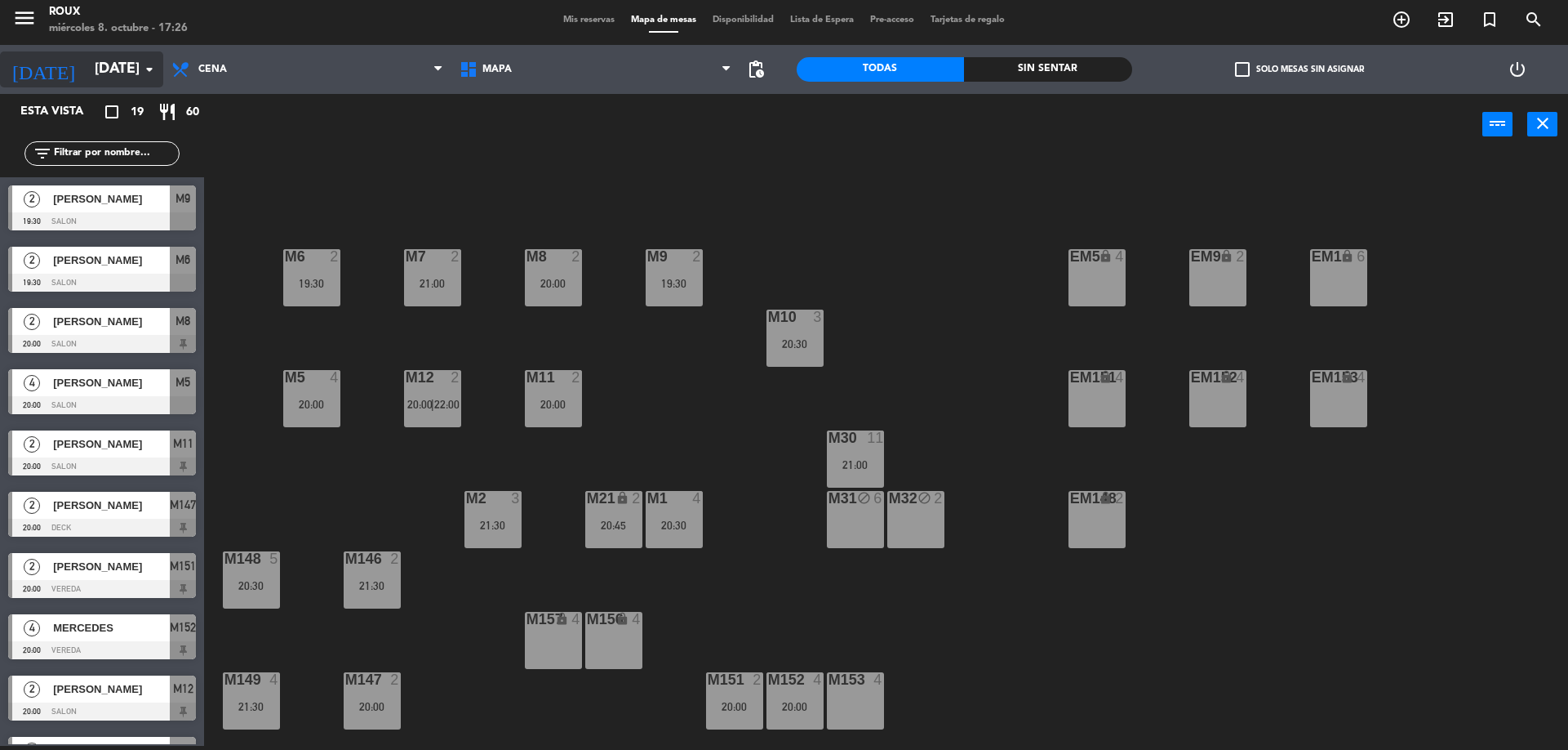
click at [149, 80] on input "[DATE]" at bounding box center [181, 70] width 189 height 33
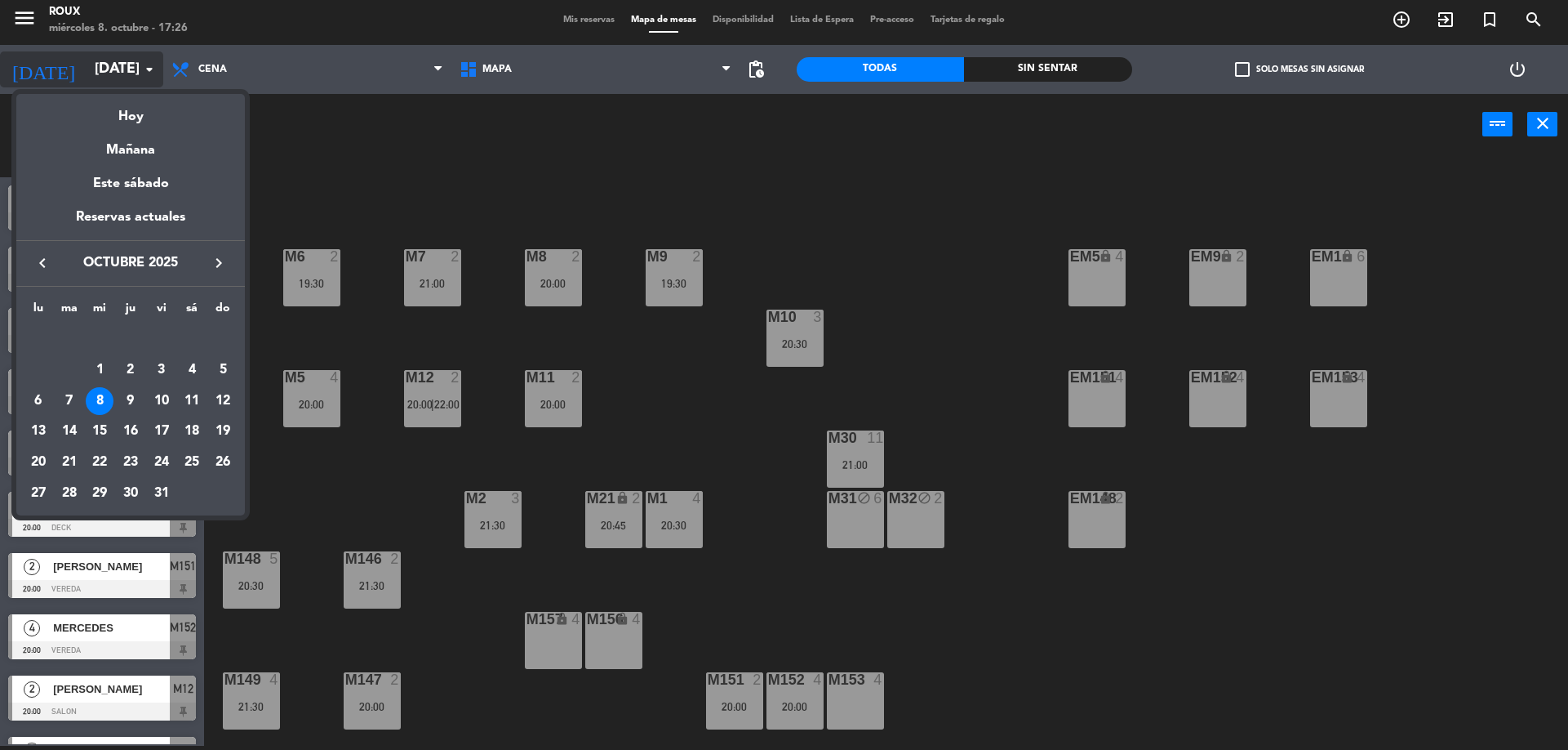
click at [141, 117] on div "Hoy" at bounding box center [131, 110] width 229 height 33
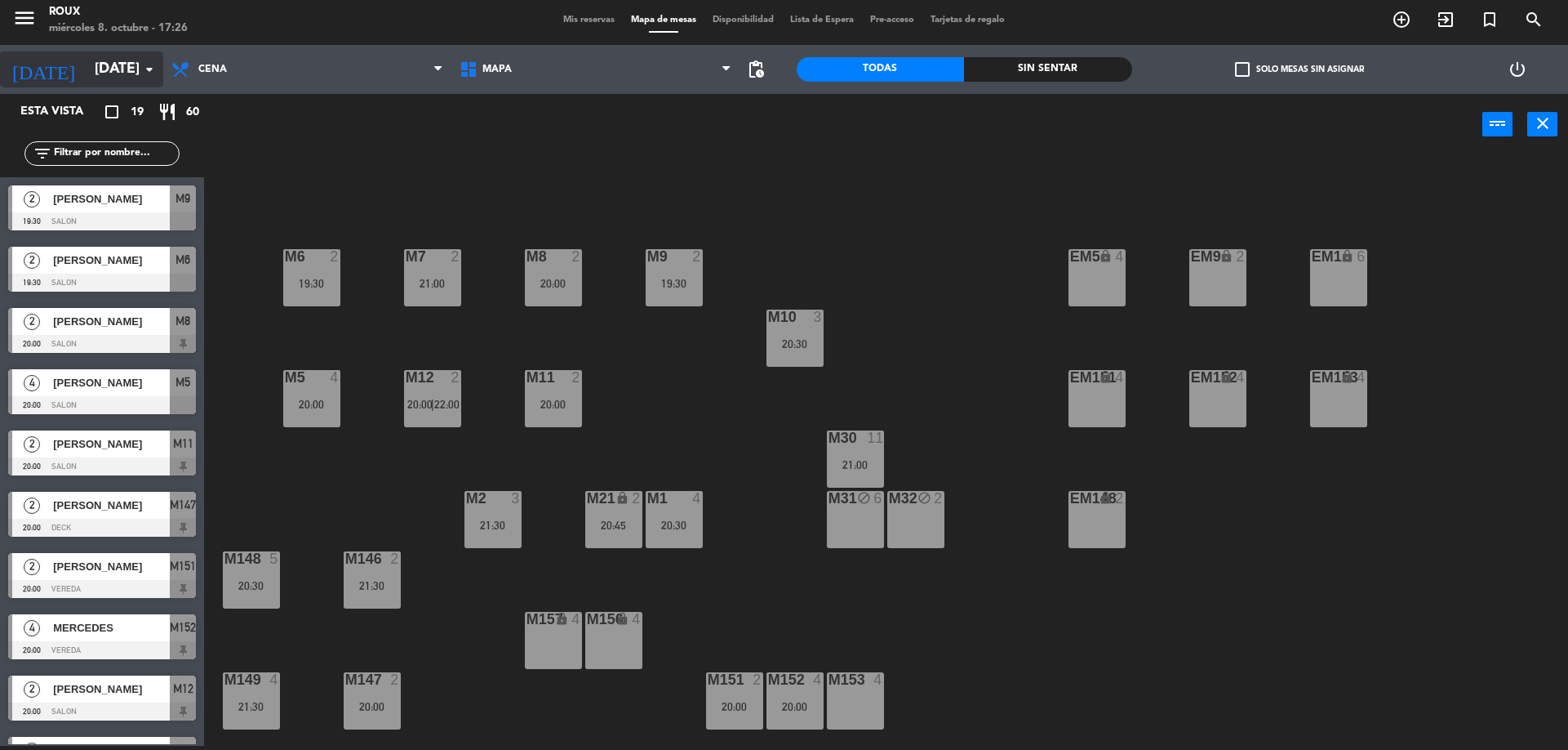
click at [143, 81] on input "[DATE]" at bounding box center [181, 70] width 189 height 33
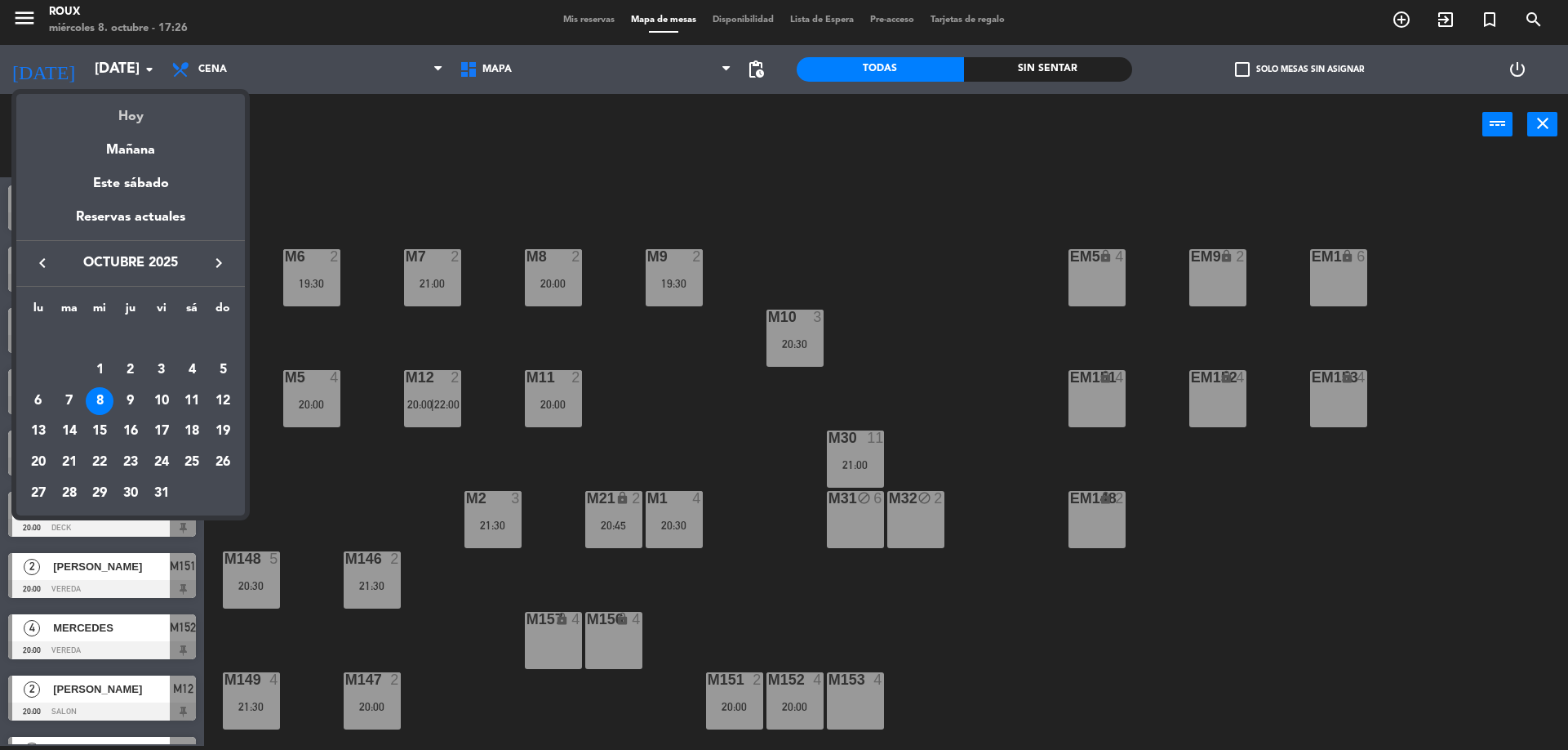
click at [139, 120] on div "Hoy" at bounding box center [131, 110] width 229 height 33
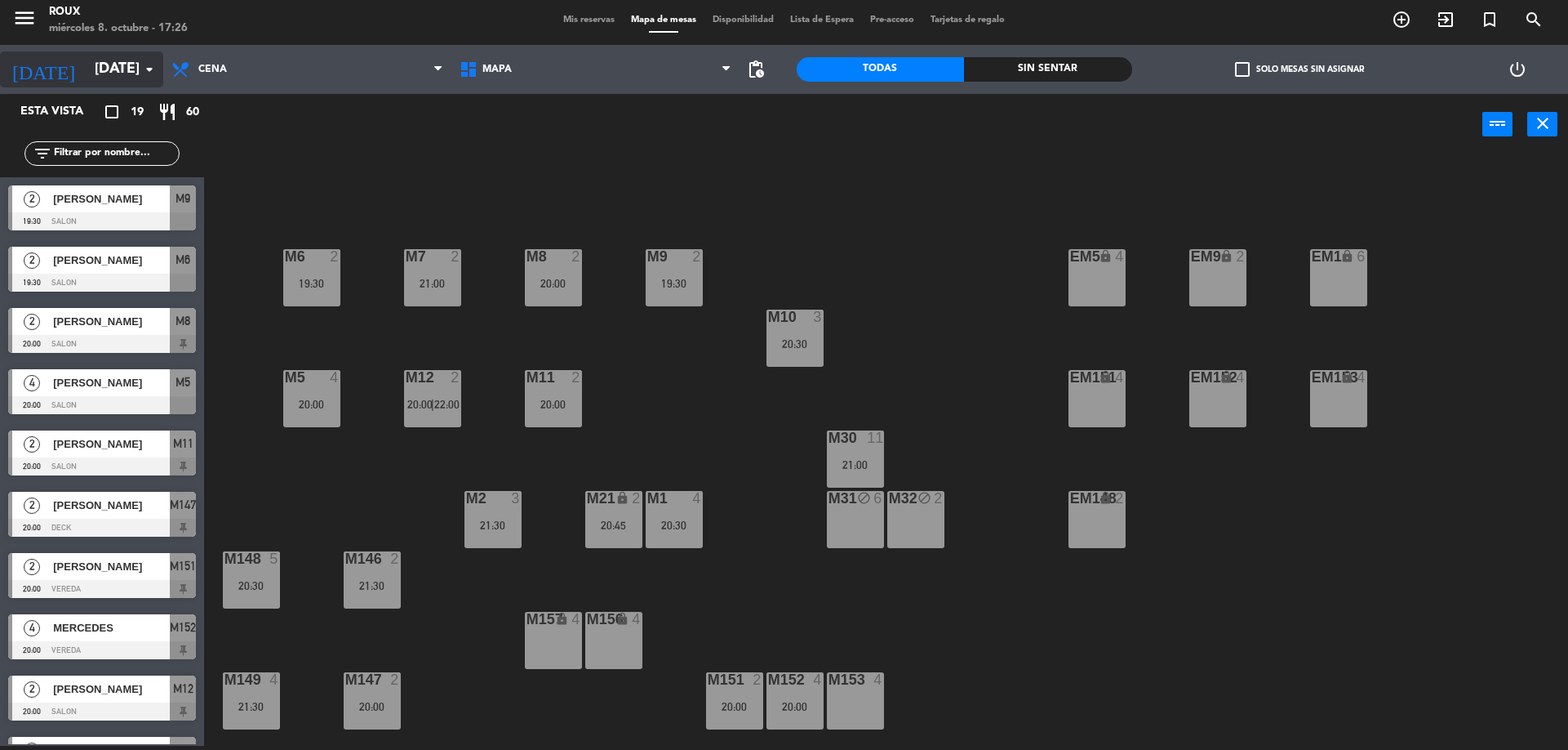
click at [144, 66] on icon "arrow_drop_down" at bounding box center [149, 69] width 19 height 19
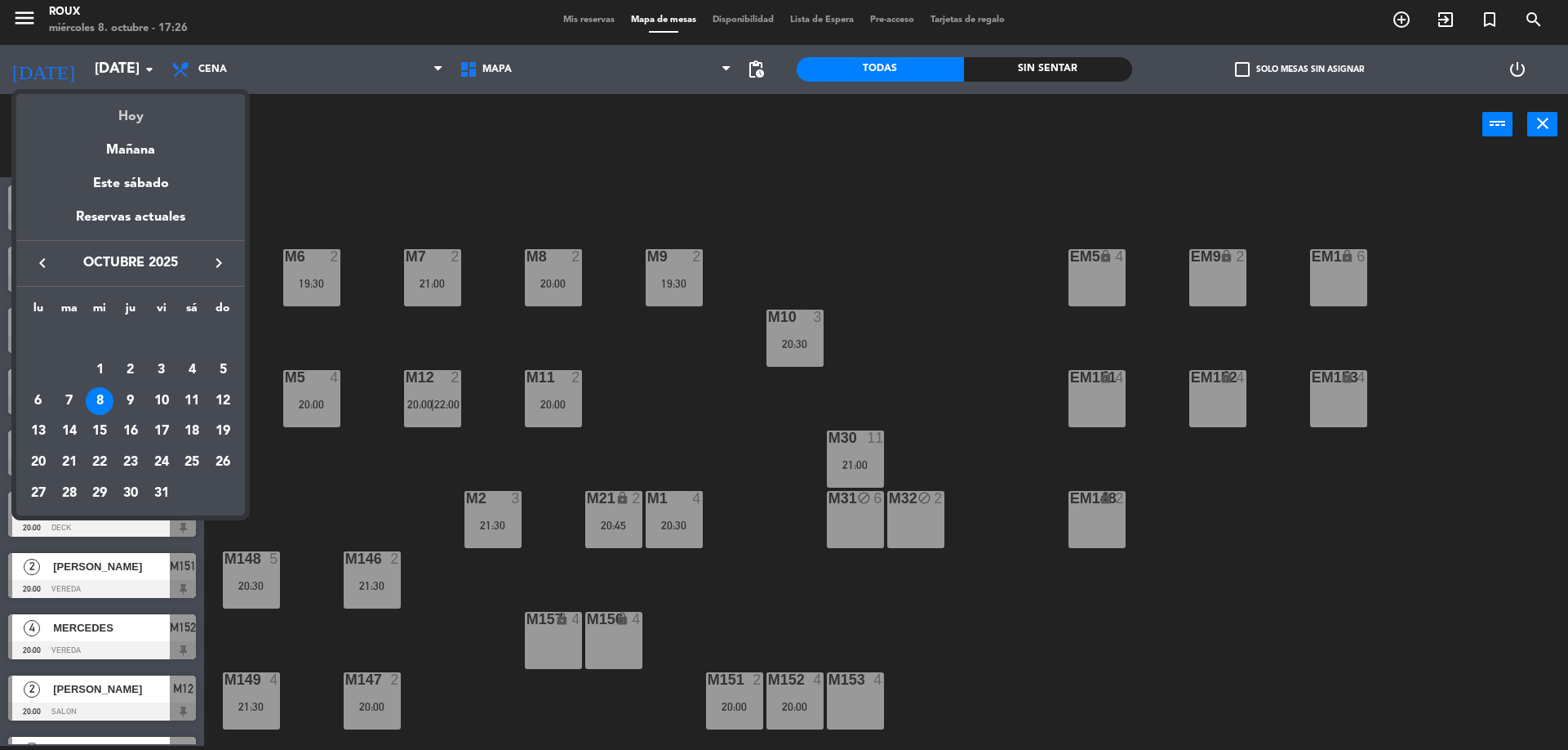
click at [140, 106] on div "Hoy" at bounding box center [131, 110] width 229 height 33
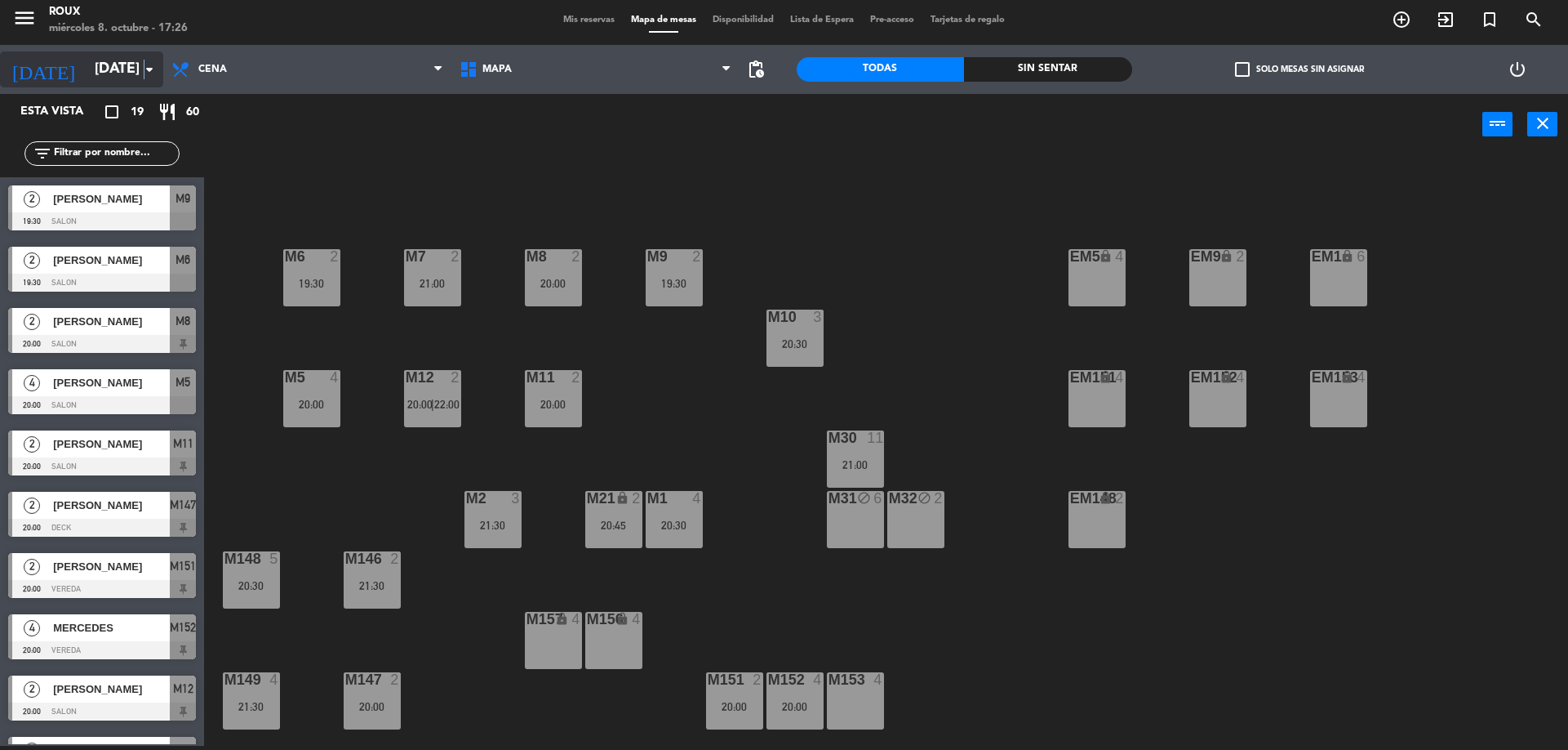
click at [144, 76] on icon "arrow_drop_down" at bounding box center [149, 69] width 19 height 19
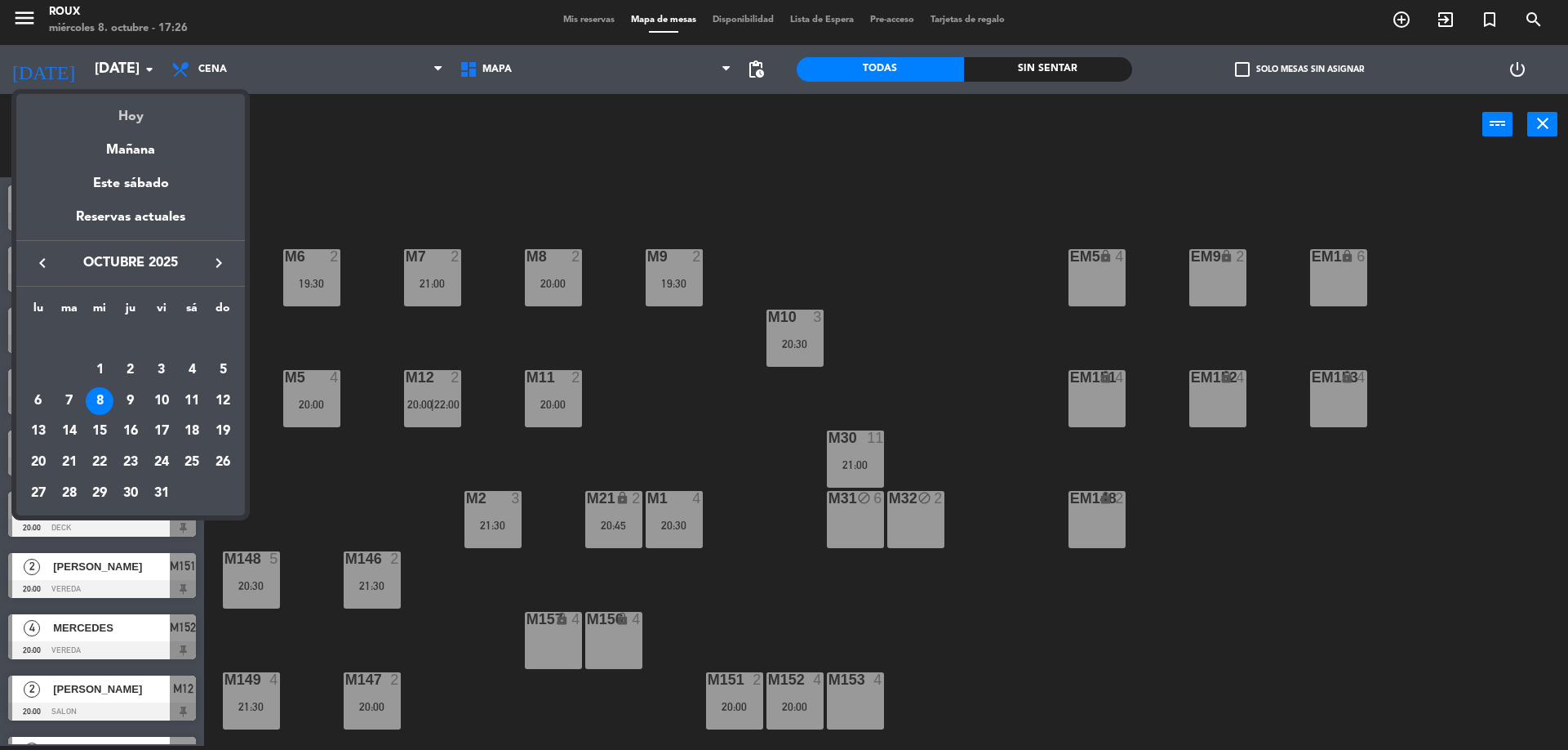
click at [142, 120] on div "Hoy" at bounding box center [131, 110] width 229 height 33
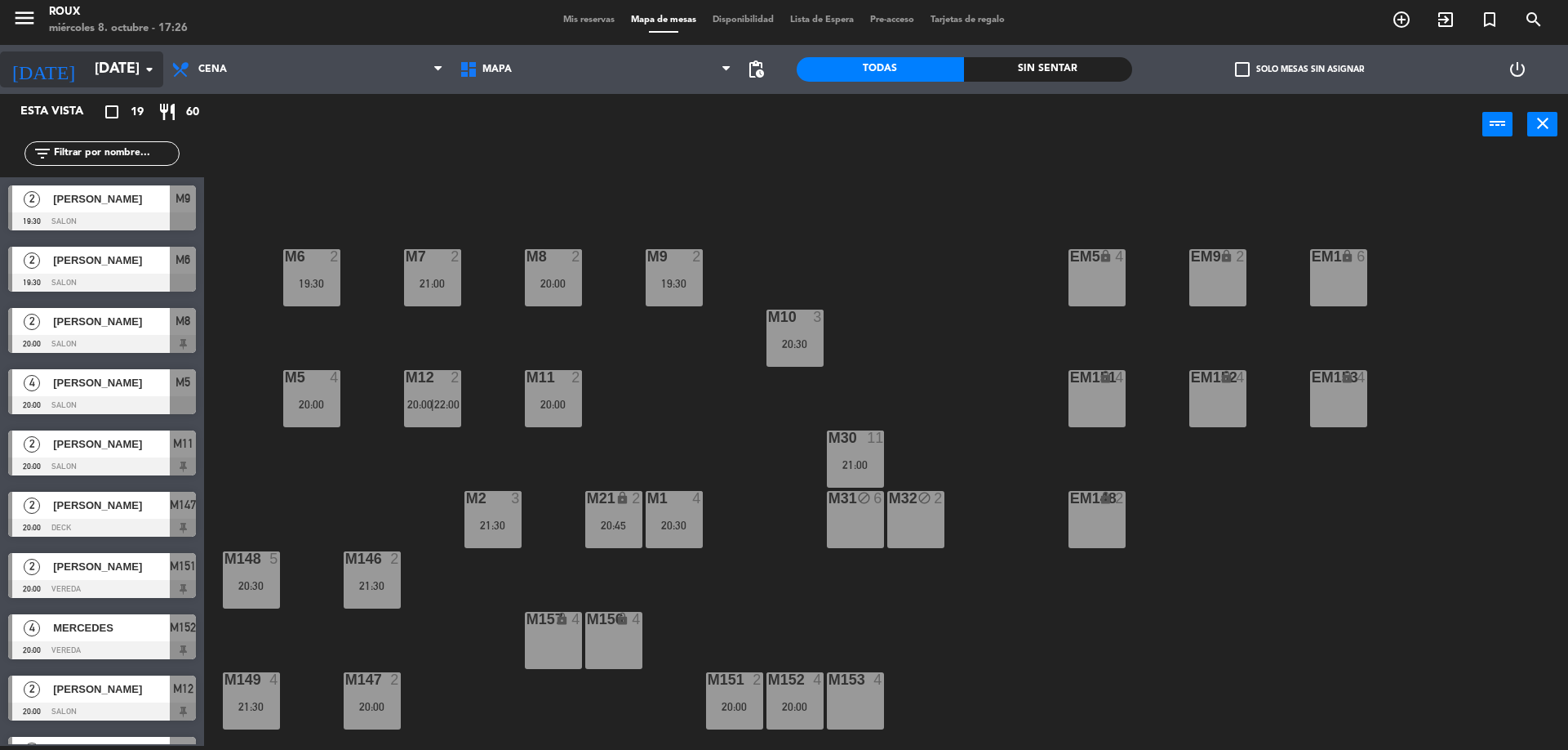
click at [150, 65] on icon "arrow_drop_down" at bounding box center [149, 69] width 19 height 19
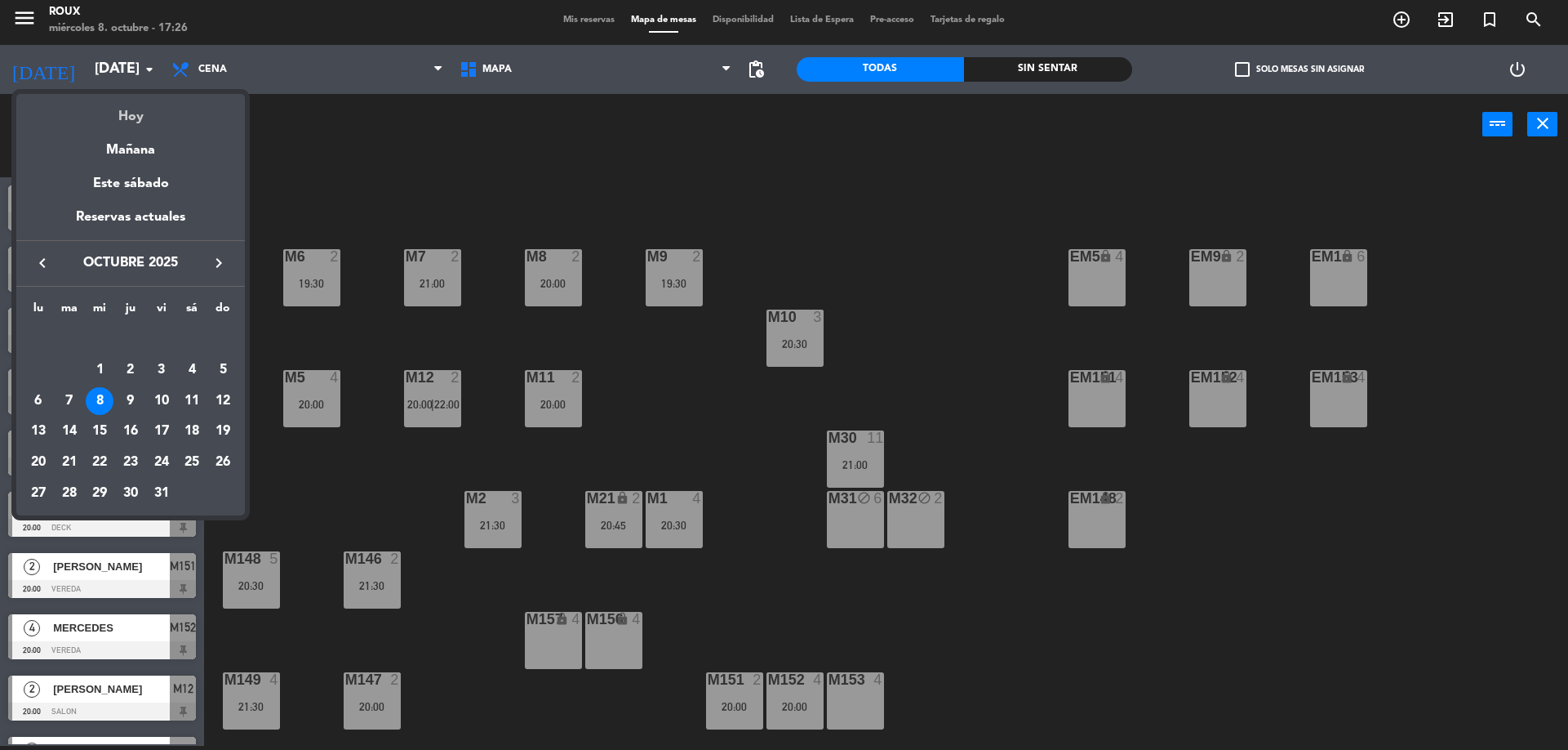
click at [143, 116] on div "Hoy" at bounding box center [131, 110] width 229 height 33
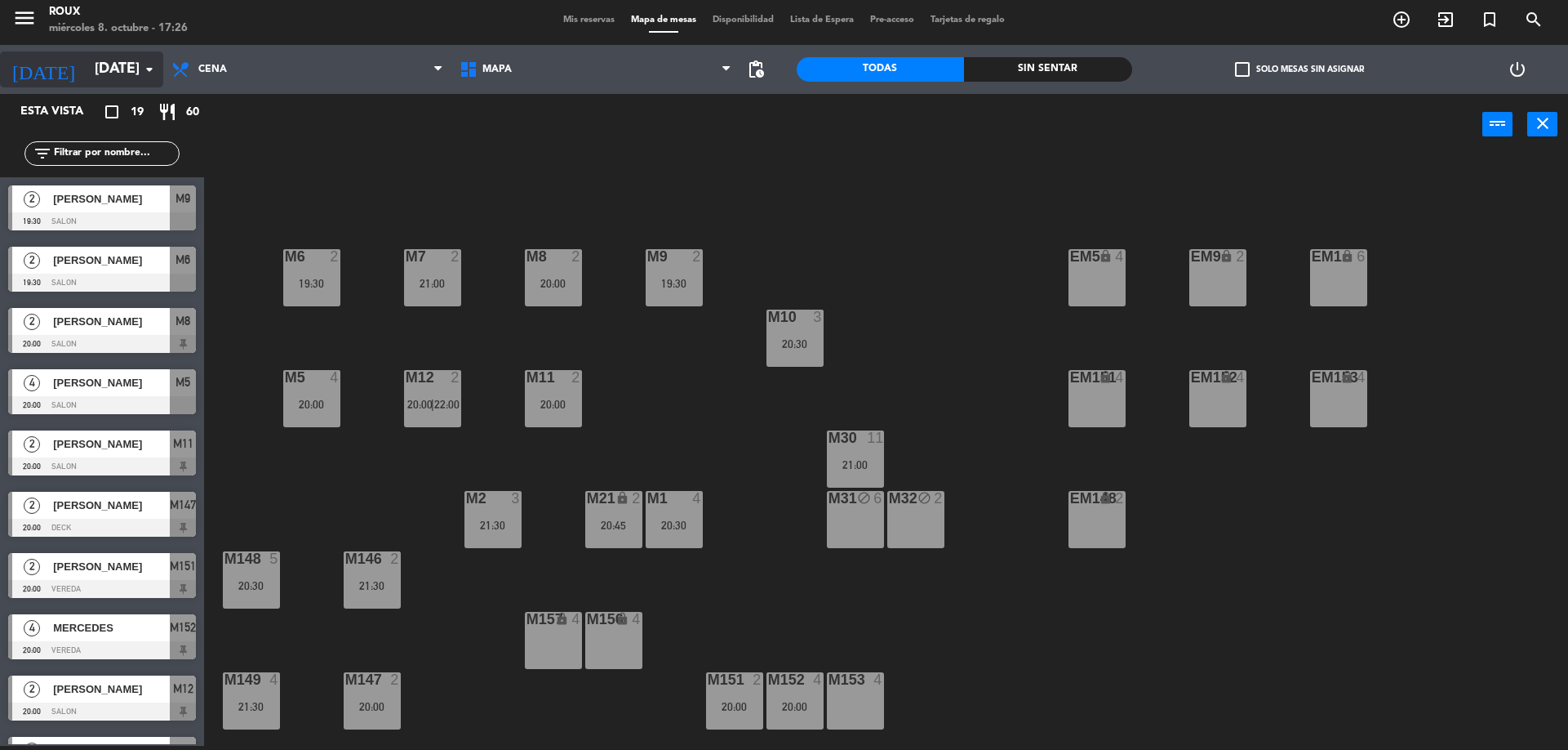
click at [145, 75] on icon "arrow_drop_down" at bounding box center [149, 69] width 19 height 19
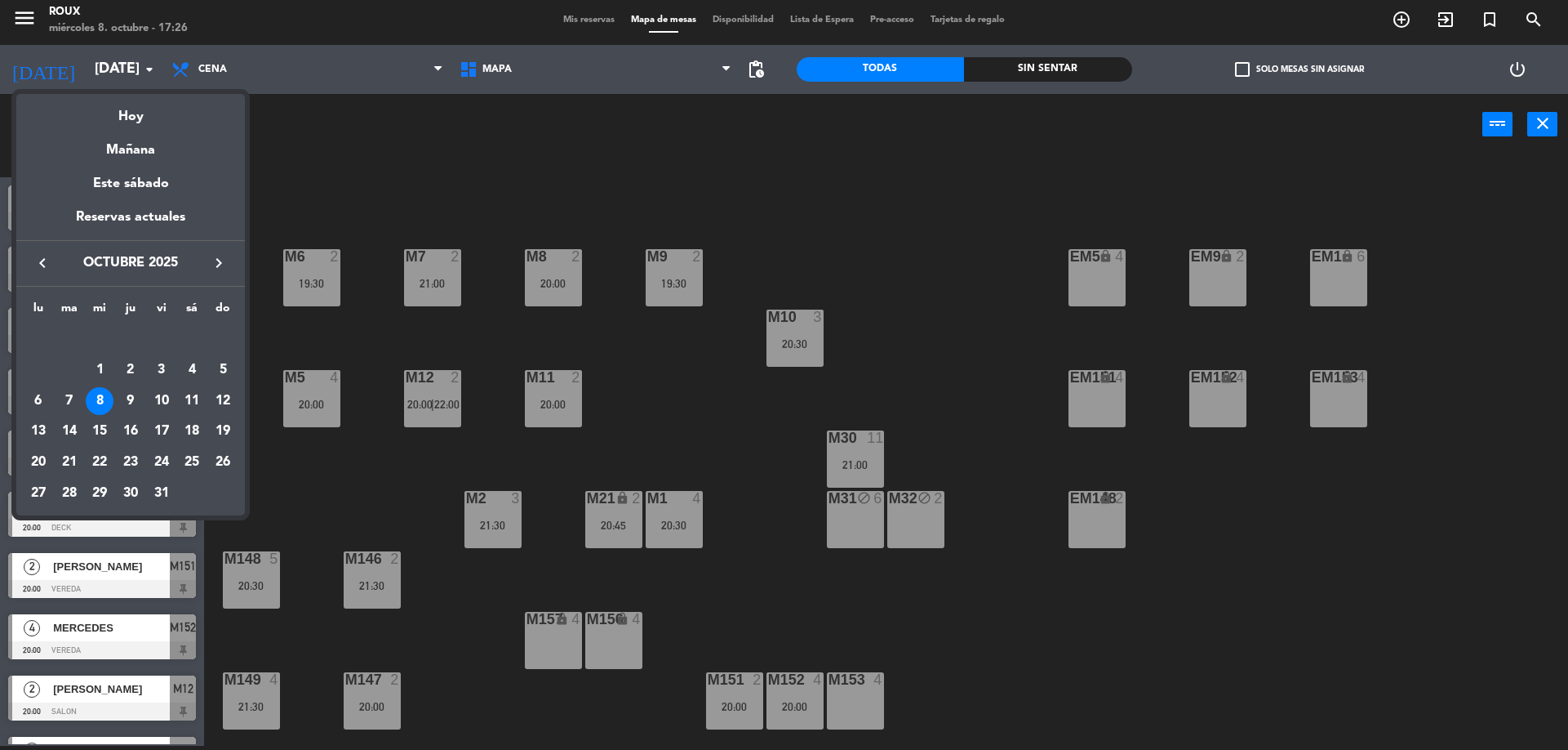
click at [150, 149] on div "Mañana" at bounding box center [131, 144] width 229 height 33
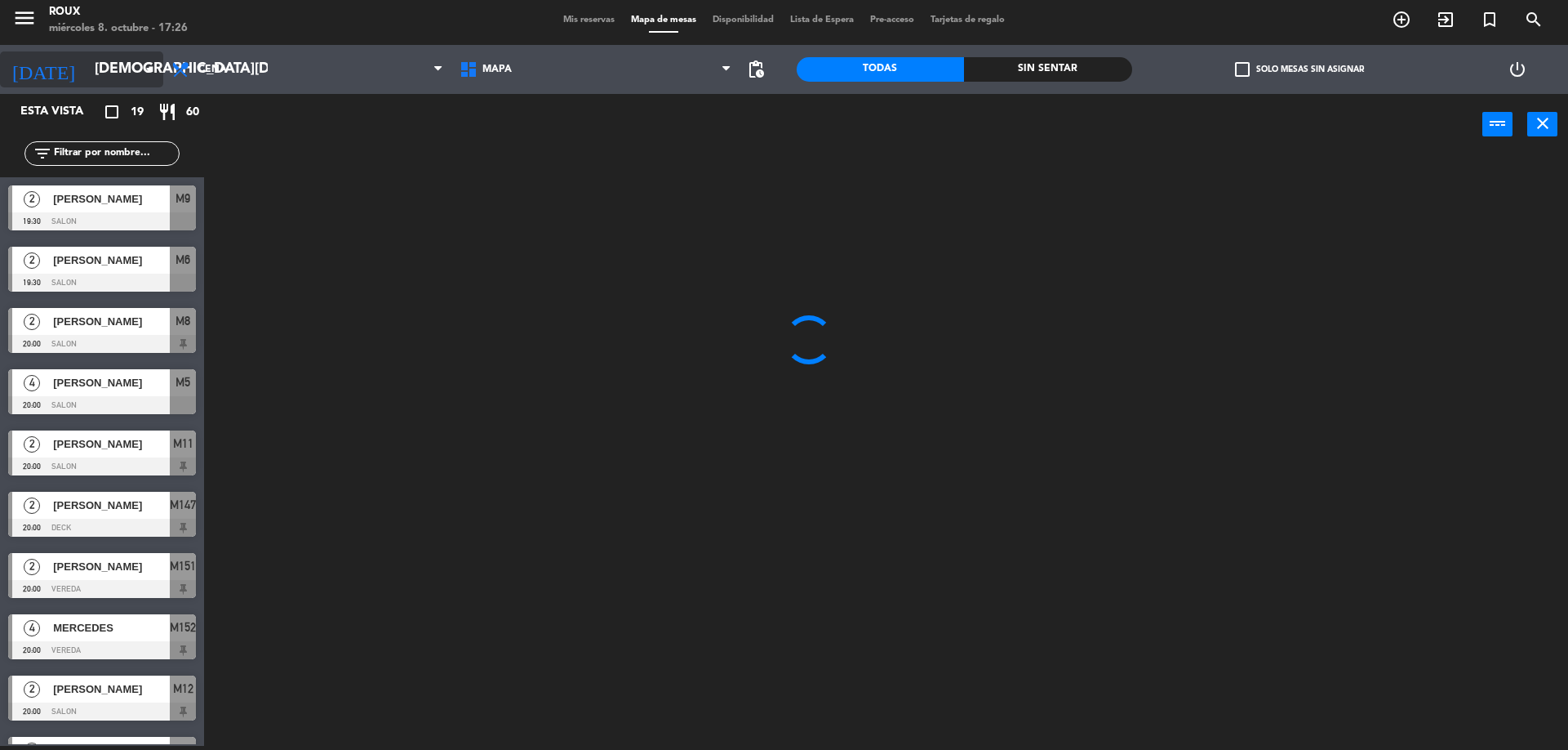
click at [153, 69] on icon "arrow_drop_down" at bounding box center [149, 69] width 19 height 19
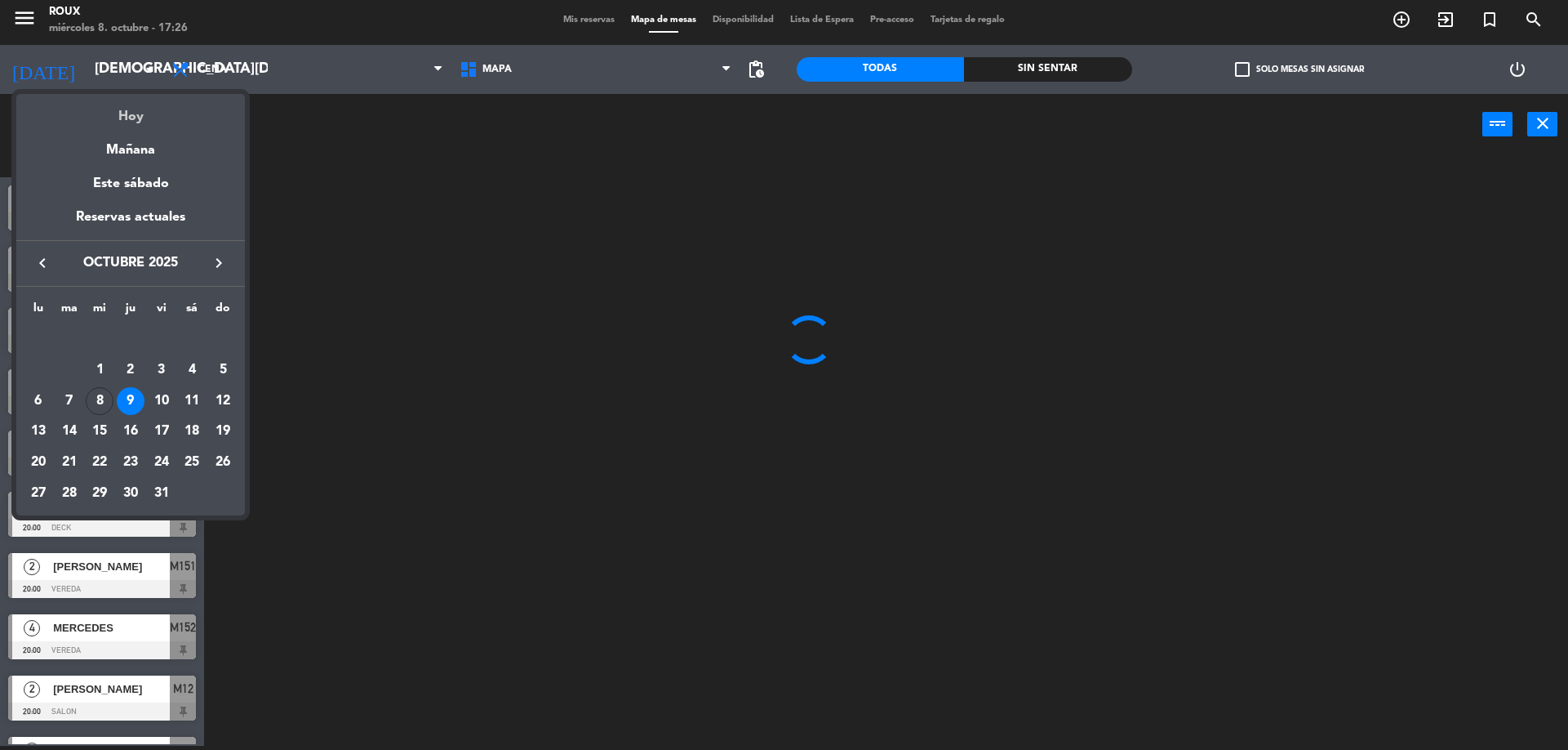
click at [149, 117] on div "Hoy" at bounding box center [131, 110] width 229 height 33
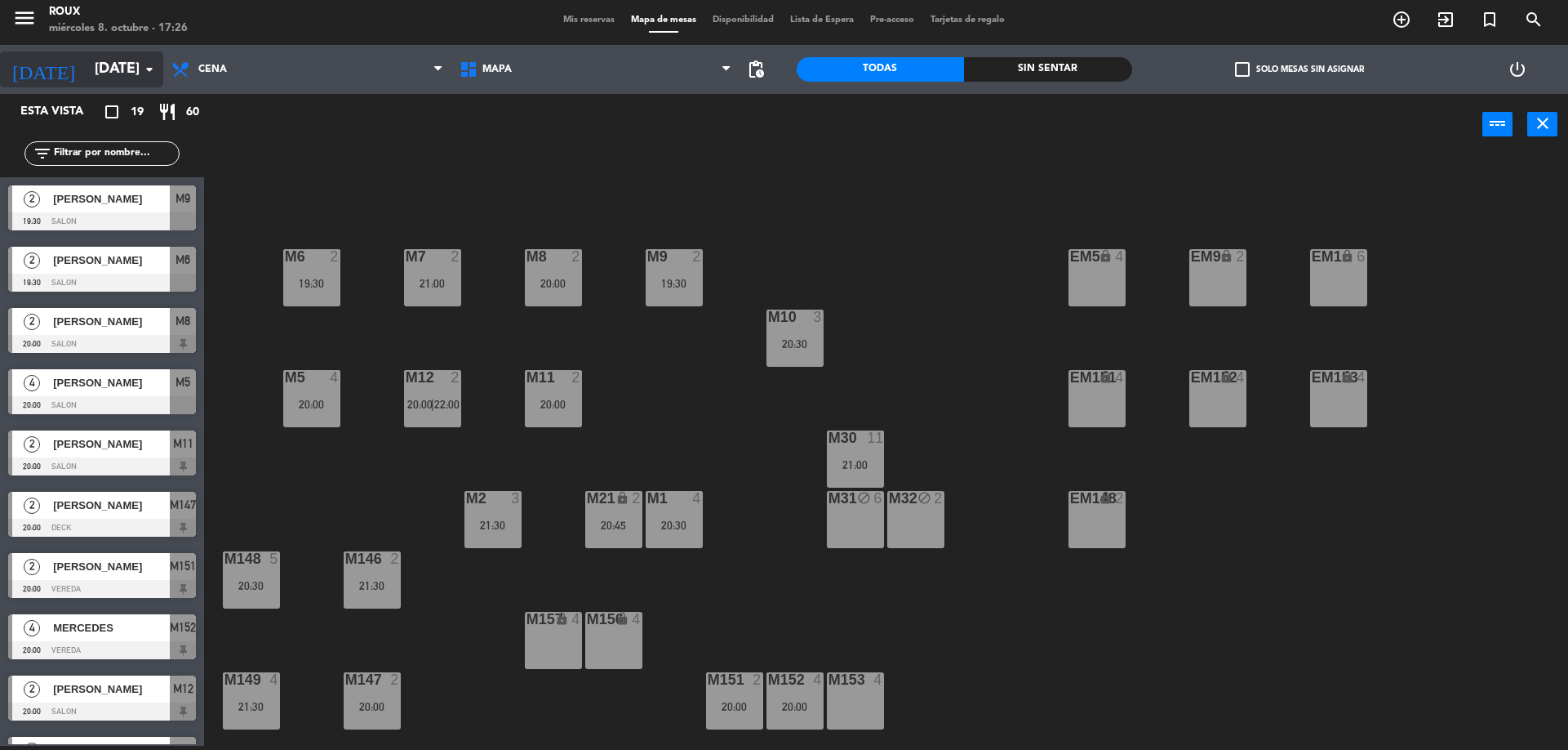
click at [143, 72] on icon "arrow_drop_down" at bounding box center [149, 69] width 19 height 19
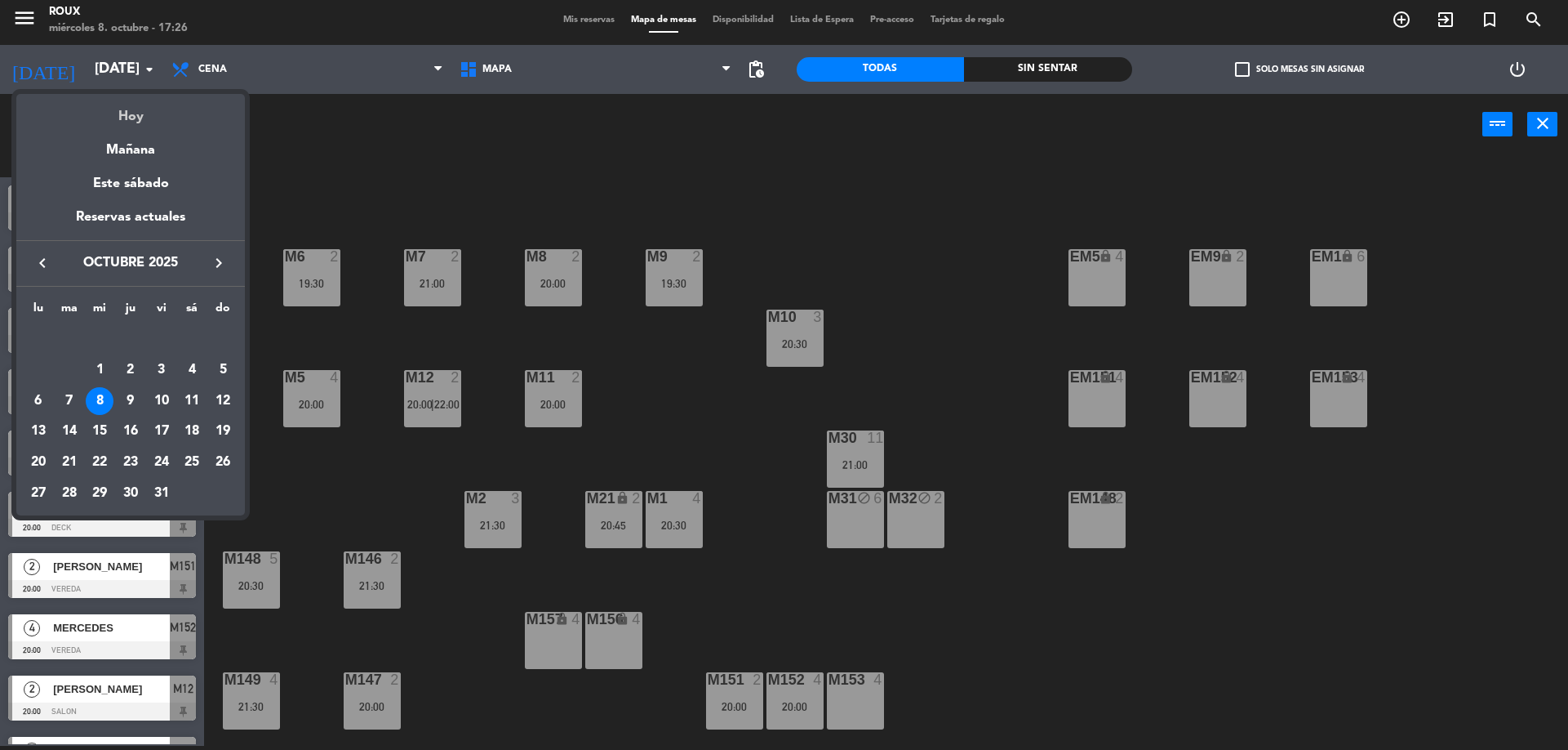
click at [134, 114] on div "Hoy" at bounding box center [131, 110] width 229 height 33
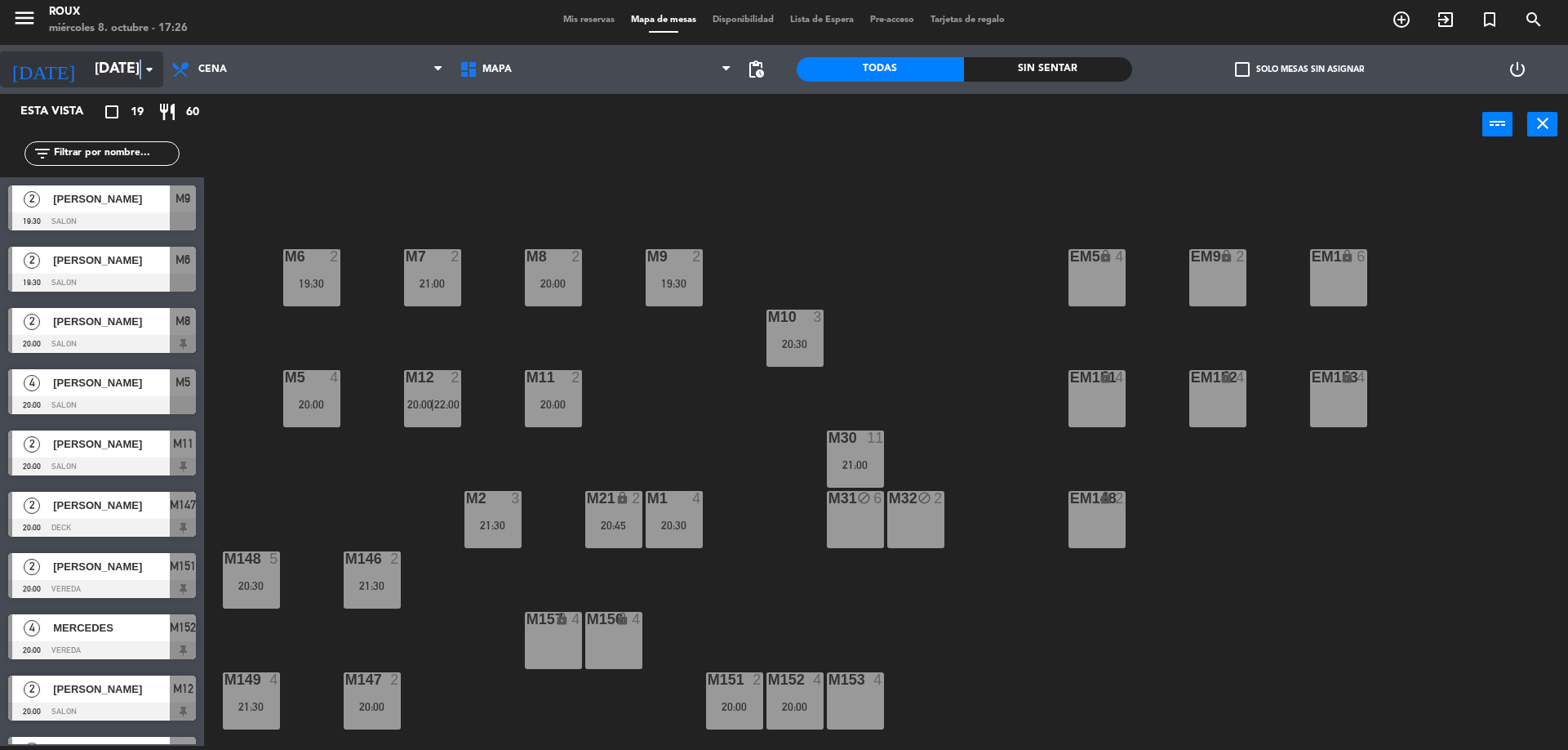
click at [141, 69] on icon "arrow_drop_down" at bounding box center [149, 69] width 19 height 19
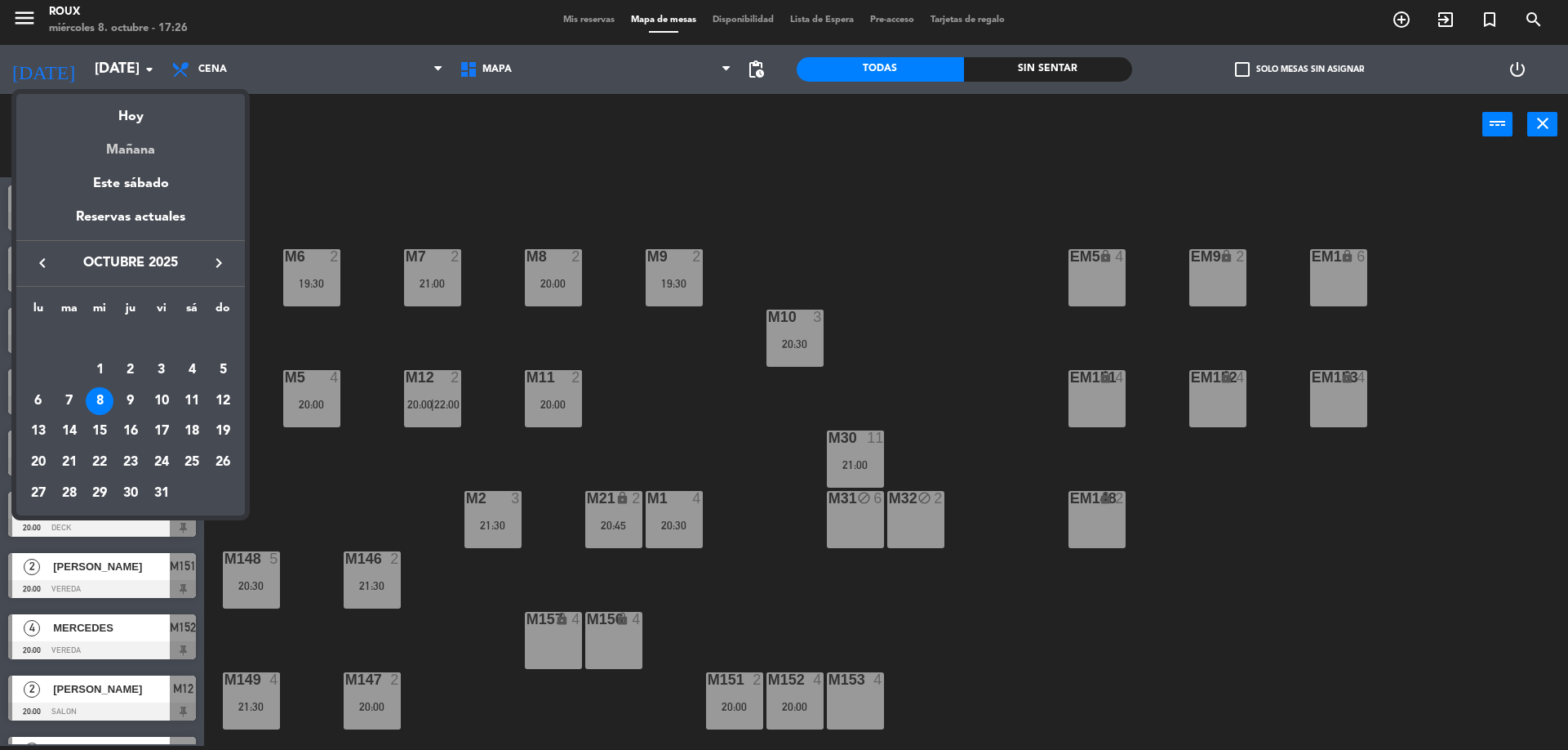
click at [138, 147] on div "Mañana" at bounding box center [131, 144] width 229 height 33
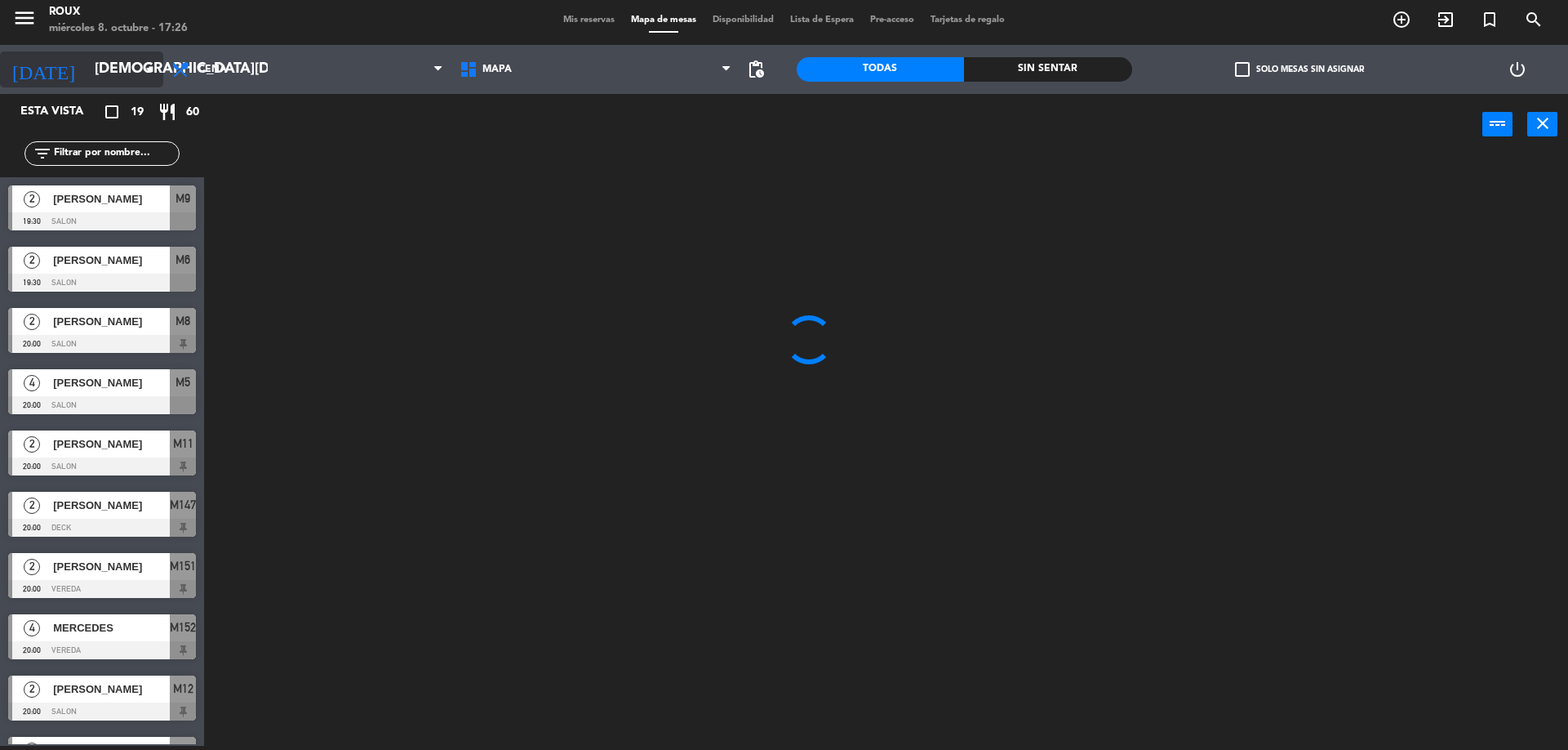
click at [149, 75] on icon "arrow_drop_down" at bounding box center [149, 69] width 19 height 19
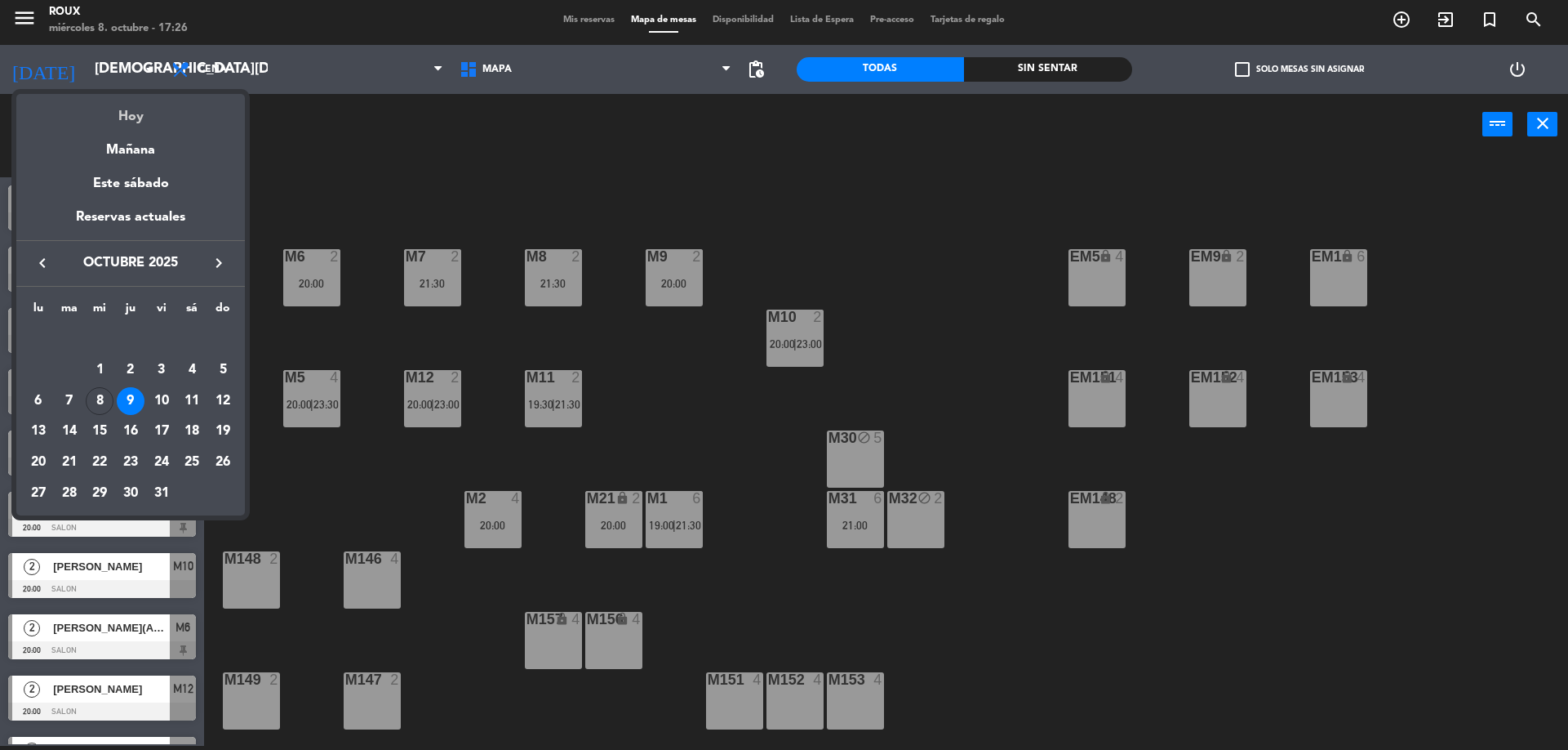
click at [141, 116] on div "Hoy" at bounding box center [131, 110] width 229 height 33
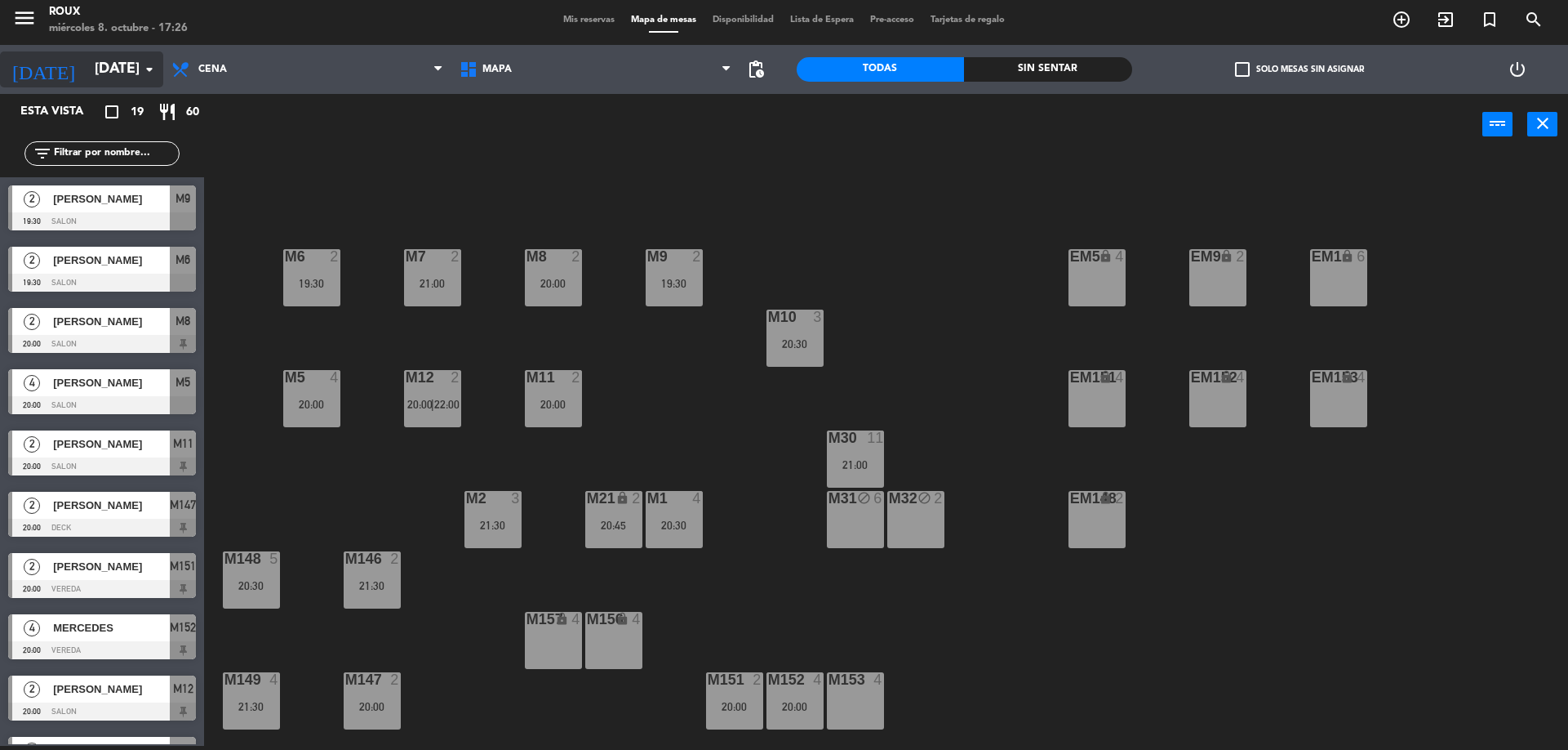
click at [148, 75] on icon "arrow_drop_down" at bounding box center [149, 69] width 19 height 19
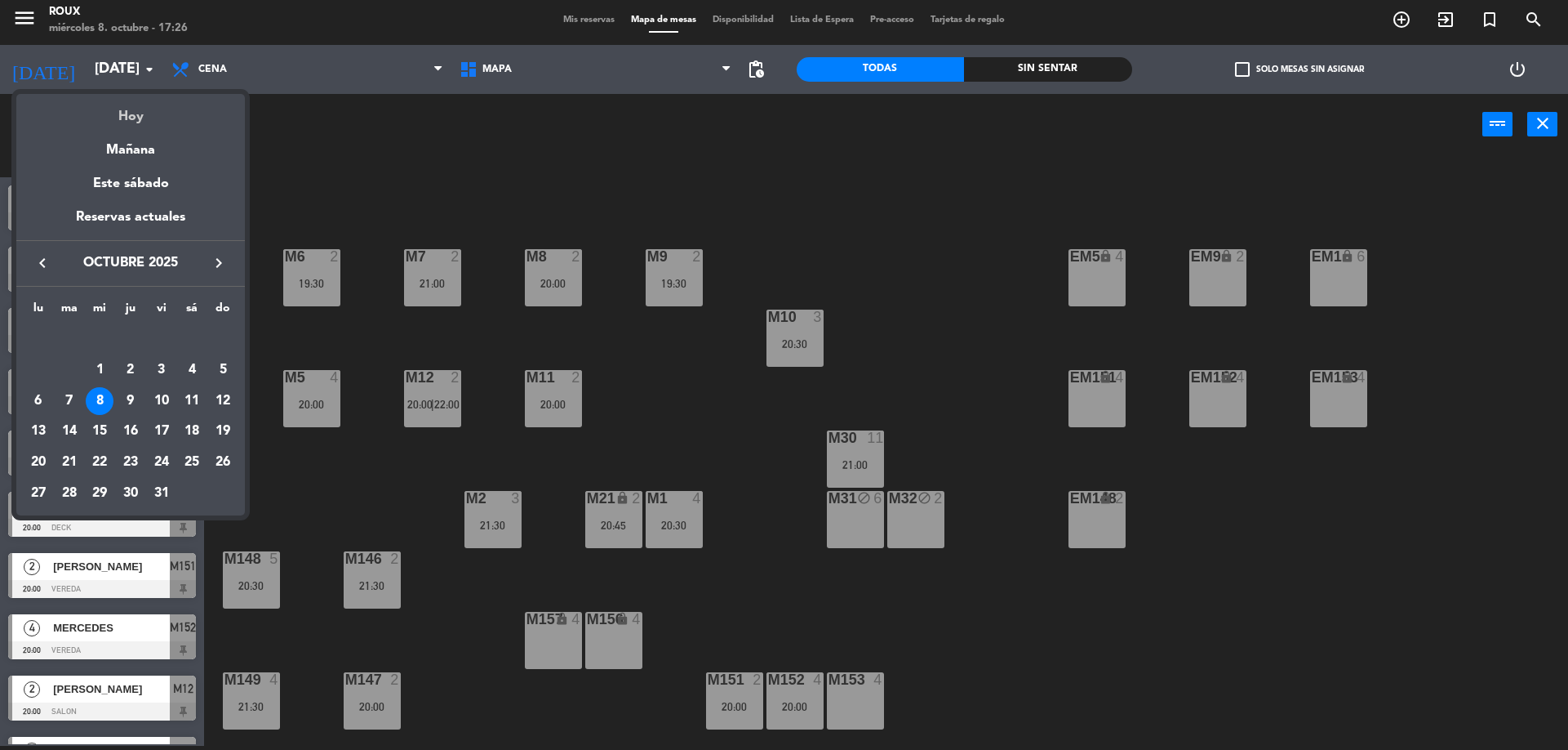
click at [130, 122] on div "Hoy" at bounding box center [131, 110] width 229 height 33
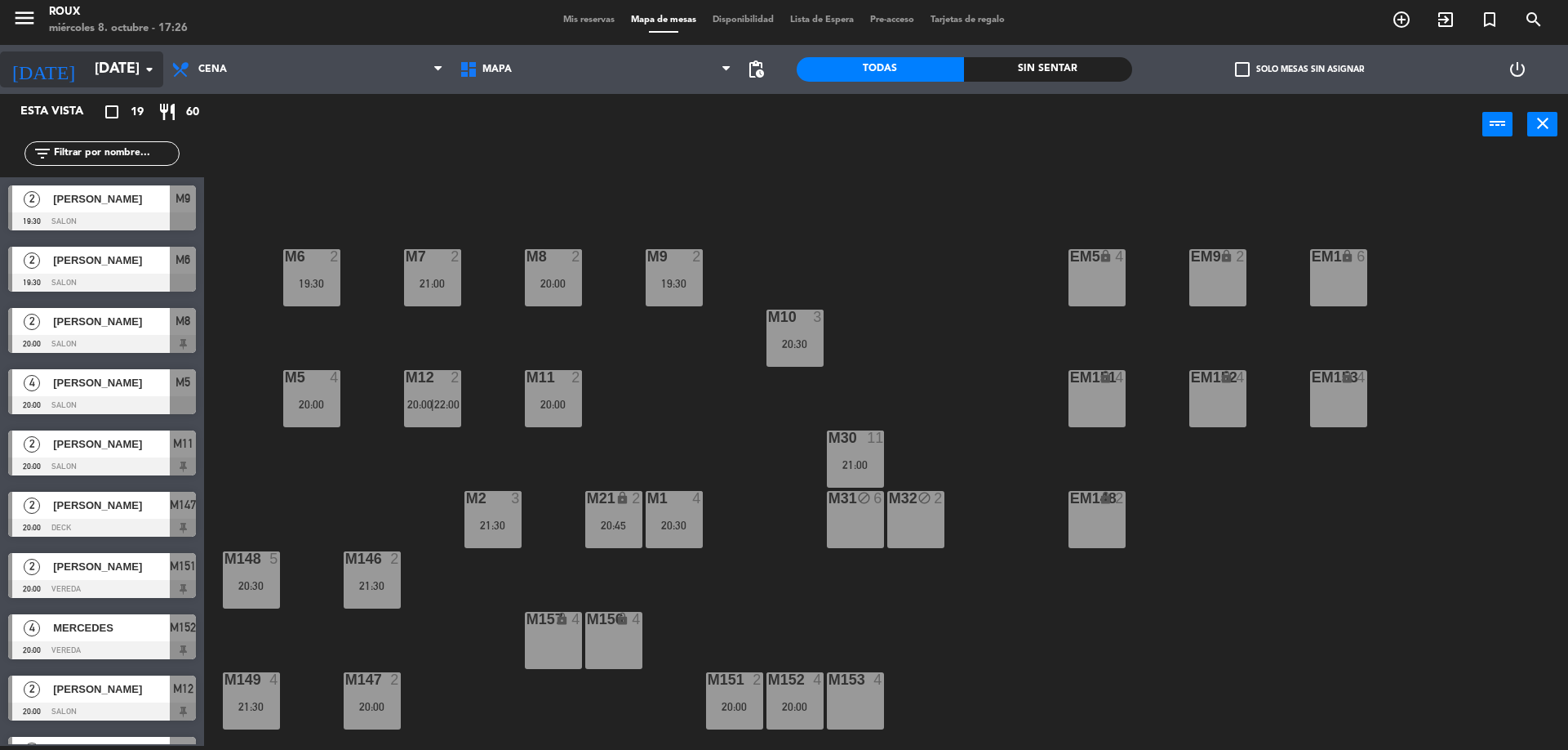
click at [143, 63] on icon "arrow_drop_down" at bounding box center [149, 69] width 19 height 19
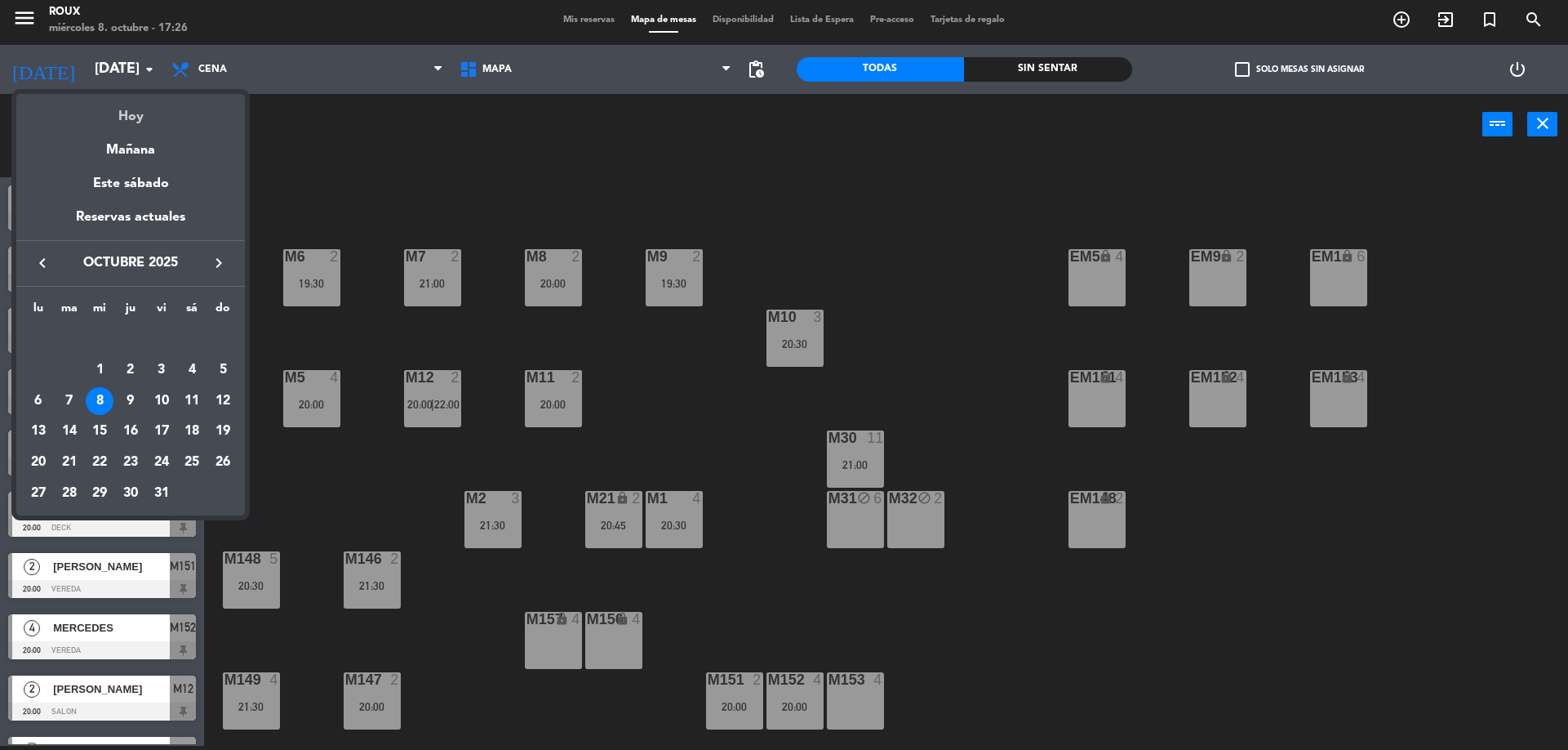
click at [132, 100] on div "Hoy" at bounding box center [131, 110] width 229 height 33
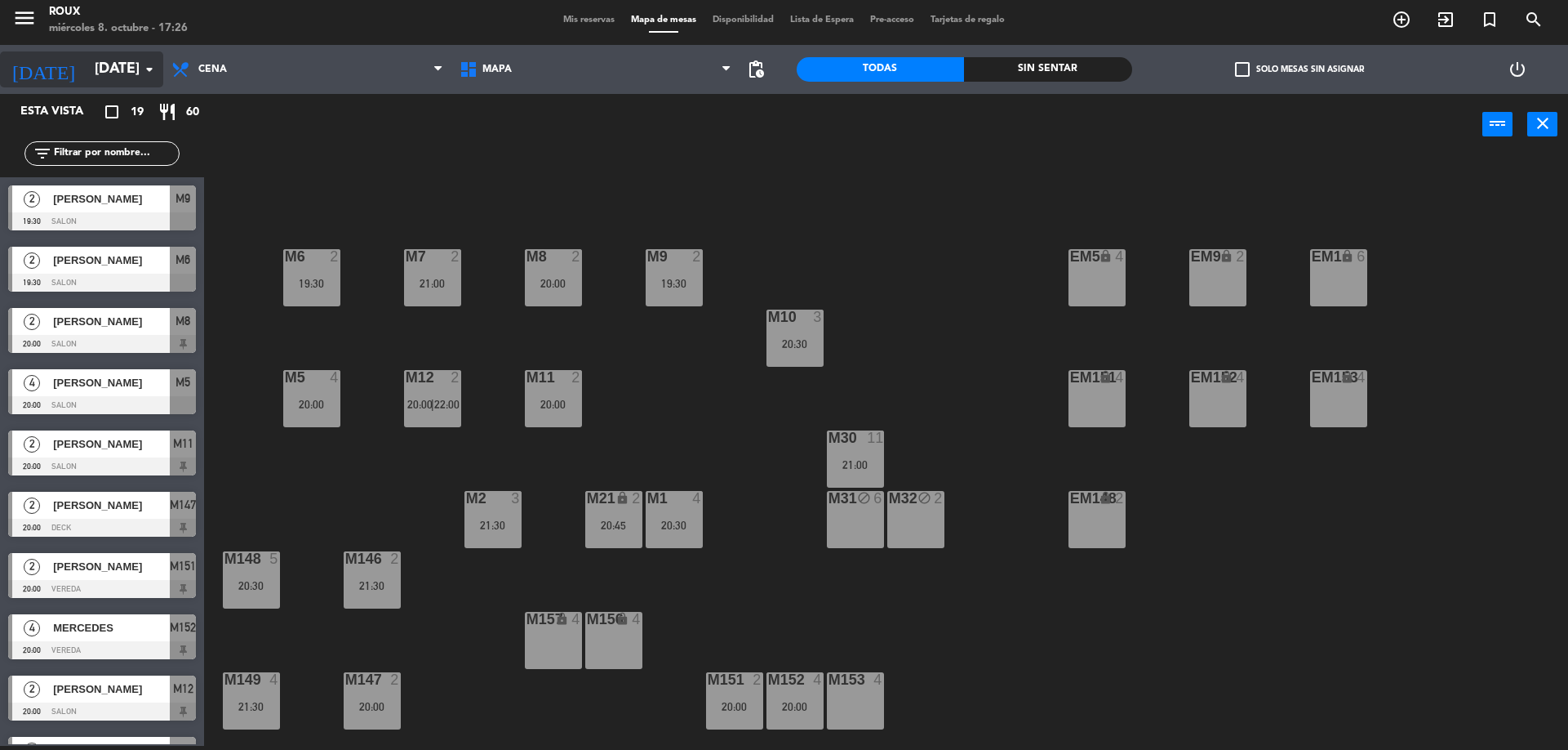
click at [154, 69] on icon "arrow_drop_down" at bounding box center [149, 69] width 19 height 19
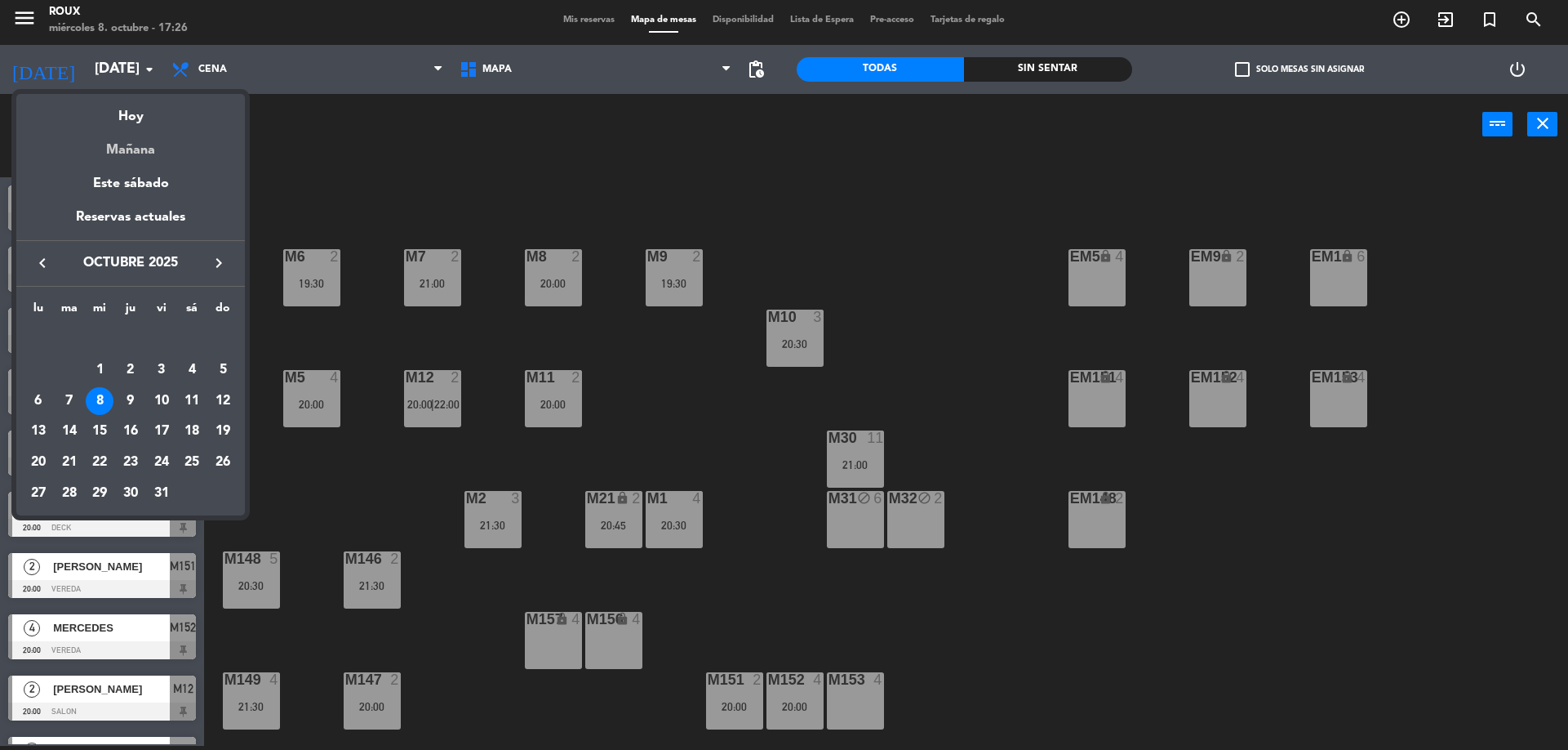
click at [145, 143] on div "Mañana" at bounding box center [131, 144] width 229 height 33
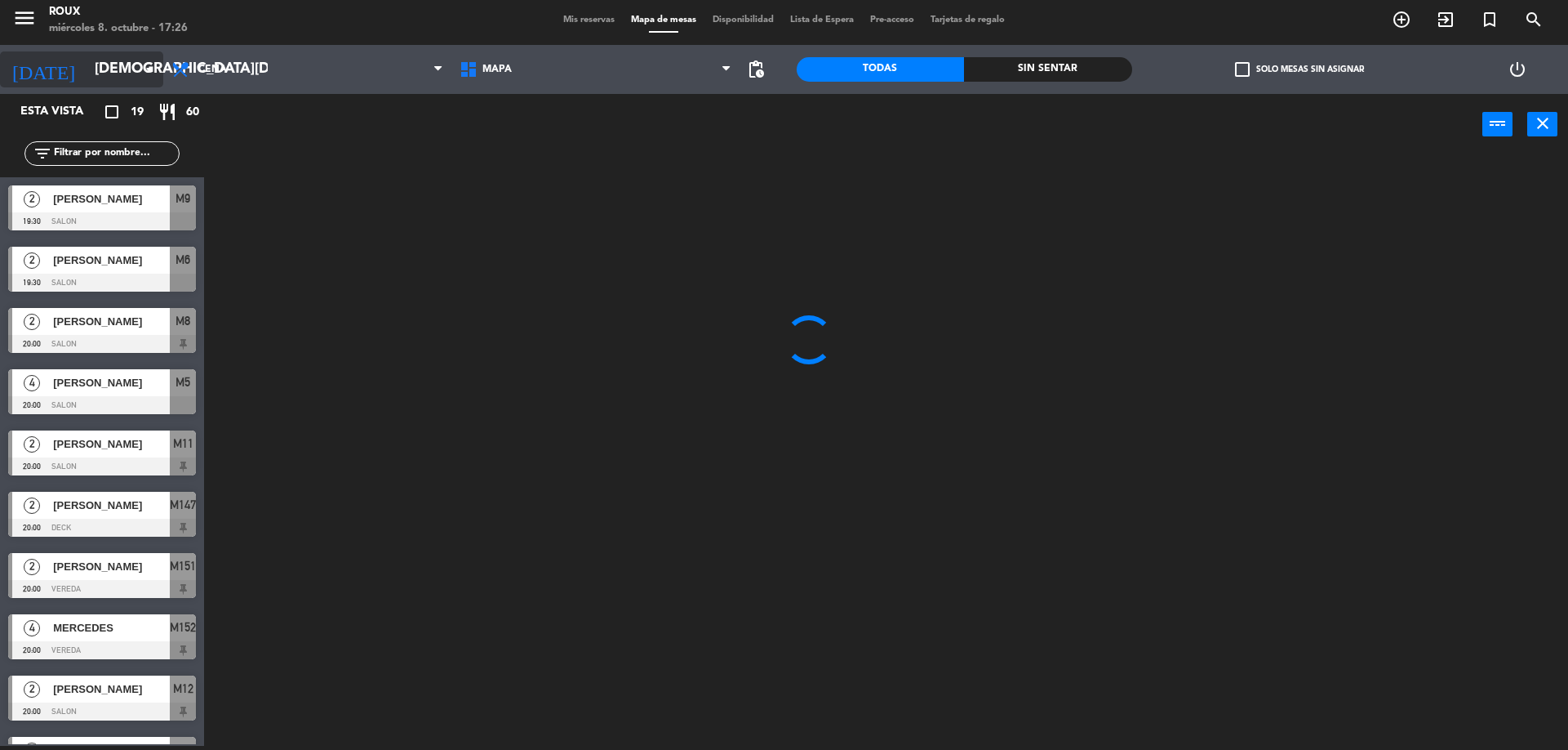
click at [147, 69] on icon "arrow_drop_down" at bounding box center [149, 69] width 19 height 19
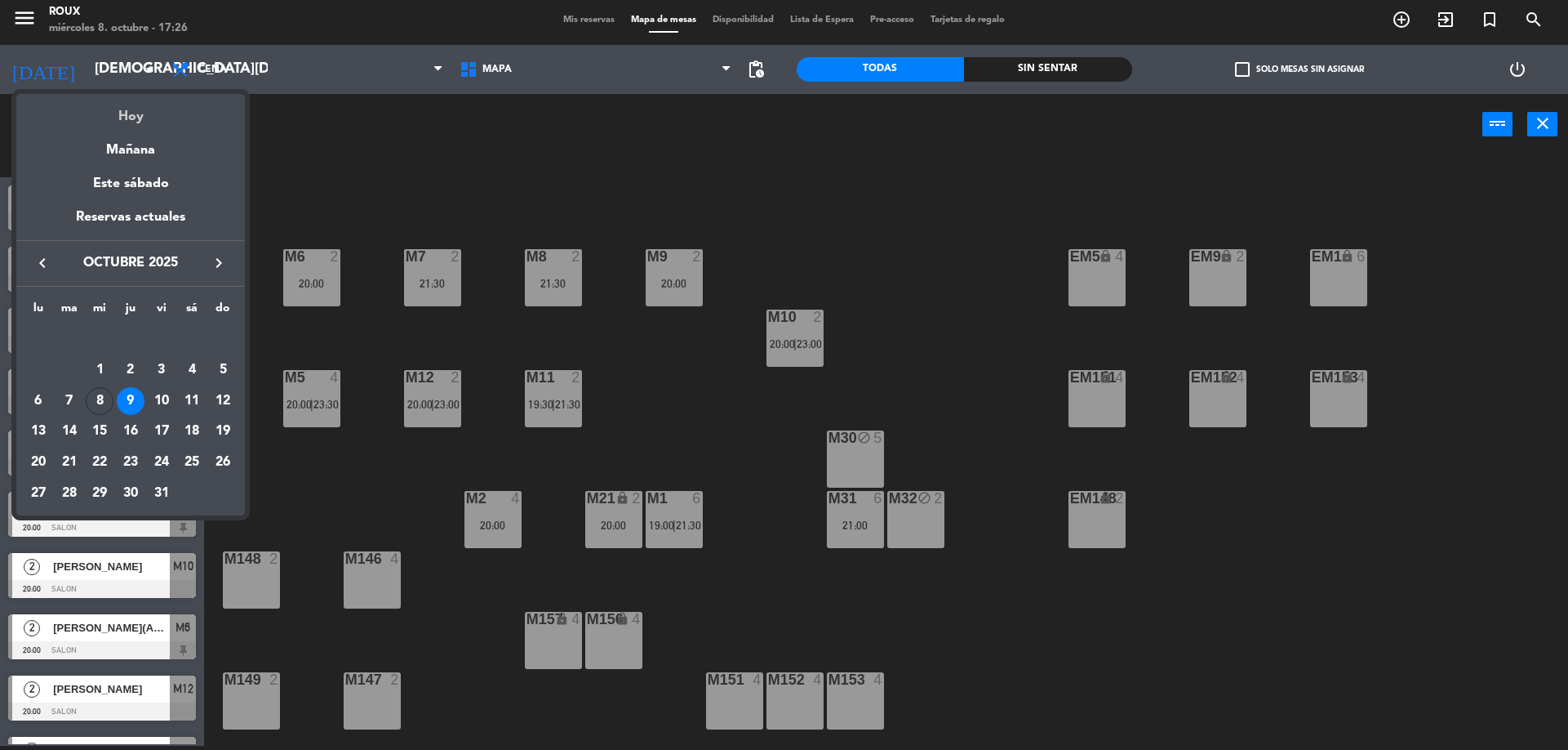
click at [143, 121] on div "Hoy" at bounding box center [131, 110] width 229 height 33
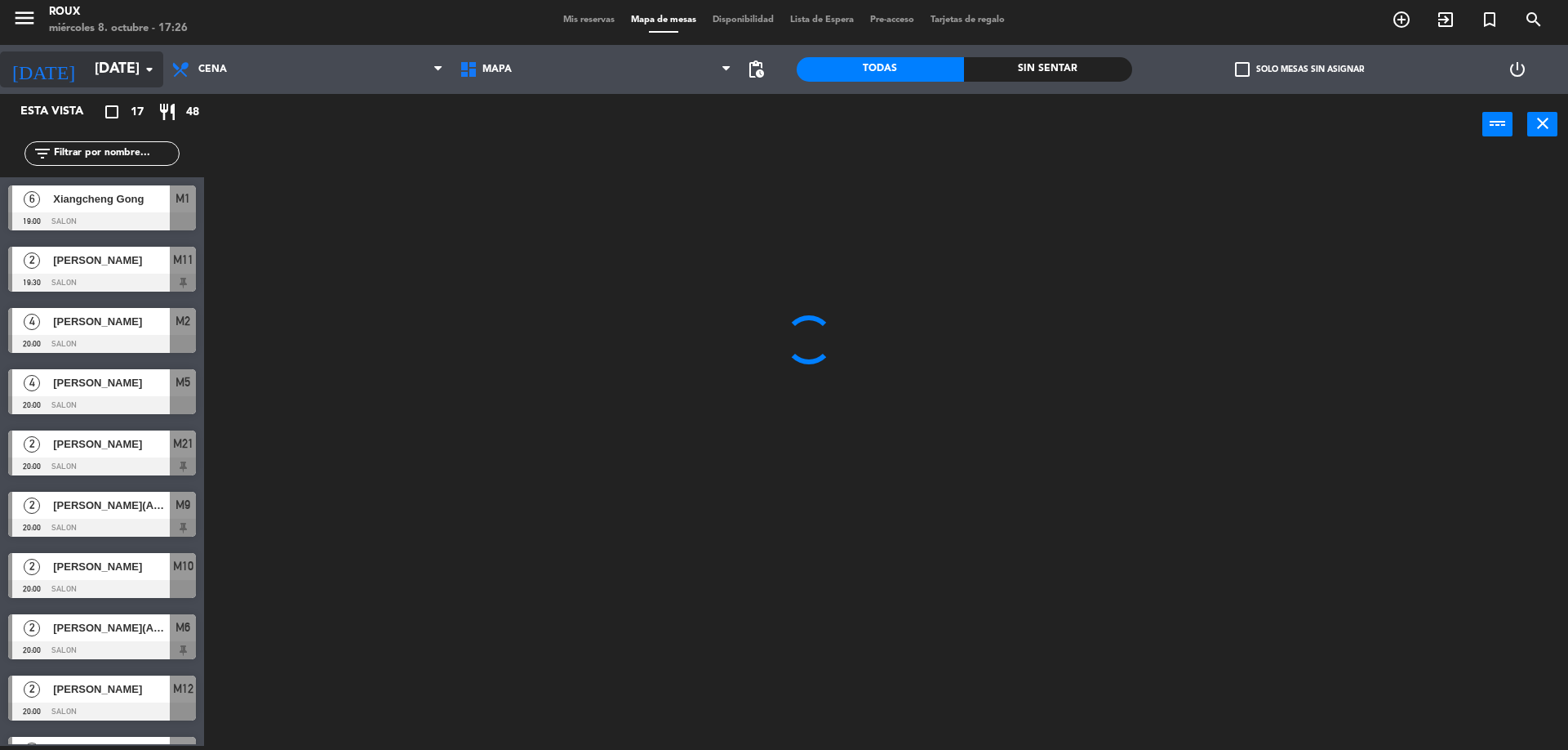
click at [142, 69] on icon "arrow_drop_down" at bounding box center [149, 69] width 19 height 19
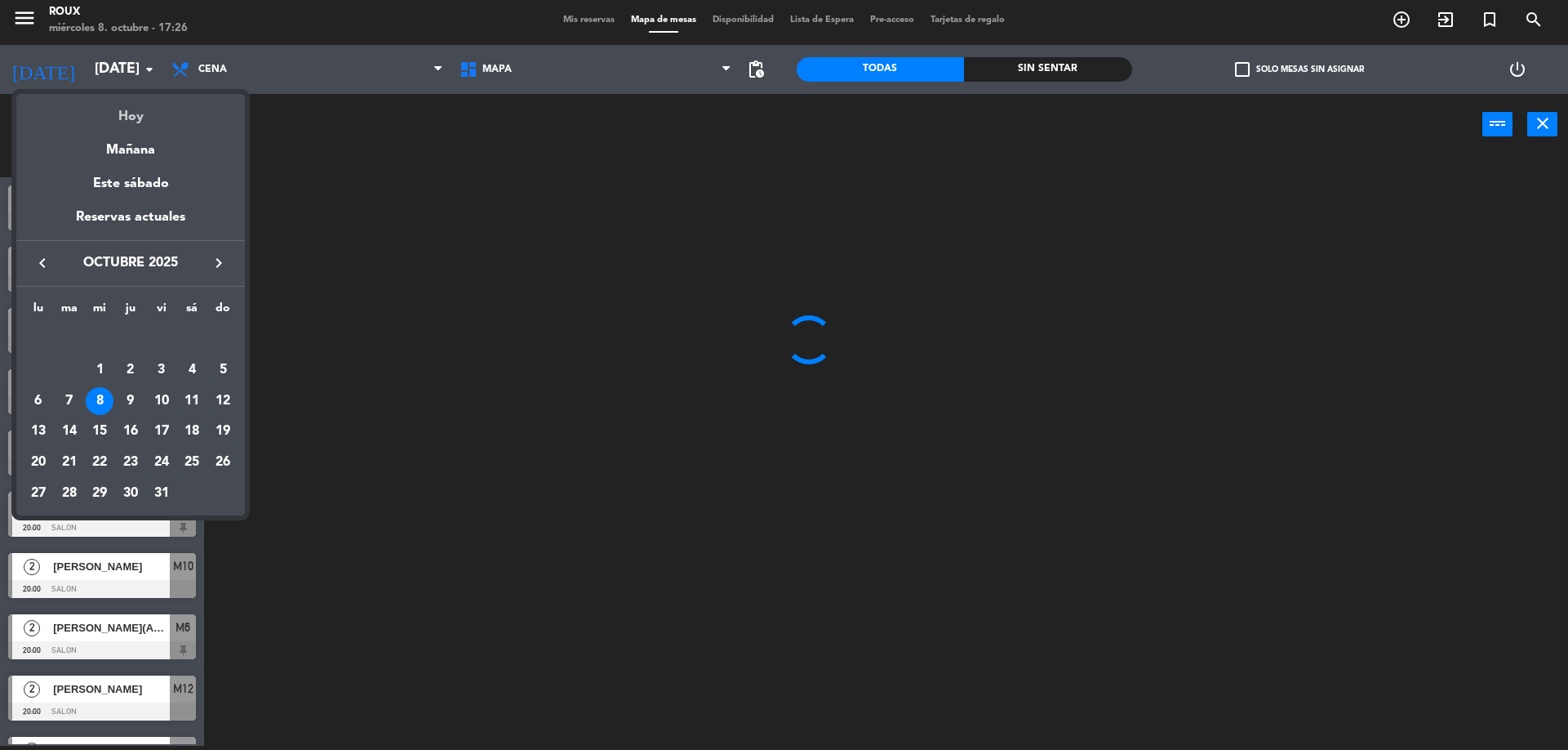
click at [134, 116] on div "Hoy" at bounding box center [131, 110] width 229 height 33
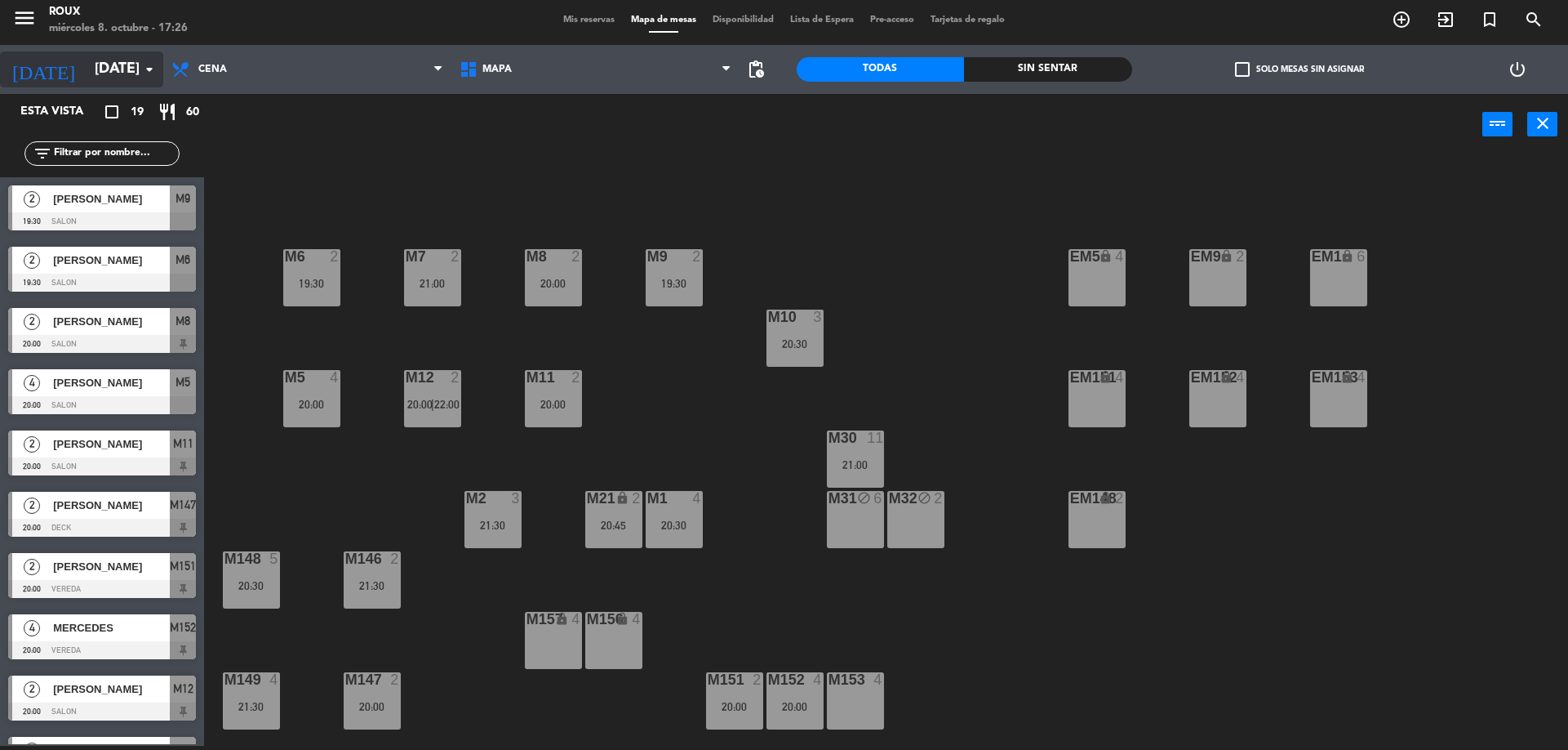
click at [142, 71] on icon "arrow_drop_down" at bounding box center [149, 69] width 19 height 19
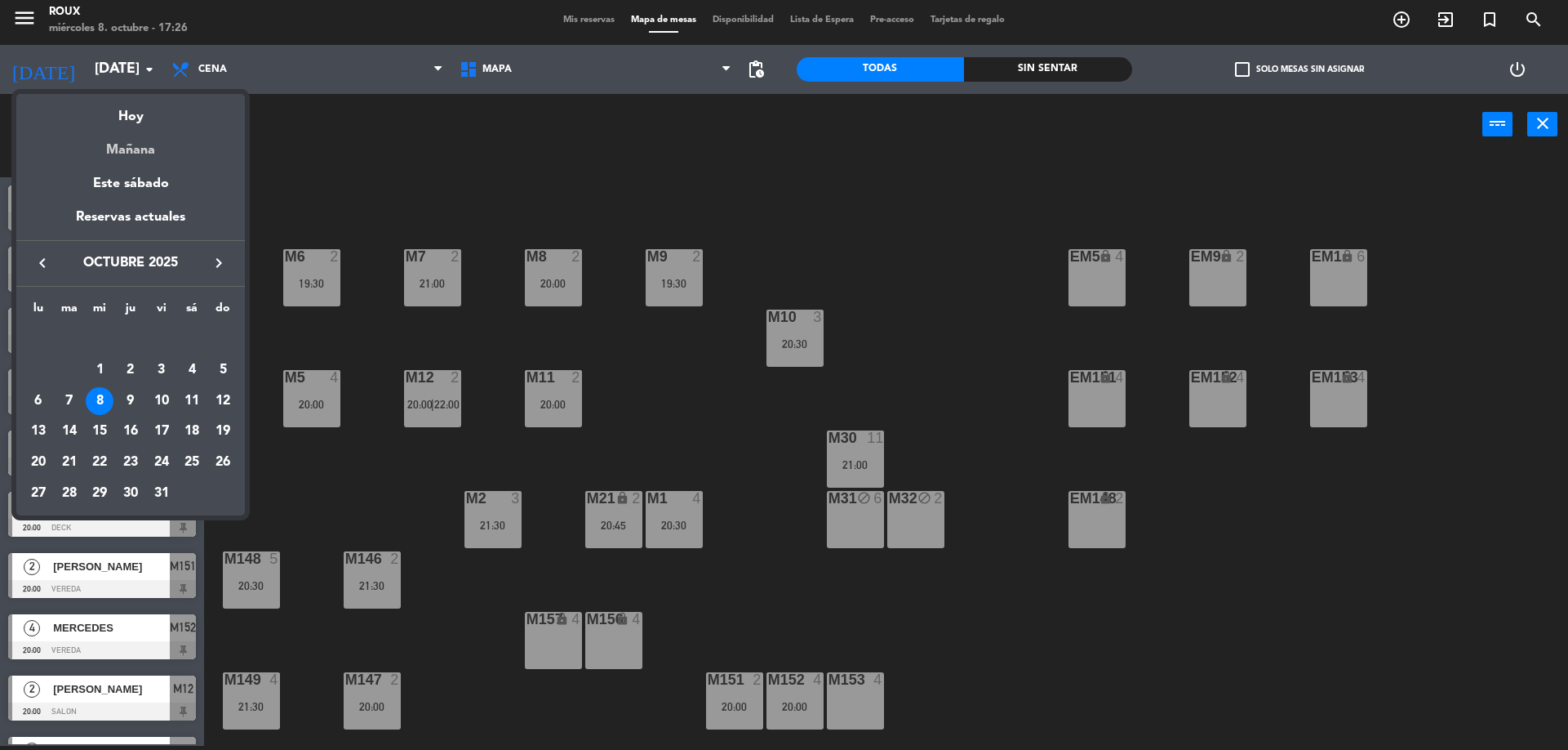
click at [143, 152] on div "Mañana" at bounding box center [131, 144] width 229 height 33
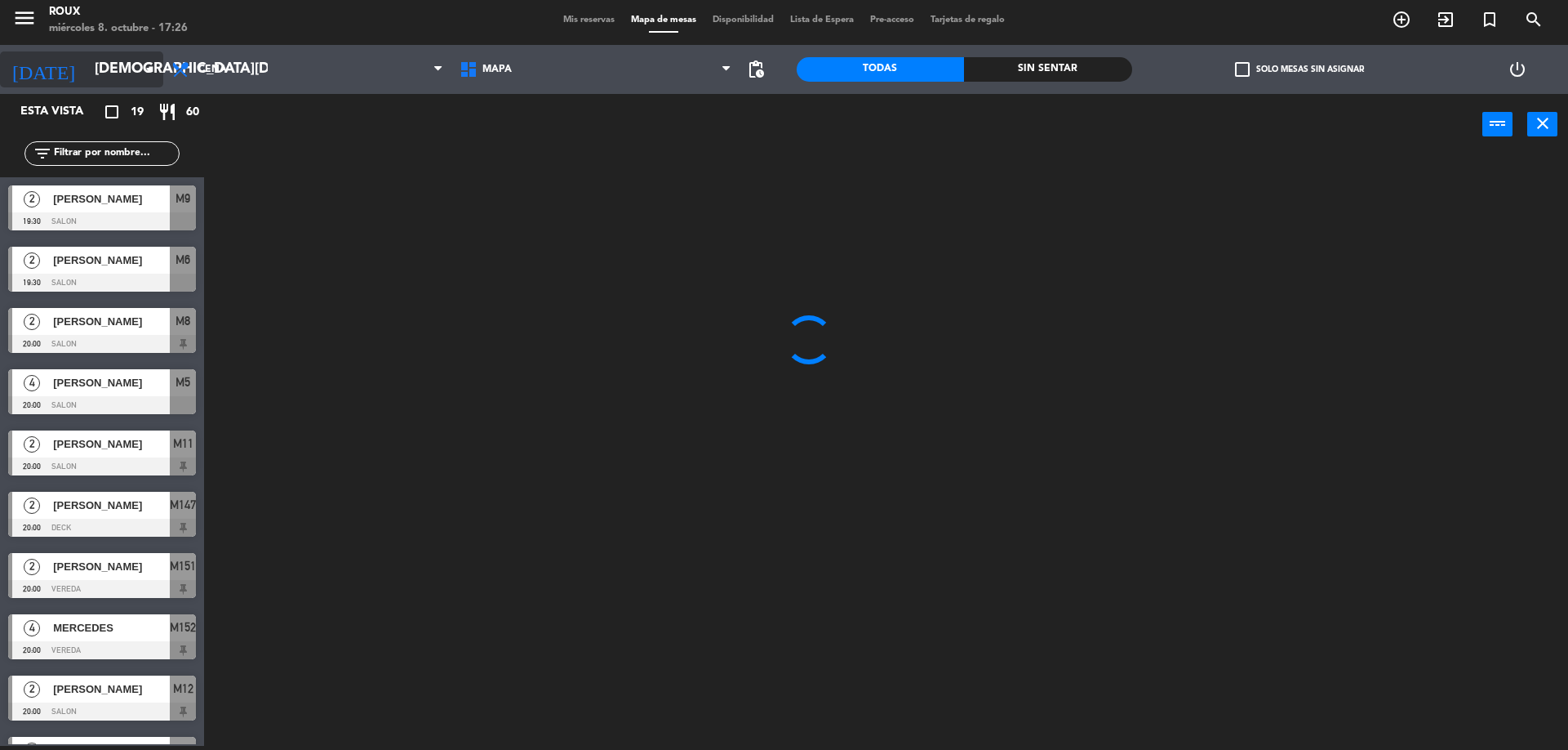
click at [148, 69] on icon "arrow_drop_down" at bounding box center [149, 69] width 19 height 19
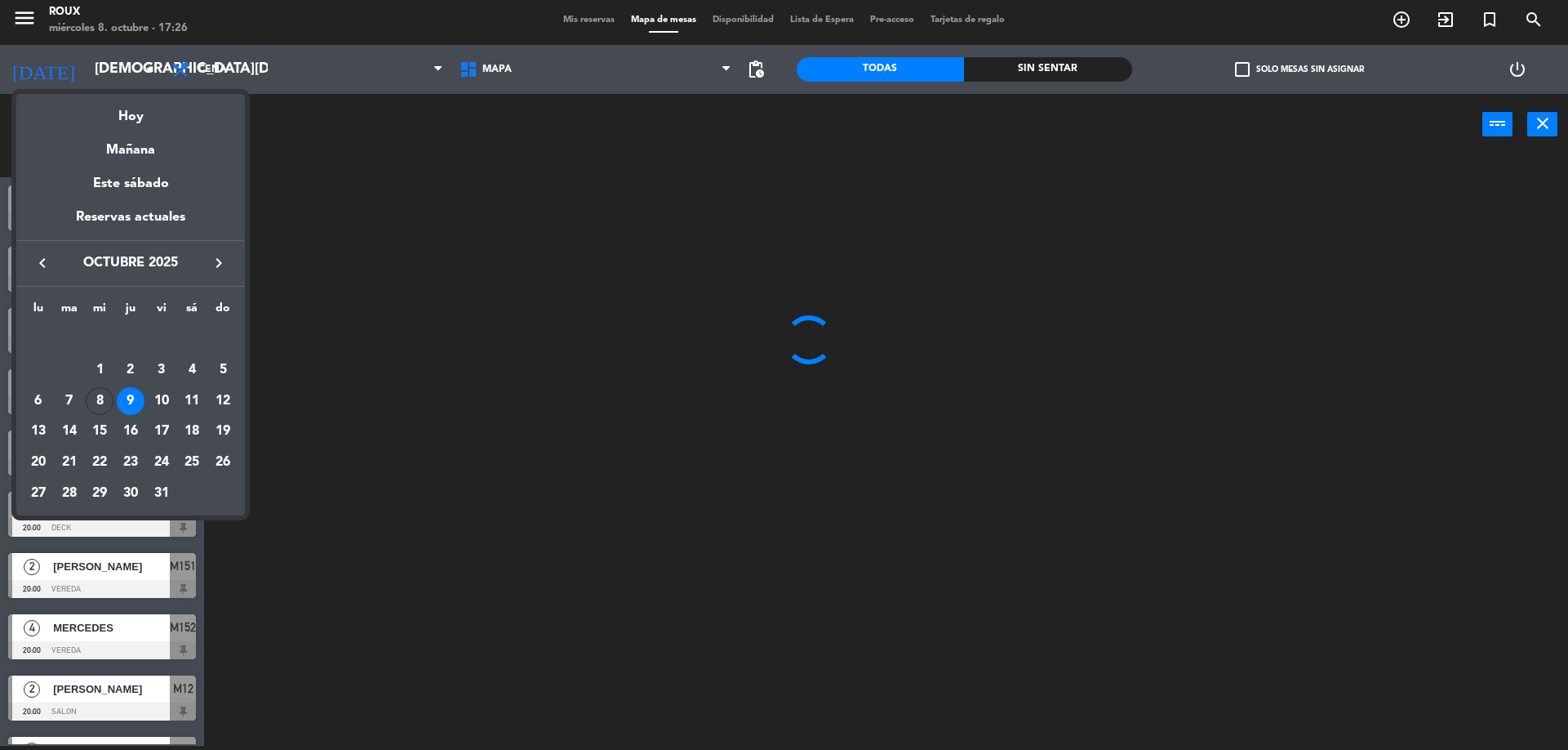
click at [134, 121] on div "Hoy" at bounding box center [131, 110] width 229 height 33
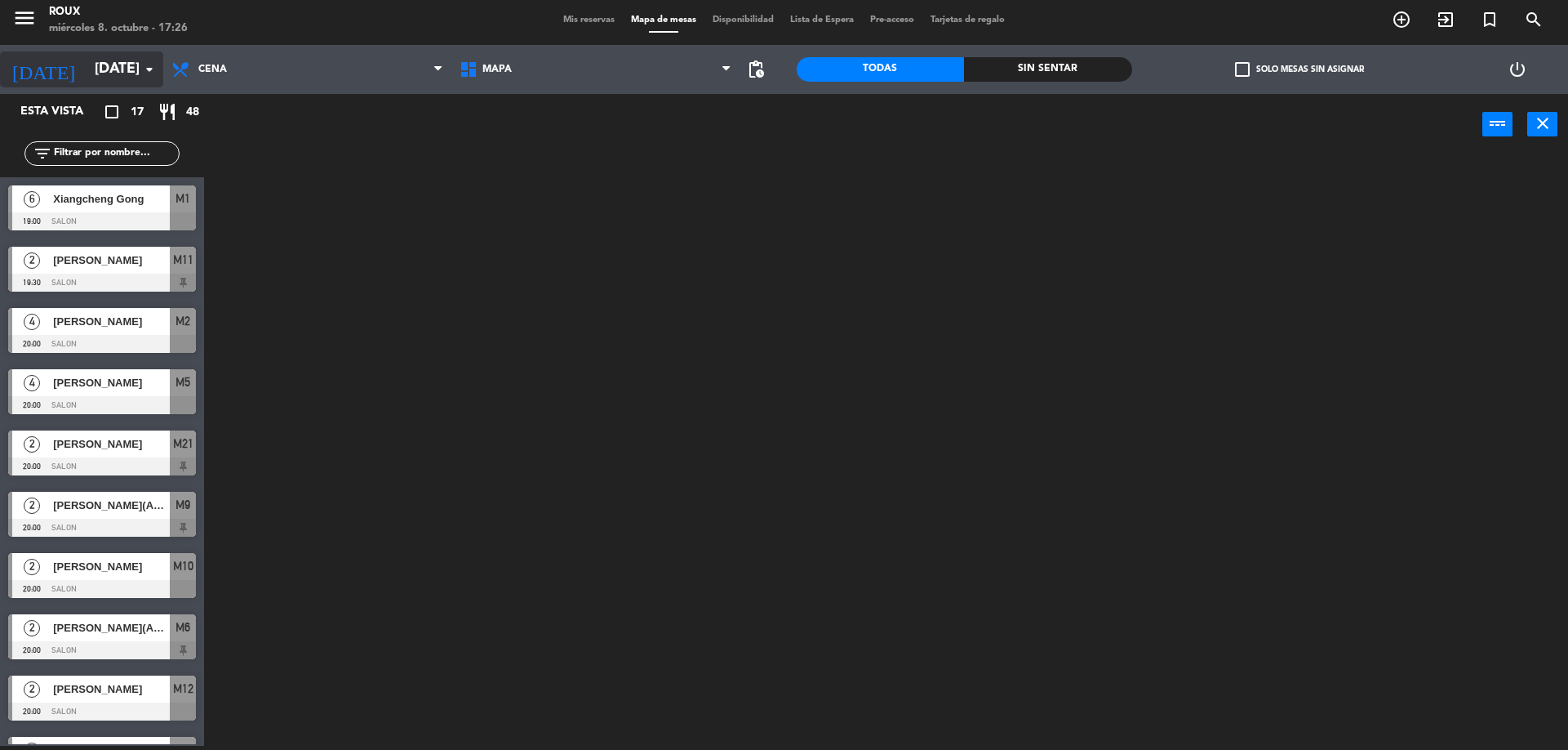
click at [155, 63] on icon "arrow_drop_down" at bounding box center [149, 69] width 19 height 19
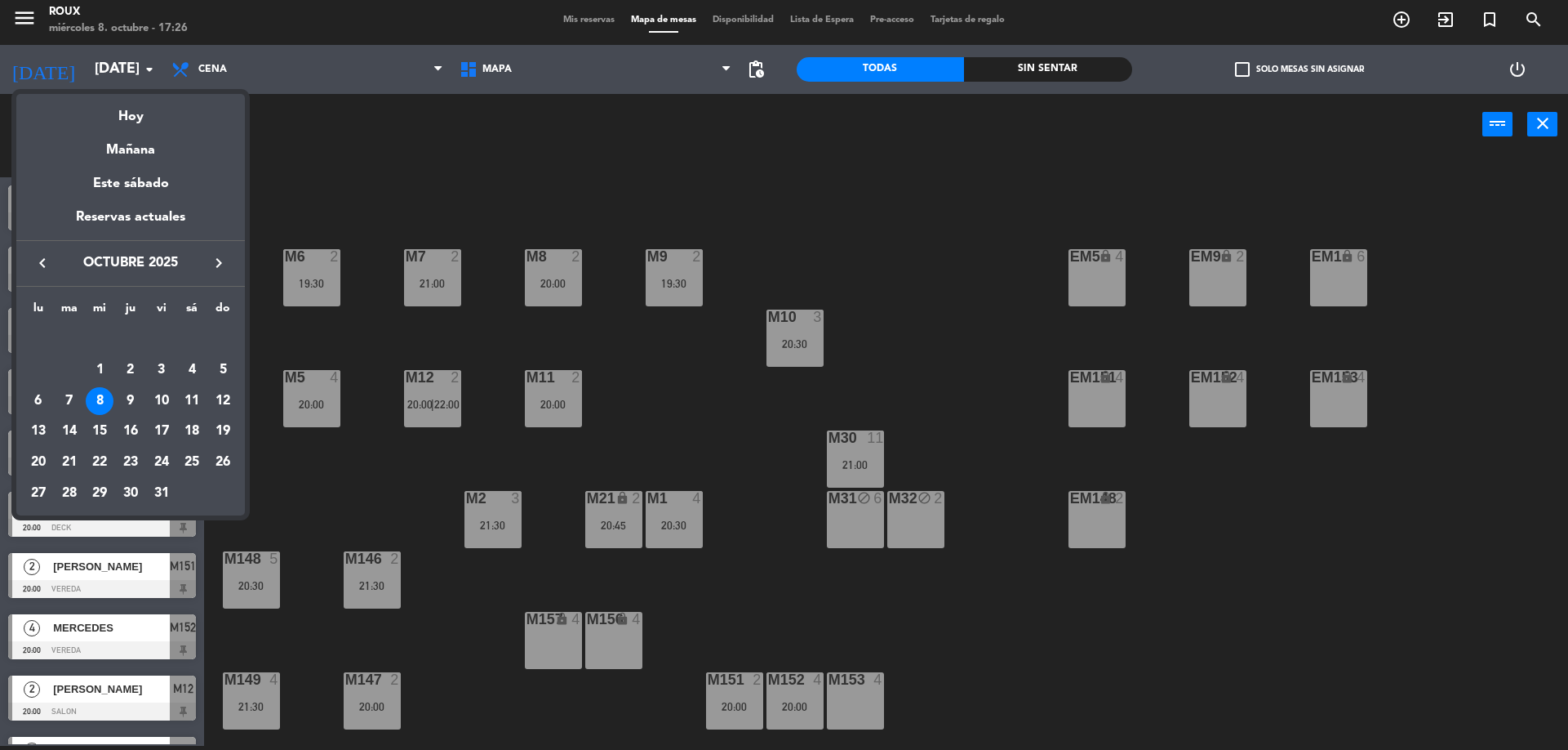
click at [143, 112] on div "Hoy" at bounding box center [131, 110] width 229 height 33
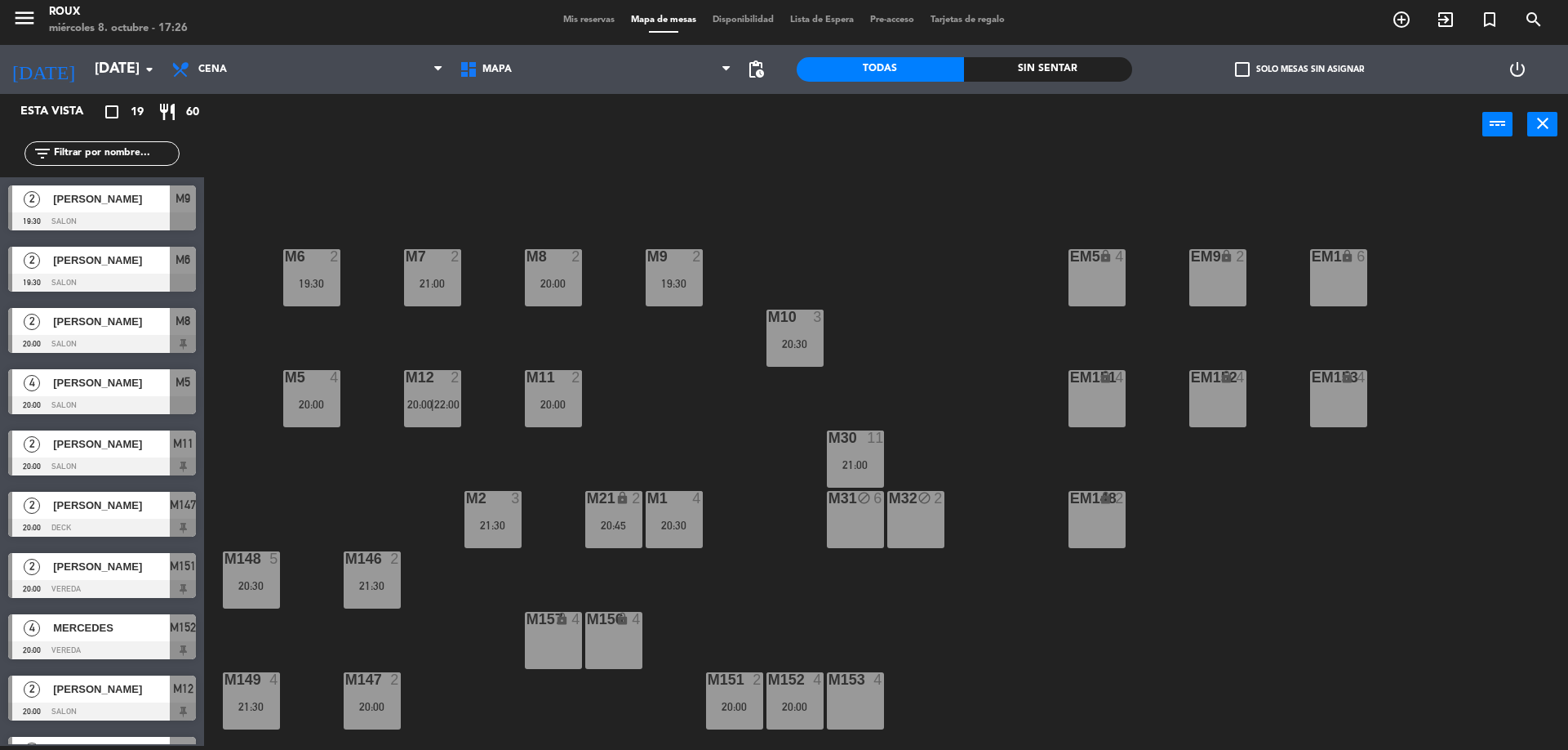
click at [296, 177] on div "M6 2 19:30 M7 2 21:00 M8 2 20:00 M9 2 19:30 EM9 lock 2 EM5 lock 4 EM1 lock 6 M1…" at bounding box center [894, 455] width 1348 height 591
click at [329, 482] on div "M6 2 19:30 M7 2 21:00 M8 2 20:00 M9 2 19:30 EM9 lock 2 EM5 lock 4 EM1 lock 6 M1…" at bounding box center [894, 455] width 1348 height 591
click at [861, 464] on div "21:00" at bounding box center [855, 465] width 57 height 11
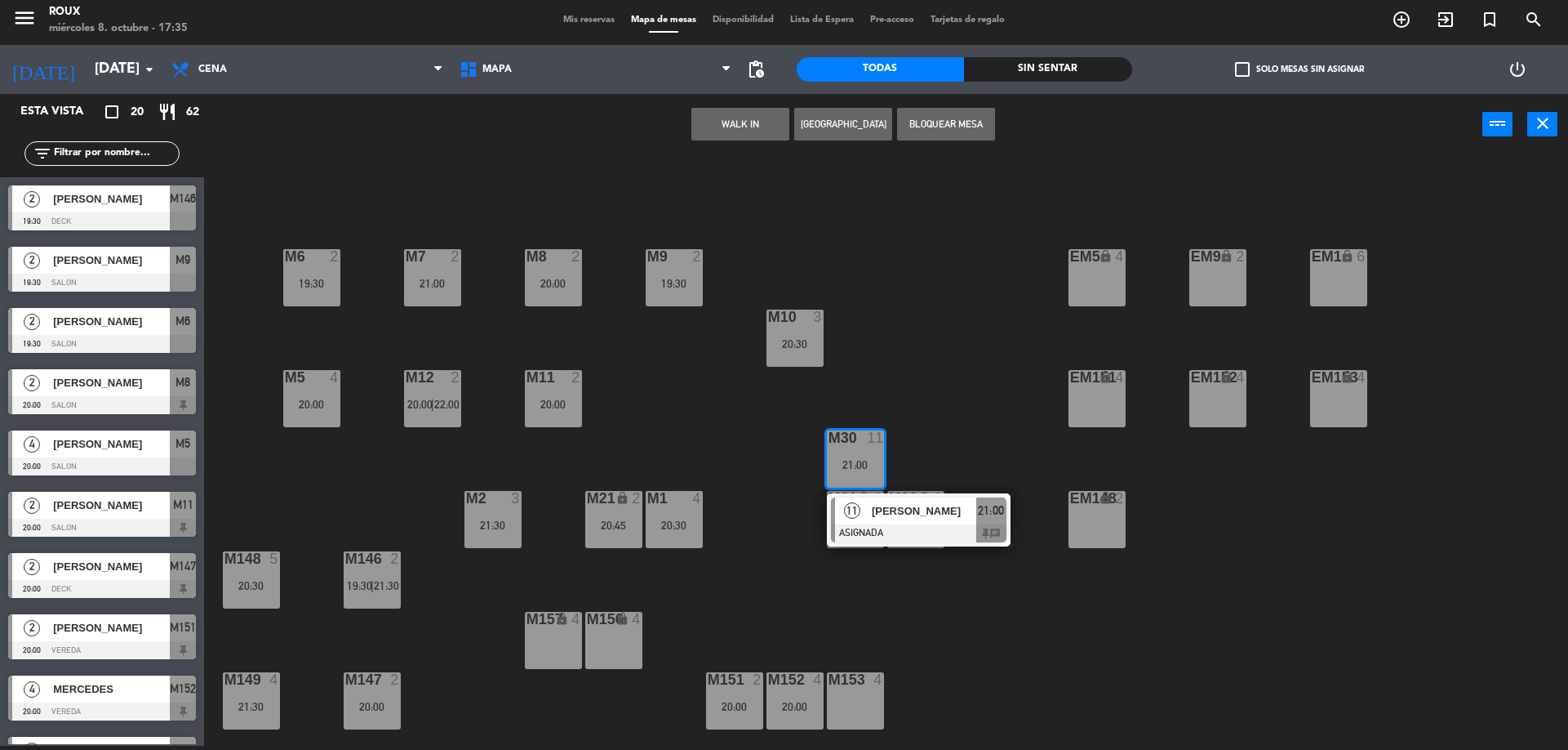
click at [898, 347] on div "M6 2 19:30 M7 2 21:00 M8 2 20:00 M9 2 19:30 EM9 lock 2 EM5 lock 4 EM1 lock 6 M1…" at bounding box center [894, 455] width 1348 height 591
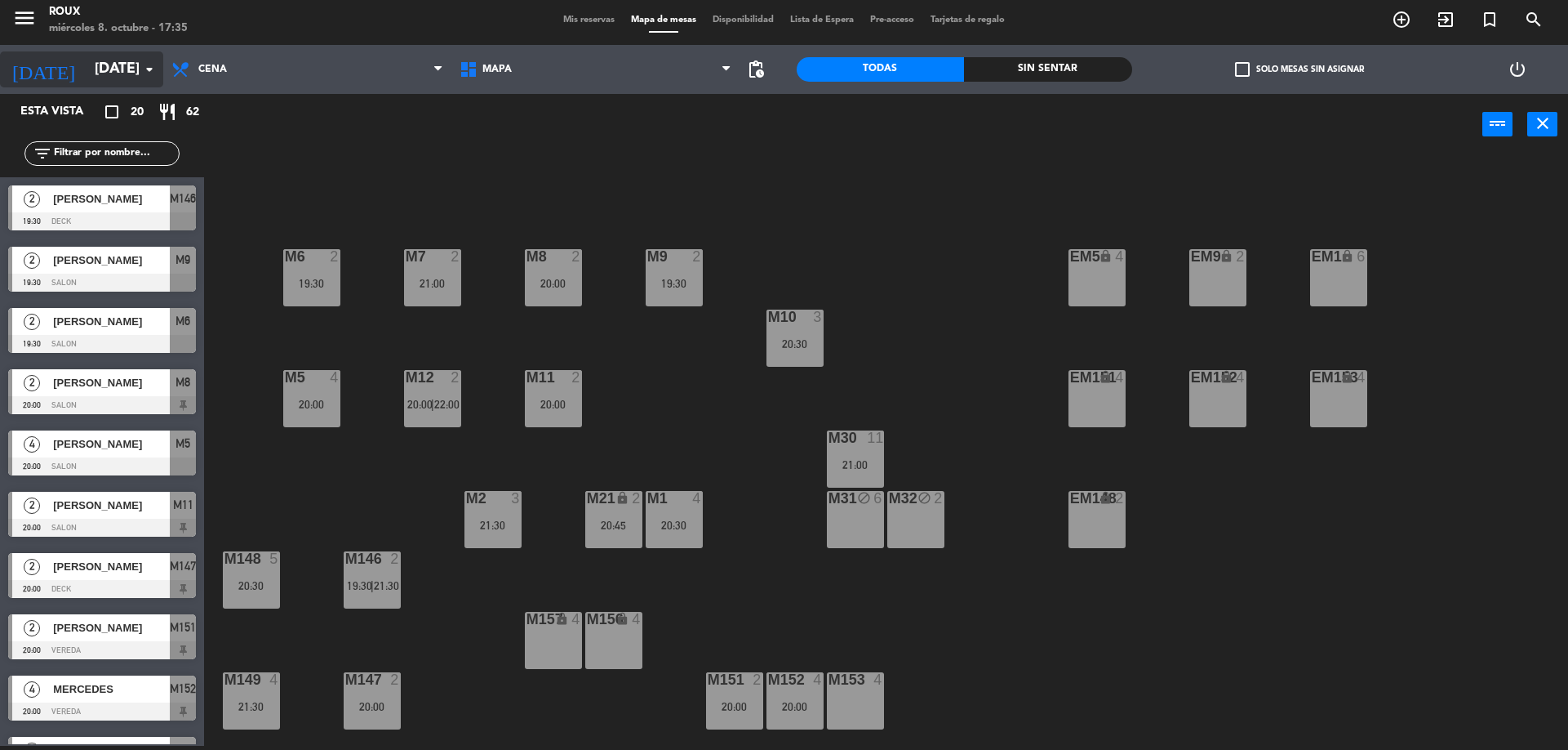
click at [106, 61] on input "[DATE]" at bounding box center [181, 70] width 189 height 33
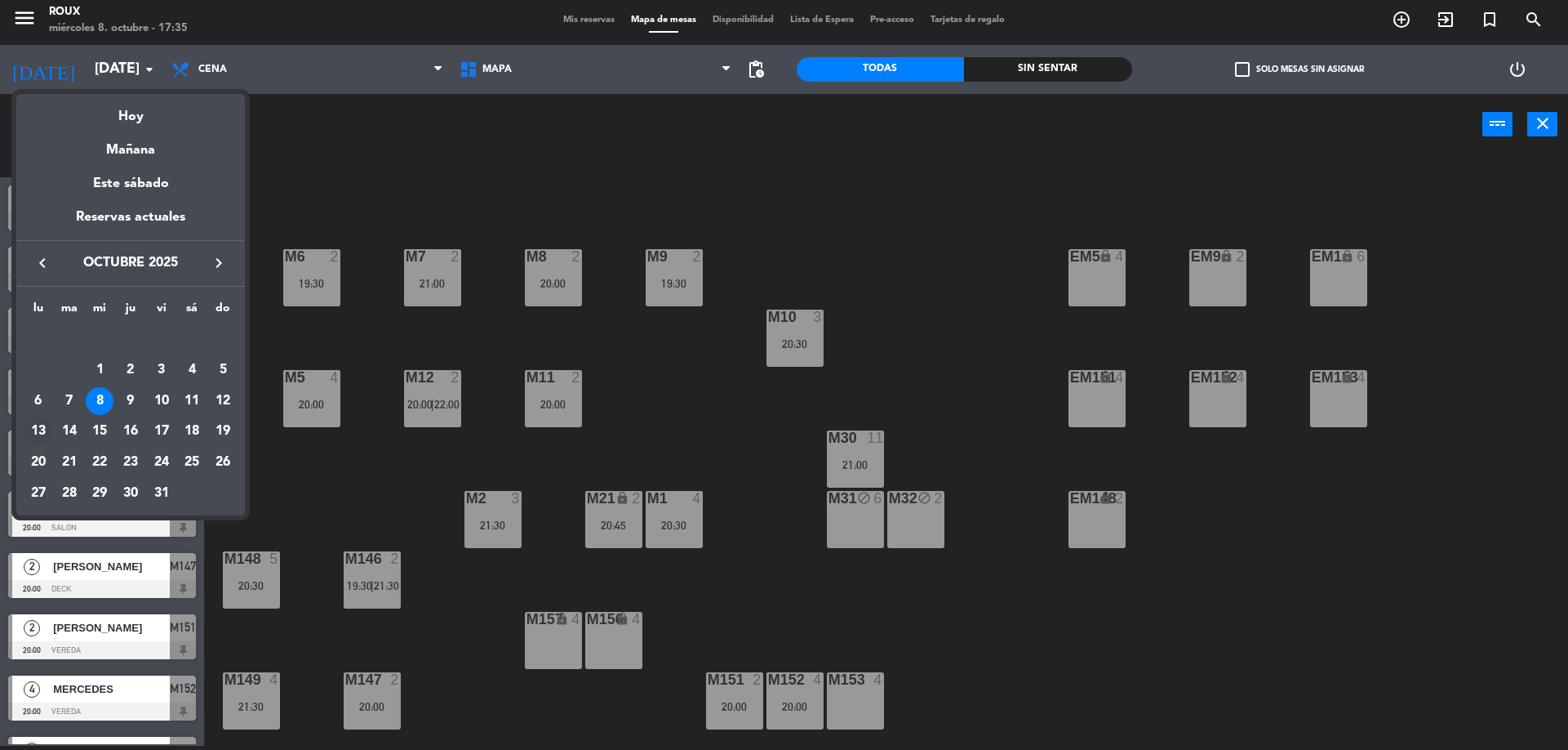
click at [40, 427] on div "13" at bounding box center [39, 432] width 28 height 28
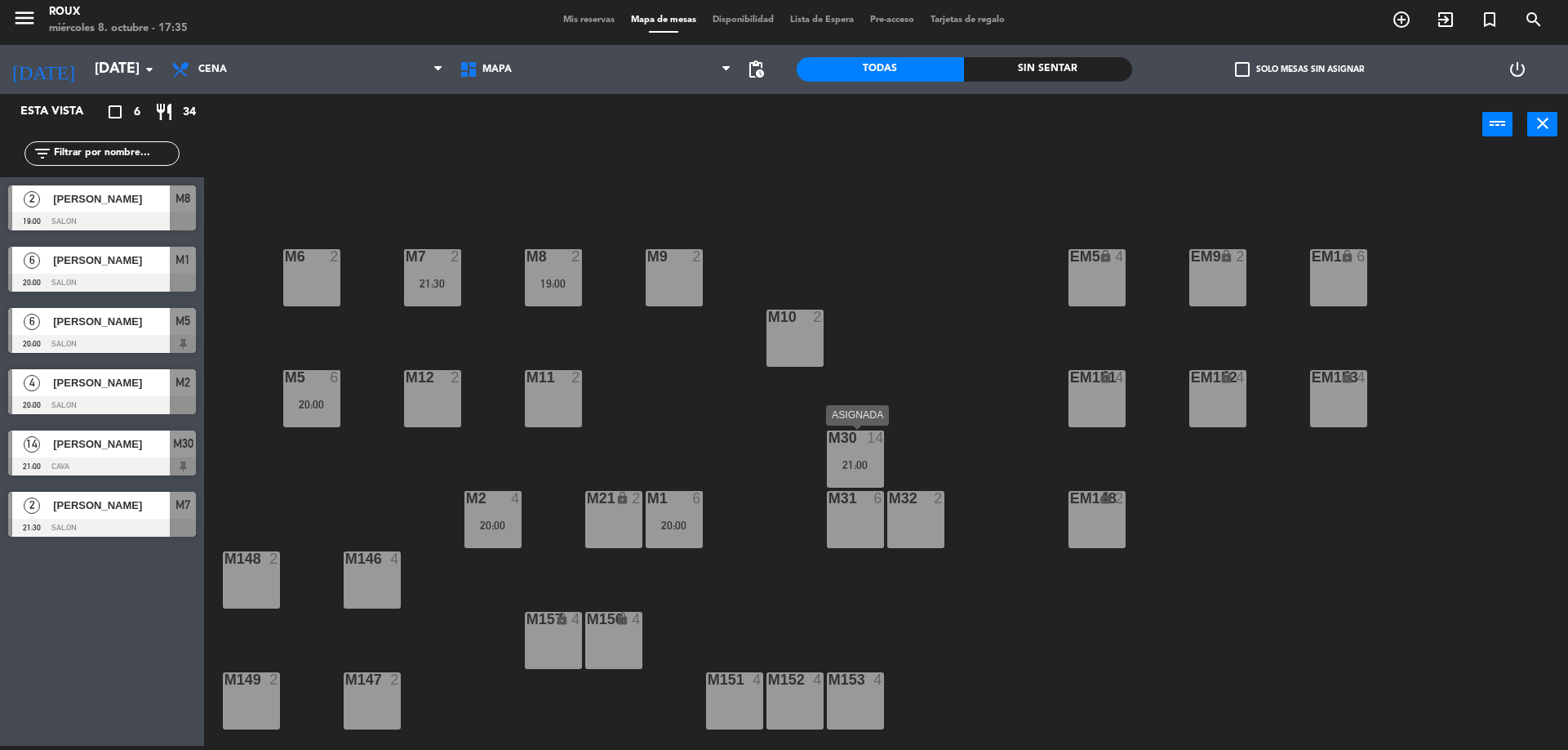
click at [868, 462] on div "21:00" at bounding box center [855, 465] width 57 height 11
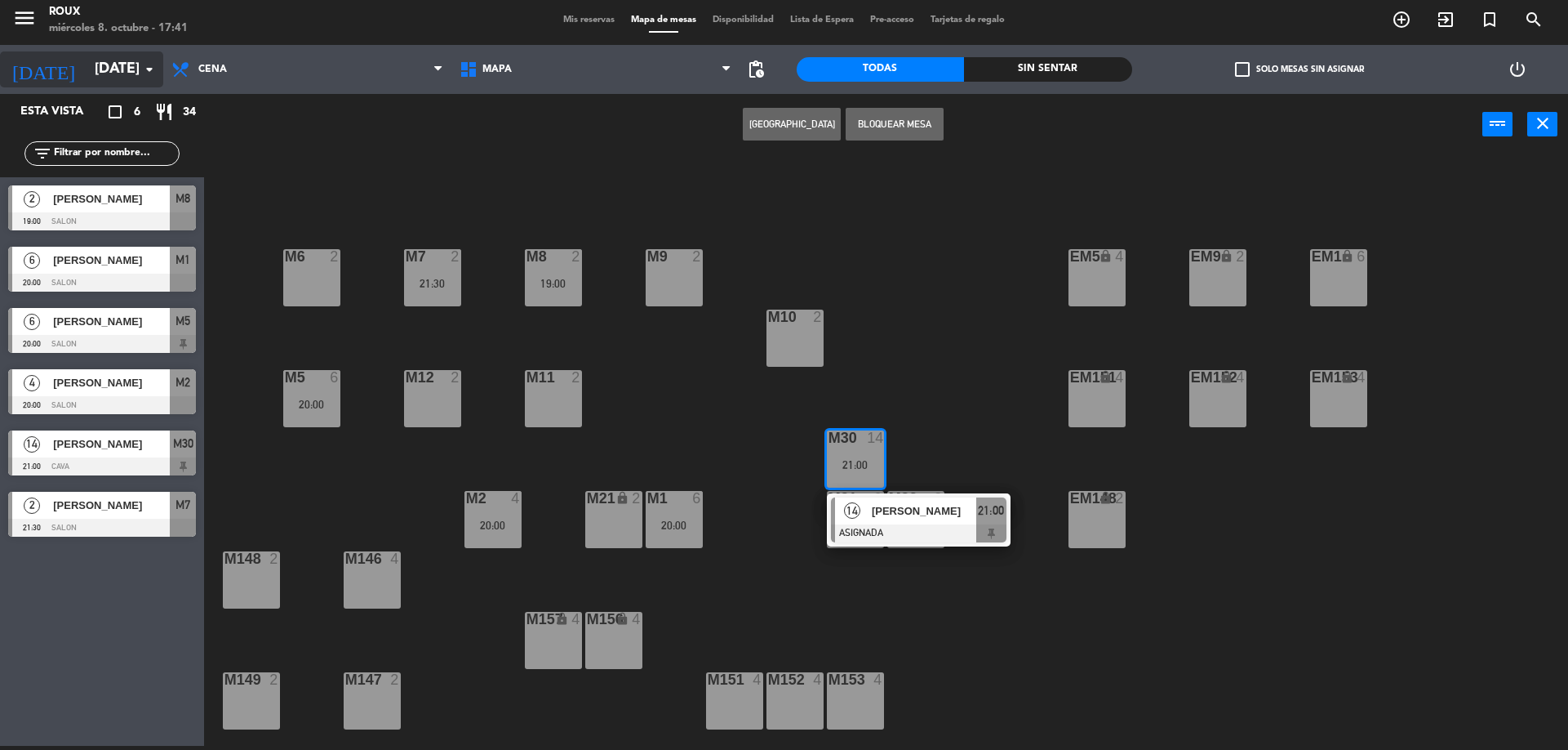
click at [99, 55] on input "[DATE]" at bounding box center [181, 70] width 189 height 33
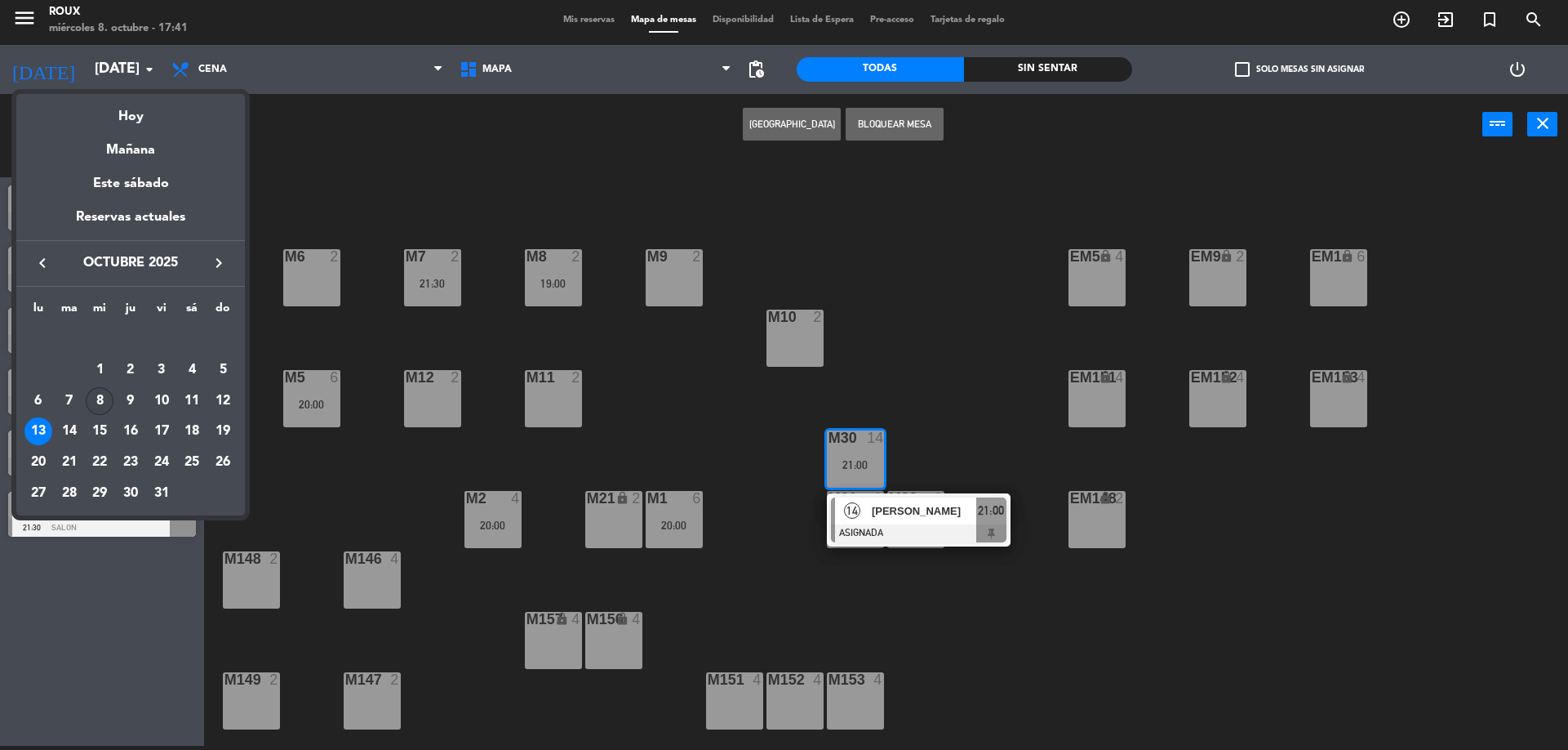
click at [100, 389] on div "8" at bounding box center [99, 401] width 28 height 28
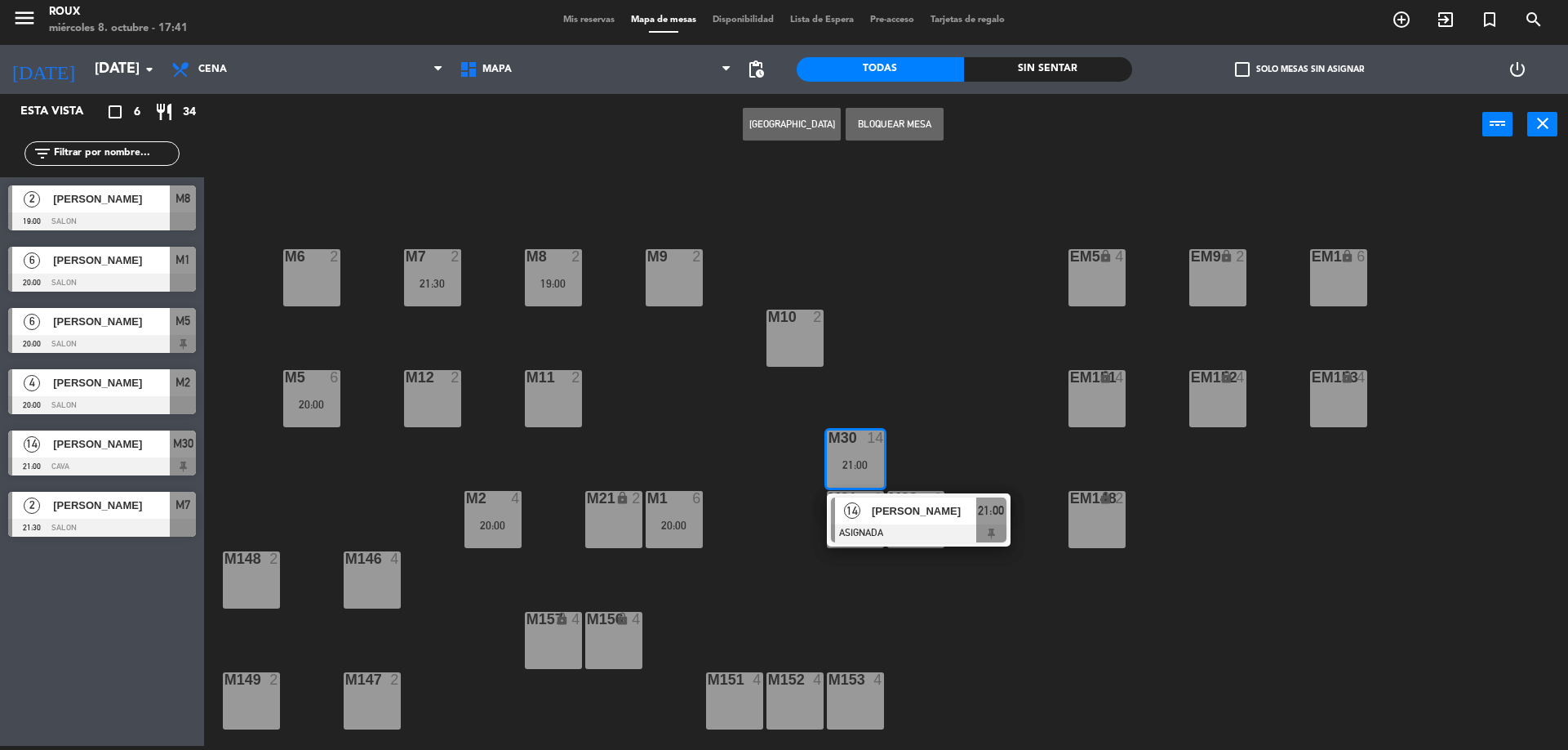
type input "[DATE]"
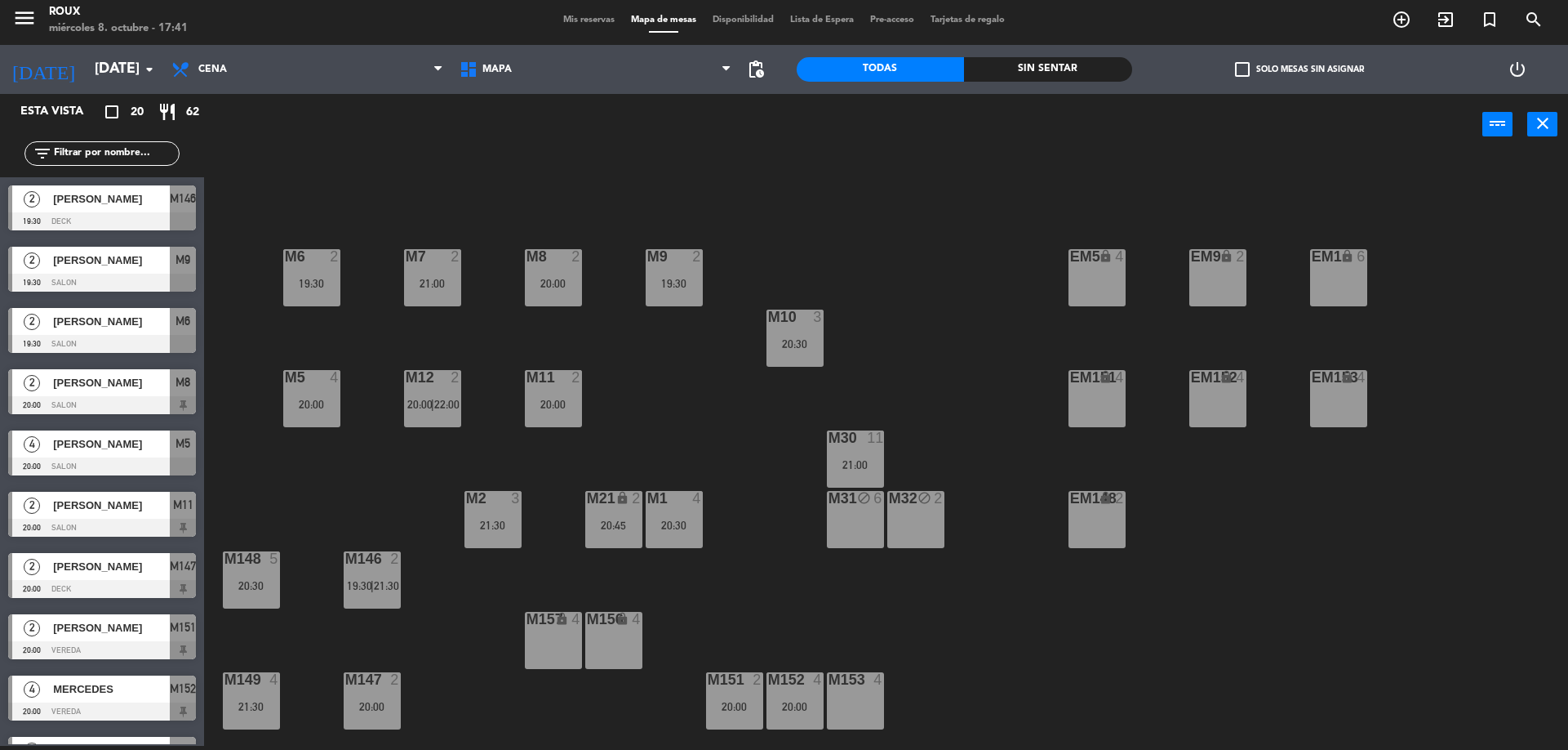
click at [382, 512] on div "M6 2 19:30 M7 2 21:00 M8 2 20:00 M9 2 19:30 EM9 lock 2 EM5 lock 4 EM1 lock 6 M1…" at bounding box center [894, 455] width 1348 height 591
click at [567, 20] on span "Mis reservas" at bounding box center [589, 21] width 68 height 9
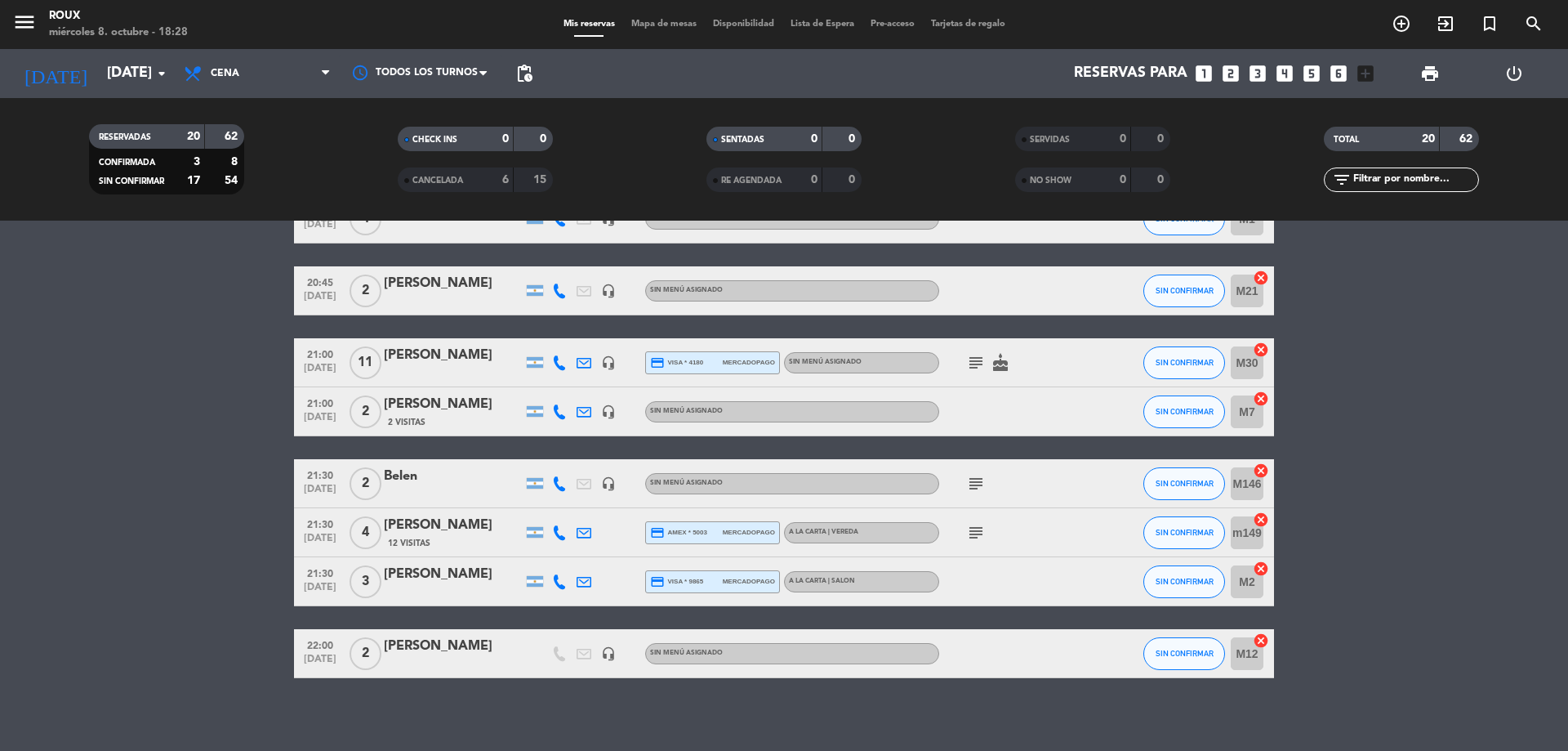
scroll to position [745, 0]
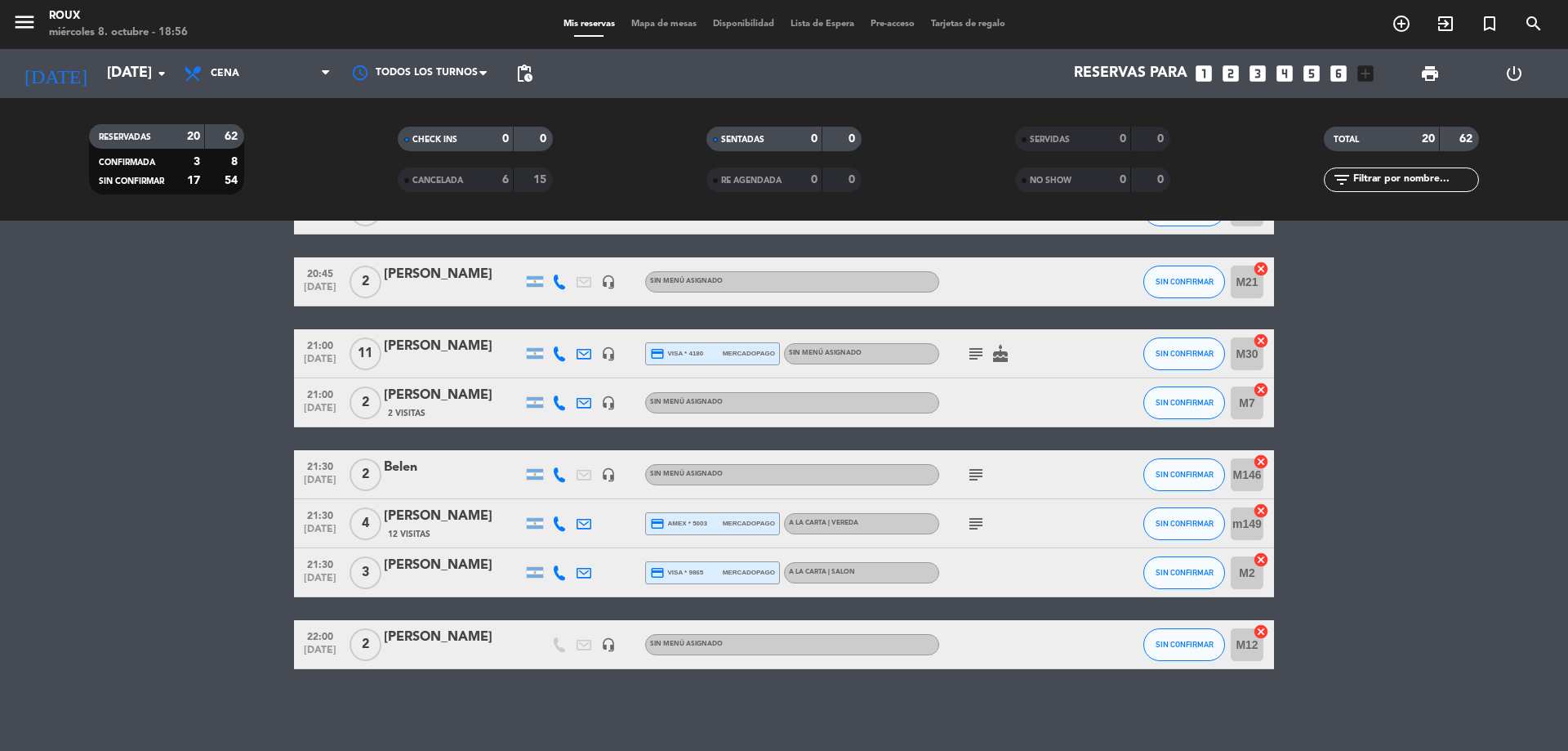
click at [980, 356] on icon "subject" at bounding box center [975, 353] width 19 height 19
click at [974, 475] on icon "subject" at bounding box center [975, 474] width 19 height 19
click at [981, 522] on icon "subject" at bounding box center [975, 523] width 19 height 19
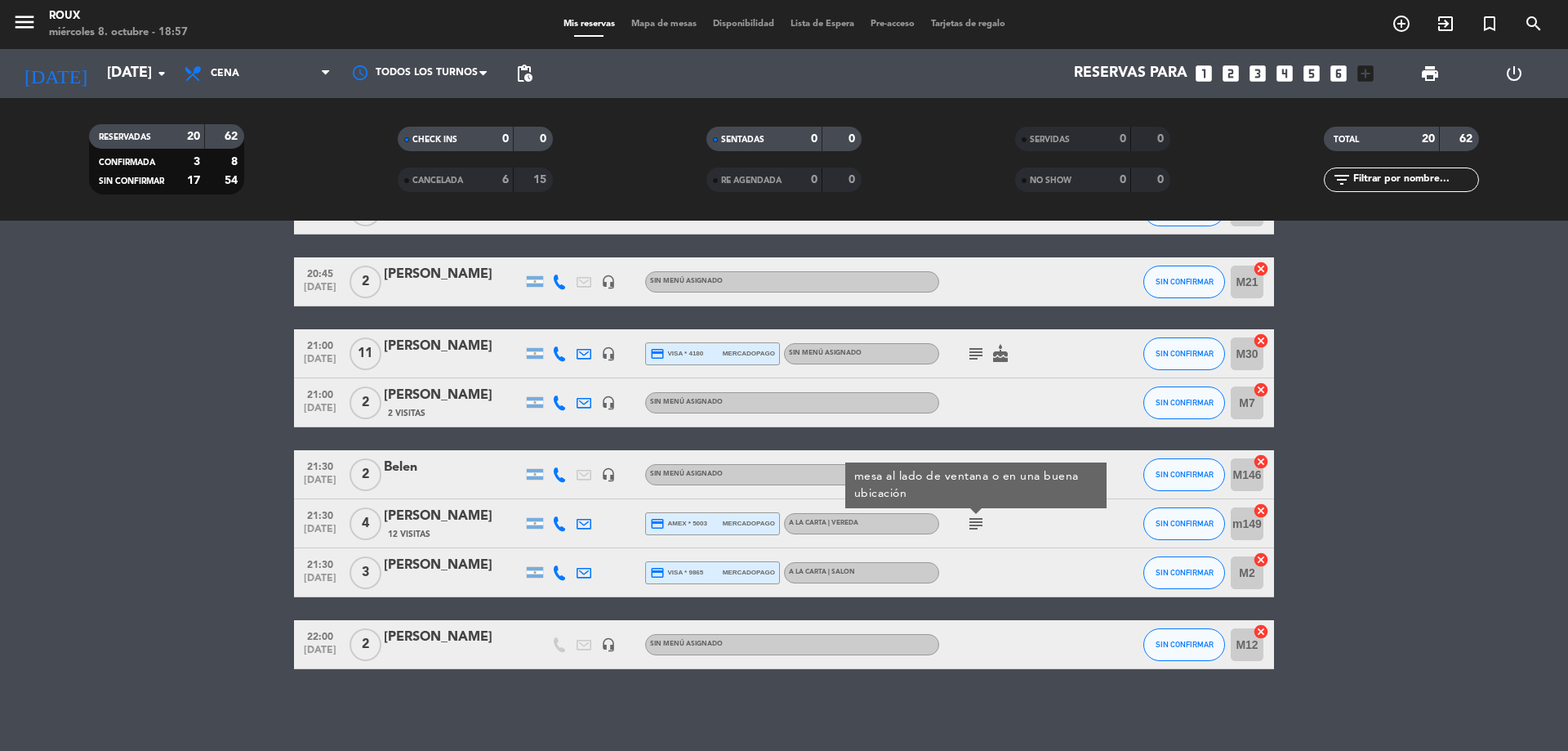
click at [986, 352] on span "subject" at bounding box center [975, 353] width 25 height 19
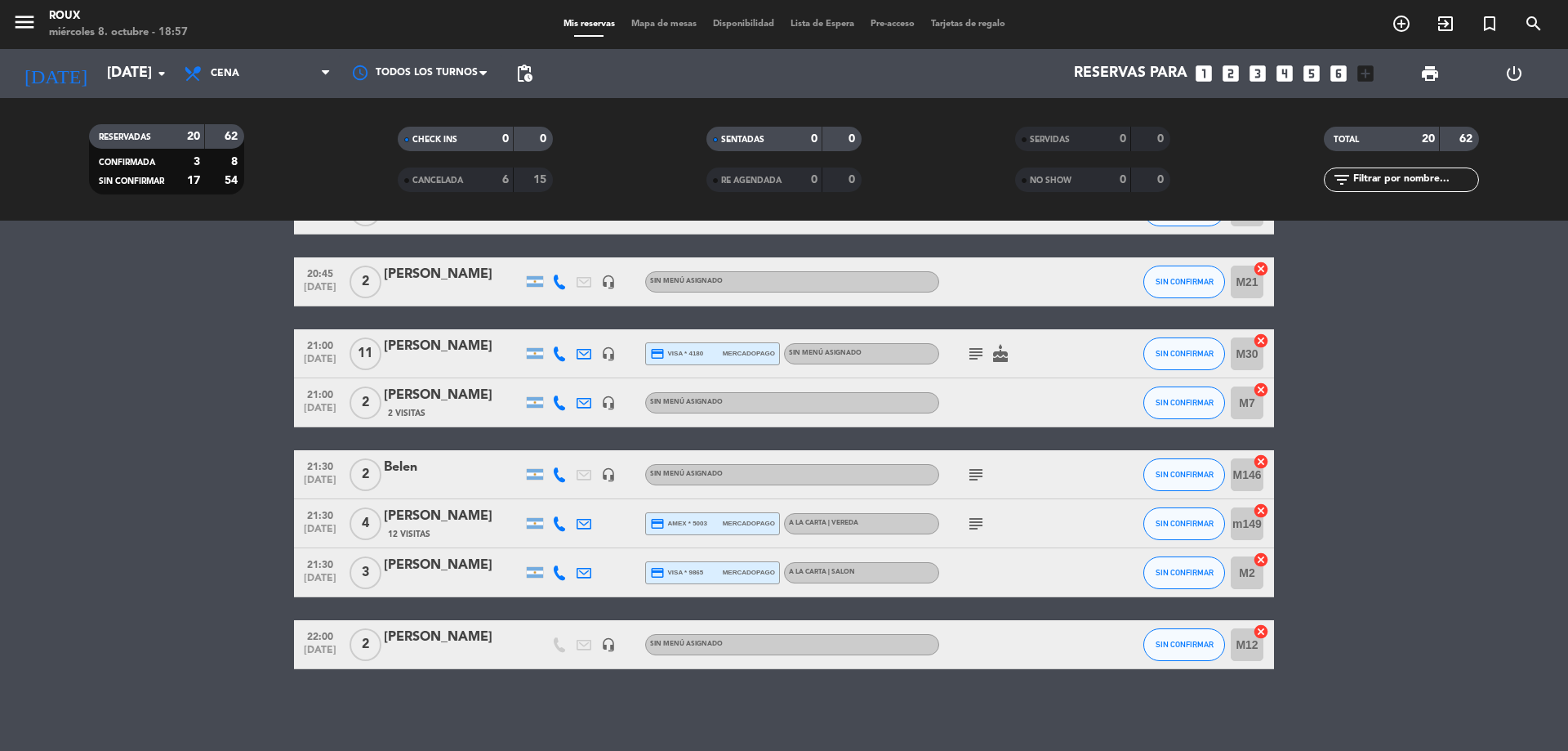
click at [986, 352] on span "subject" at bounding box center [975, 353] width 25 height 19
click at [978, 353] on icon "subject" at bounding box center [975, 353] width 19 height 19
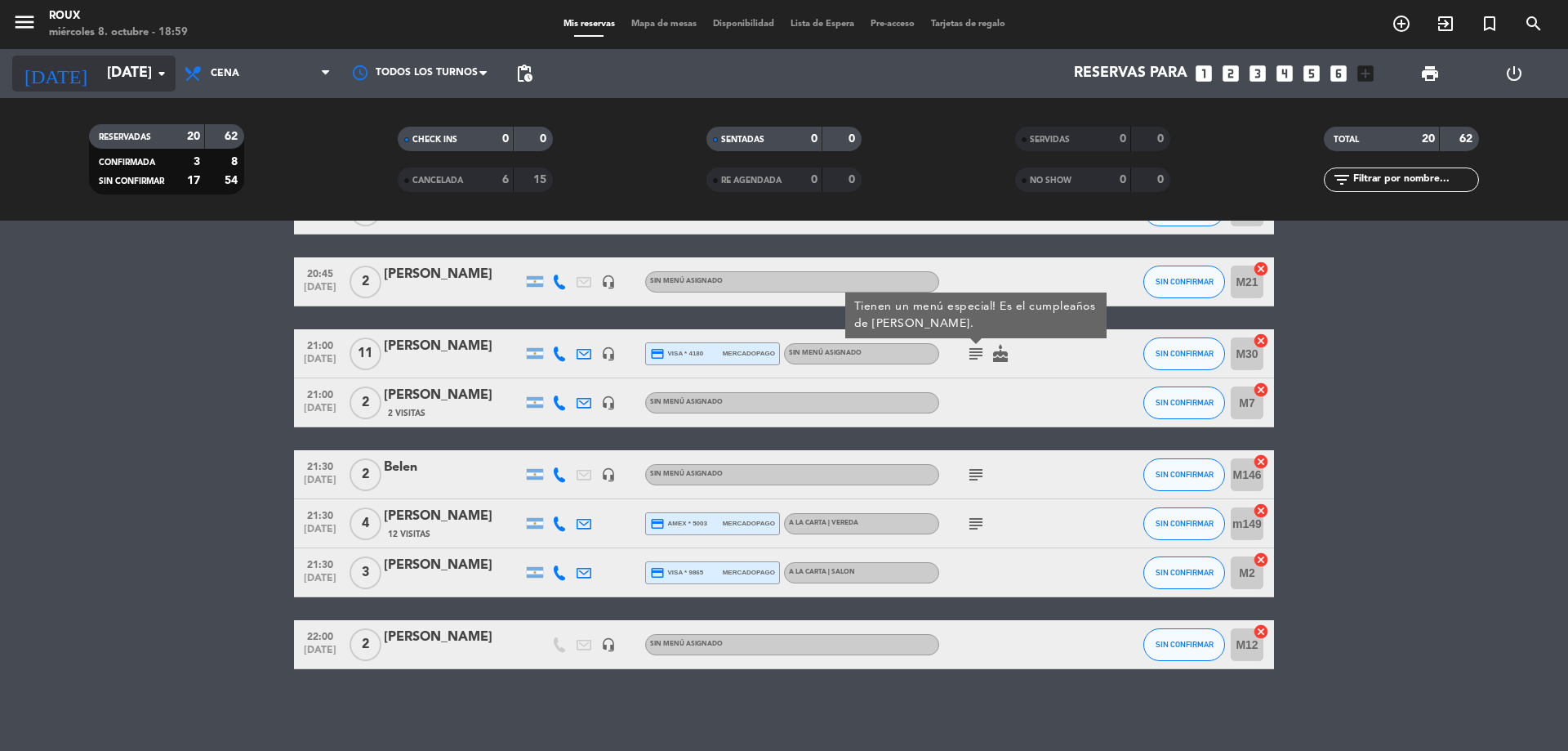
click at [98, 76] on input "[DATE]" at bounding box center [193, 74] width 190 height 33
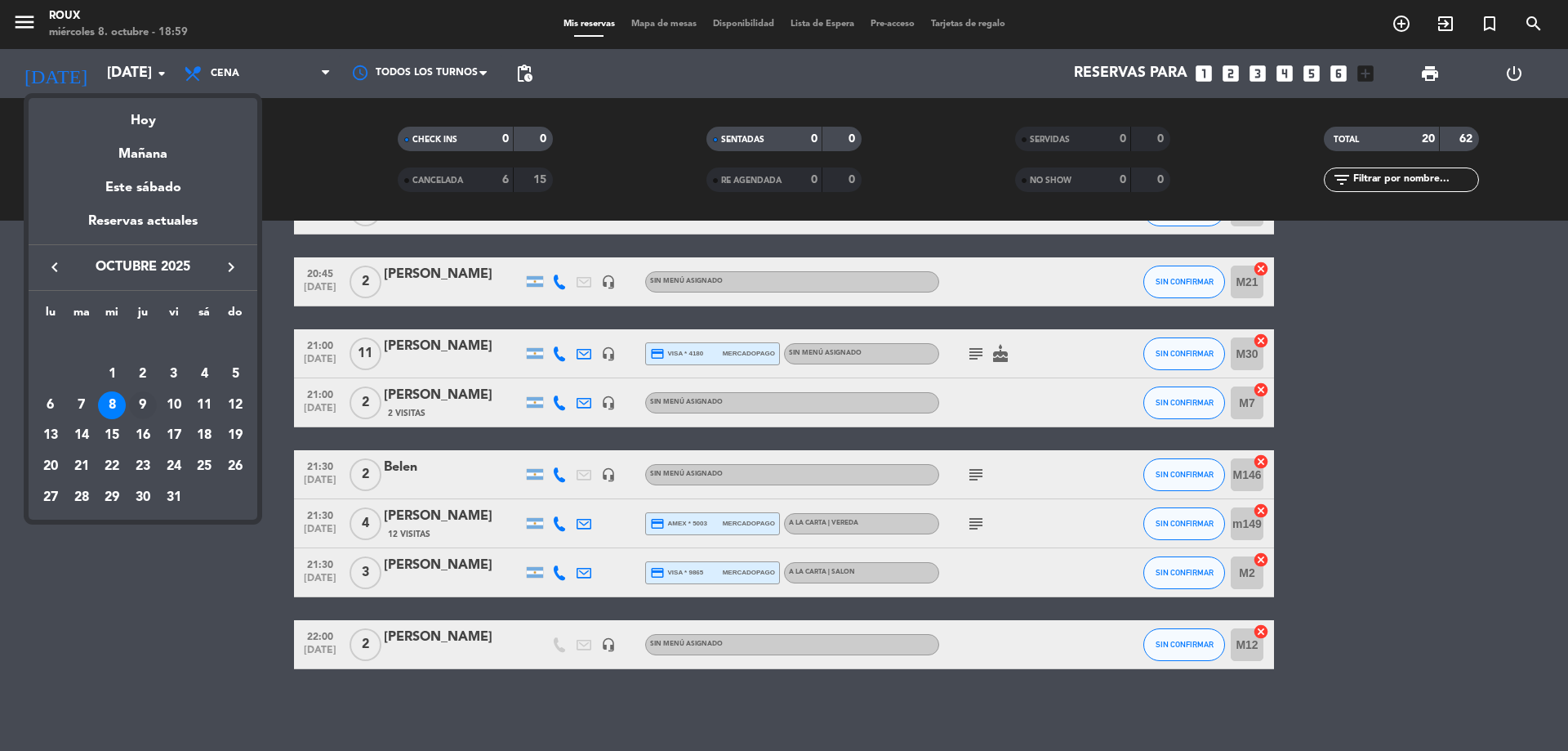
click at [149, 409] on div "9" at bounding box center [143, 405] width 28 height 28
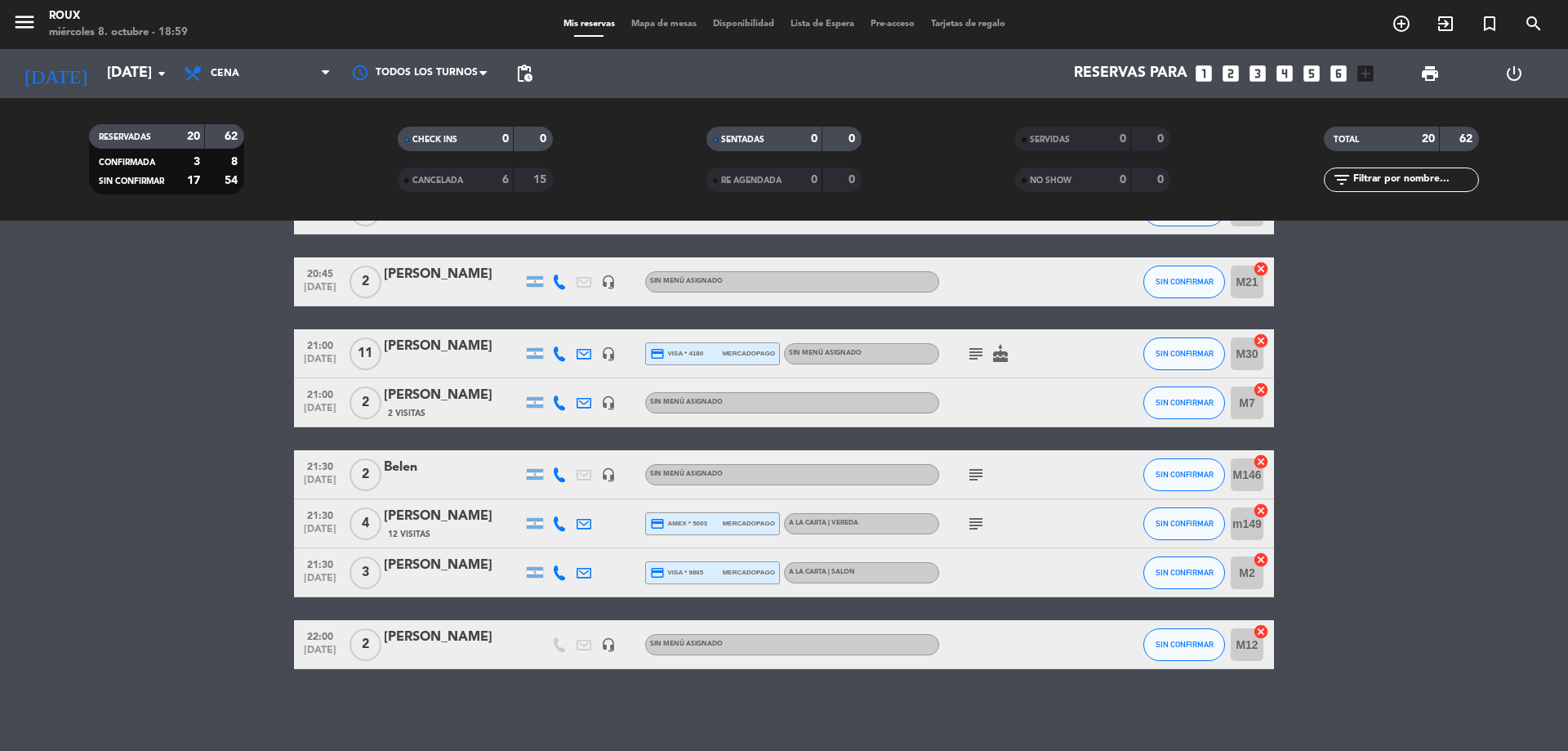
type input "[DEMOGRAPHIC_DATA][DATE]"
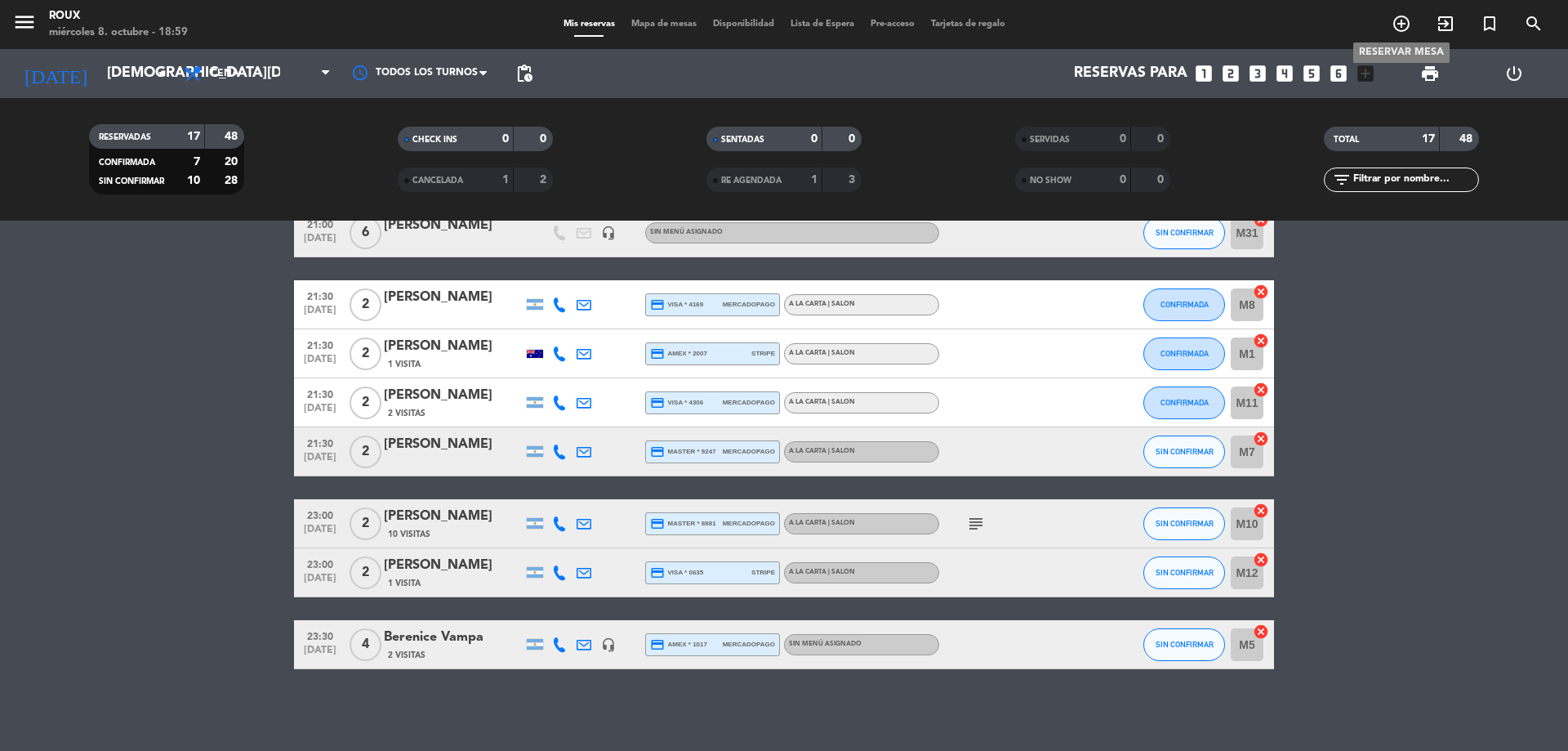
click at [1407, 25] on icon "add_circle_outline" at bounding box center [1401, 23] width 19 height 19
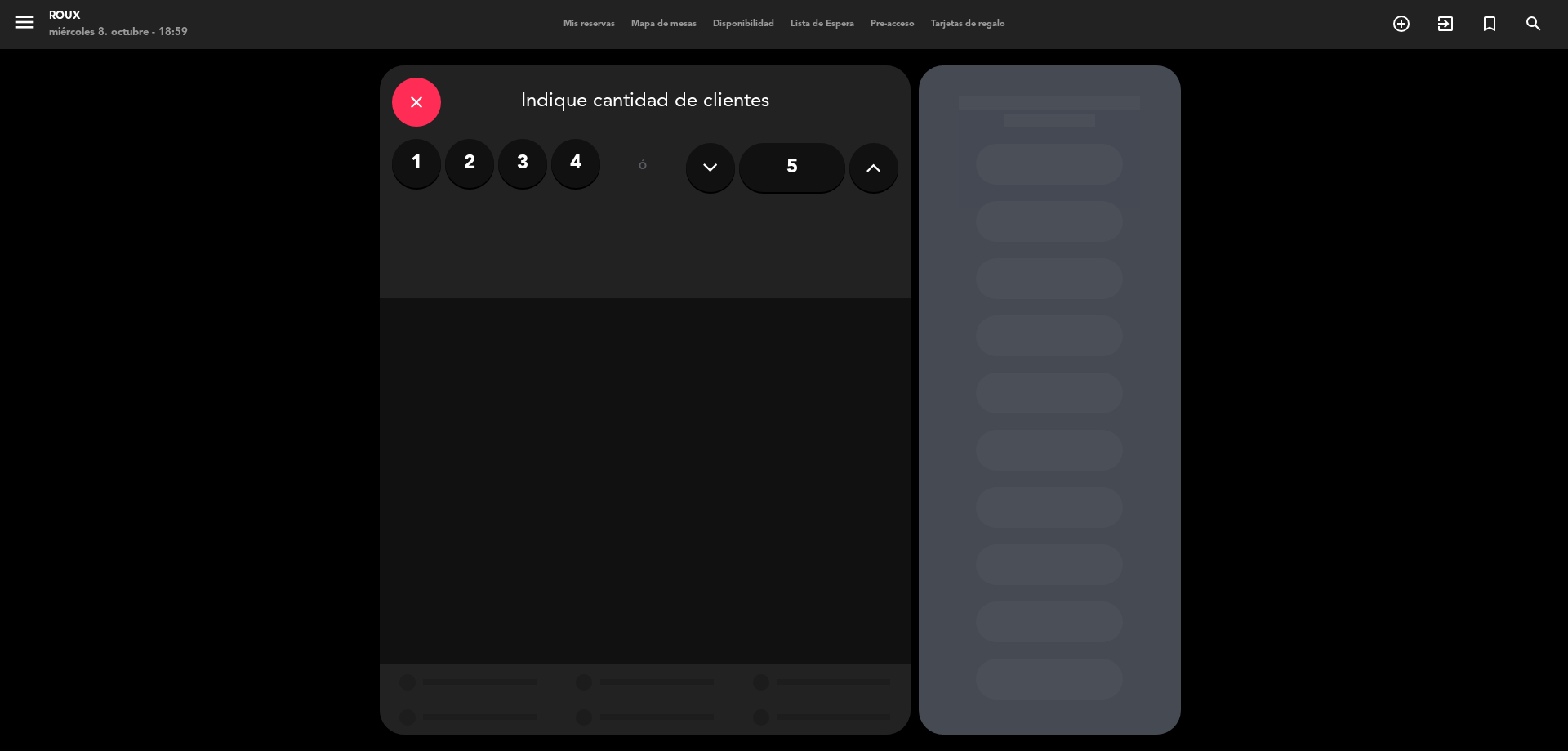
click at [578, 147] on label "4" at bounding box center [575, 163] width 49 height 49
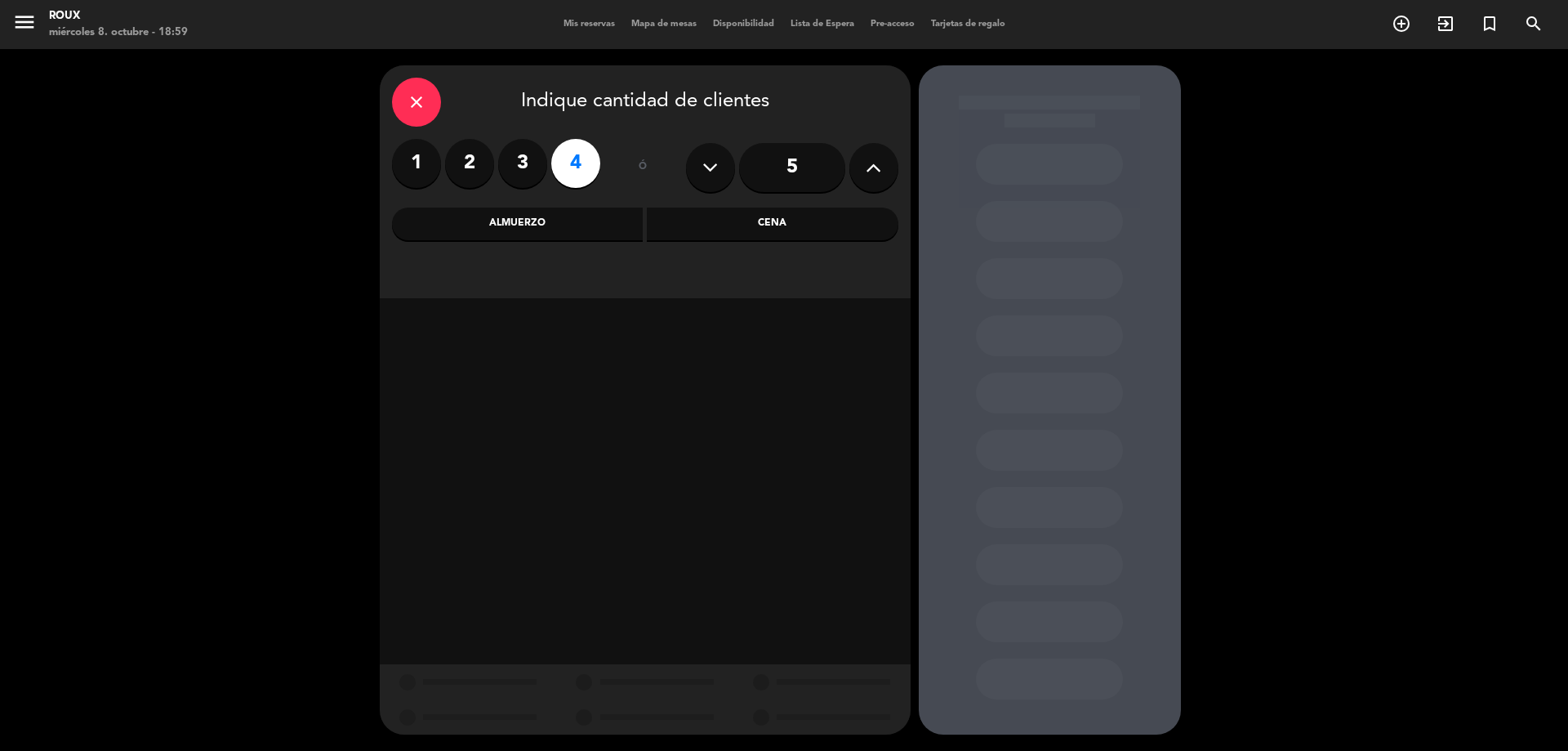
click at [689, 214] on div "Cena" at bounding box center [772, 224] width 251 height 33
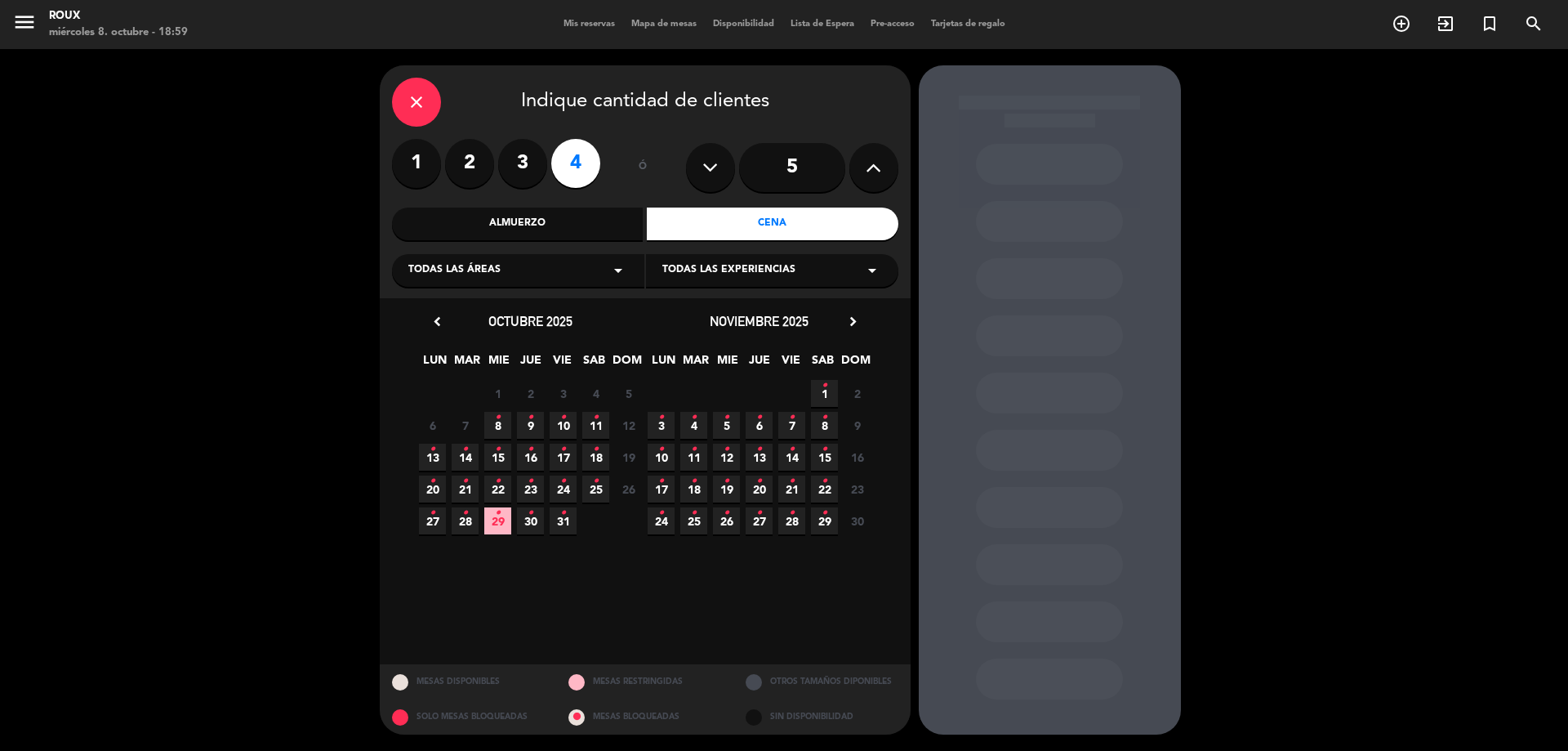
click at [525, 418] on span "9 •" at bounding box center [530, 424] width 27 height 27
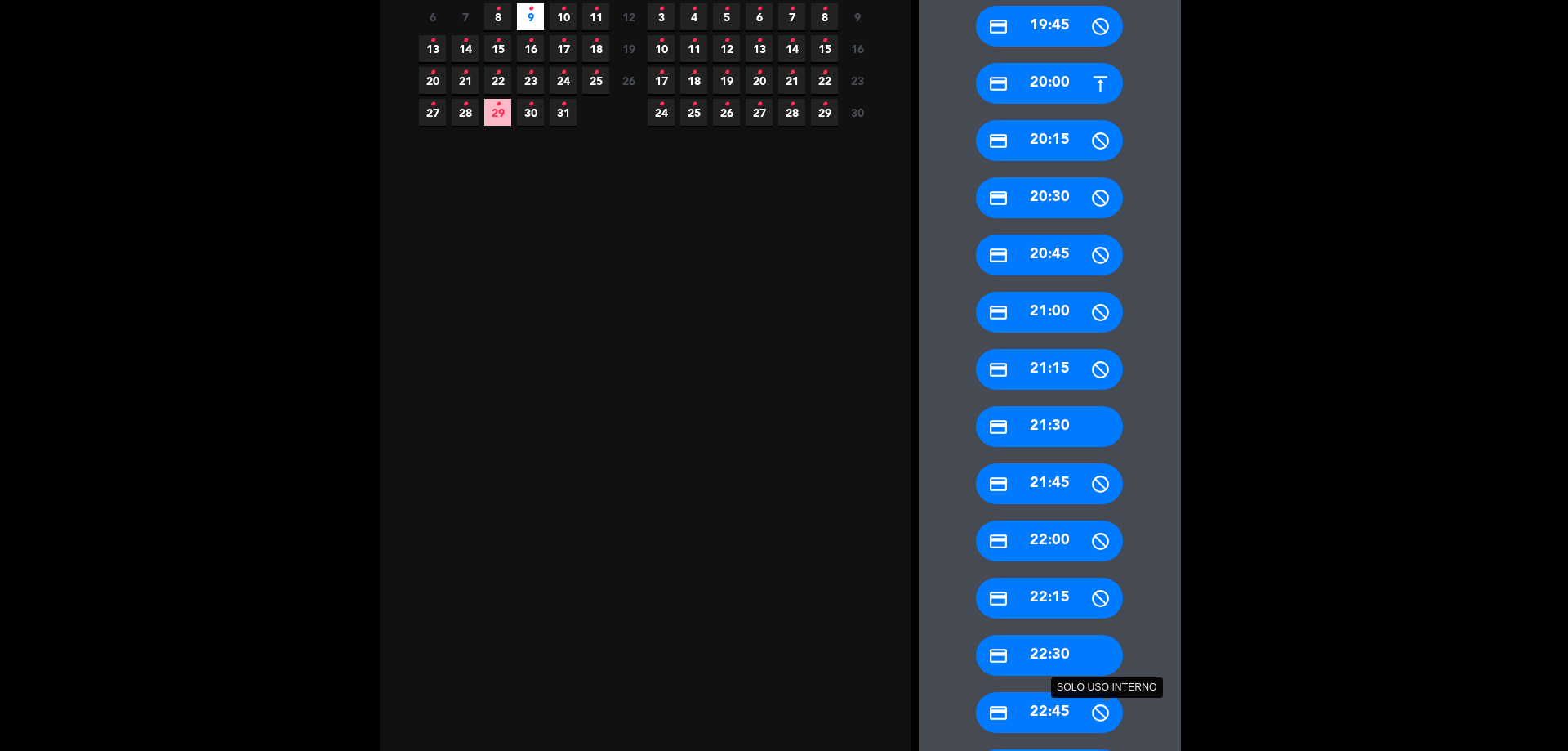
scroll to position [653, 0]
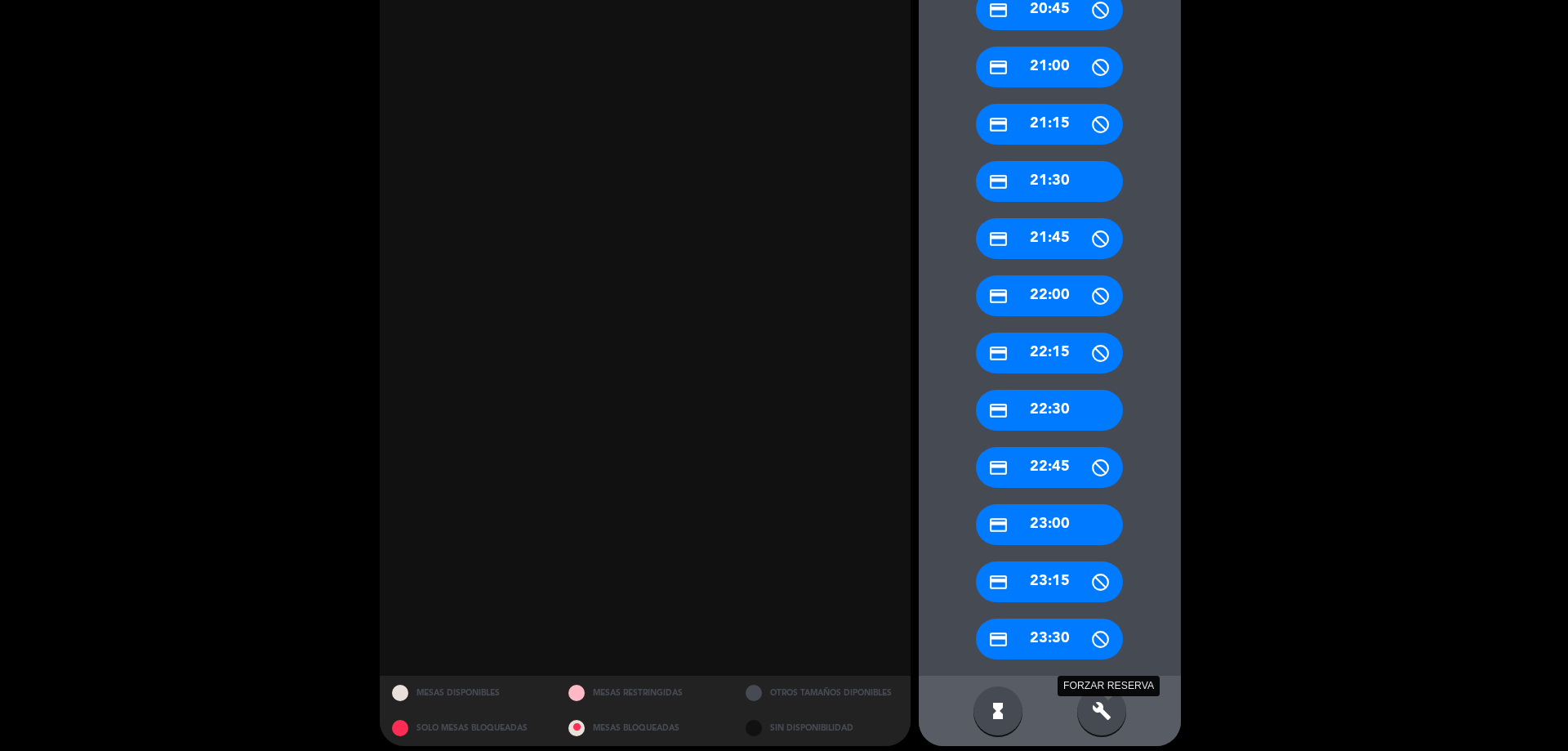
click at [1107, 704] on icon "build" at bounding box center [1101, 711] width 19 height 19
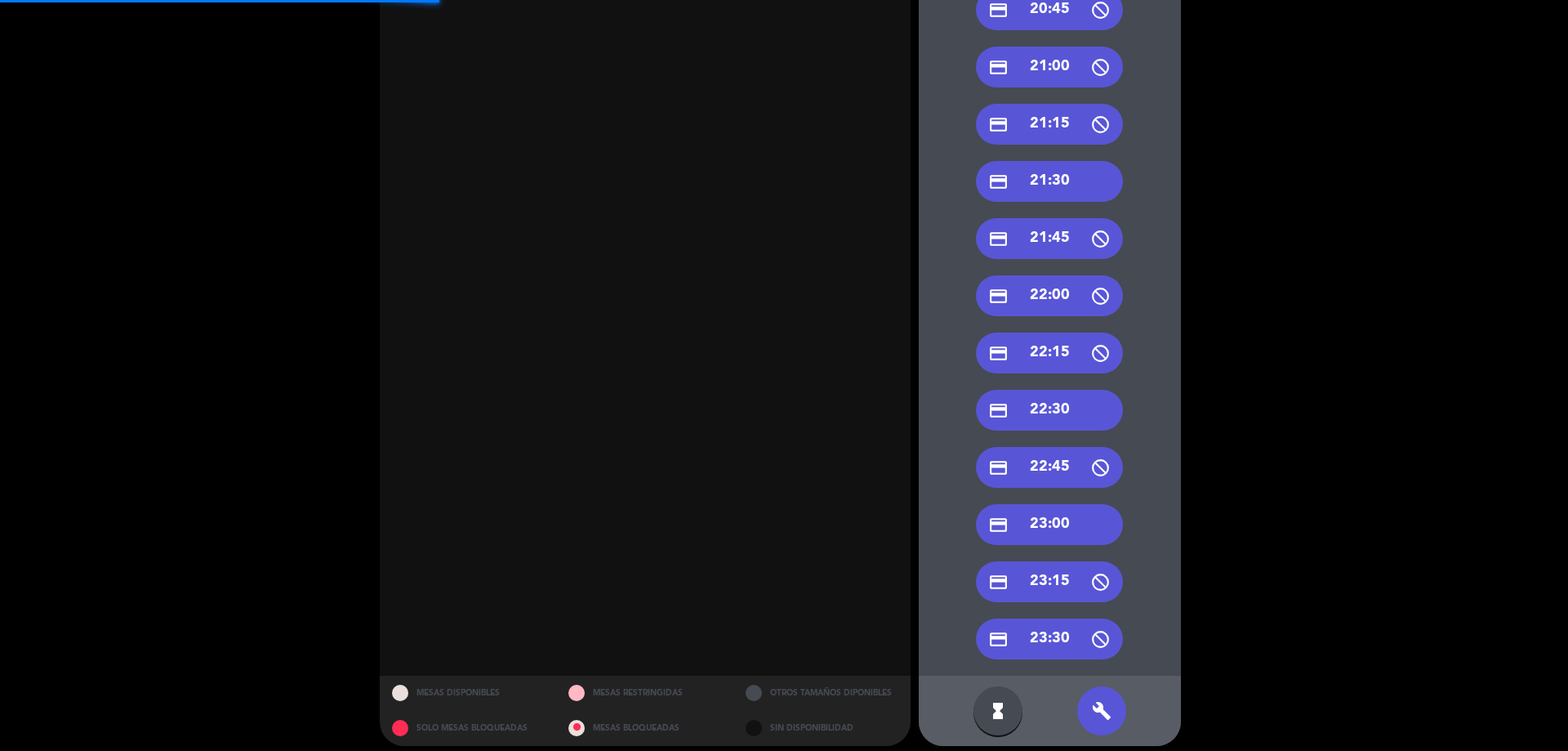
scroll to position [245, 0]
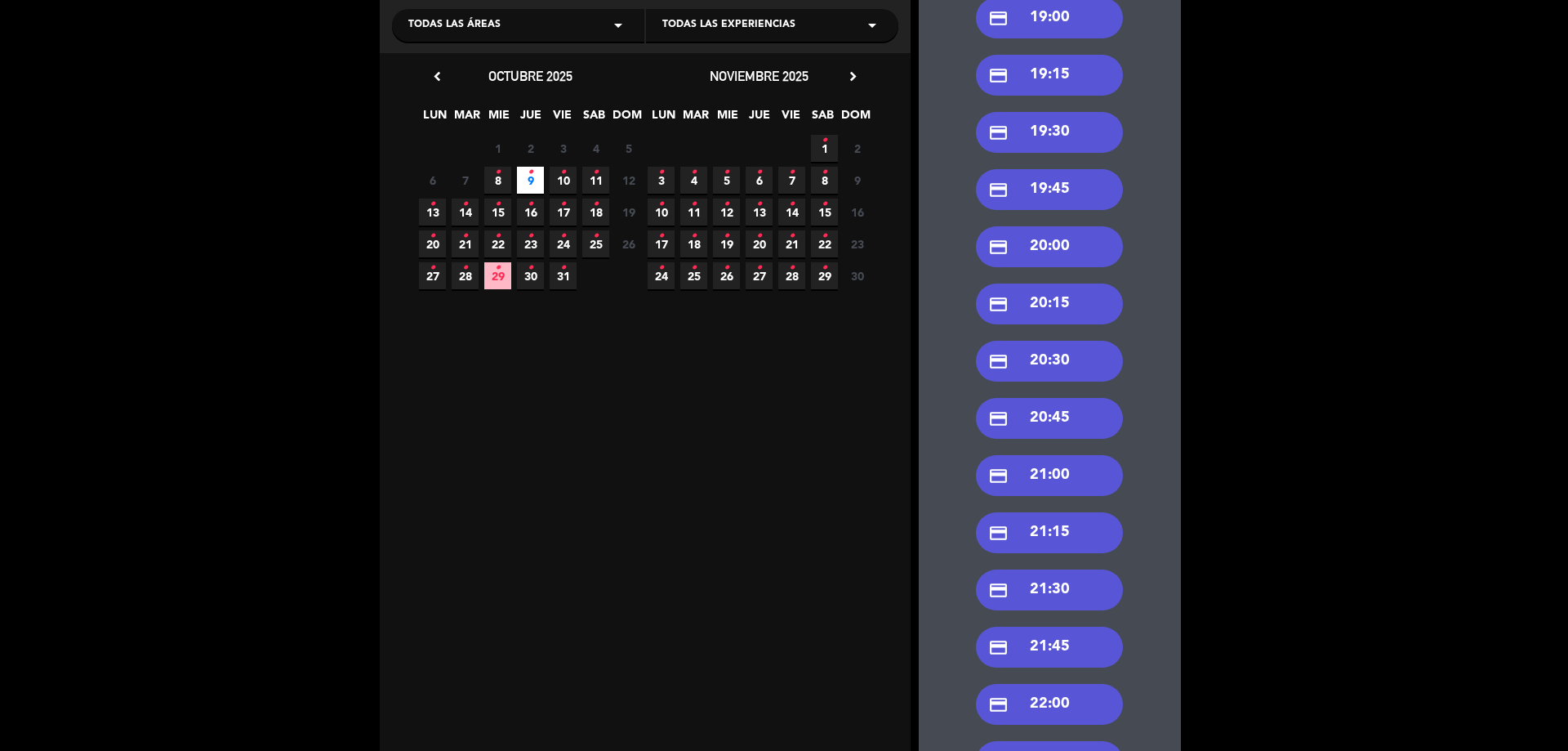
click at [1065, 477] on div "credit_card 21:00" at bounding box center [1050, 475] width 147 height 40
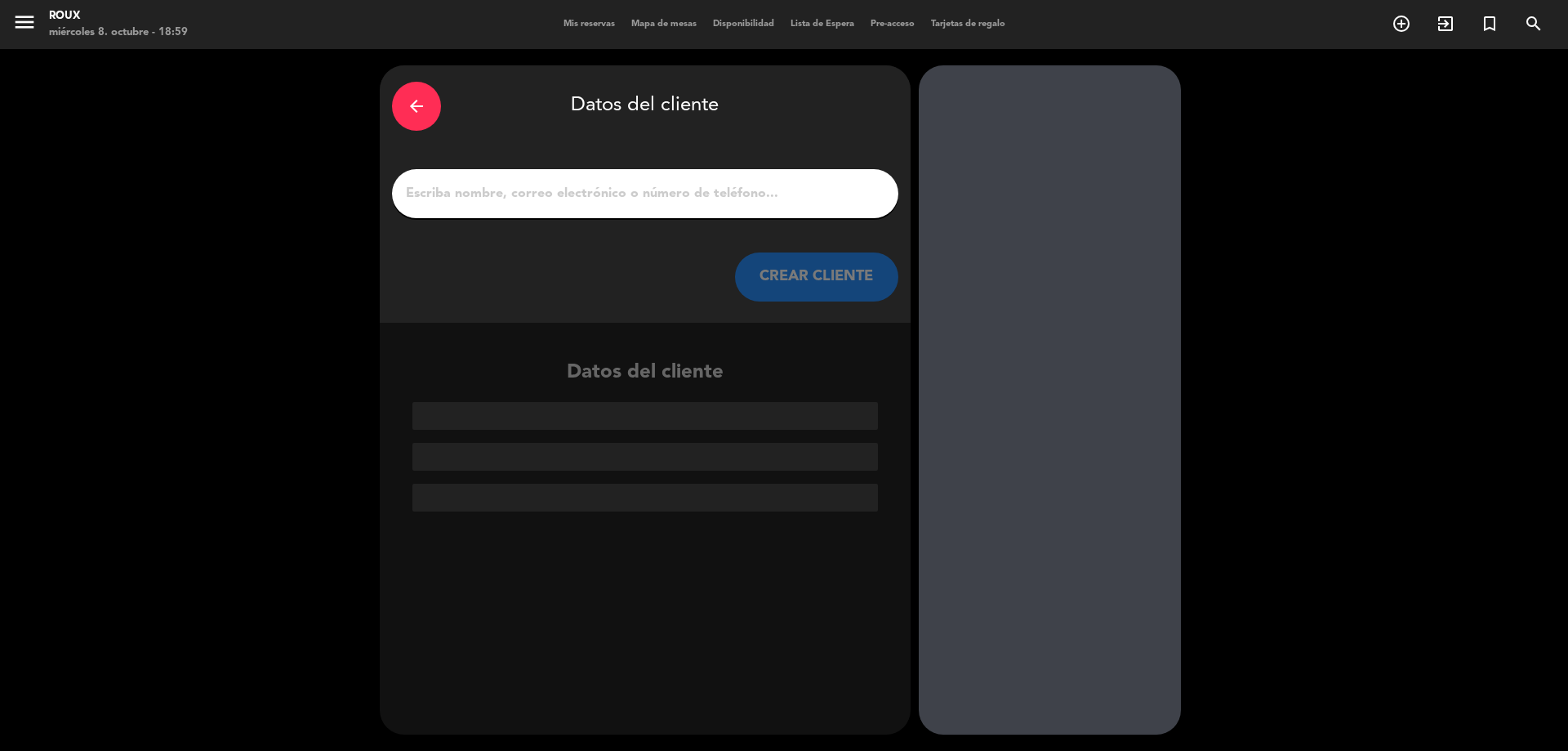
scroll to position [0, 0]
click at [535, 203] on input "1" at bounding box center [645, 193] width 482 height 23
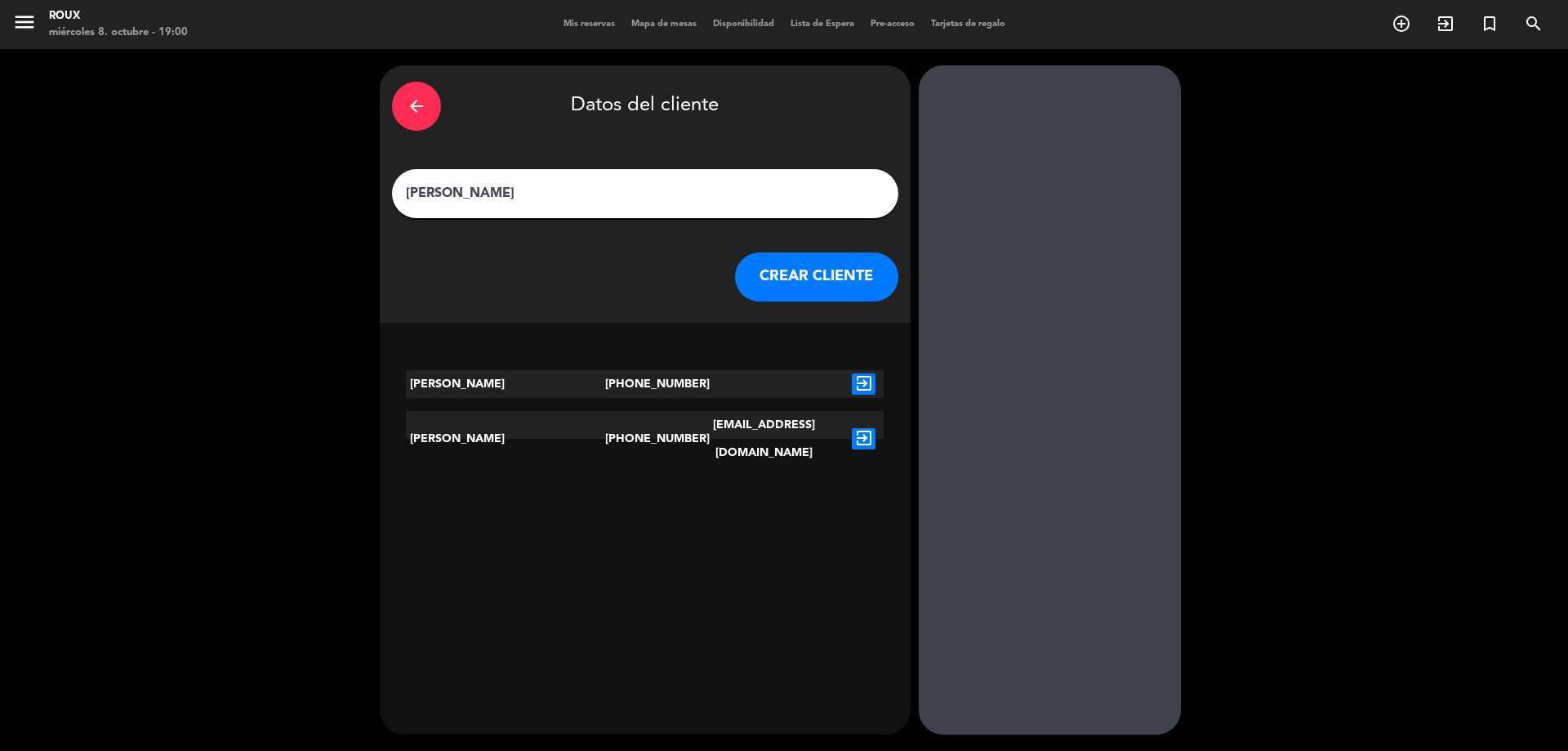
type input "[PERSON_NAME]"
click at [868, 428] on icon "exit_to_app" at bounding box center [864, 438] width 24 height 21
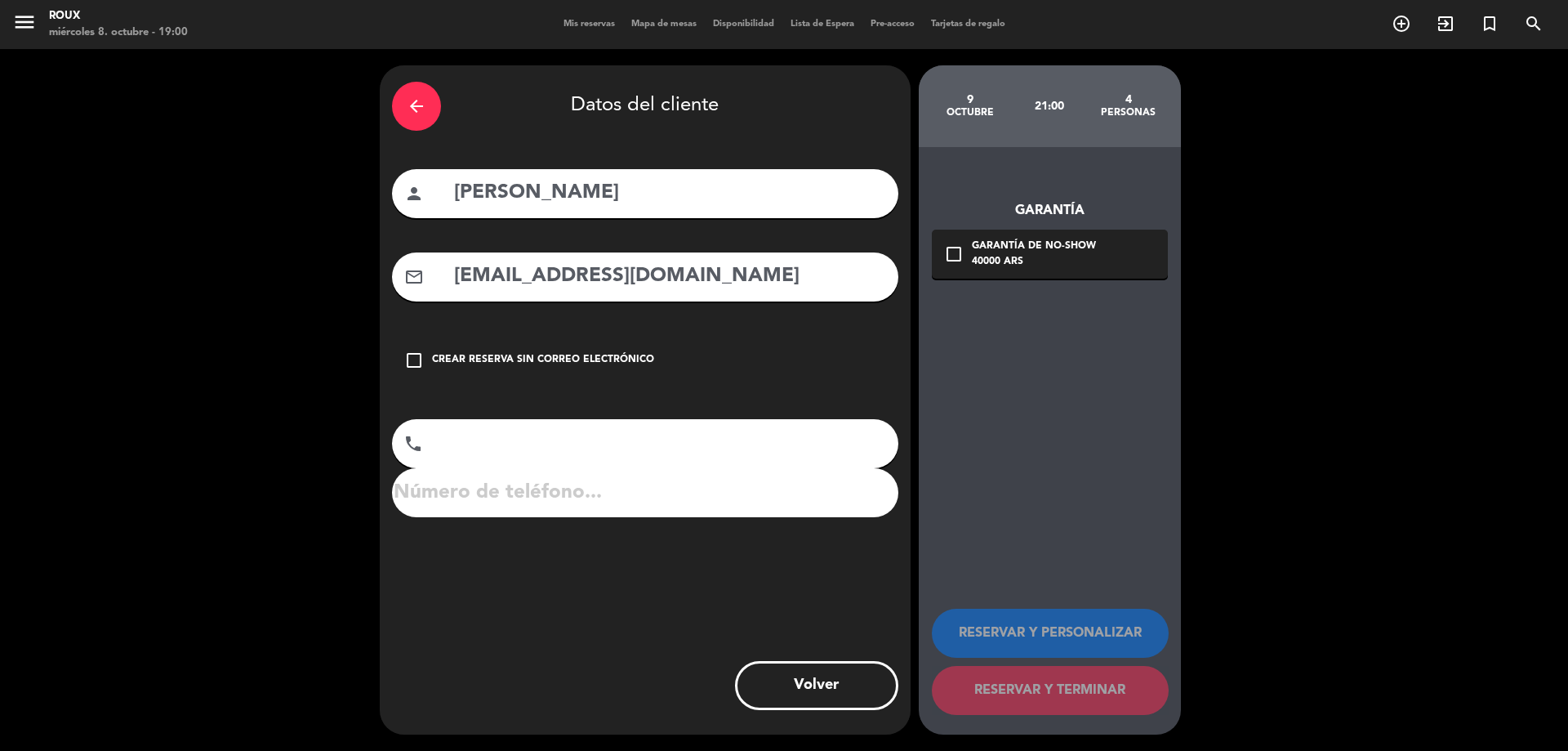
type input "[PHONE_NUMBER]"
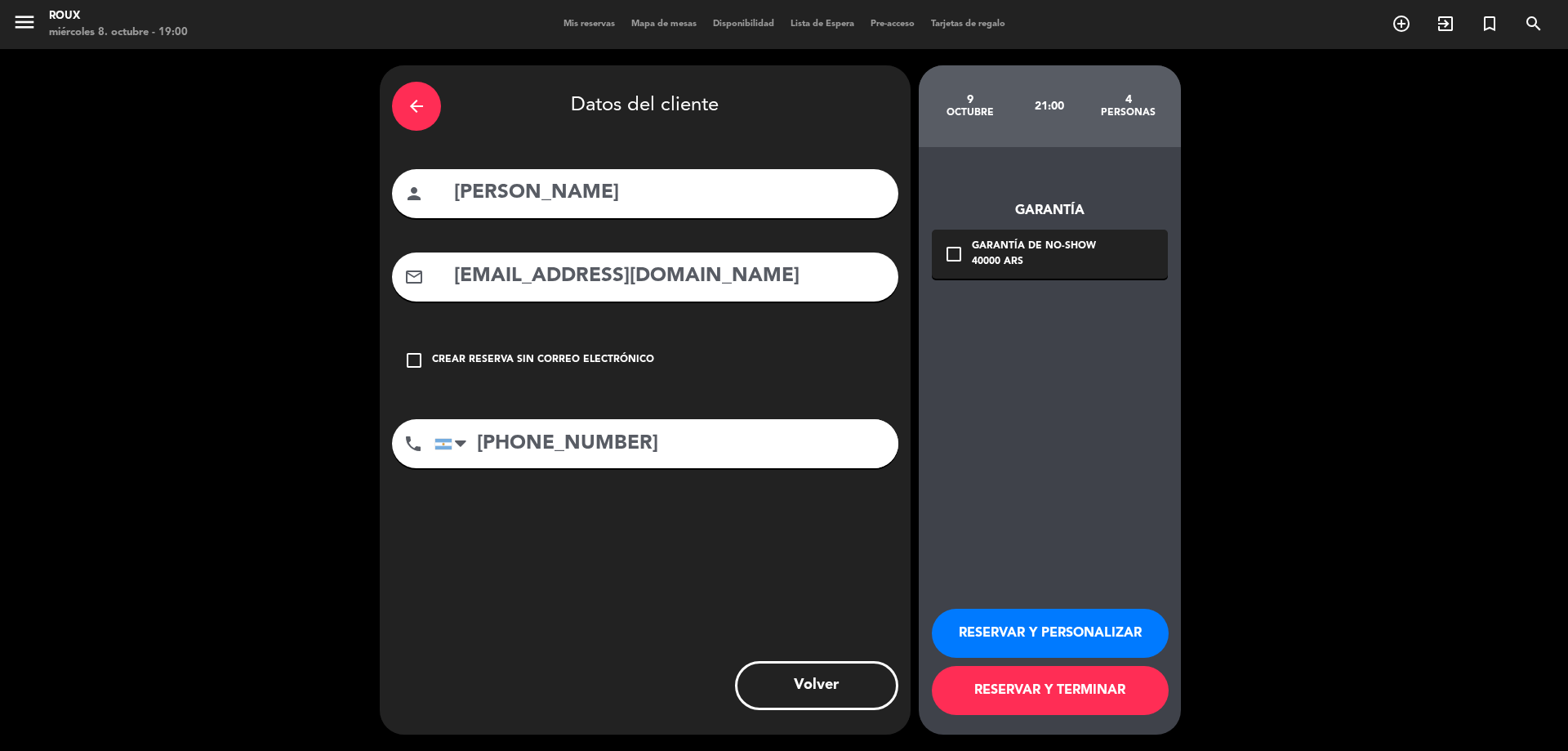
click at [991, 686] on button "RESERVAR Y TERMINAR" at bounding box center [1050, 689] width 236 height 49
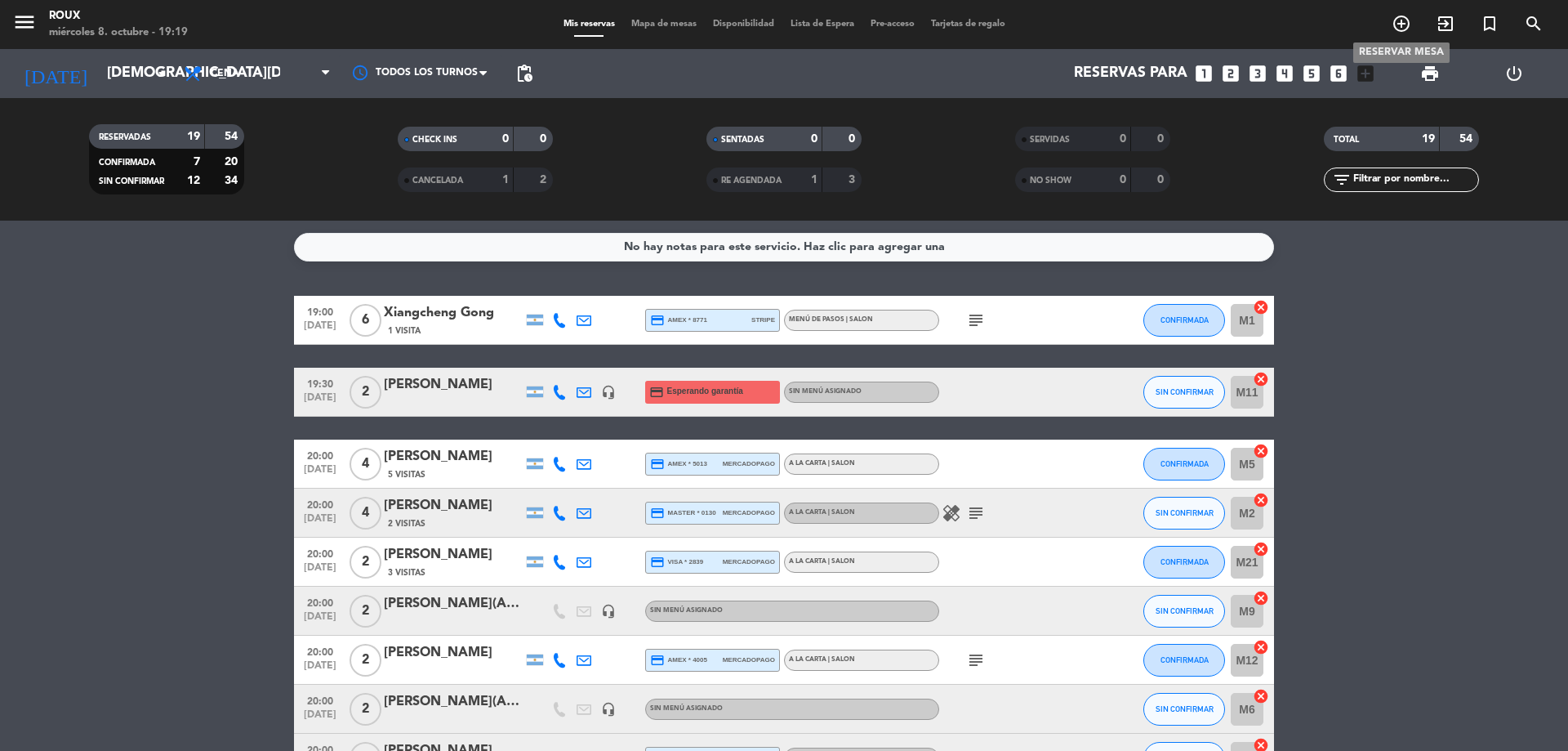
click at [1415, 29] on span "add_circle_outline" at bounding box center [1401, 24] width 44 height 28
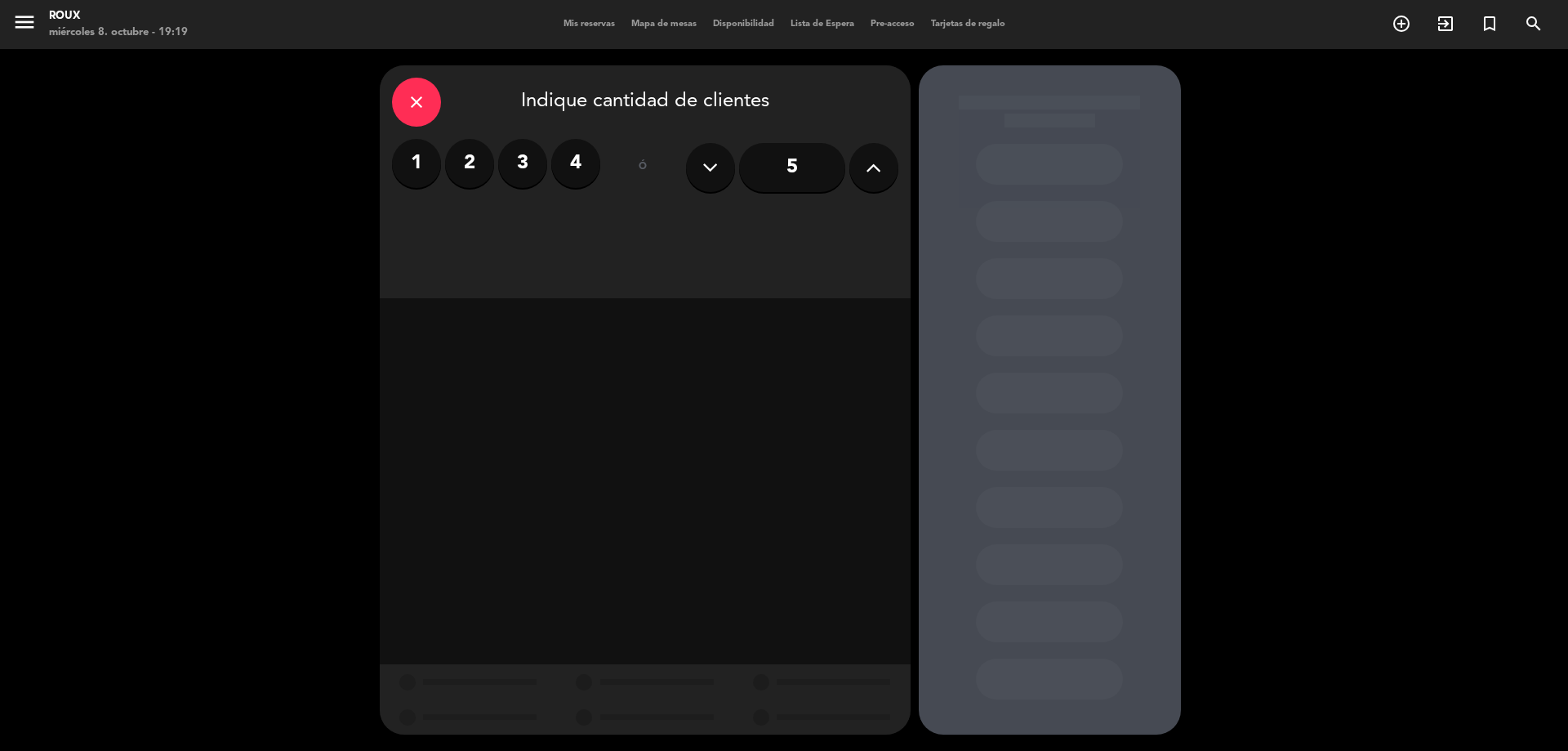
click at [864, 173] on button at bounding box center [873, 167] width 49 height 49
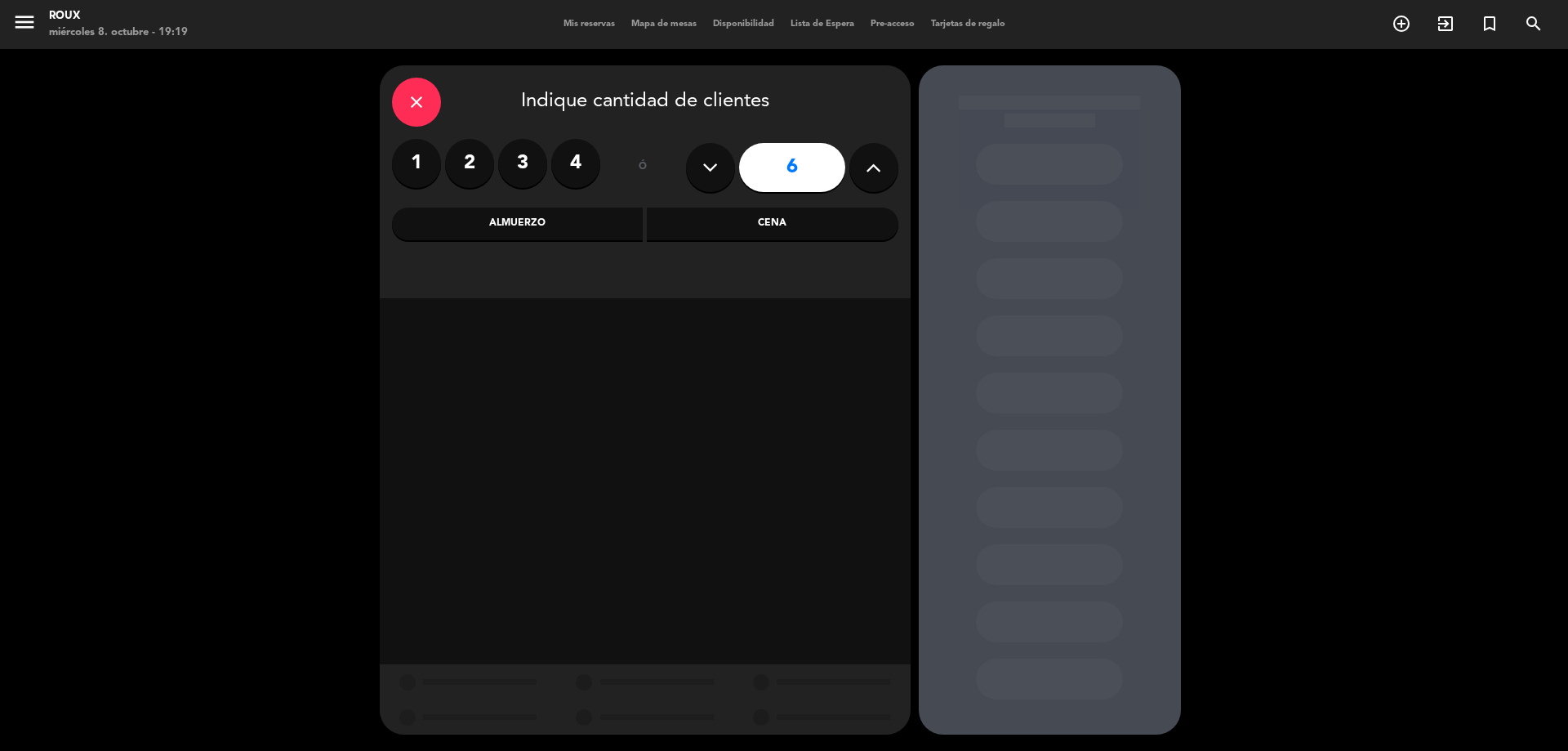
click at [864, 173] on button at bounding box center [873, 167] width 49 height 49
type input "7"
click at [815, 161] on input "7" at bounding box center [791, 167] width 106 height 49
click at [779, 216] on div "Cena" at bounding box center [772, 224] width 251 height 33
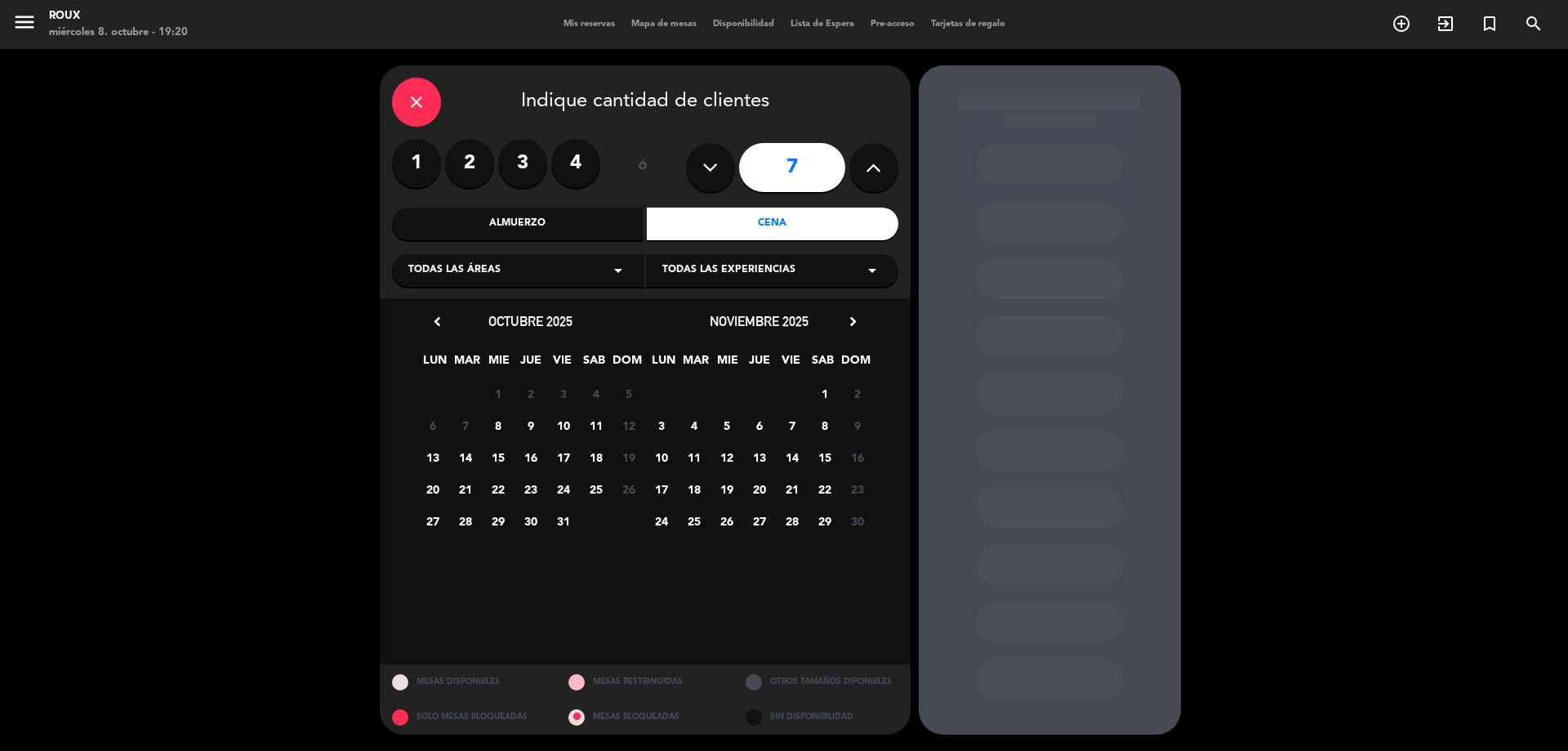
click at [535, 427] on span "9" at bounding box center [530, 424] width 27 height 27
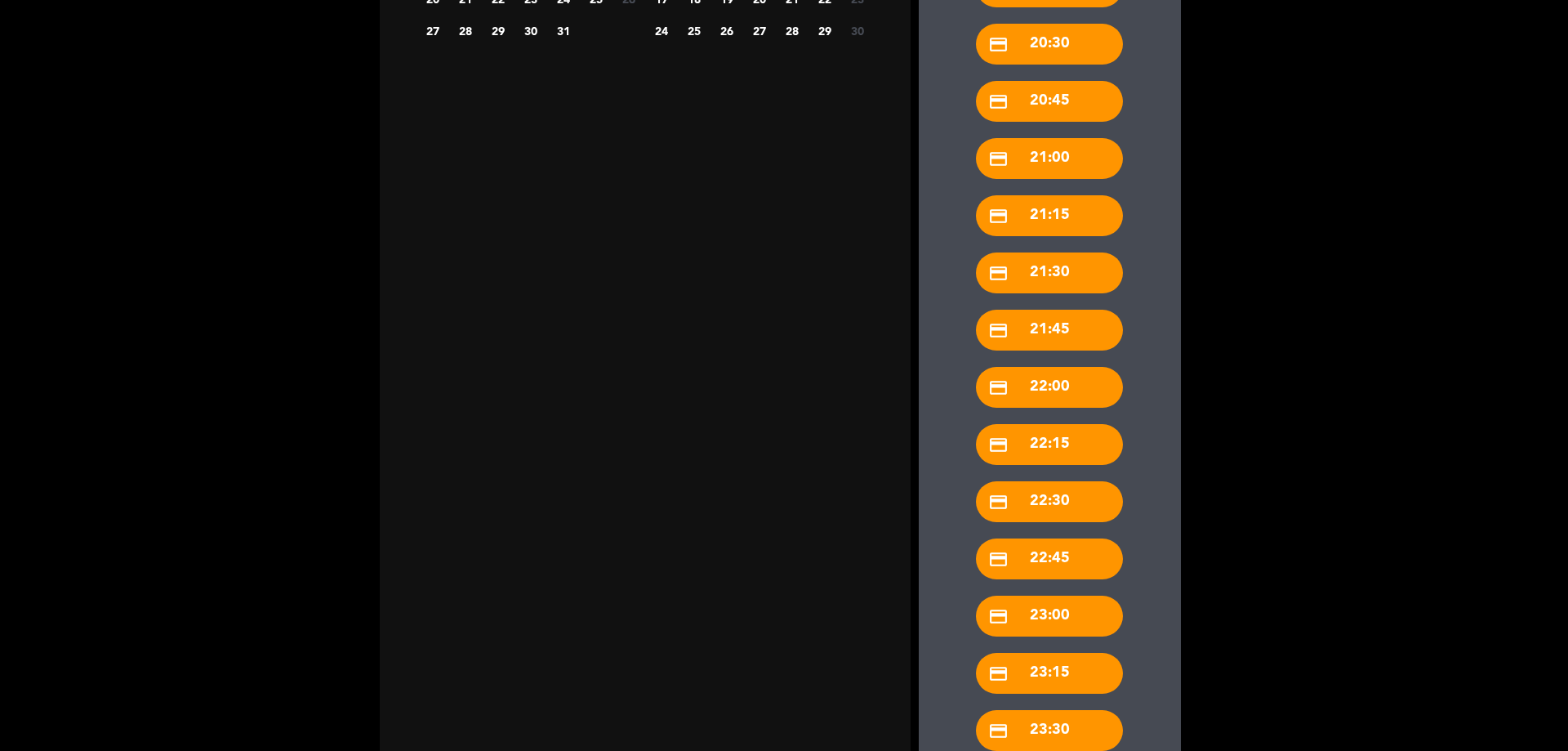
scroll to position [593, 0]
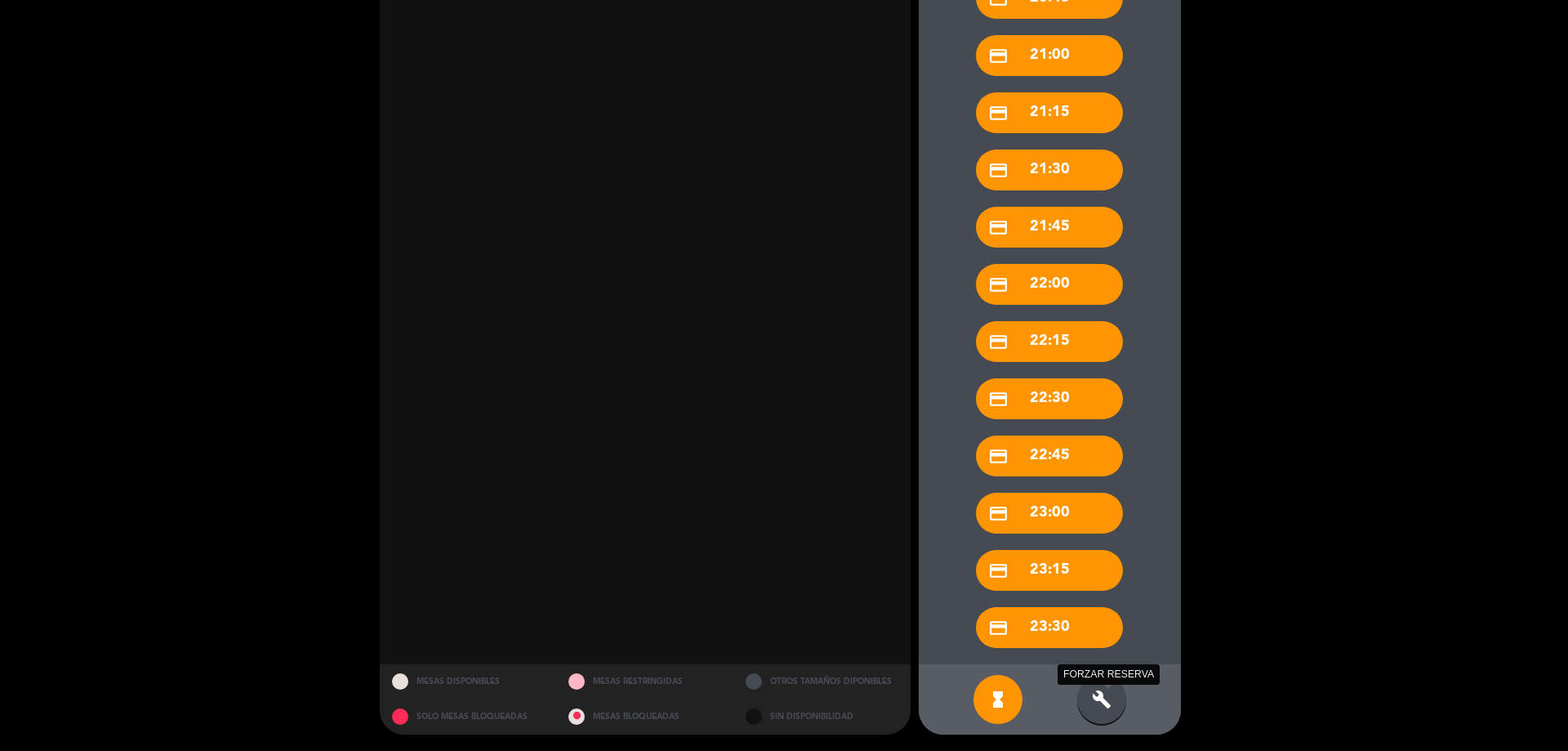
click at [1111, 690] on icon "build" at bounding box center [1101, 699] width 19 height 19
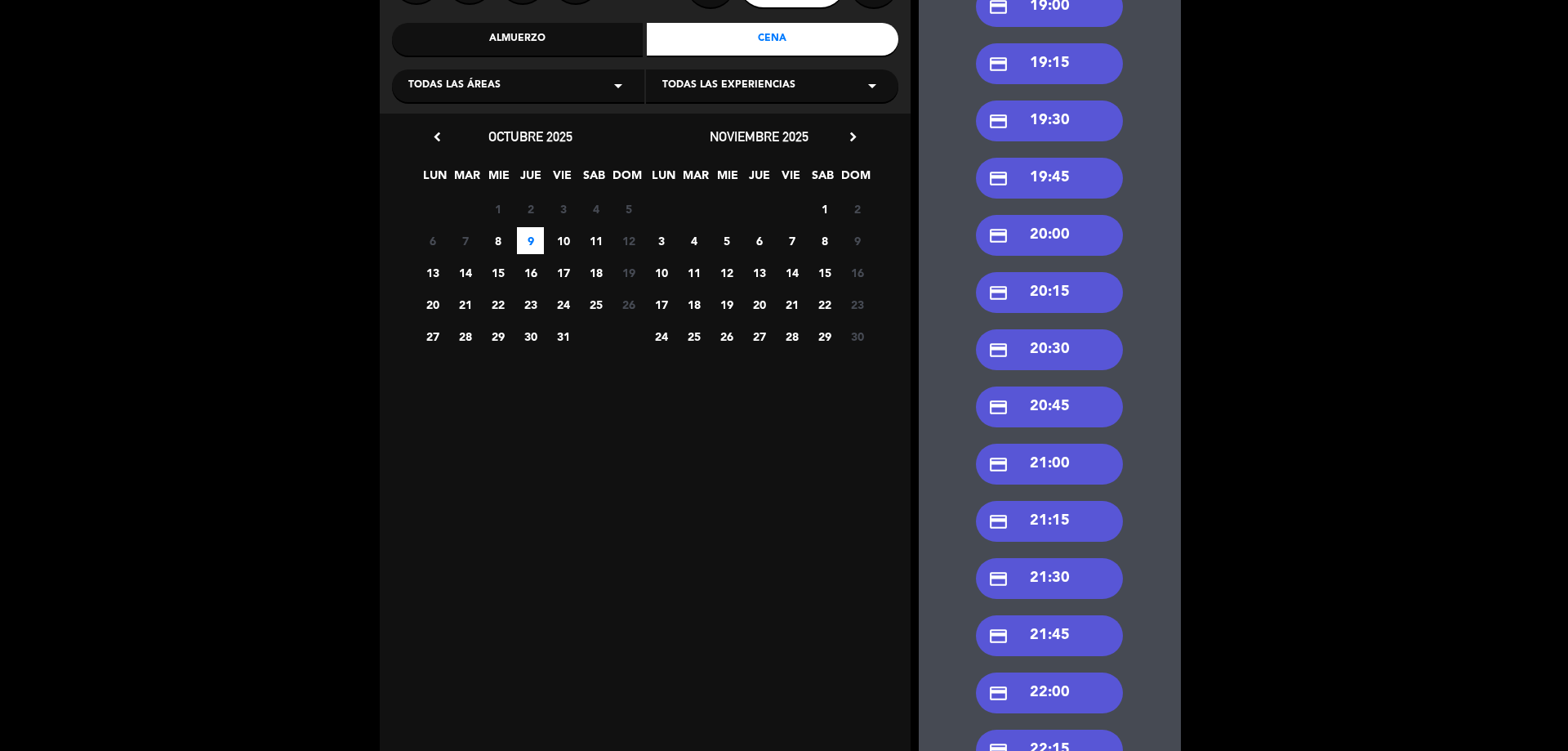
scroll to position [103, 0]
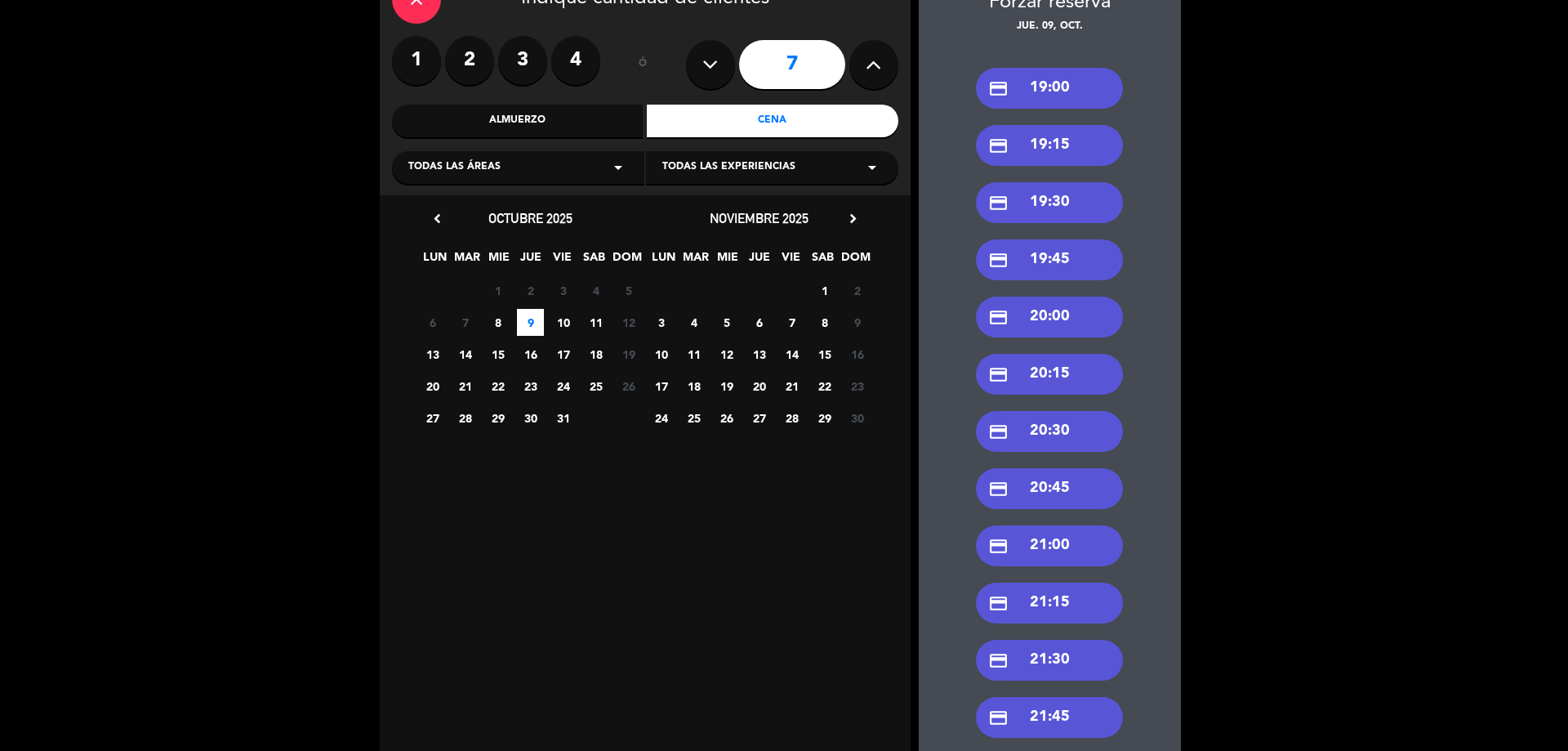
click at [1057, 300] on div "credit_card 20:00" at bounding box center [1050, 317] width 147 height 40
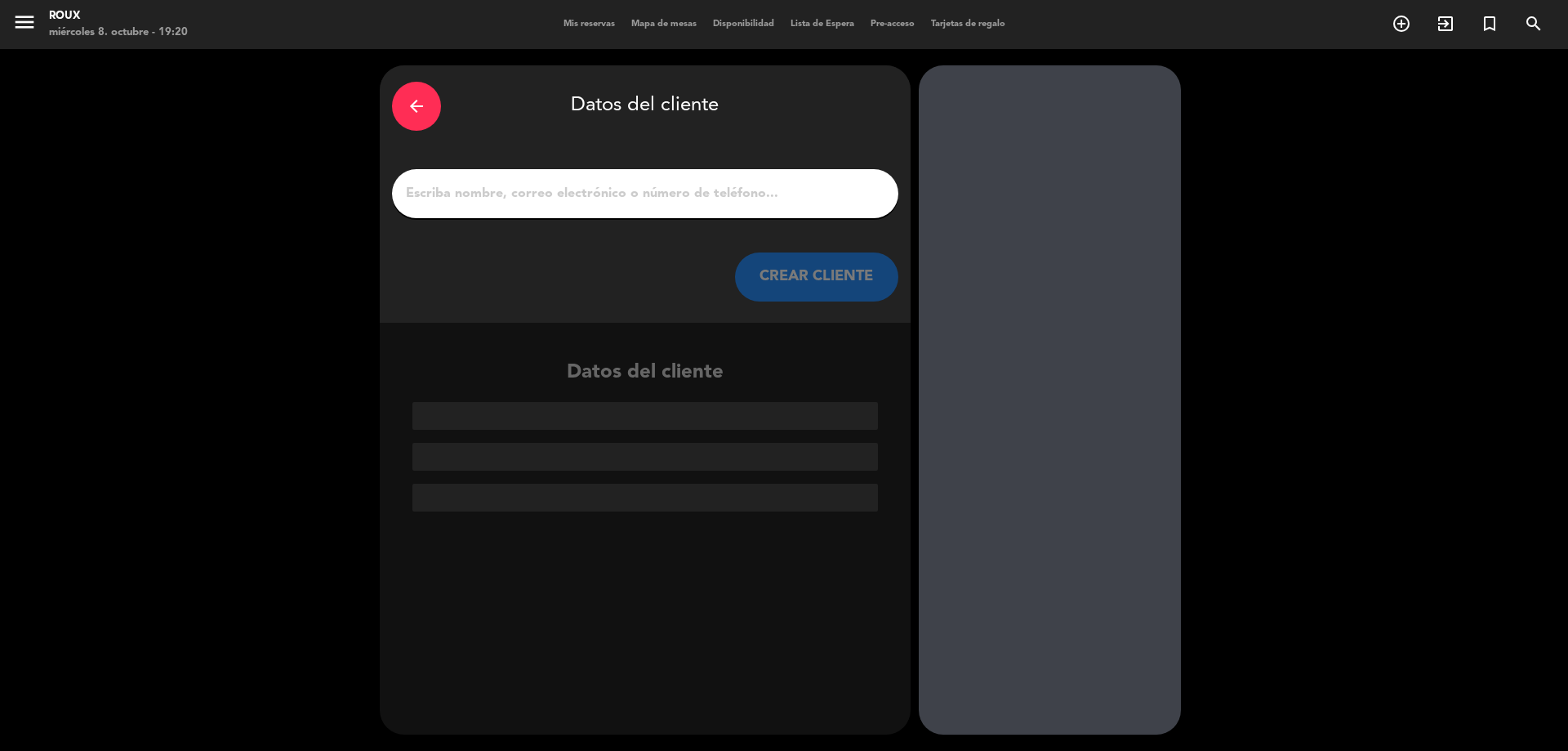
click at [781, 191] on input "1" at bounding box center [645, 193] width 482 height 23
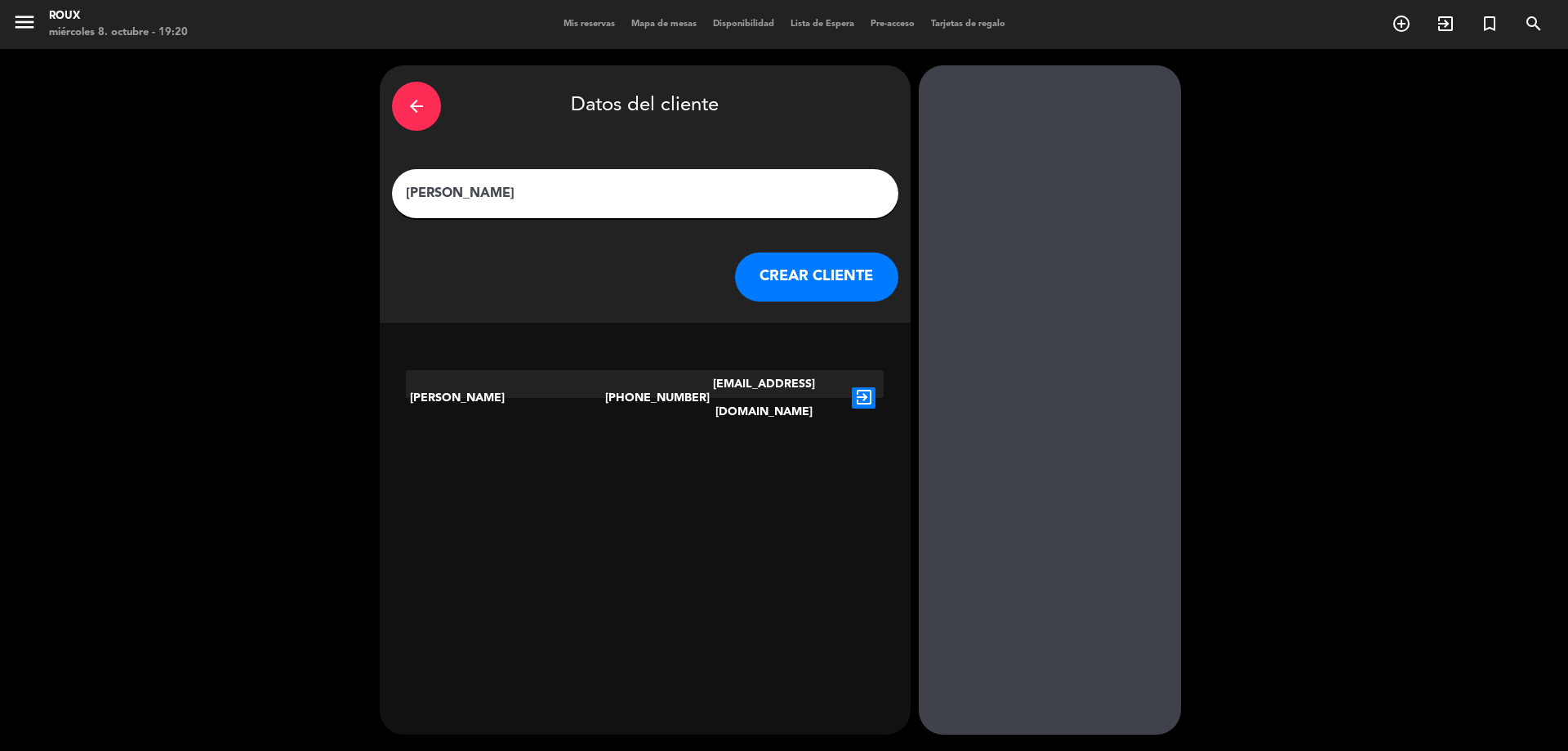
type input "[PERSON_NAME]"
click at [798, 267] on button "CREAR CLIENTE" at bounding box center [817, 276] width 164 height 49
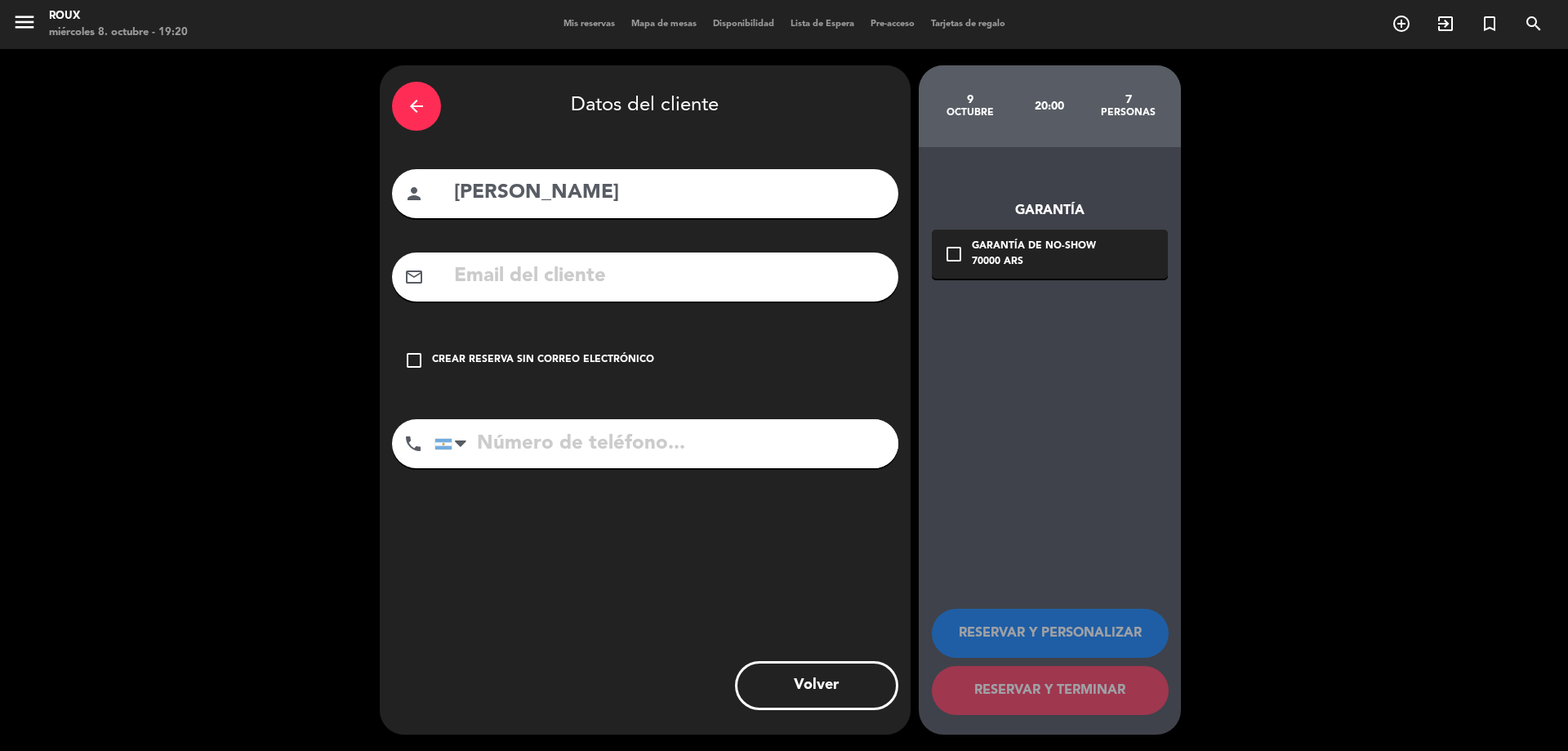
click at [404, 98] on div "arrow_back" at bounding box center [416, 106] width 49 height 49
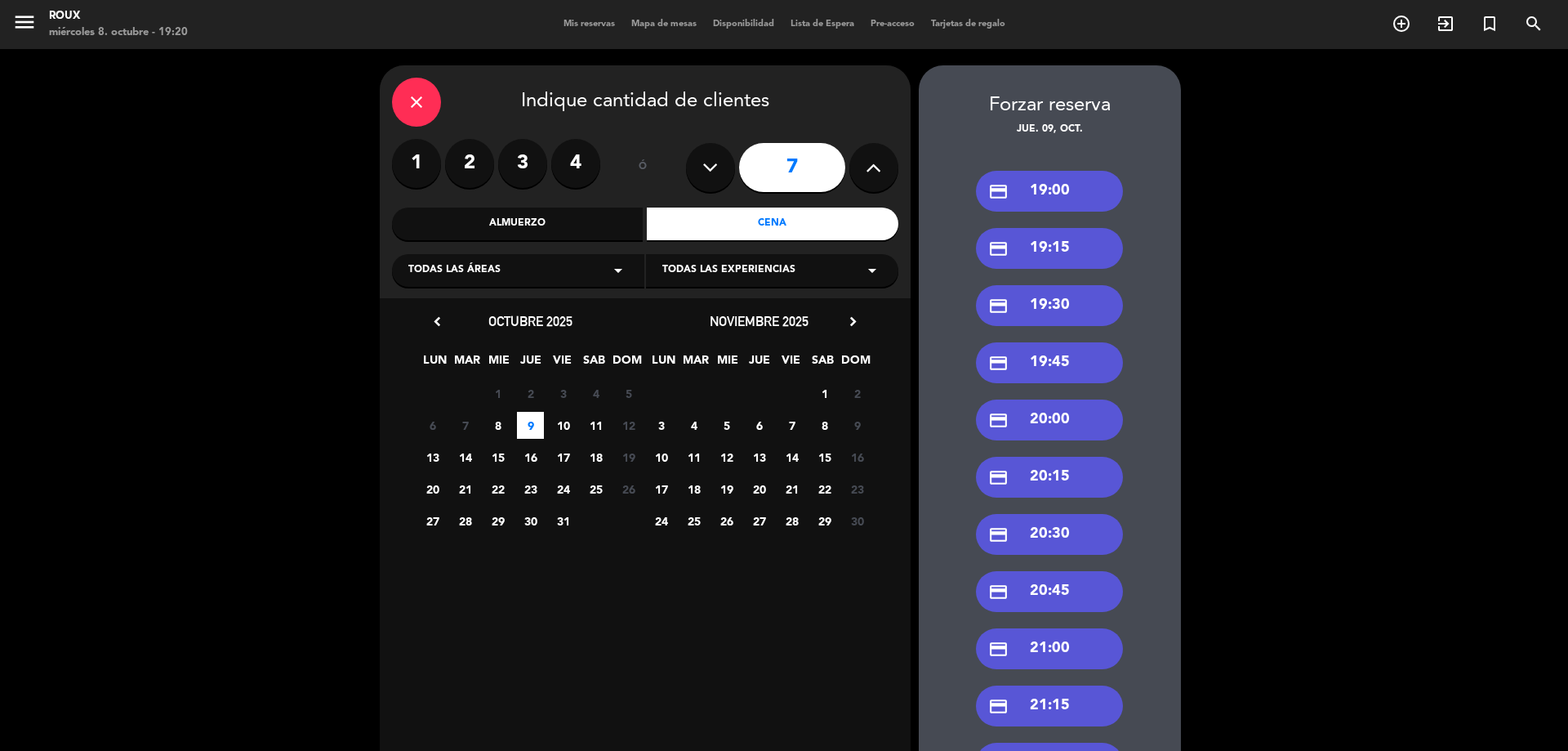
scroll to position [164, 0]
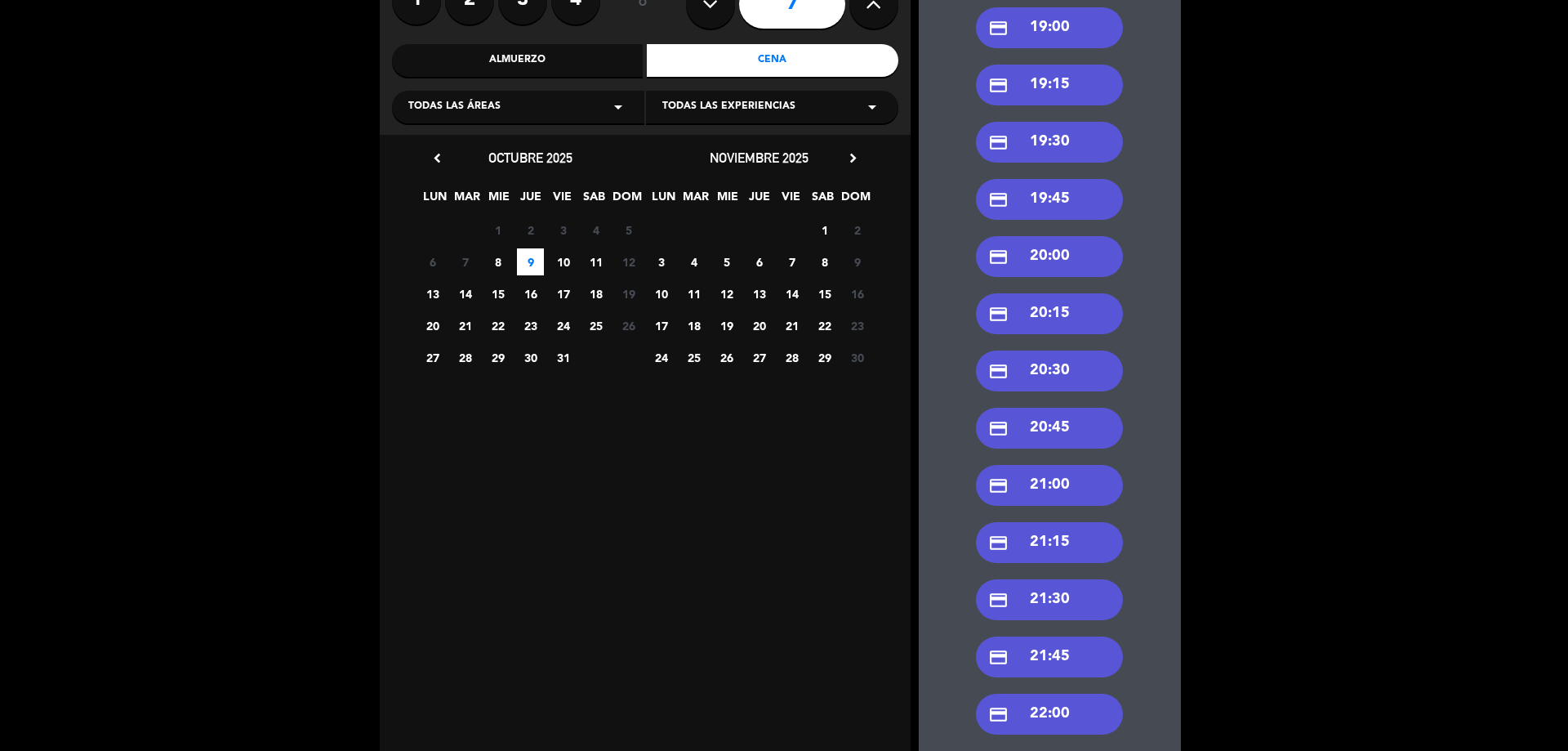
click at [1070, 258] on div "credit_card 20:00" at bounding box center [1050, 257] width 147 height 40
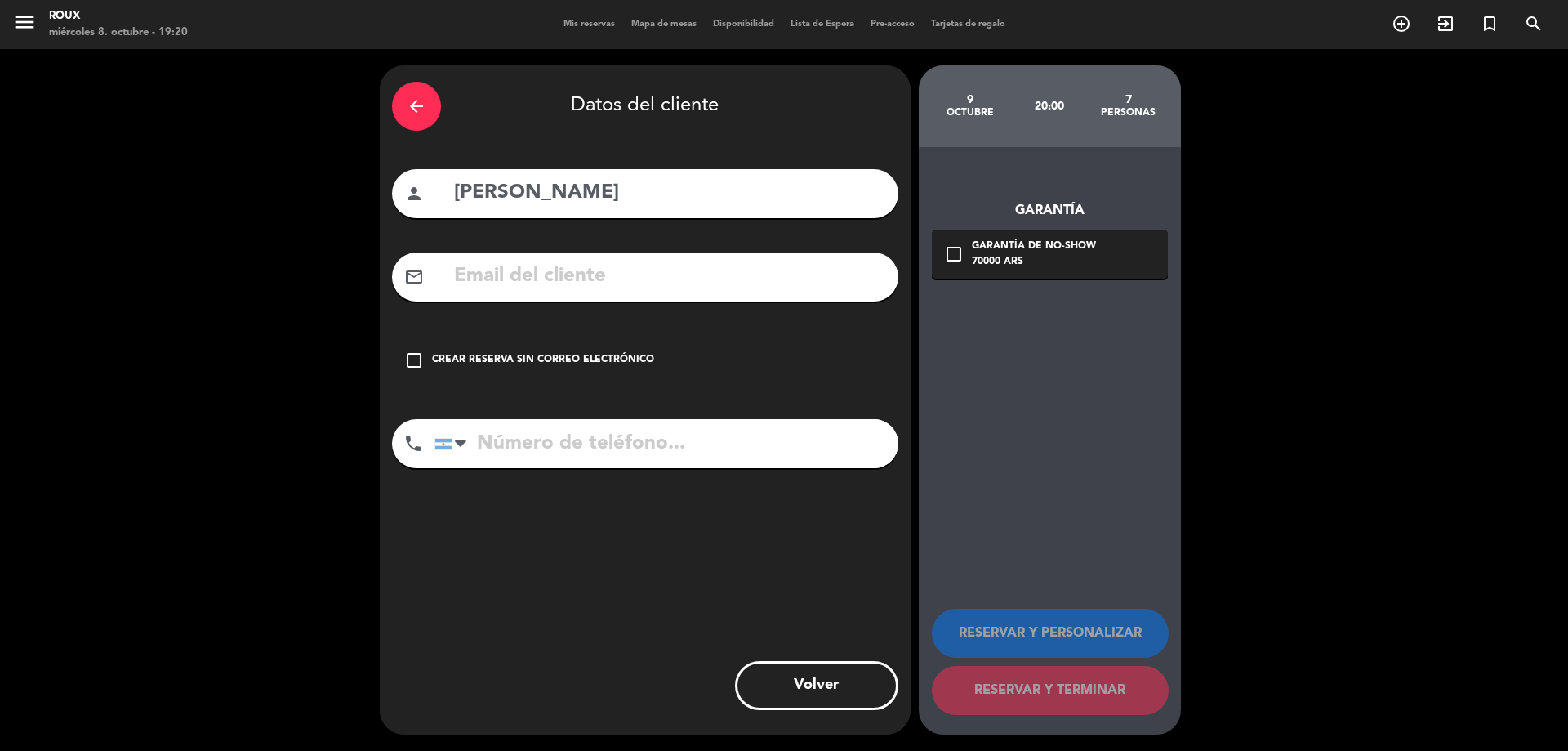
scroll to position [0, 0]
click at [607, 185] on input "[PERSON_NAME]" at bounding box center [669, 193] width 433 height 33
type input "c"
click at [607, 185] on input "[PERSON_NAME]" at bounding box center [669, 193] width 433 height 33
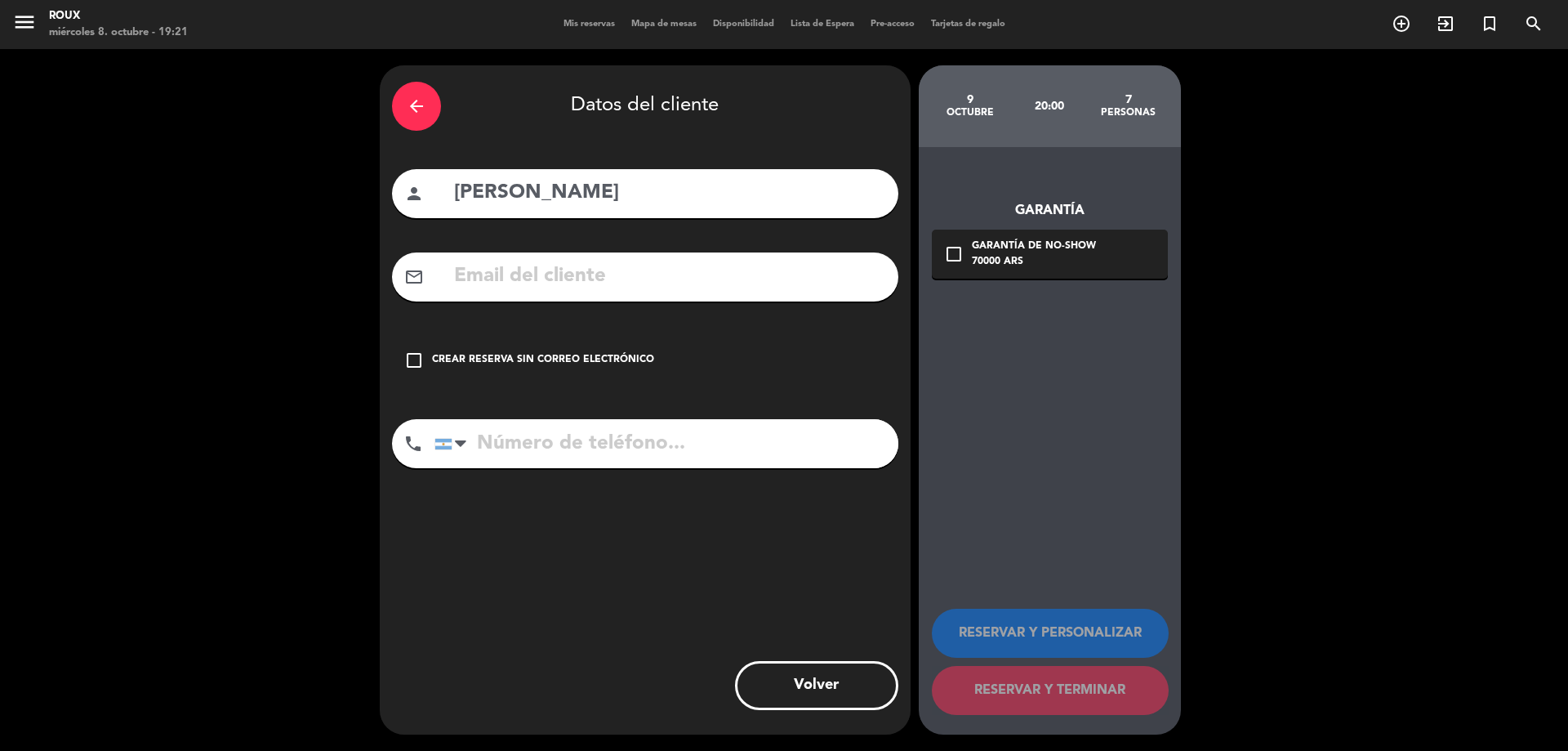
type input "[PERSON_NAME]"
click at [428, 113] on div "arrow_back" at bounding box center [416, 106] width 49 height 49
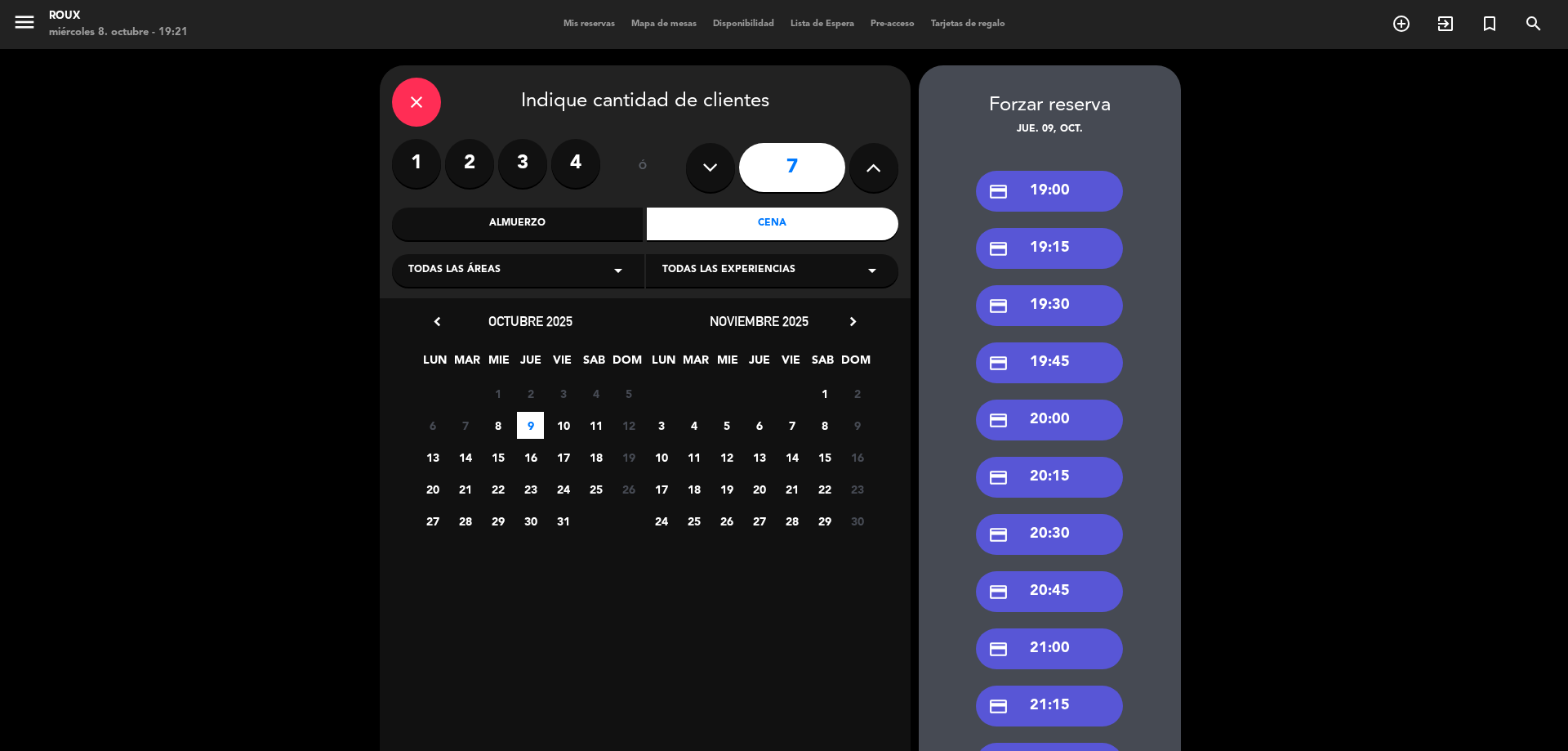
click at [428, 113] on div "close" at bounding box center [416, 101] width 49 height 49
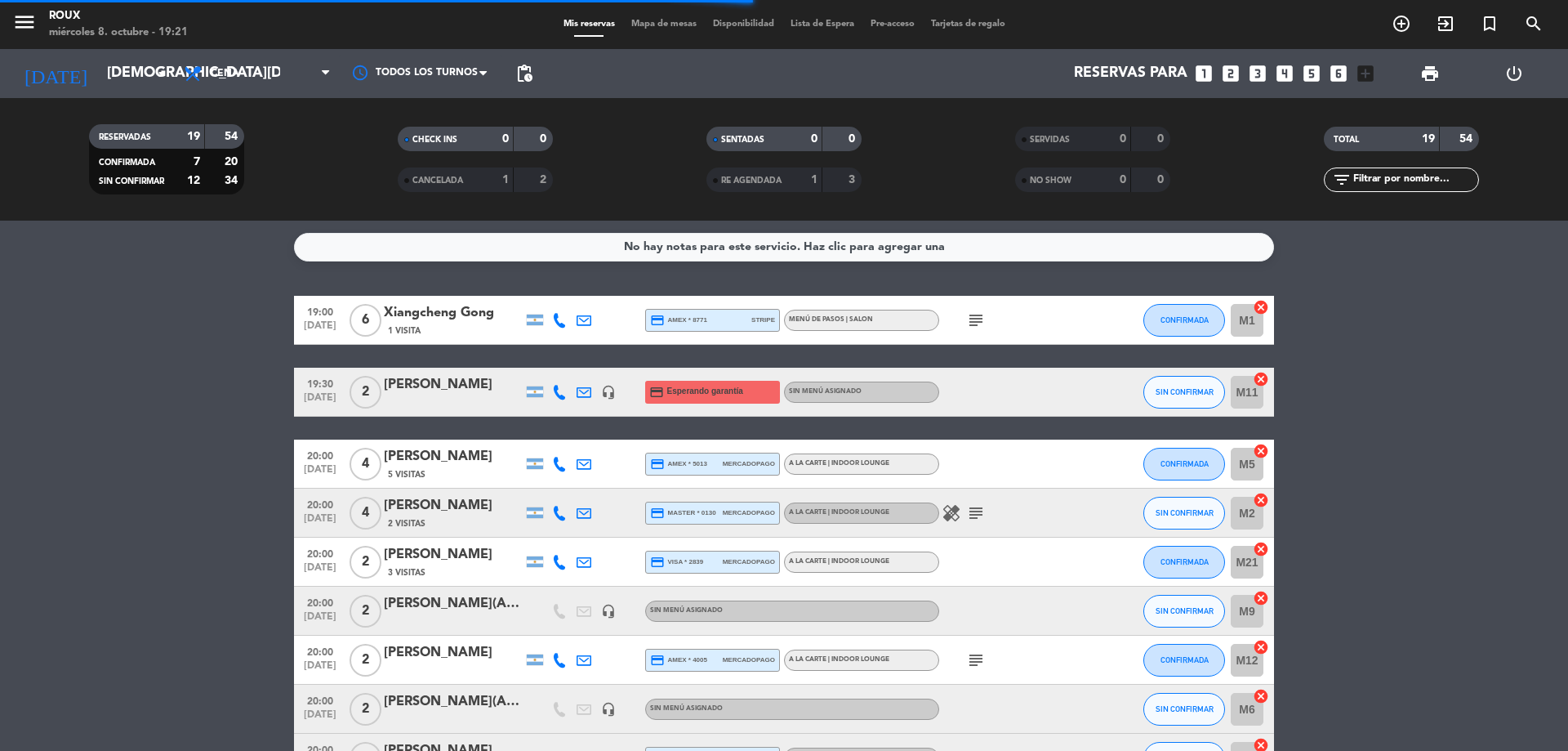
click at [1364, 75] on icon "add_box" at bounding box center [1366, 73] width 21 height 21
click at [1333, 75] on icon "looks_6" at bounding box center [1338, 73] width 21 height 21
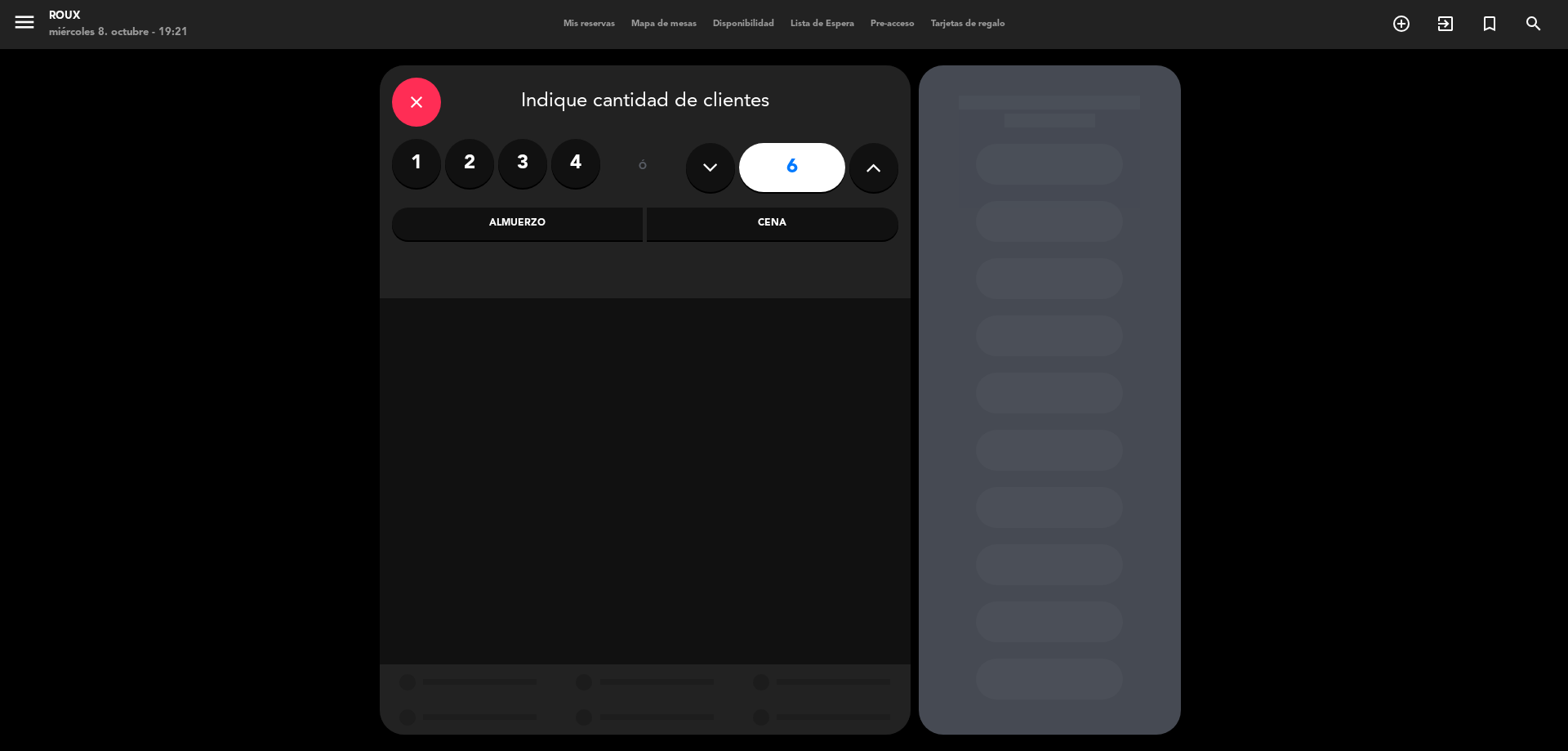
click at [861, 171] on button at bounding box center [873, 167] width 49 height 49
type input "7"
click at [775, 224] on div "Cena" at bounding box center [772, 224] width 251 height 33
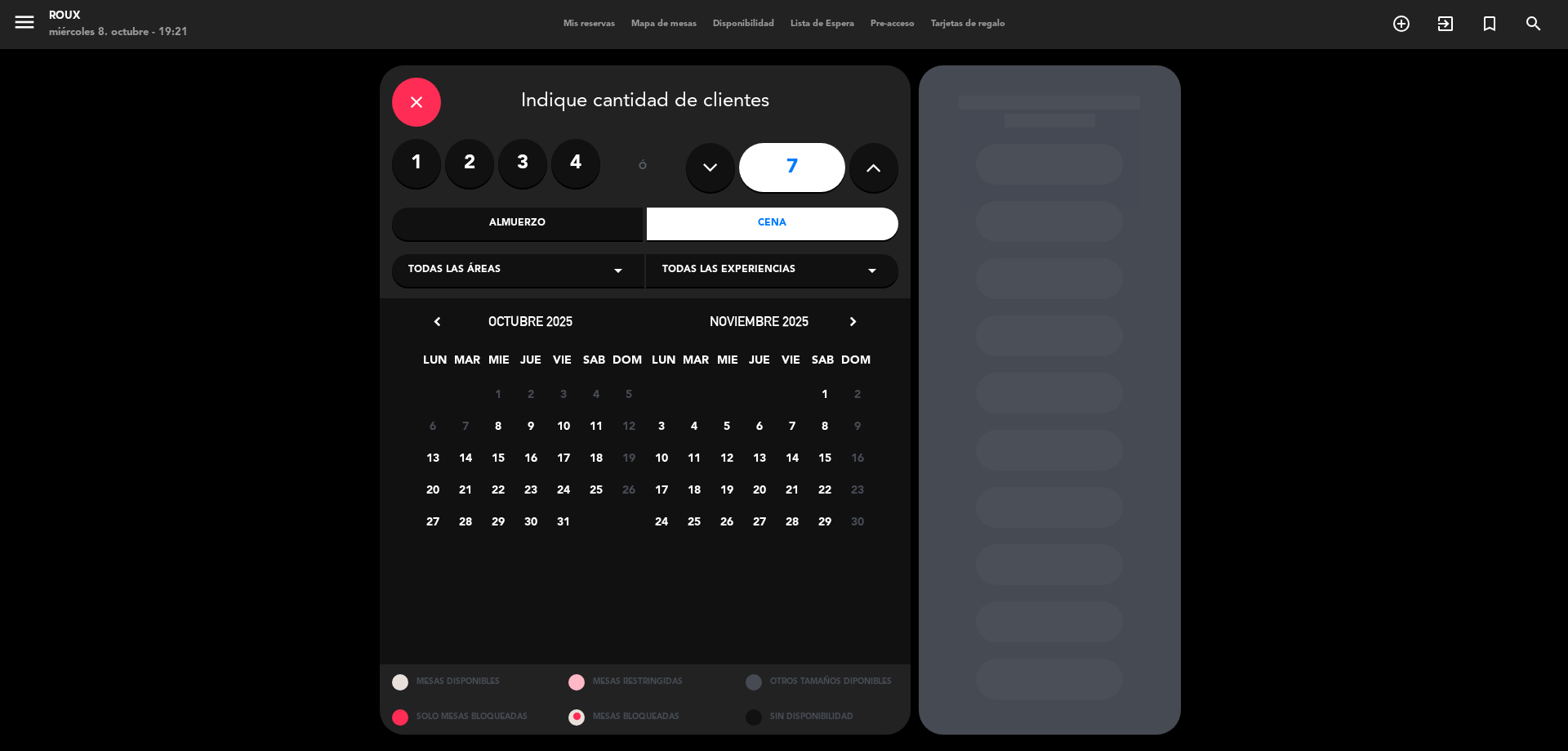
click at [529, 422] on span "9" at bounding box center [530, 424] width 27 height 27
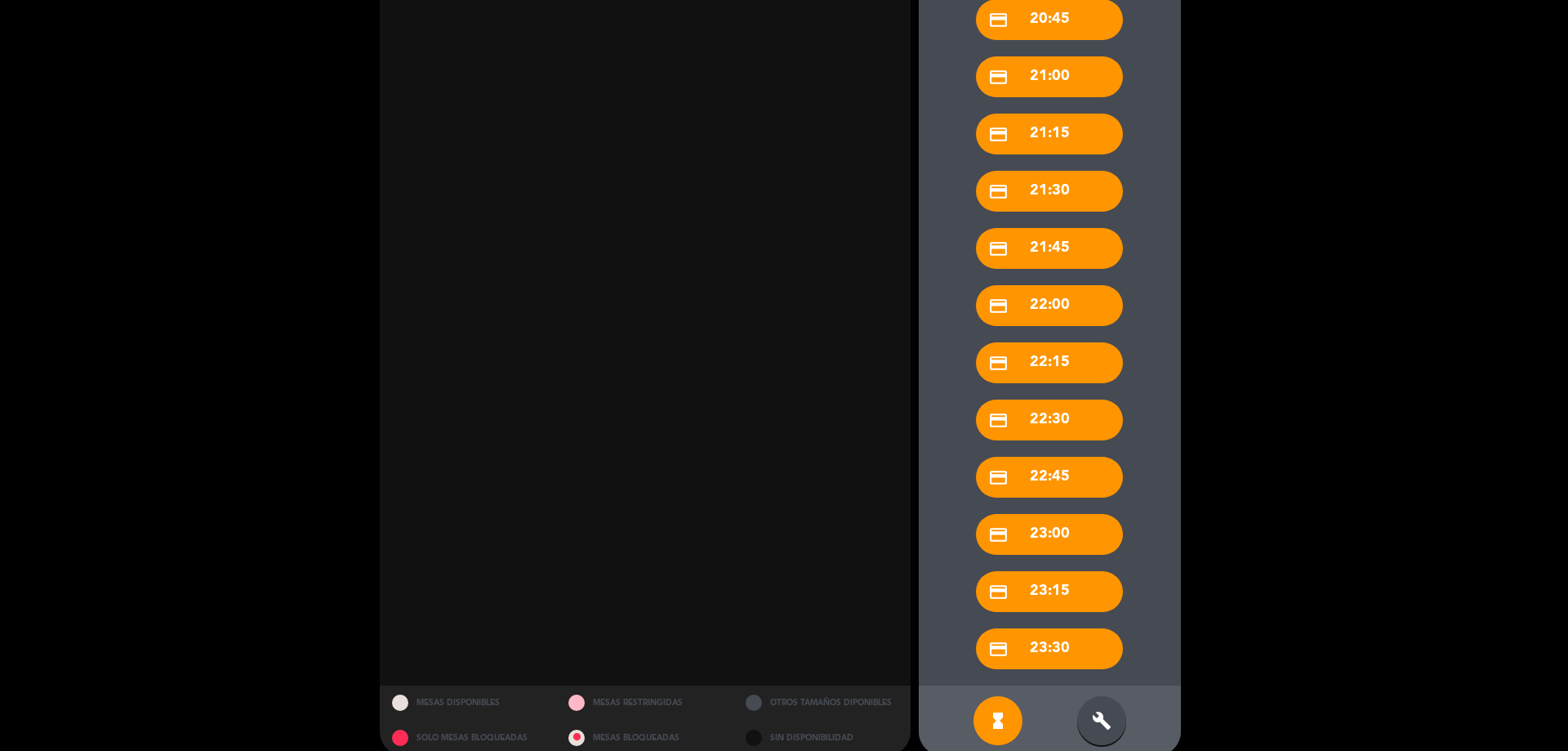
scroll to position [593, 0]
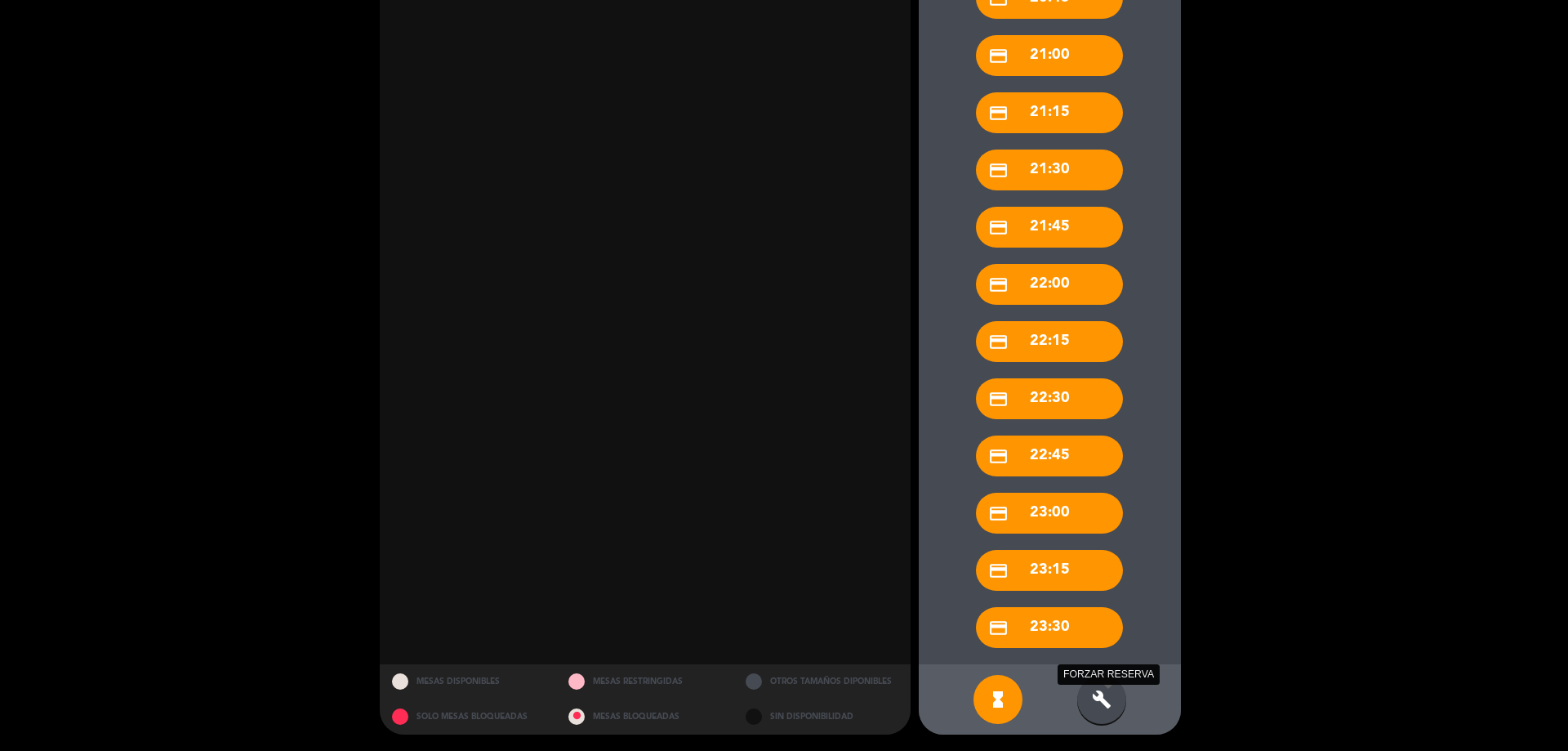
click at [1098, 703] on icon "build" at bounding box center [1101, 699] width 19 height 19
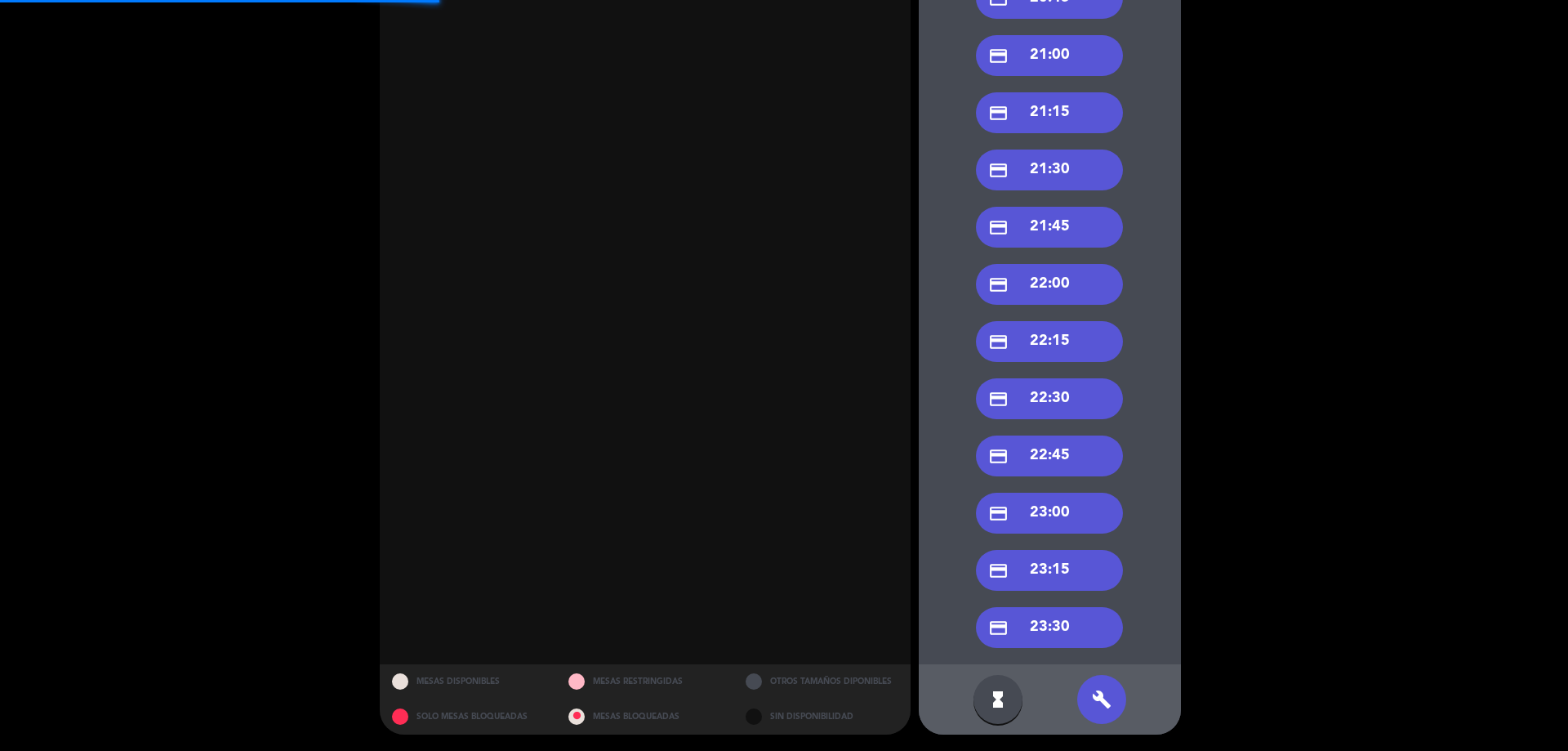
scroll to position [266, 0]
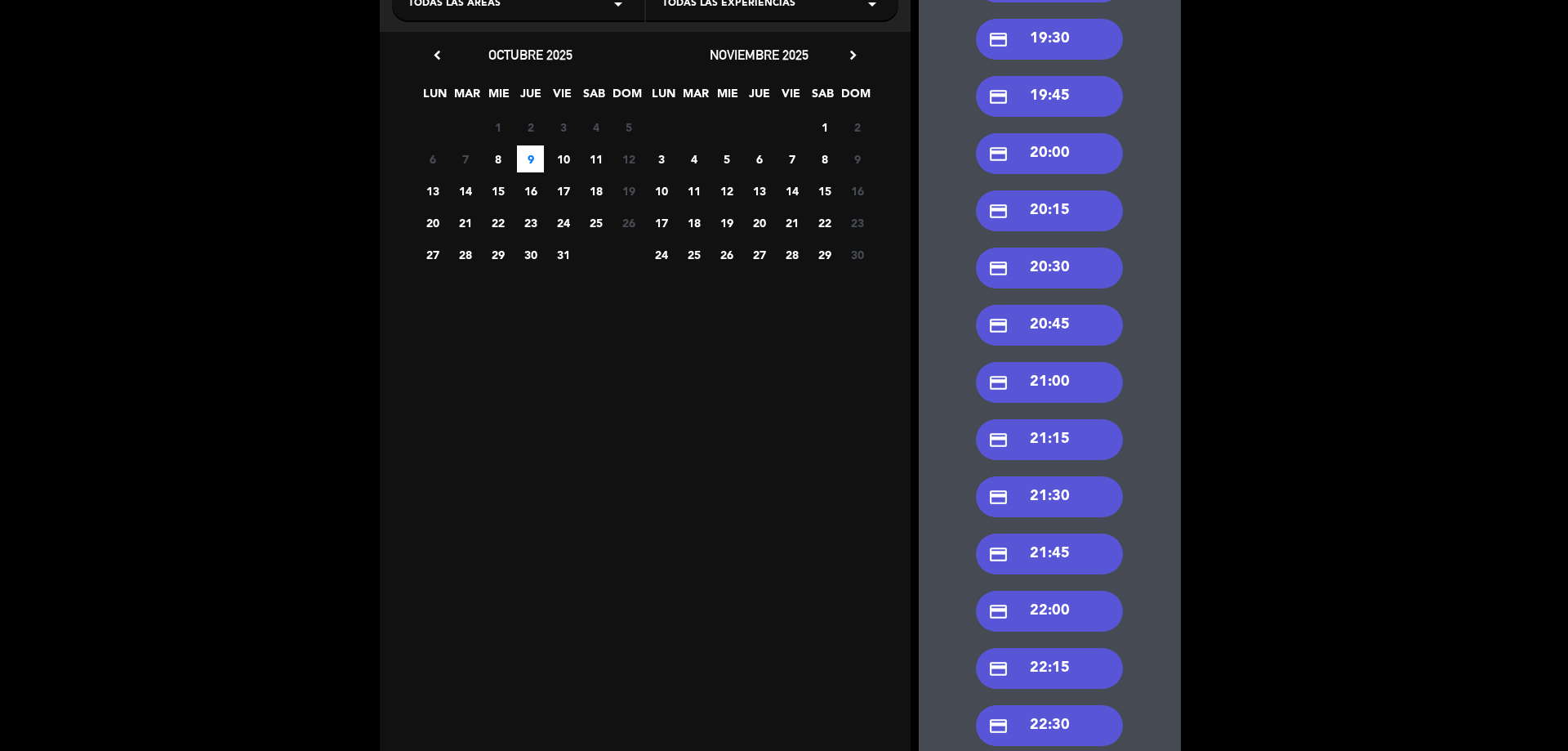
click at [1043, 166] on div "credit_card 20:00" at bounding box center [1050, 154] width 147 height 40
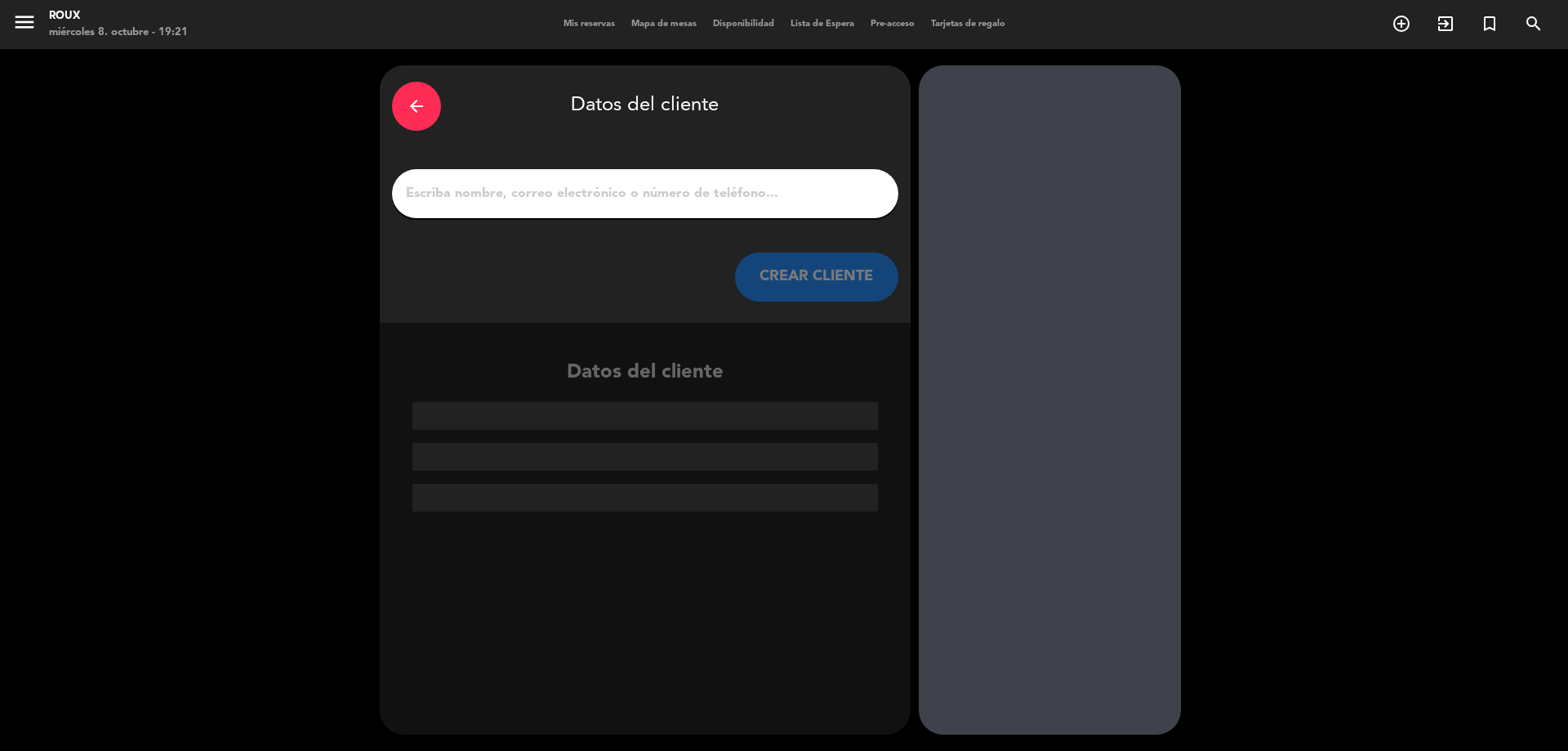
click at [748, 196] on input "1" at bounding box center [645, 193] width 482 height 23
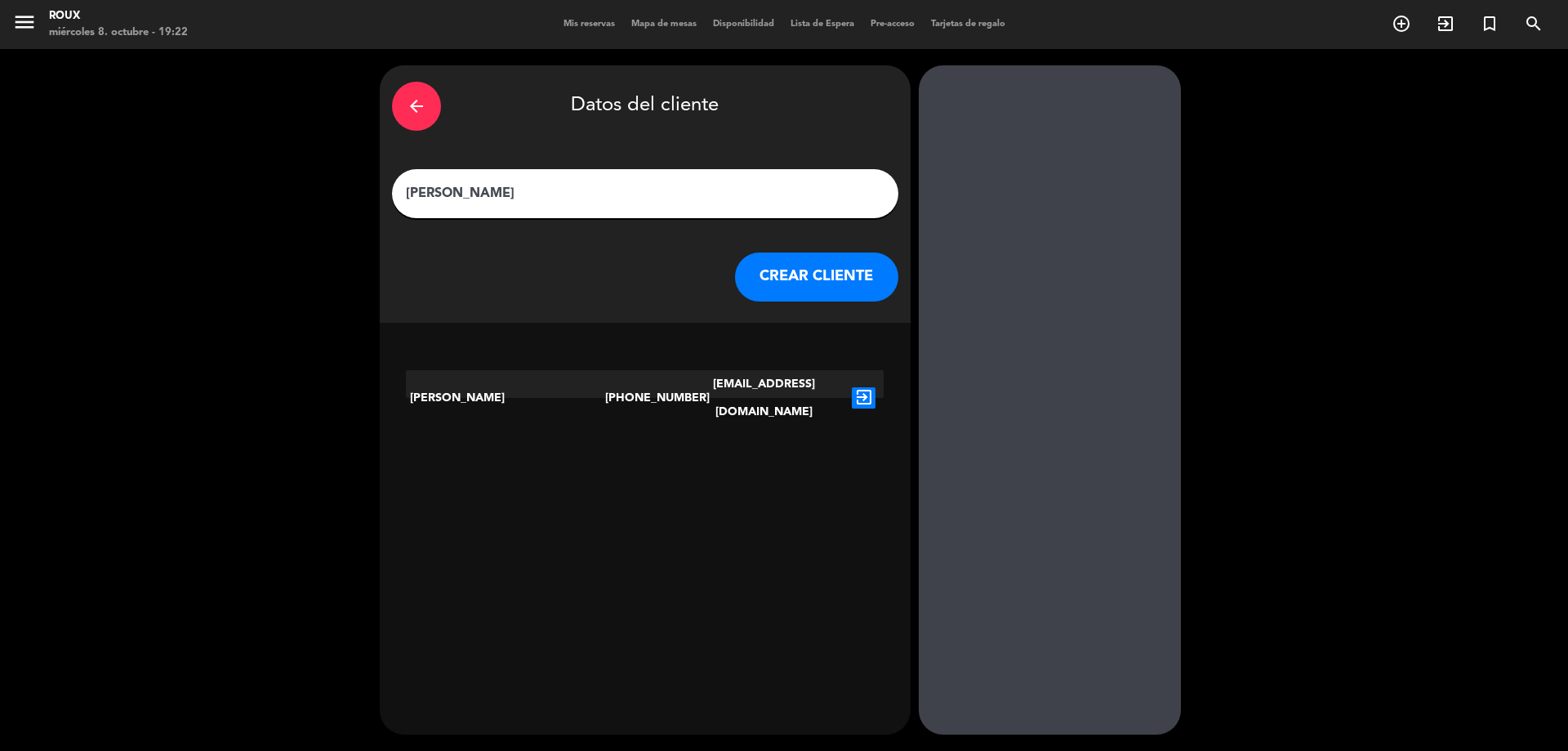
type input "[PERSON_NAME]"
click at [866, 387] on icon "exit_to_app" at bounding box center [864, 398] width 24 height 21
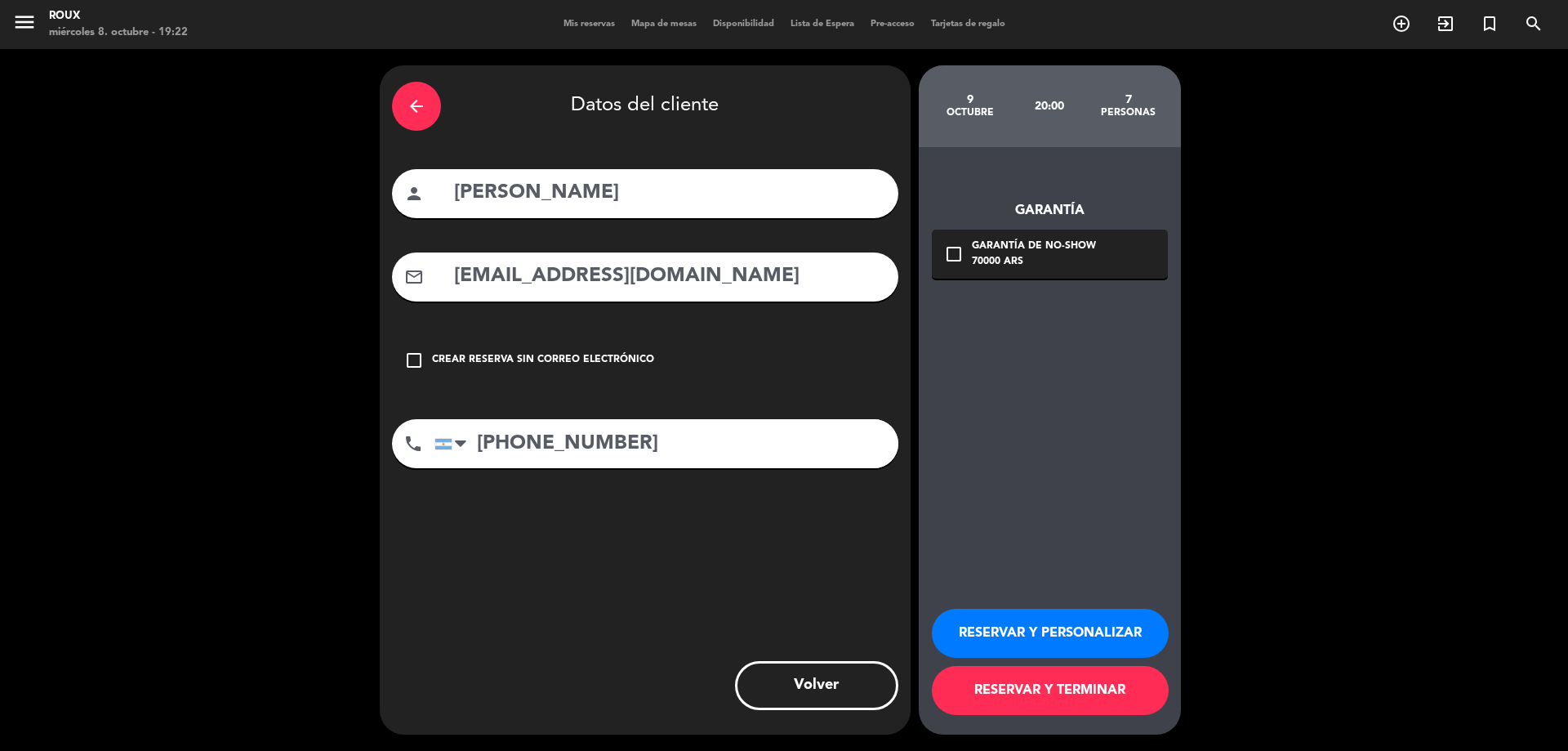
click at [779, 356] on div "check_box_outline_blank Crear reserva sin correo electrónico" at bounding box center [645, 360] width 506 height 49
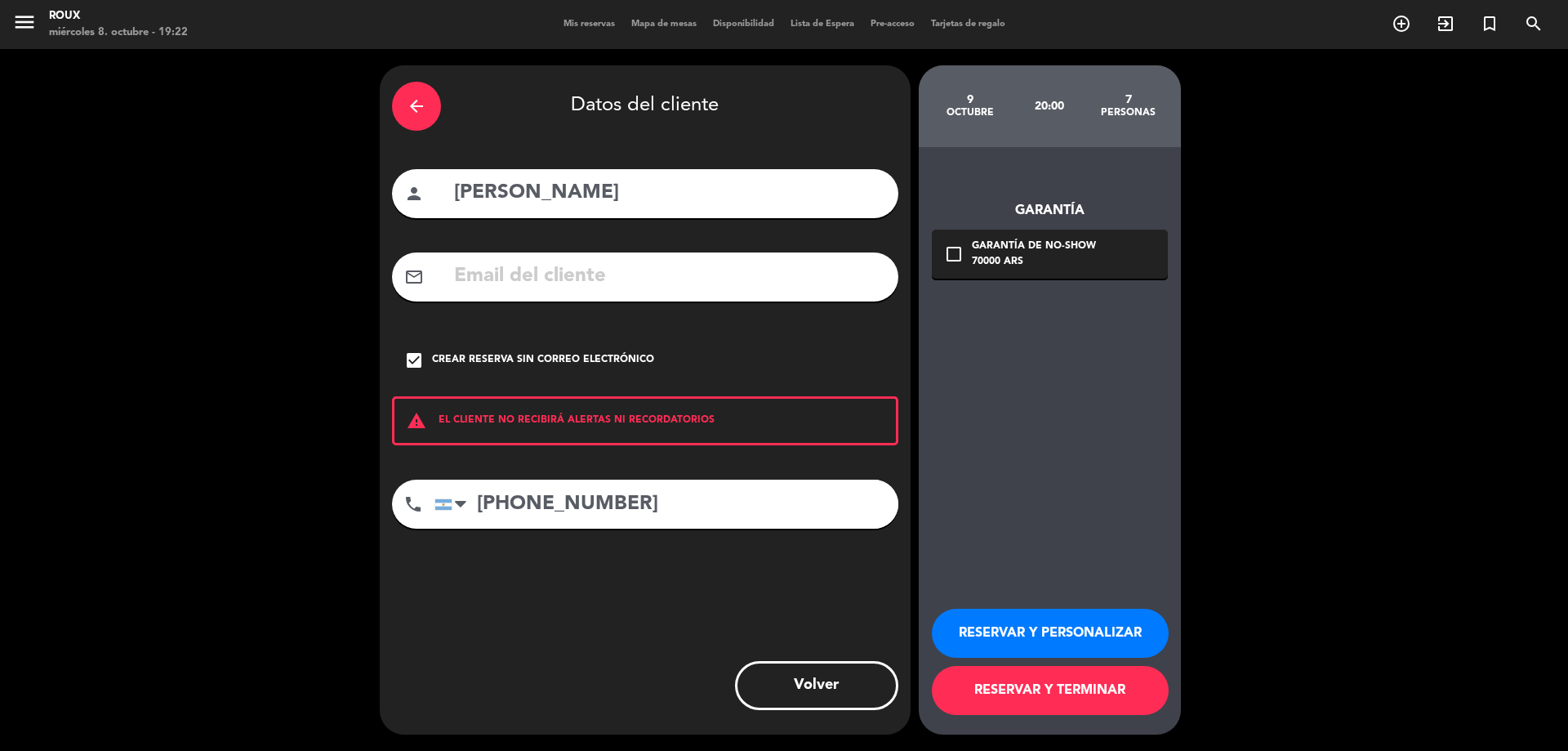
click at [779, 356] on div "check_box Crear reserva sin correo electrónico" at bounding box center [645, 360] width 506 height 49
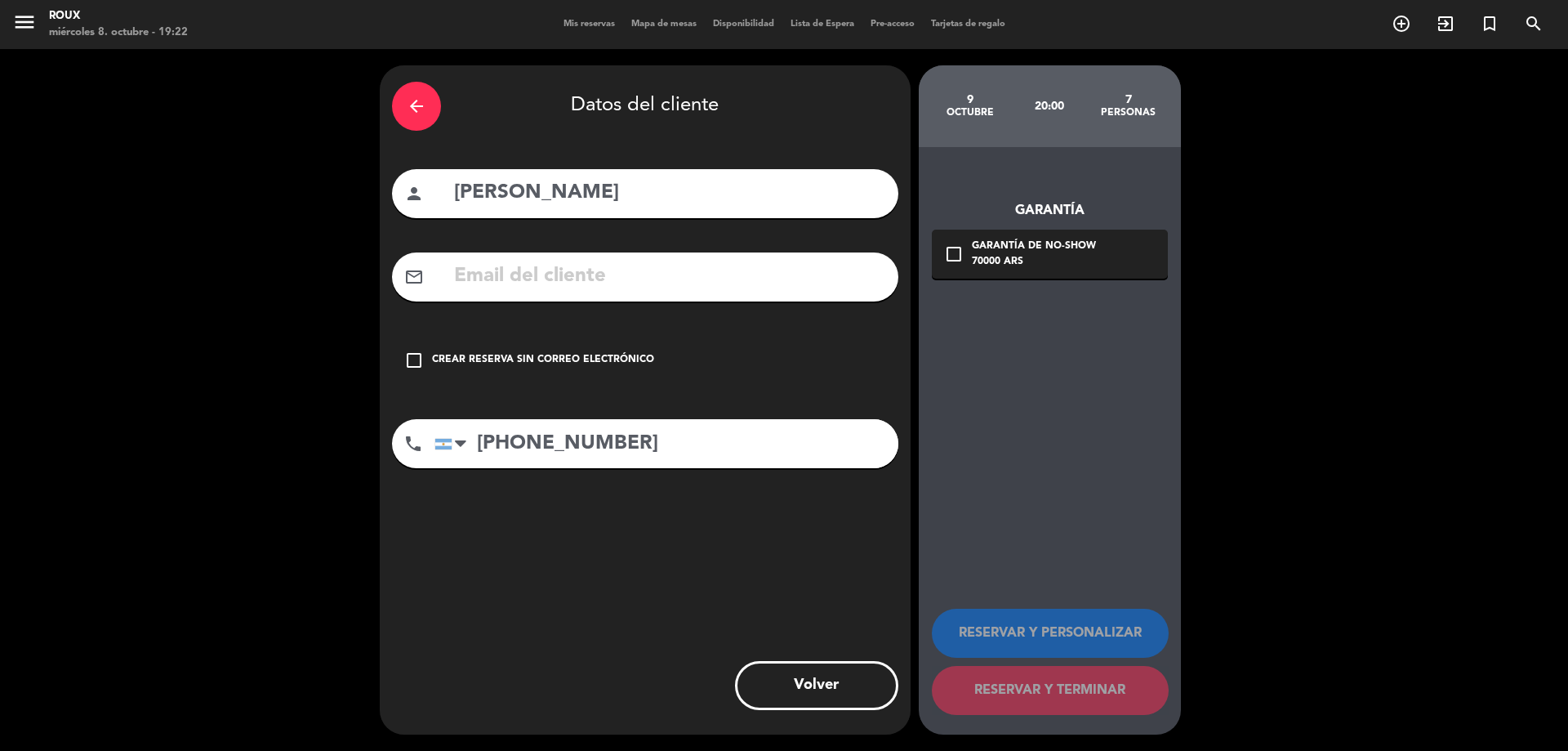
click at [741, 380] on div "check_box_outline_blank Crear reserva sin correo electrónico" at bounding box center [645, 360] width 506 height 49
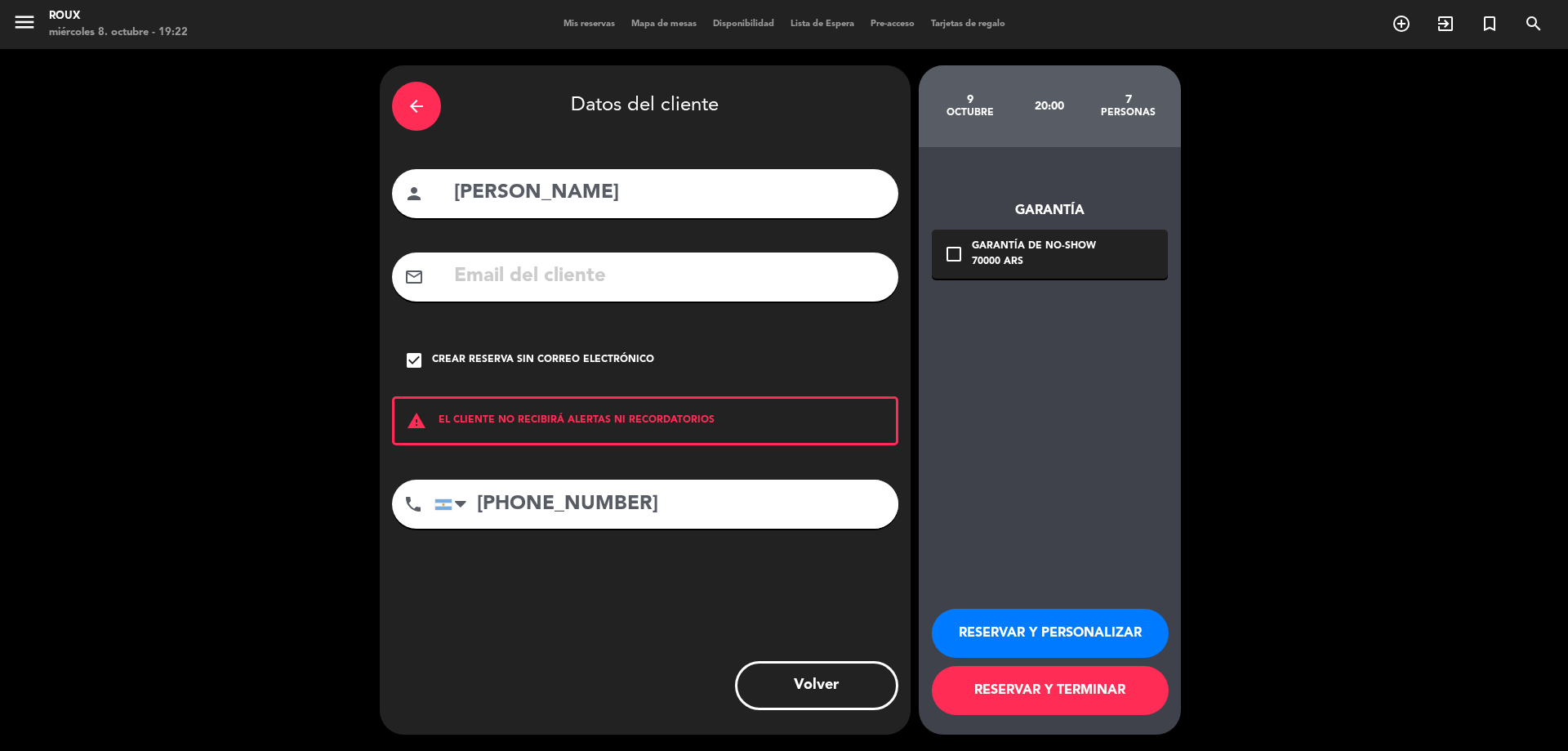
click at [969, 697] on button "RESERVAR Y TERMINAR" at bounding box center [1050, 689] width 236 height 49
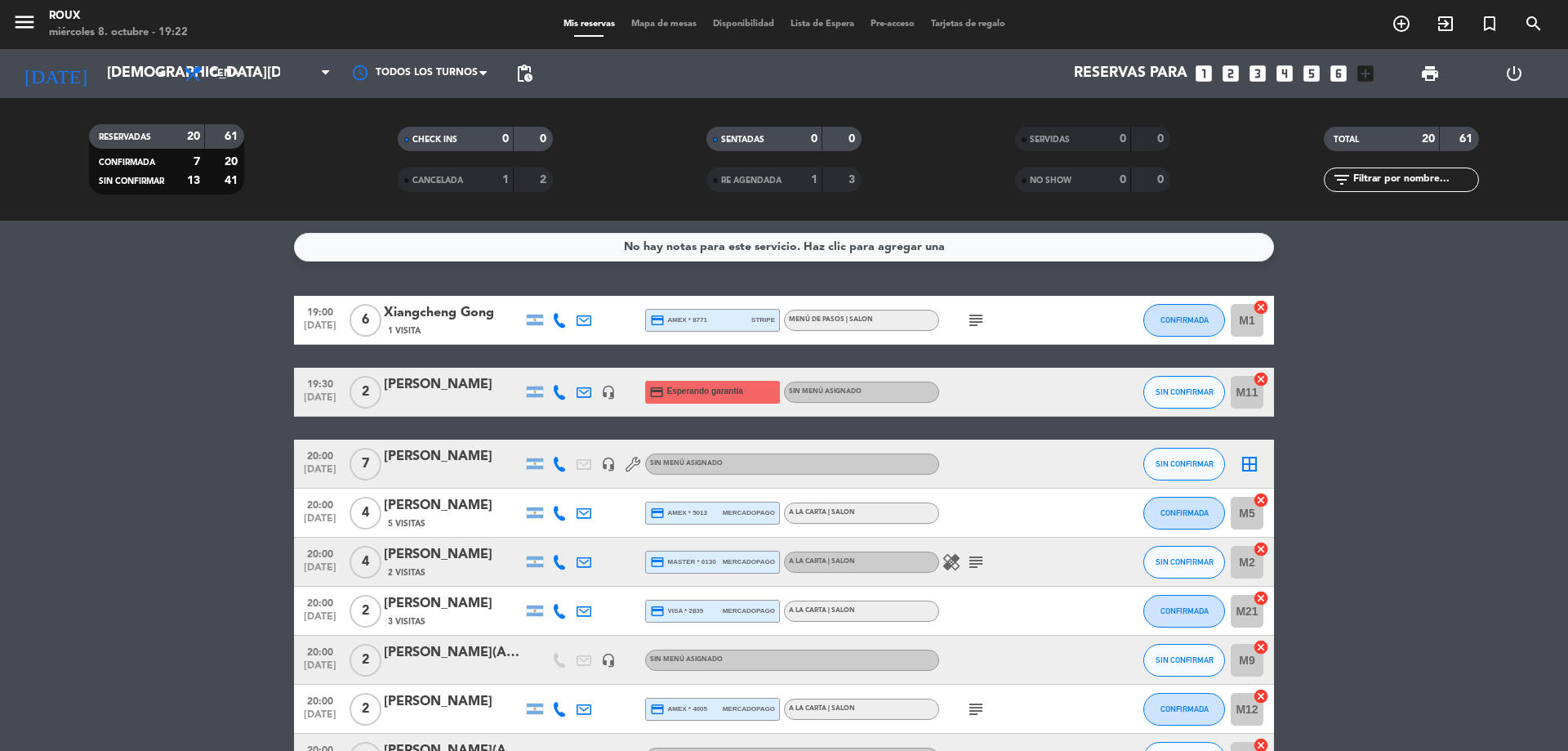
click at [663, 20] on span "Mapa de mesas" at bounding box center [663, 24] width 82 height 9
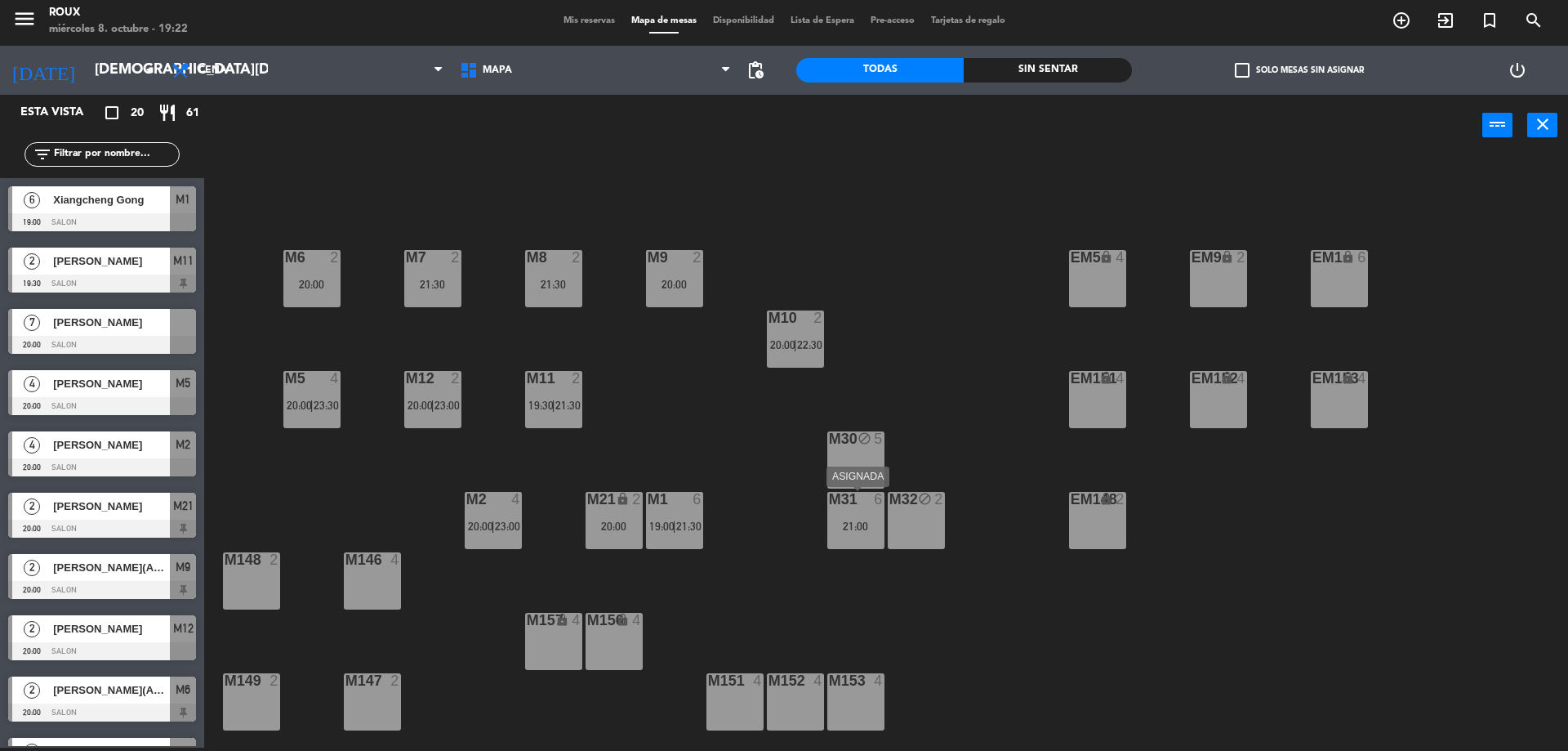
click at [870, 506] on div "M31 6" at bounding box center [856, 500] width 57 height 17
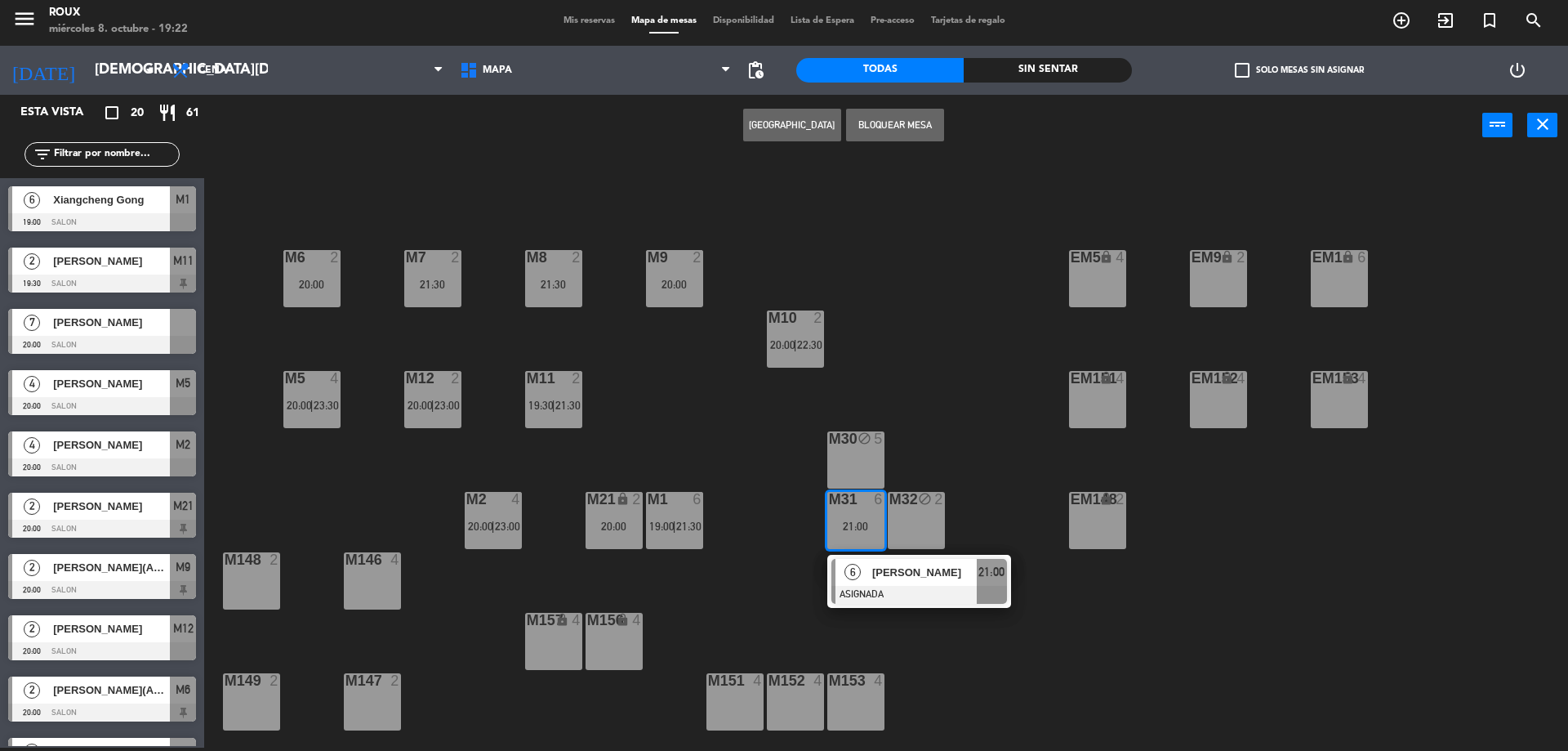
click at [947, 438] on div "M6 2 20:00 M7 2 21:30 M8 2 21:30 M9 2 20:00 EM9 lock 2 EM5 lock 4 EM1 lock 6 M1…" at bounding box center [894, 456] width 1349 height 592
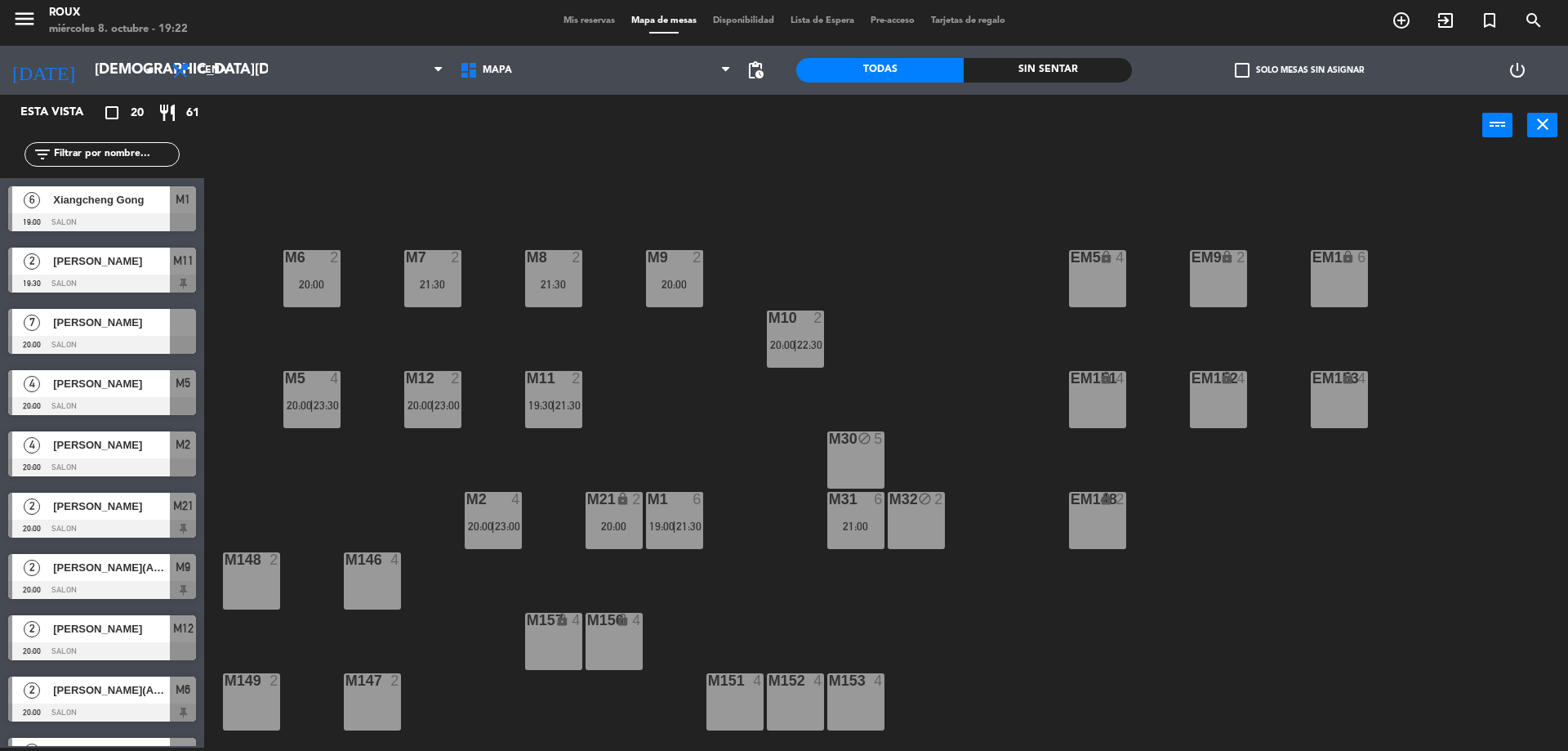
click at [690, 523] on span "21:30" at bounding box center [689, 526] width 26 height 13
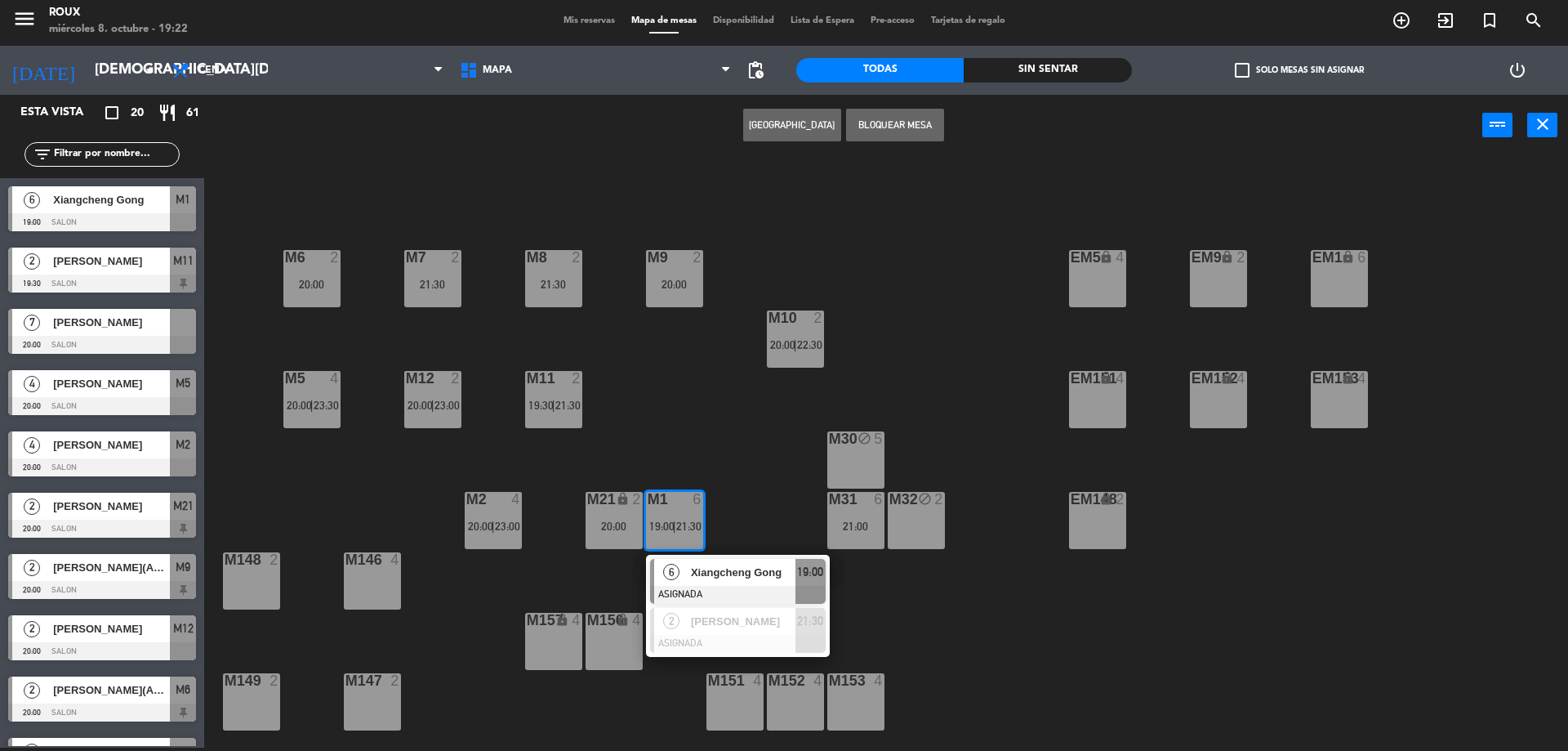
click at [733, 505] on div "M6 2 20:00 M7 2 21:30 M8 2 21:30 M9 2 20:00 EM9 lock 2 EM5 lock 4 EM1 lock 6 M1…" at bounding box center [894, 456] width 1349 height 592
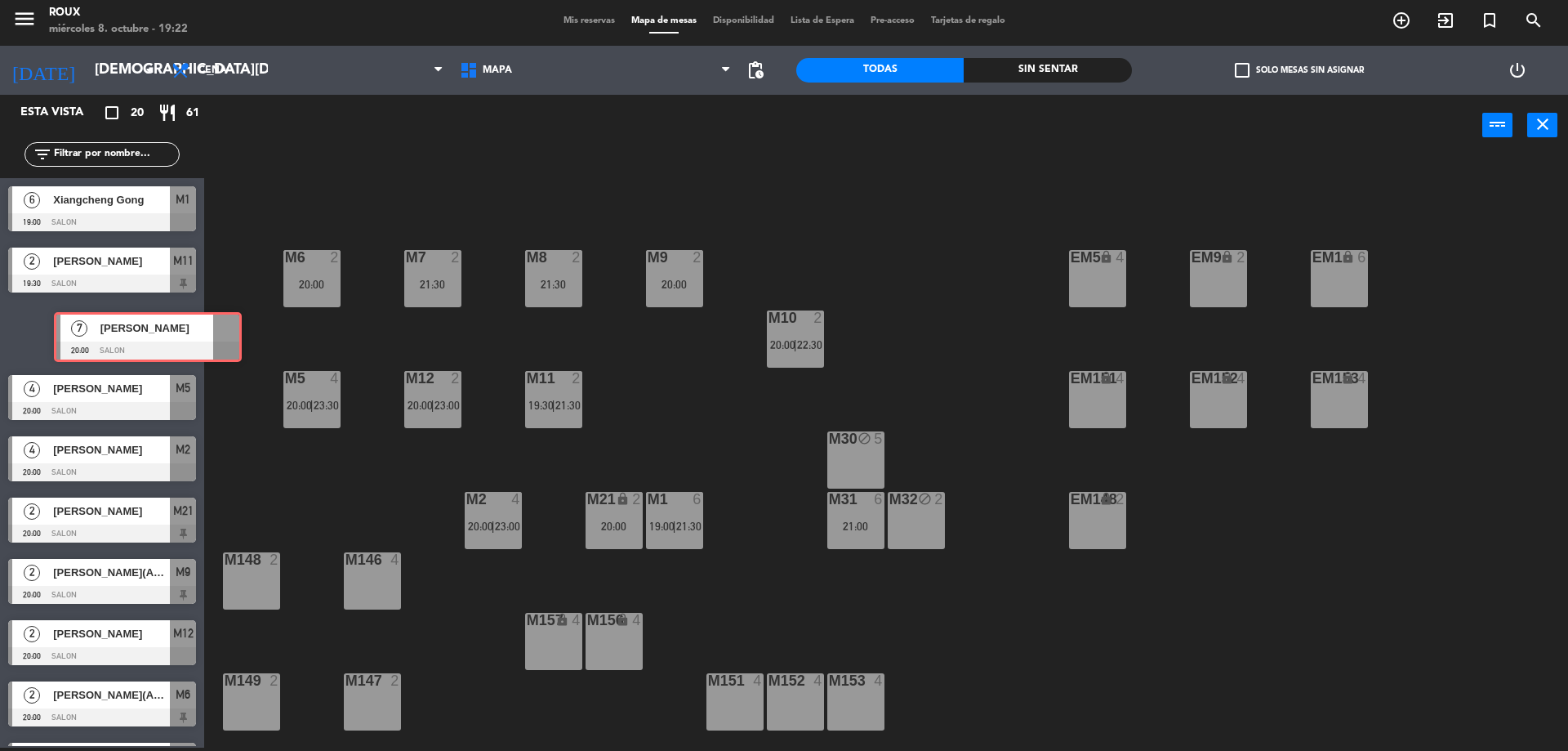
drag, startPoint x: 64, startPoint y: 332, endPoint x: 110, endPoint y: 336, distance: 46.2
click at [110, 336] on div "7 [PERSON_NAME] 20:00 SALON 7 [PERSON_NAME] 20:00 SALON" at bounding box center [102, 334] width 204 height 66
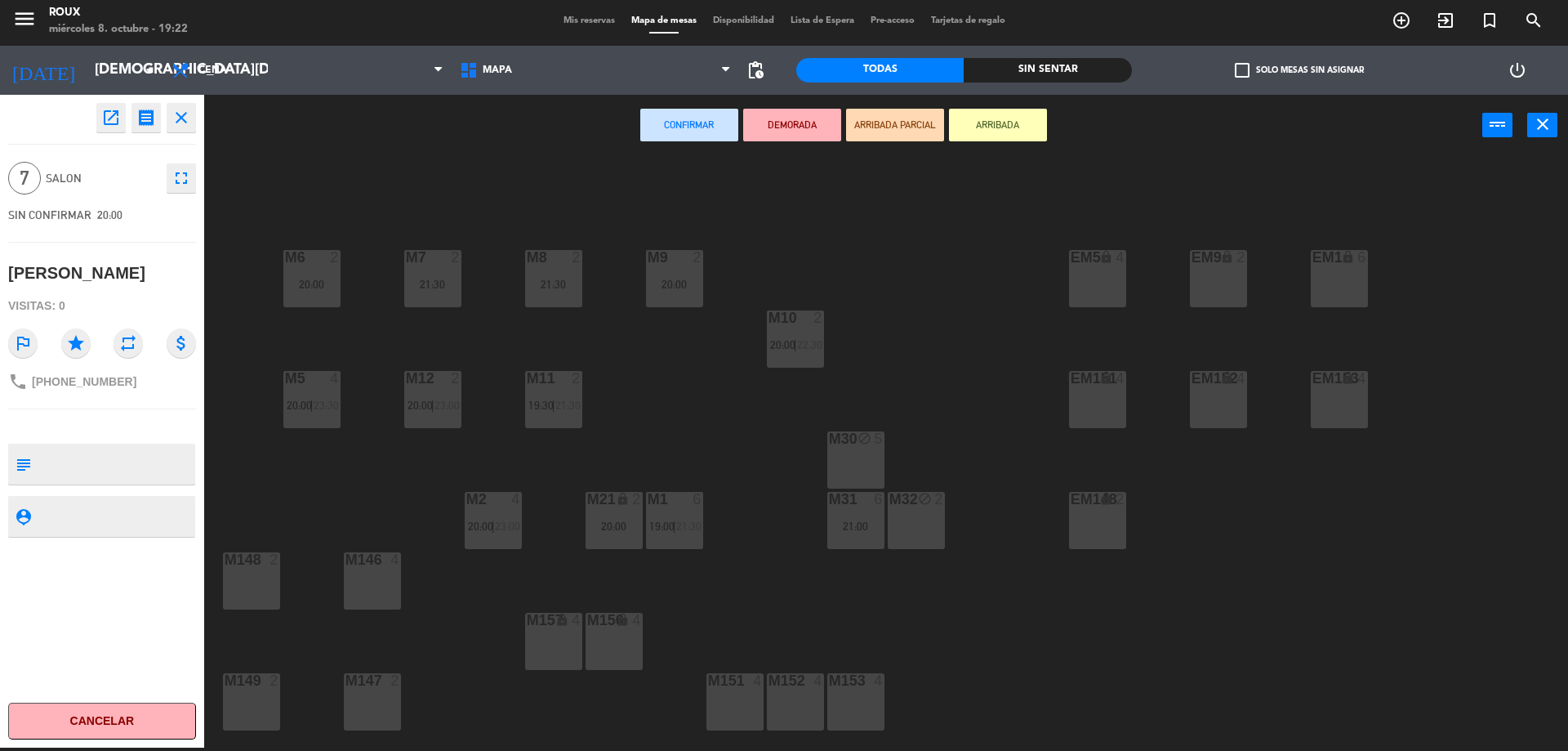
click at [313, 399] on span "|" at bounding box center [312, 405] width 4 height 13
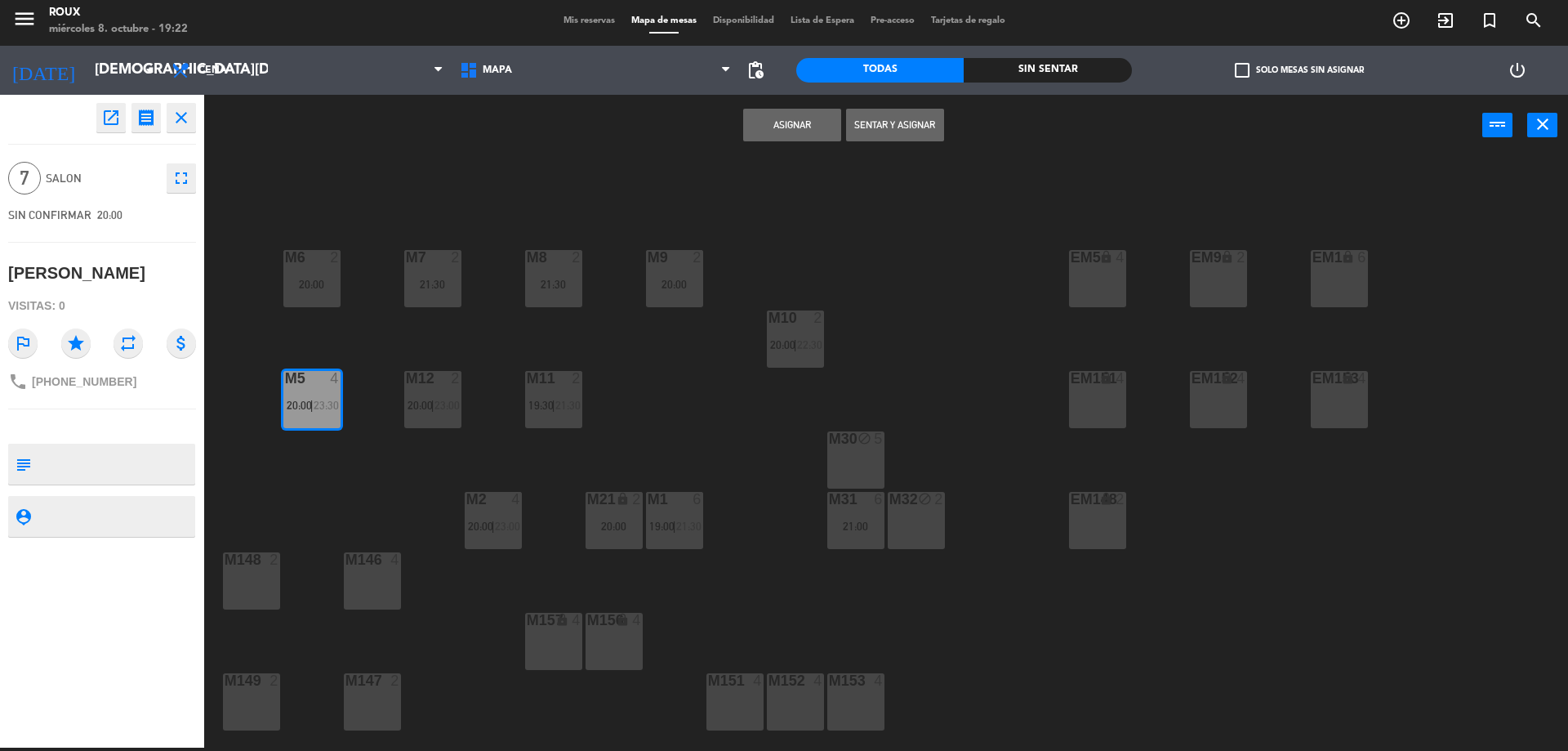
click at [309, 443] on div "M6 2 20:00 M7 2 21:30 M8 2 21:30 M9 2 20:00 EM9 lock 2 EM5 lock 4 EM1 lock 6 M1…" at bounding box center [894, 456] width 1349 height 592
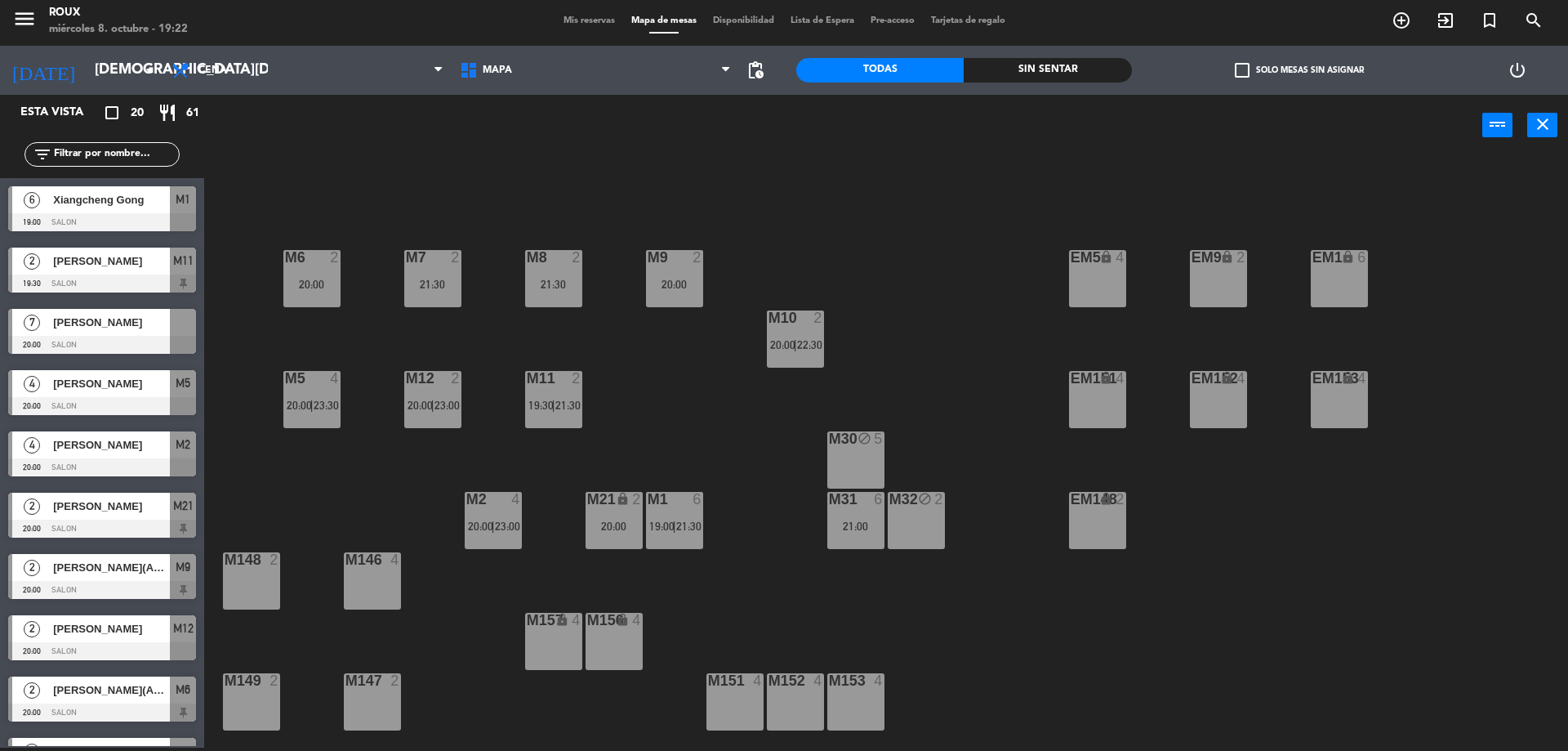
click at [317, 380] on div at bounding box center [311, 378] width 27 height 15
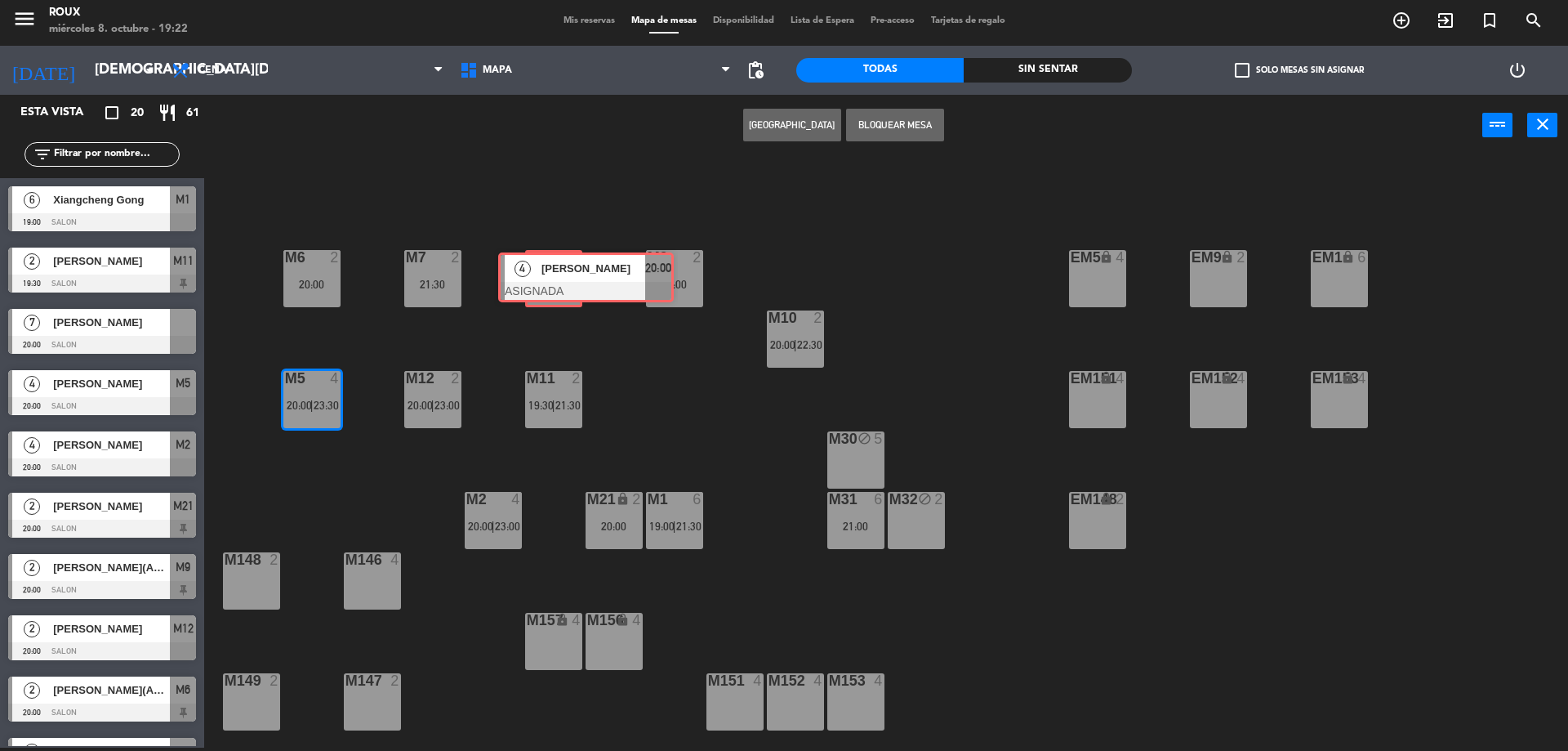
drag, startPoint x: 340, startPoint y: 466, endPoint x: 548, endPoint y: 278, distance: 280.4
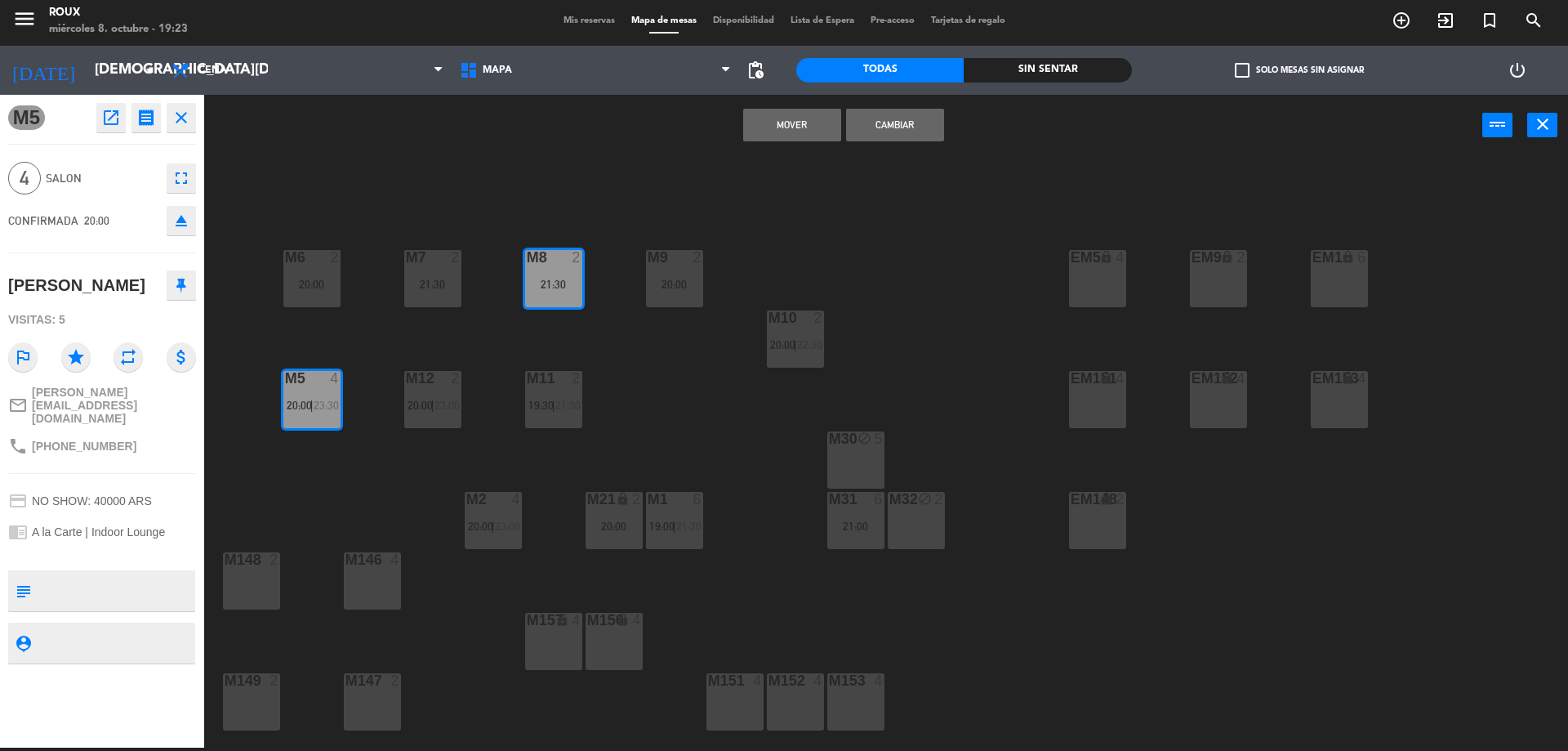
click at [774, 135] on button "Mover" at bounding box center [792, 125] width 98 height 33
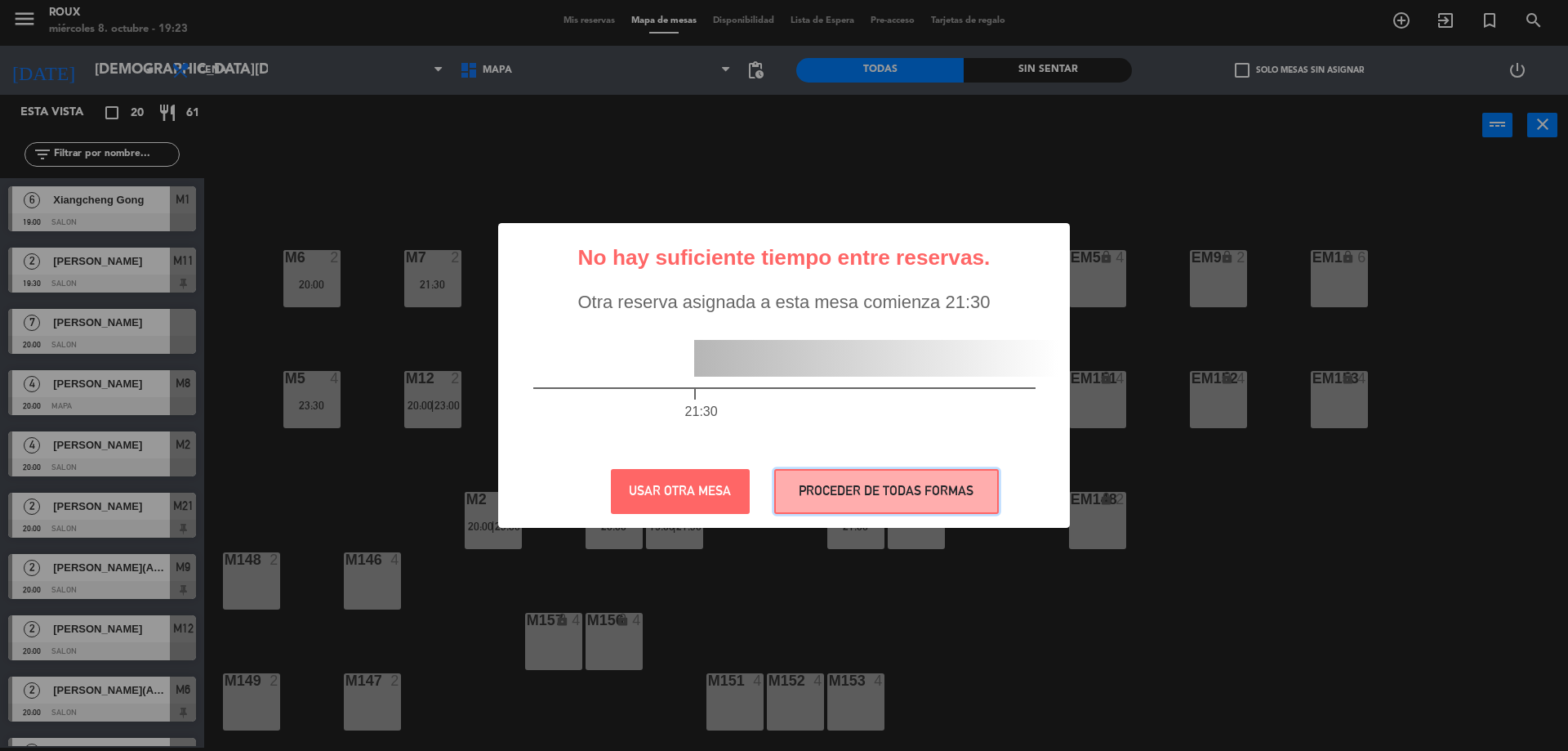
click at [836, 494] on button "PROCEDER DE TODAS FORMAS" at bounding box center [886, 491] width 225 height 45
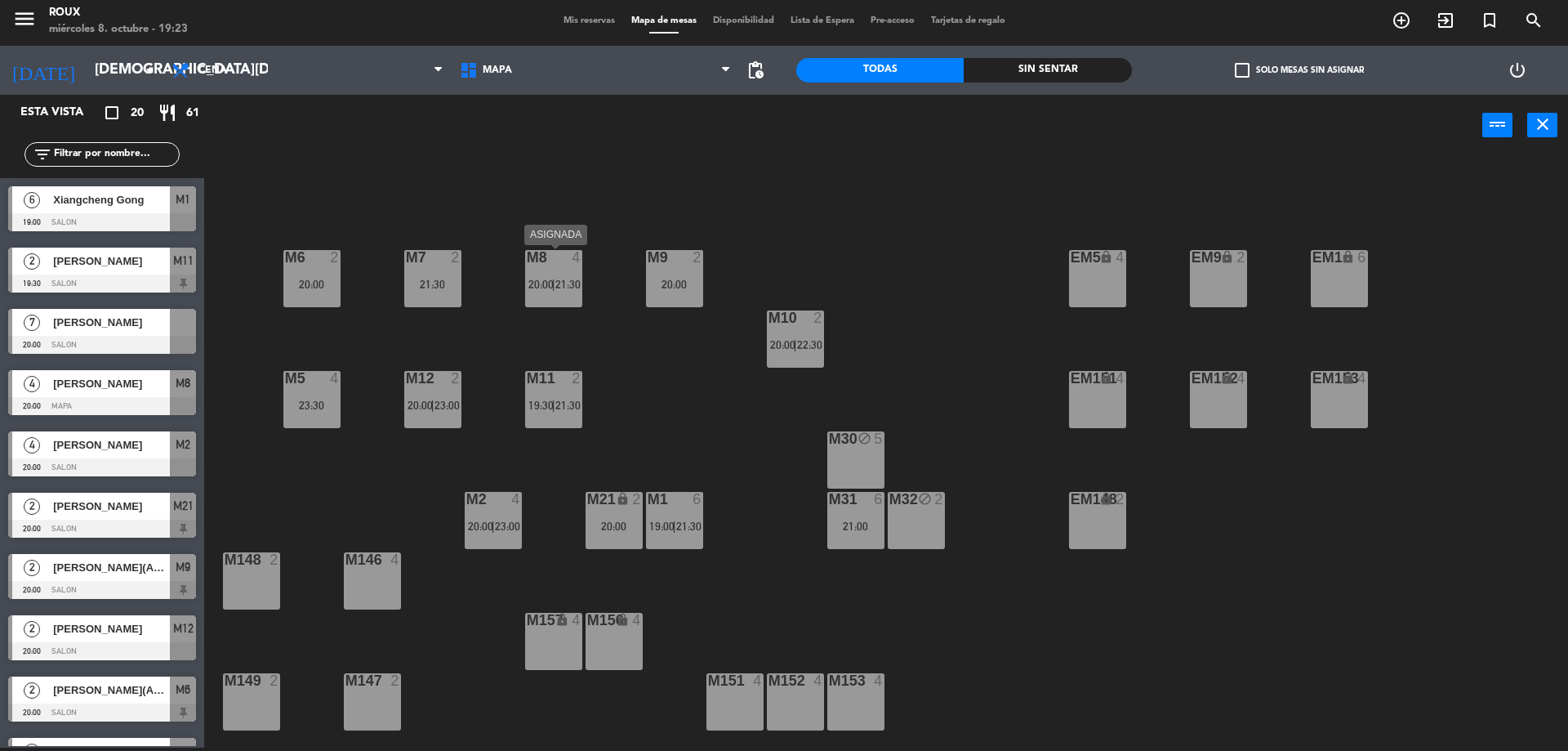
click at [552, 283] on span "20:00" at bounding box center [541, 284] width 26 height 13
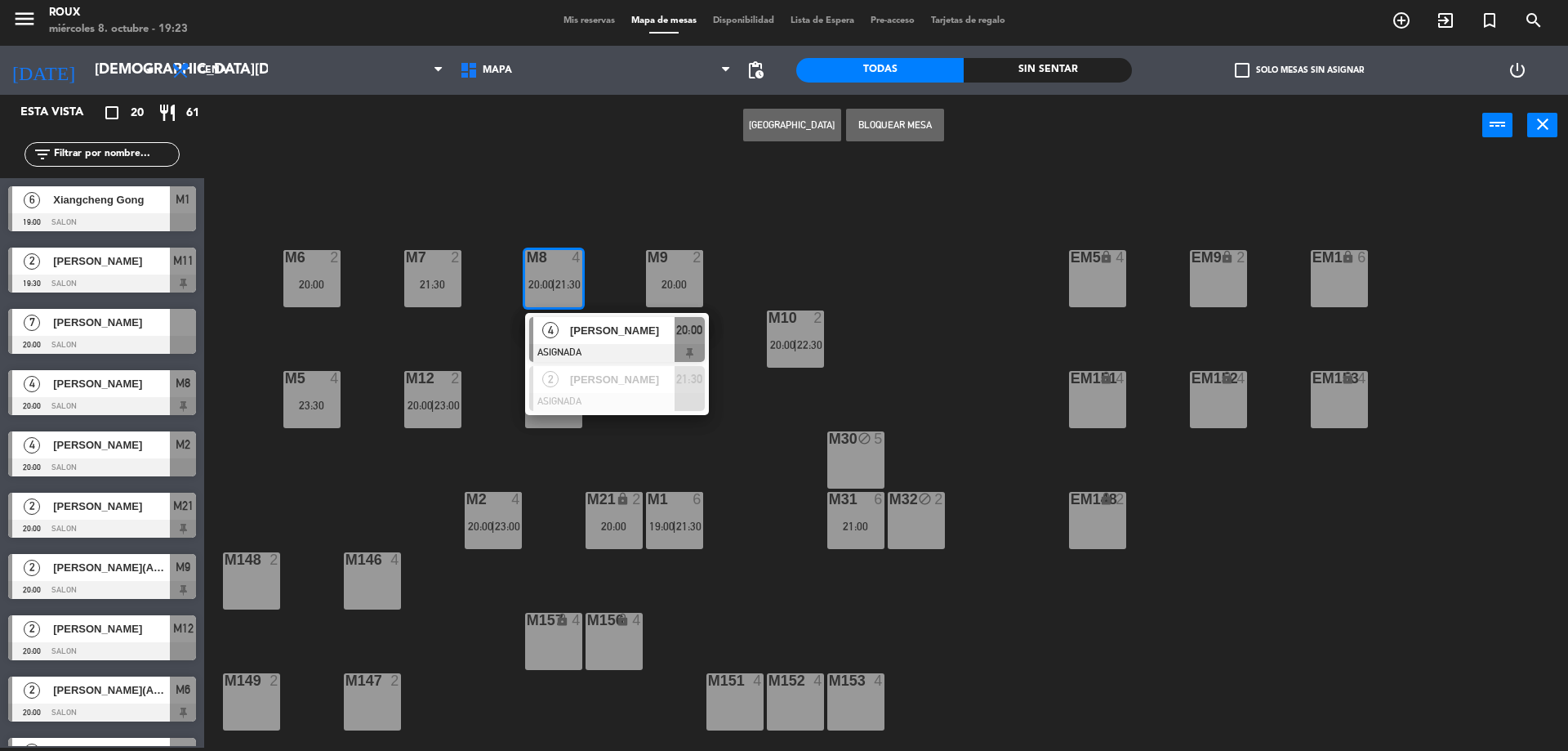
click at [709, 447] on div "M6 2 20:00 M7 2 21:30 M8 4 20:00 | 21:30 4 [PERSON_NAME] ASIGNADA 20:00 2 [PERS…" at bounding box center [894, 456] width 1349 height 592
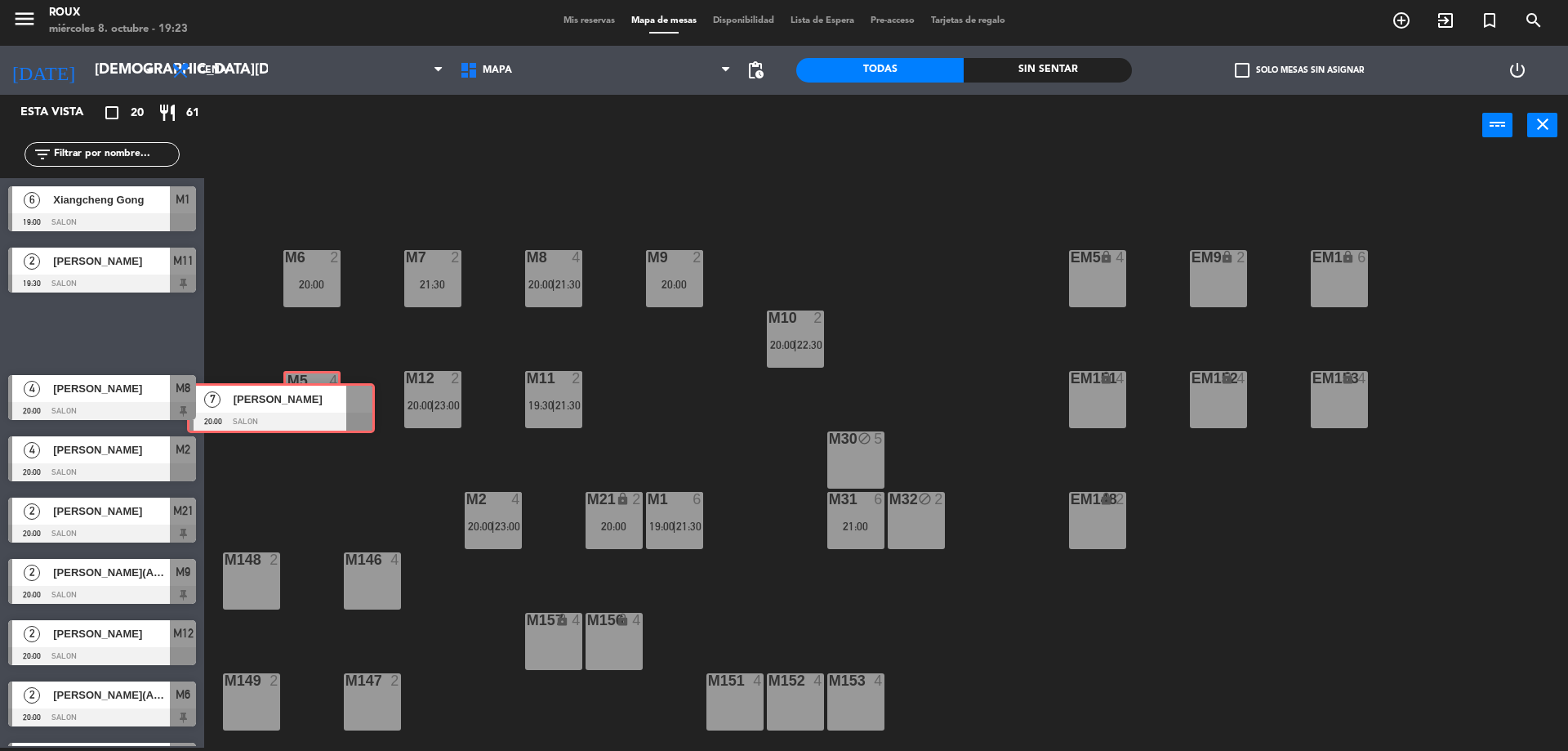
drag, startPoint x: 125, startPoint y: 330, endPoint x: 304, endPoint y: 404, distance: 193.7
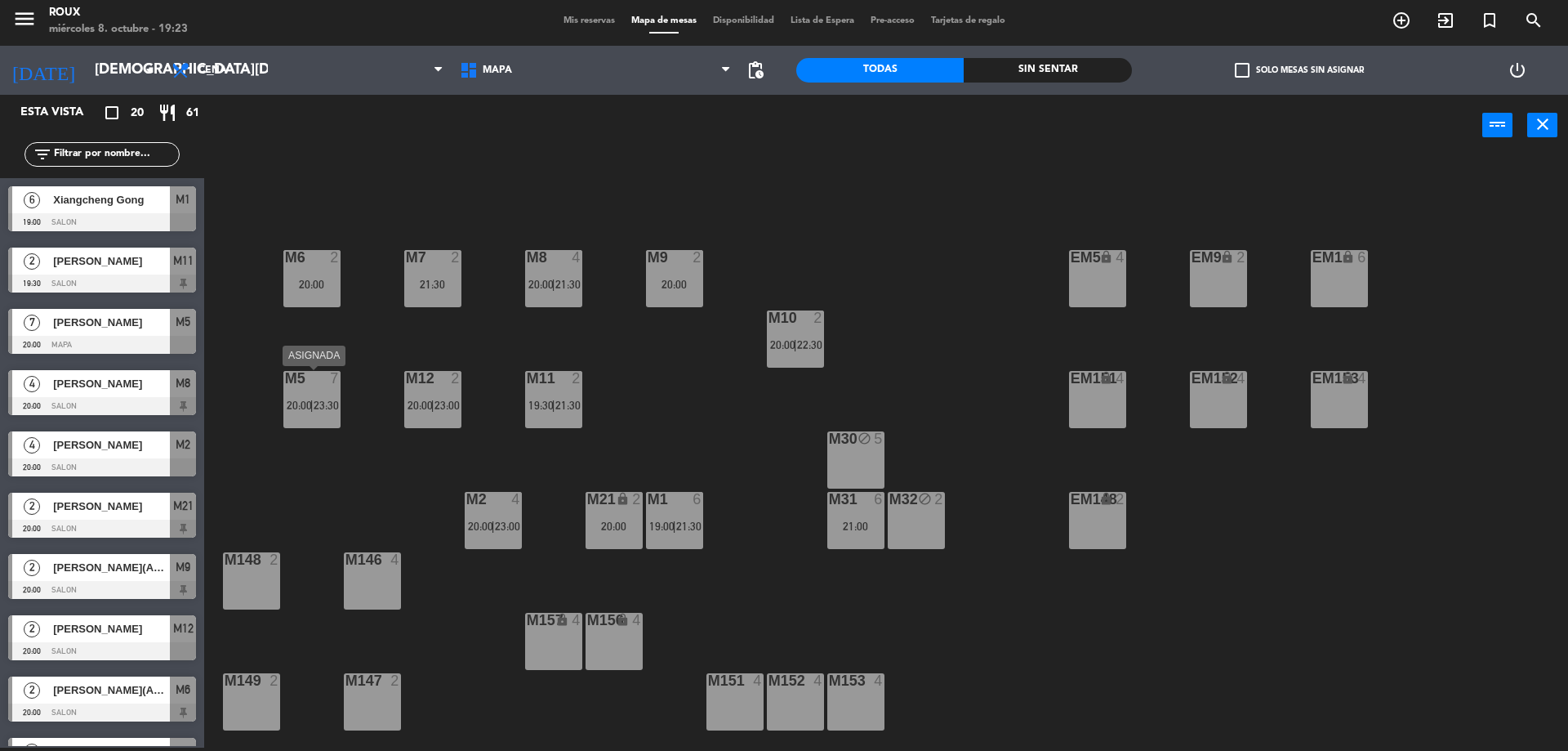
click at [323, 399] on span "23:30" at bounding box center [327, 405] width 26 height 13
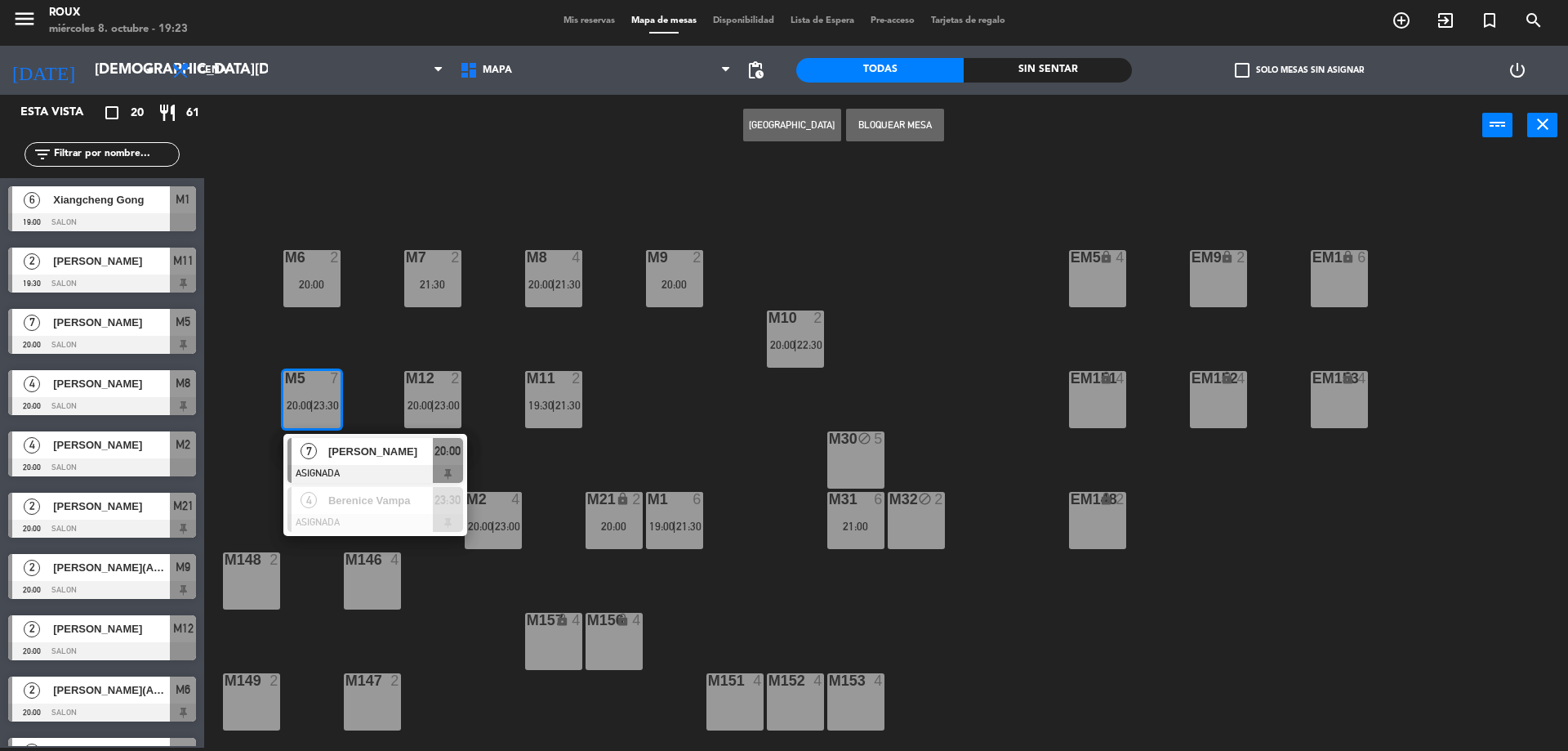
click at [365, 338] on div "M6 2 20:00 M7 2 21:30 M8 4 20:00 | 21:30 M9 2 20:00 EM9 lock 2 EM5 lock 4 EM1 l…" at bounding box center [894, 456] width 1349 height 592
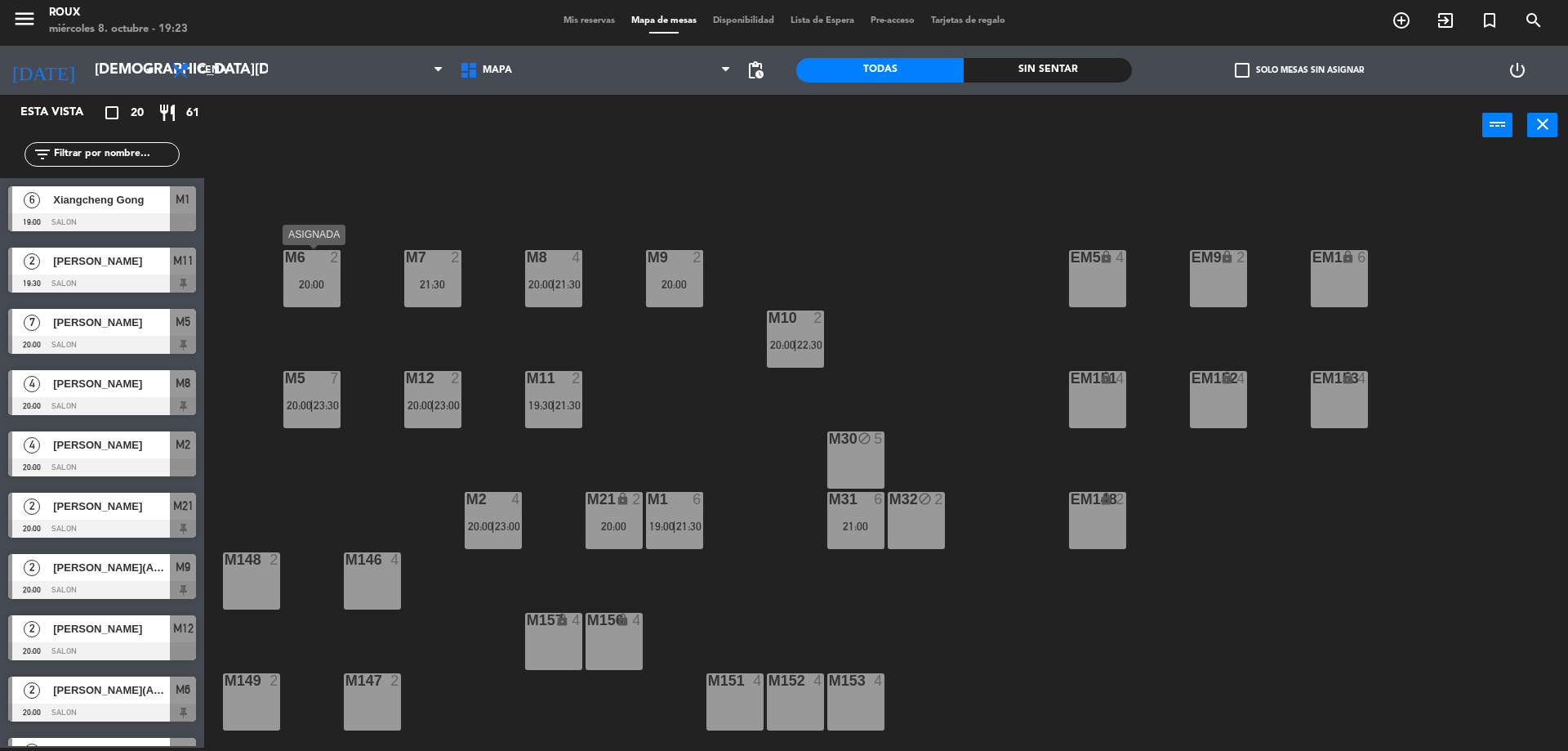
click at [320, 281] on div "20:00" at bounding box center [312, 284] width 57 height 11
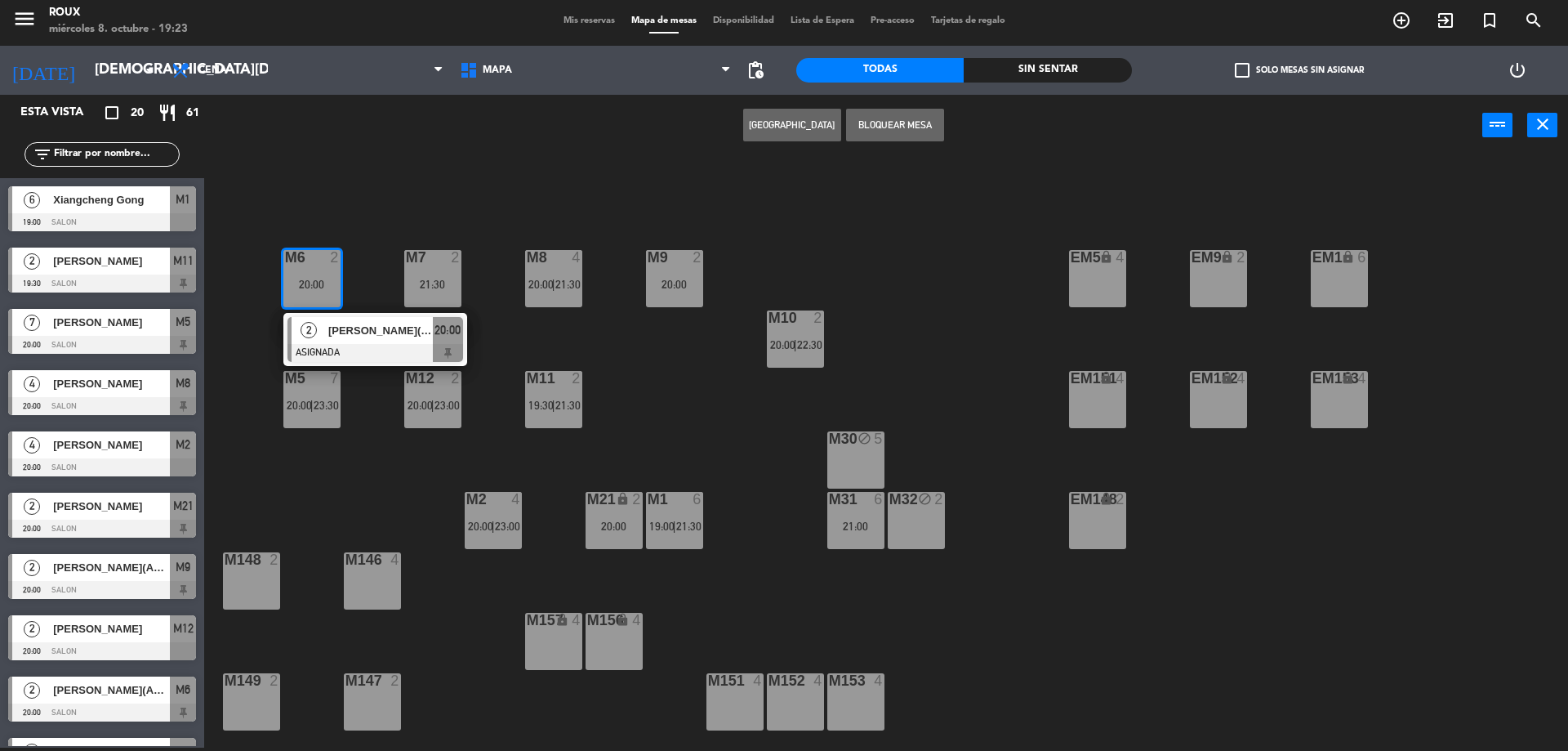
click at [364, 272] on div "M6 2 20:00 2 [PERSON_NAME](ALVEAR) ASIGNADA 20:00 M7 2 21:30 M8 4 20:00 | 21:30…" at bounding box center [894, 456] width 1349 height 592
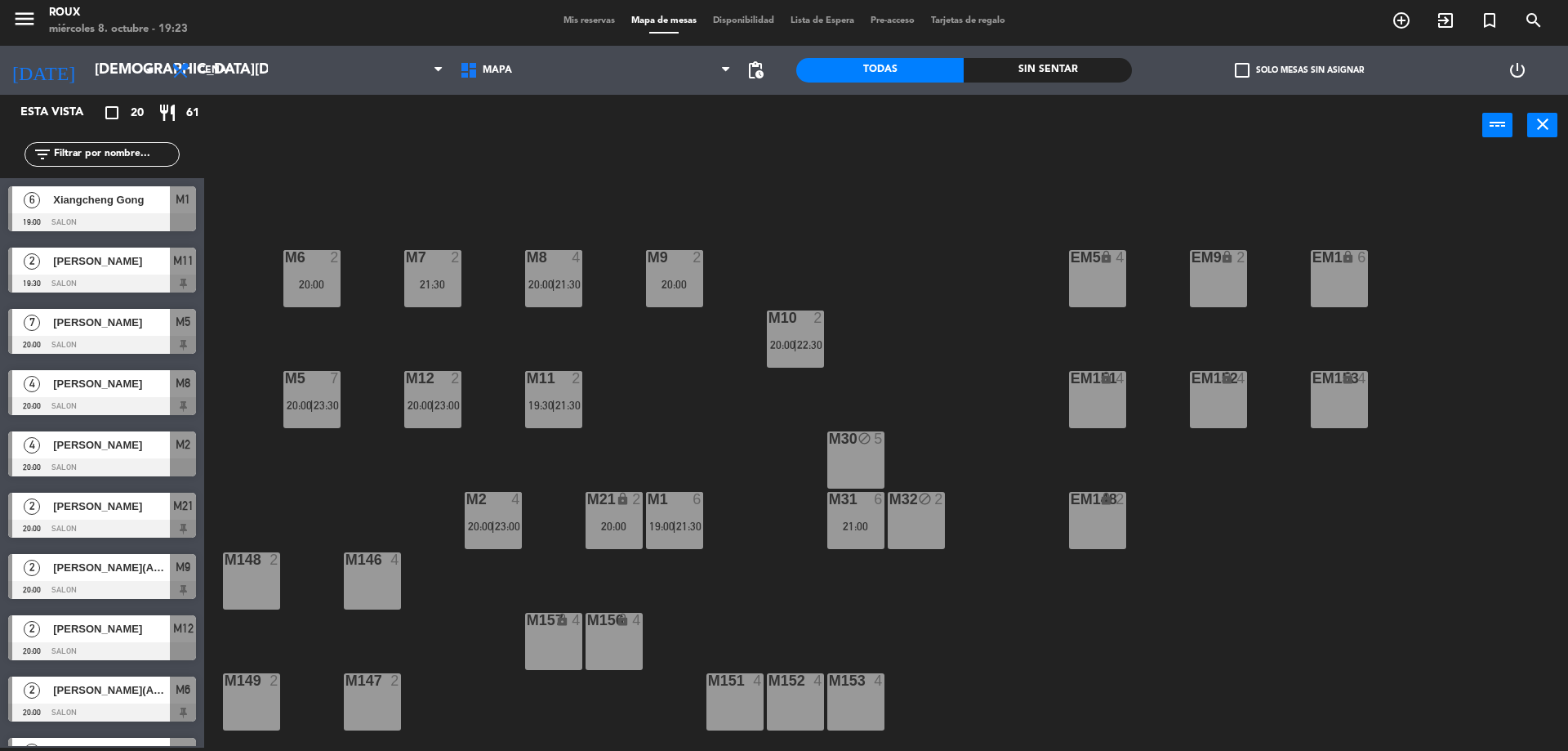
click at [563, 410] on span "21:30" at bounding box center [569, 405] width 26 height 13
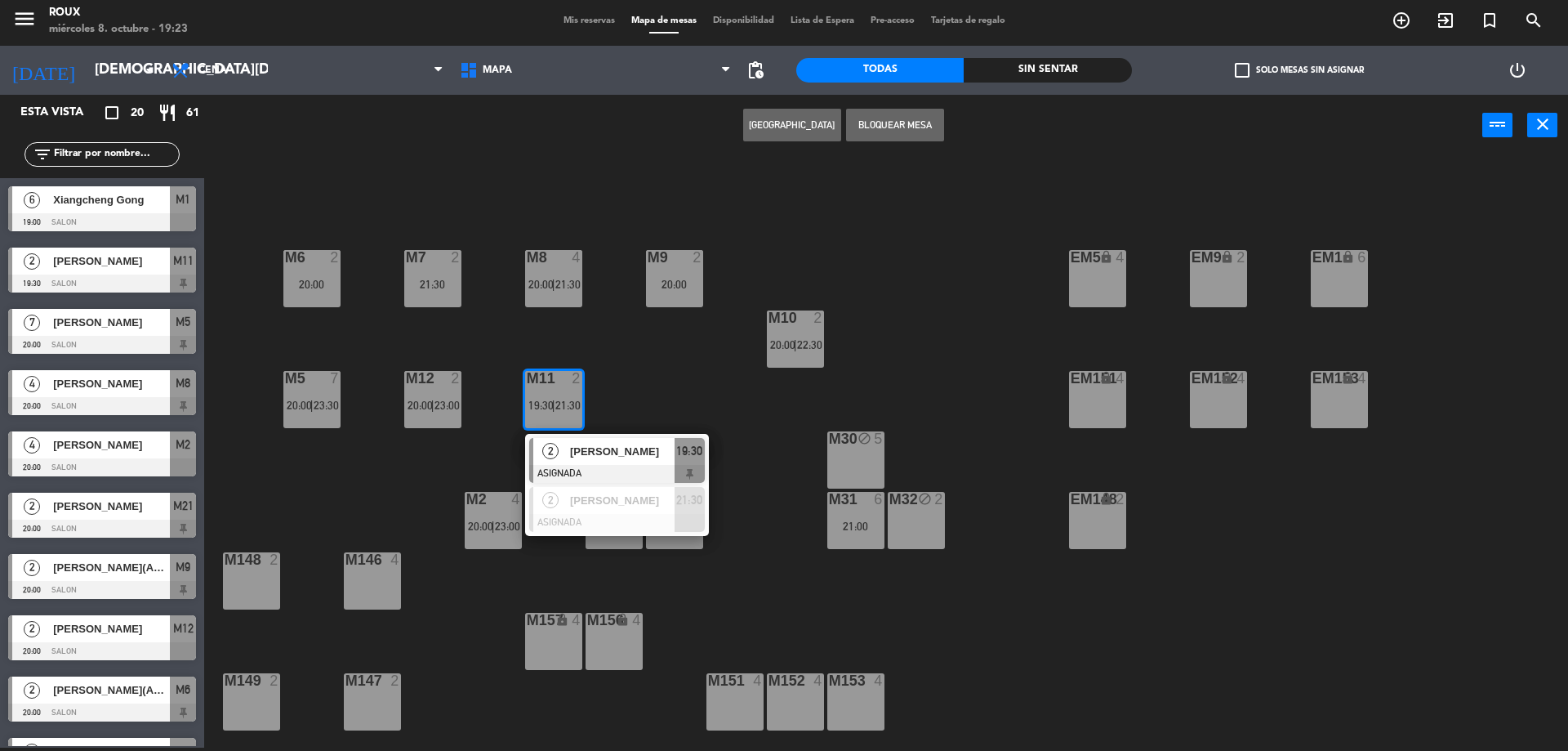
click at [620, 408] on div "M6 2 20:00 M7 2 21:30 M8 4 20:00 | 21:30 M9 2 20:00 EM9 lock 2 EM5 lock 4 EM1 l…" at bounding box center [894, 456] width 1349 height 592
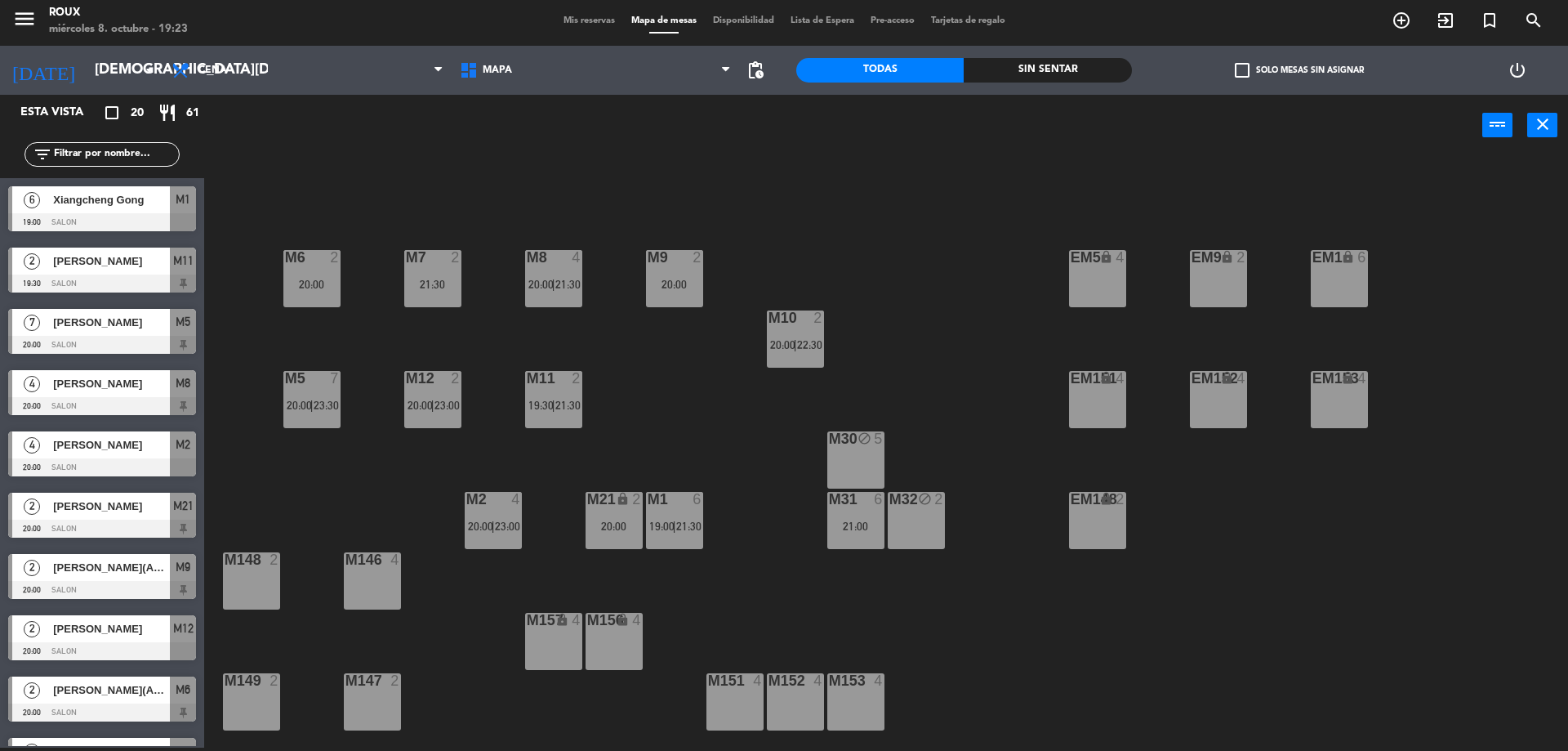
click at [431, 396] on div "M12 2 20:00 | 23:00" at bounding box center [432, 399] width 57 height 57
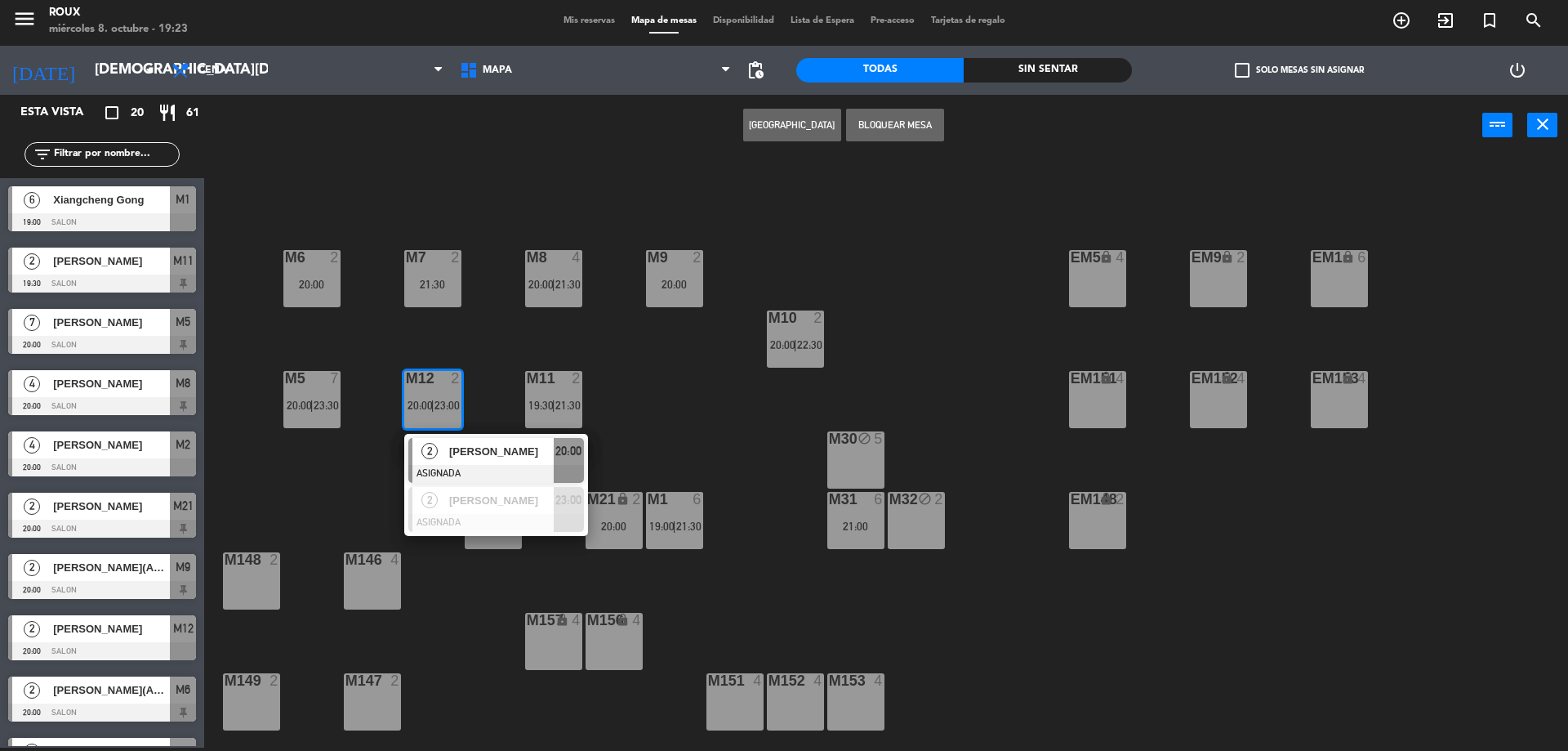
click at [481, 387] on div "M6 2 20:00 M7 2 21:30 M8 4 20:00 | 21:30 M9 2 20:00 EM9 lock 2 EM5 lock 4 EM1 l…" at bounding box center [894, 456] width 1349 height 592
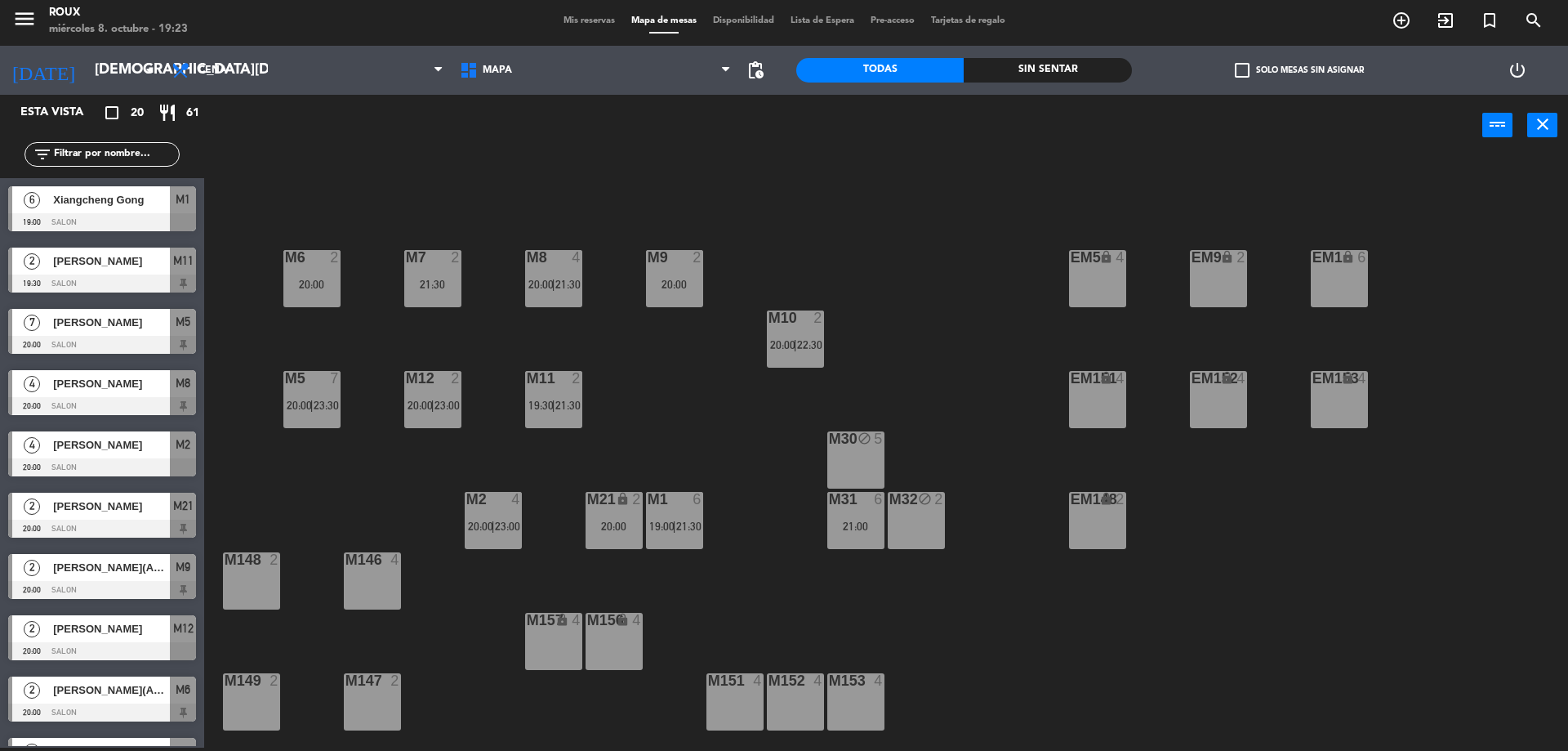
click at [781, 346] on span "20:00" at bounding box center [783, 344] width 26 height 13
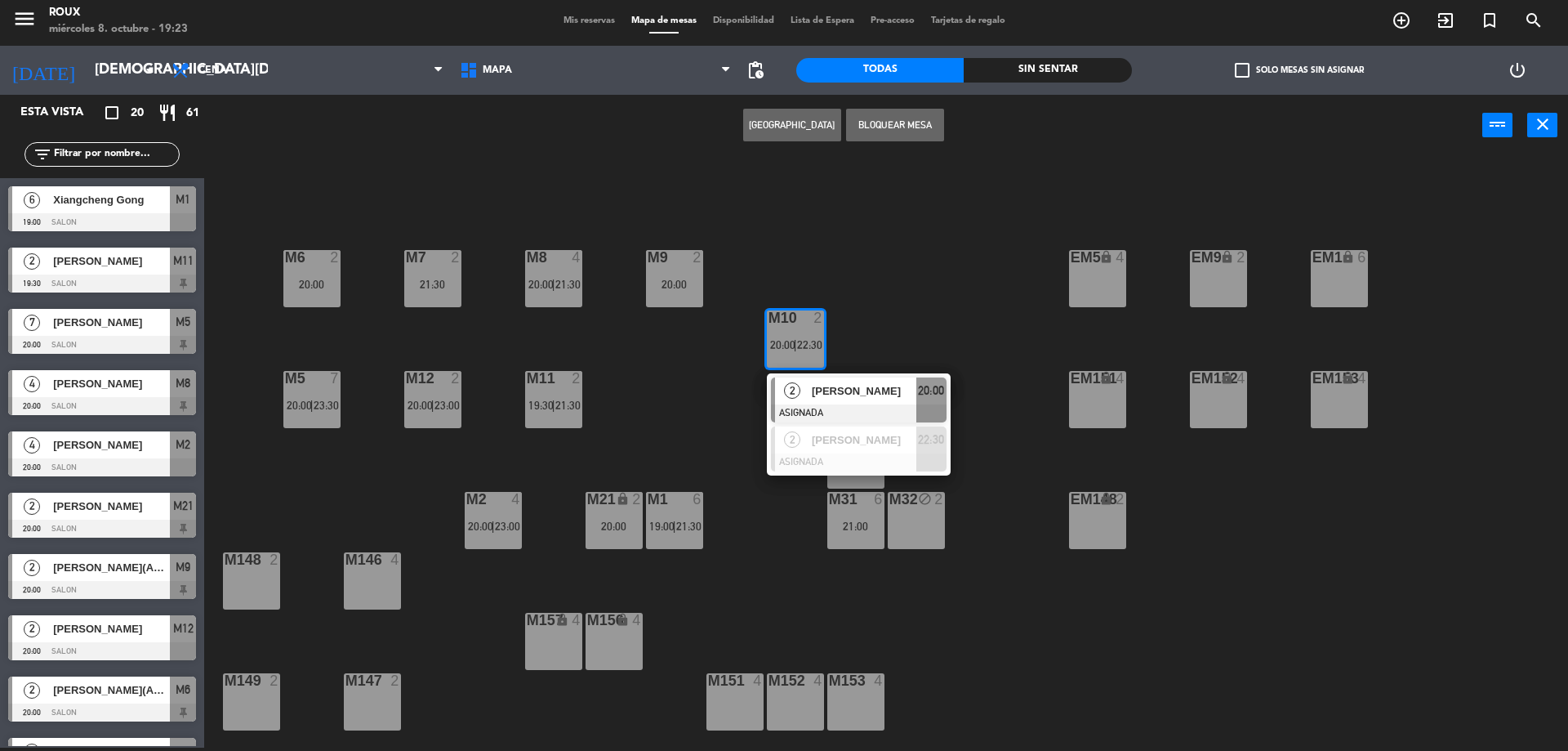
click at [707, 367] on div "M6 2 20:00 M7 2 21:30 M8 4 20:00 | 21:30 M9 2 20:00 EM9 lock 2 EM5 lock 4 EM1 l…" at bounding box center [894, 456] width 1349 height 592
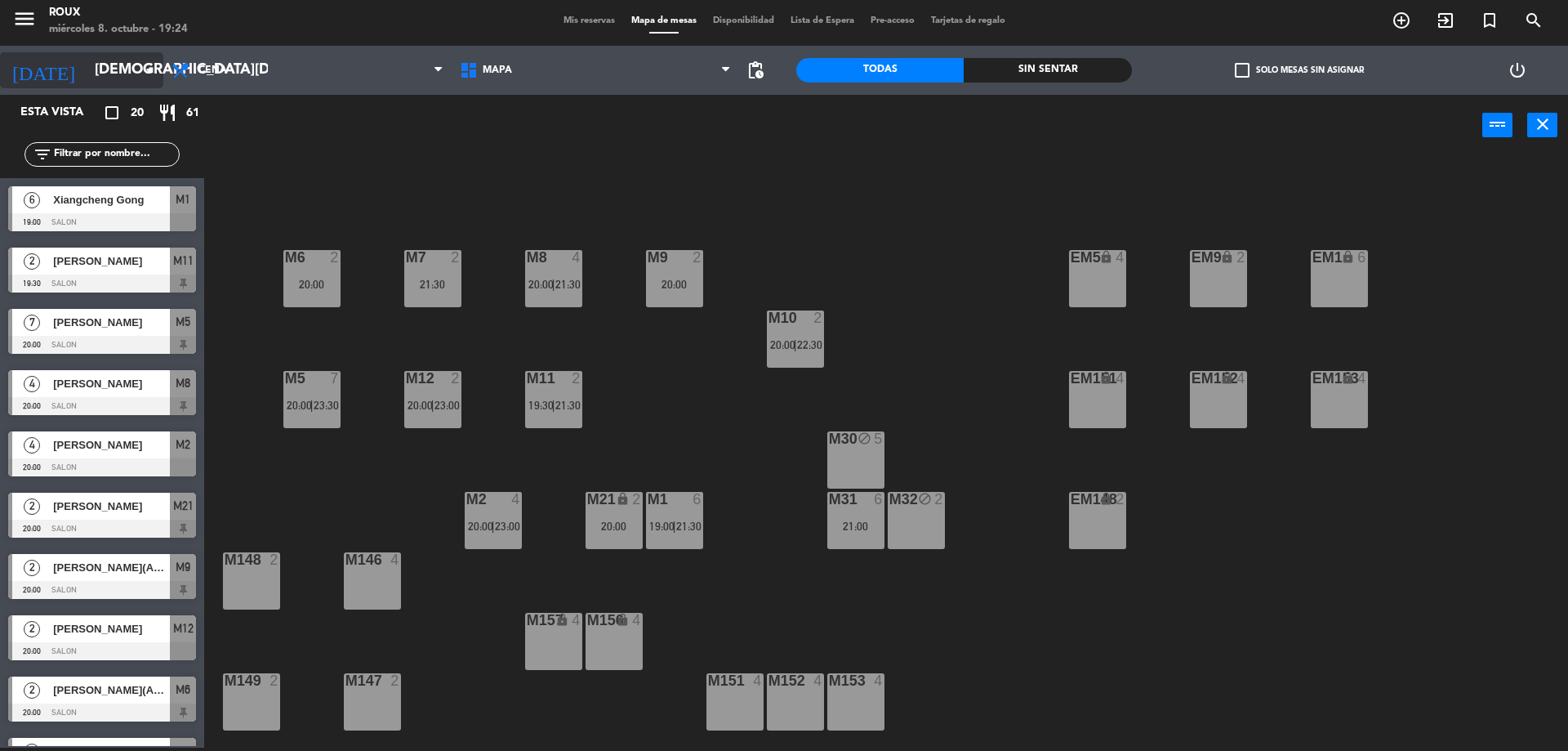
click at [86, 83] on input "[DEMOGRAPHIC_DATA][DATE]" at bounding box center [181, 71] width 190 height 33
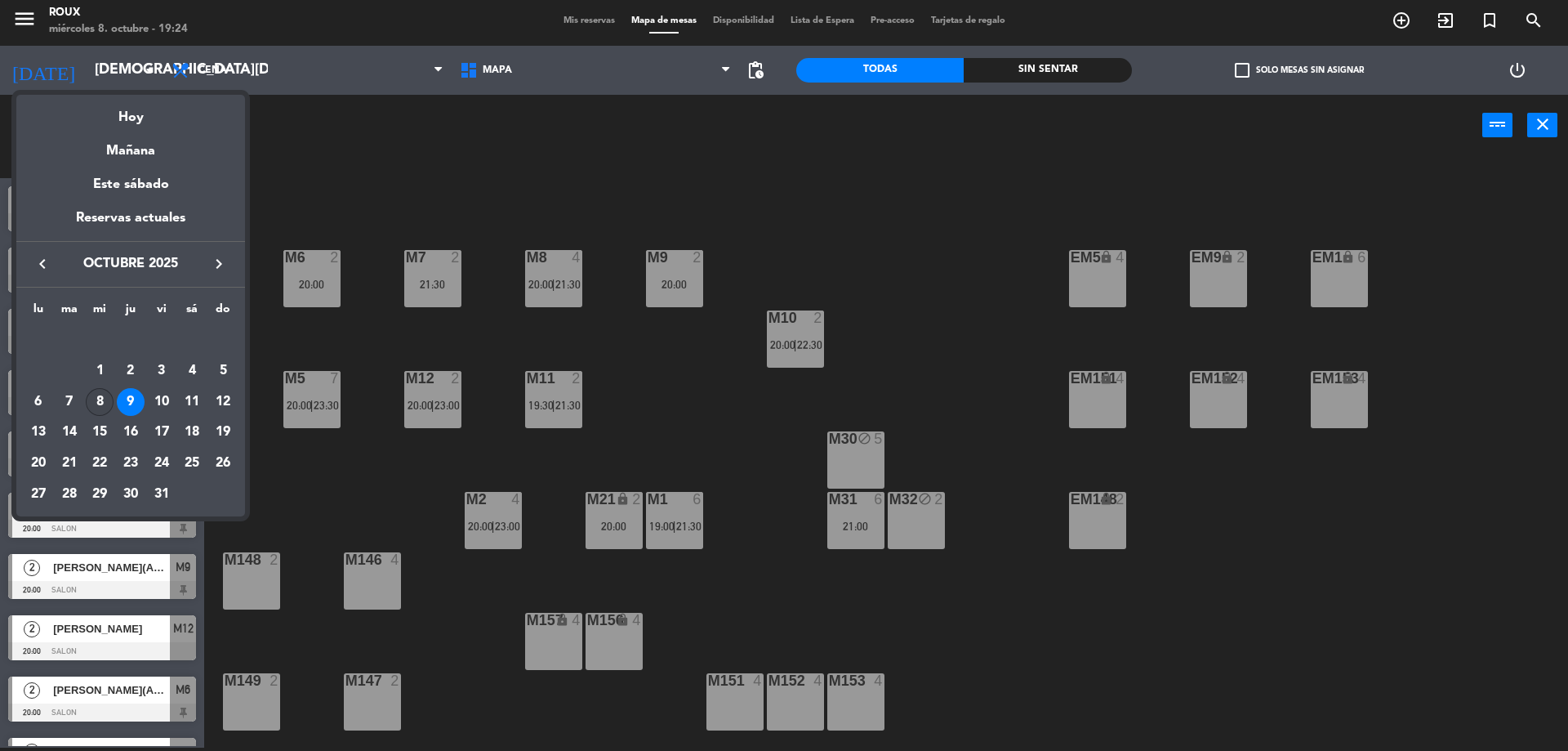
click at [97, 404] on div "8" at bounding box center [99, 402] width 28 height 28
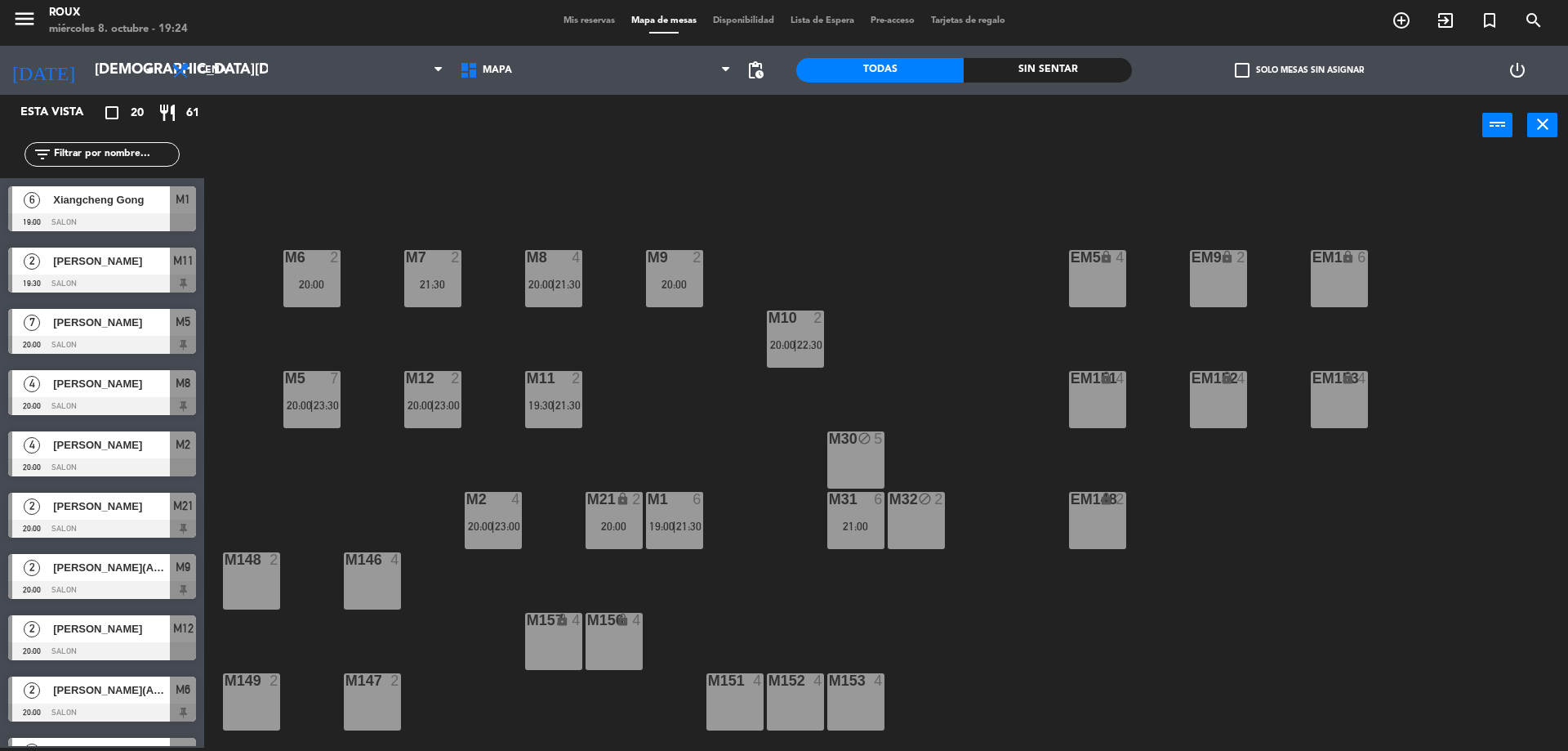
type input "[DATE]"
